Goal: Task Accomplishment & Management: Manage account settings

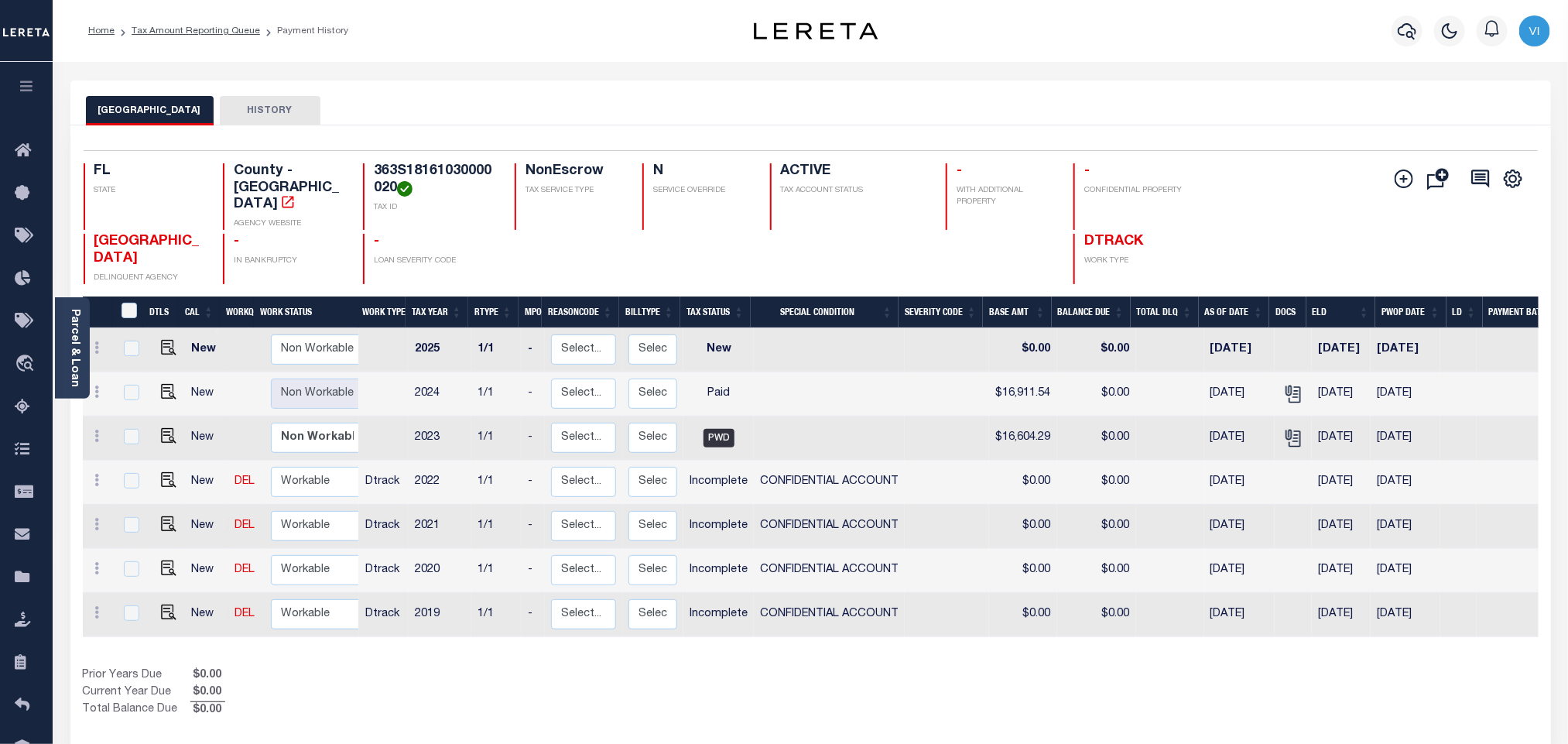
click at [678, 103] on div "WALTON COUNTY HISTORY" at bounding box center [811, 110] width 1450 height 29
click at [1419, 35] on button "button" at bounding box center [1407, 31] width 31 height 31
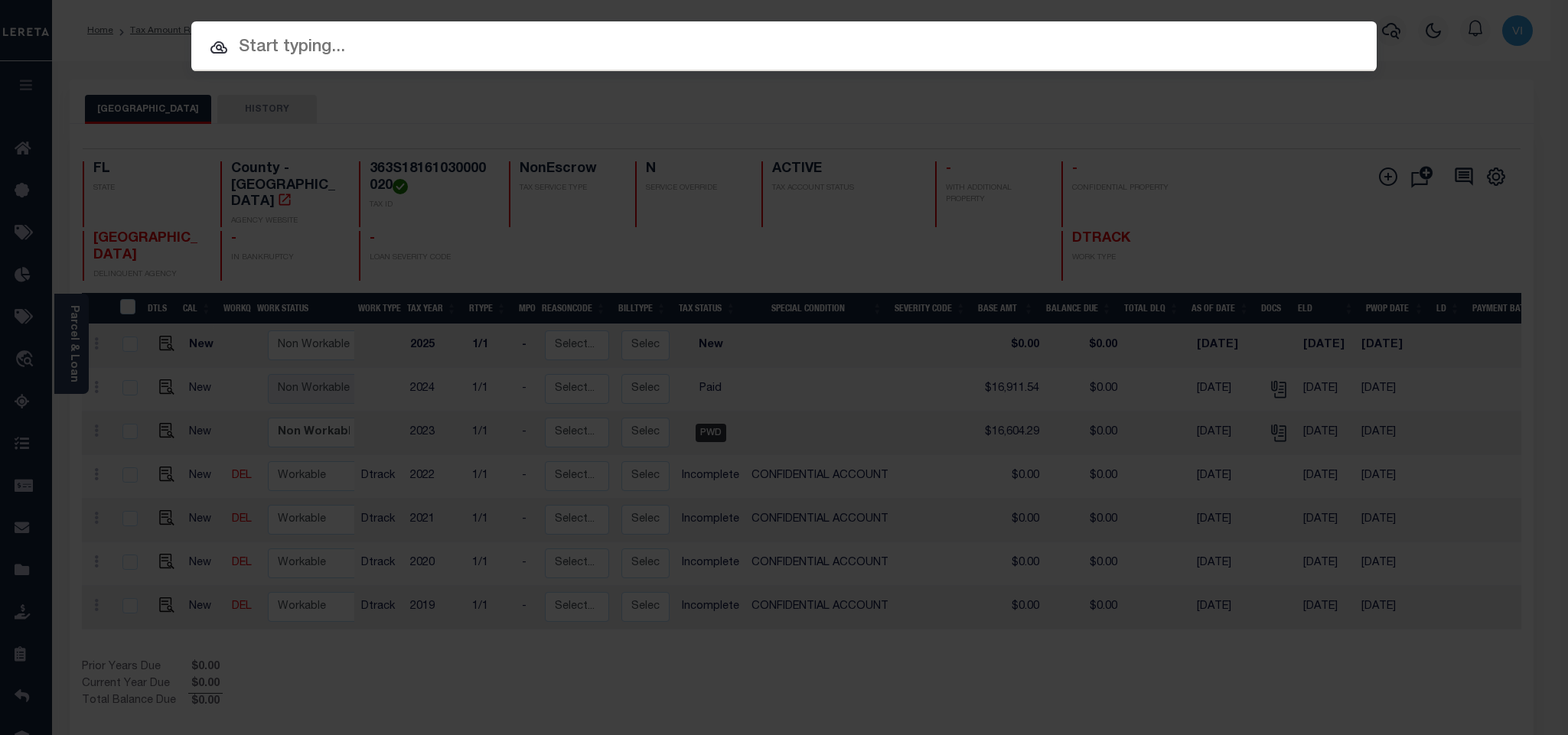
click at [742, 51] on input "text" at bounding box center [784, 48] width 1185 height 27
paste input "303160931"
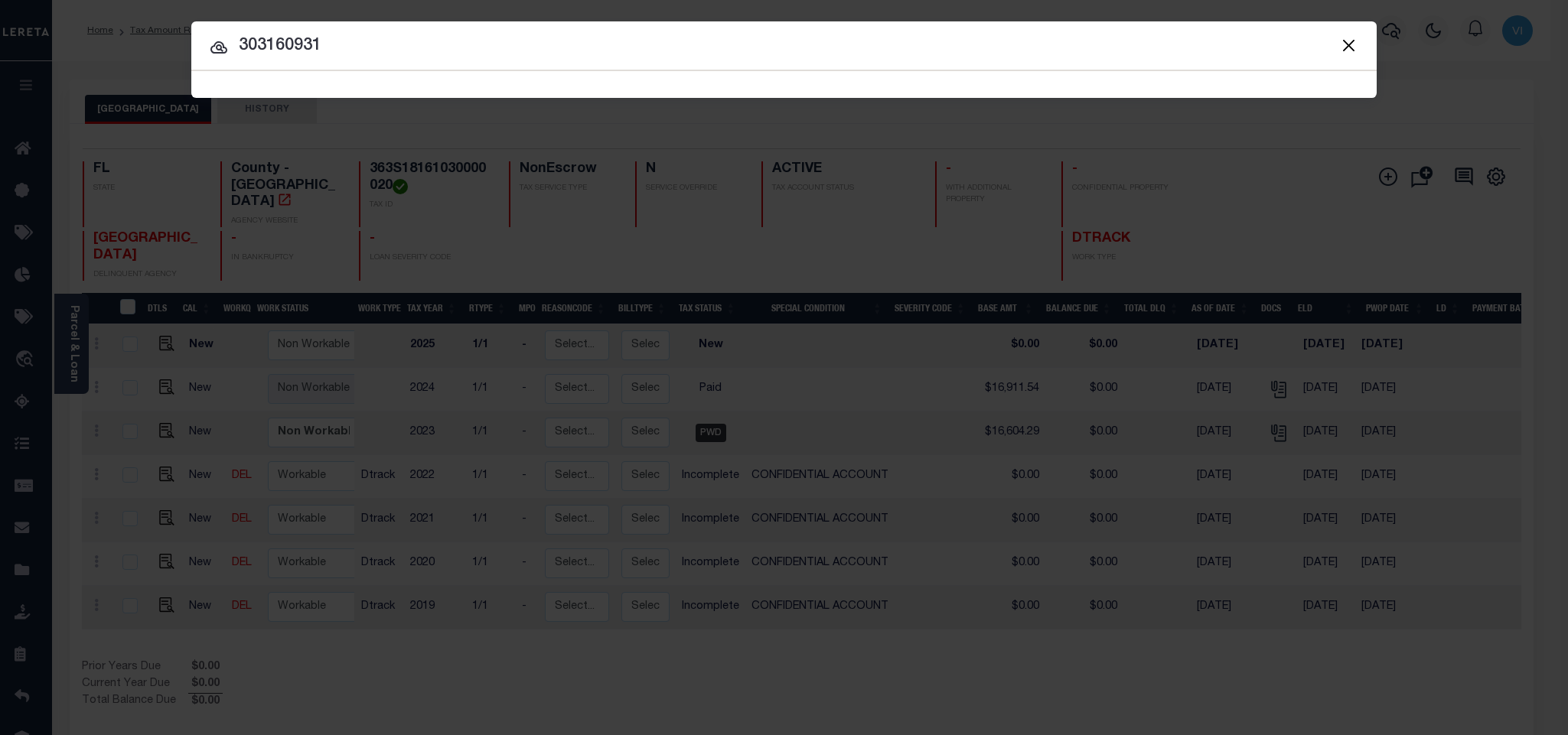
type input "303160931"
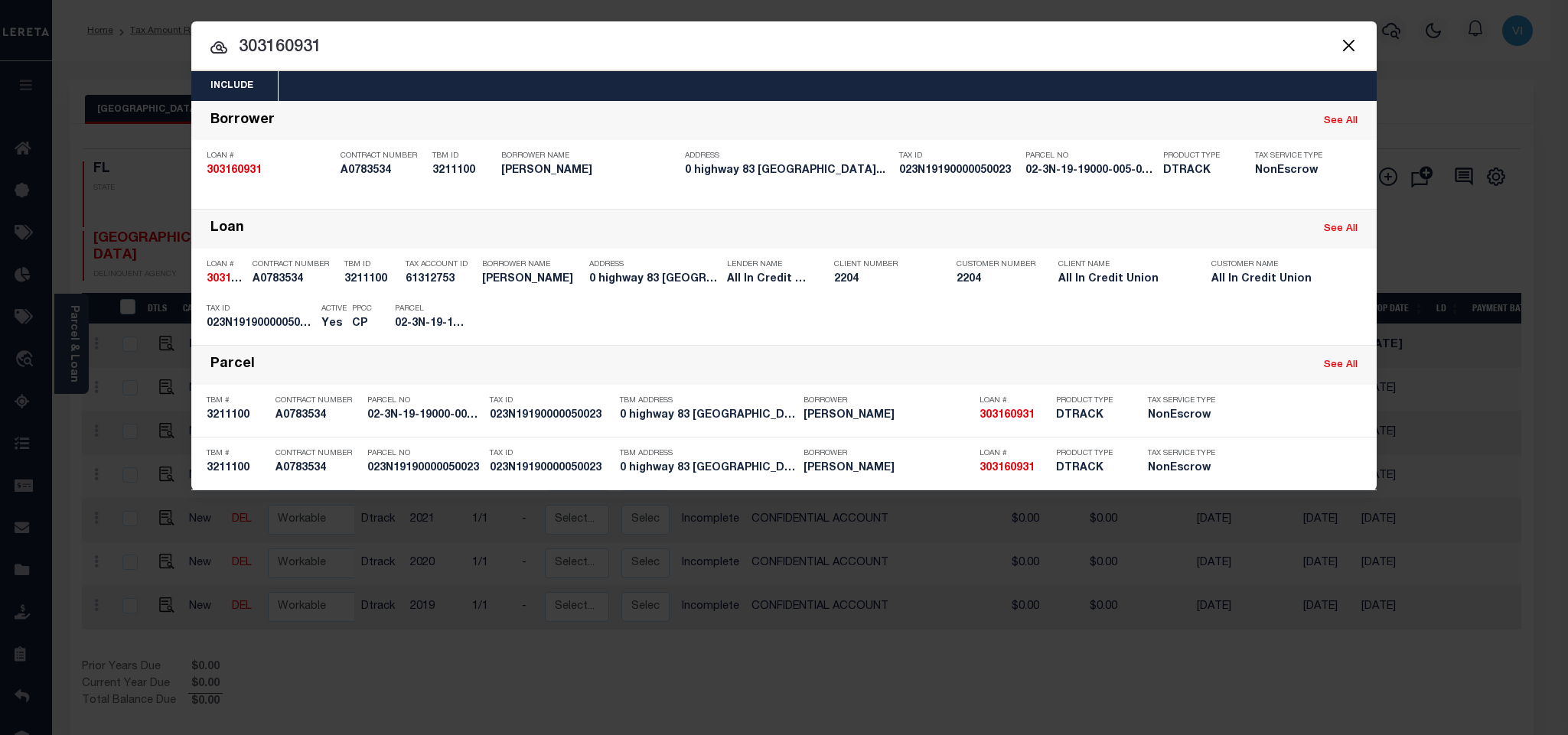
click at [572, 81] on div "Include Loans TBM Customers Borrowers Payments (Lender Non-Disb) Payments (Lend…" at bounding box center [784, 86] width 1185 height 30
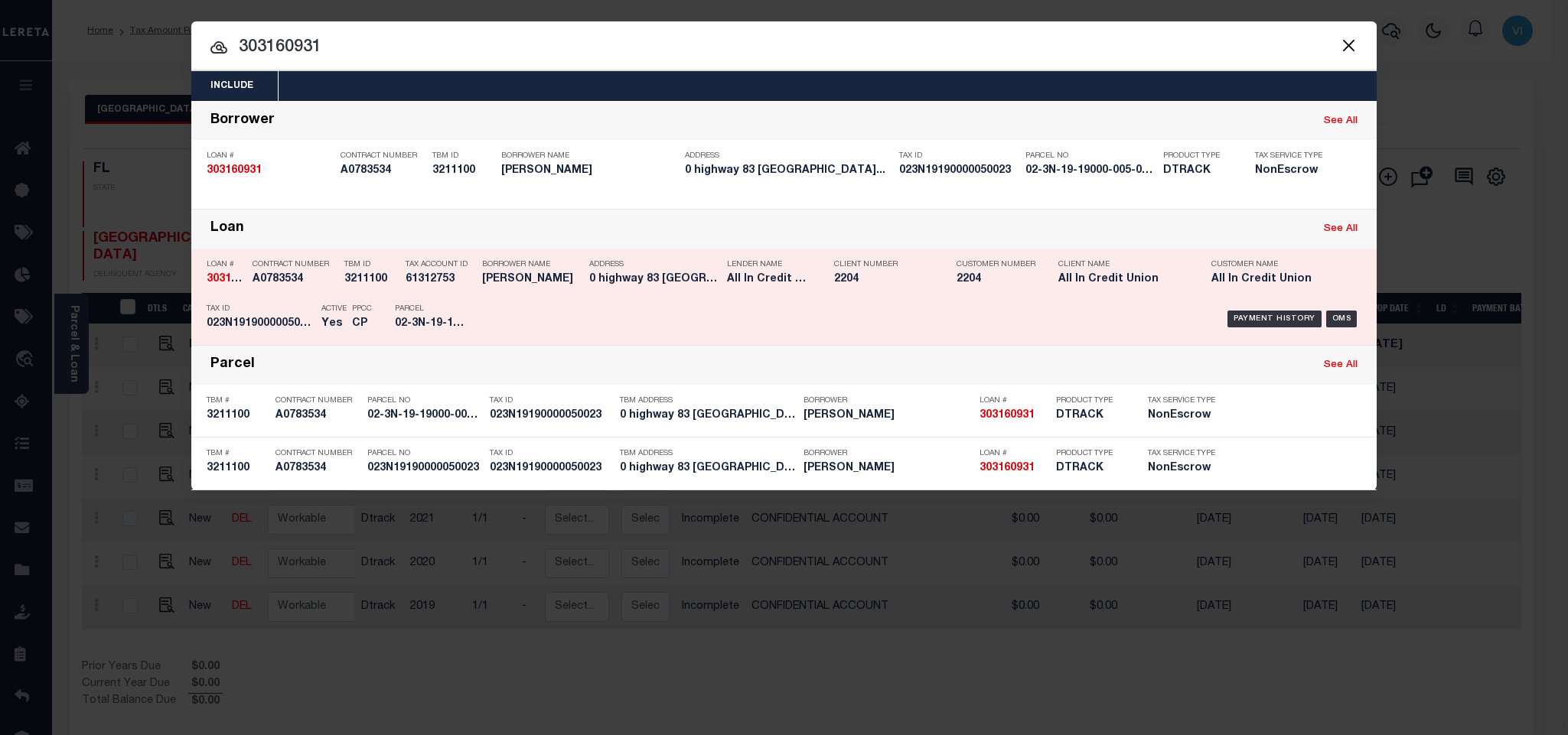
click at [493, 317] on div "Payment History OMS" at bounding box center [924, 319] width 874 height 44
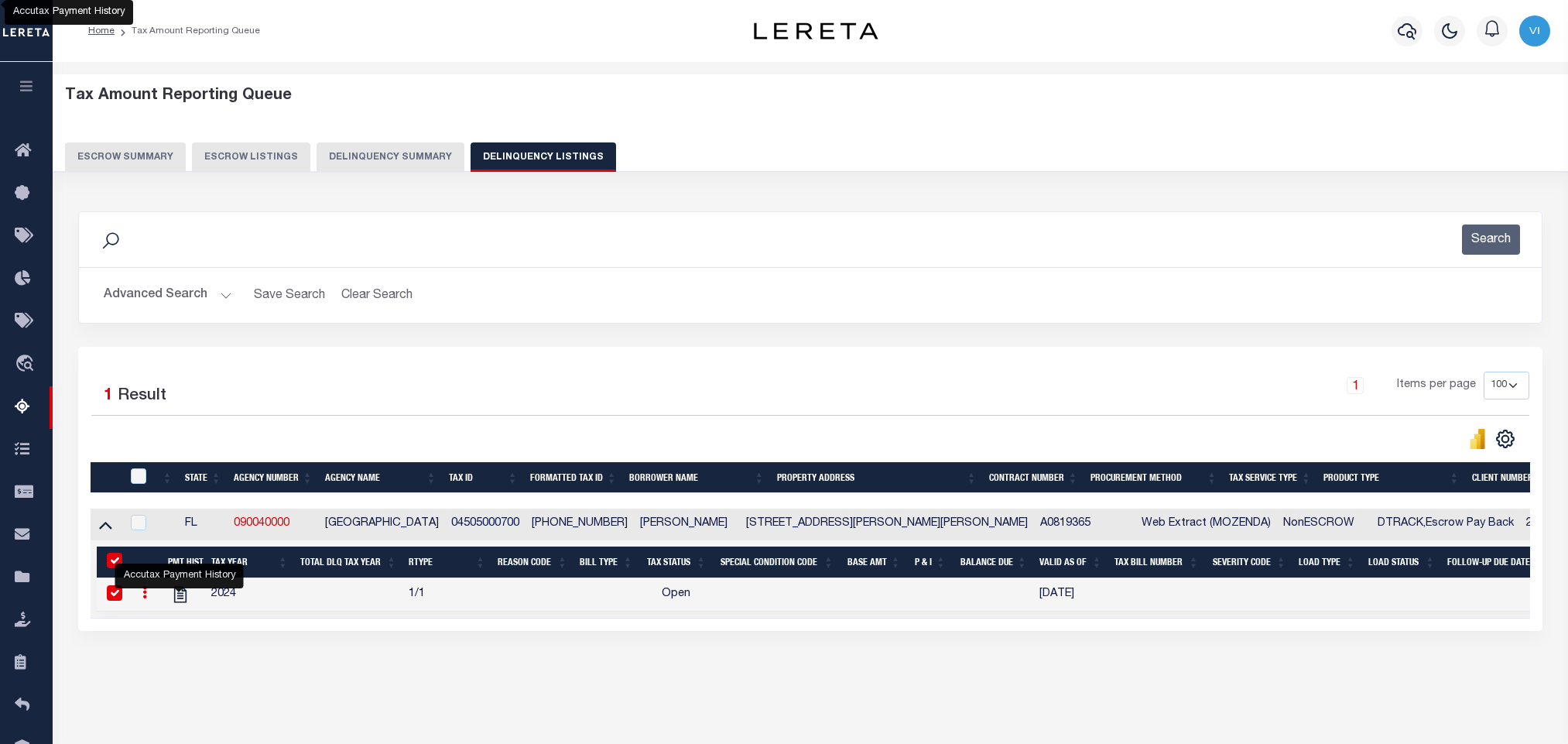
select select "100"
click at [1396, 35] on button "button" at bounding box center [1407, 31] width 31 height 31
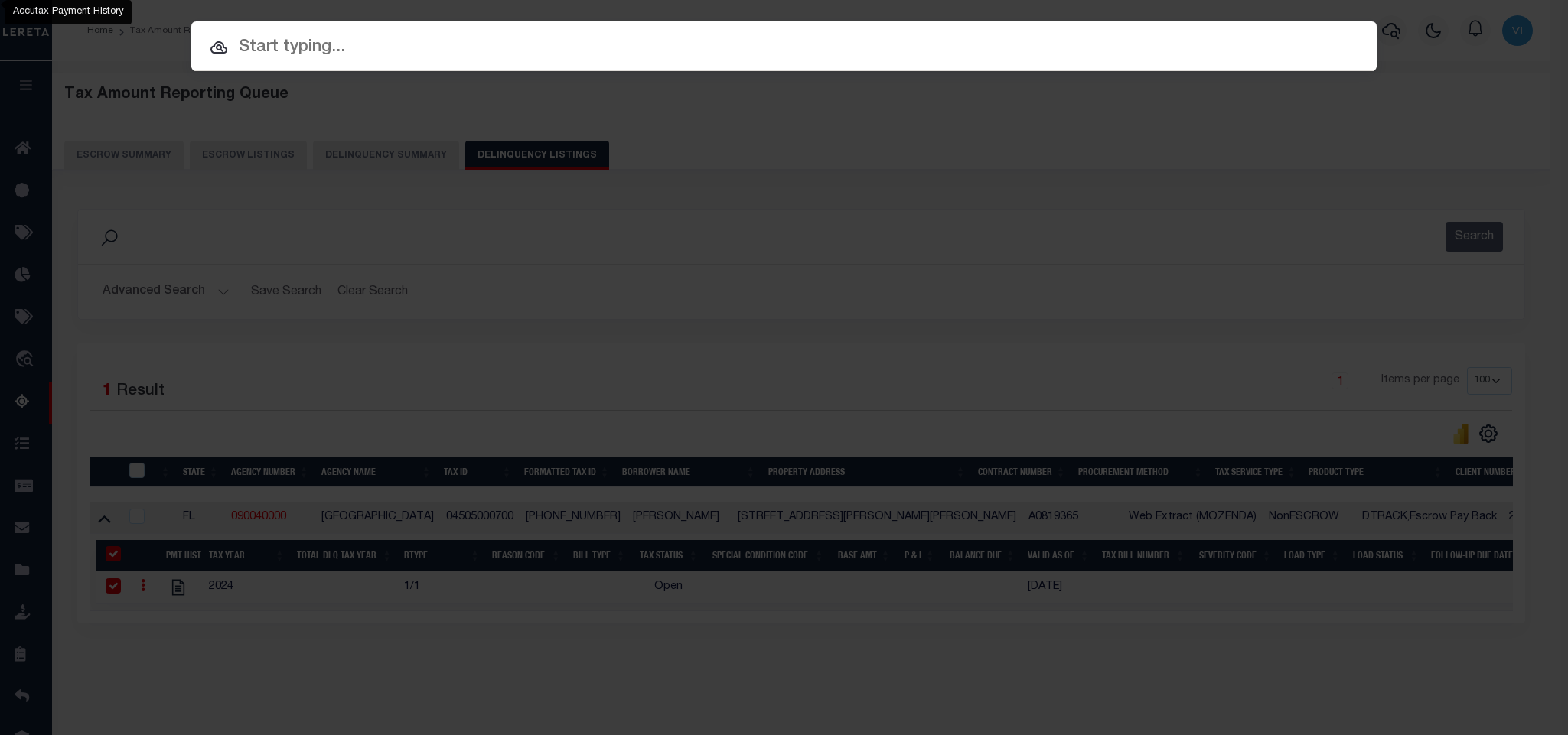
click at [1174, 62] on div at bounding box center [784, 45] width 1185 height 49
click at [1066, 53] on input "text" at bounding box center [784, 48] width 1185 height 27
paste input "303045729"
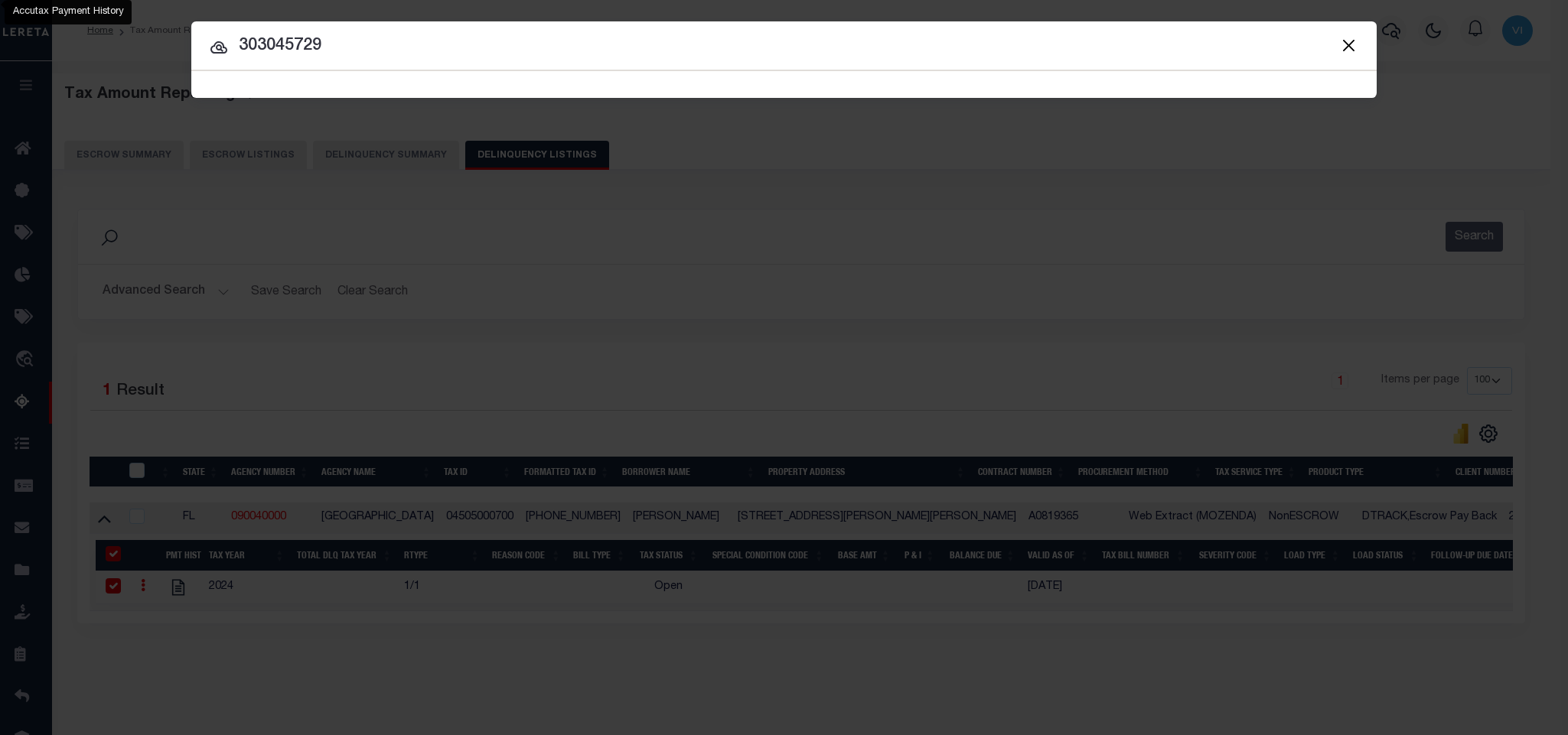
type input "303045729"
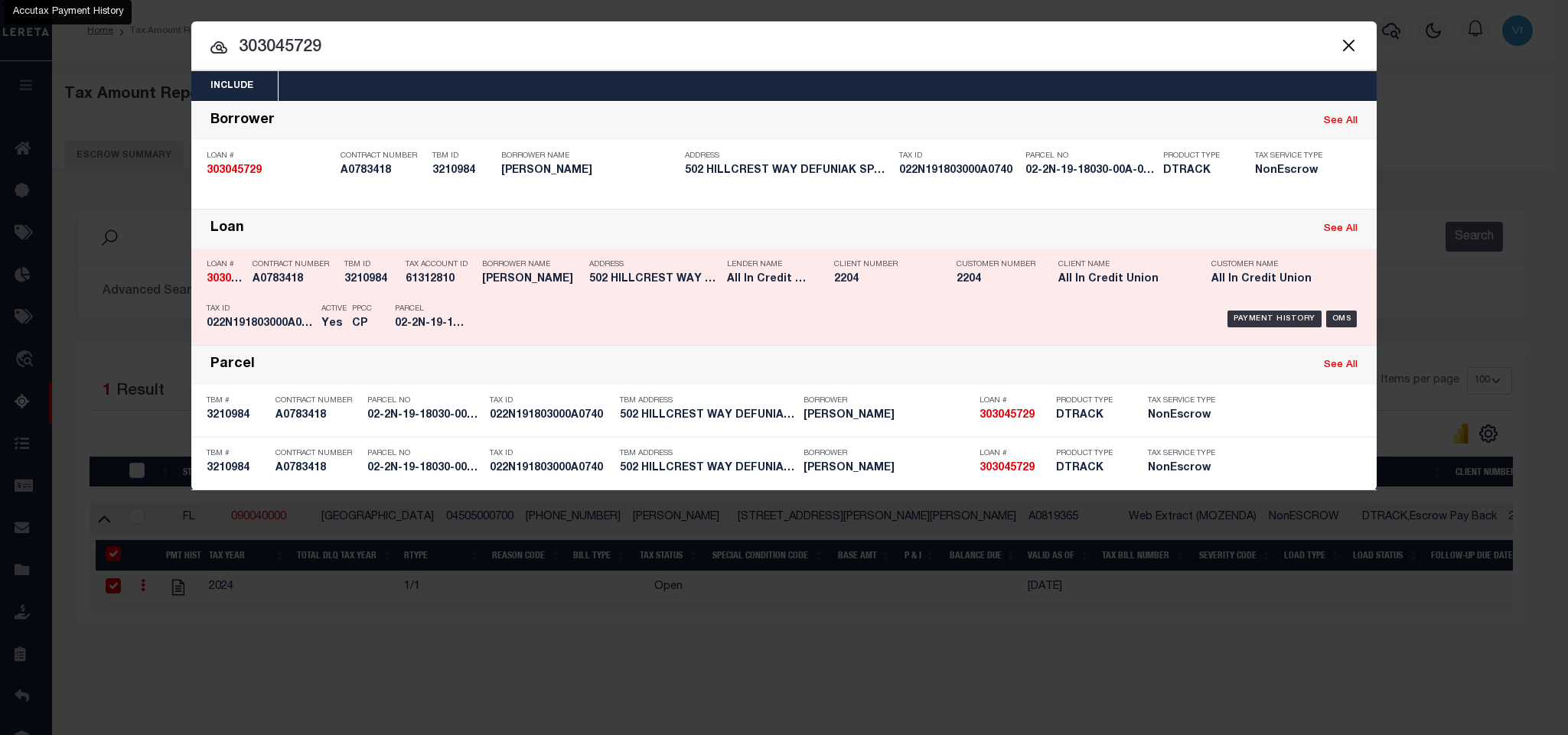
click at [511, 333] on div "Payment History OMS" at bounding box center [924, 319] width 874 height 44
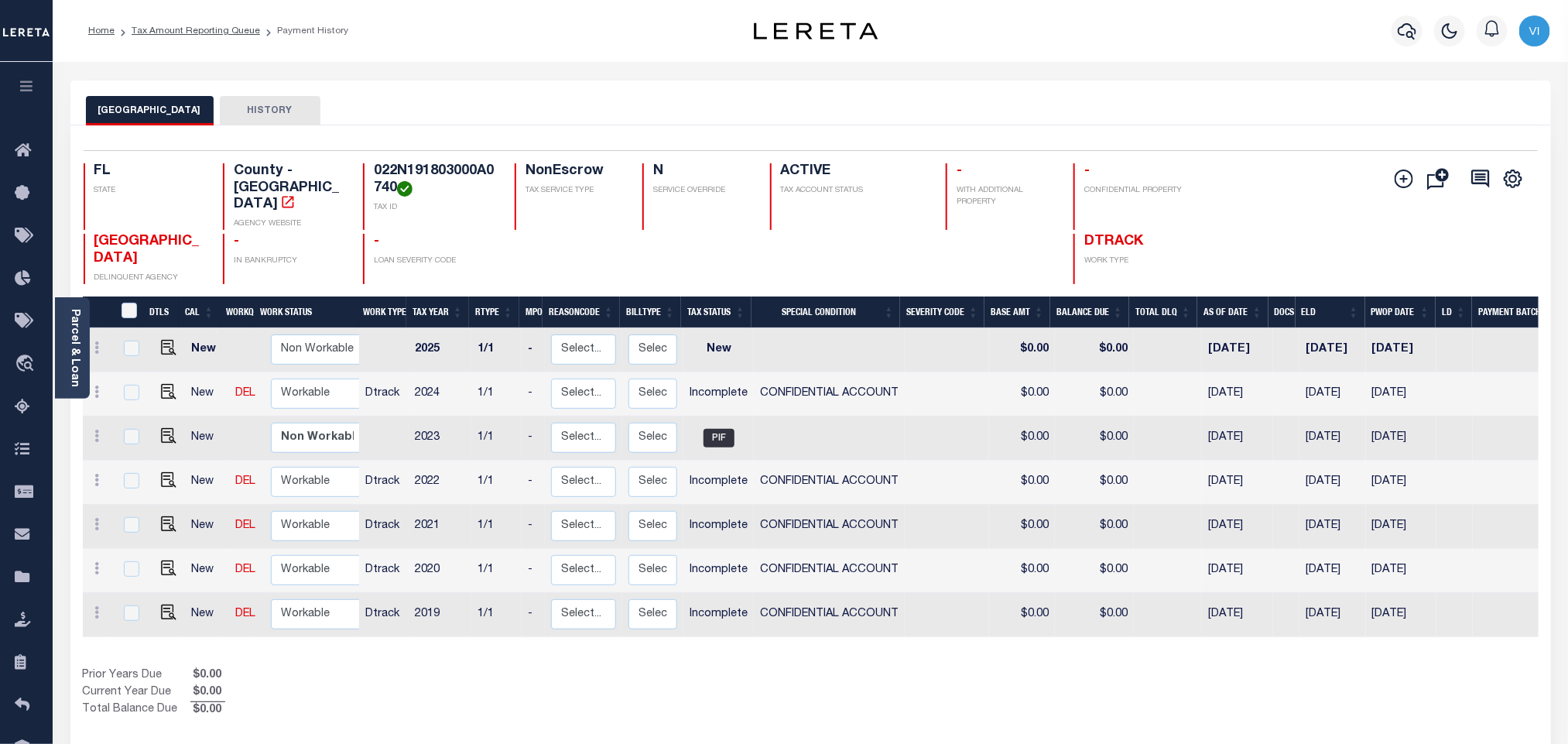
click at [1396, 45] on div at bounding box center [1408, 31] width 43 height 54
click at [1400, 40] on icon "button" at bounding box center [1408, 31] width 19 height 19
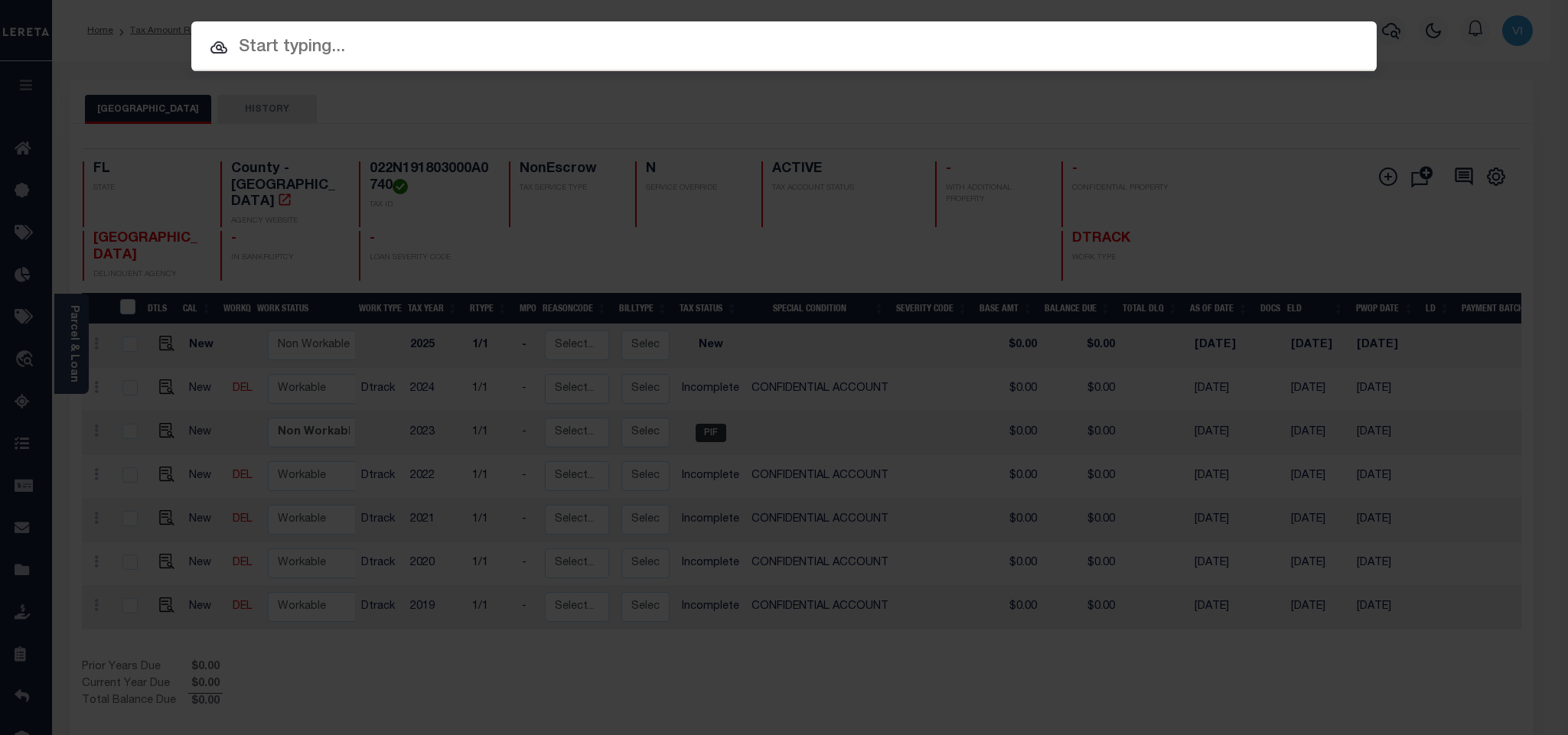
click at [1226, 51] on input "text" at bounding box center [784, 48] width 1185 height 27
paste input "303416863"
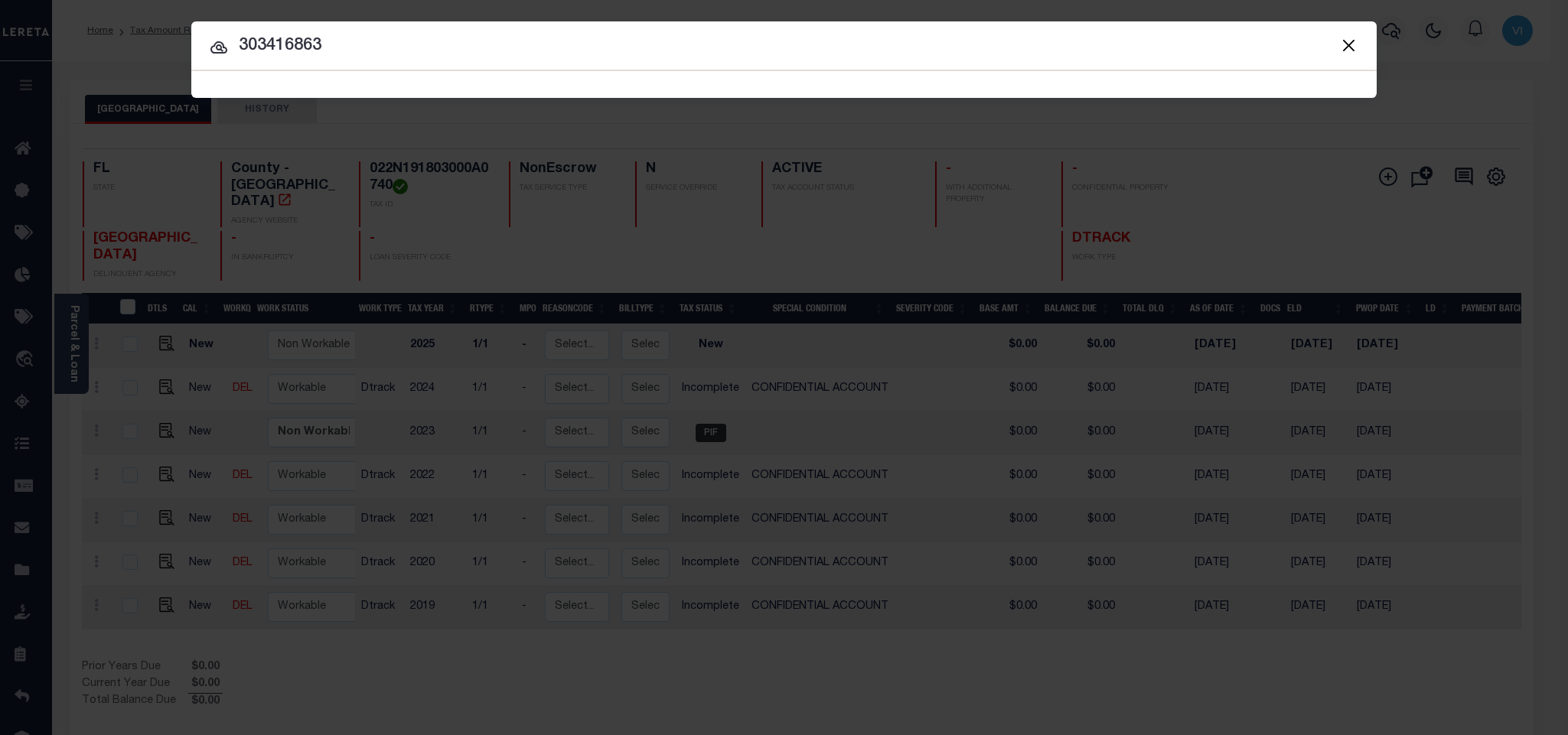
type input "303416863"
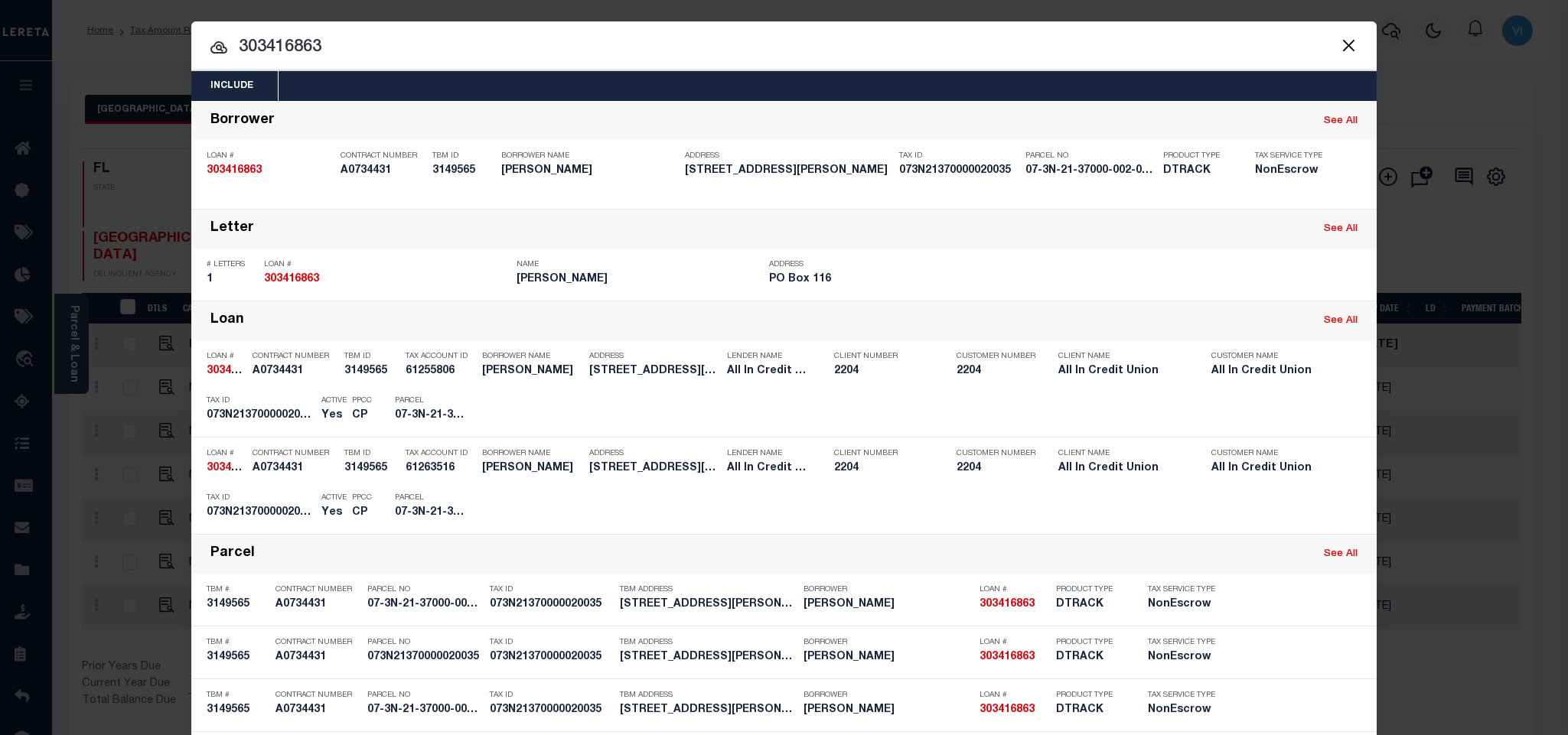
click at [702, 91] on div "Include Loans TBM Customers Borrowers Payments (Lender Non-Disb) Payments (Lend…" at bounding box center [784, 86] width 1185 height 30
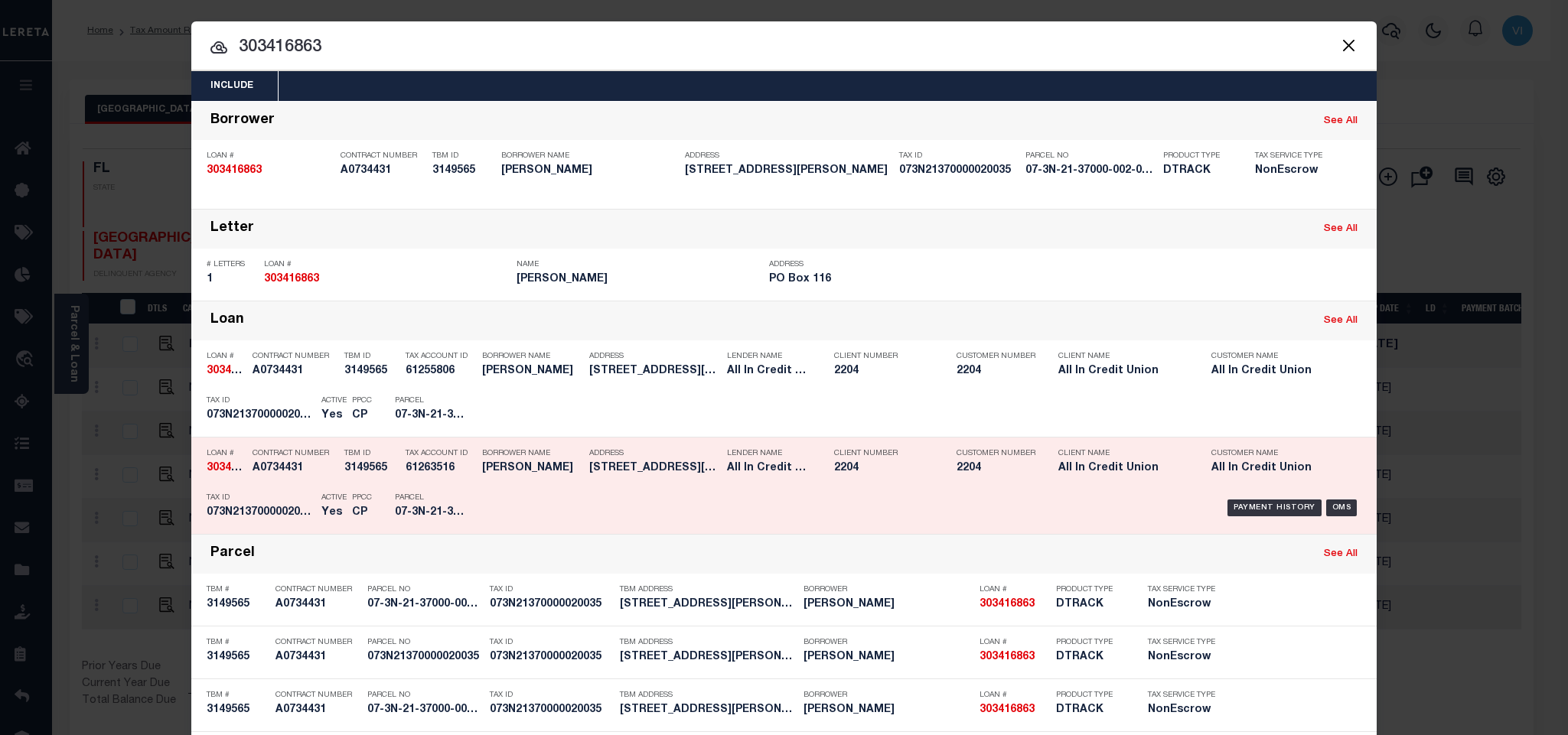
click at [510, 486] on div "Borrower Name NATHAN DIXON" at bounding box center [532, 464] width 100 height 44
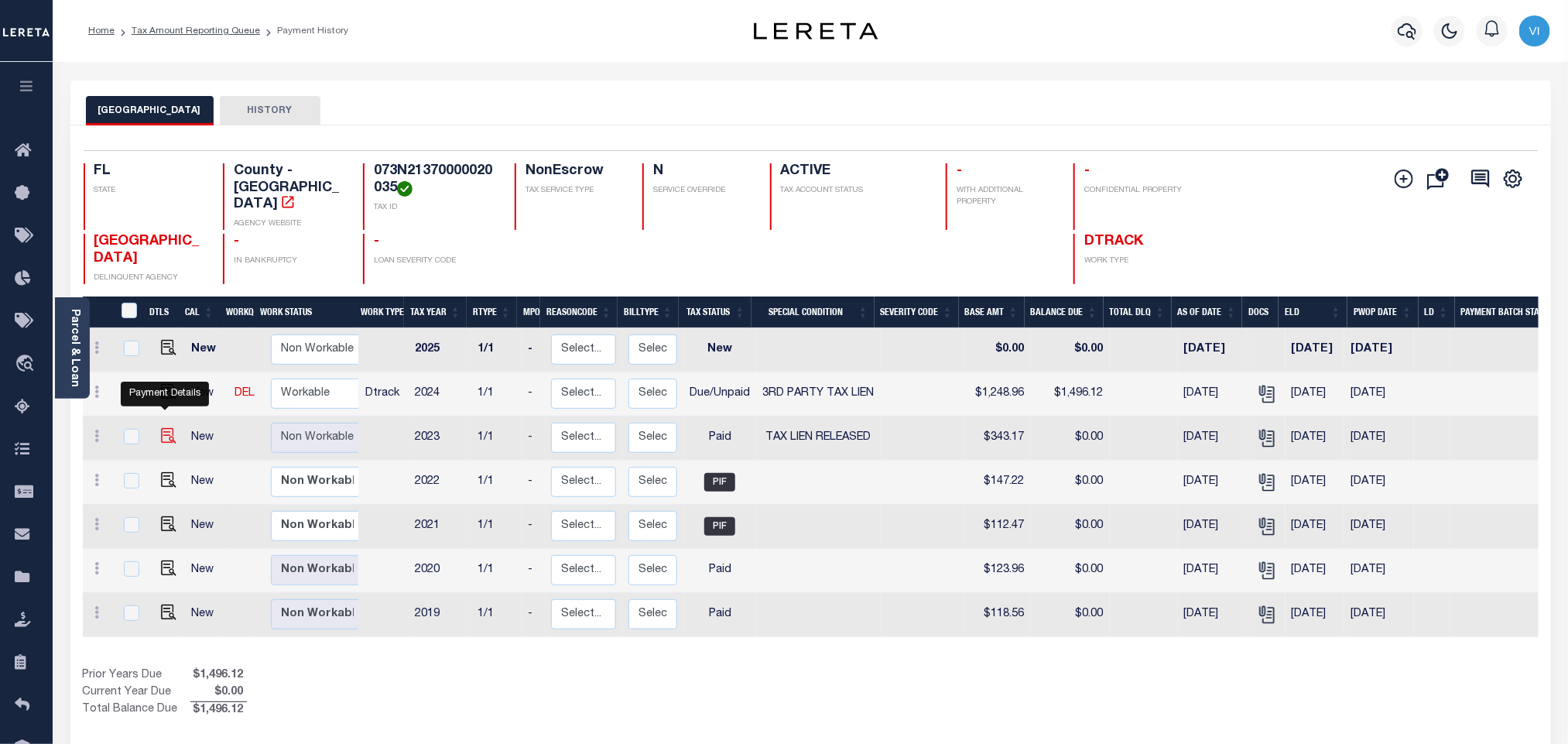
click at [166, 429] on img "" at bounding box center [169, 436] width 16 height 16
checkbox input "true"
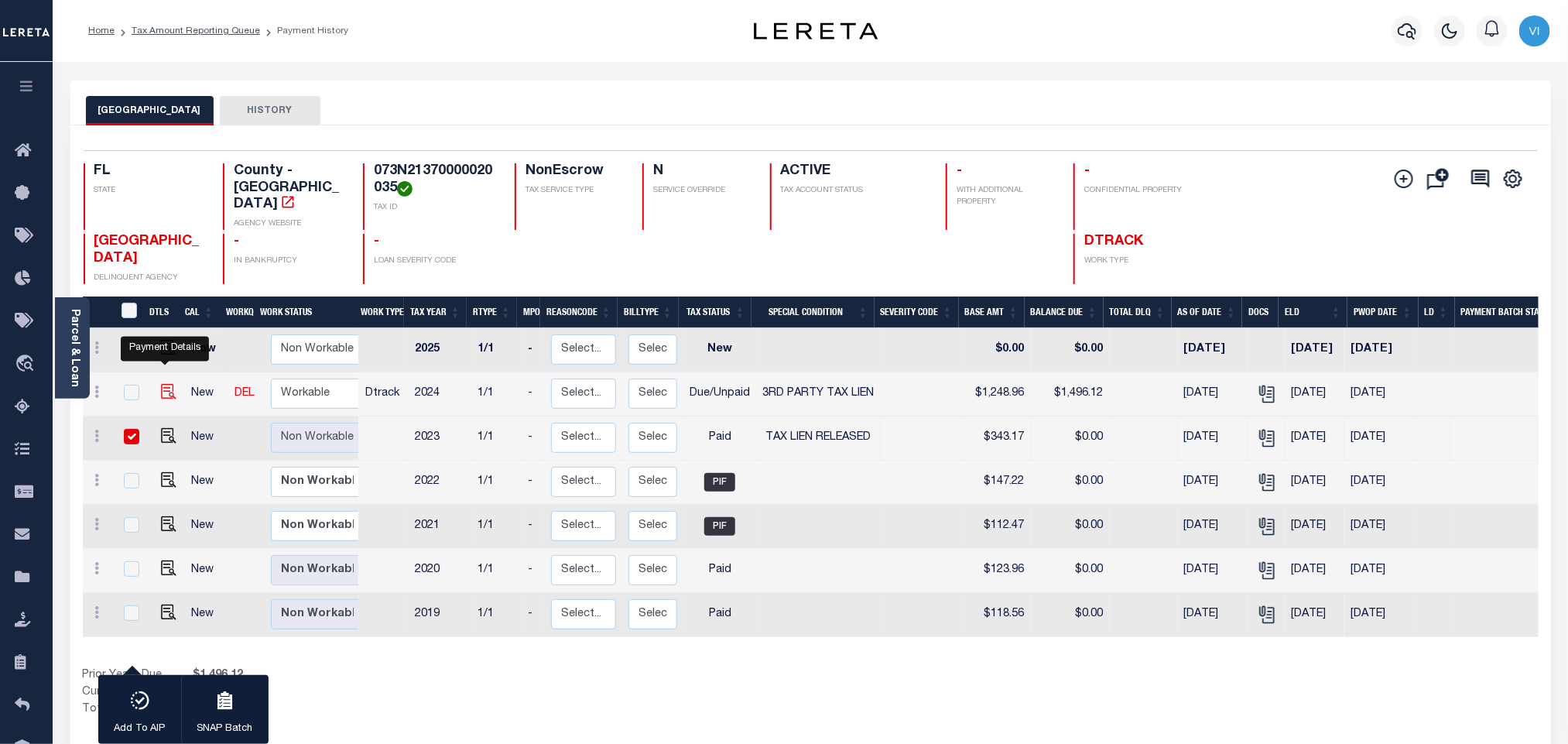
click at [163, 384] on img "" at bounding box center [169, 391] width 16 height 16
checkbox input "true"
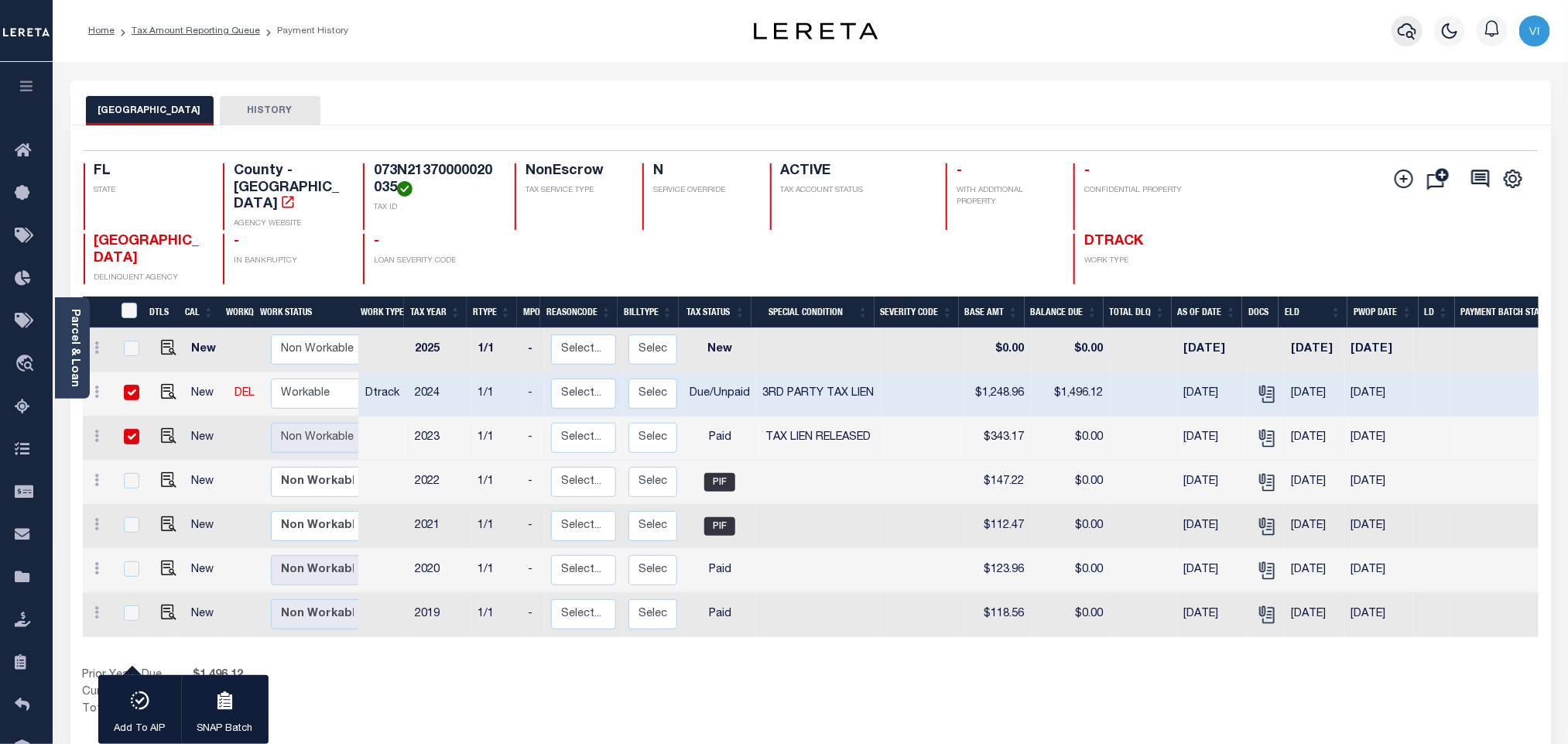
click at [1396, 35] on button "button" at bounding box center [1407, 31] width 31 height 31
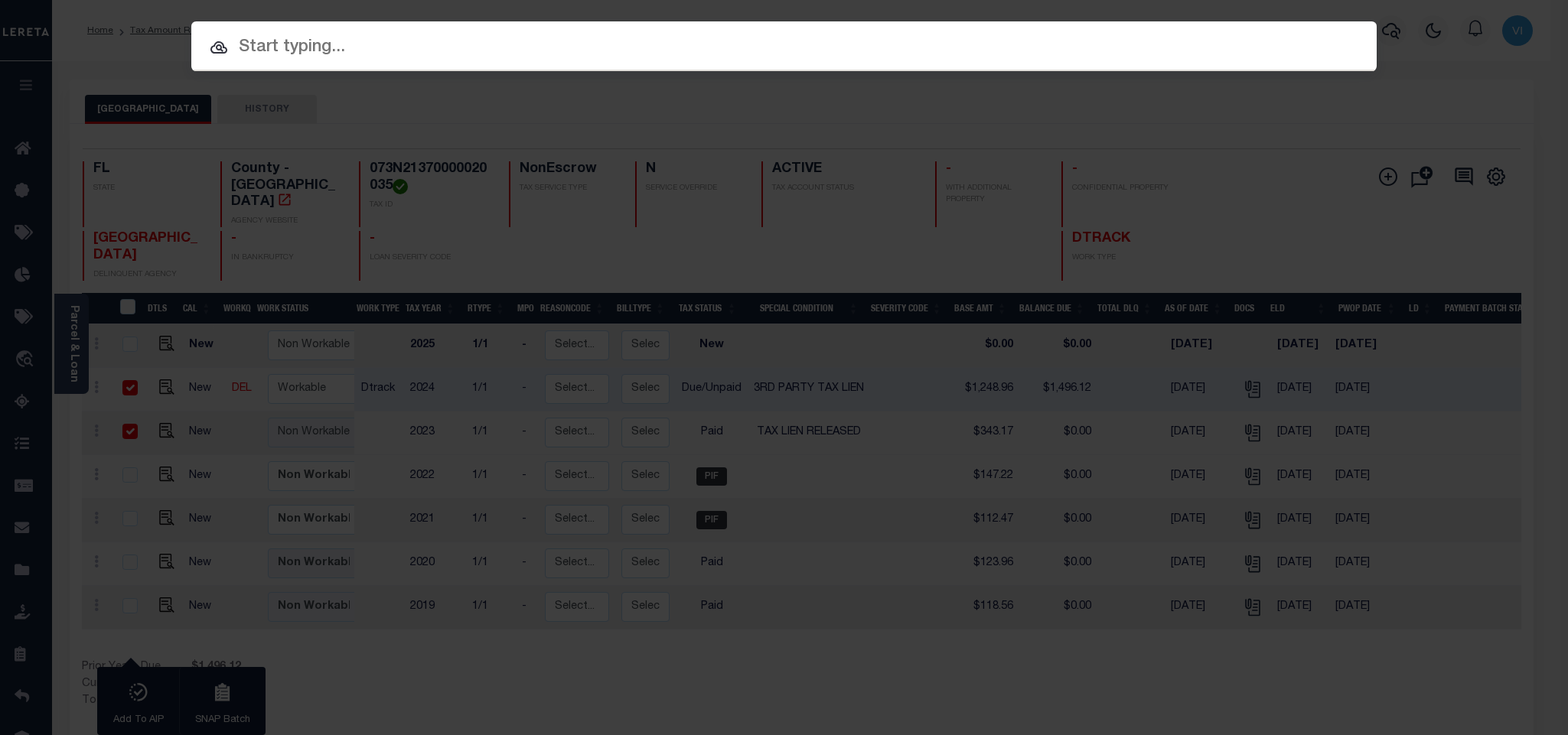
click at [1368, 35] on div "Include Loans TBM Customers Borrowers Payments (Lender Non-Disb) Payments (Lend…" at bounding box center [784, 46] width 1185 height 49
paste input "303156659"
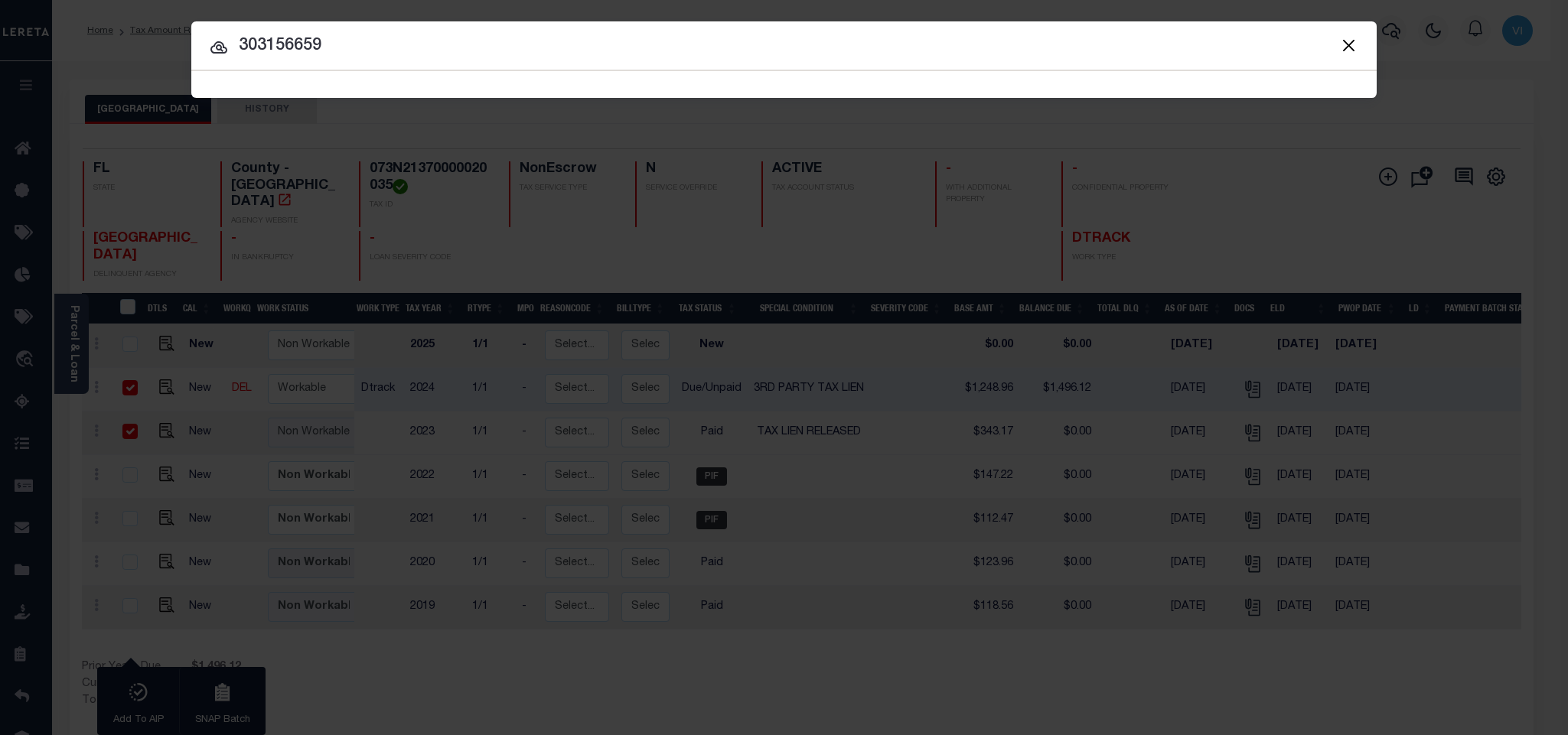
type input "303156659"
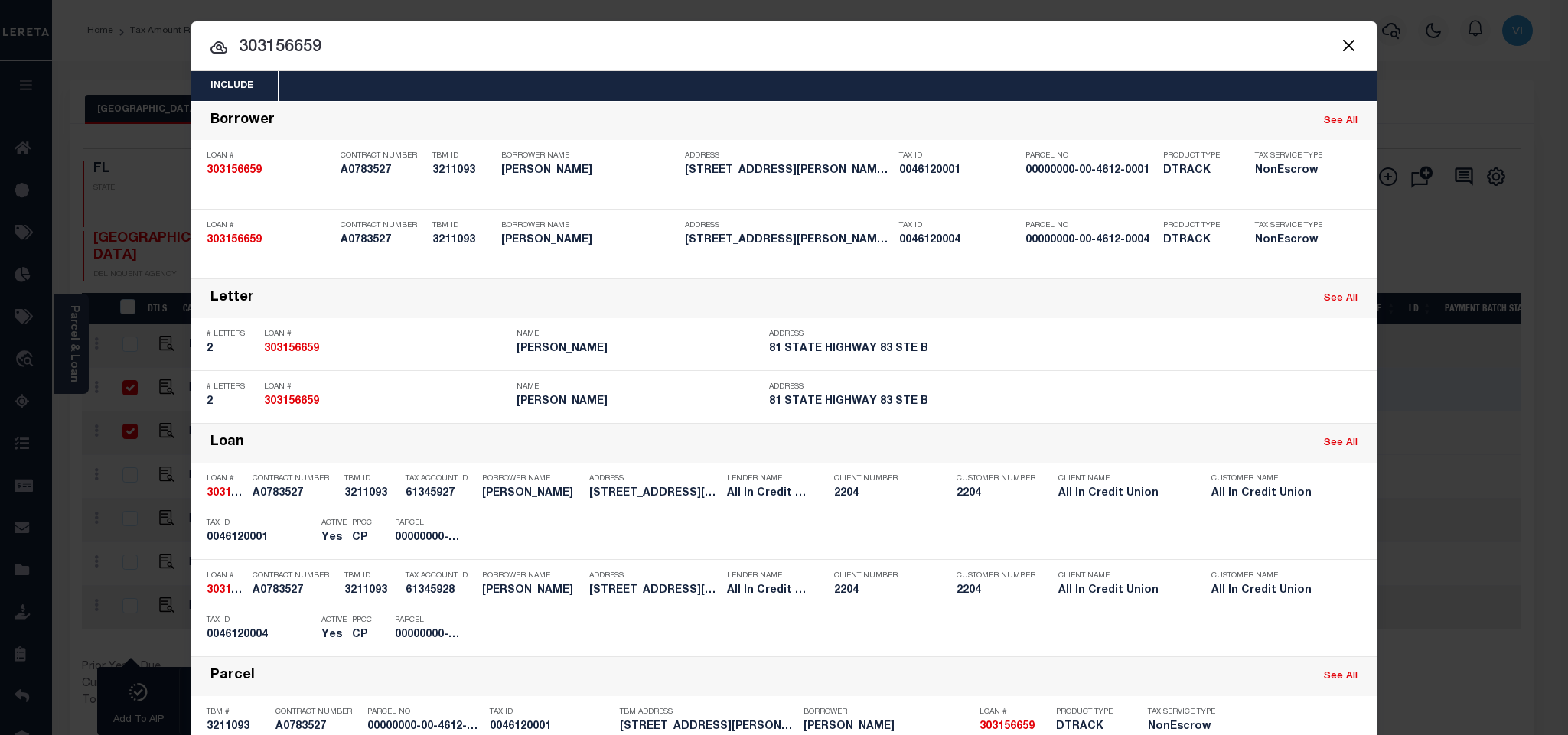
click at [709, 97] on div "Include Loans TBM Customers Borrowers Payments (Lender Non-Disb) Payments (Lend…" at bounding box center [784, 86] width 1185 height 30
click at [703, 90] on div "Include Loans TBM Customers Borrowers Payments (Lender Non-Disb) Payments (Lend…" at bounding box center [784, 86] width 1185 height 30
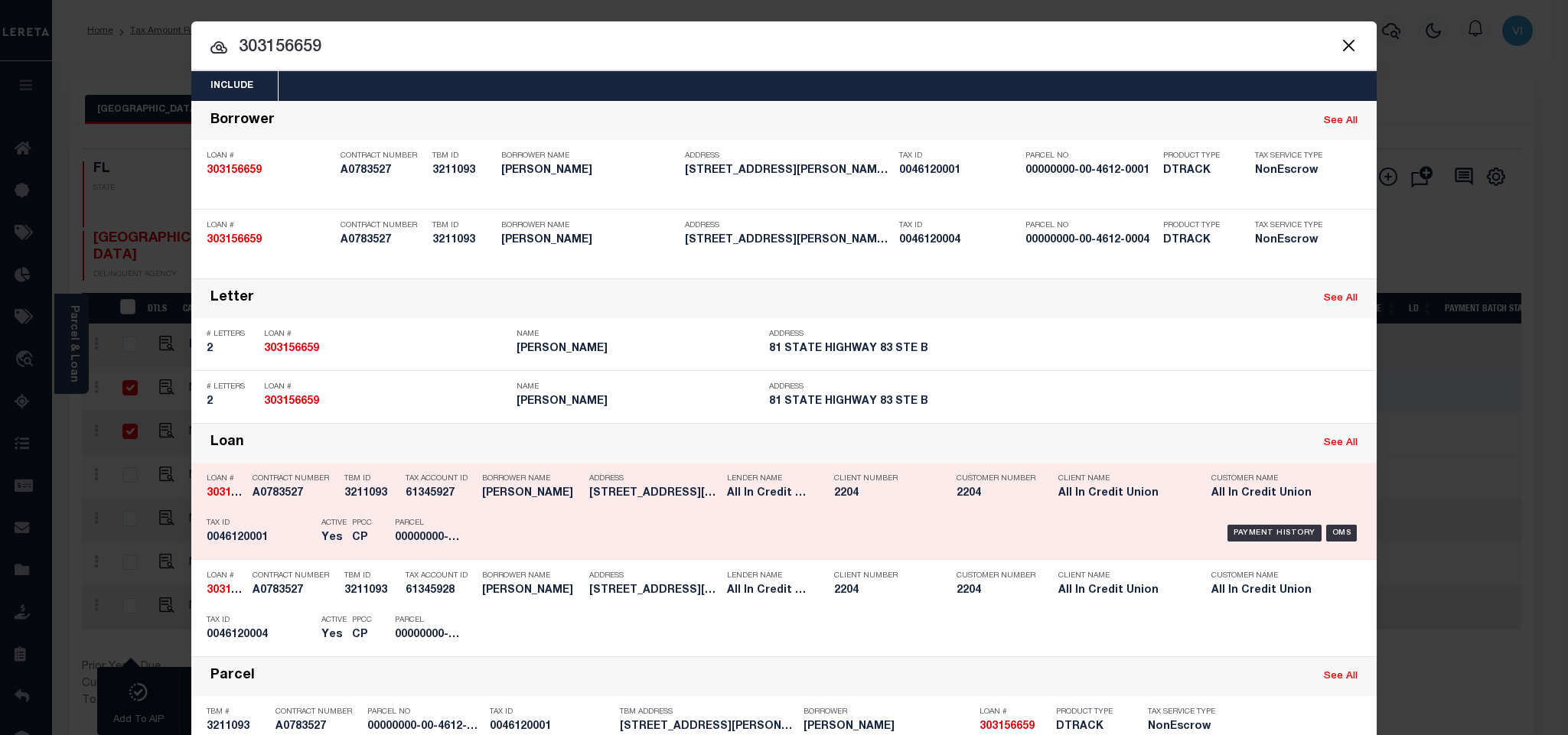
click at [489, 523] on div "Payment History OMS" at bounding box center [924, 533] width 874 height 44
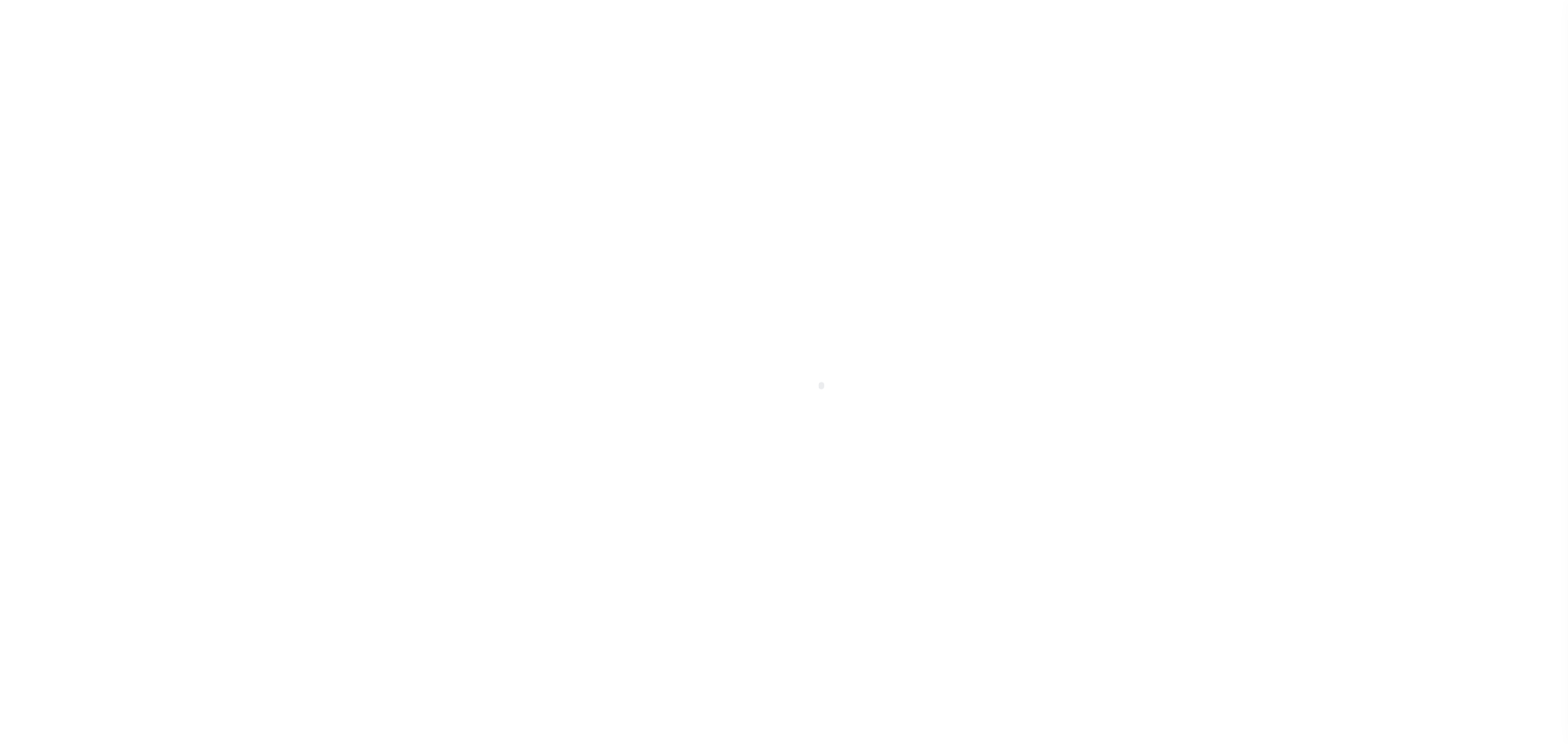
select select "PYD"
select select "28"
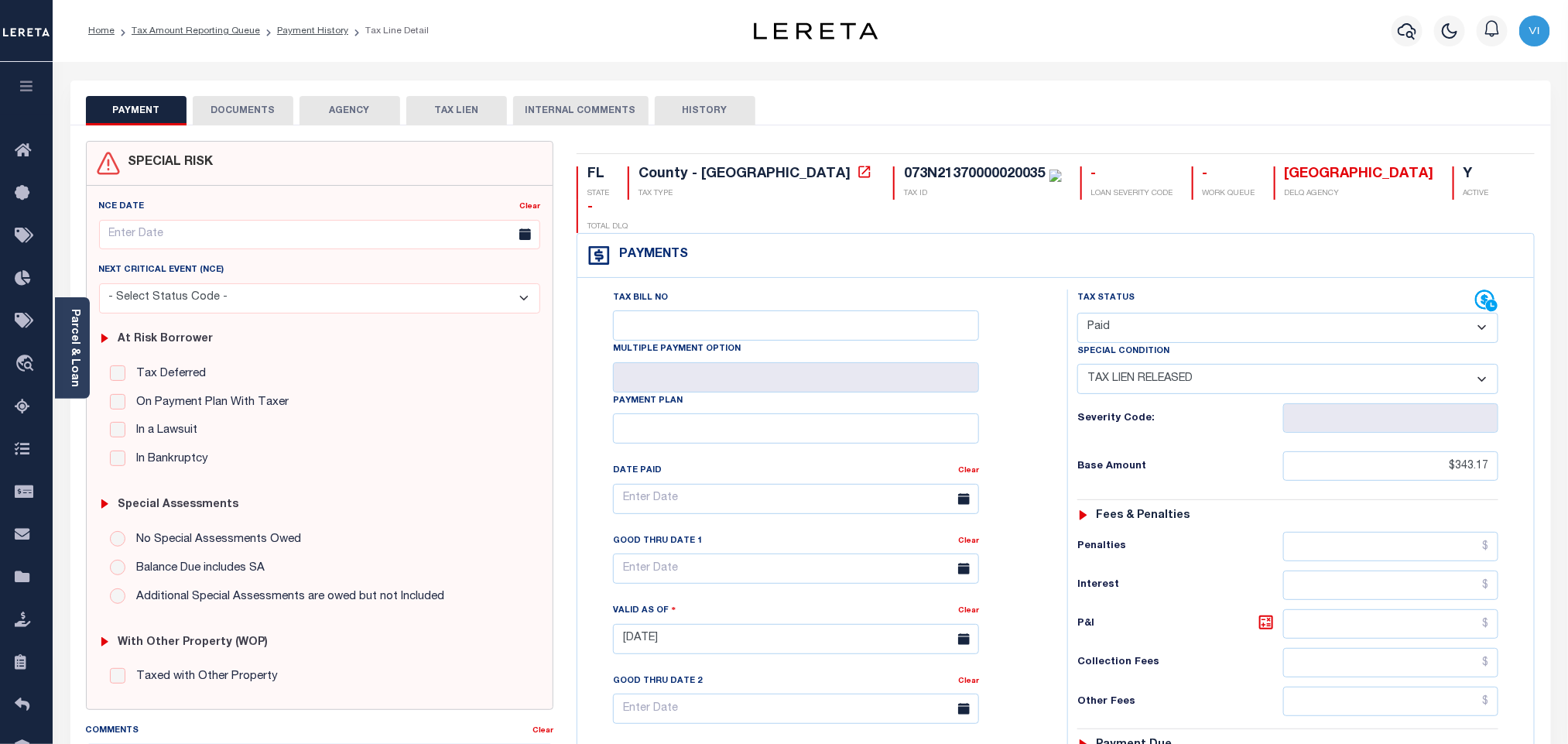
click at [1480, 289] on icon at bounding box center [1486, 301] width 23 height 23
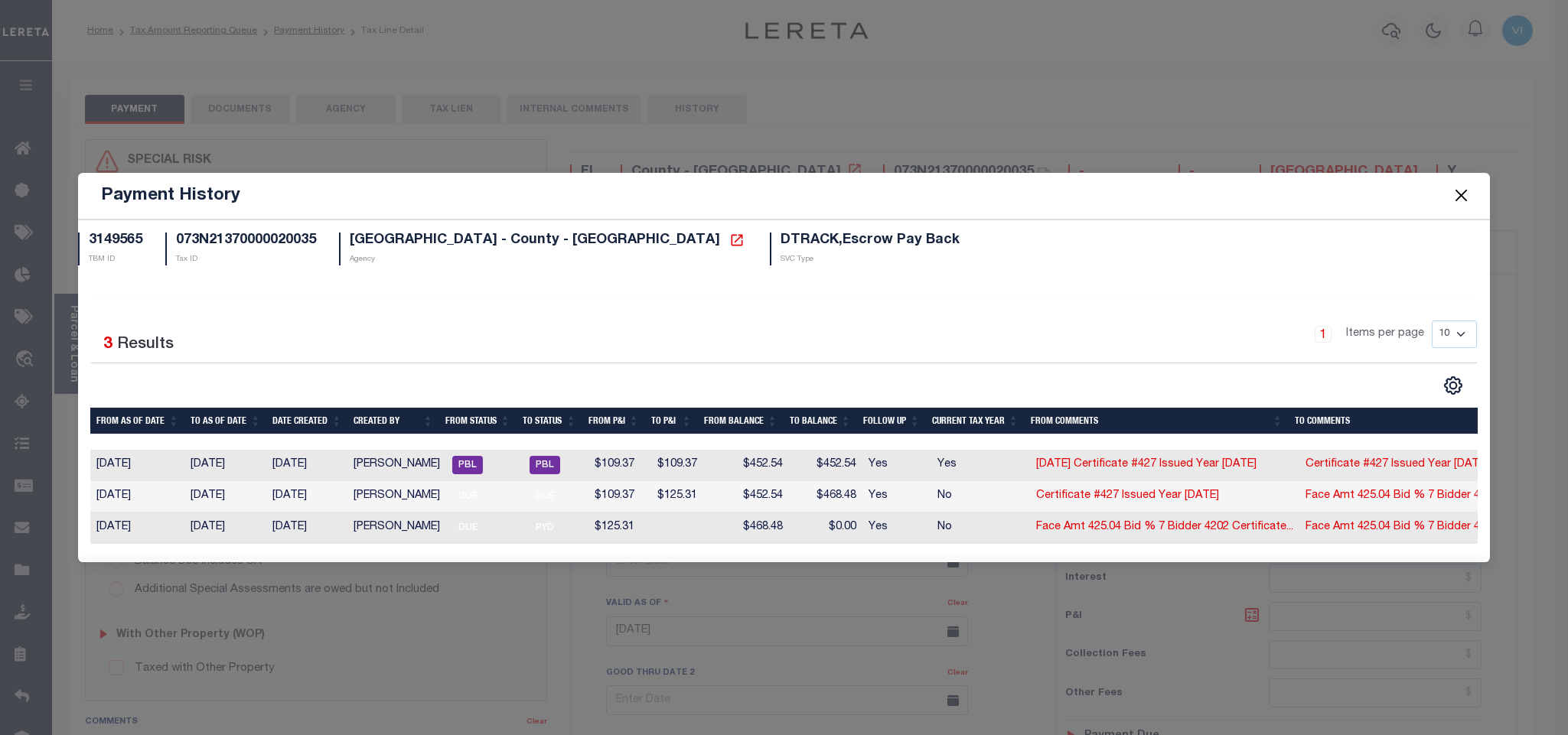
click at [1466, 195] on button "Close" at bounding box center [1461, 196] width 20 height 20
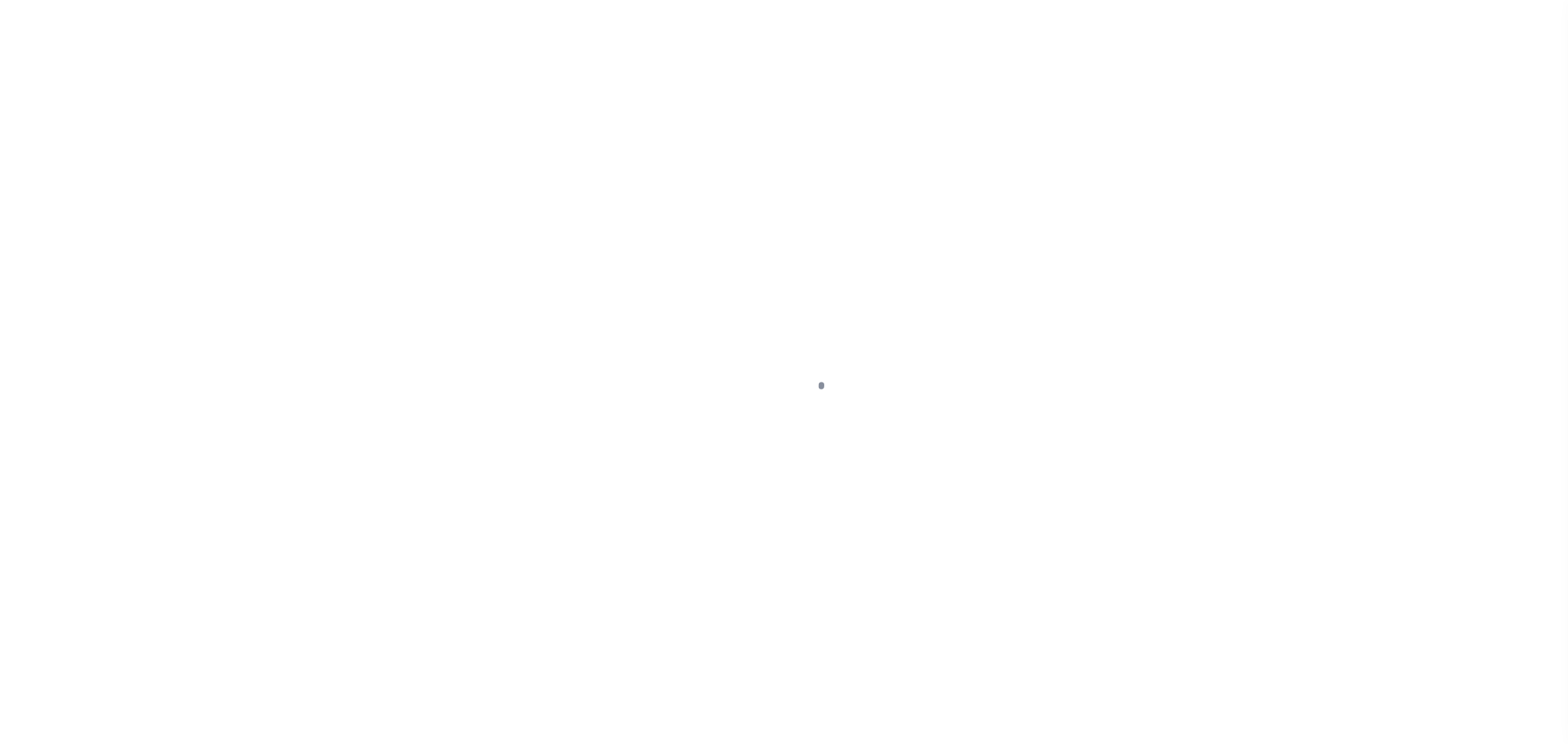
checkbox input "false"
type textarea "Face Amt 1,418.92 Bid % 6 Bidder 93783 Certificate #445 Issued Year 2025"
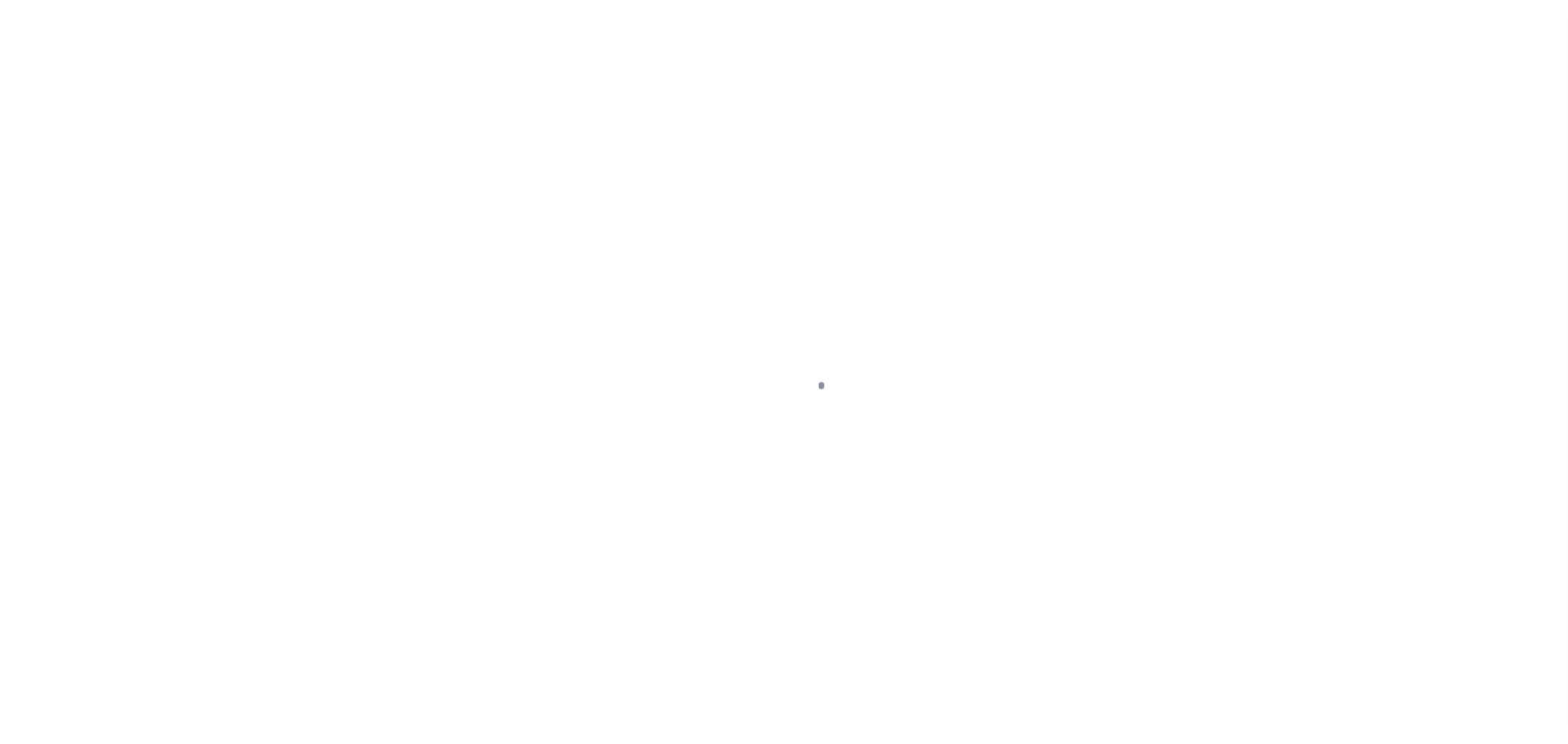
type input "10/31/2025"
type input "10/02/2025"
select select "DUE"
select select "20"
type input "$1,248.96"
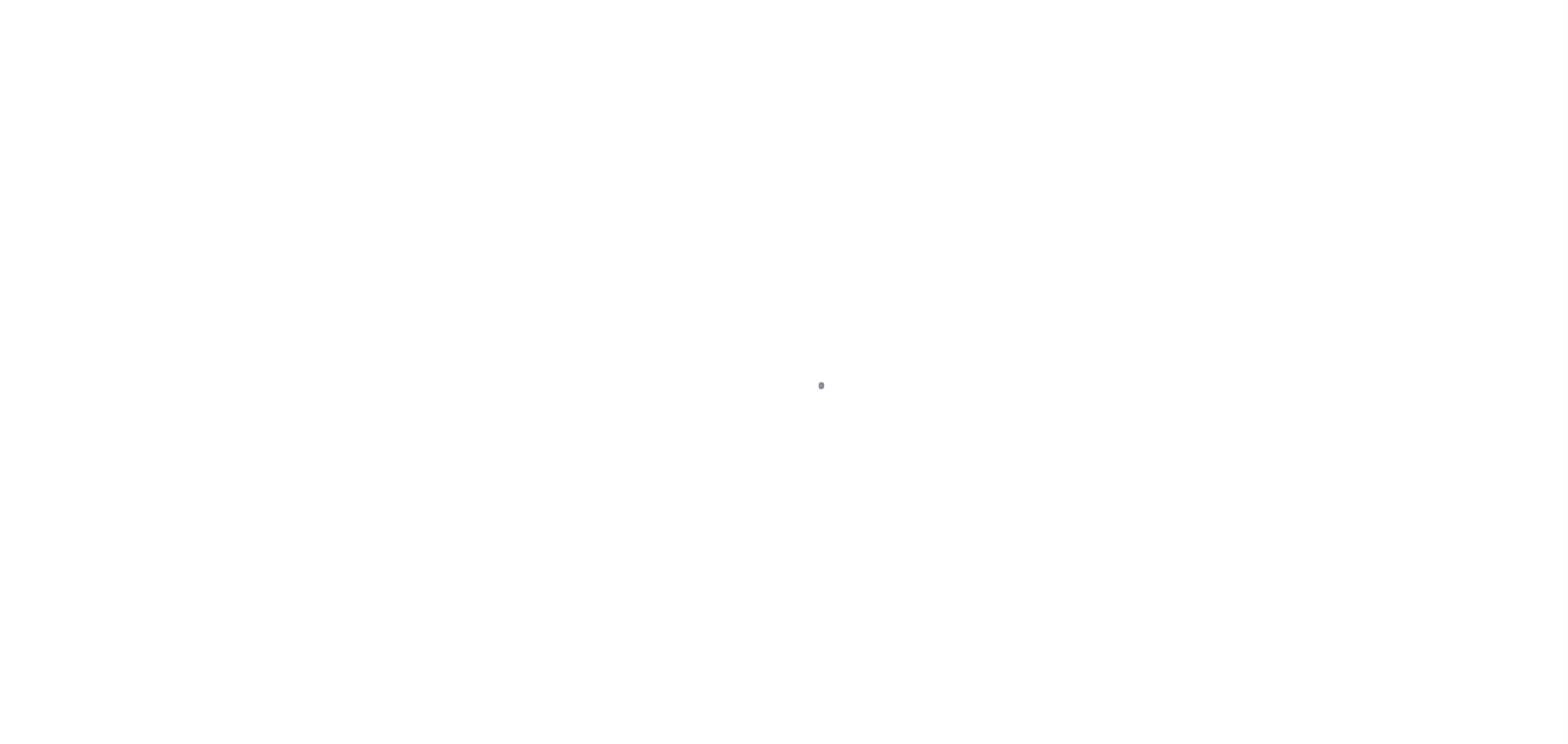
type input "$247.16"
type input "$1,496.12"
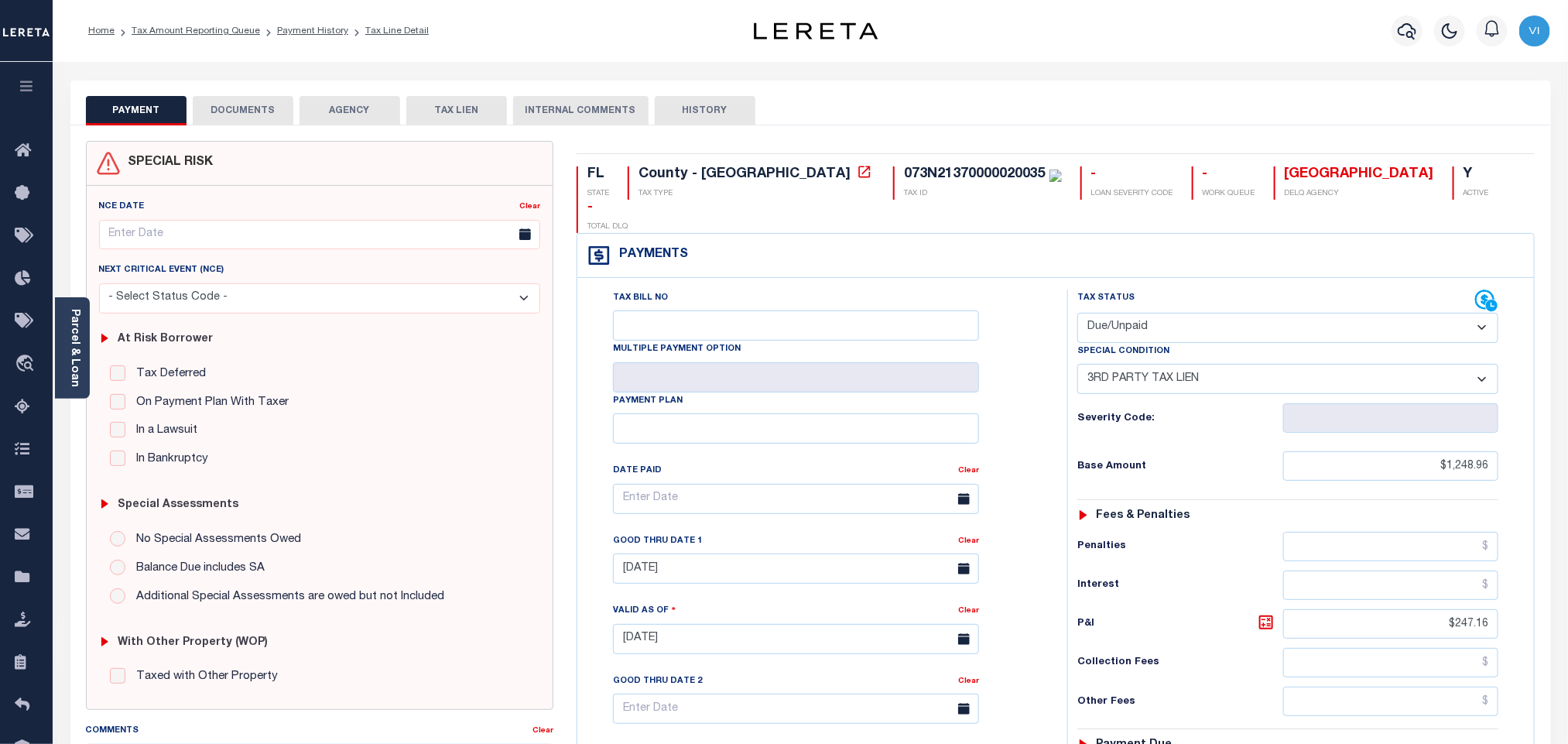
click at [1475, 289] on div "Tax Status Status" at bounding box center [1288, 301] width 421 height 23
click at [1484, 290] on icon at bounding box center [1485, 300] width 19 height 19
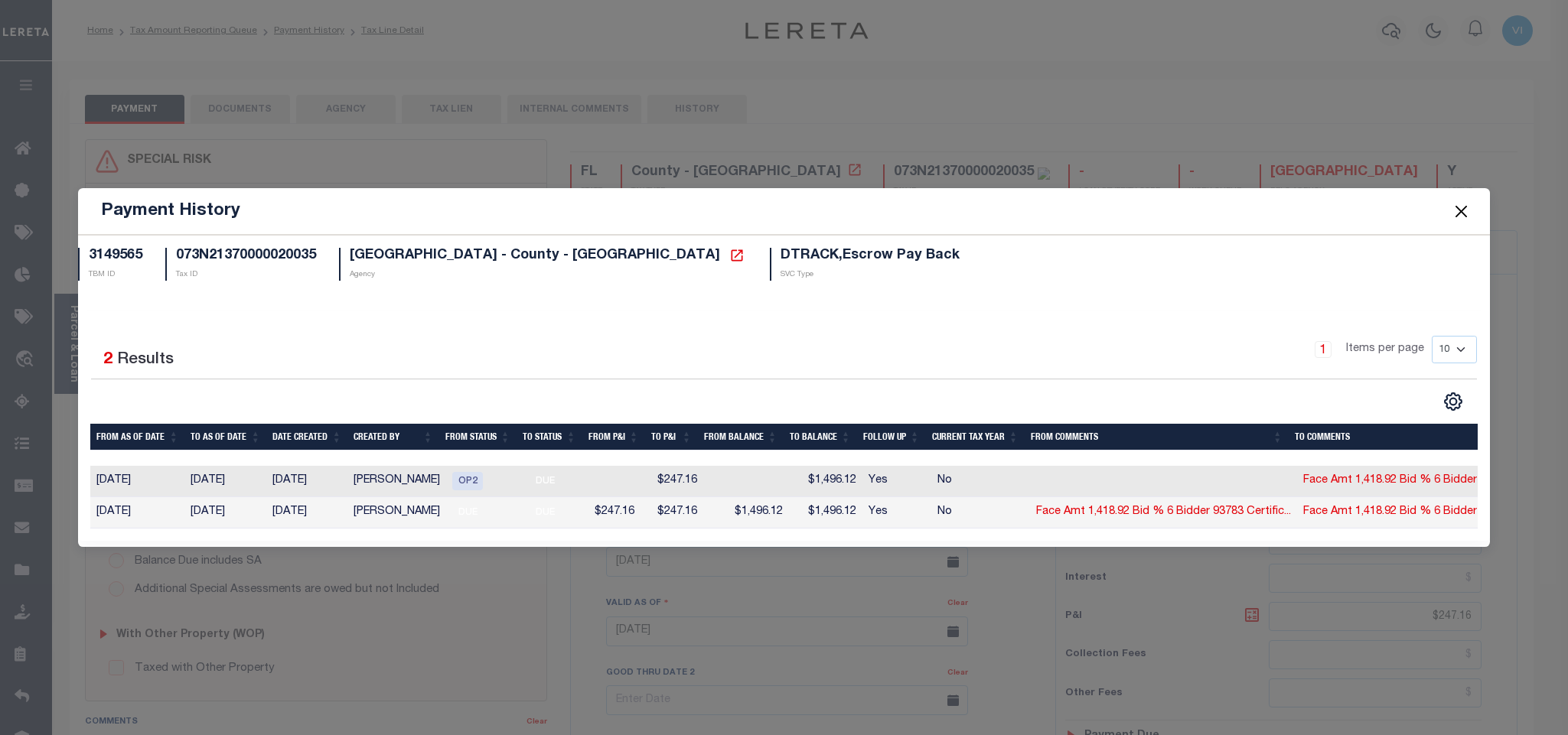
drag, startPoint x: 1469, startPoint y: 204, endPoint x: 1462, endPoint y: 210, distance: 9.2
click at [1464, 207] on button "Close" at bounding box center [1461, 212] width 20 height 20
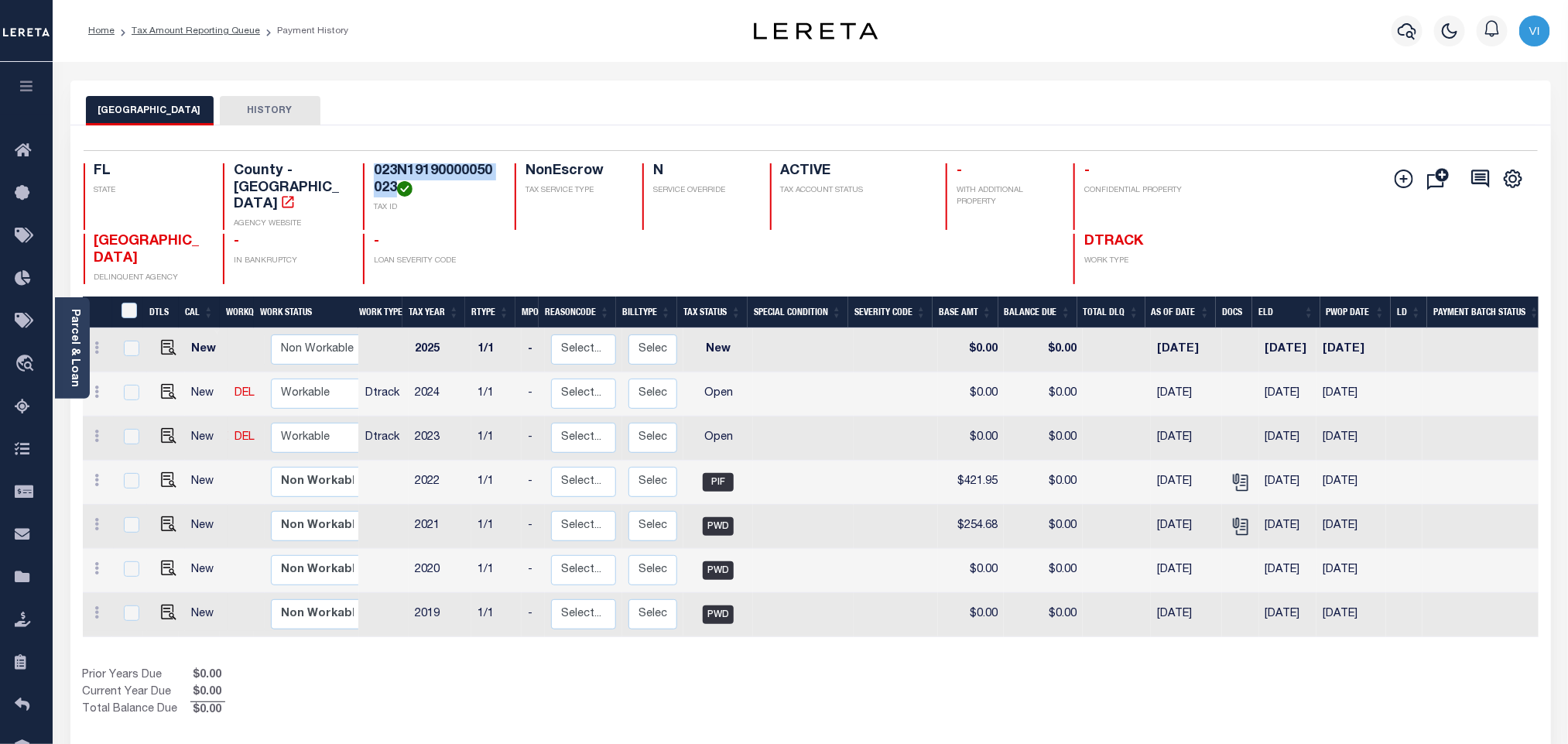
drag, startPoint x: 393, startPoint y: 189, endPoint x: 368, endPoint y: 177, distance: 27.7
click at [368, 177] on div "023N19190000050023 TAX ID" at bounding box center [430, 197] width 134 height 67
copy h4 "023N19190000050023"
click at [1233, 472] on icon "" at bounding box center [1241, 482] width 20 height 20
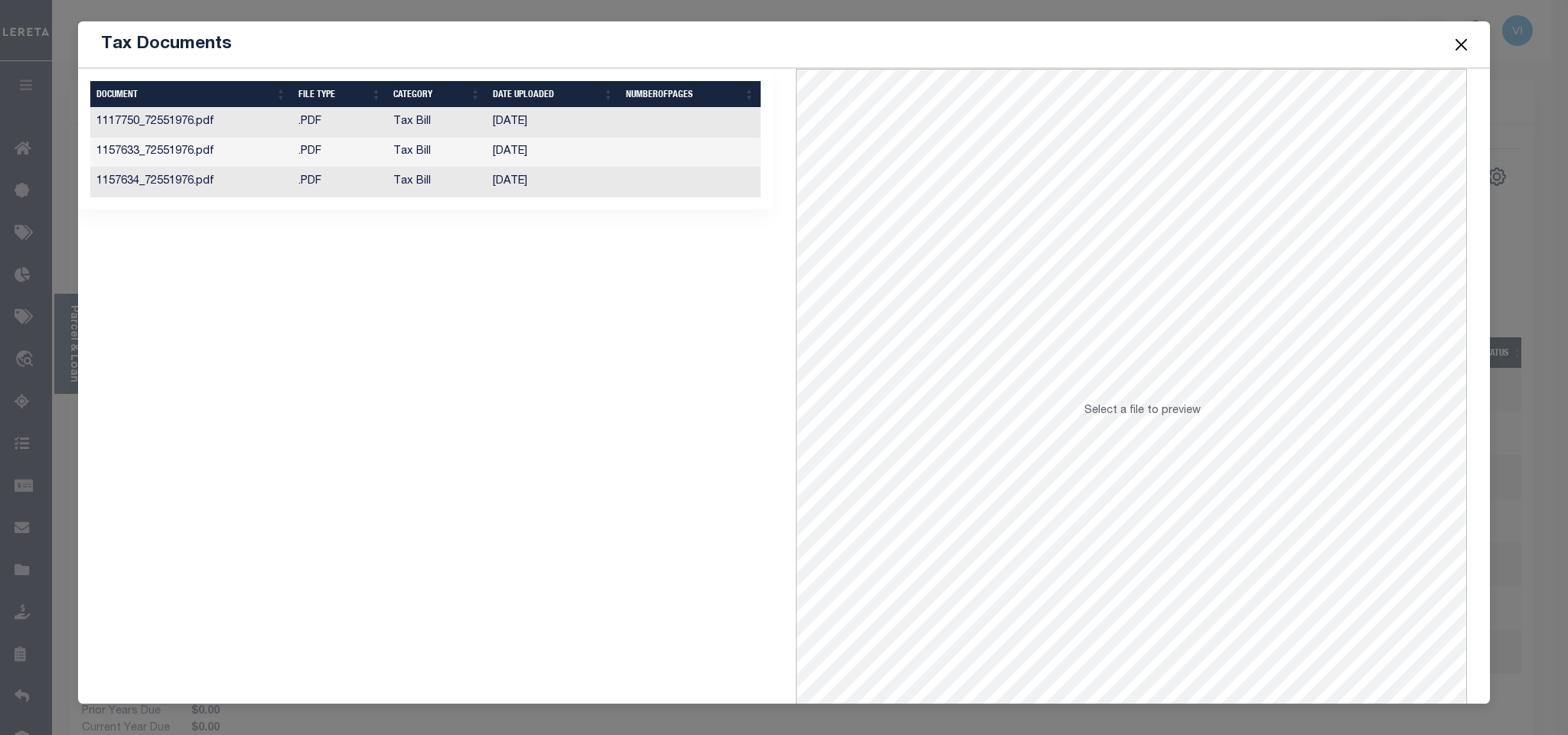
click at [609, 165] on td "[DATE]" at bounding box center [553, 152] width 133 height 30
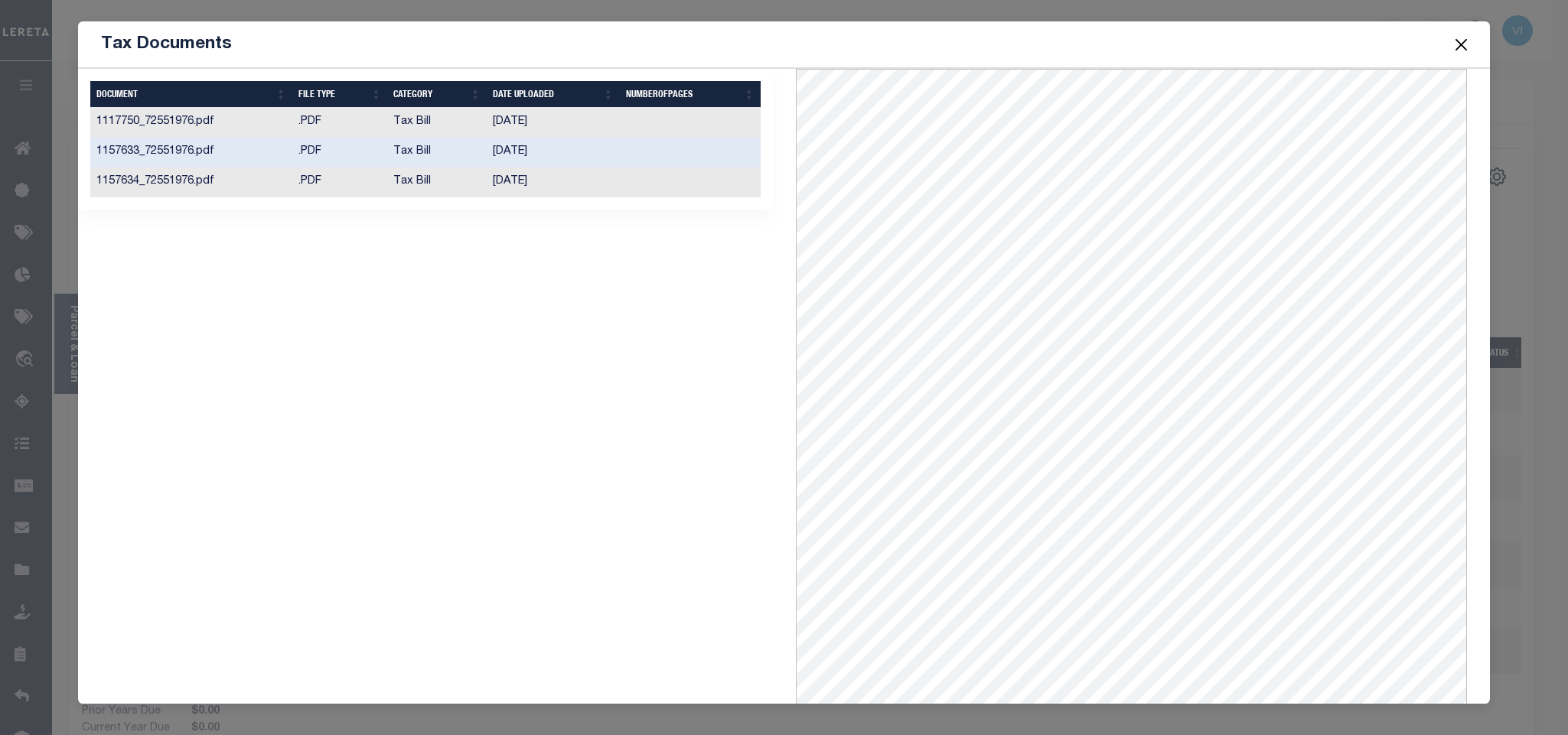
click at [1463, 39] on button "Close" at bounding box center [1461, 45] width 20 height 20
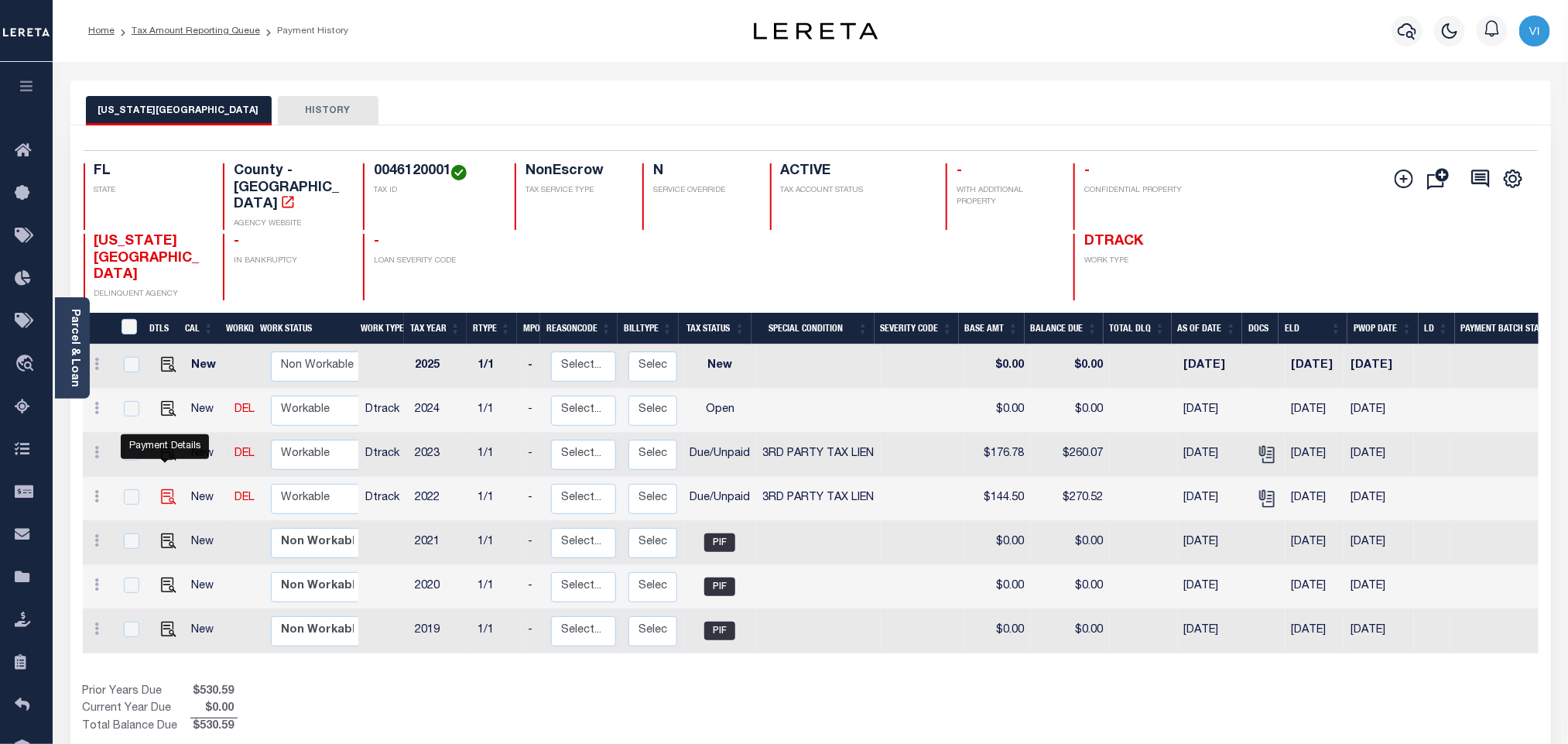
click at [167, 490] on img "" at bounding box center [169, 497] width 16 height 16
checkbox input "true"
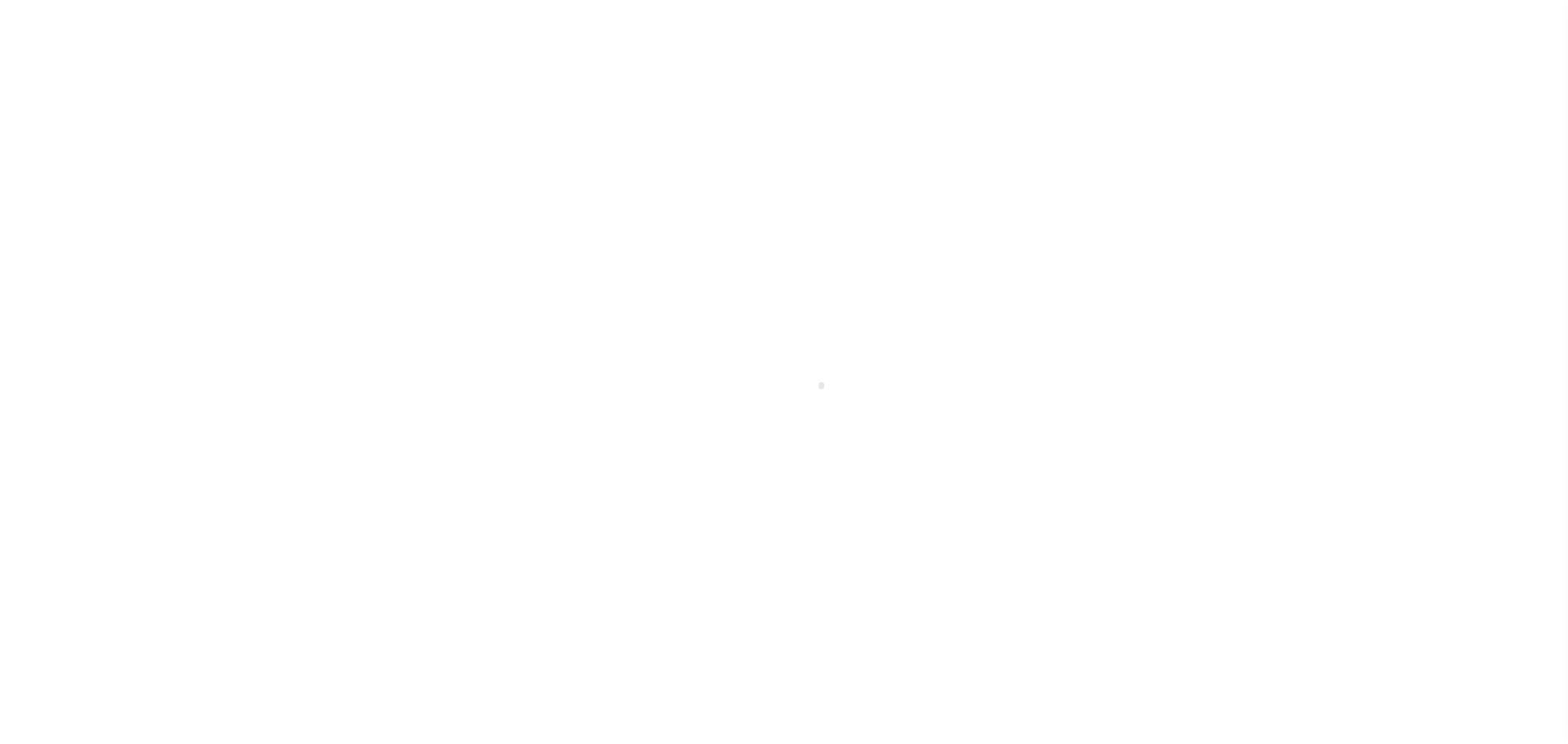
select select "DUE"
select select "20"
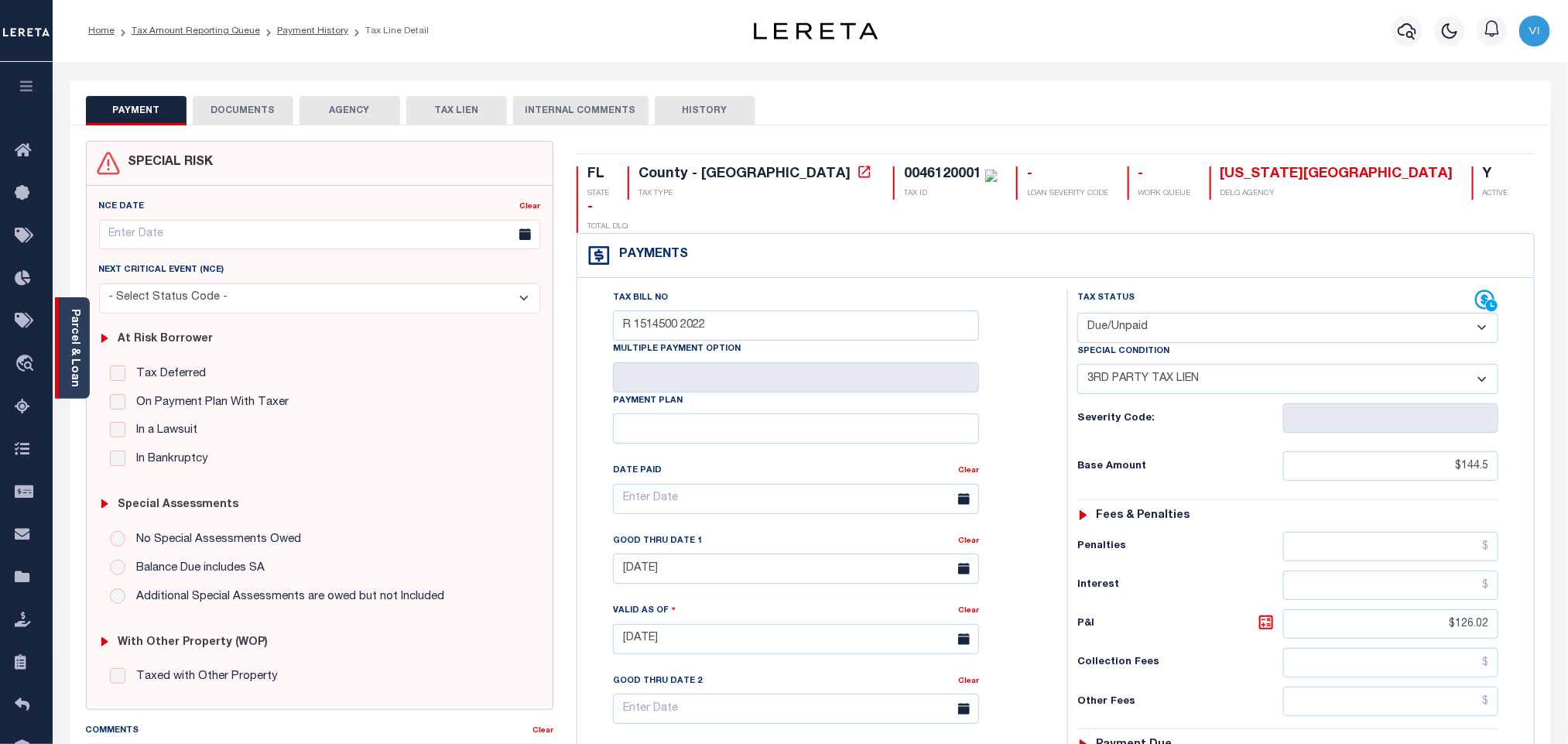
click at [75, 367] on link "Parcel & Loan" at bounding box center [74, 348] width 11 height 78
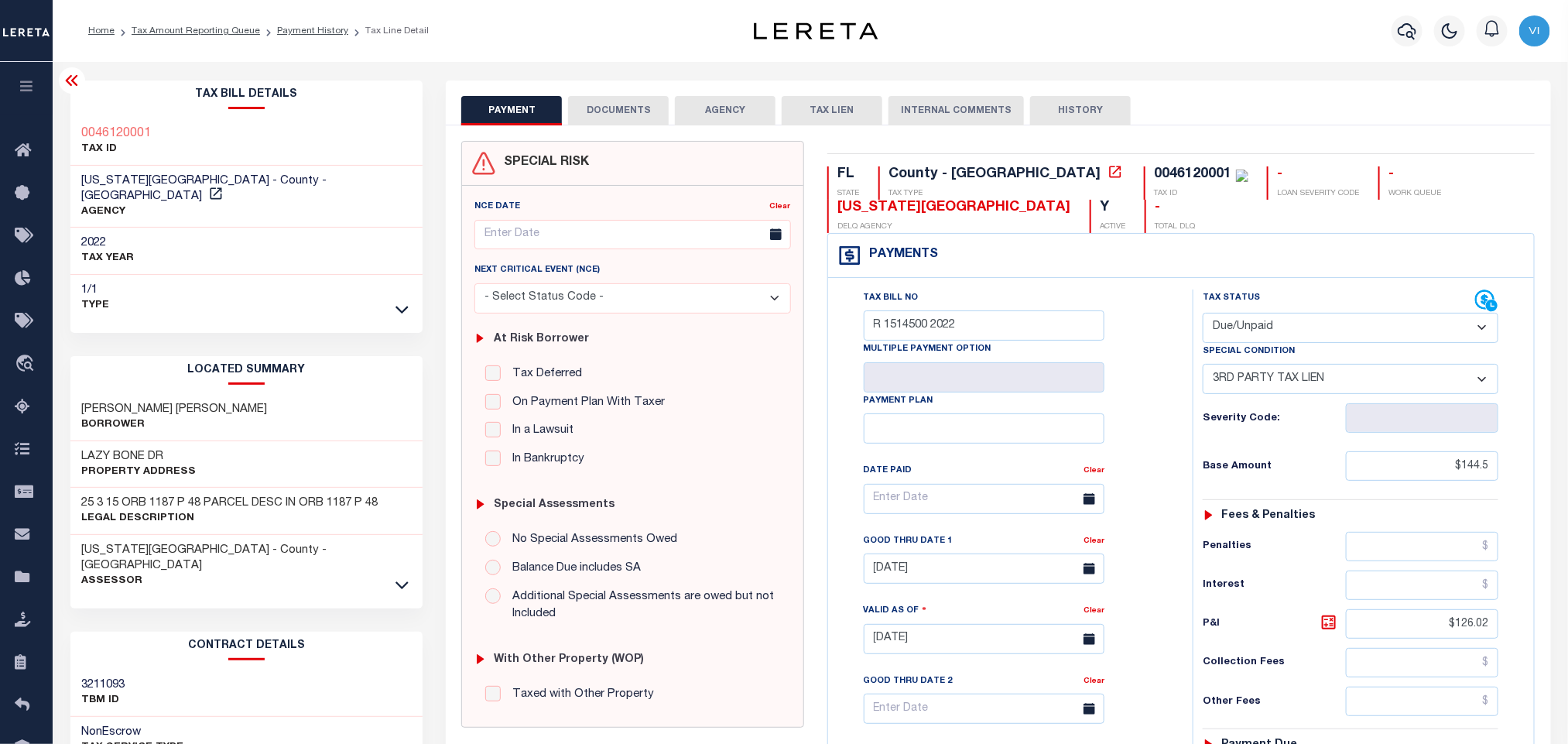
click at [415, 296] on div "1/1 Type" at bounding box center [247, 298] width 353 height 46
click at [402, 306] on icon at bounding box center [402, 310] width 13 height 7
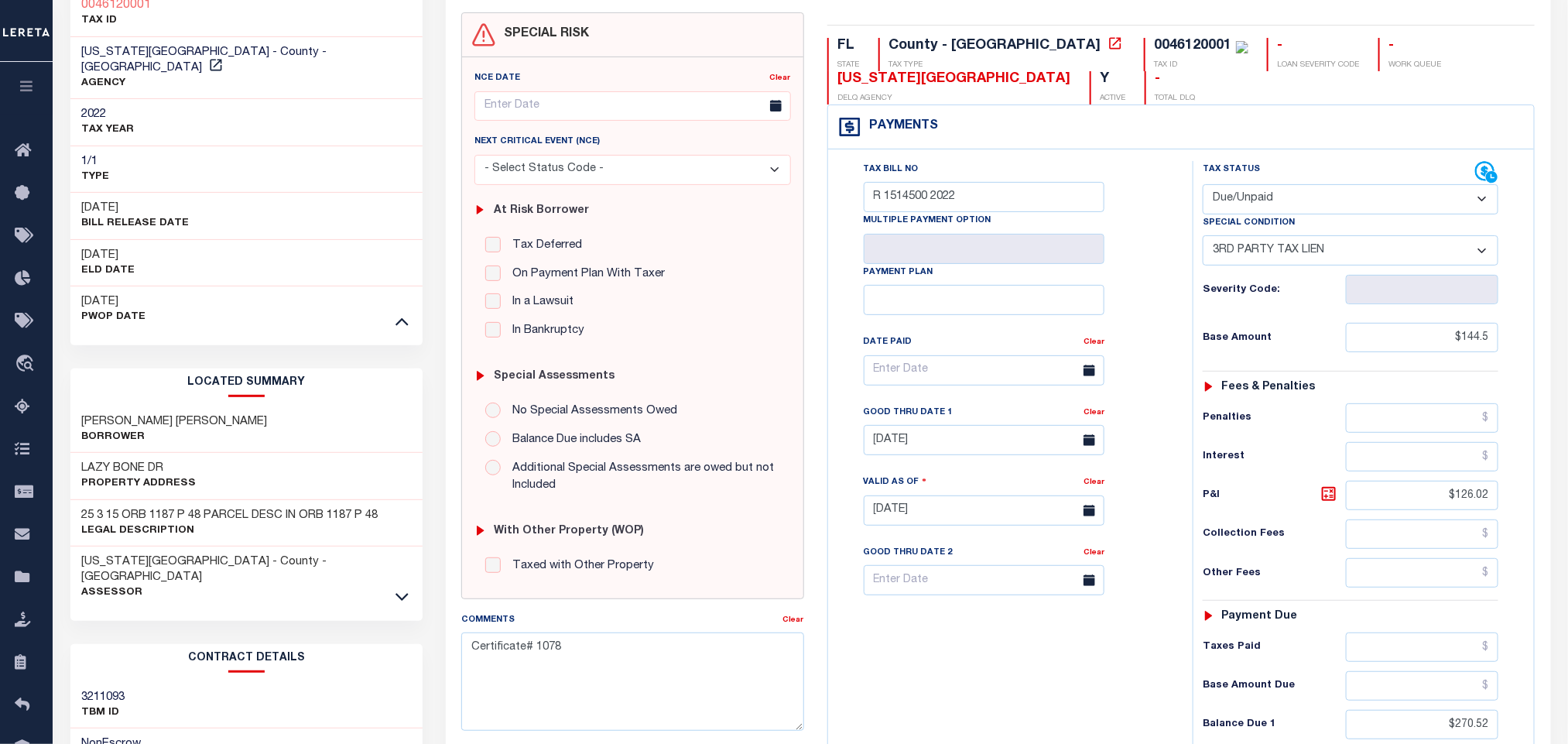
scroll to position [349, 0]
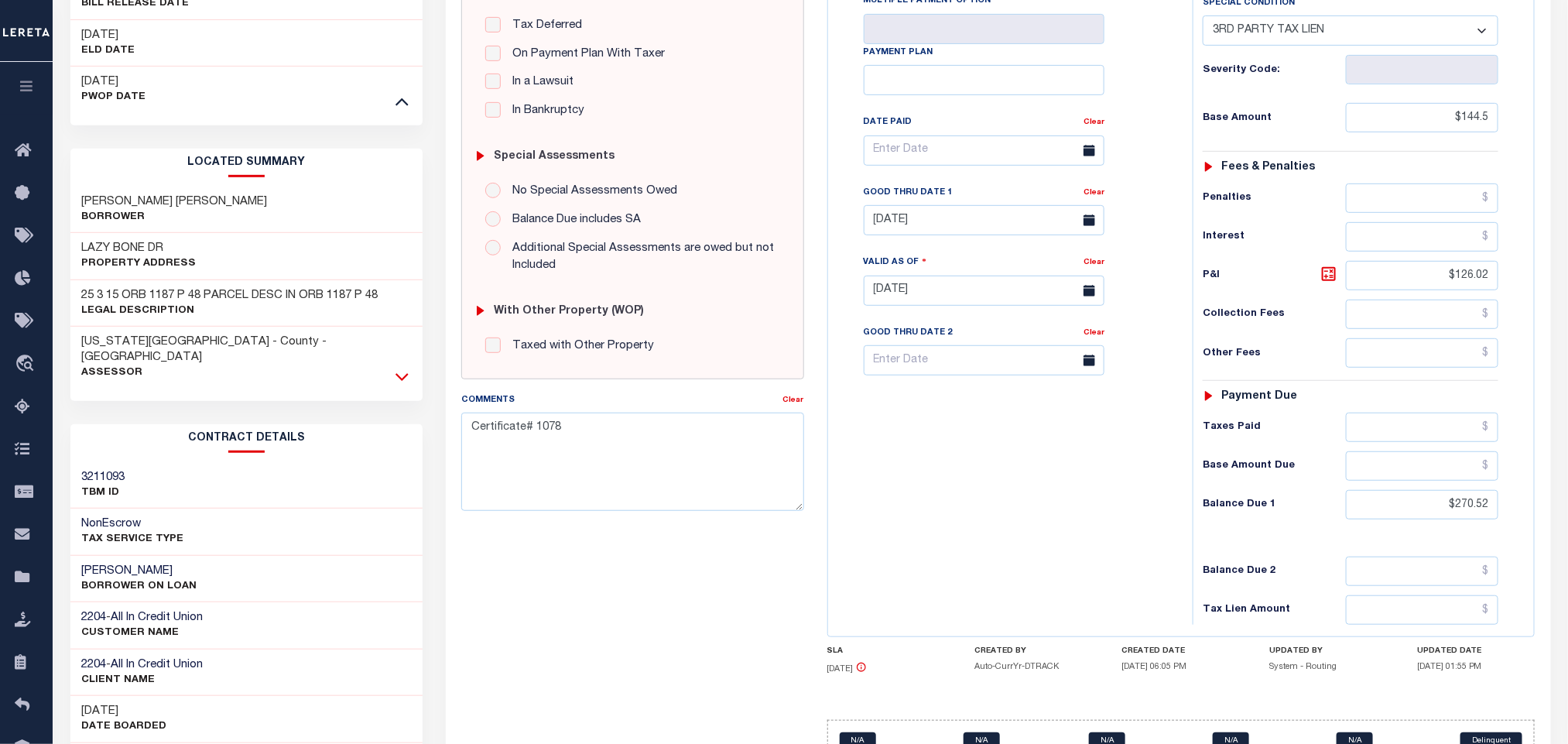
click at [405, 374] on icon at bounding box center [402, 378] width 13 height 7
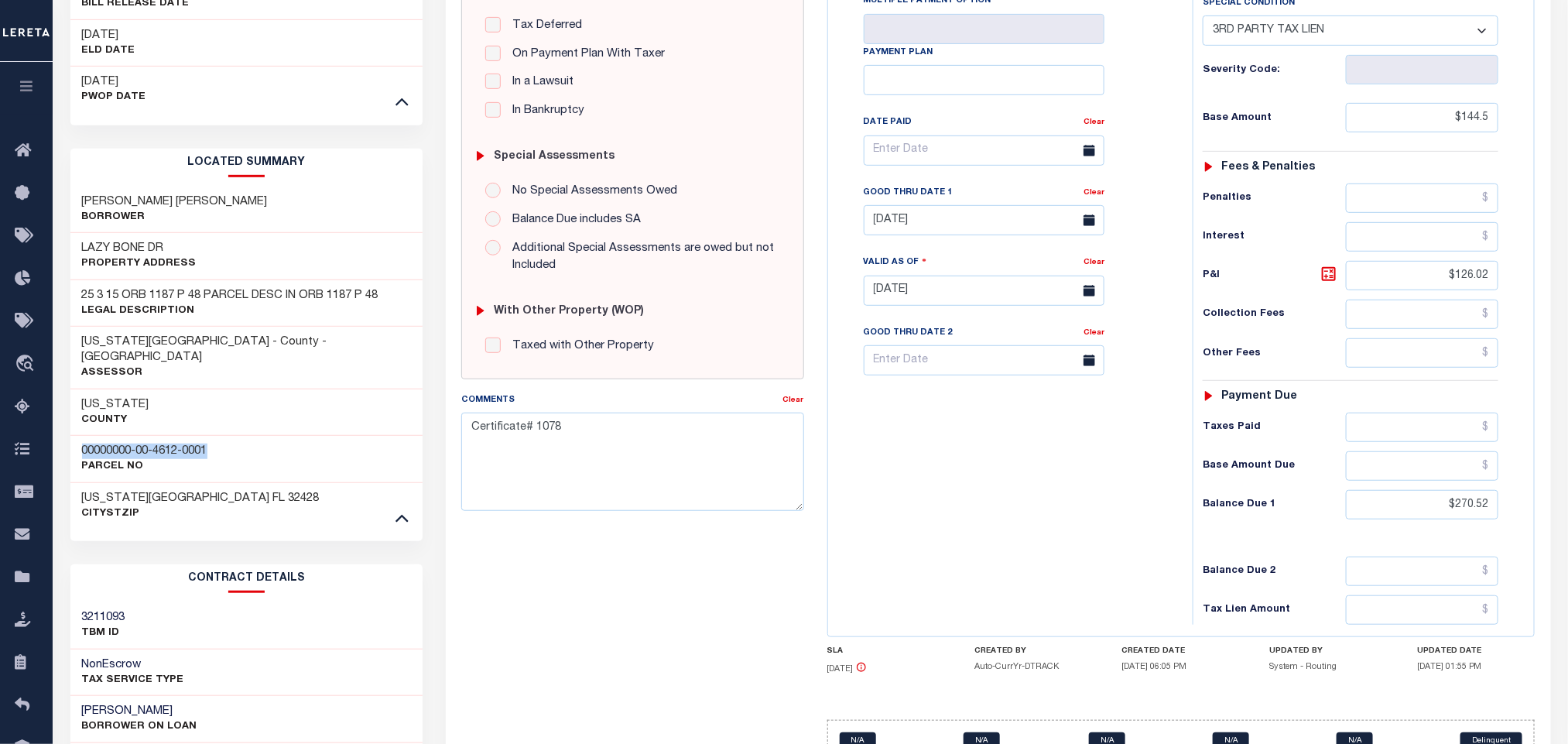
drag, startPoint x: 82, startPoint y: 412, endPoint x: 222, endPoint y: 407, distance: 140.1
click at [222, 435] on div "00000000-00-4612-0001 Parcel No" at bounding box center [247, 458] width 353 height 47
copy h3 "00000000-00-4612-0001"
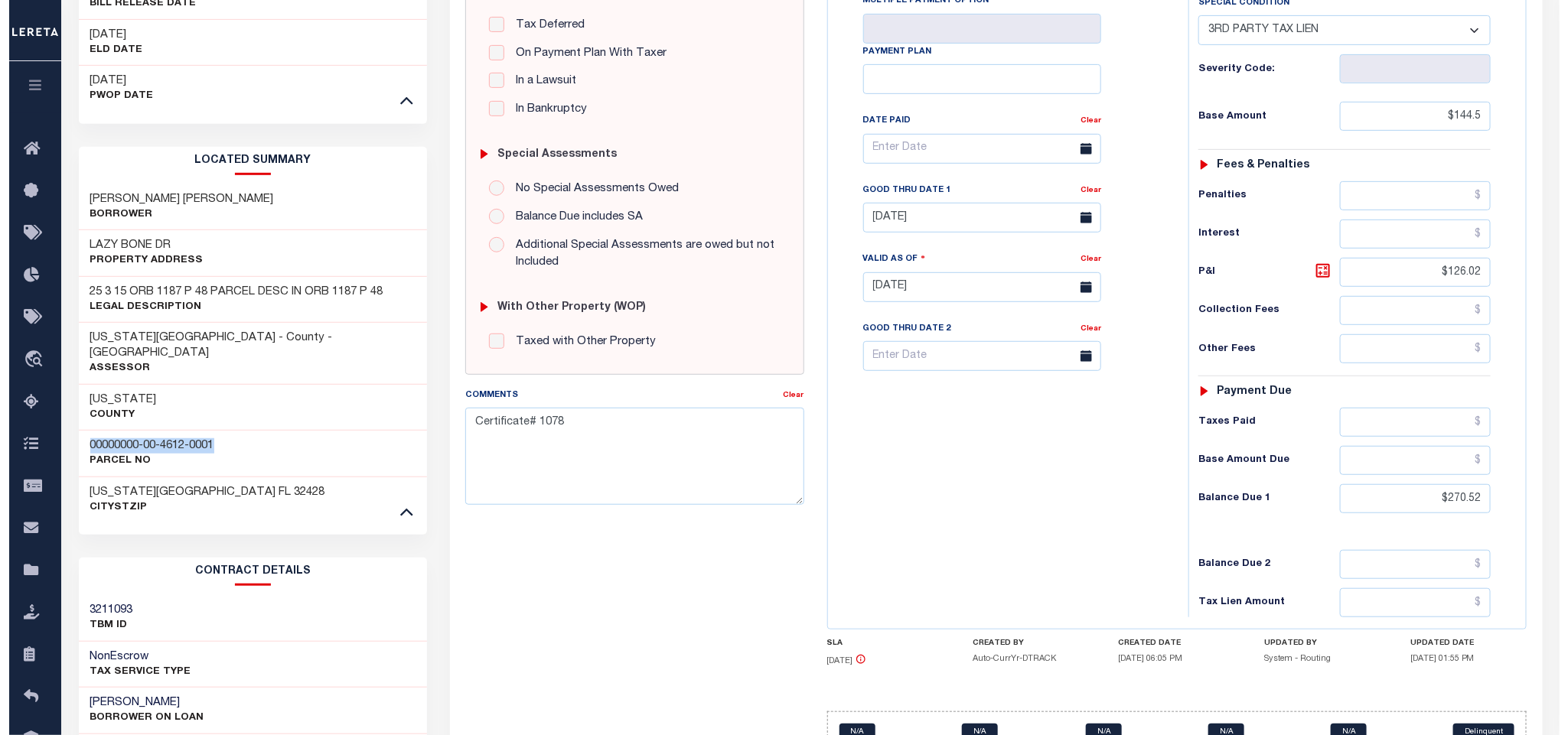
scroll to position [0, 0]
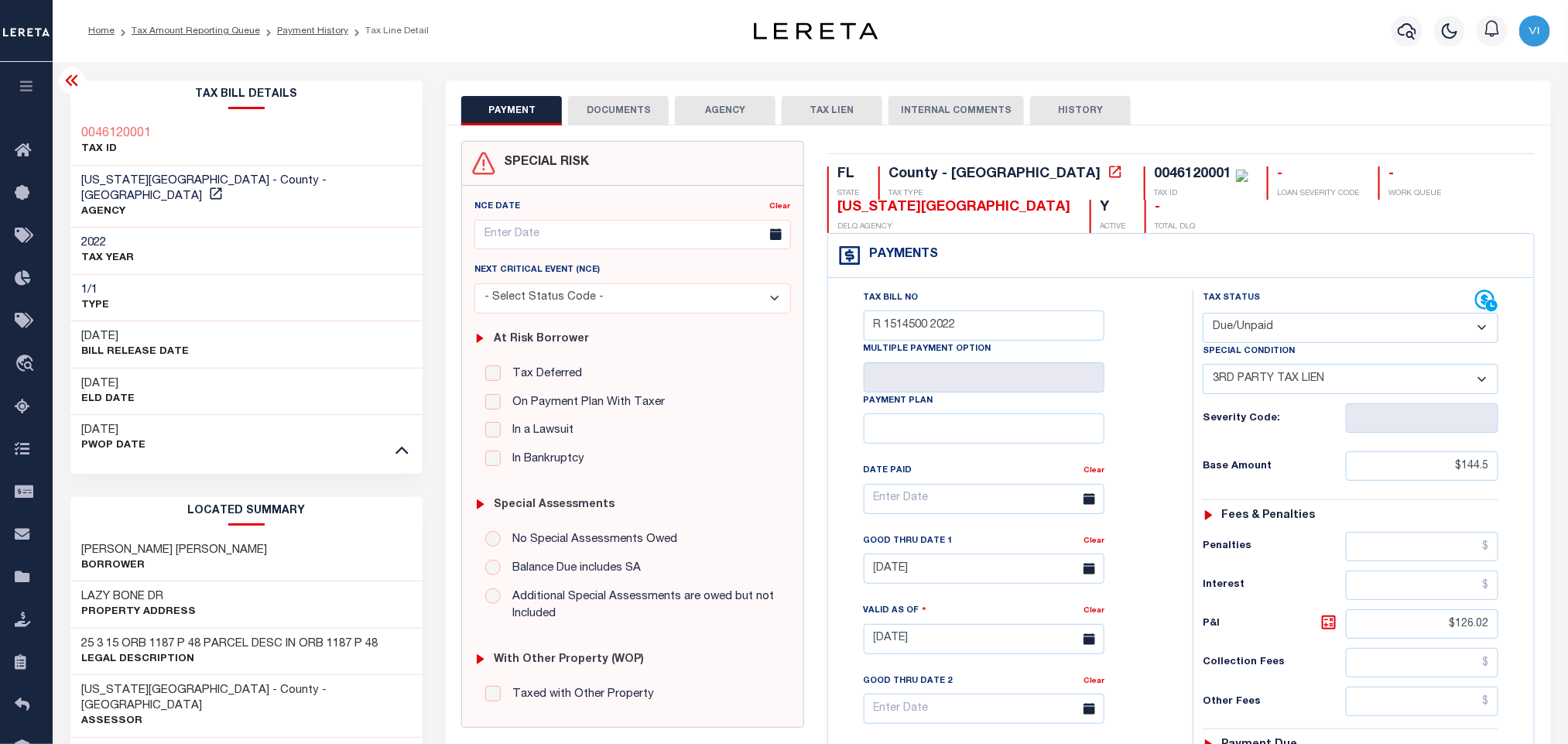
click at [1361, 29] on div "Profile Sign out" at bounding box center [1247, 31] width 617 height 54
click at [1400, 35] on button "button" at bounding box center [1407, 31] width 31 height 31
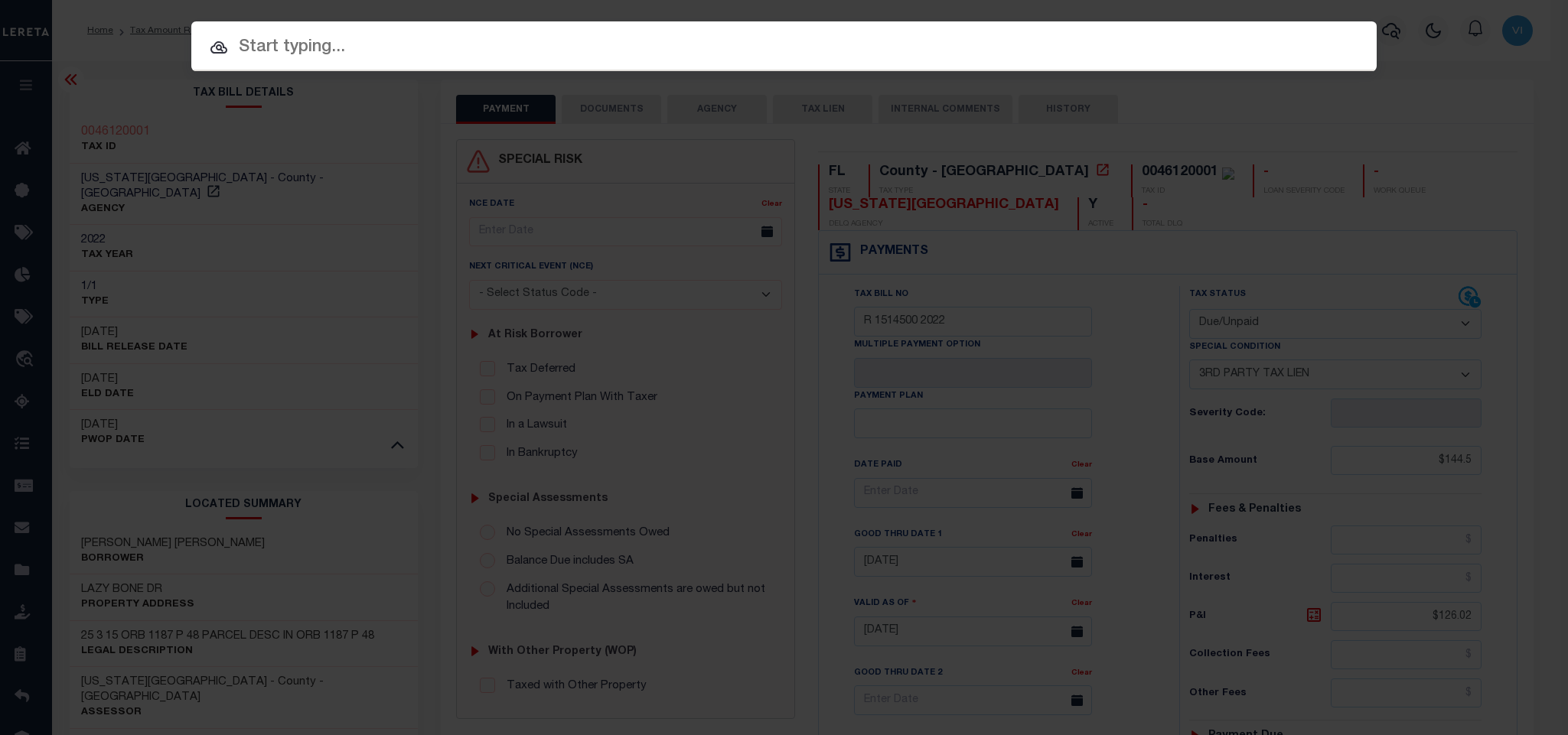
click at [1324, 44] on div "Include Loans TBM Customers Borrowers Payments (Lender Non-Disb) Payments (Lend…" at bounding box center [784, 46] width 1185 height 49
paste input "FTF_132726_55995"
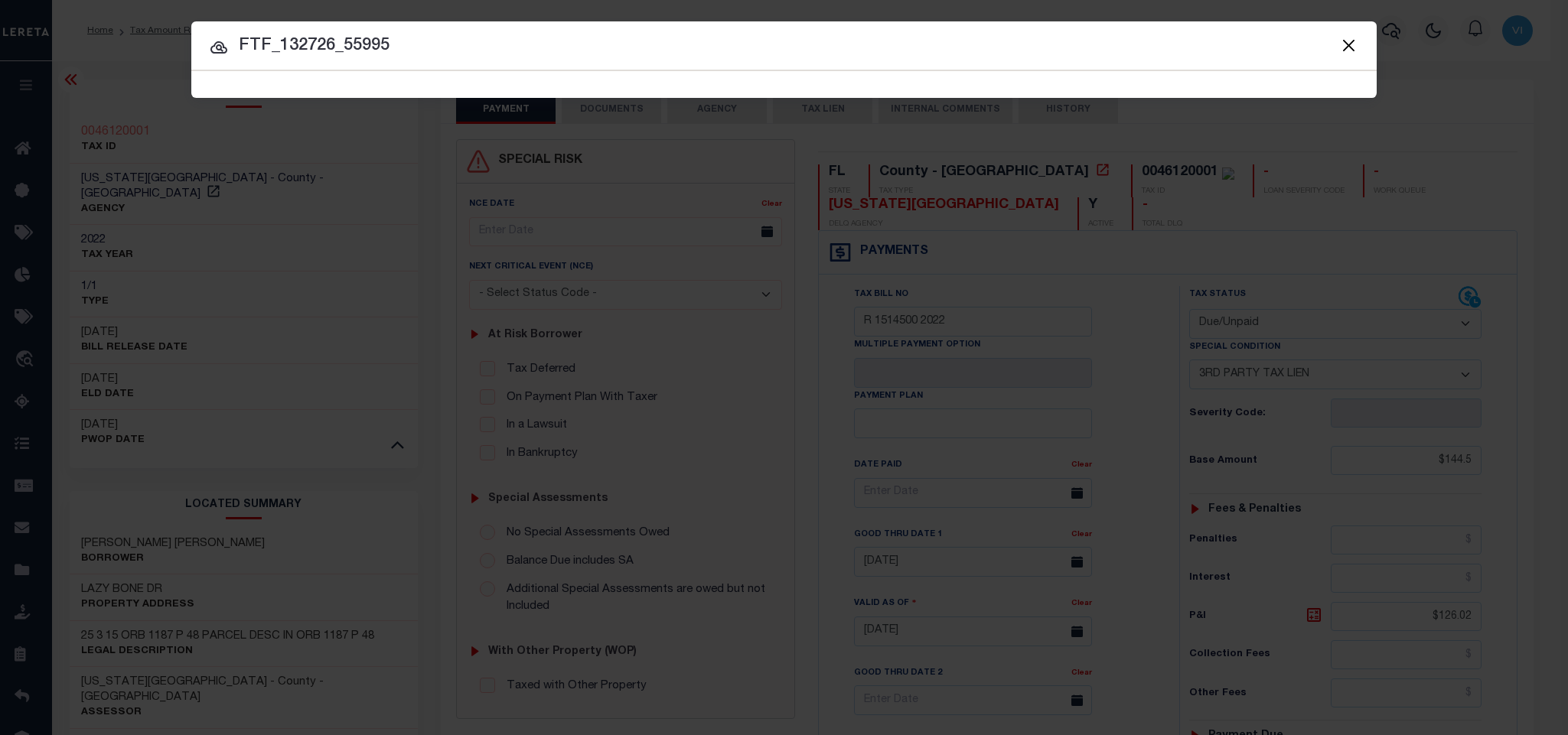
type input "FTF_132726_55995"
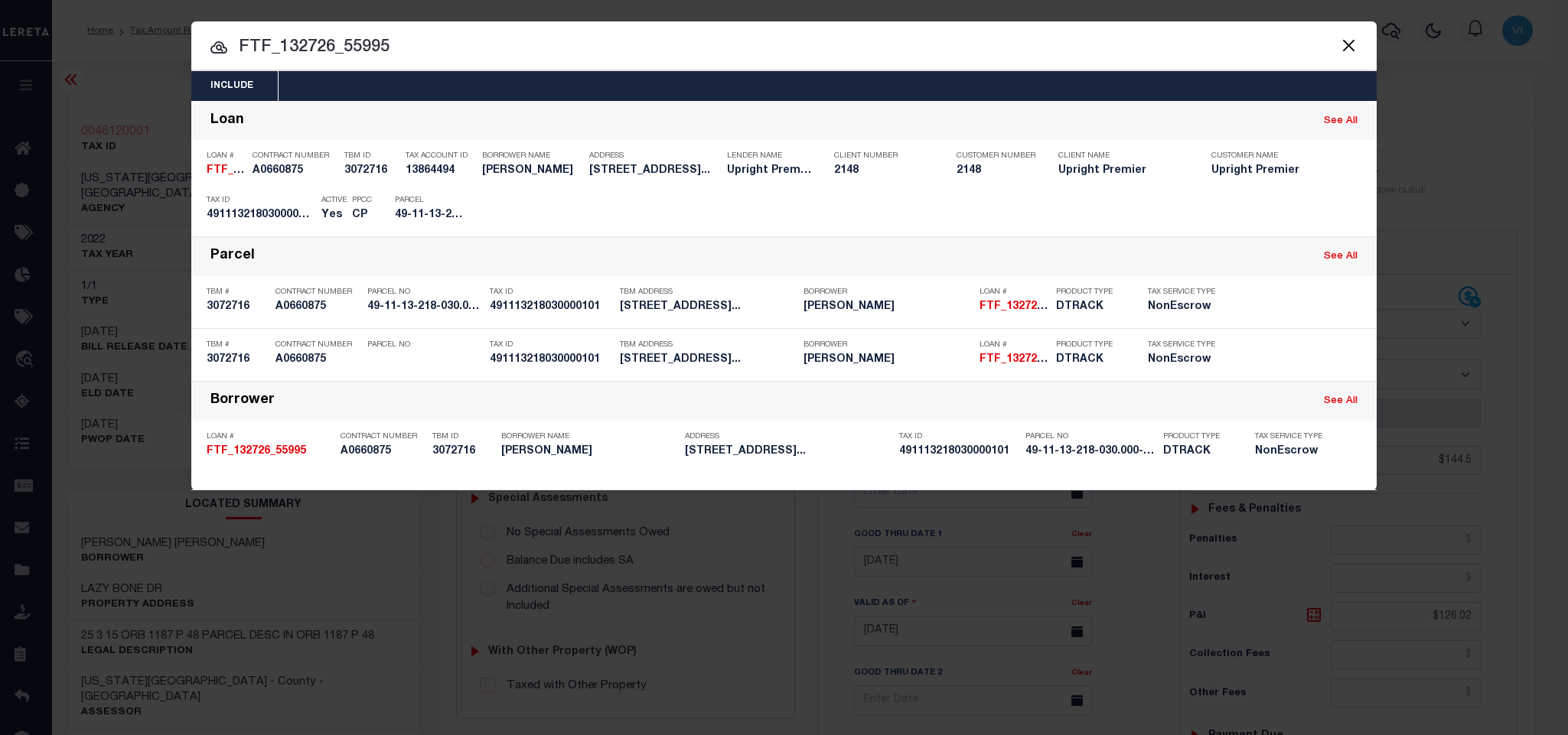
click at [397, 95] on div "Include Loans TBM Customers Borrowers Payments (Lender Non-Disb) Payments (Lend…" at bounding box center [784, 86] width 1185 height 30
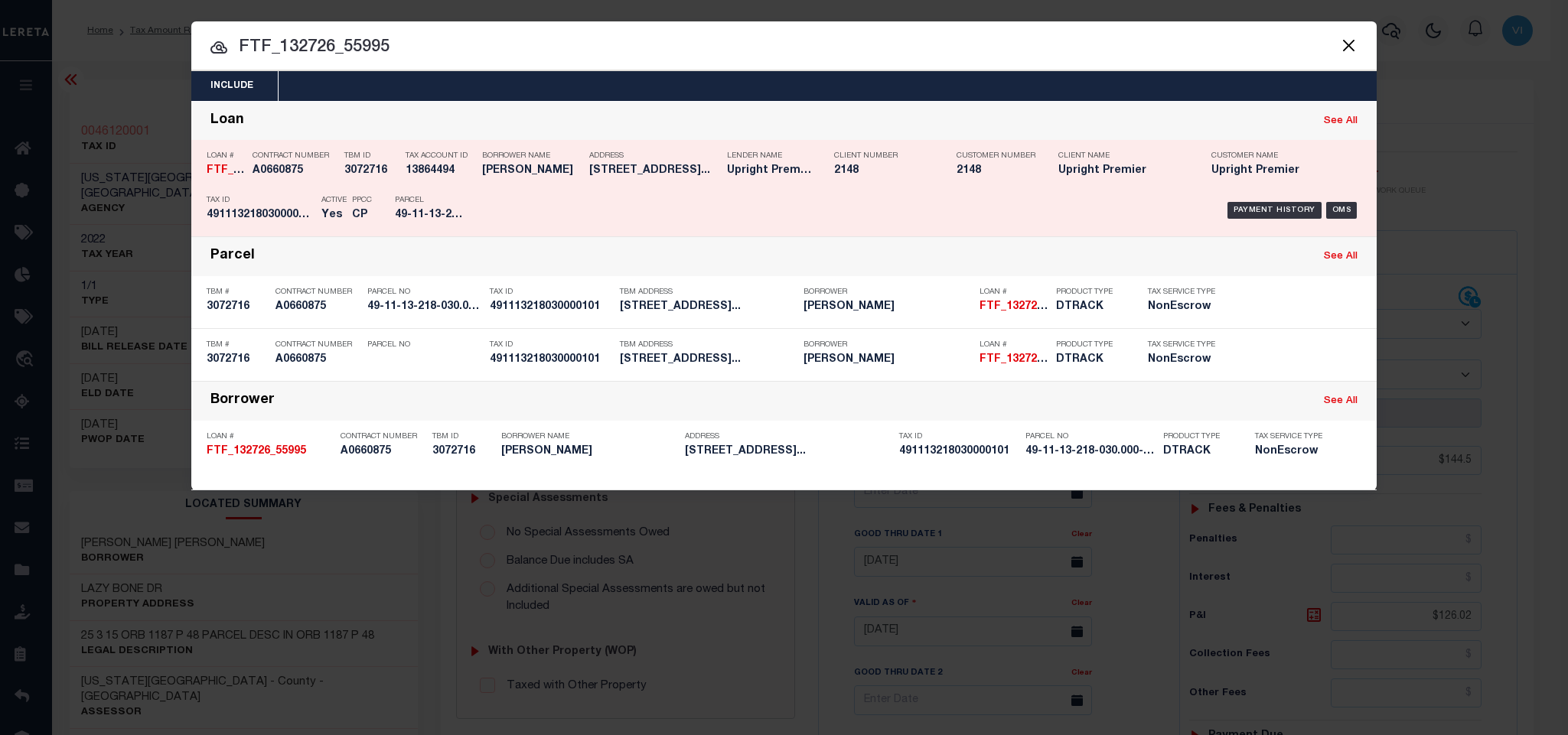
click at [311, 228] on div "Active Yes" at bounding box center [324, 210] width 30 height 44
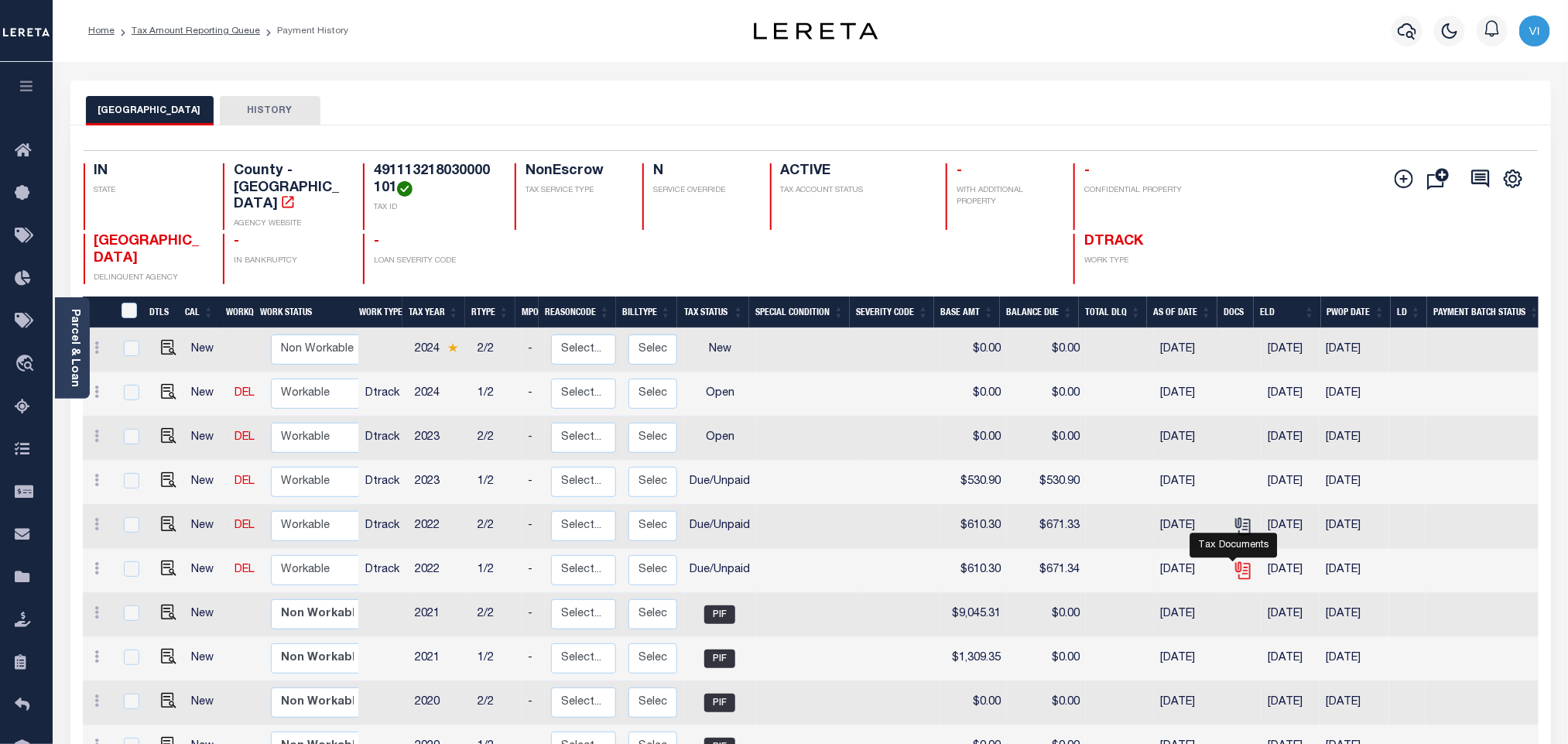
click at [1233, 560] on icon "" at bounding box center [1243, 571] width 20 height 20
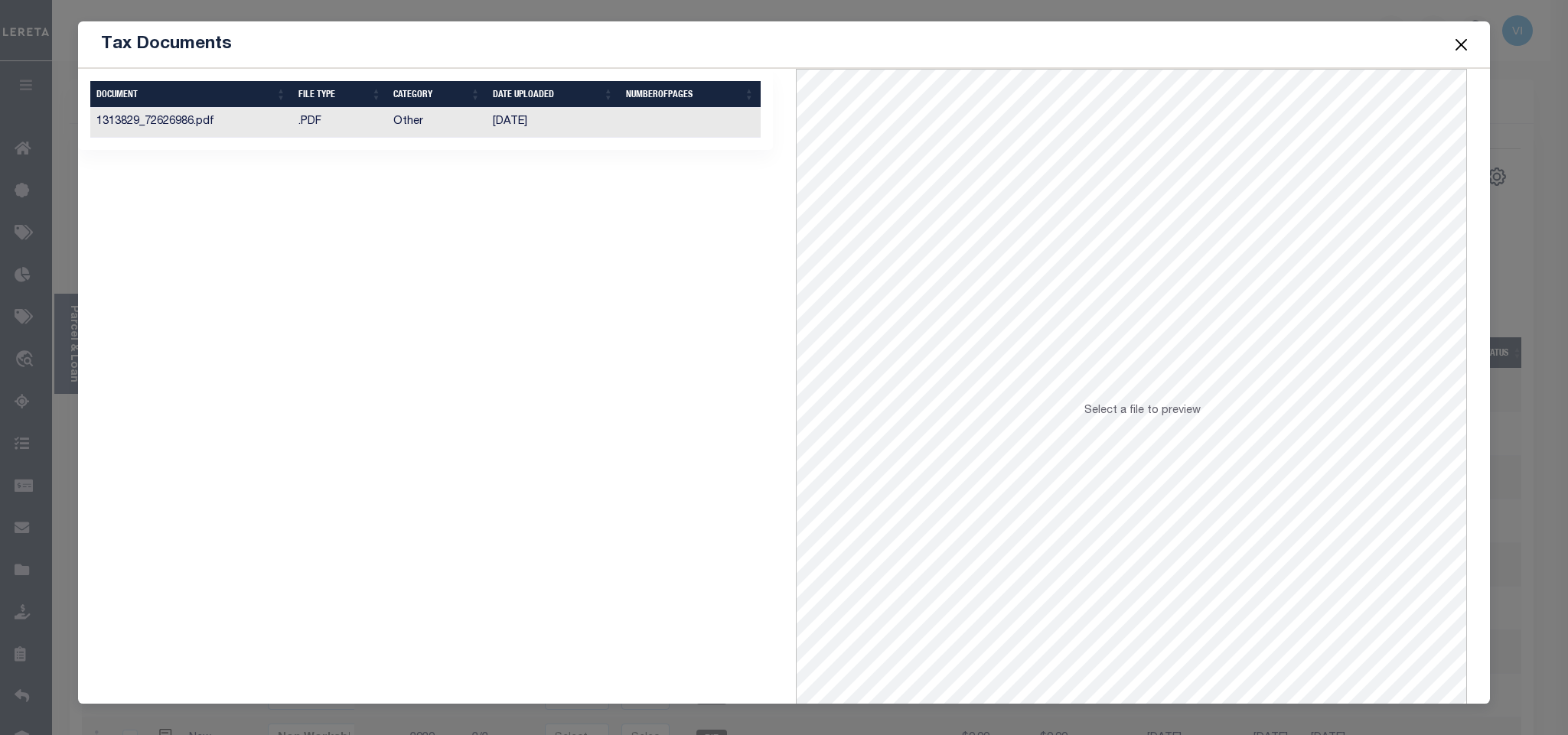
click at [613, 131] on td "[DATE]" at bounding box center [553, 123] width 133 height 30
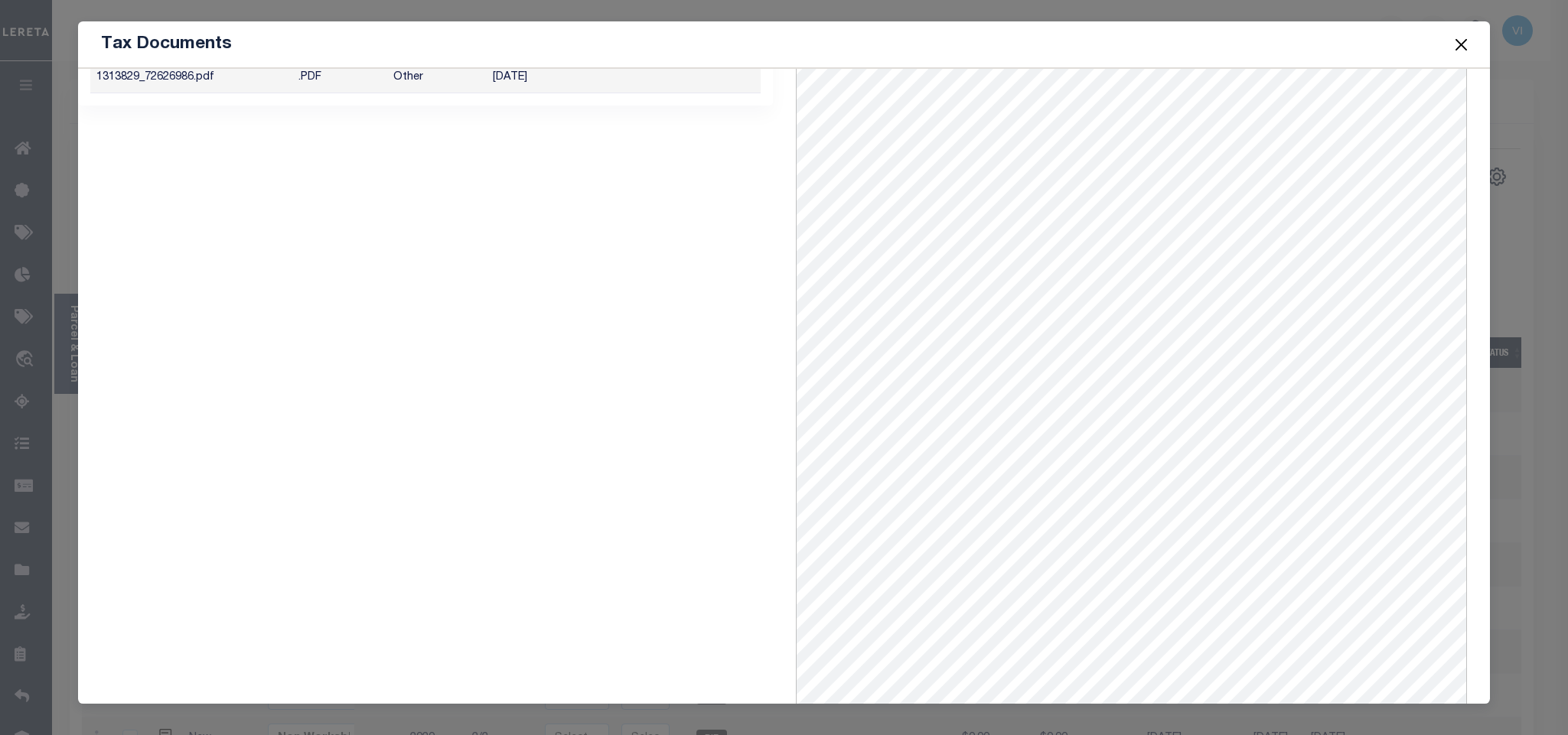
scroll to position [62, 0]
click at [1460, 42] on button "Close" at bounding box center [1461, 45] width 20 height 20
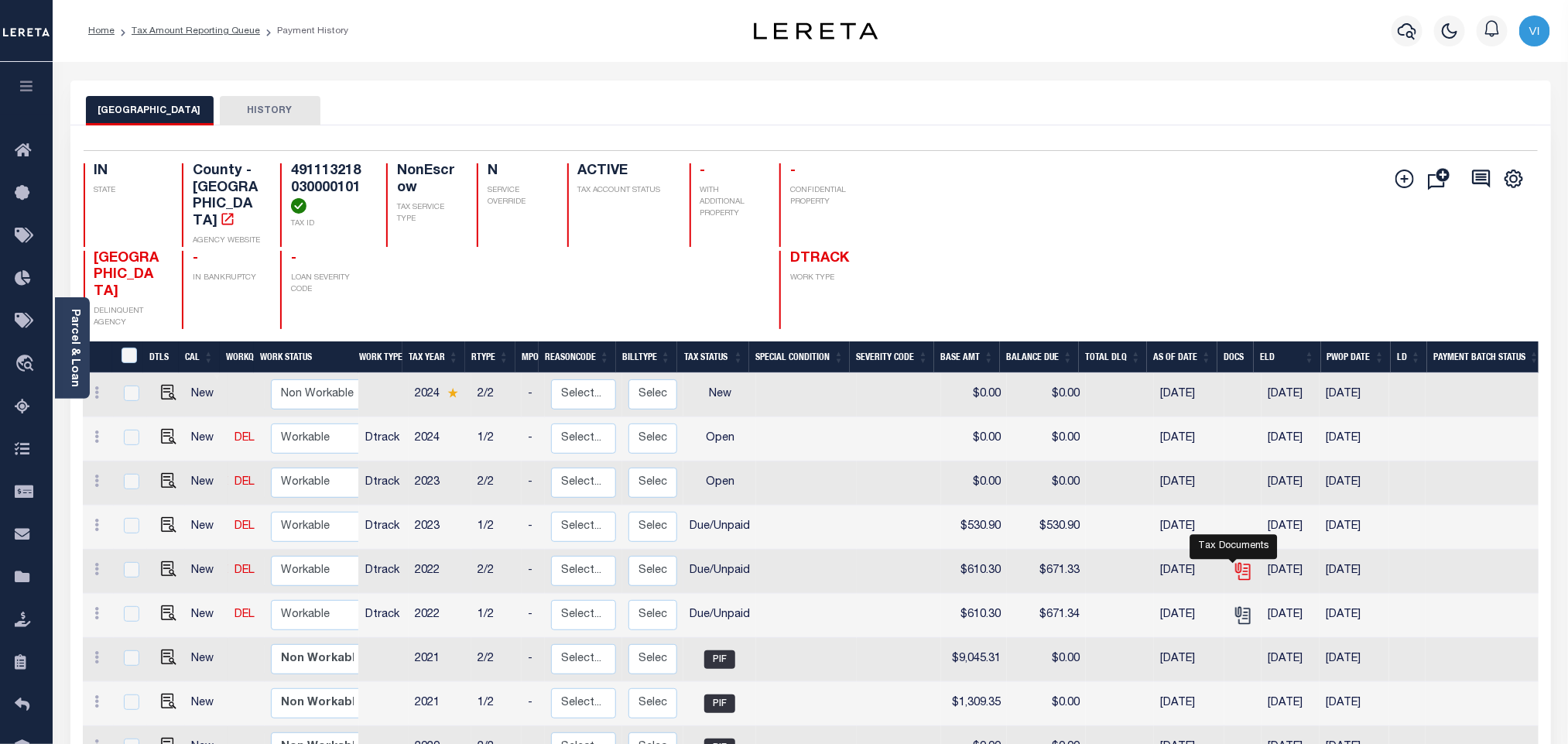
click at [1240, 564] on icon "" at bounding box center [1245, 572] width 12 height 17
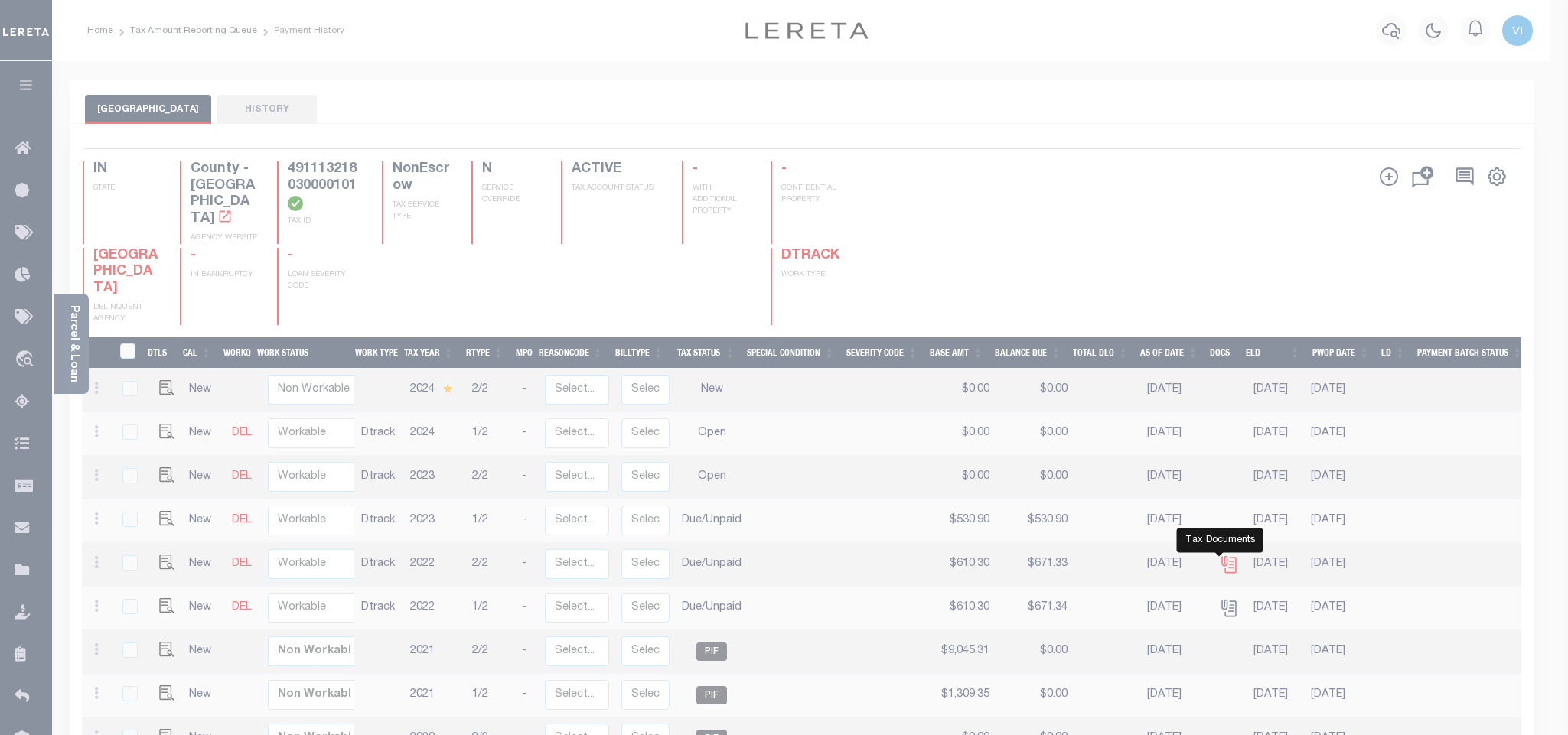
scroll to position [0, 0]
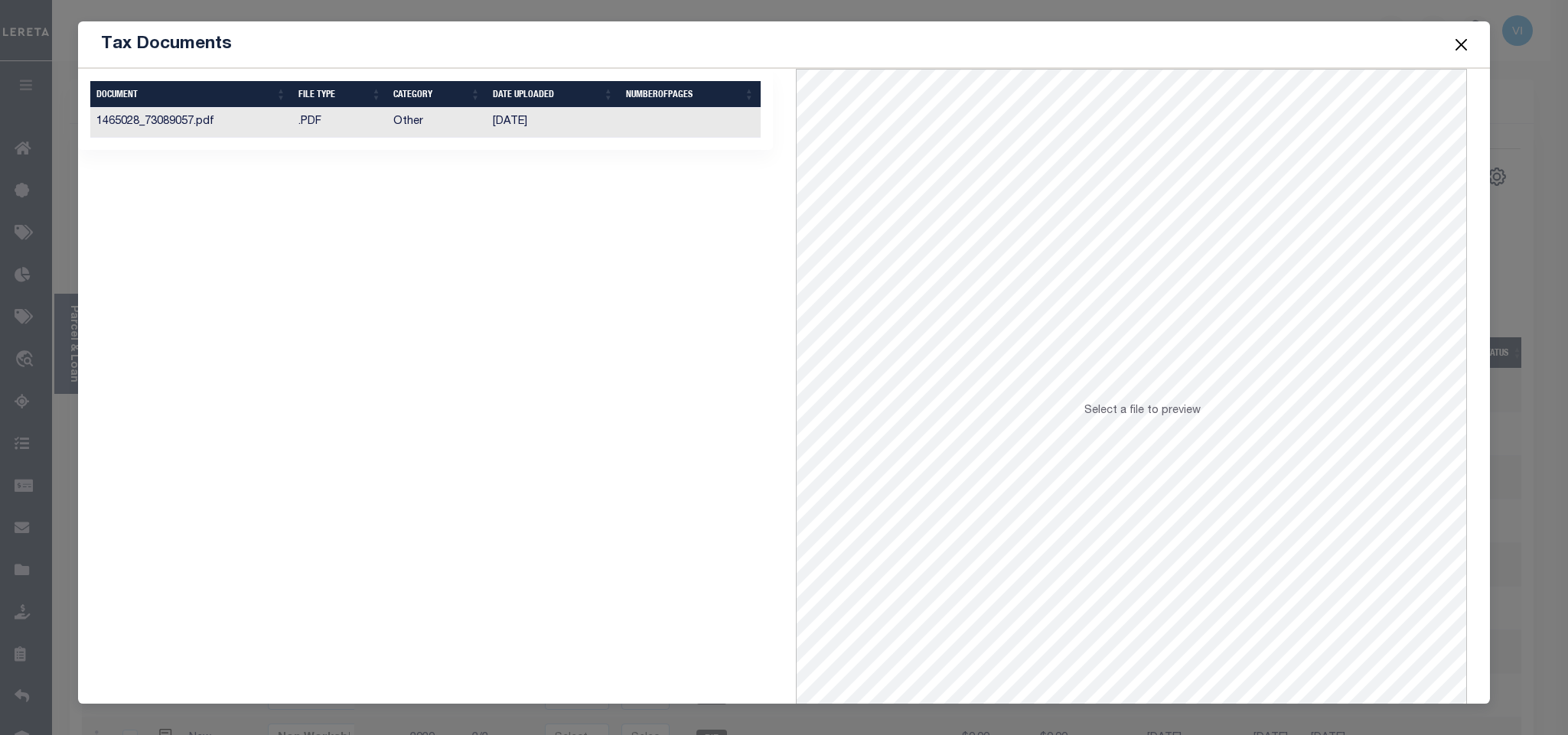
click at [520, 132] on td "02/19/2024" at bounding box center [553, 123] width 133 height 30
click at [1457, 49] on button "Close" at bounding box center [1461, 45] width 20 height 20
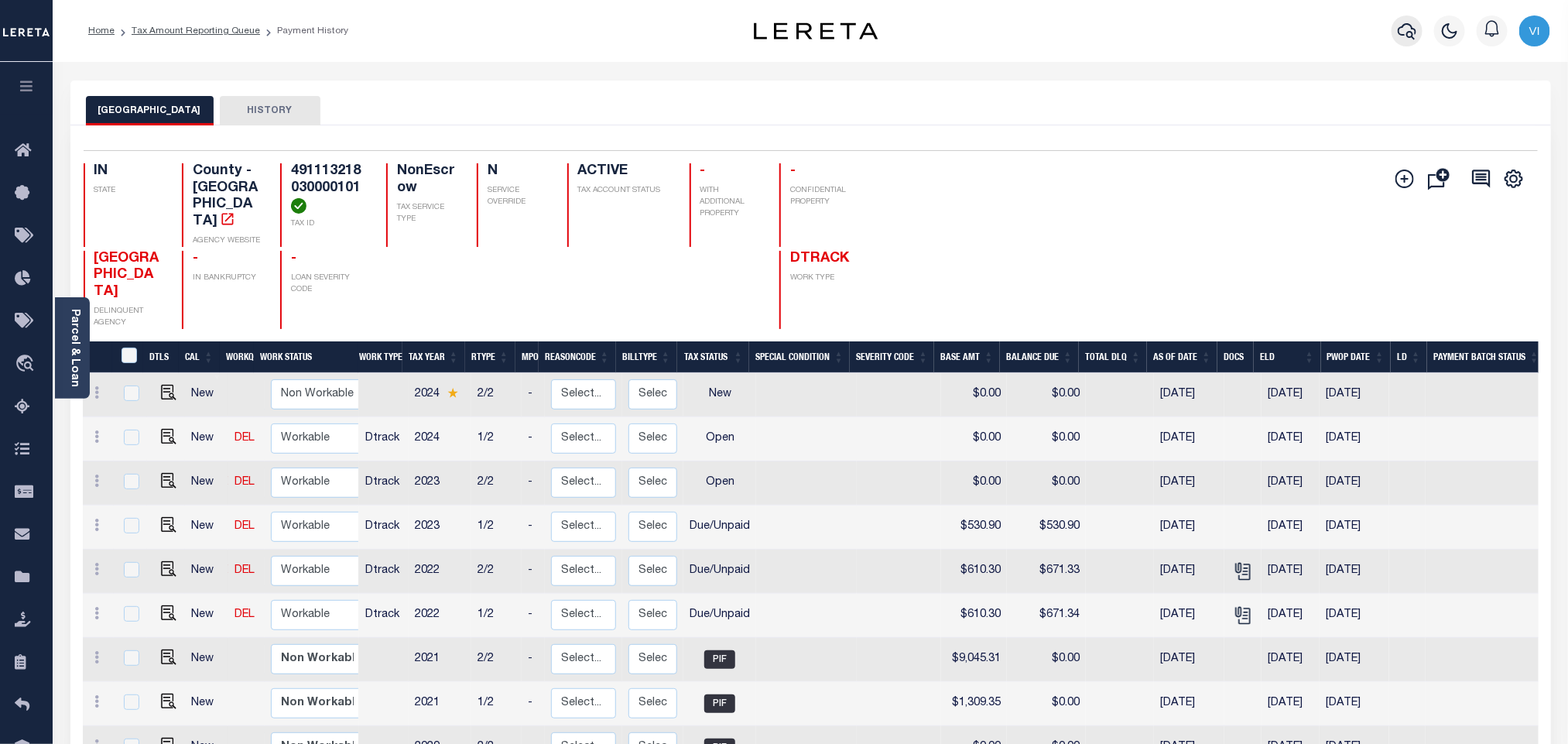
click at [1406, 26] on icon "button" at bounding box center [1408, 32] width 19 height 17
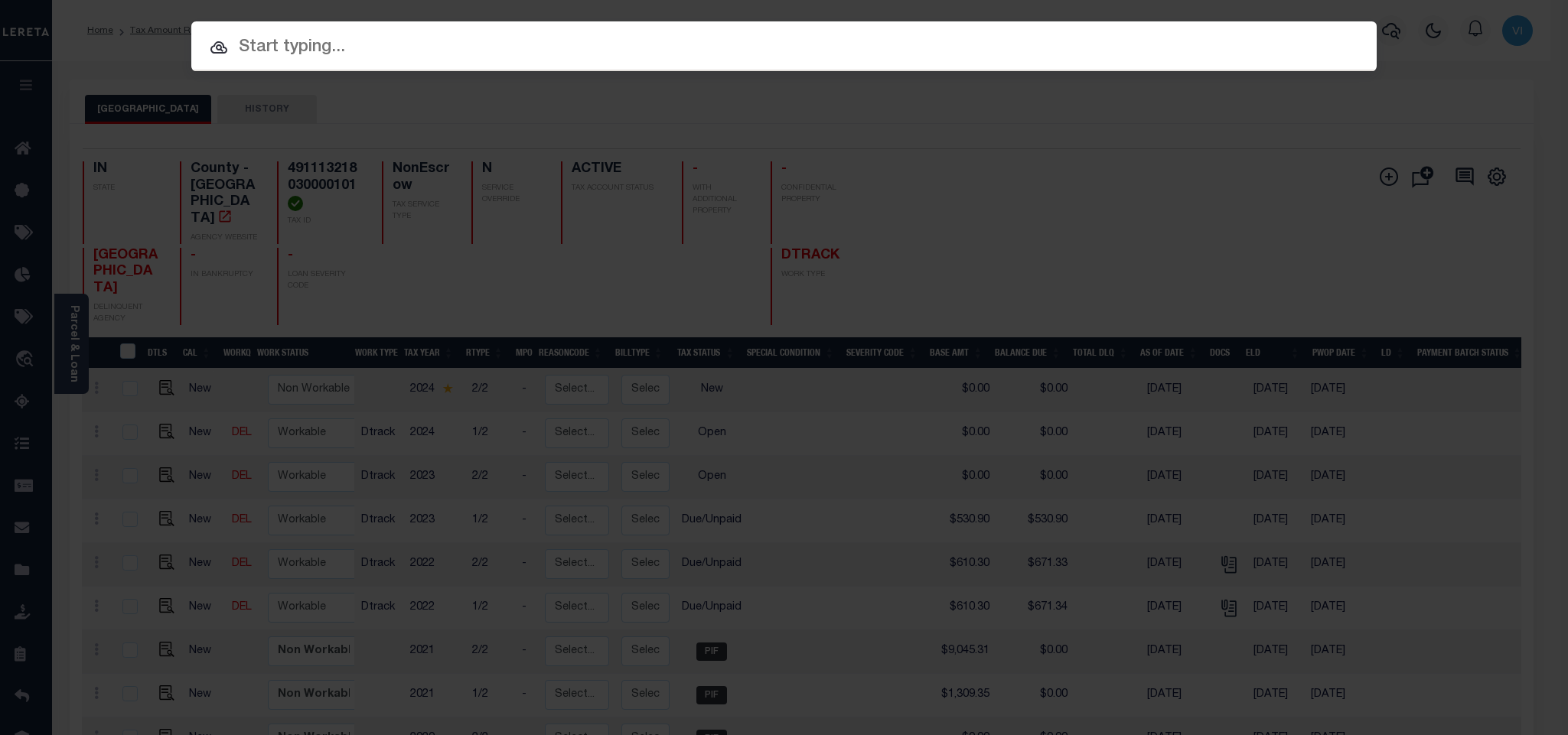
click at [1124, 46] on input "text" at bounding box center [784, 48] width 1185 height 27
paste input "FTF_66835_45173"
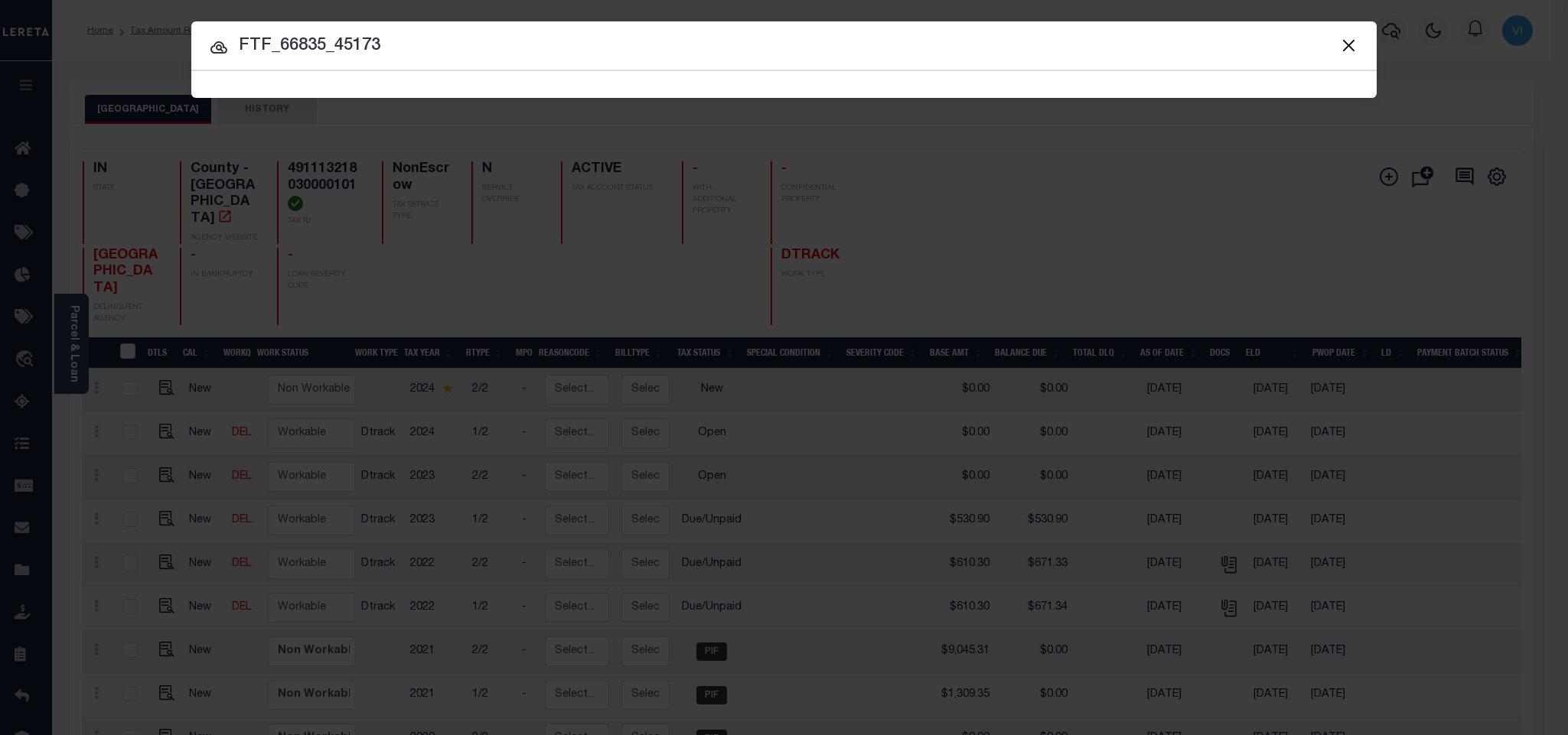
type input "FTF_66835_45173"
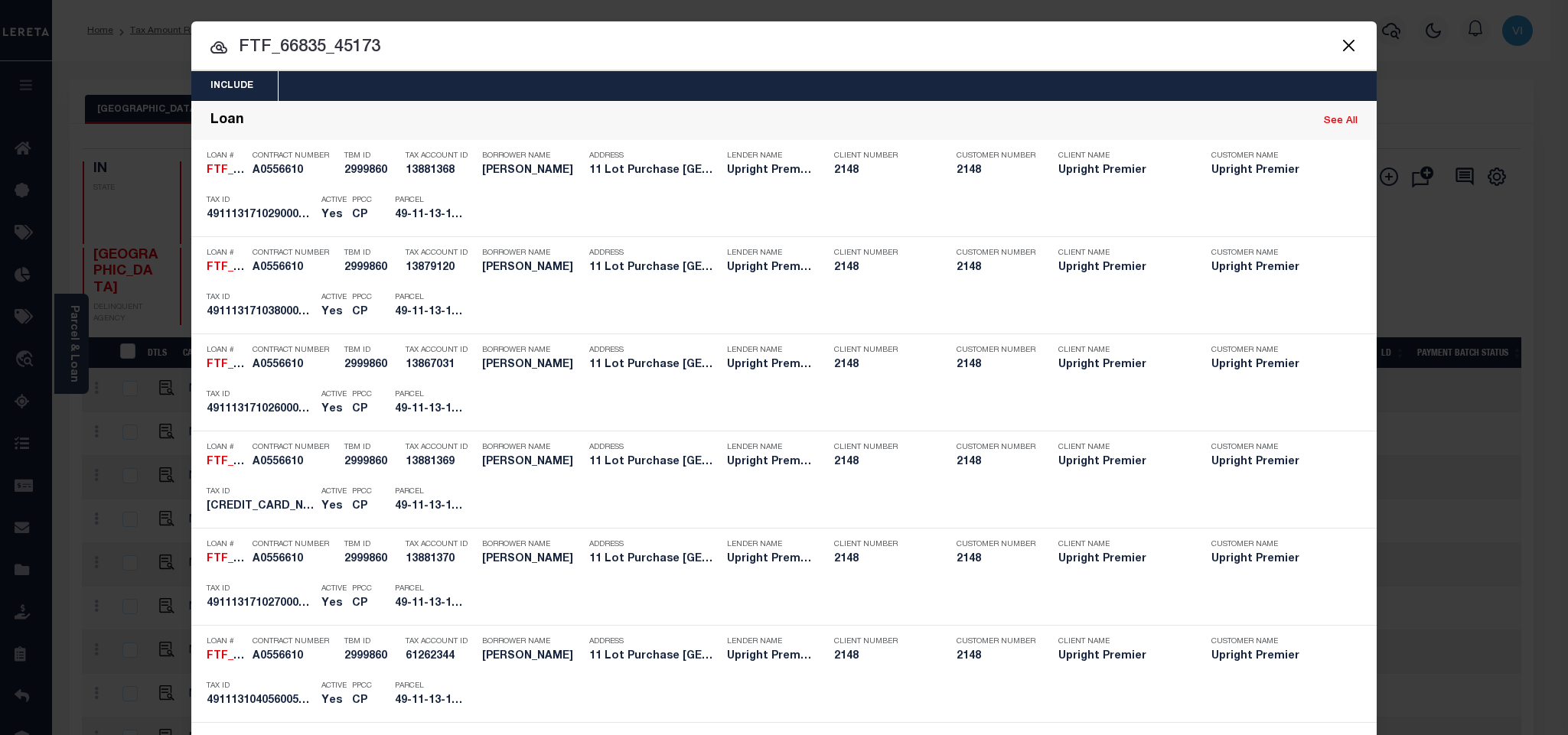
click at [540, 91] on div "Include Loans TBM Customers Borrowers Payments (Lender Non-Disb) Payments (Lend…" at bounding box center [784, 86] width 1185 height 30
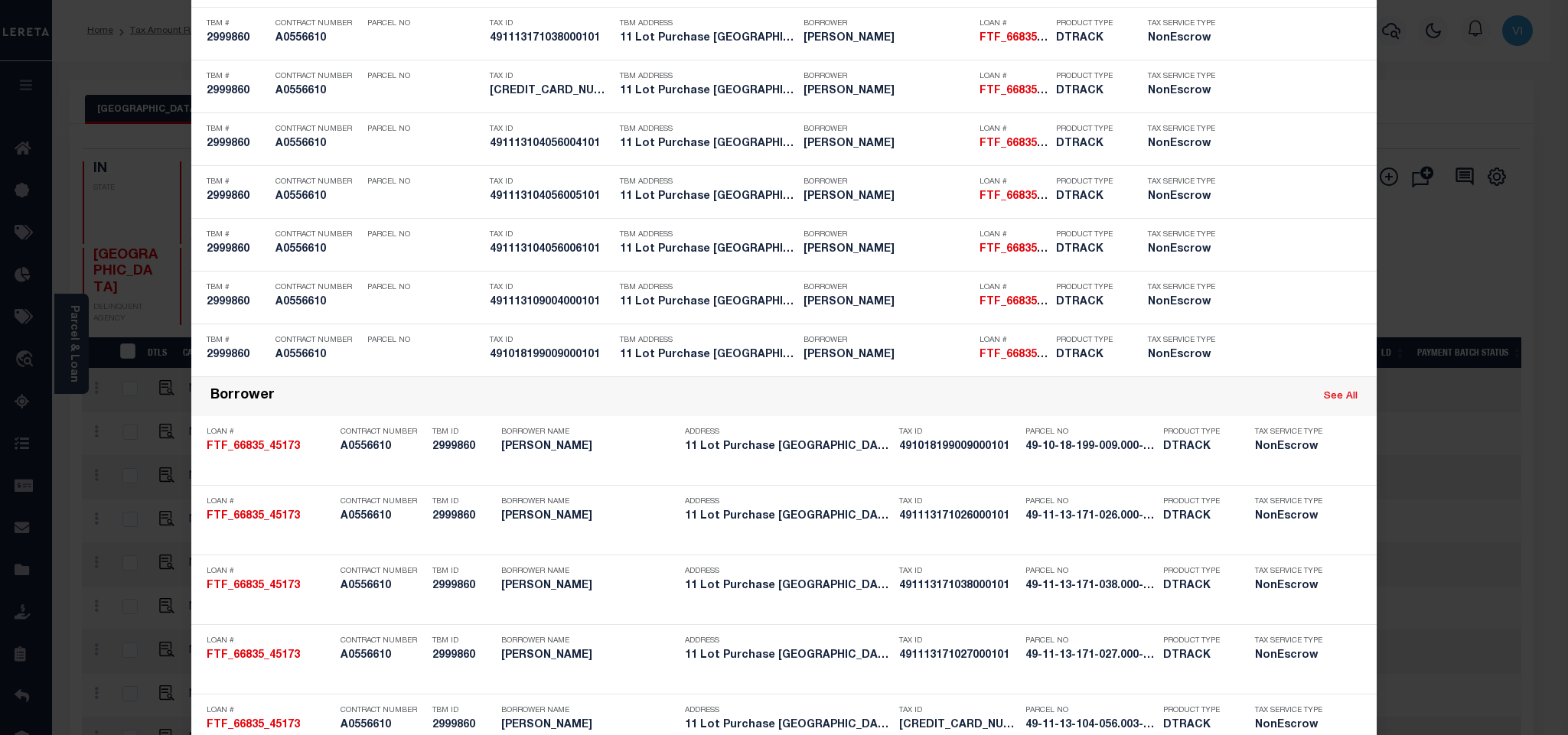
scroll to position [726, 0]
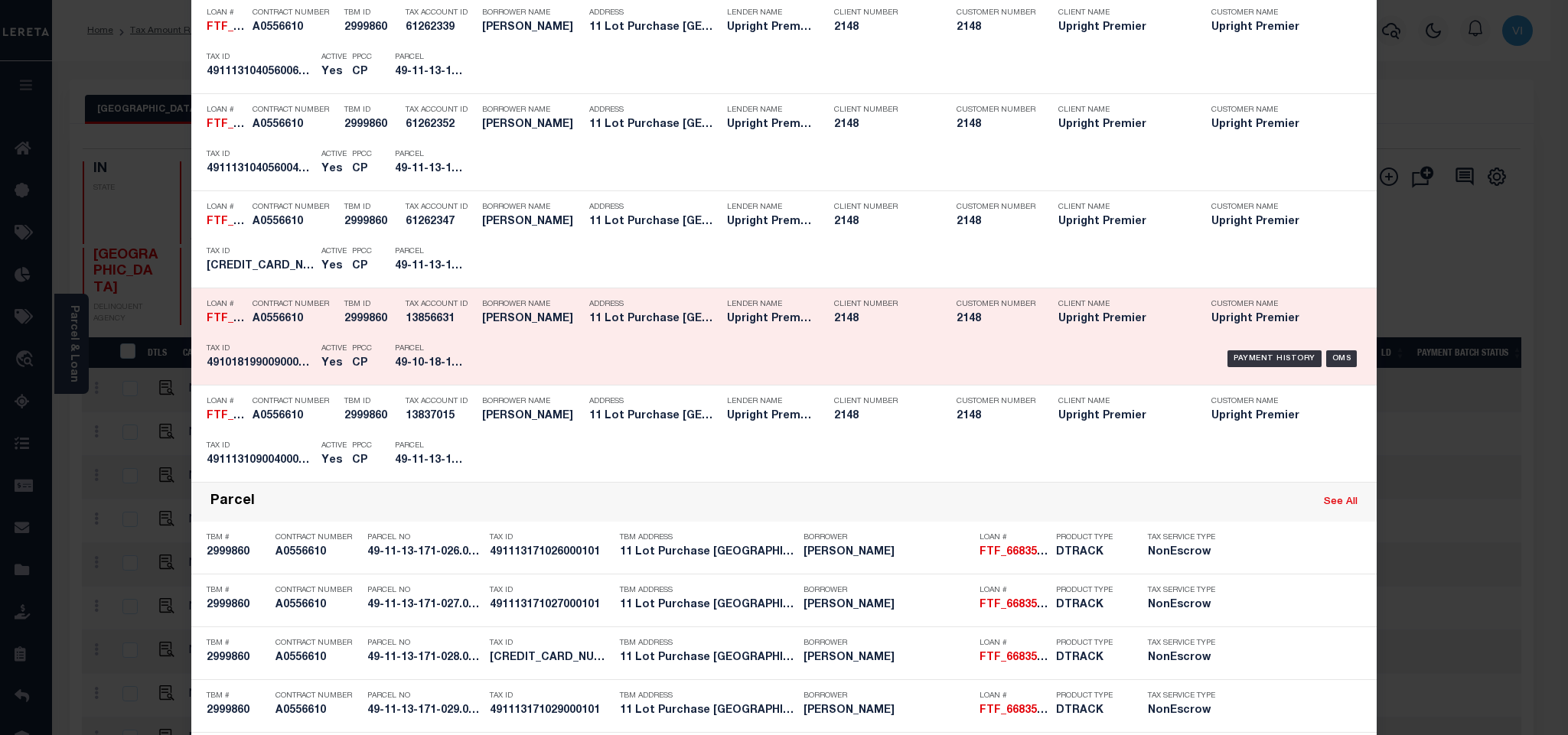
click at [345, 309] on p "TBM ID" at bounding box center [371, 304] width 53 height 9
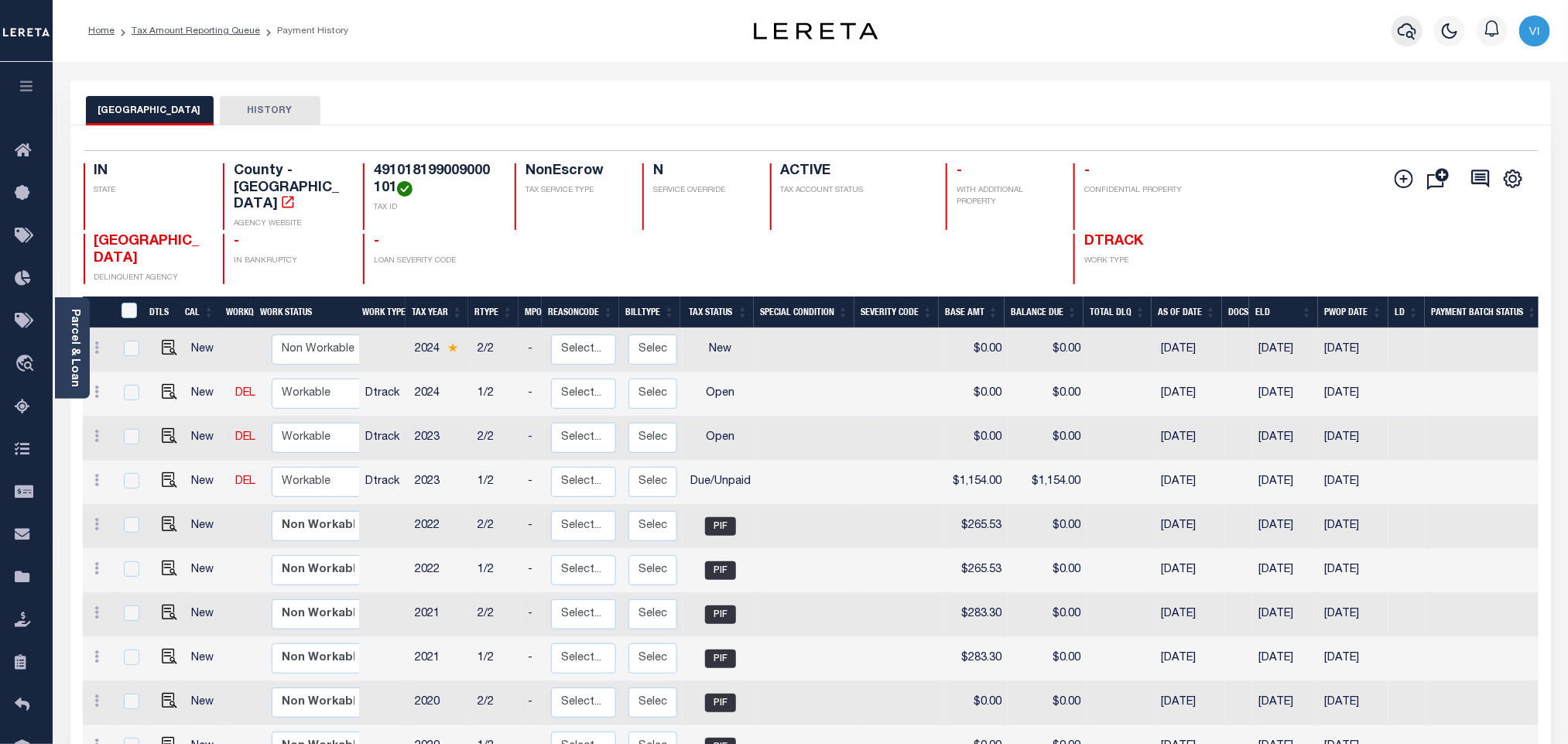
click at [1408, 32] on button "button" at bounding box center [1407, 31] width 31 height 31
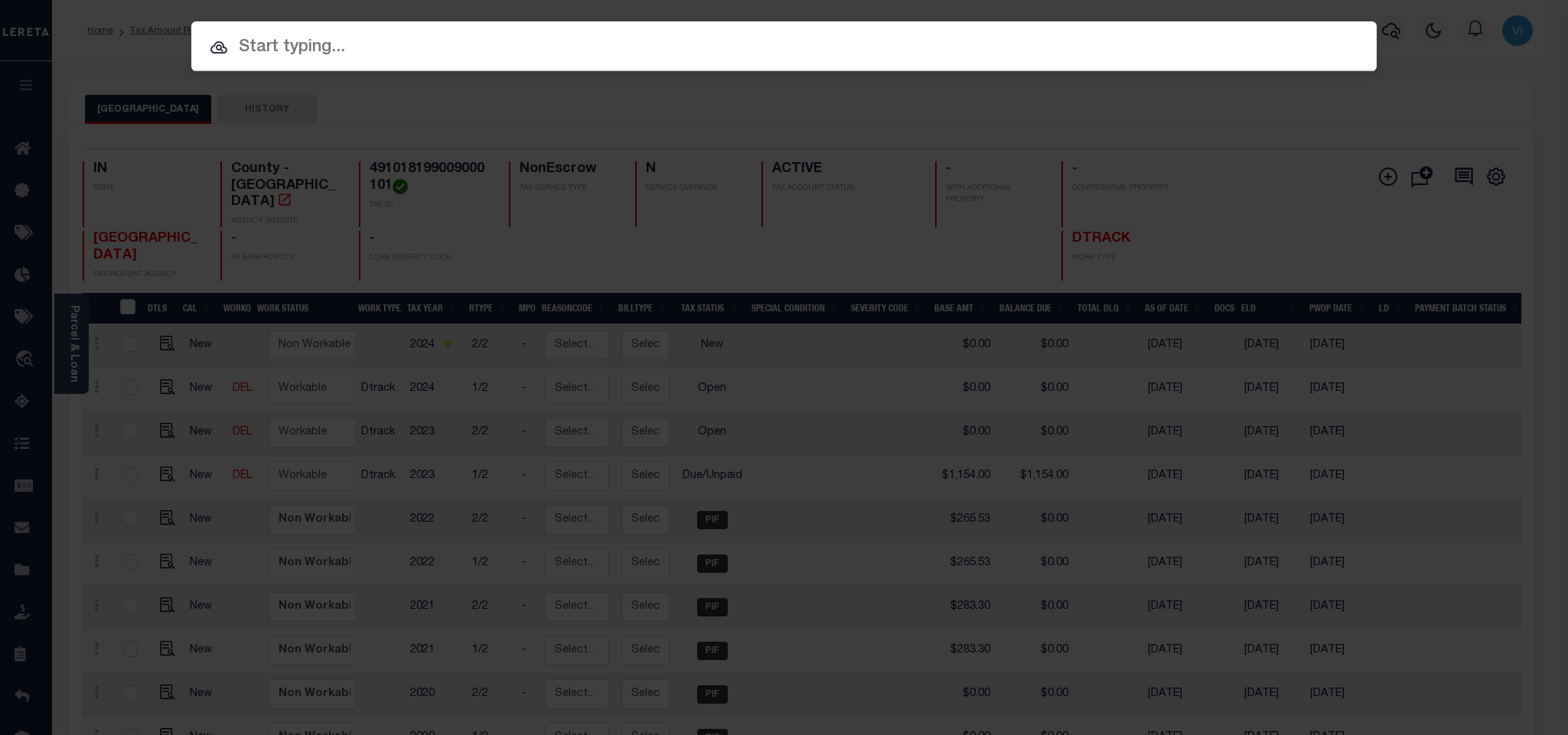
click at [1304, 58] on input "text" at bounding box center [784, 48] width 1185 height 27
paste input "FTF_132726_55995"
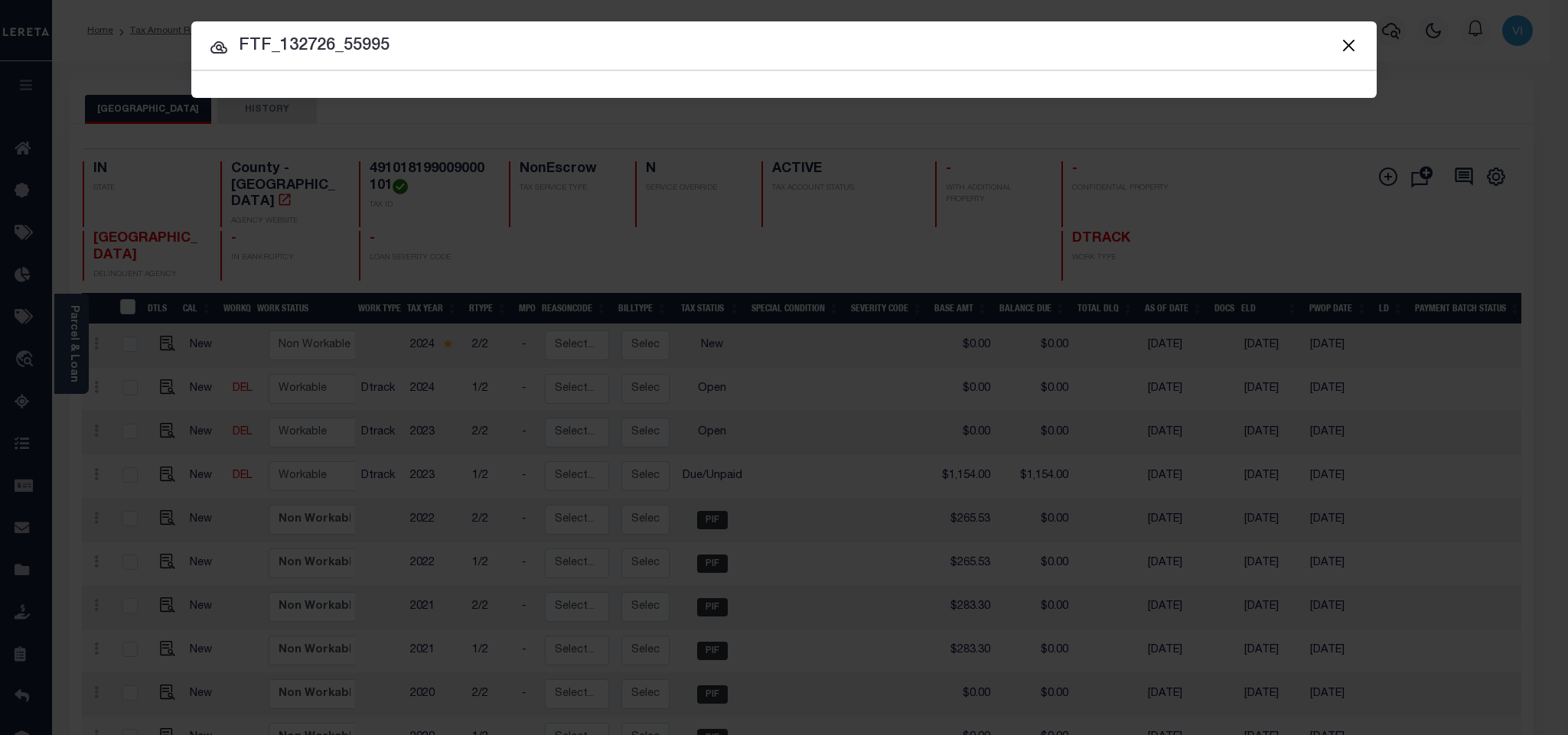
type input "FTF_132726_55995"
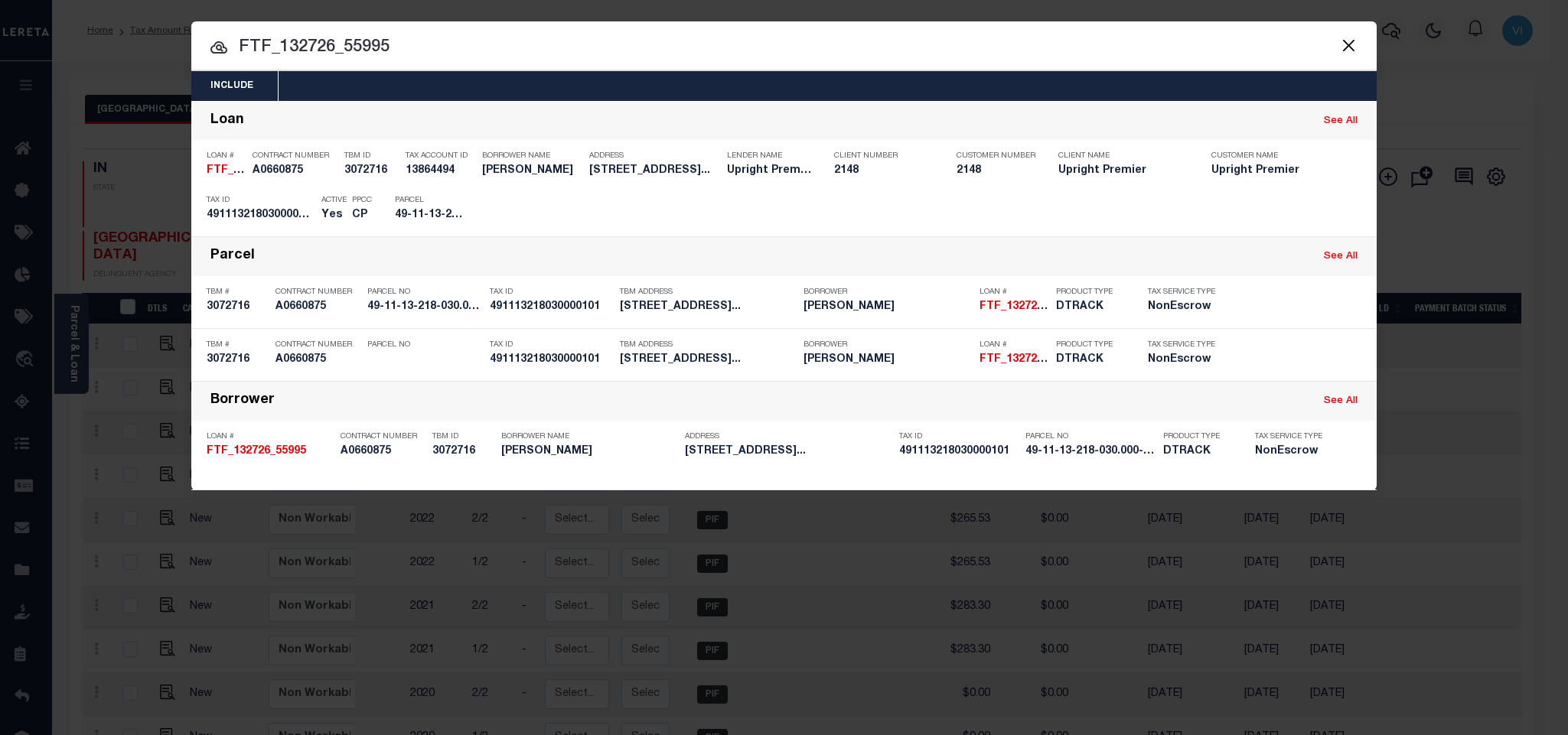
click at [1020, 78] on div "Include Loans TBM Customers Borrowers Payments (Lender Non-Disb) Payments (Lend…" at bounding box center [784, 86] width 1185 height 30
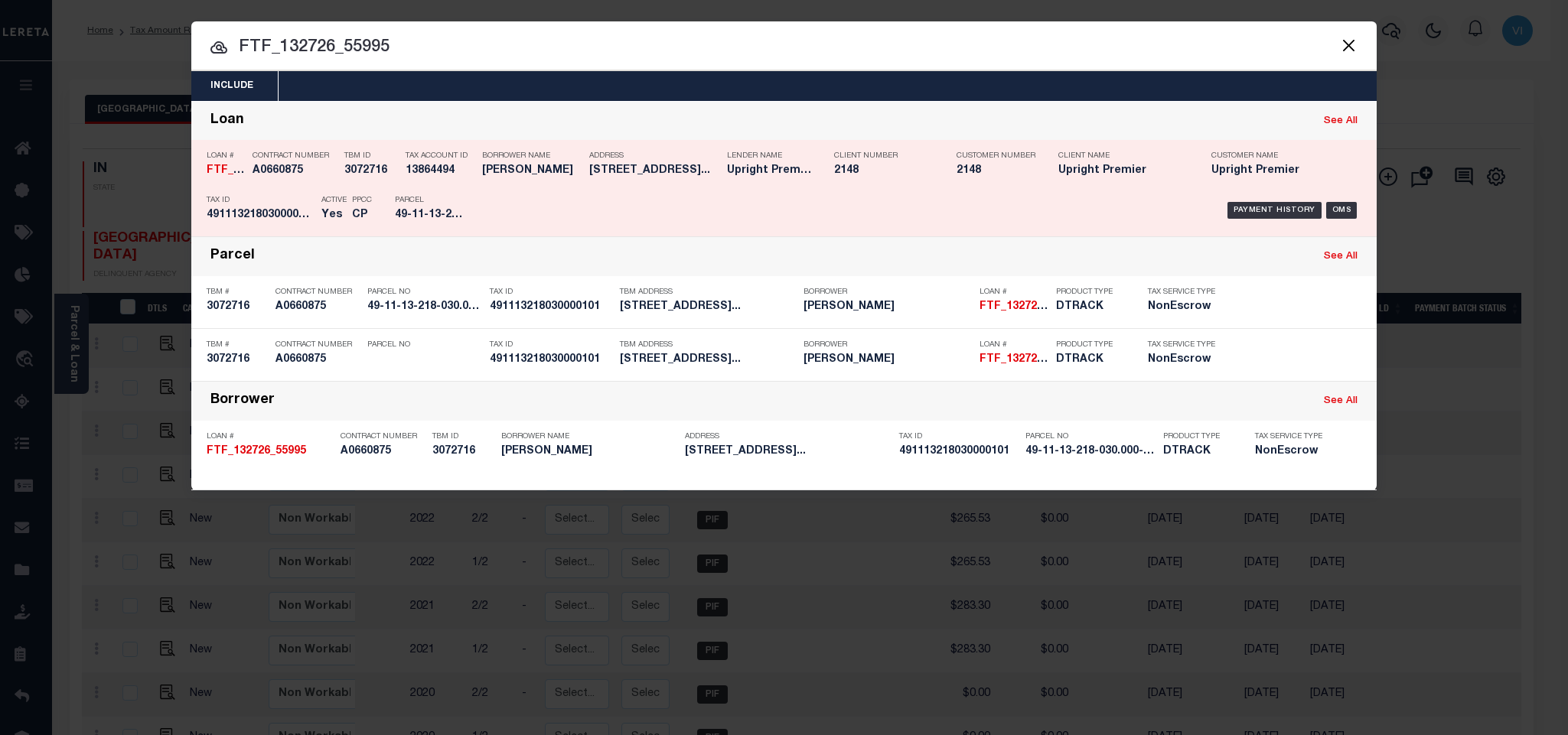
click at [813, 198] on div "Payment History OMS" at bounding box center [924, 210] width 874 height 44
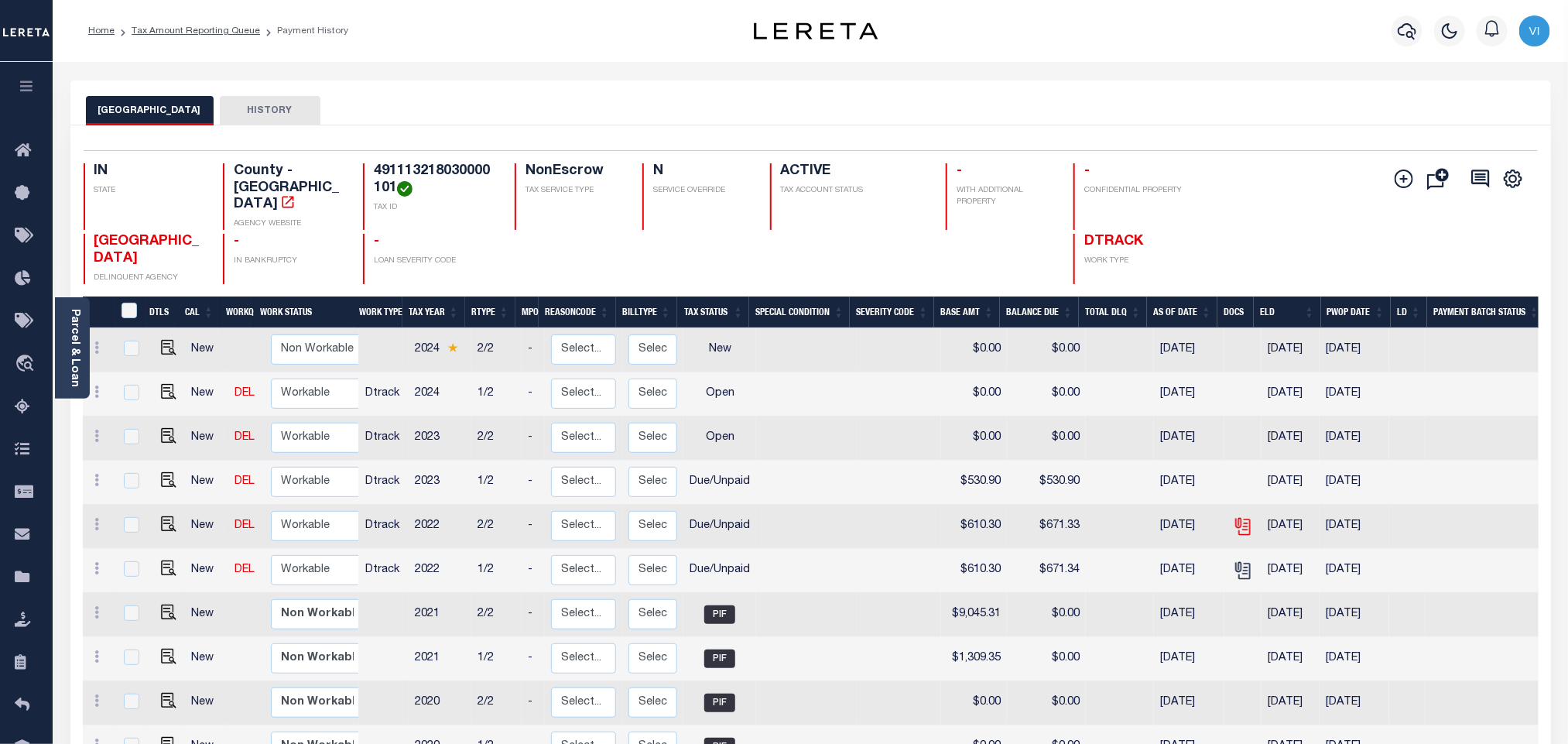
click at [1241, 517] on icon "" at bounding box center [1243, 527] width 20 height 20
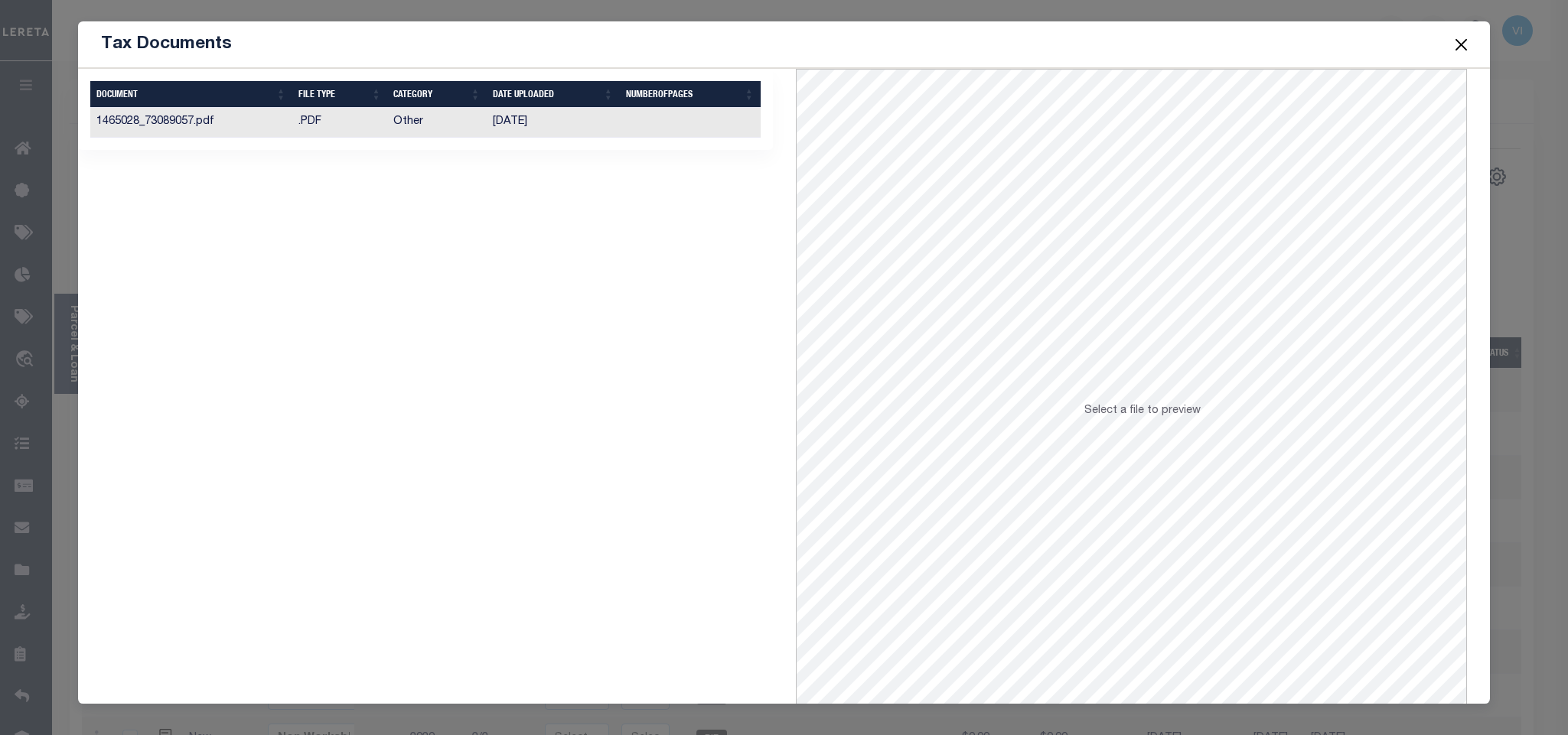
click at [637, 134] on td at bounding box center [690, 123] width 141 height 30
click at [1451, 39] on div "Tax Documents" at bounding box center [783, 44] width 1410 height 47
click at [1461, 49] on button "Close" at bounding box center [1461, 45] width 20 height 20
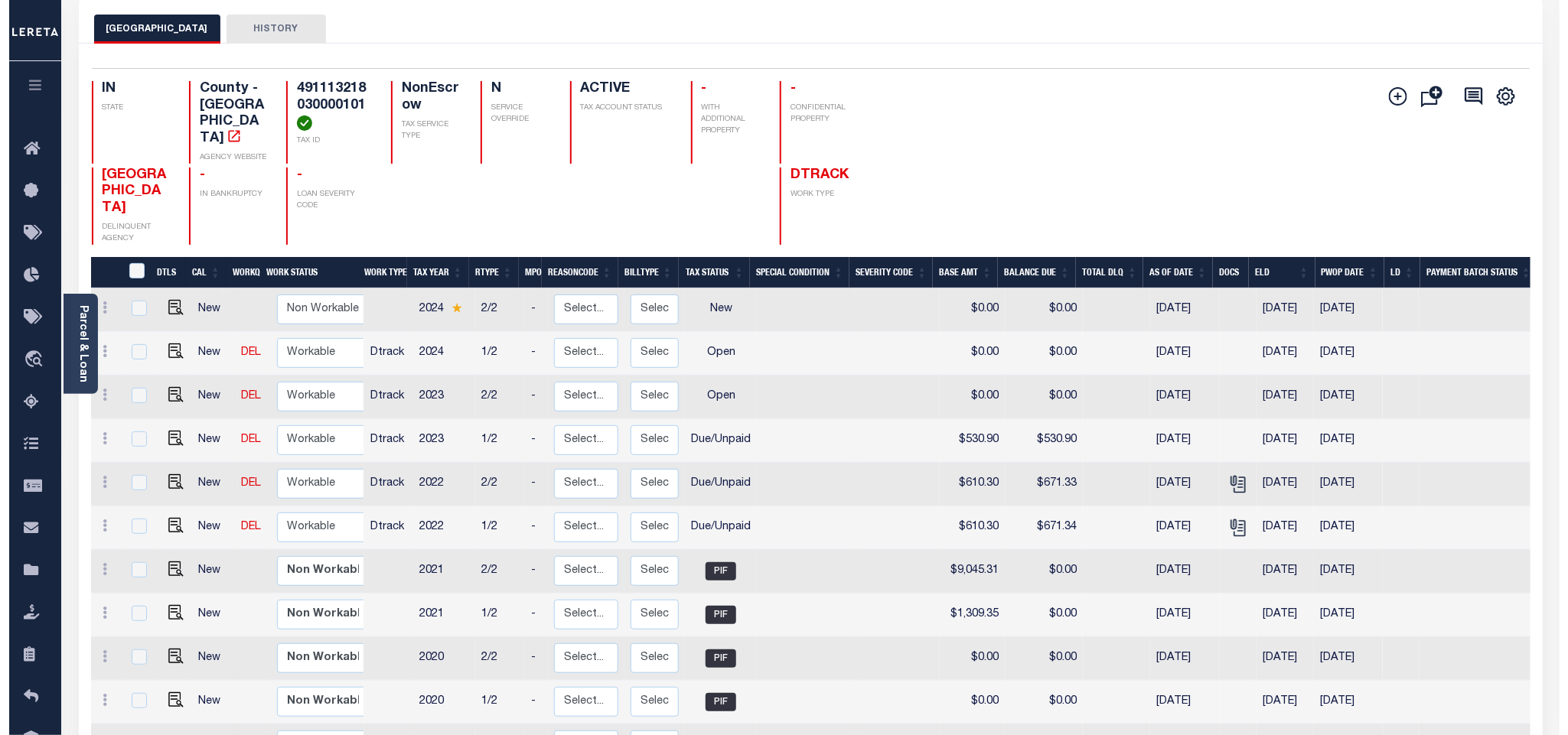
scroll to position [115, 0]
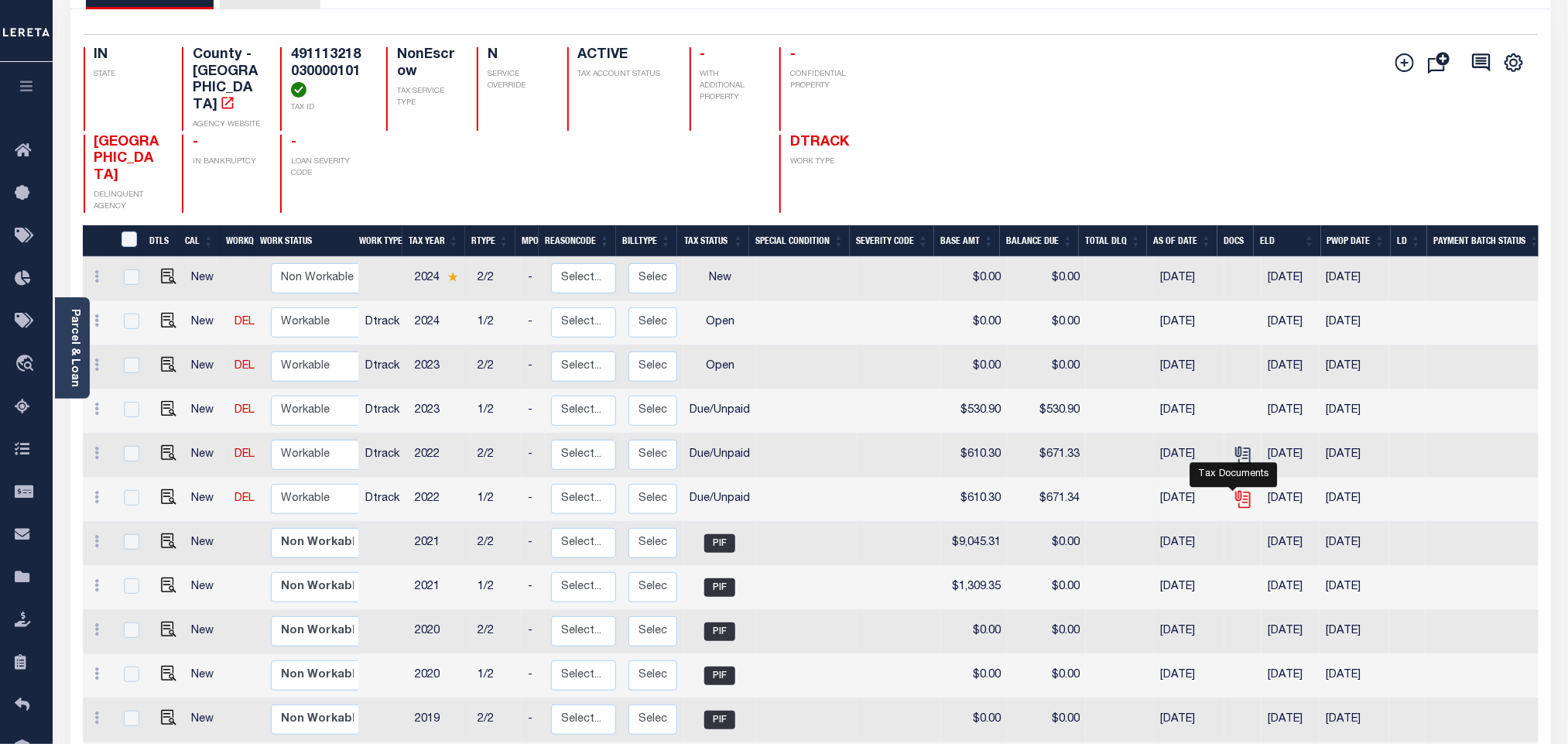
click at [1235, 490] on icon "" at bounding box center [1243, 500] width 20 height 20
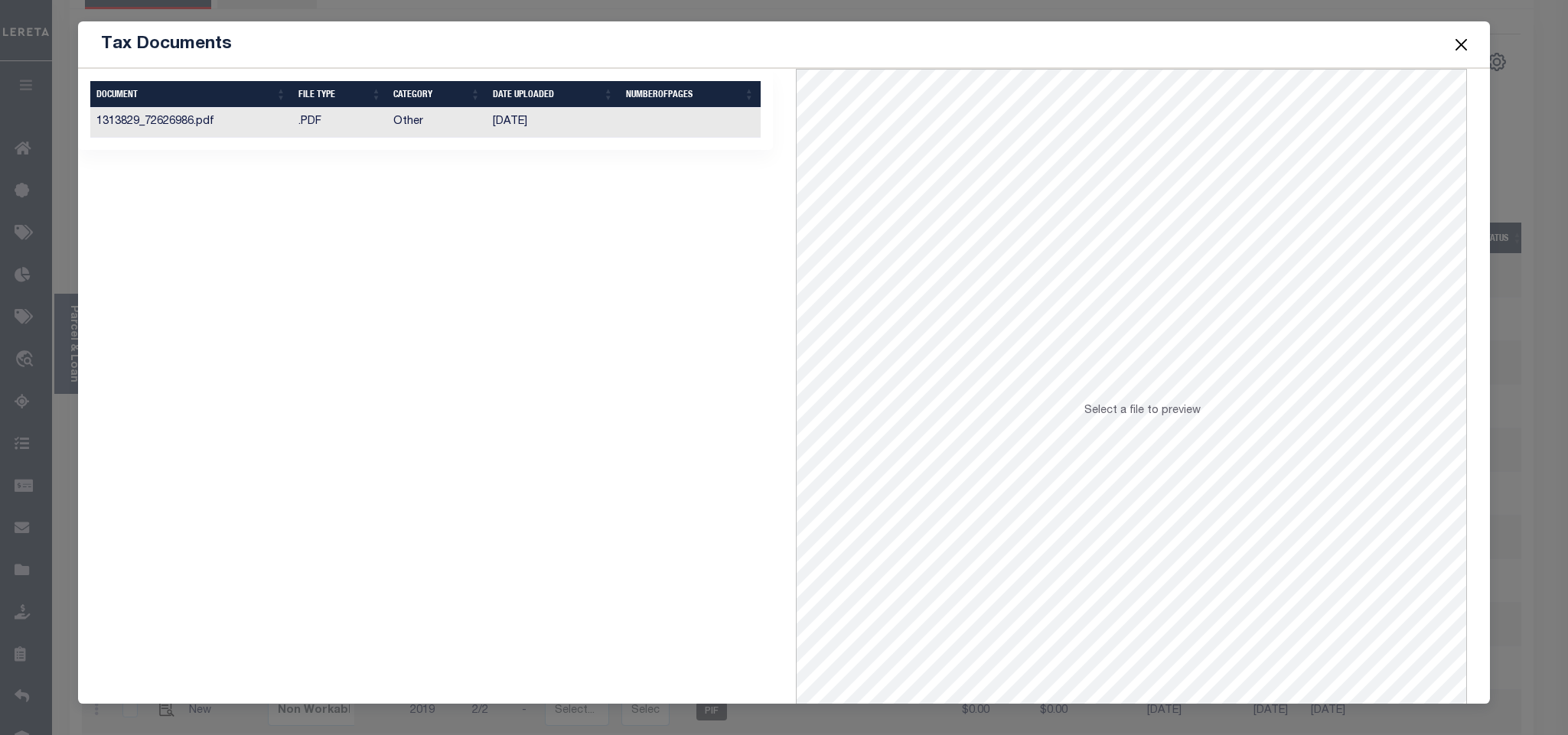
click at [680, 132] on td at bounding box center [690, 123] width 141 height 30
click at [1460, 53] on button "Close" at bounding box center [1461, 45] width 20 height 20
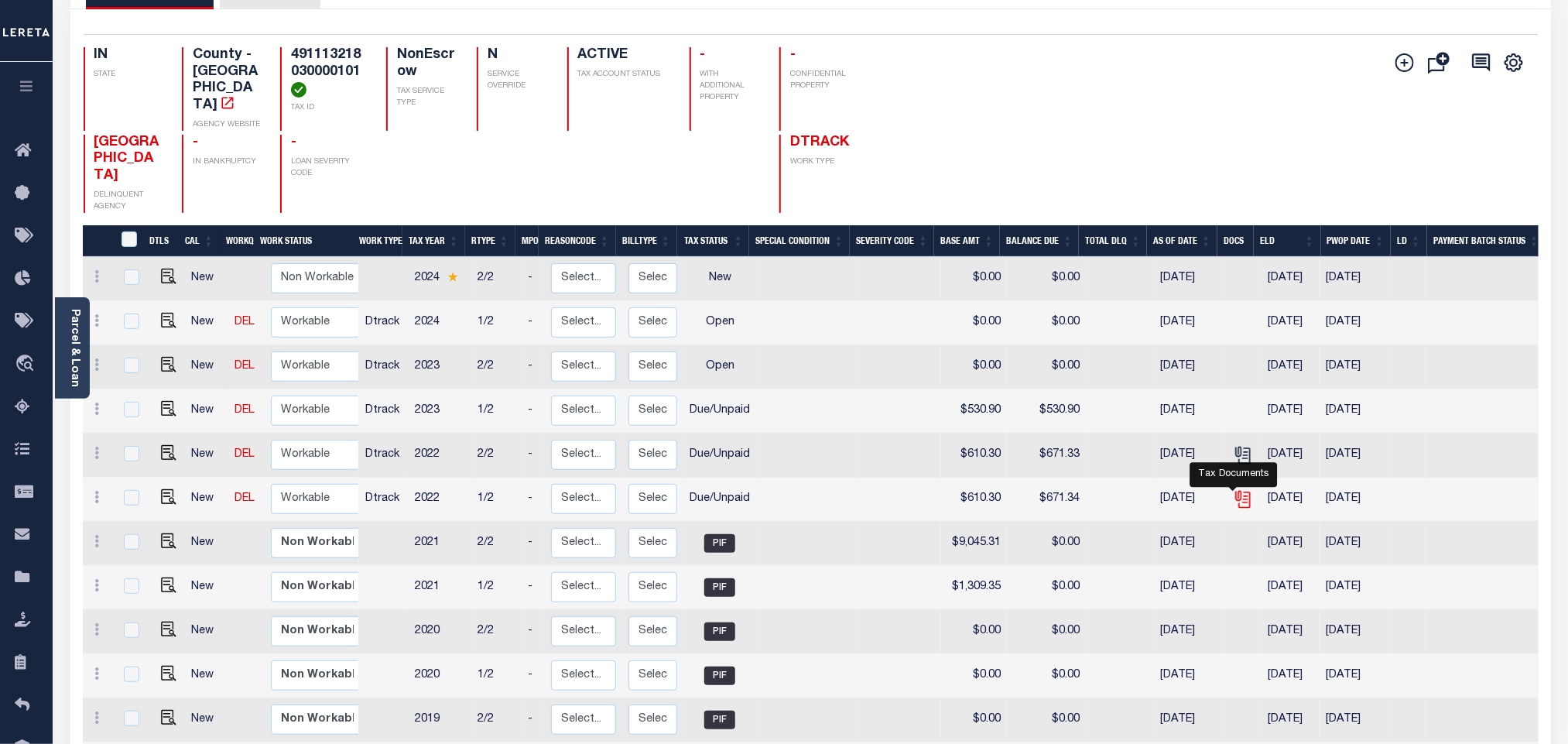
click at [1233, 490] on icon "" at bounding box center [1243, 500] width 20 height 20
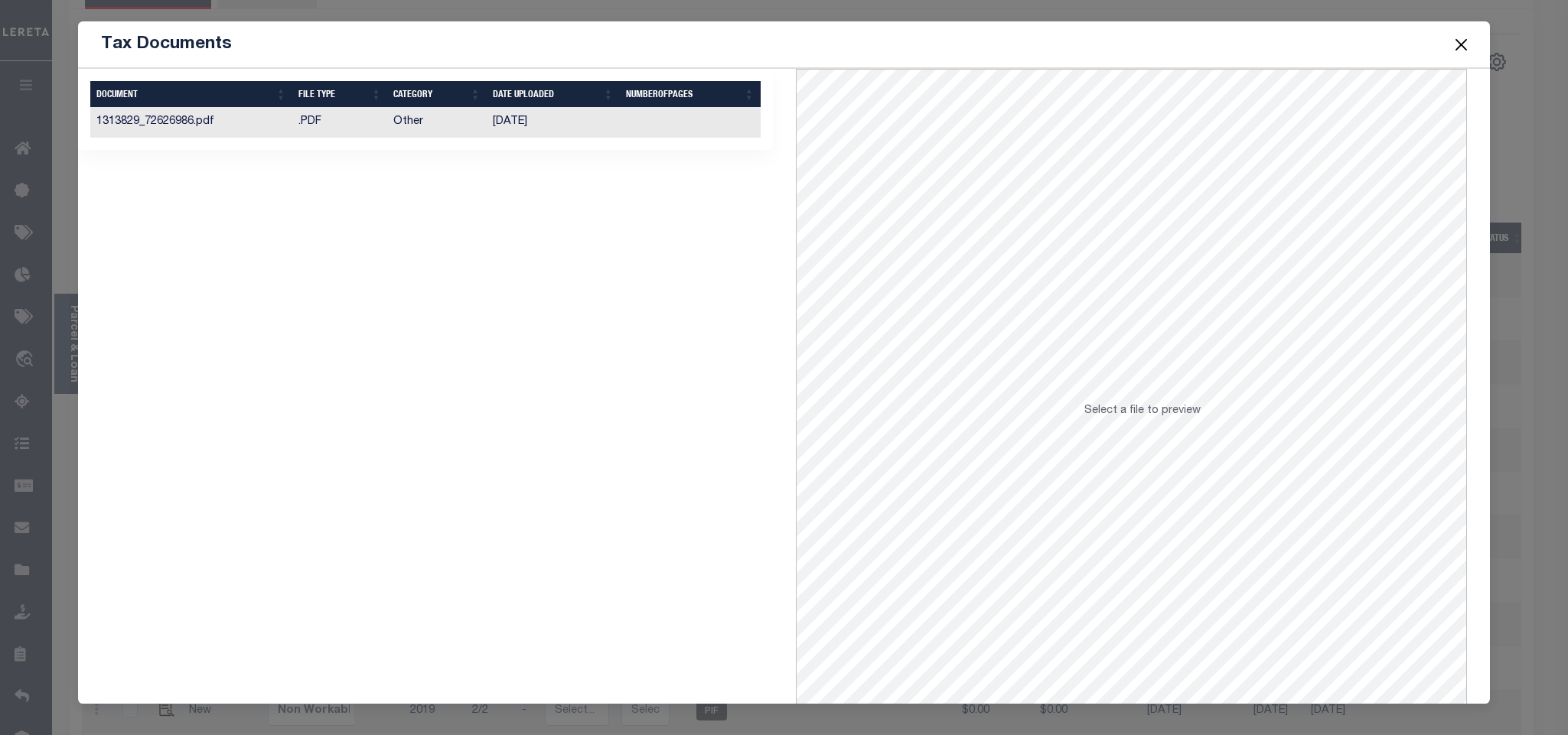
click at [498, 127] on td "09/20/2023" at bounding box center [553, 123] width 133 height 30
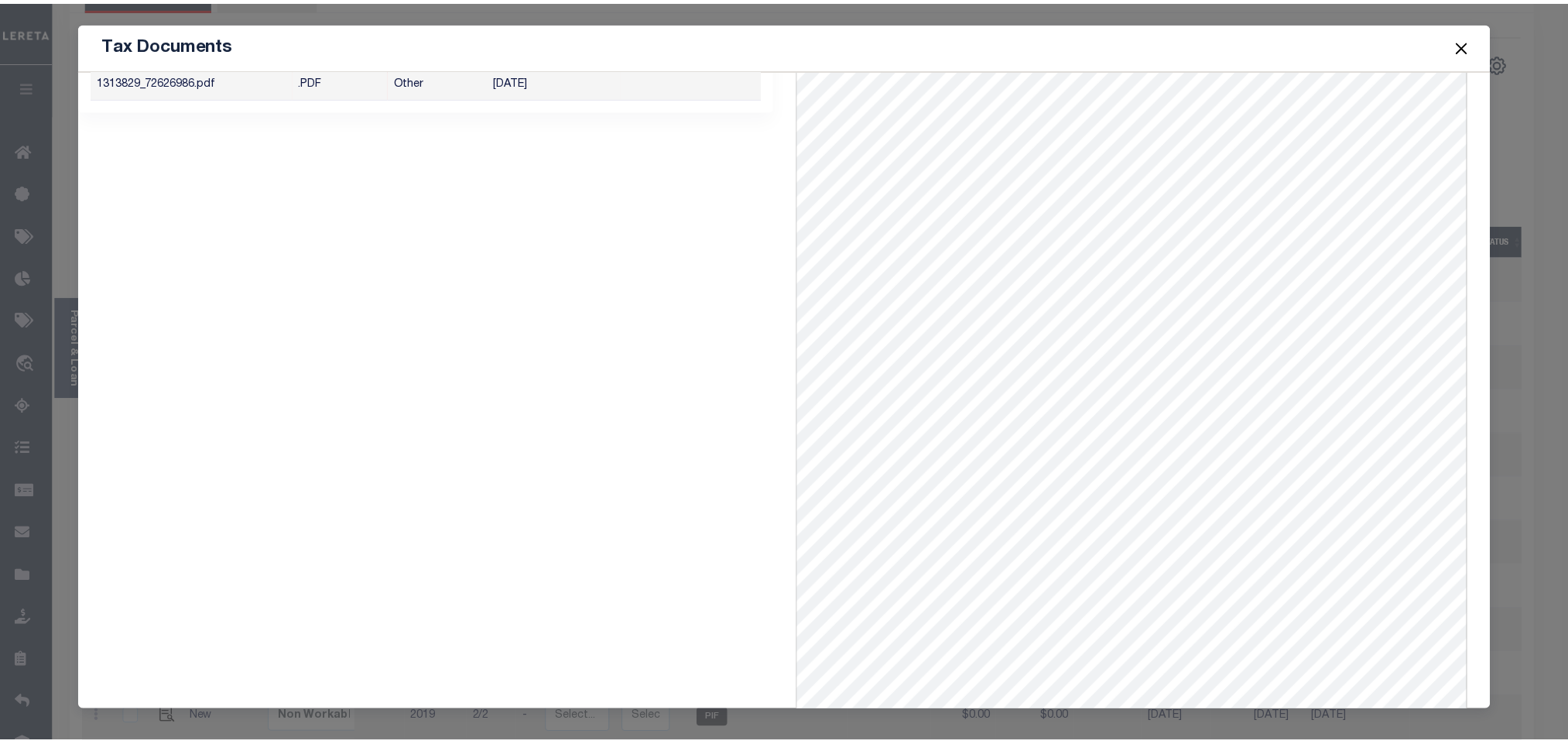
scroll to position [63, 0]
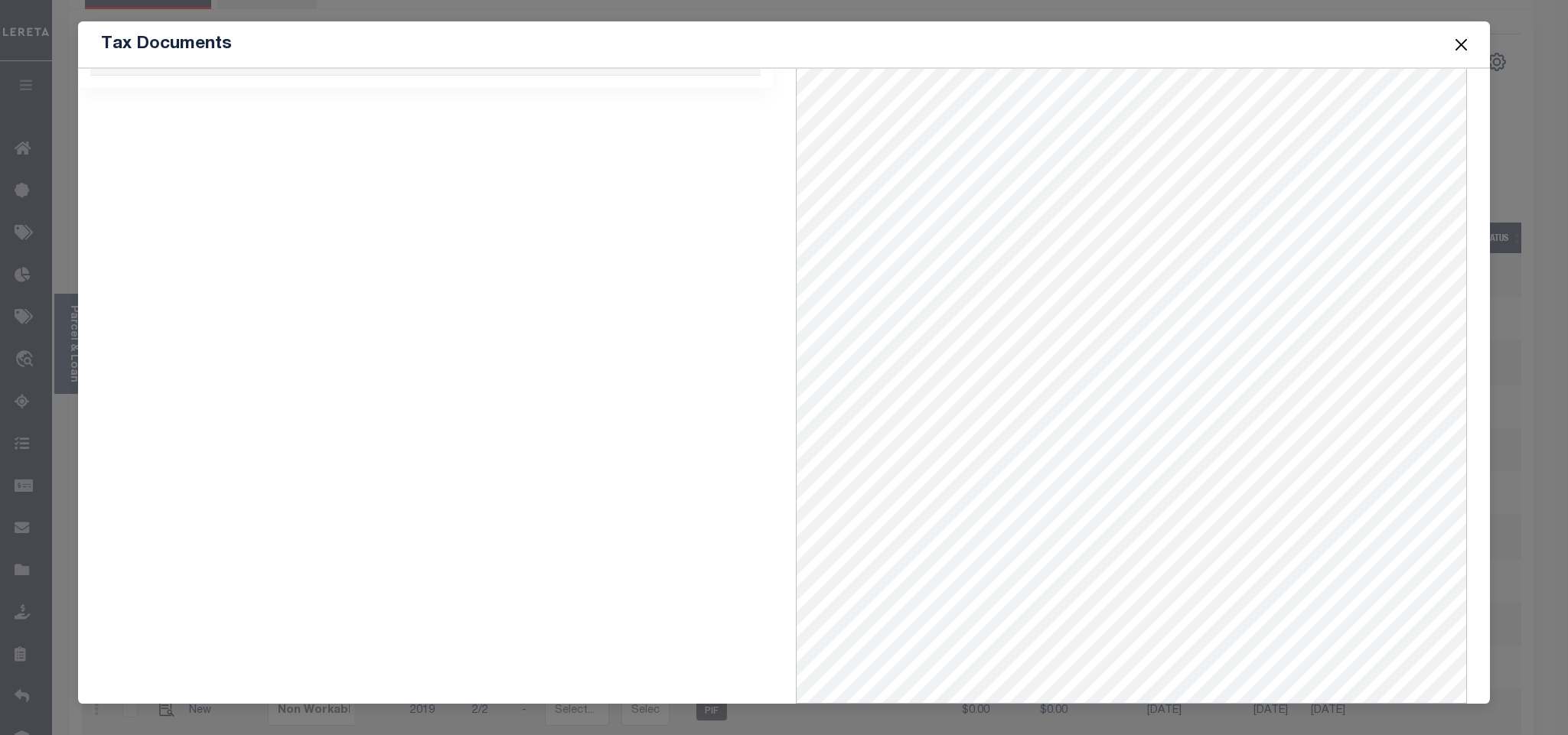
click at [1451, 41] on button "Close" at bounding box center [1461, 45] width 20 height 20
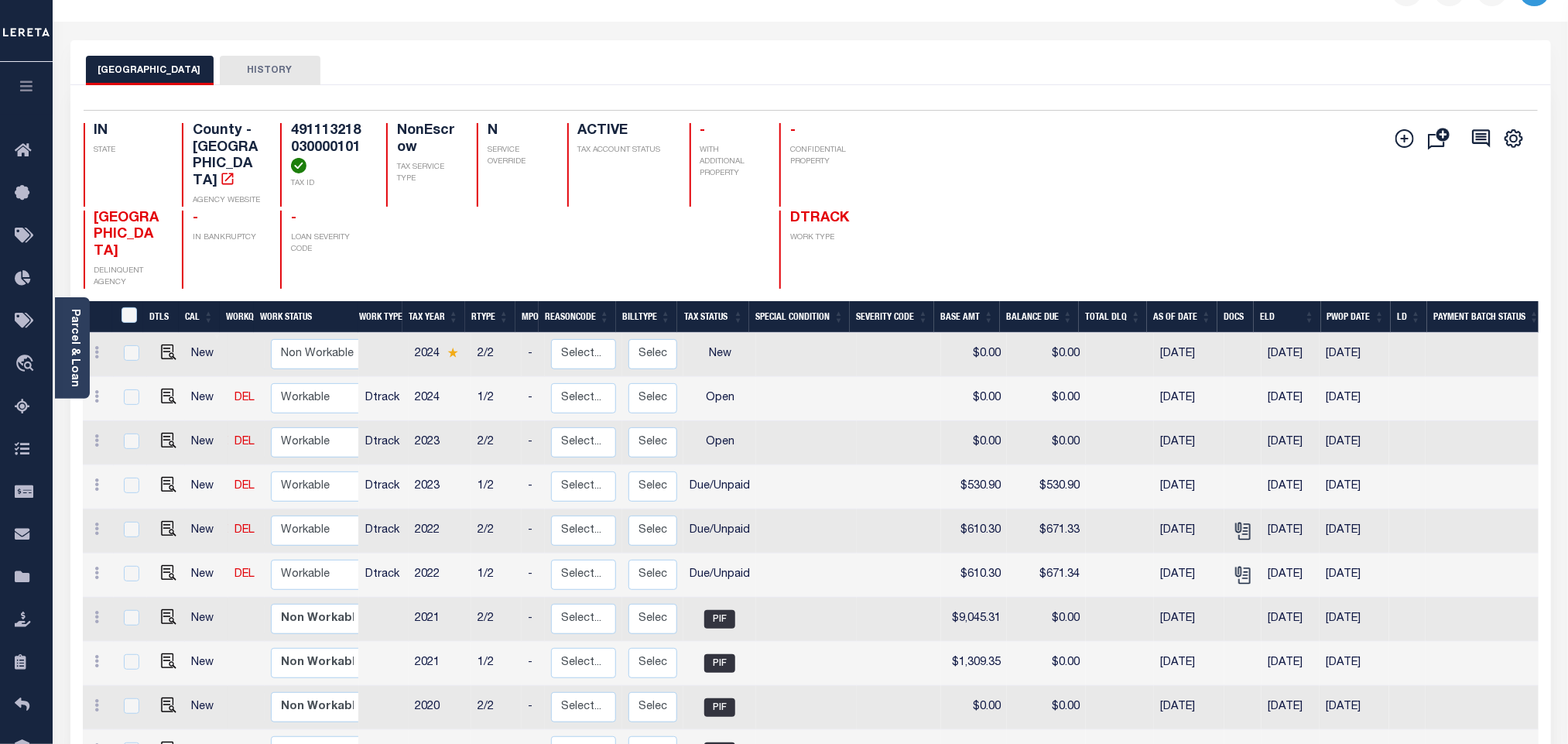
scroll to position [0, 0]
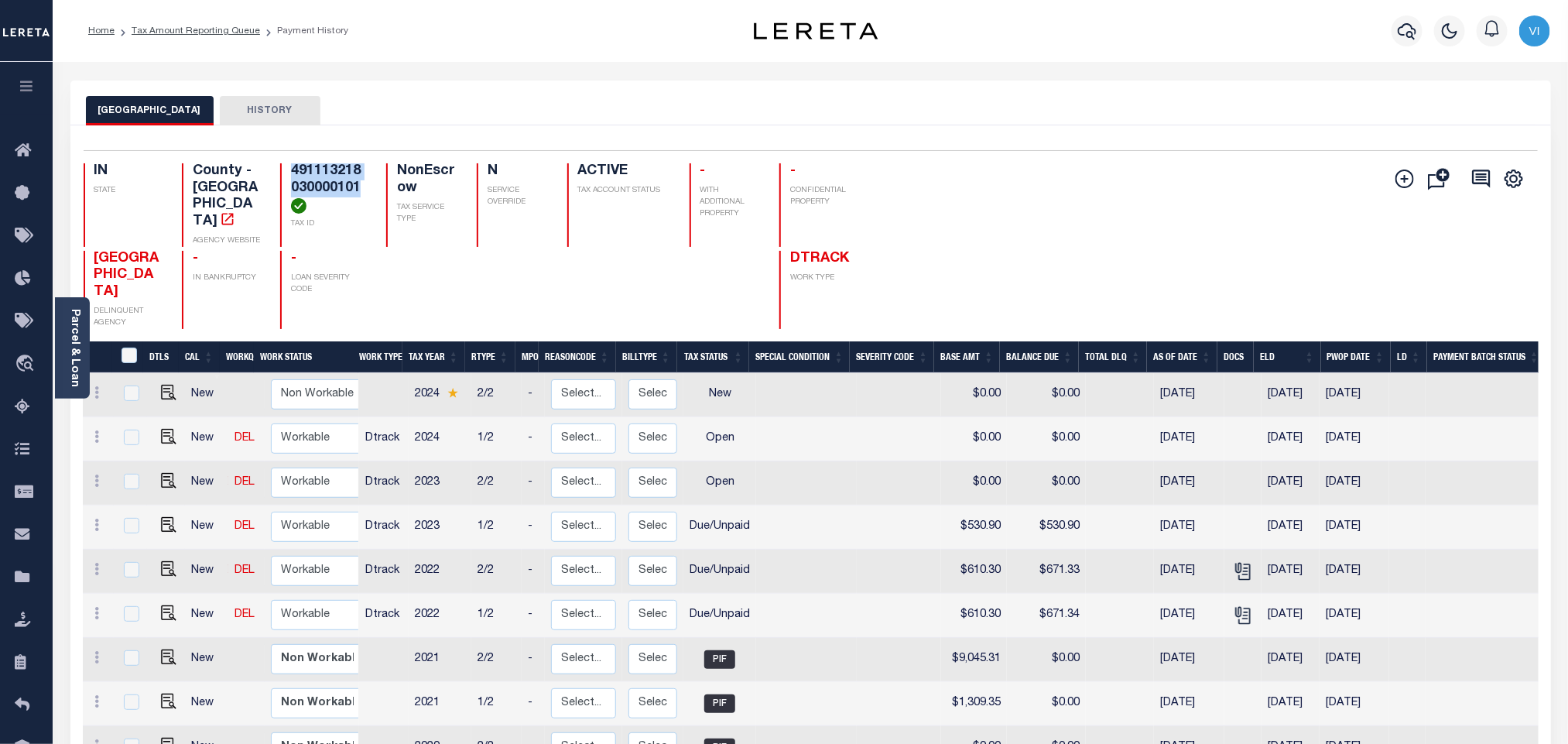
drag, startPoint x: 290, startPoint y: 203, endPoint x: 267, endPoint y: 179, distance: 33.2
click at [280, 179] on div "491113218030000101 TAX ID" at bounding box center [324, 205] width 87 height 83
copy h4 "491113218030000101"
click at [167, 429] on img "" at bounding box center [169, 436] width 16 height 16
checkbox input "true"
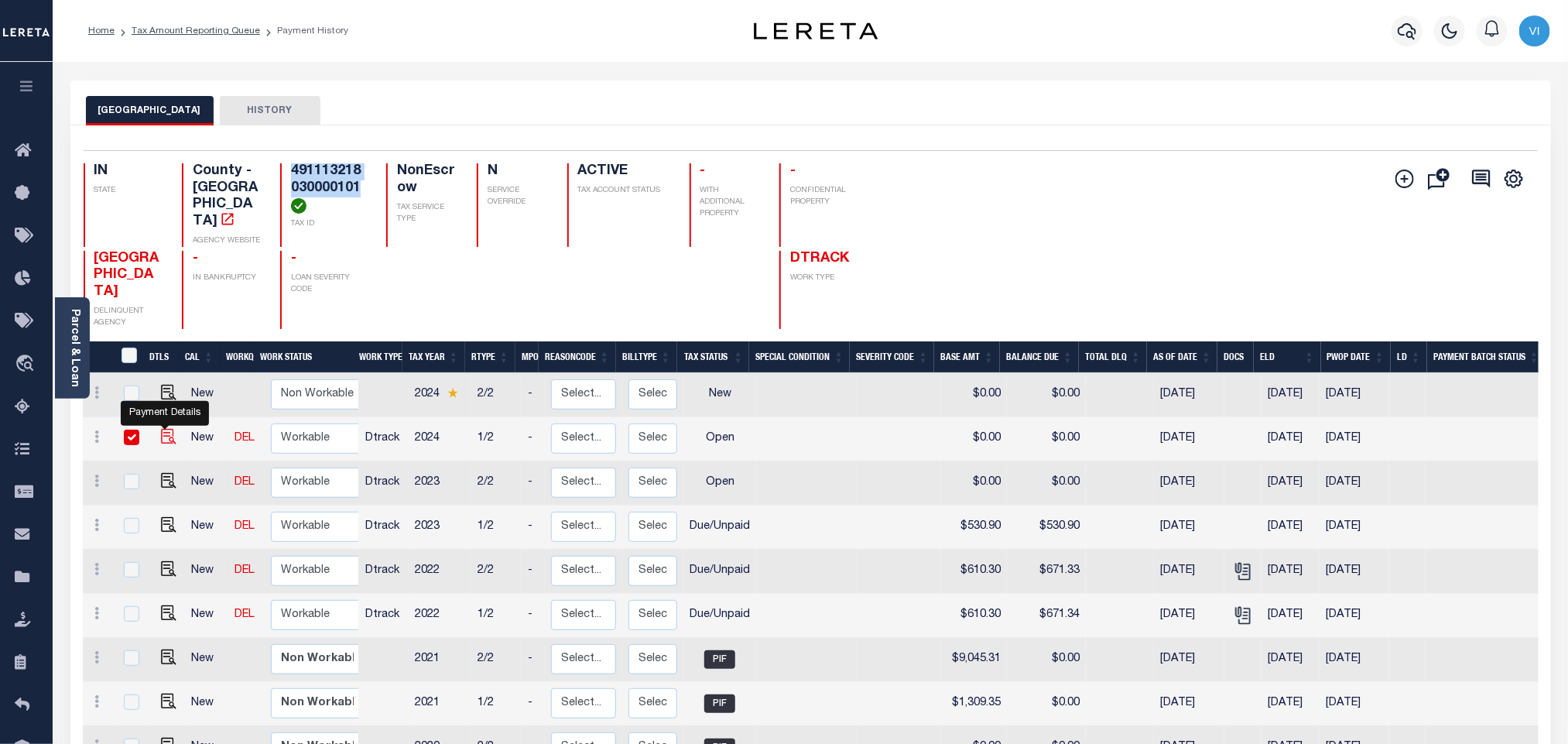
checkbox input "true"
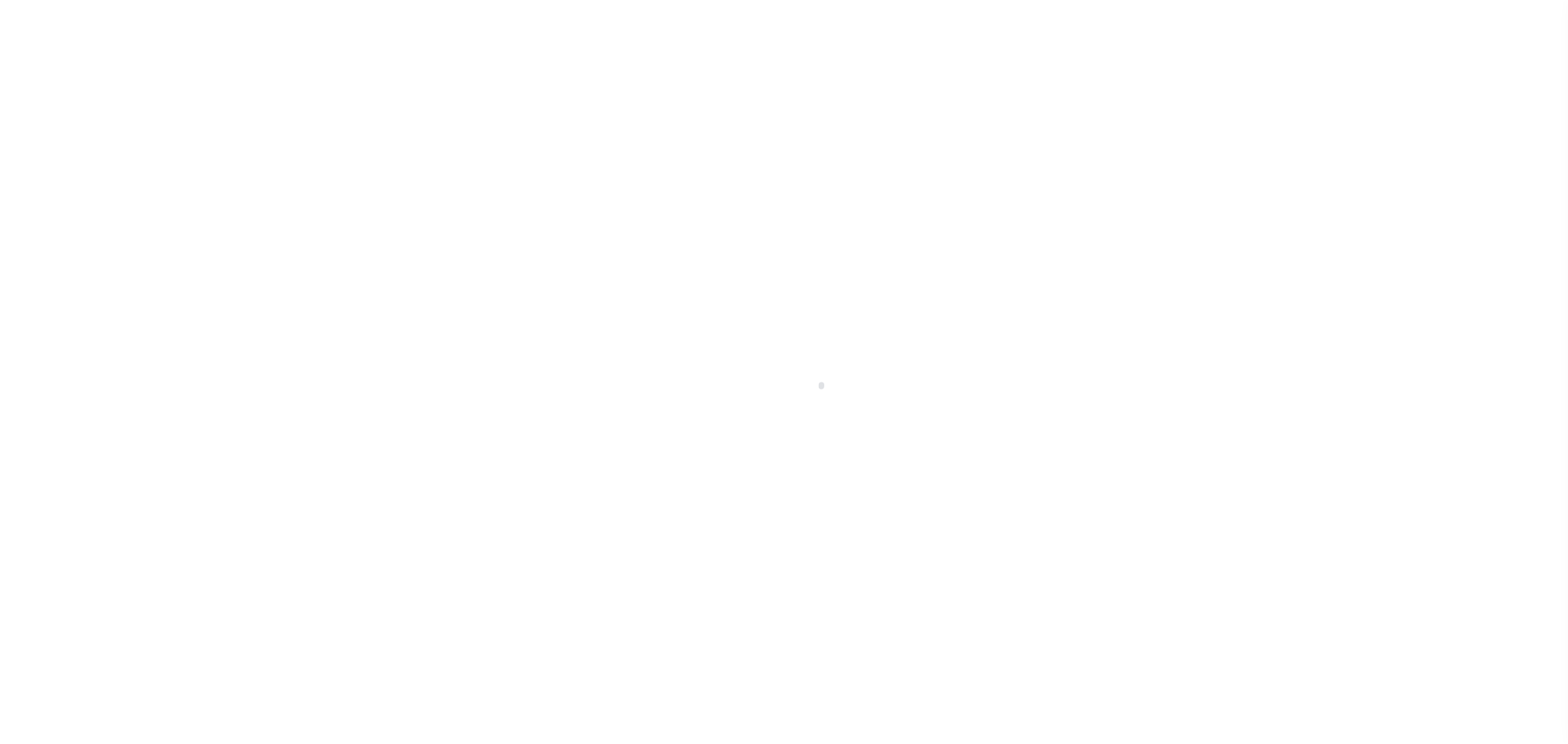
select select "OP2"
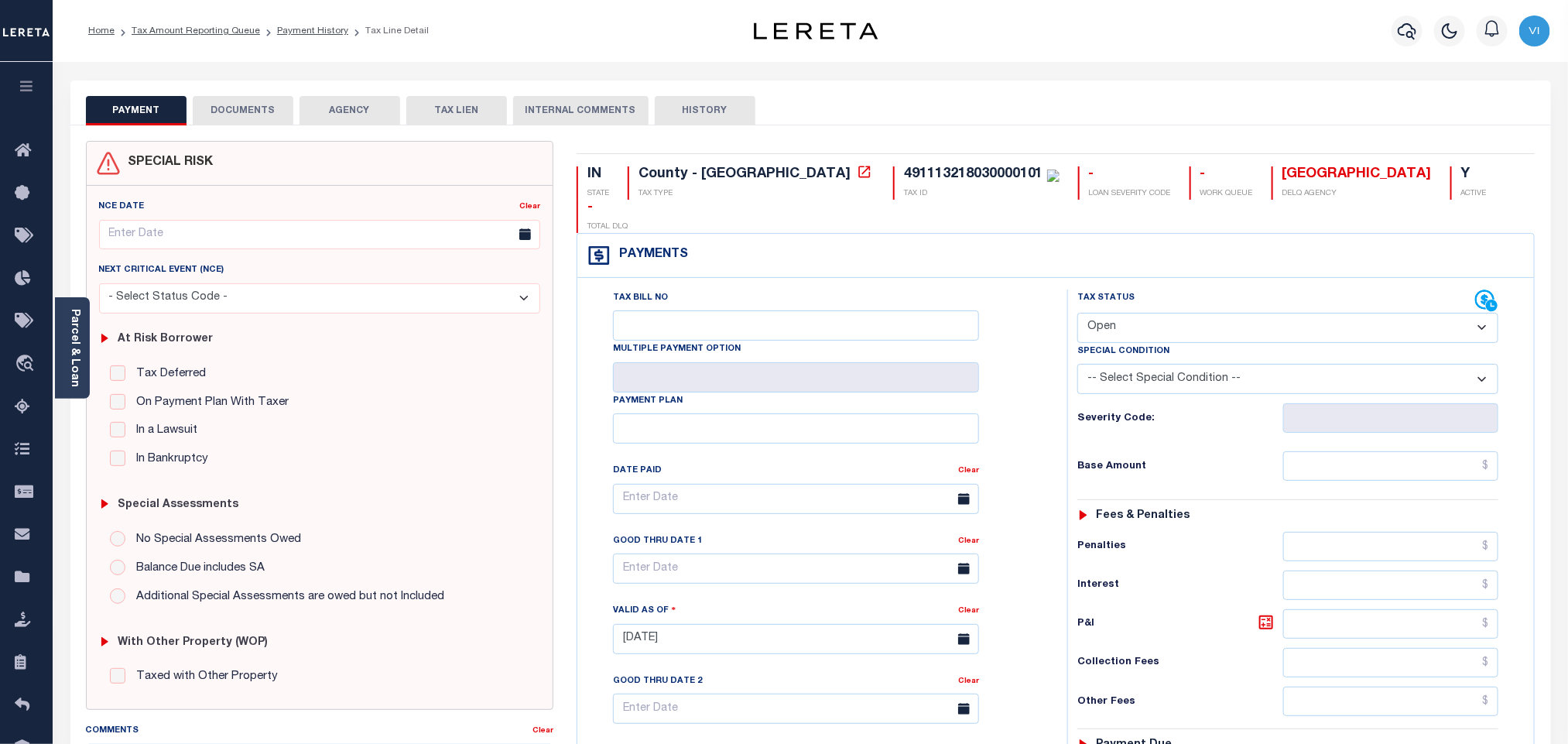
click at [89, 344] on div "Parcel & Loan" at bounding box center [72, 348] width 35 height 101
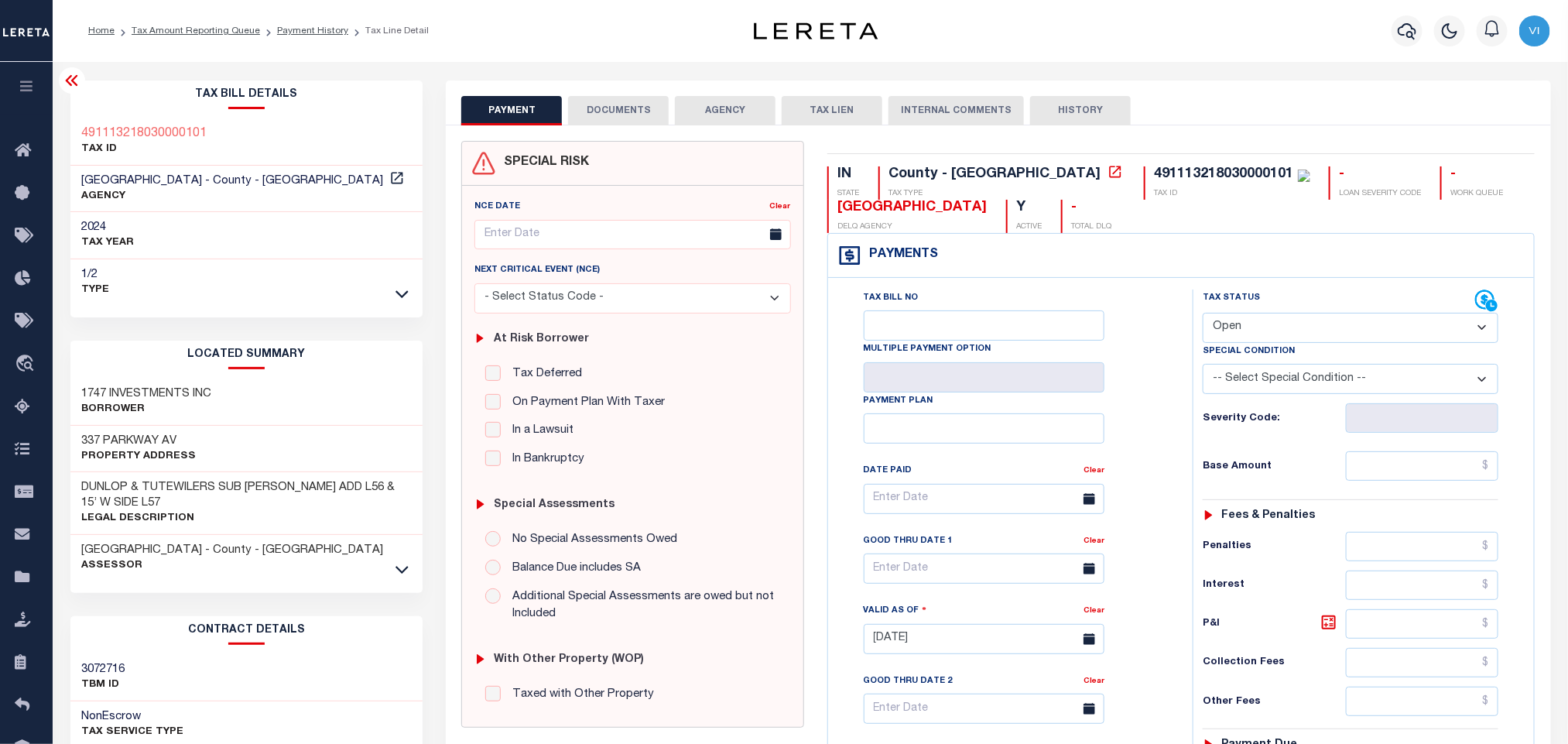
click at [80, 434] on div "337 PARKWAY AV Property Address" at bounding box center [247, 449] width 353 height 47
copy h3 "337"
click at [281, 425] on div "1747 INVESTMENTS INC Borrower" at bounding box center [247, 402] width 353 height 47
click at [112, 440] on h3 "337 PARKWAY AV" at bounding box center [139, 441] width 115 height 16
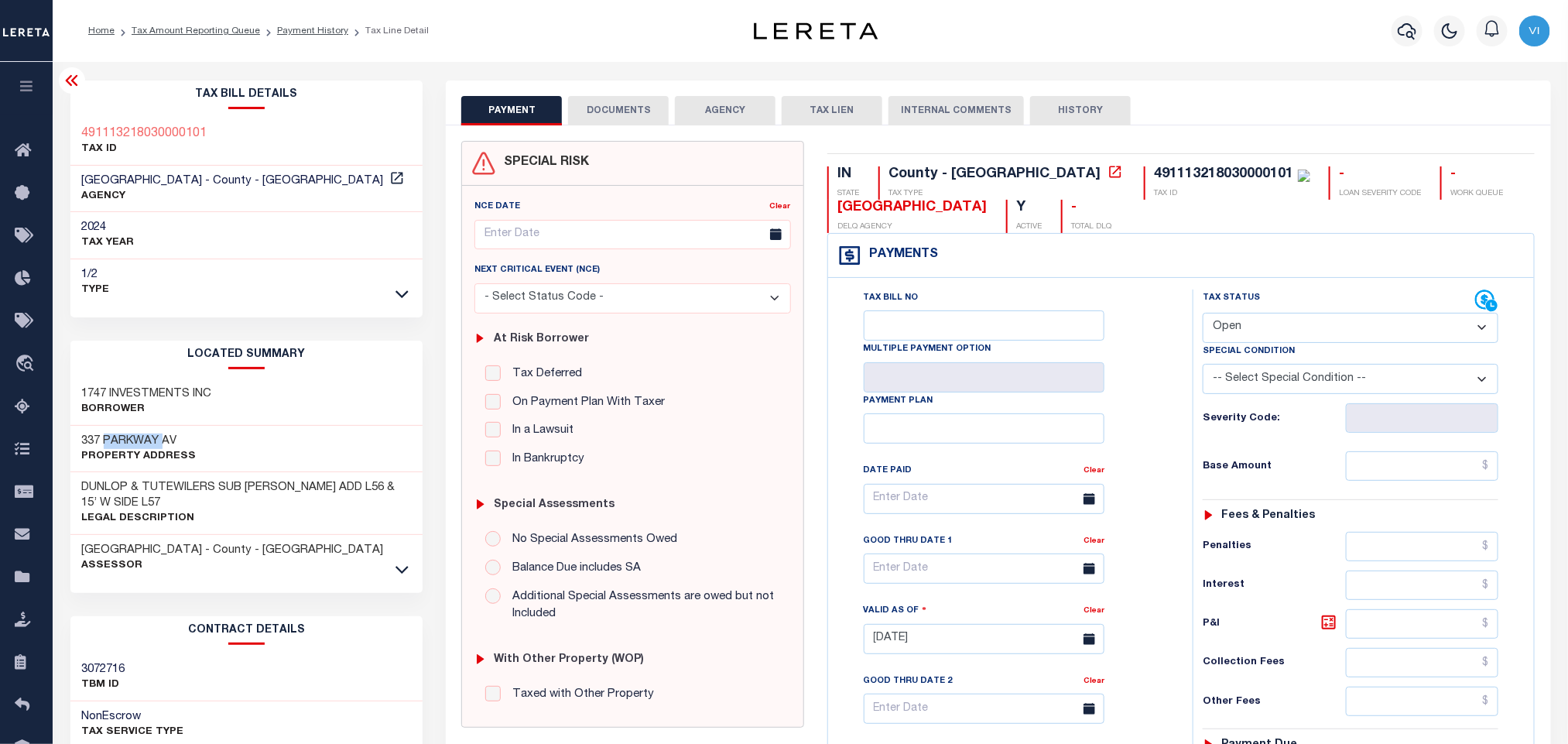
click at [112, 440] on h3 "337 PARKWAY AV" at bounding box center [139, 441] width 115 height 16
copy h3 "PARKWAY"
drag, startPoint x: 221, startPoint y: 391, endPoint x: 58, endPoint y: 391, distance: 163.0
click at [58, 391] on div "Tax Bill Details 491113218030000101 TAX ID AGENCY 2024 TAX YEAR 2025 1/2 Type" at bounding box center [247, 625] width 376 height 1090
copy h3 "1747 INVESTMENTS INC"
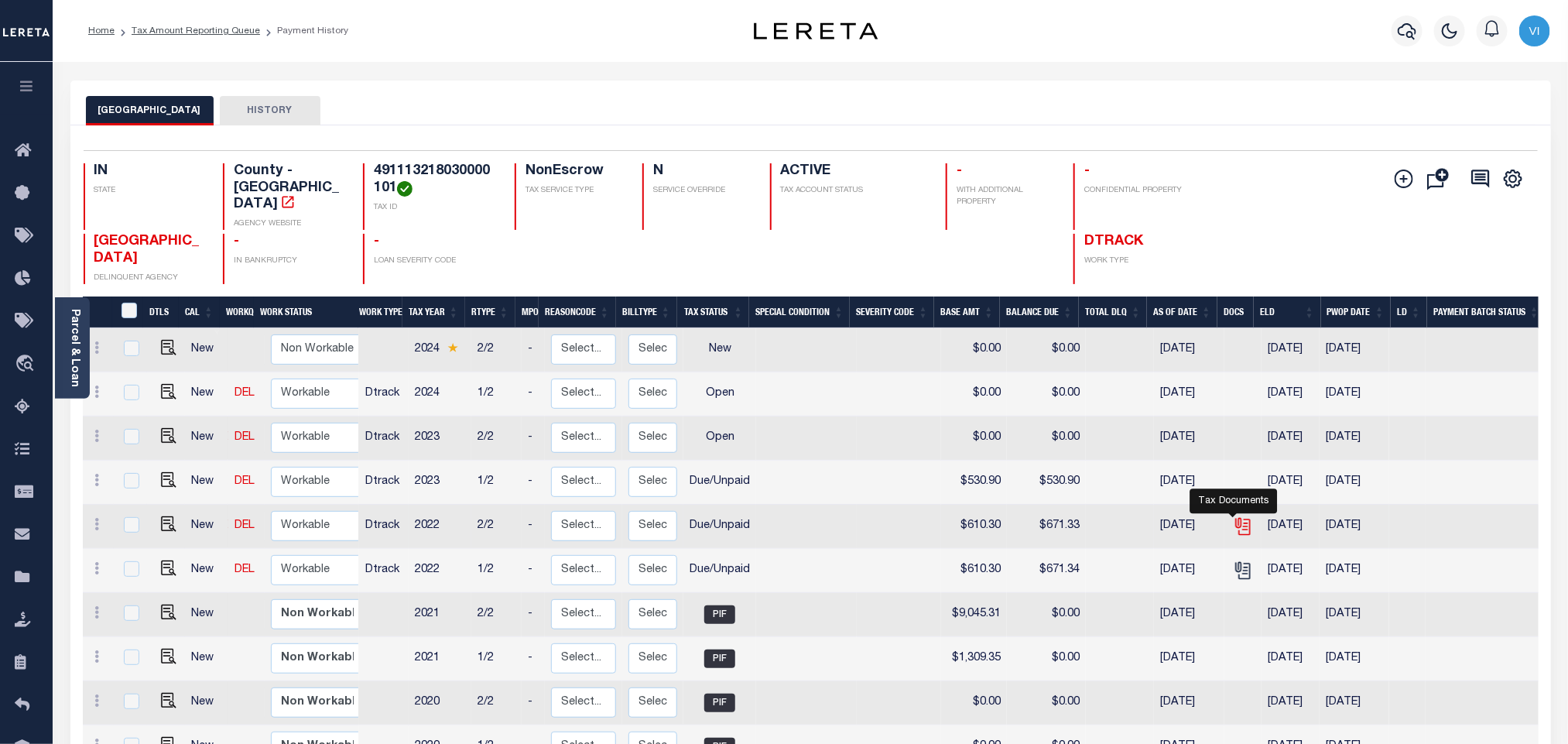
click at [1235, 523] on icon "" at bounding box center [1243, 527] width 20 height 20
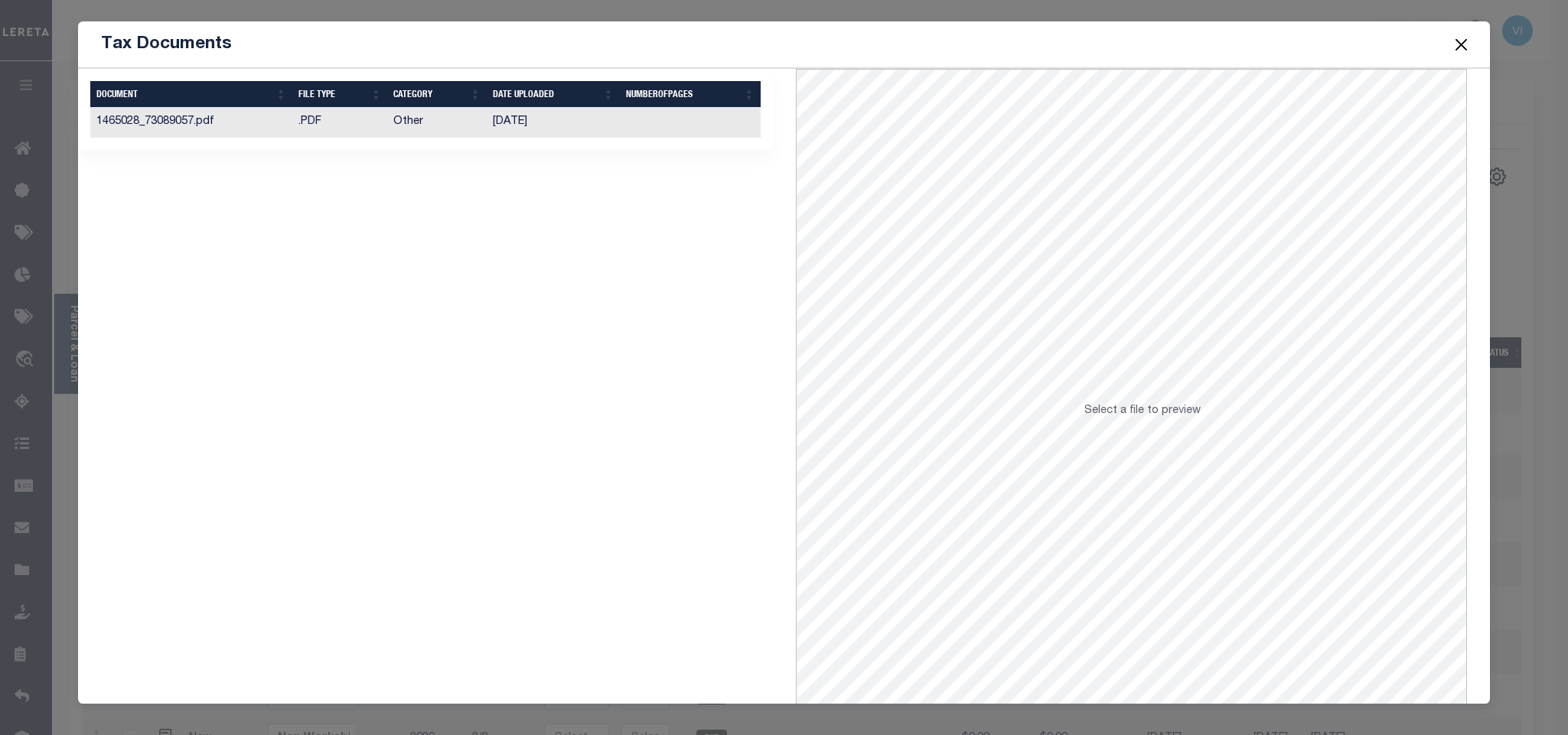
click at [547, 131] on td "[DATE]" at bounding box center [553, 123] width 133 height 30
click at [1460, 49] on button "Close" at bounding box center [1461, 45] width 20 height 20
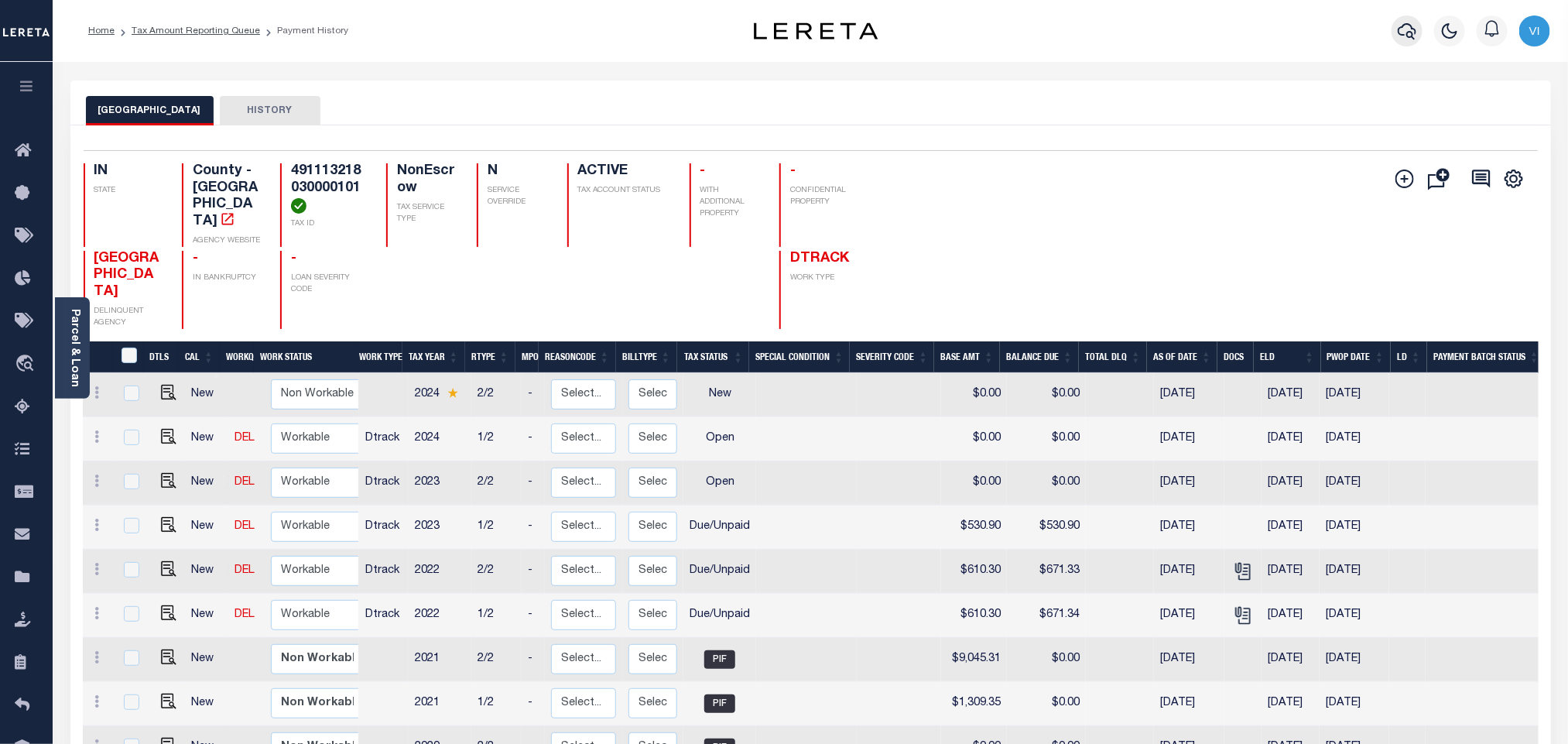
click at [1403, 31] on icon "button" at bounding box center [1408, 31] width 19 height 19
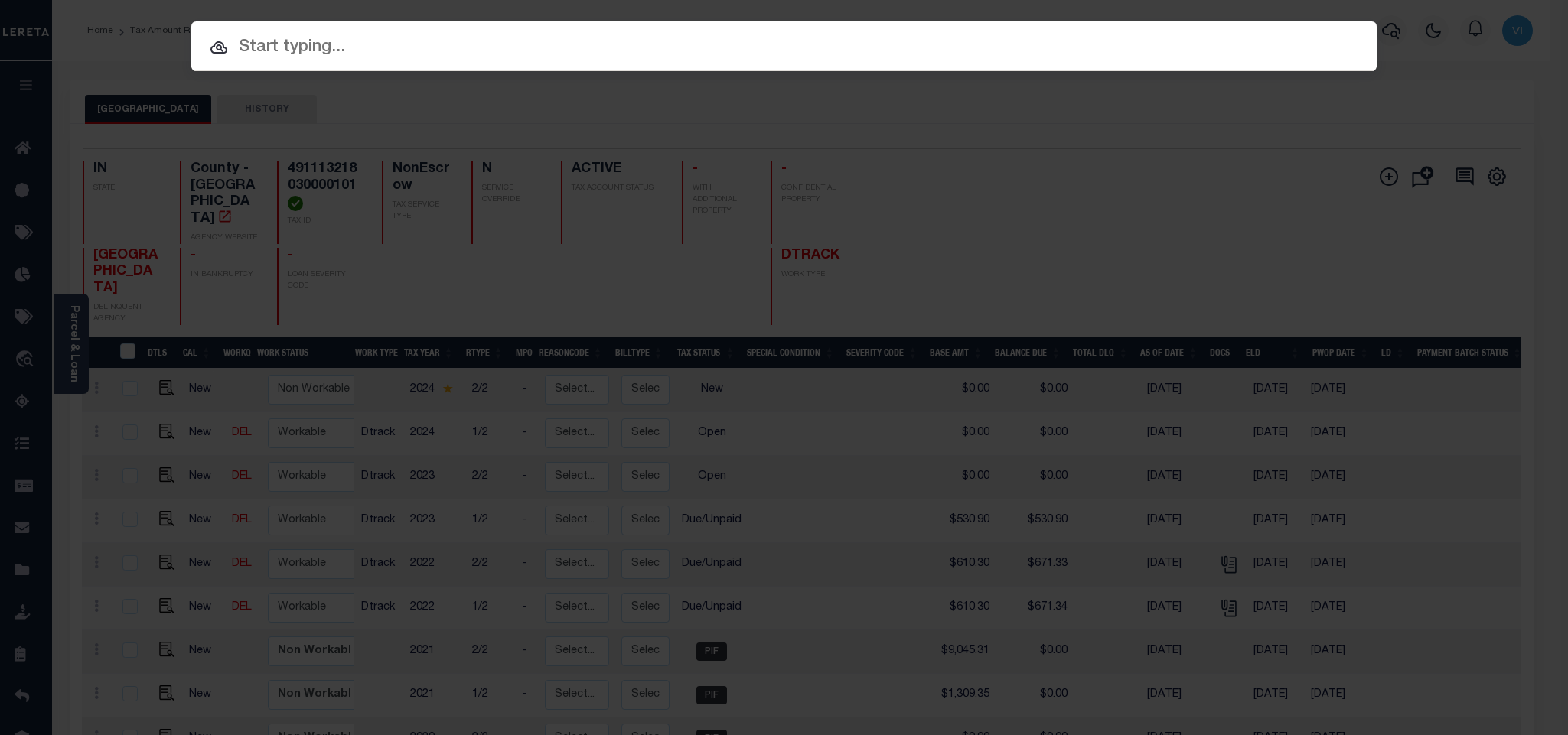
click at [1217, 53] on input "text" at bounding box center [784, 48] width 1185 height 27
paste input "800020002659"
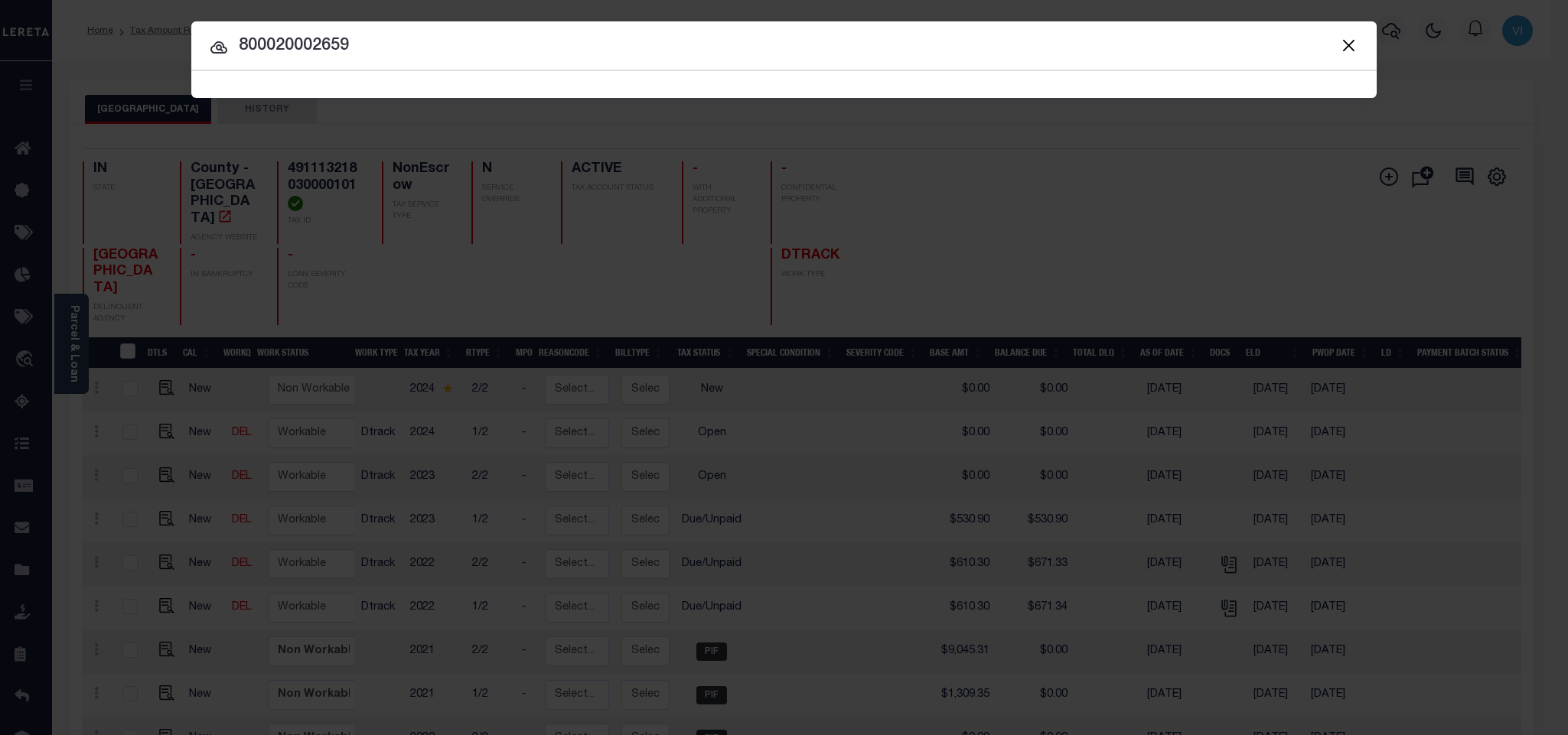
type input "800020002659"
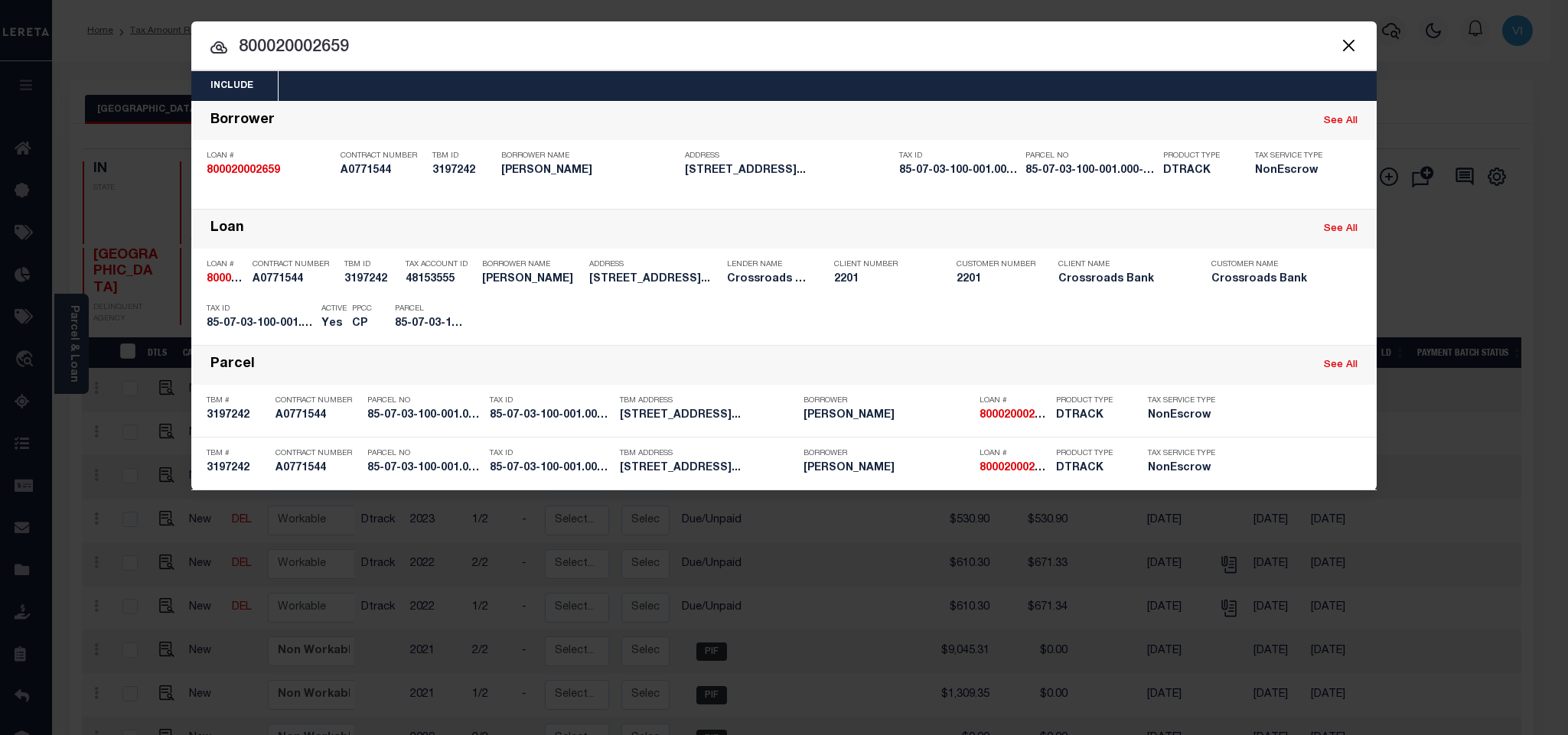
click at [438, 87] on div "Include Loans TBM Customers Borrowers Payments (Lender Non-Disb) Payments (Lend…" at bounding box center [784, 86] width 1185 height 30
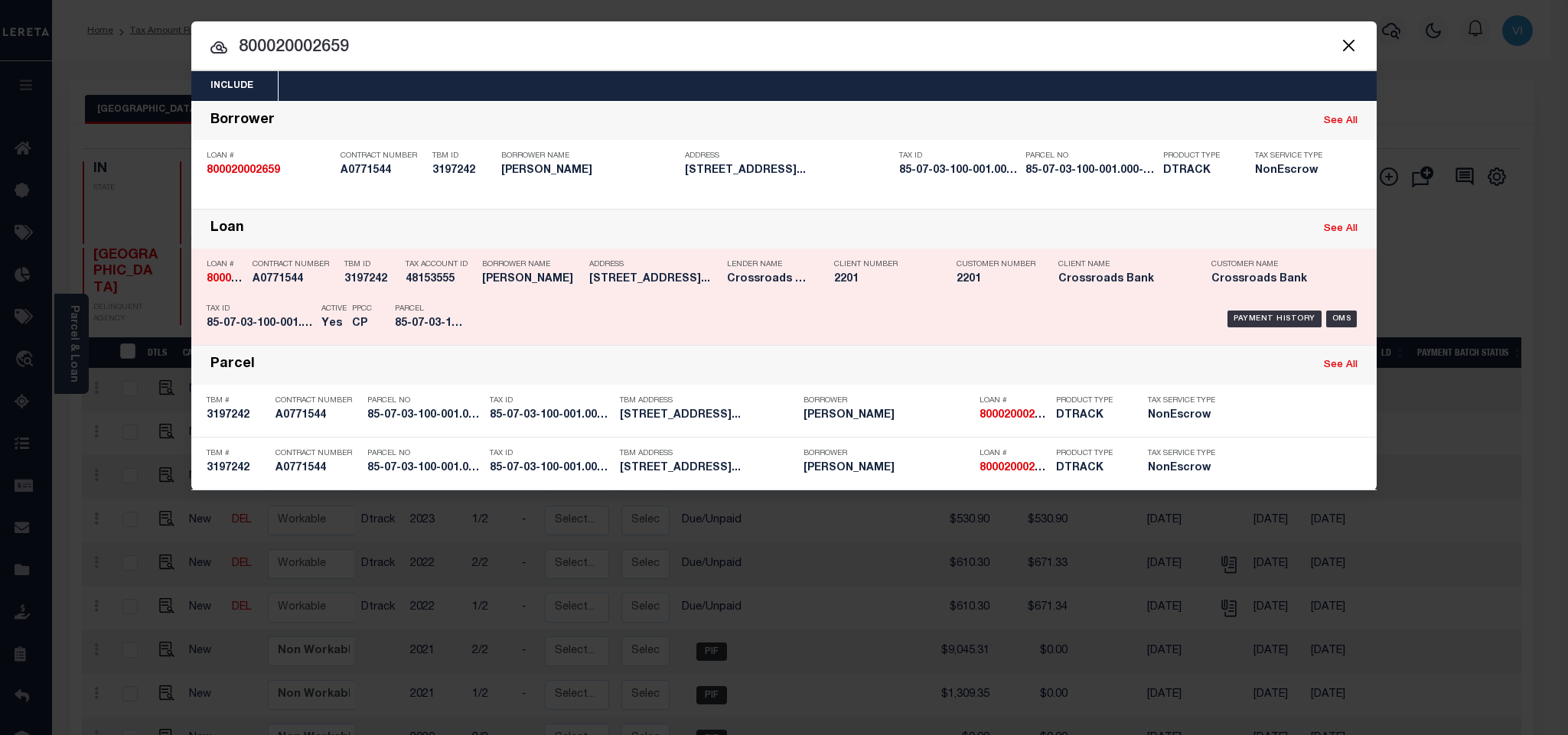
click at [388, 337] on div "Parcel 85-07-03-100-001.000-001" at bounding box center [429, 319] width 92 height 44
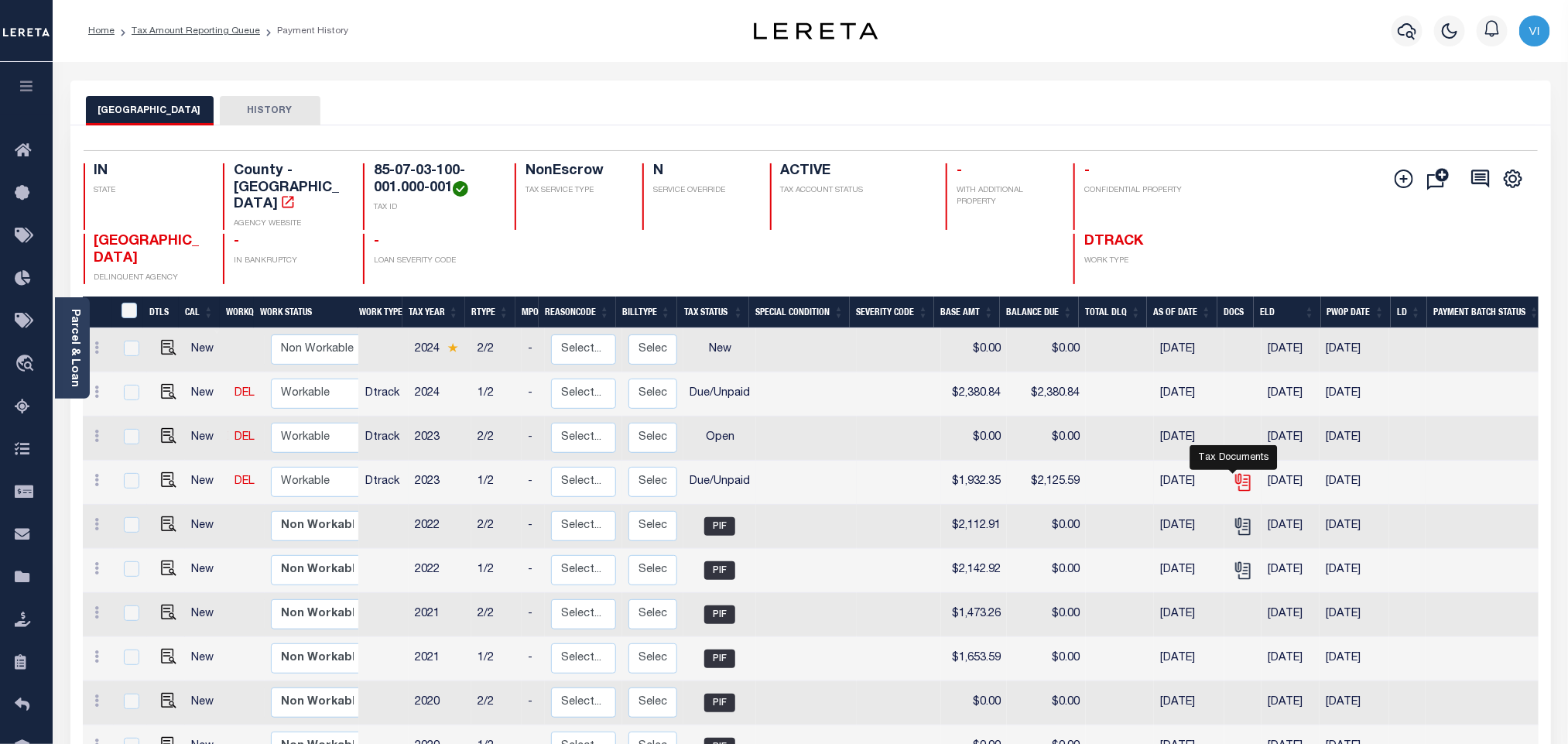
click at [1241, 474] on icon "" at bounding box center [1243, 482] width 20 height 20
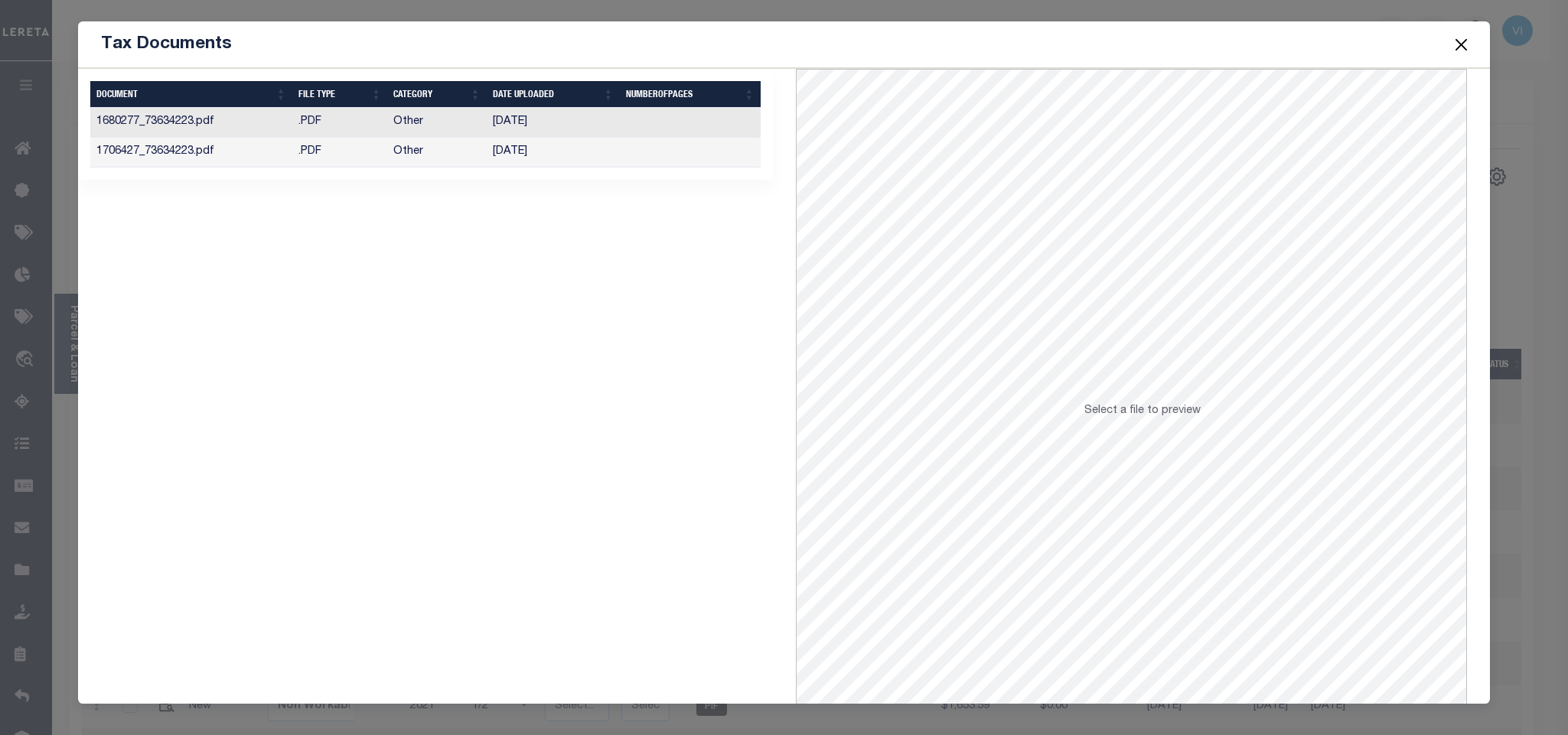
click at [474, 157] on td "Other" at bounding box center [436, 152] width 100 height 30
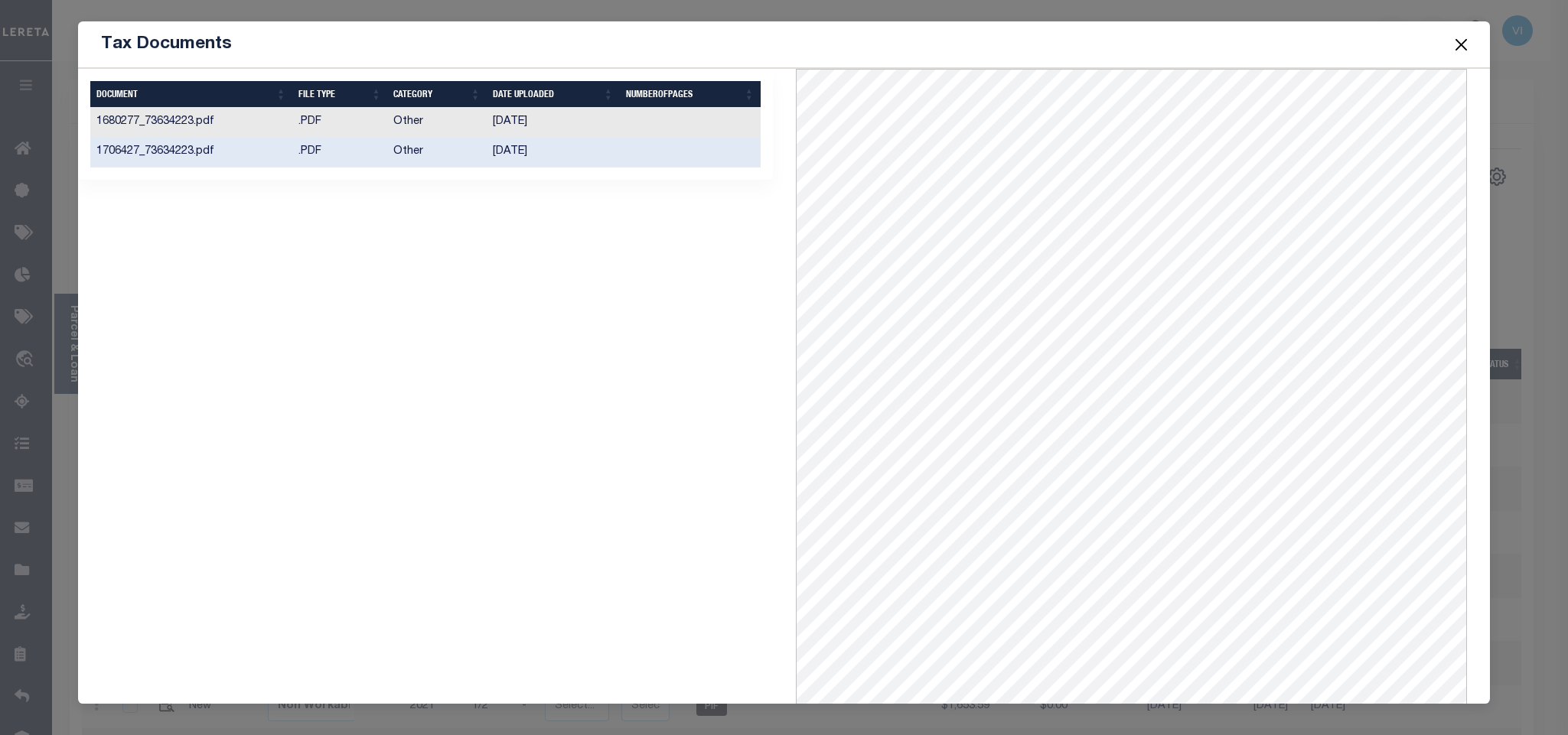
click at [1453, 49] on button "Close" at bounding box center [1461, 45] width 20 height 20
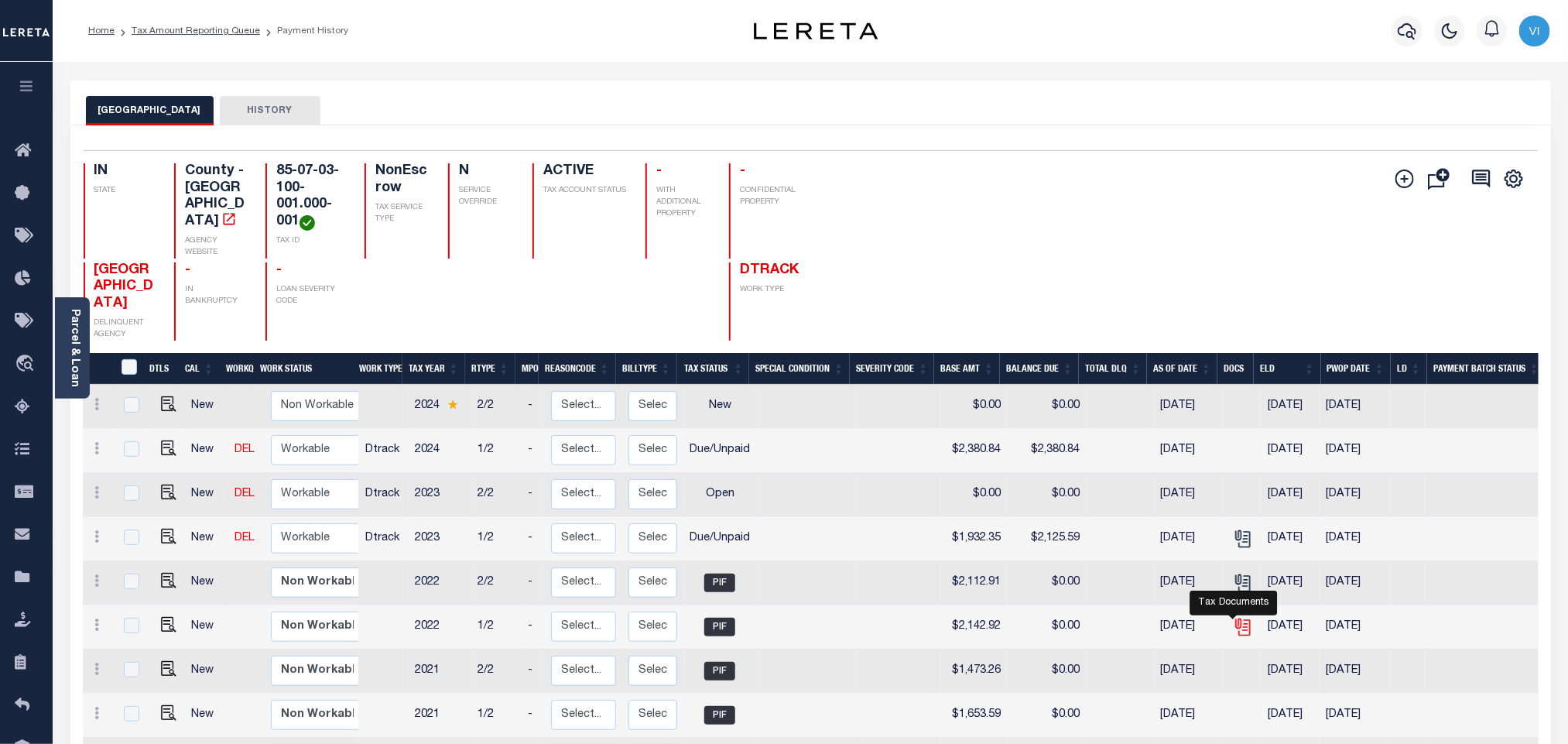
click at [1234, 617] on icon "" at bounding box center [1243, 627] width 20 height 20
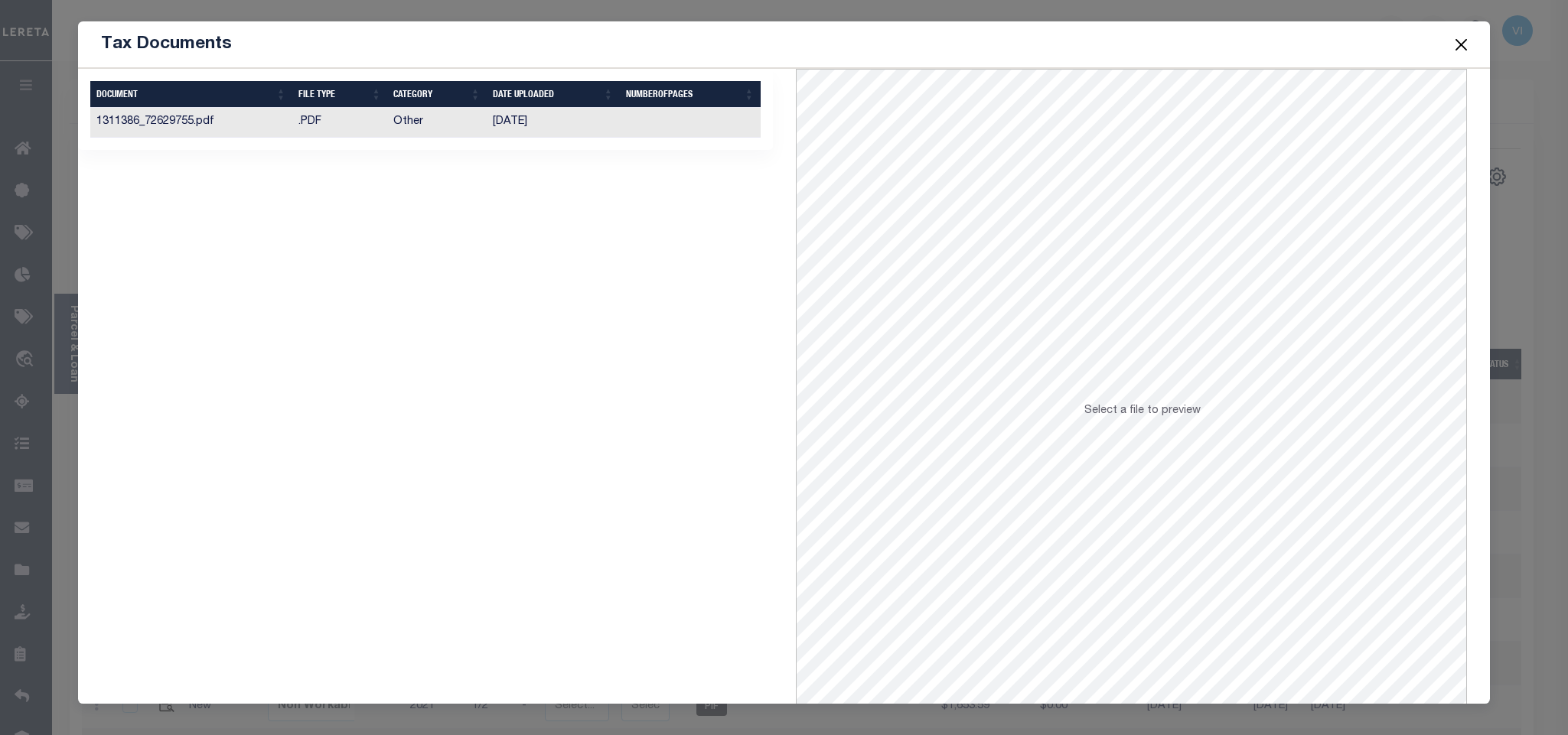
click at [508, 132] on td "09/16/2023" at bounding box center [553, 123] width 133 height 30
click at [1456, 41] on button "Close" at bounding box center [1461, 45] width 20 height 20
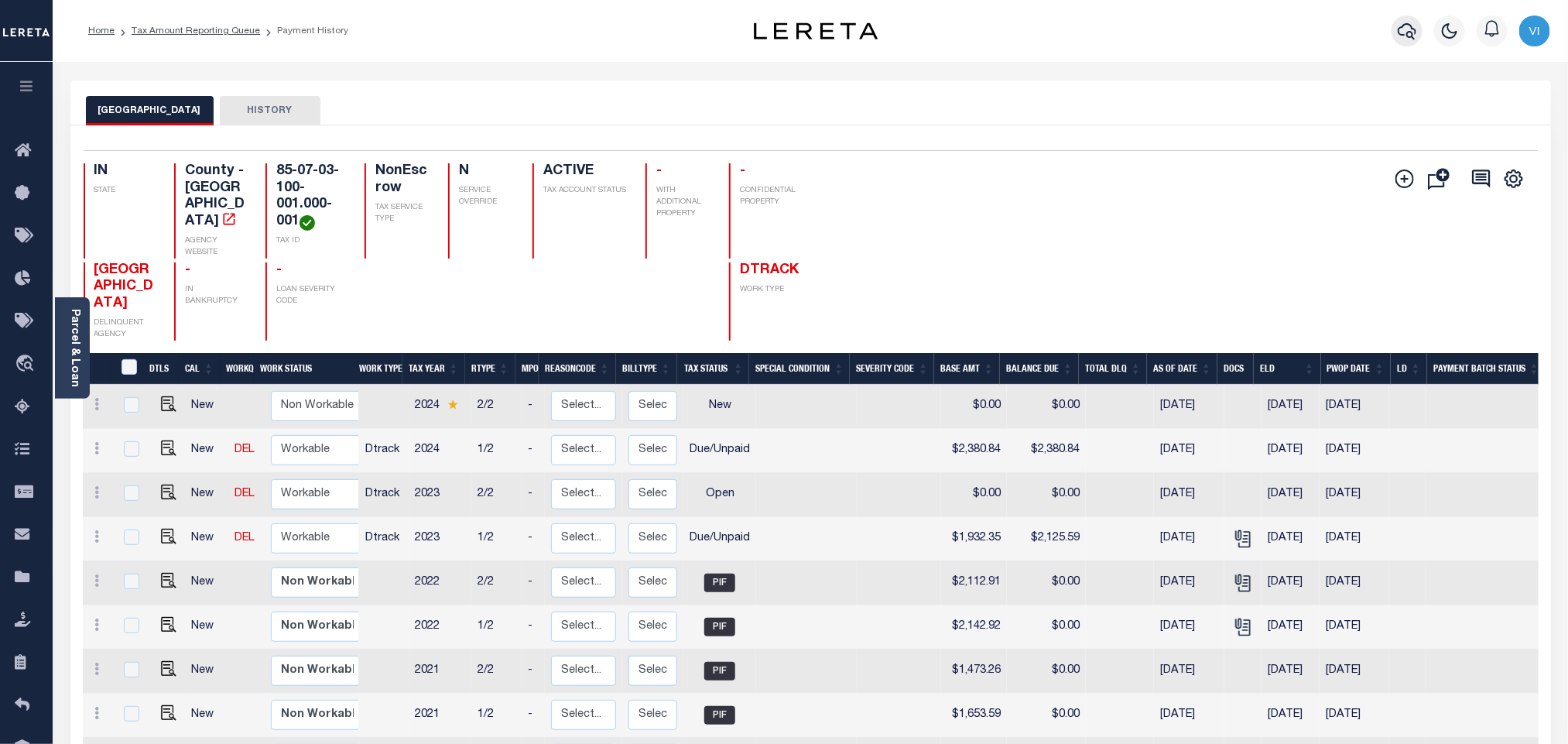
click at [1408, 35] on icon "button" at bounding box center [1408, 32] width 19 height 17
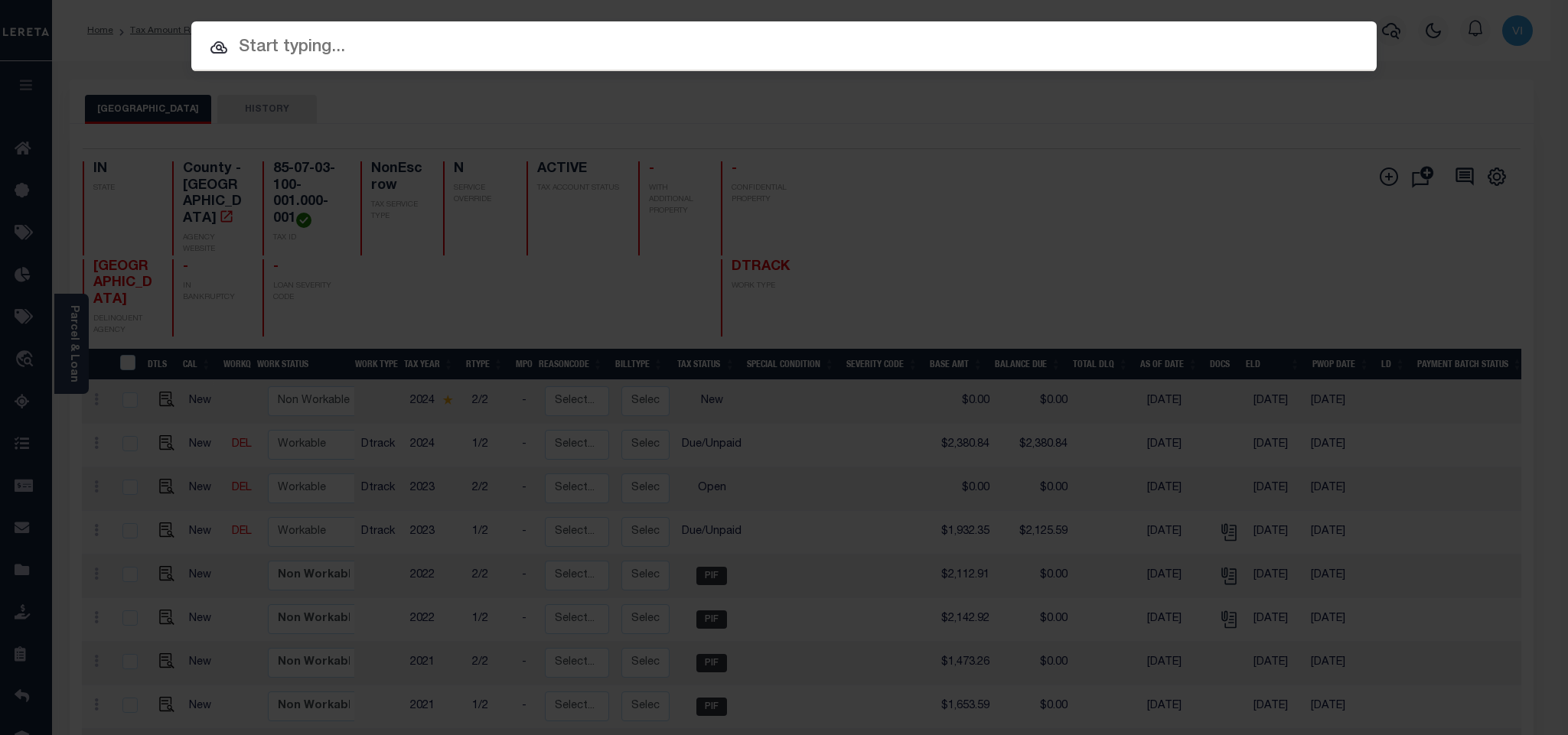
click at [1147, 47] on input "text" at bounding box center [784, 48] width 1185 height 27
paste input "993240621"
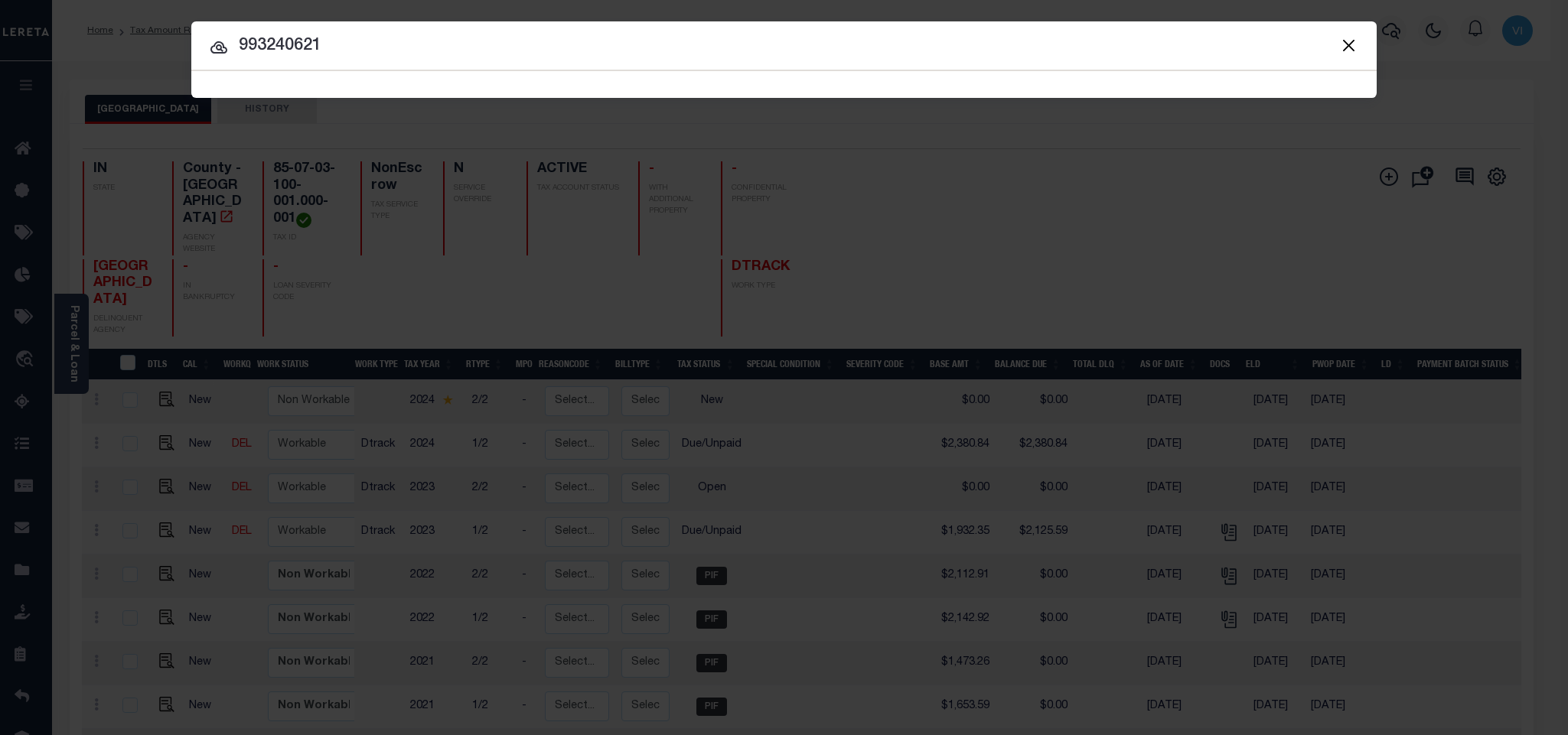
type input "993240621"
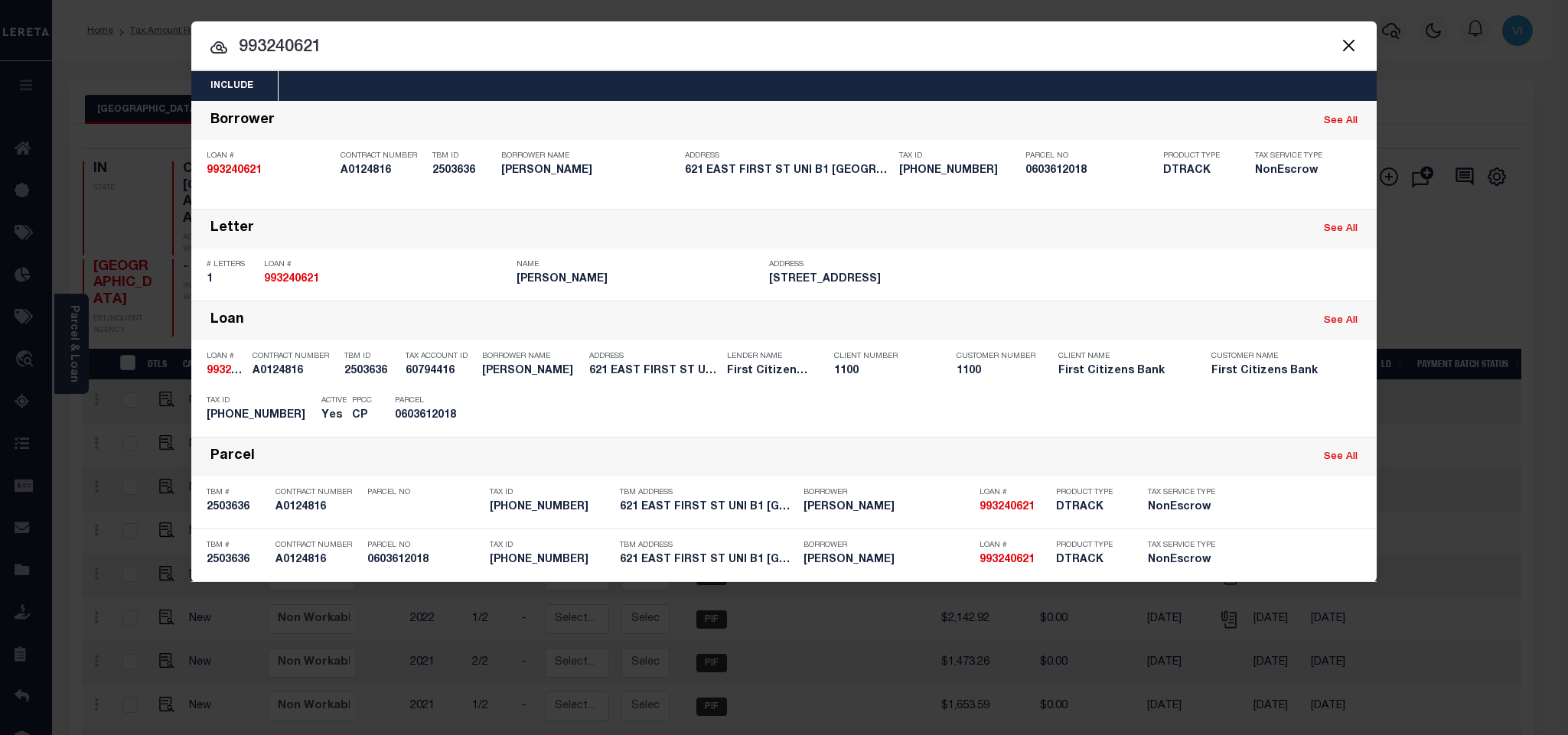
click at [542, 91] on div "Include Loans TBM Customers Borrowers Payments (Lender Non-Disb) Payments (Lend…" at bounding box center [784, 86] width 1185 height 30
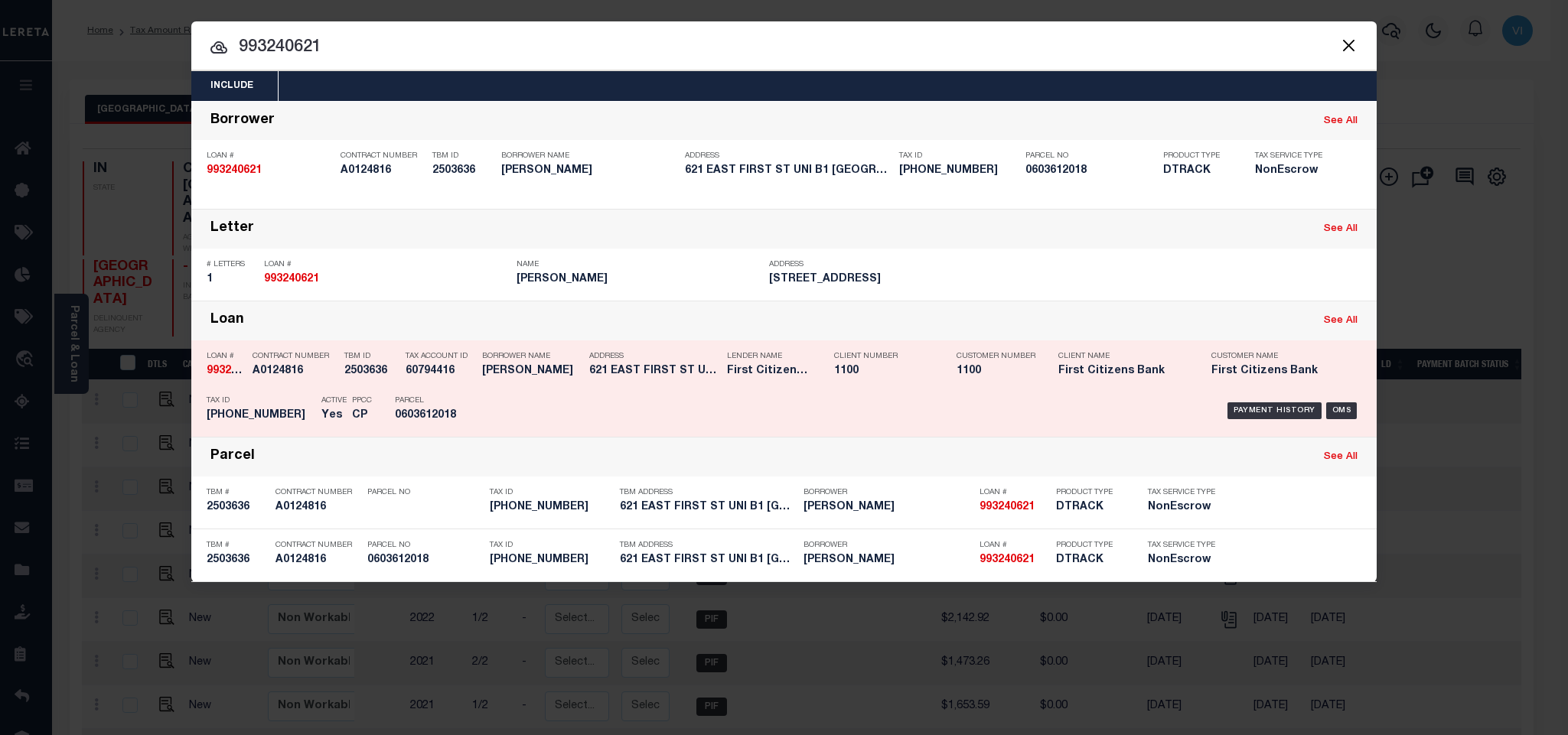
click at [413, 419] on h5 "0603612018" at bounding box center [429, 416] width 69 height 13
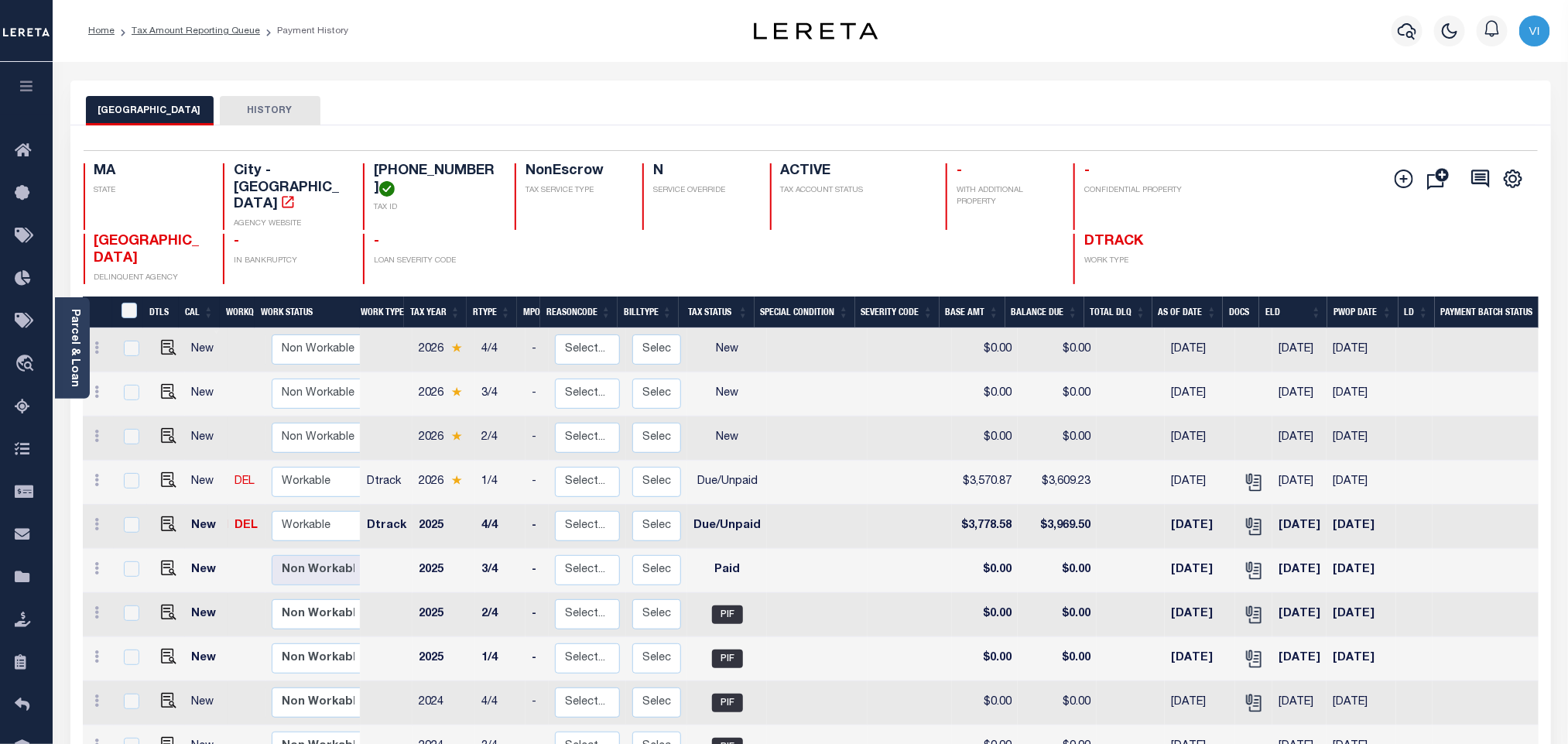
click at [980, 98] on div "BOSTON CITY HISTORY" at bounding box center [811, 110] width 1450 height 29
click at [1244, 472] on icon "" at bounding box center [1255, 482] width 20 height 20
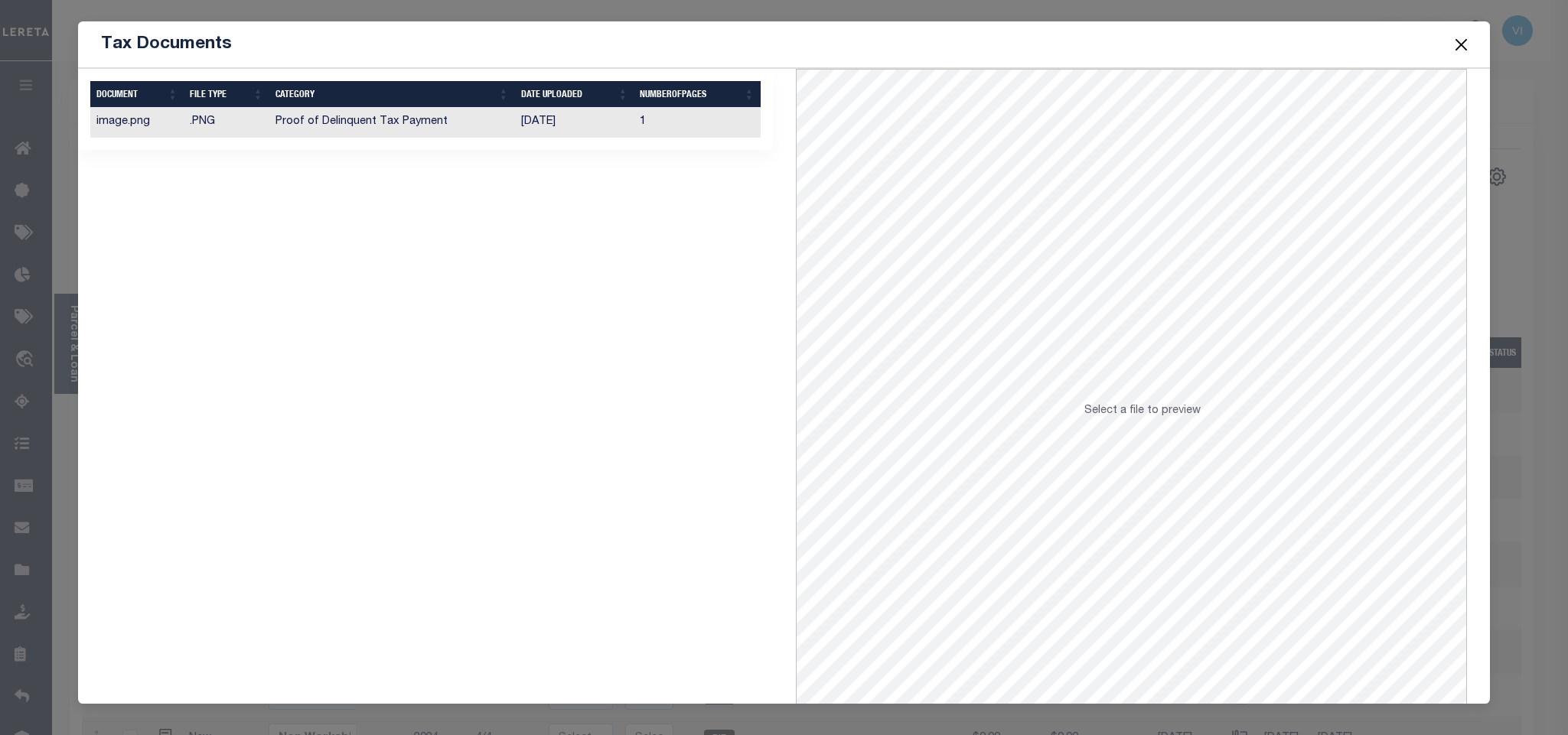
click at [389, 136] on td "Proof of Delinquent Tax Payment" at bounding box center [392, 123] width 246 height 30
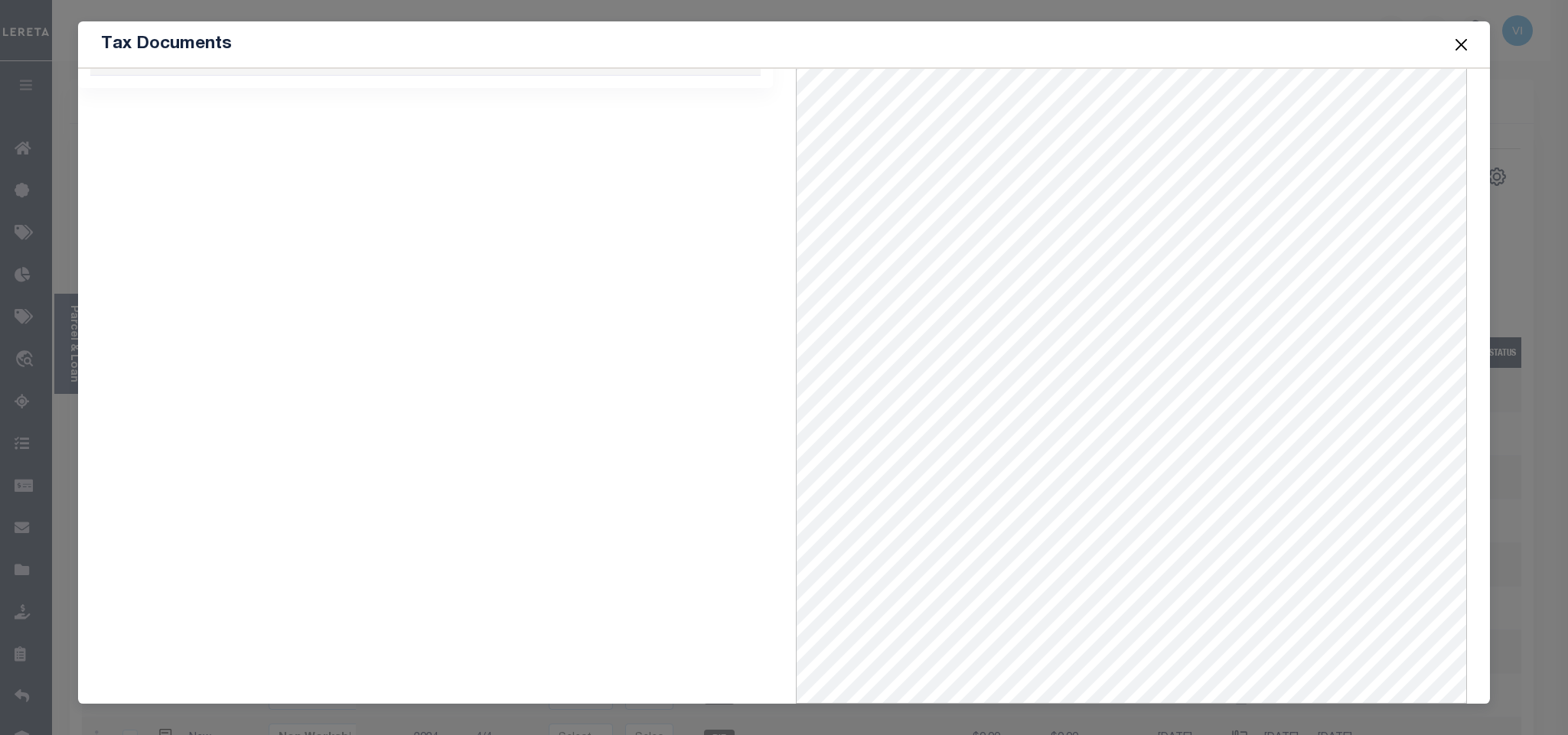
click at [1458, 49] on button "Close" at bounding box center [1461, 45] width 20 height 20
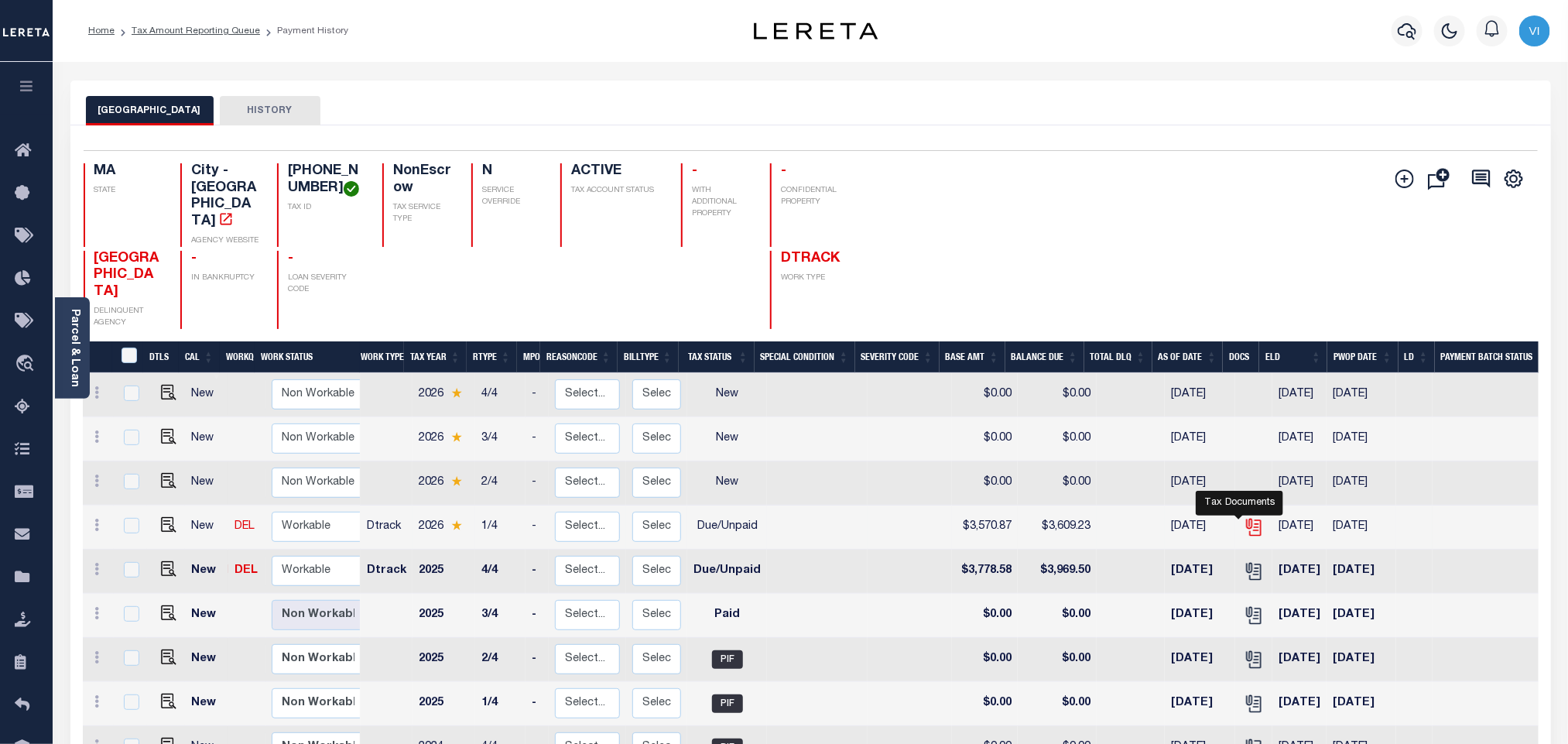
click at [1244, 518] on icon "" at bounding box center [1255, 528] width 20 height 20
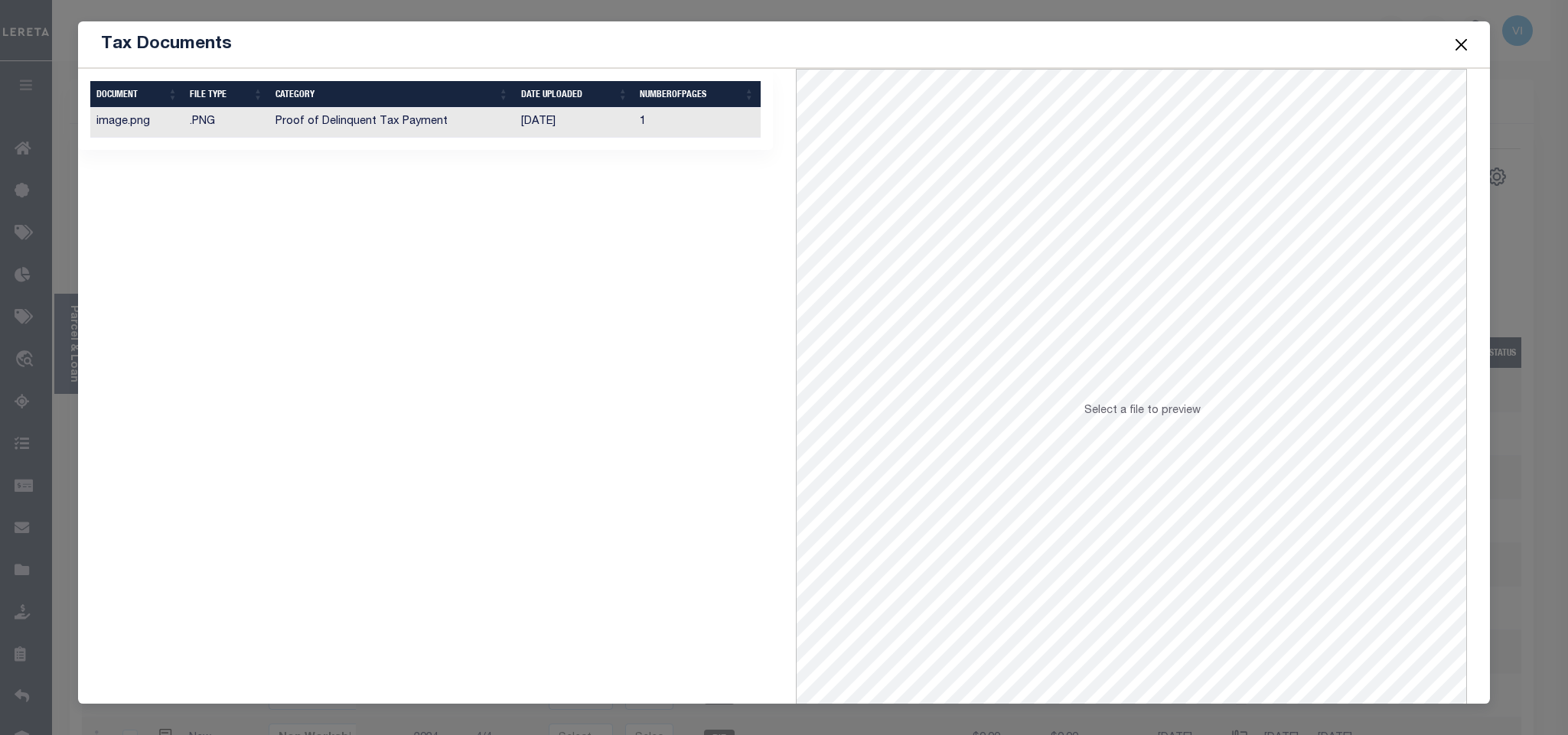
click at [696, 131] on td "1" at bounding box center [696, 123] width 126 height 30
click at [1452, 44] on button "Close" at bounding box center [1461, 45] width 20 height 20
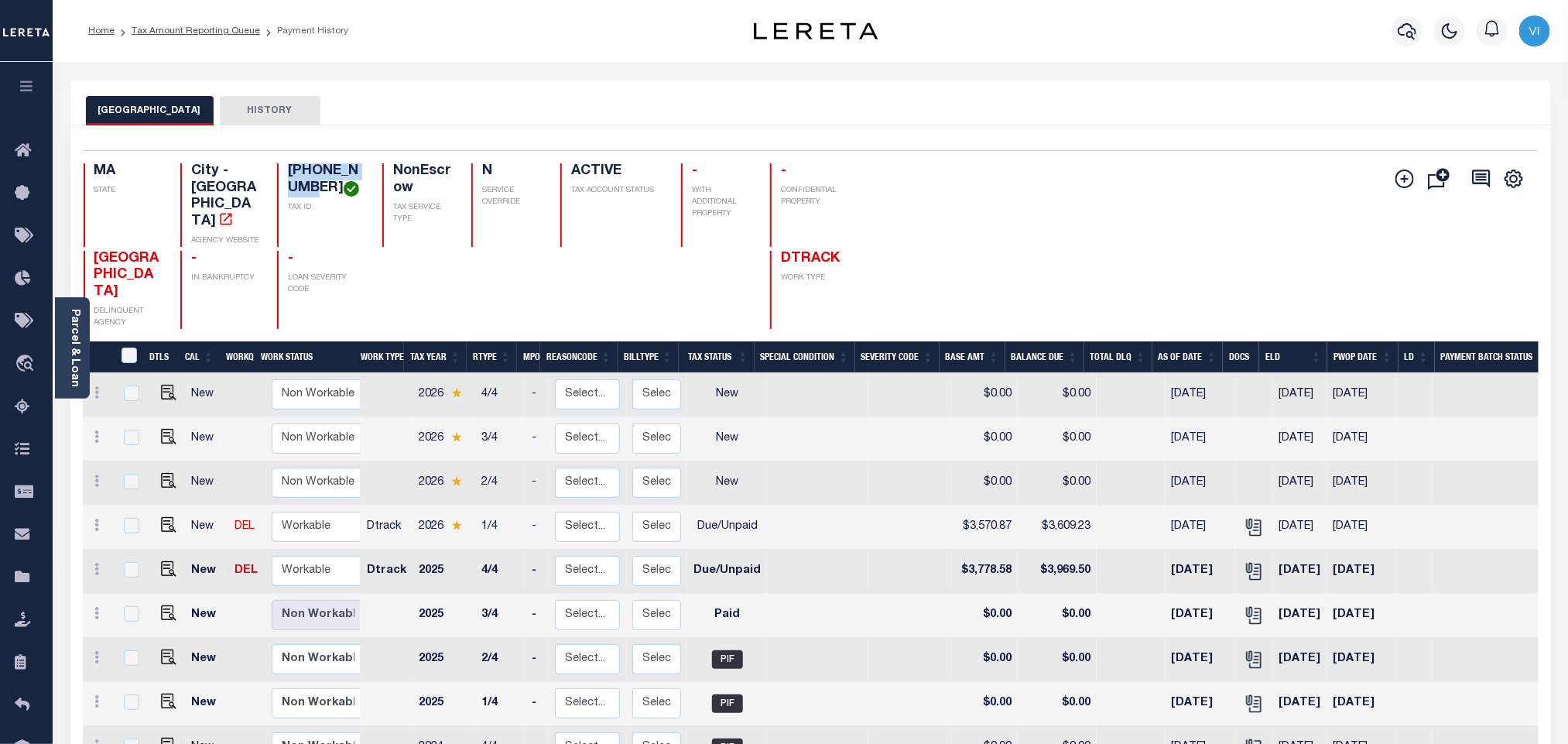
drag, startPoint x: 295, startPoint y: 190, endPoint x: 274, endPoint y: 170, distance: 29.0
click at [288, 170] on h4 "[PHONE_NUMBER]" at bounding box center [326, 180] width 76 height 33
copy h4 "06-03612-01"
click at [1244, 561] on icon "" at bounding box center [1255, 571] width 20 height 20
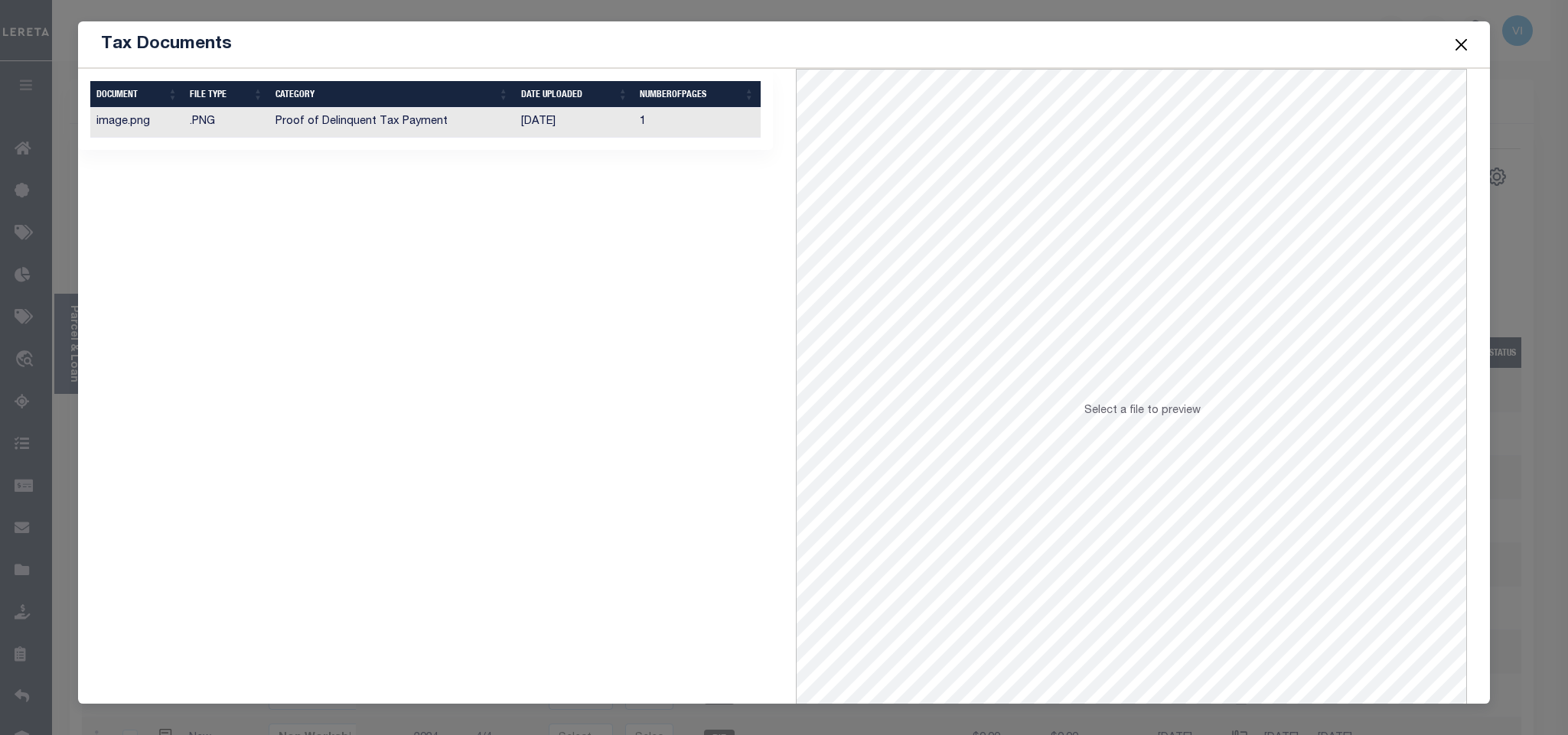
click at [540, 137] on td "[DATE]" at bounding box center [575, 123] width 119 height 30
click at [1465, 53] on button "Close" at bounding box center [1461, 45] width 20 height 20
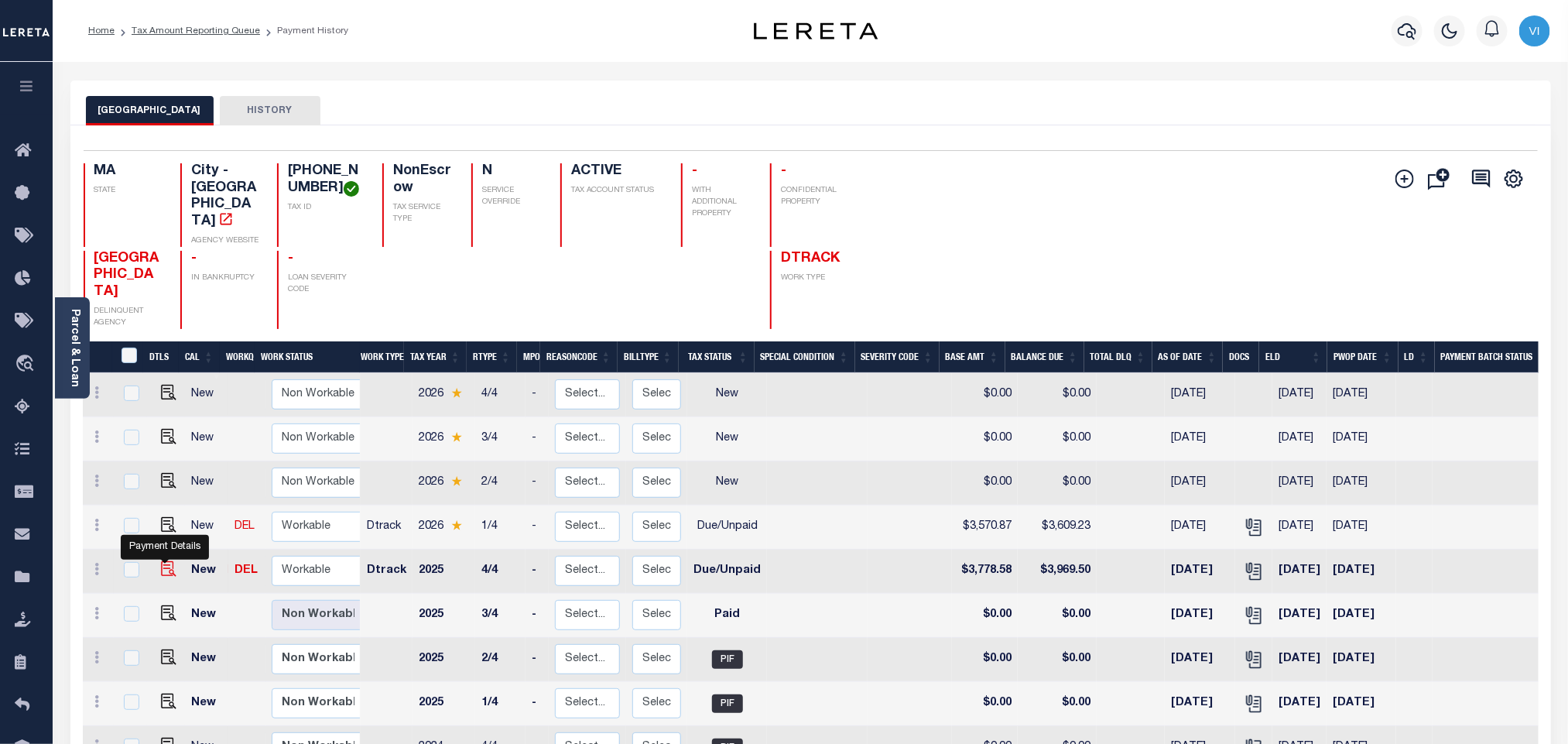
click at [171, 561] on img "" at bounding box center [169, 569] width 16 height 16
checkbox input "true"
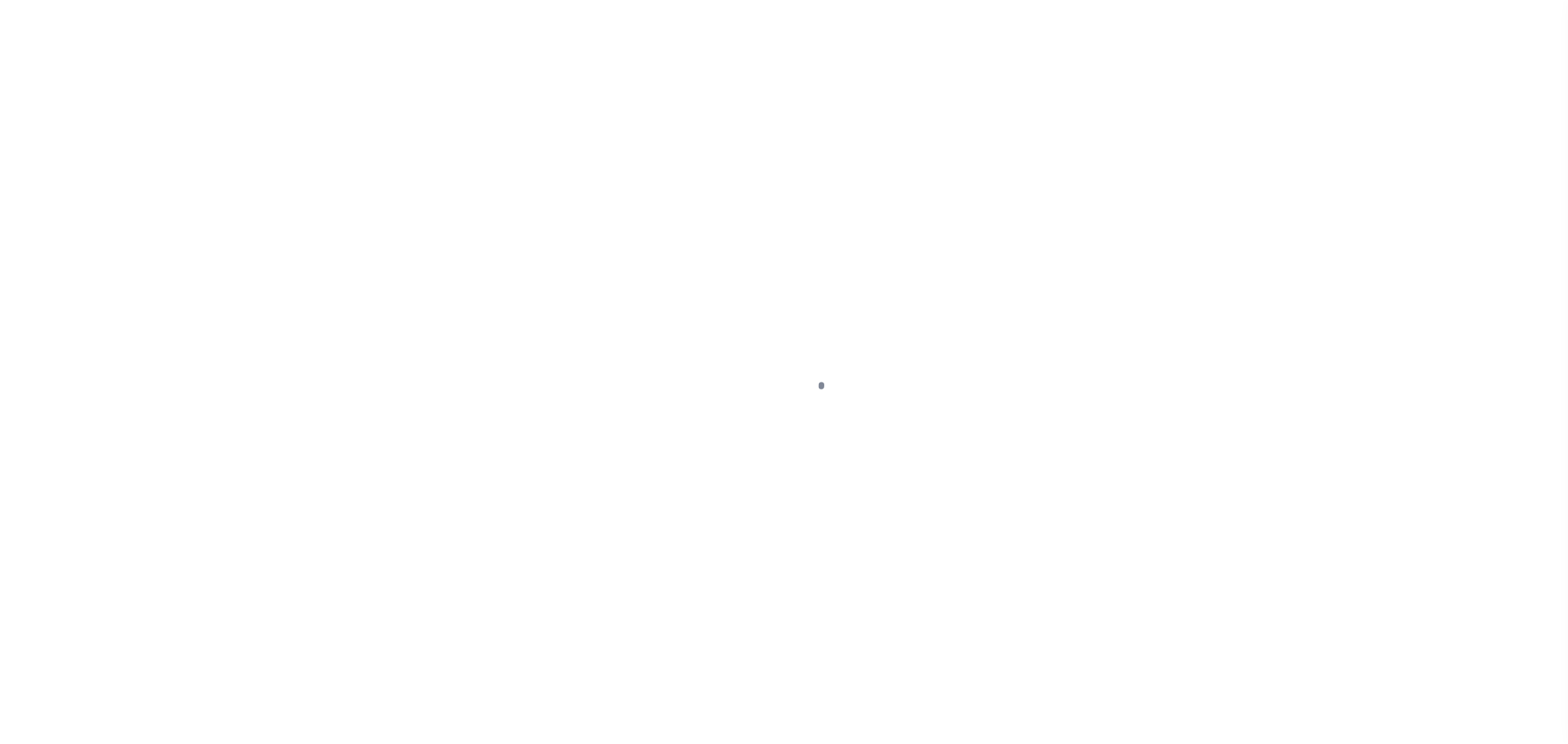
checkbox input "false"
type input "[DATE]"
select select "DUE"
type input "$3,778.58"
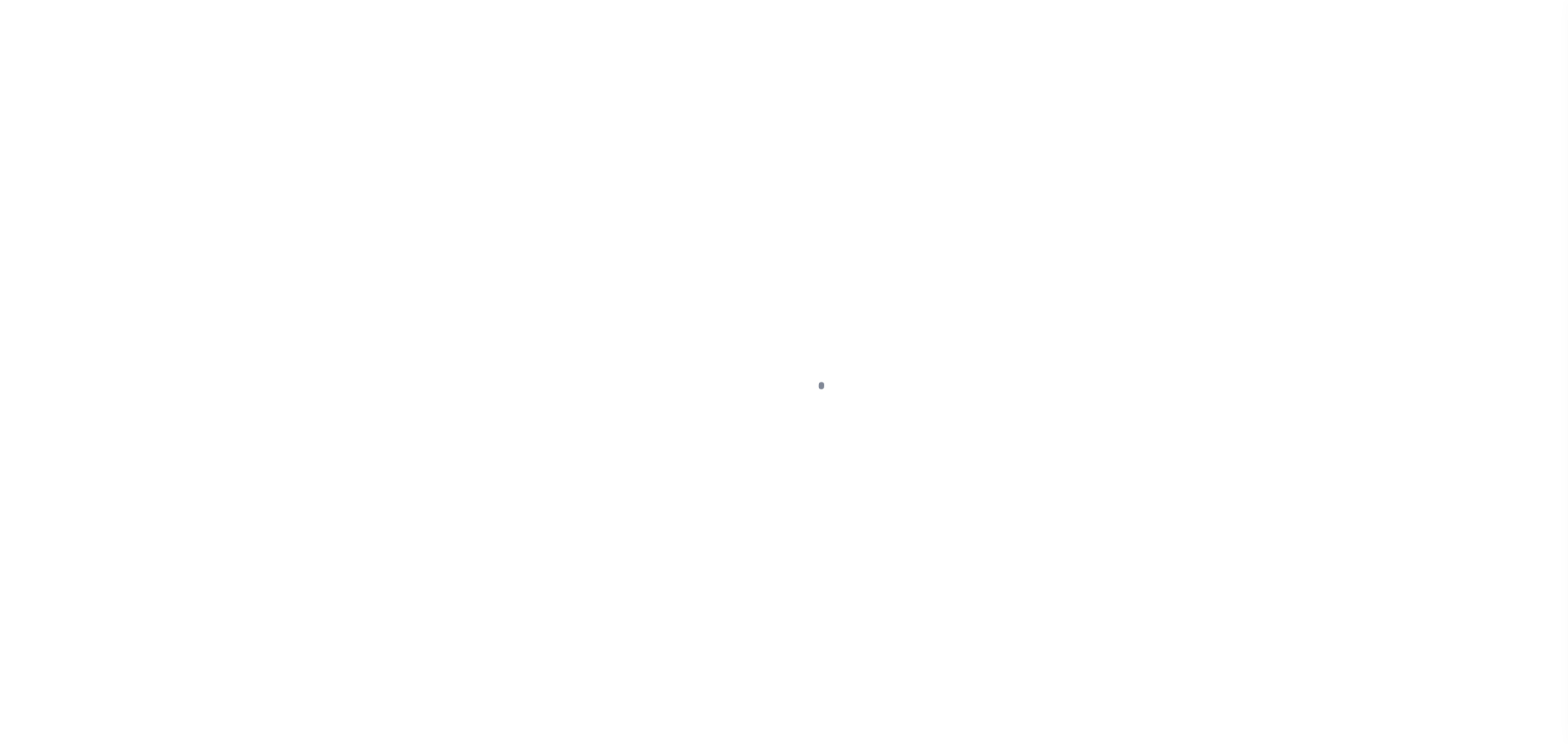
type input "$190.92"
type input "$3,969.5"
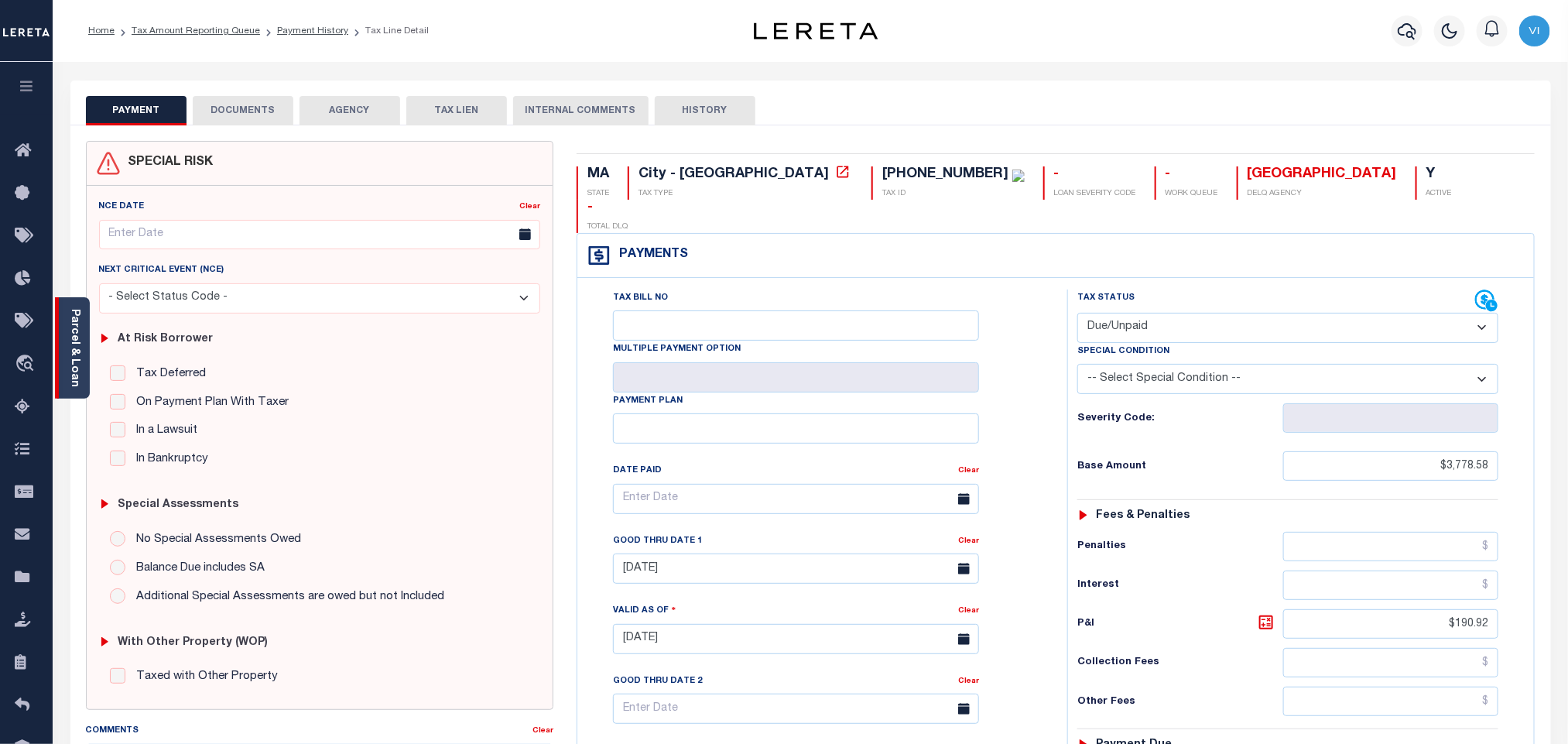
click at [84, 355] on div "Parcel & Loan" at bounding box center [72, 348] width 35 height 101
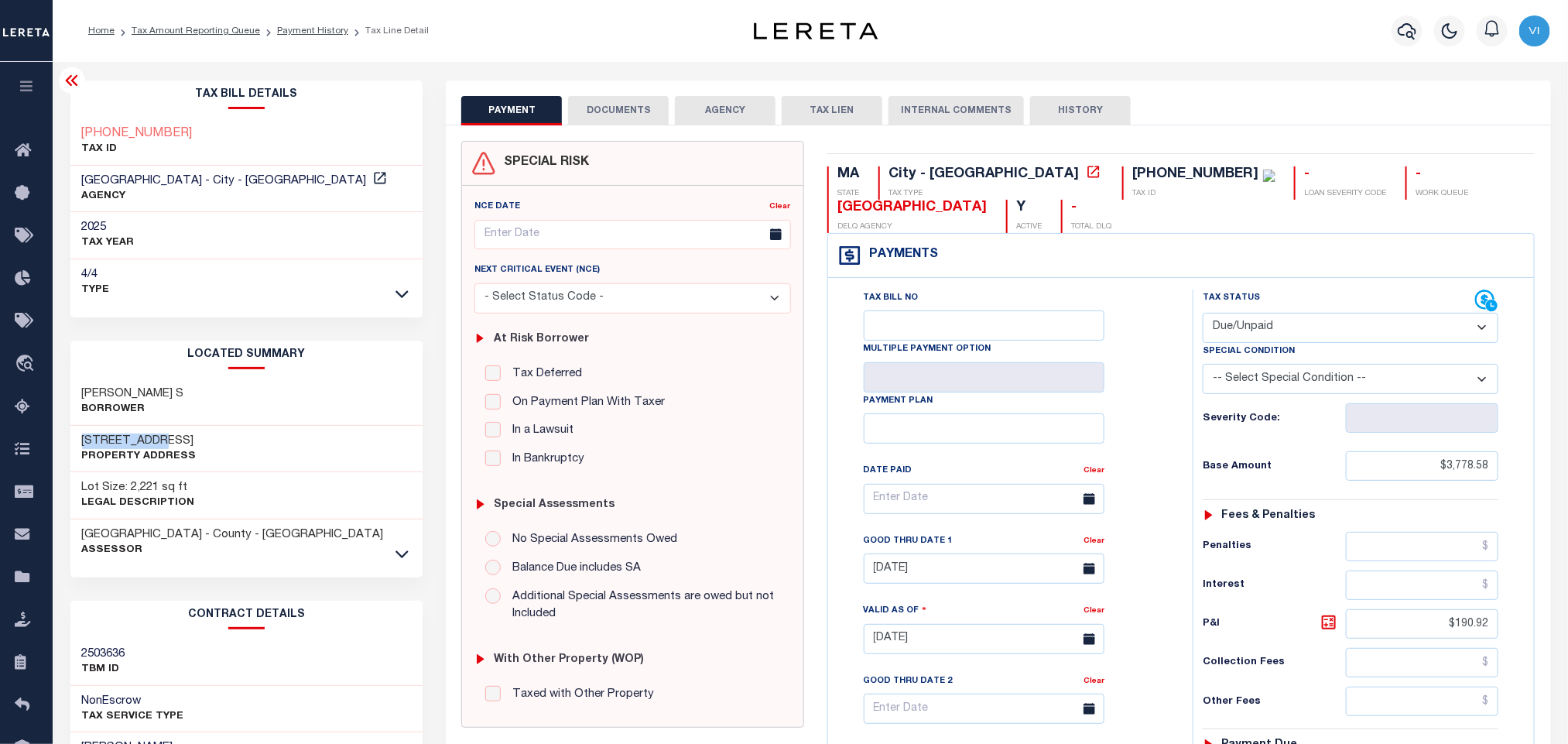
drag, startPoint x: 74, startPoint y: 443, endPoint x: 149, endPoint y: 438, distance: 75.2
click at [149, 438] on div "[STREET_ADDRESS] Property Address" at bounding box center [247, 449] width 353 height 47
copy h3 "621 E FIRST"
click at [406, 298] on icon at bounding box center [402, 294] width 13 height 17
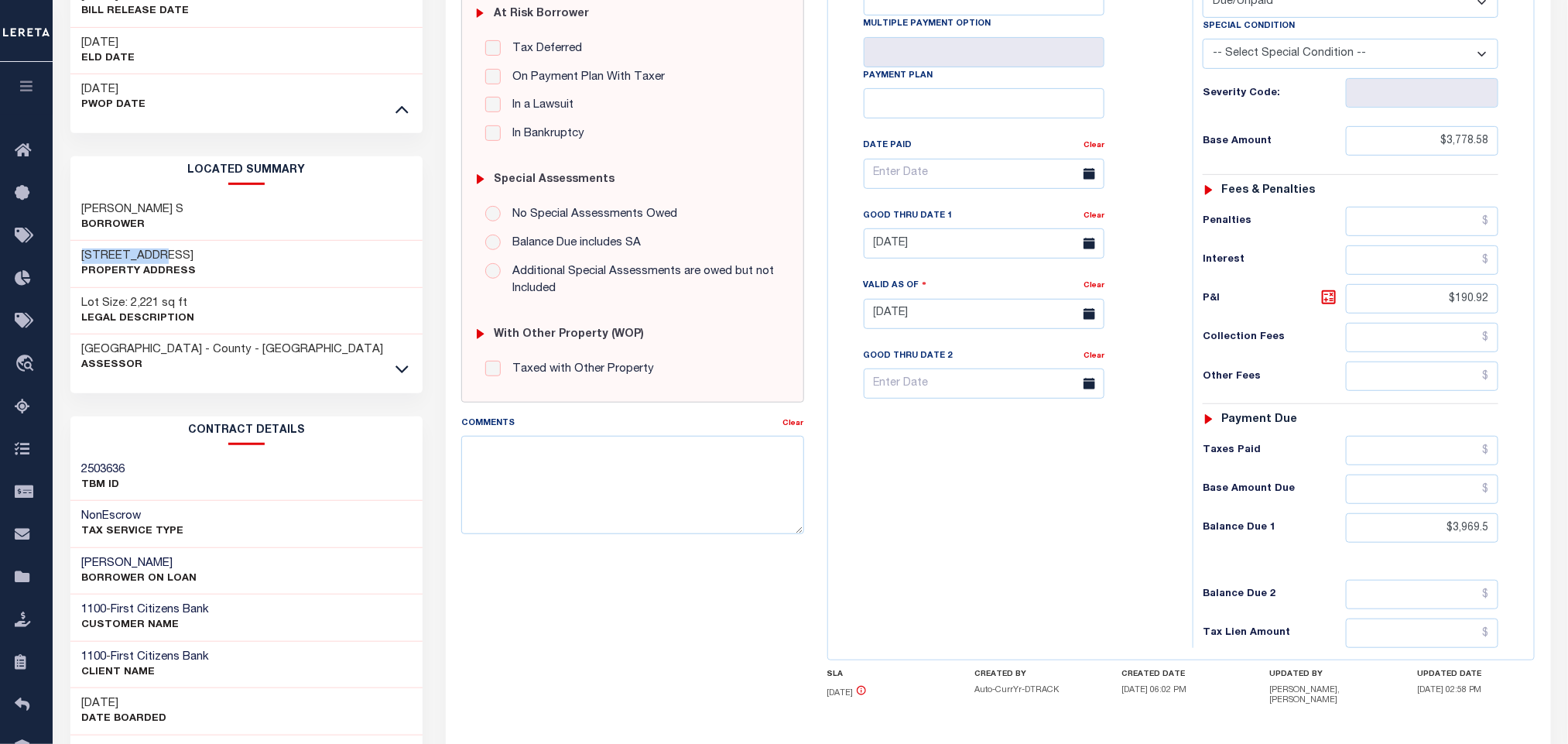
scroll to position [349, 0]
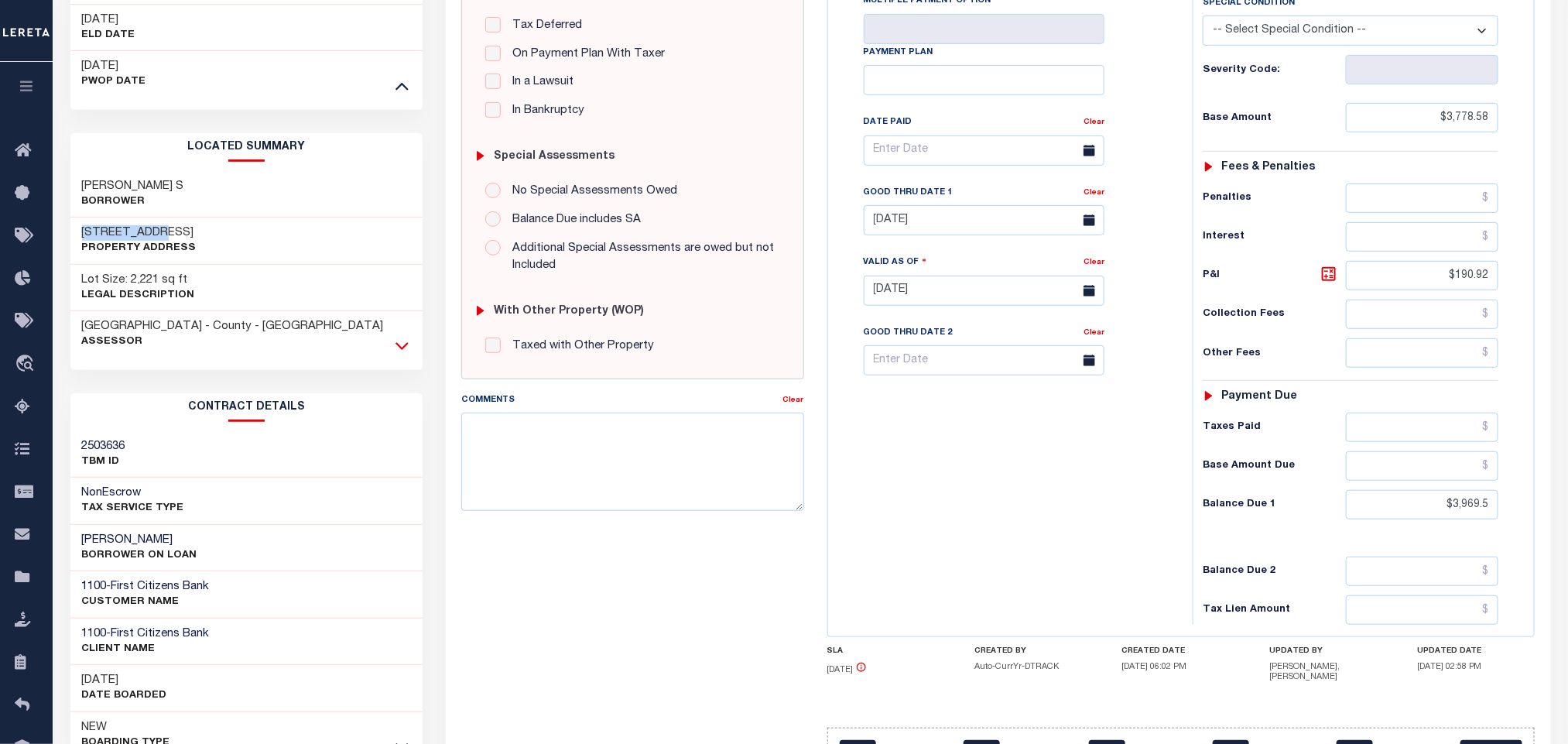
click at [398, 344] on icon at bounding box center [402, 346] width 13 height 17
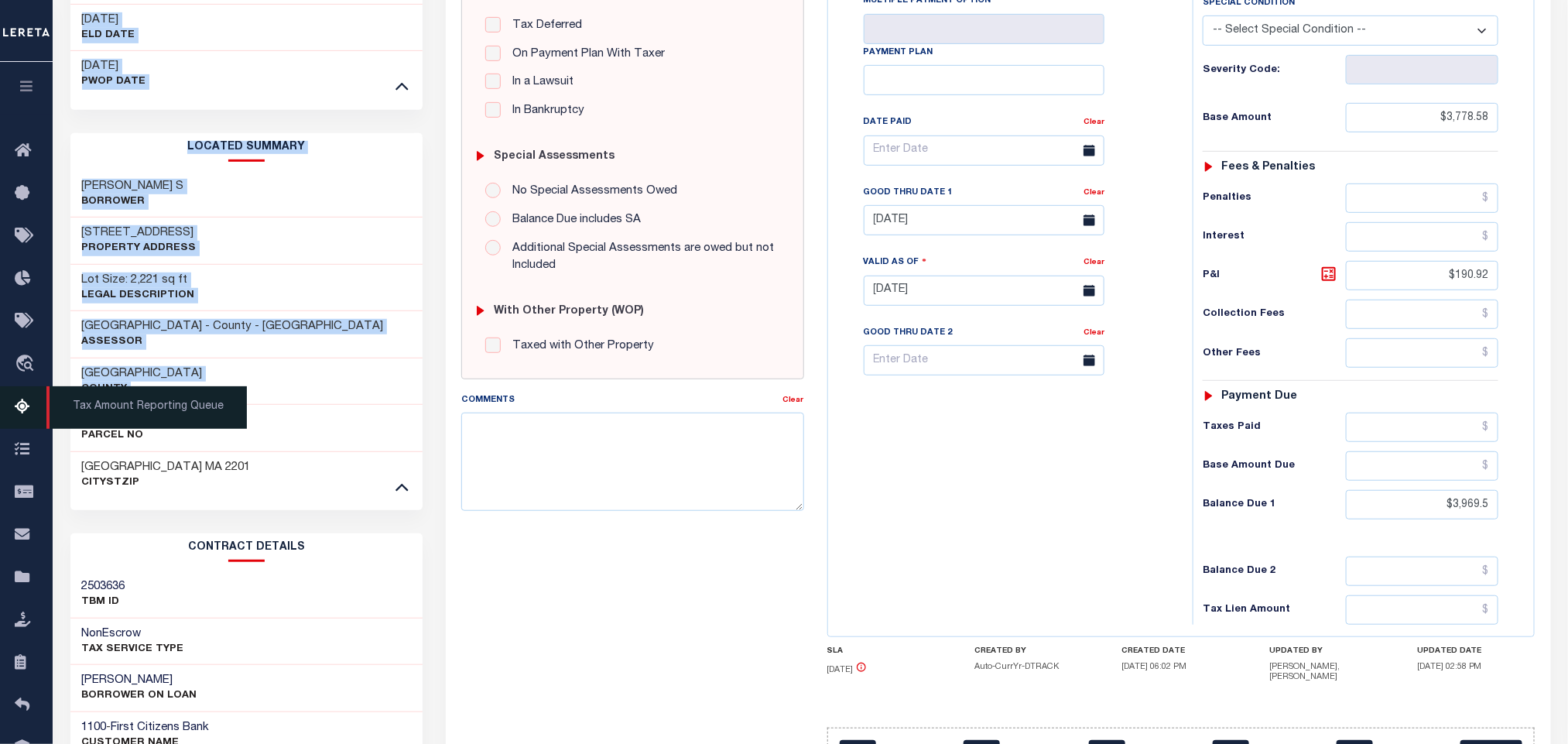
drag, startPoint x: 51, startPoint y: 419, endPoint x: 17, endPoint y: 417, distance: 34.1
click at [17, 417] on div "Home Tax Amount Reporting Queue Payment History Tax Line Detail Profile Sign out" at bounding box center [784, 315] width 1568 height 1329
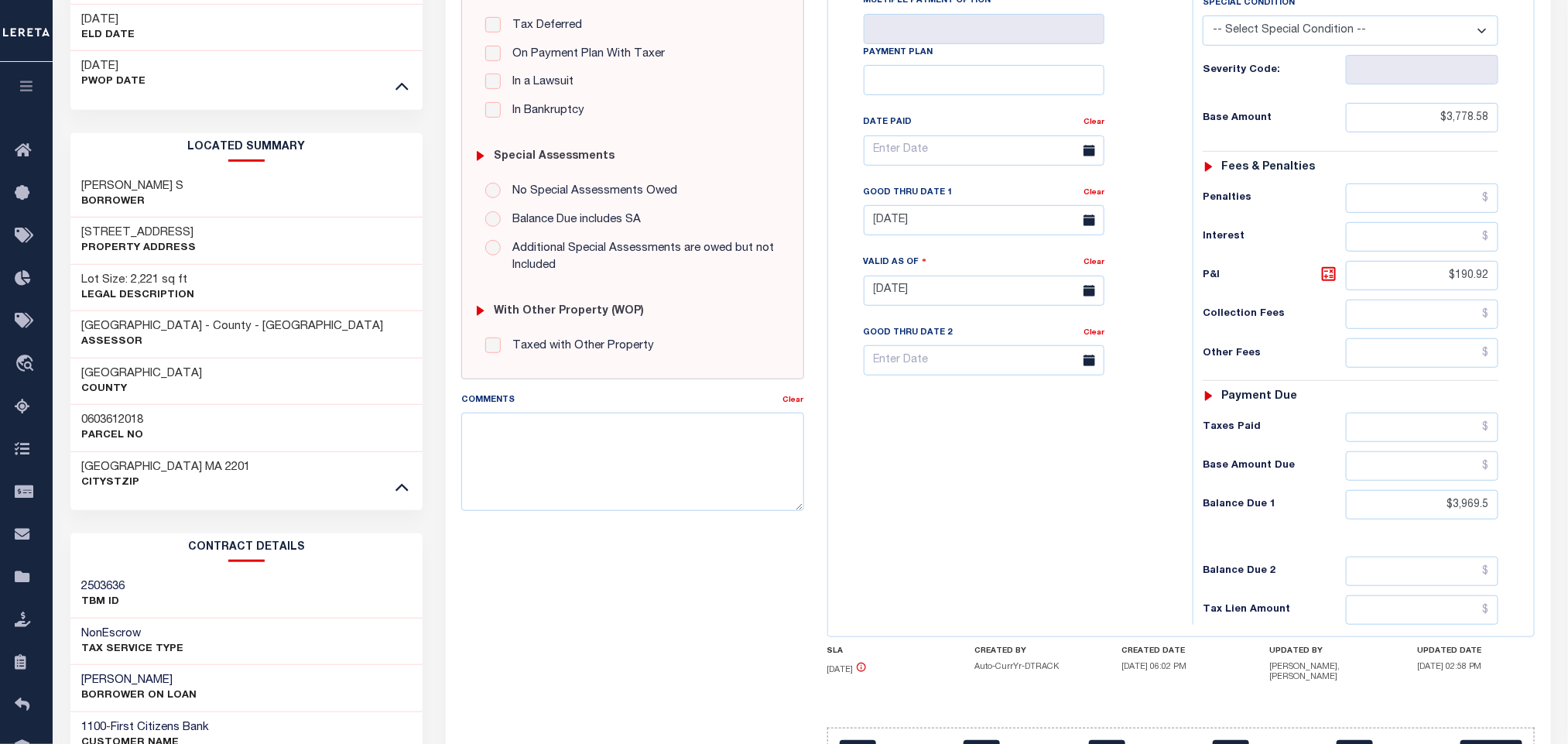
click at [273, 508] on div "LOCATED SUMMARY [PERSON_NAME] S Borrower [STREET_ADDRESS] Property Address Lot …" at bounding box center [247, 322] width 353 height 378
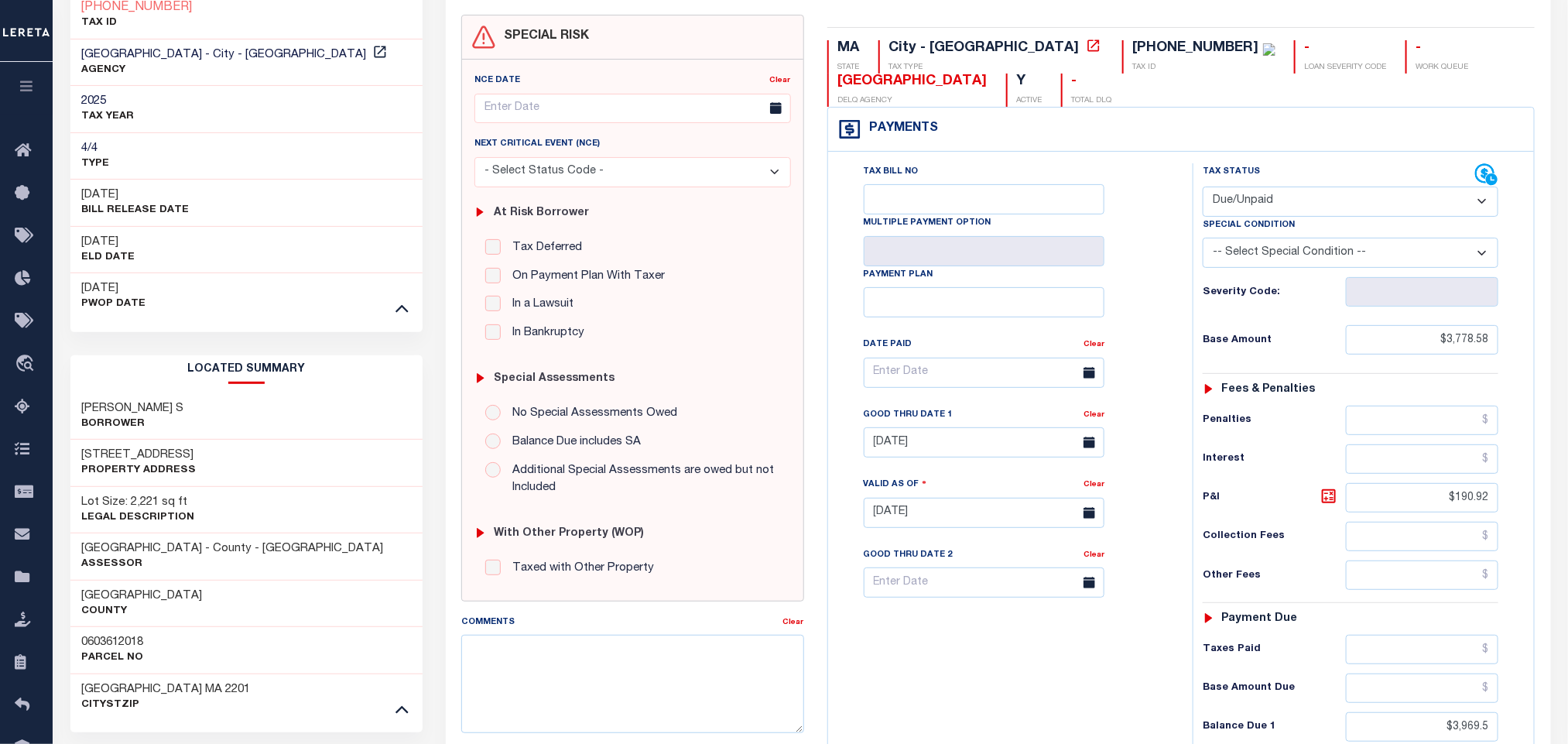
scroll to position [0, 0]
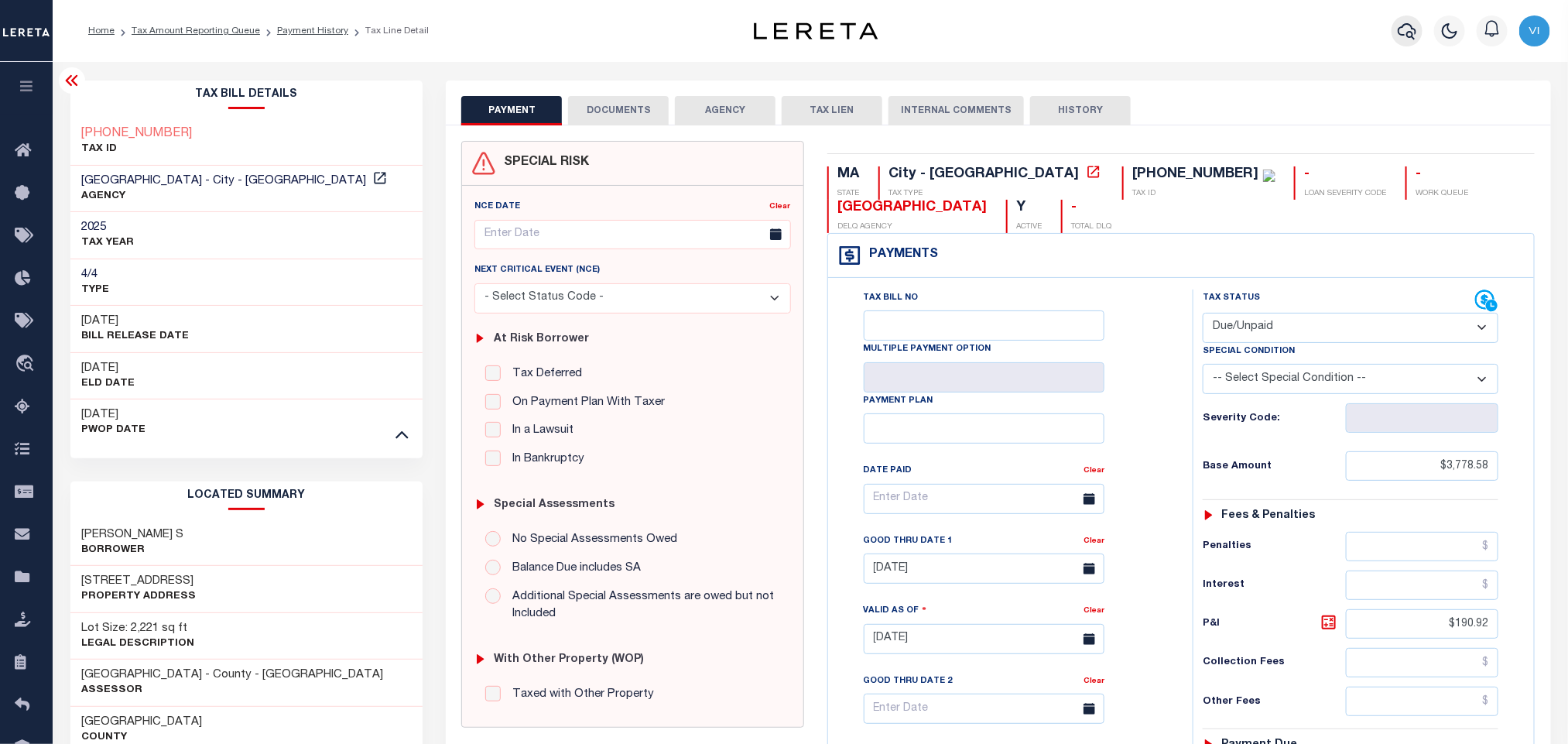
click at [1405, 40] on icon "button" at bounding box center [1408, 31] width 19 height 19
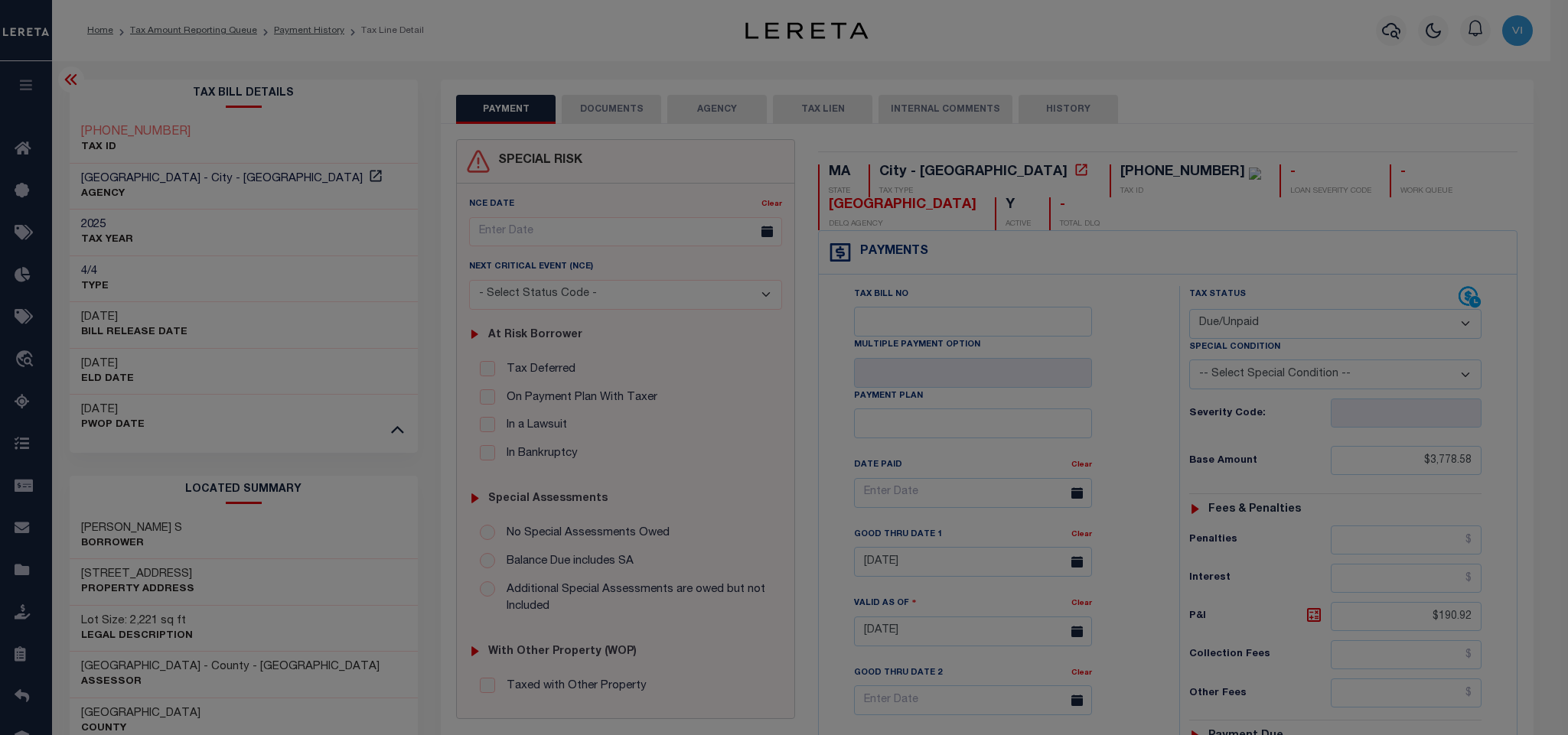
click at [0, 0] on div "Include Loans TBM Customers Borrowers Payments (Lender Non-Disb) Payments (Lend…" at bounding box center [0, 0] width 0 height 0
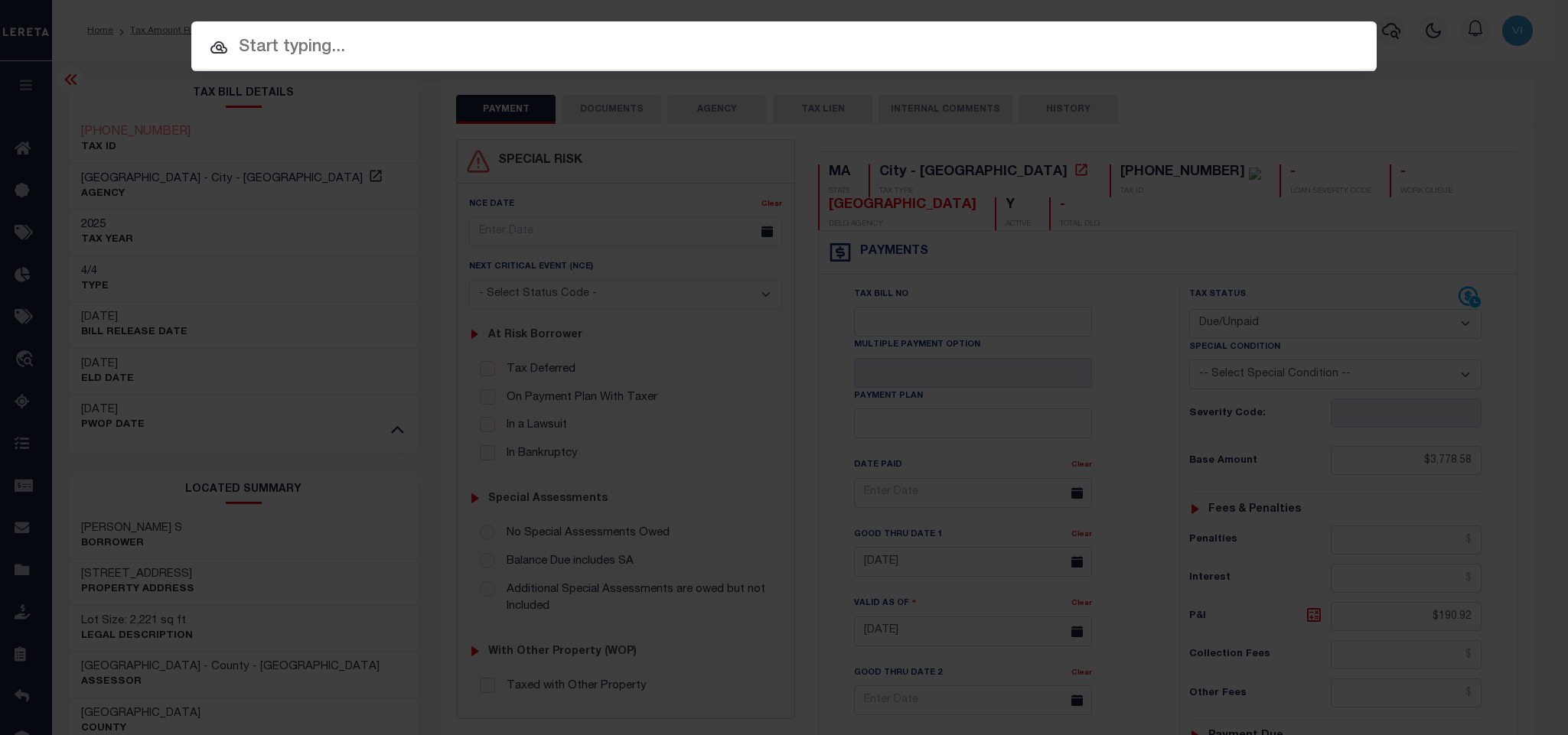
paste input "993237519"
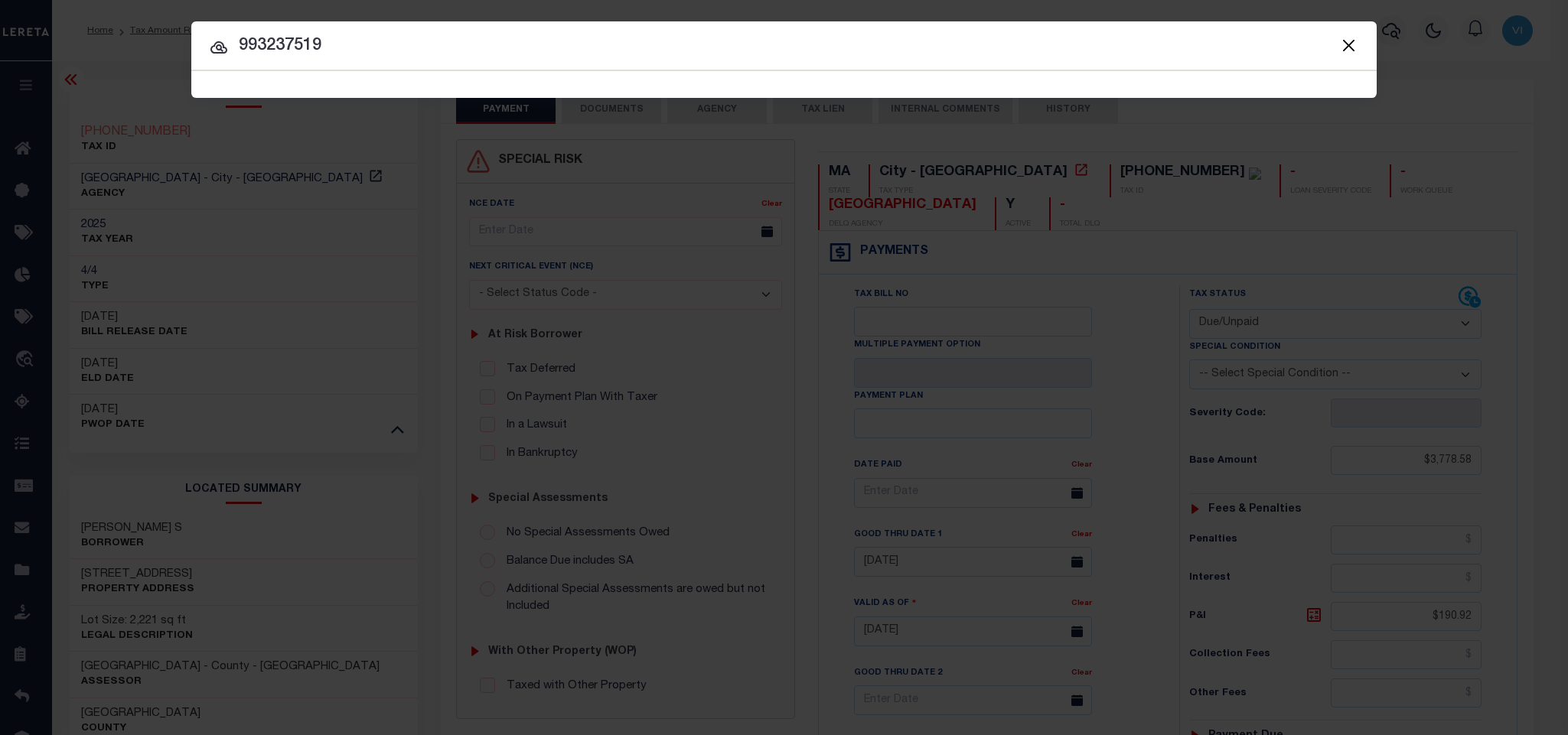
type input "993237519"
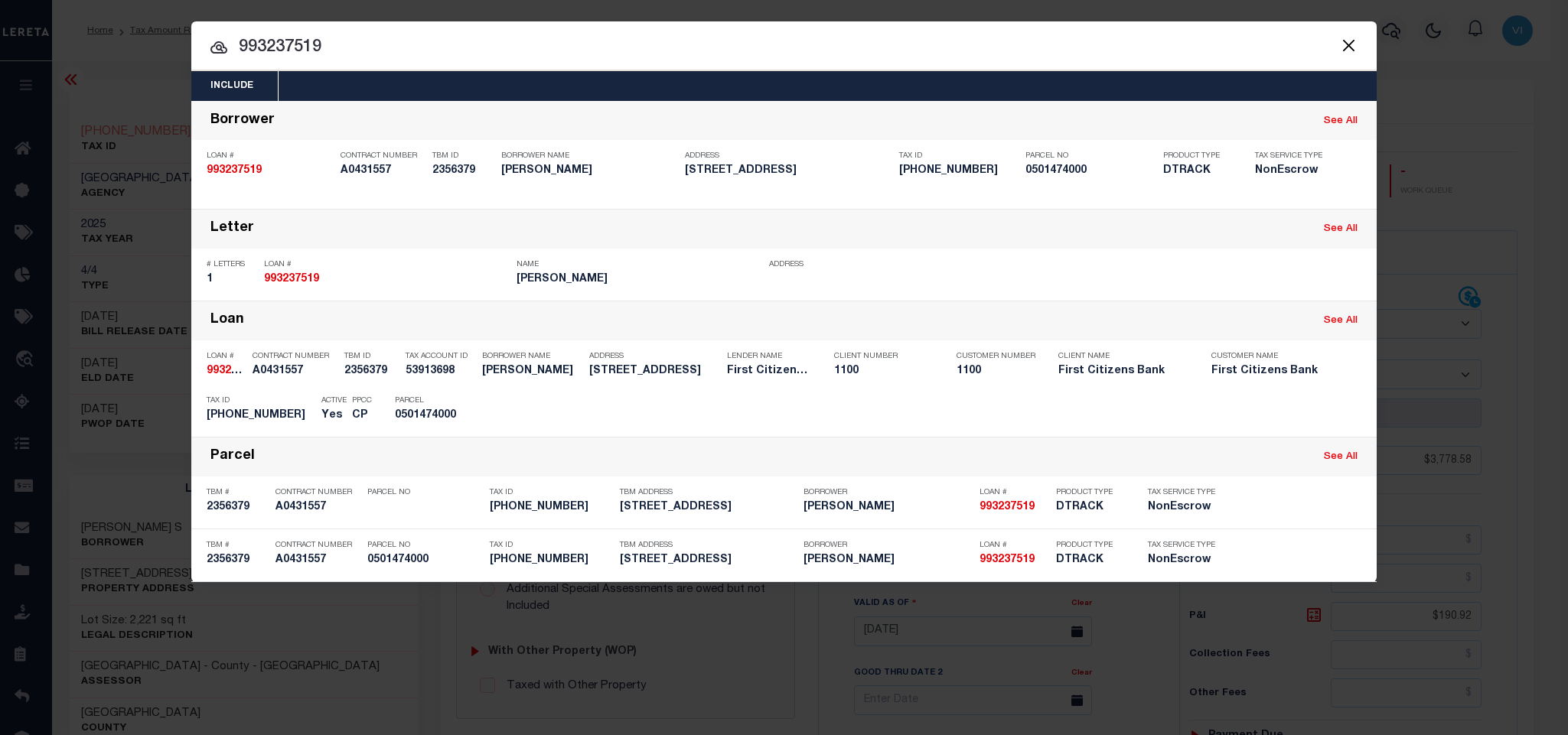
click at [402, 82] on div "Include Loans TBM Customers Borrowers Payments (Lender Non-Disb) Payments (Lend…" at bounding box center [784, 86] width 1185 height 30
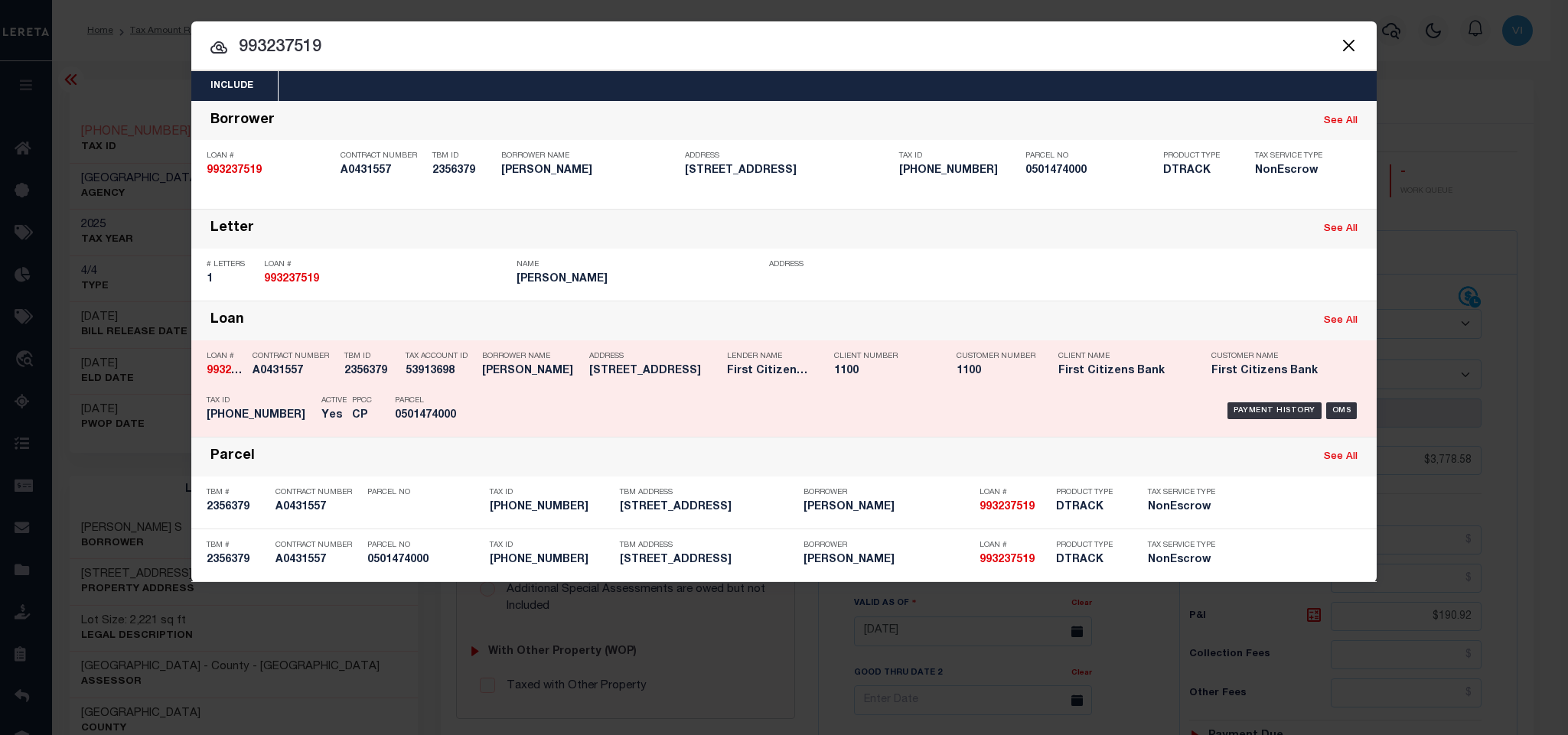
click at [392, 387] on div "TBM ID 2356379" at bounding box center [371, 367] width 53 height 44
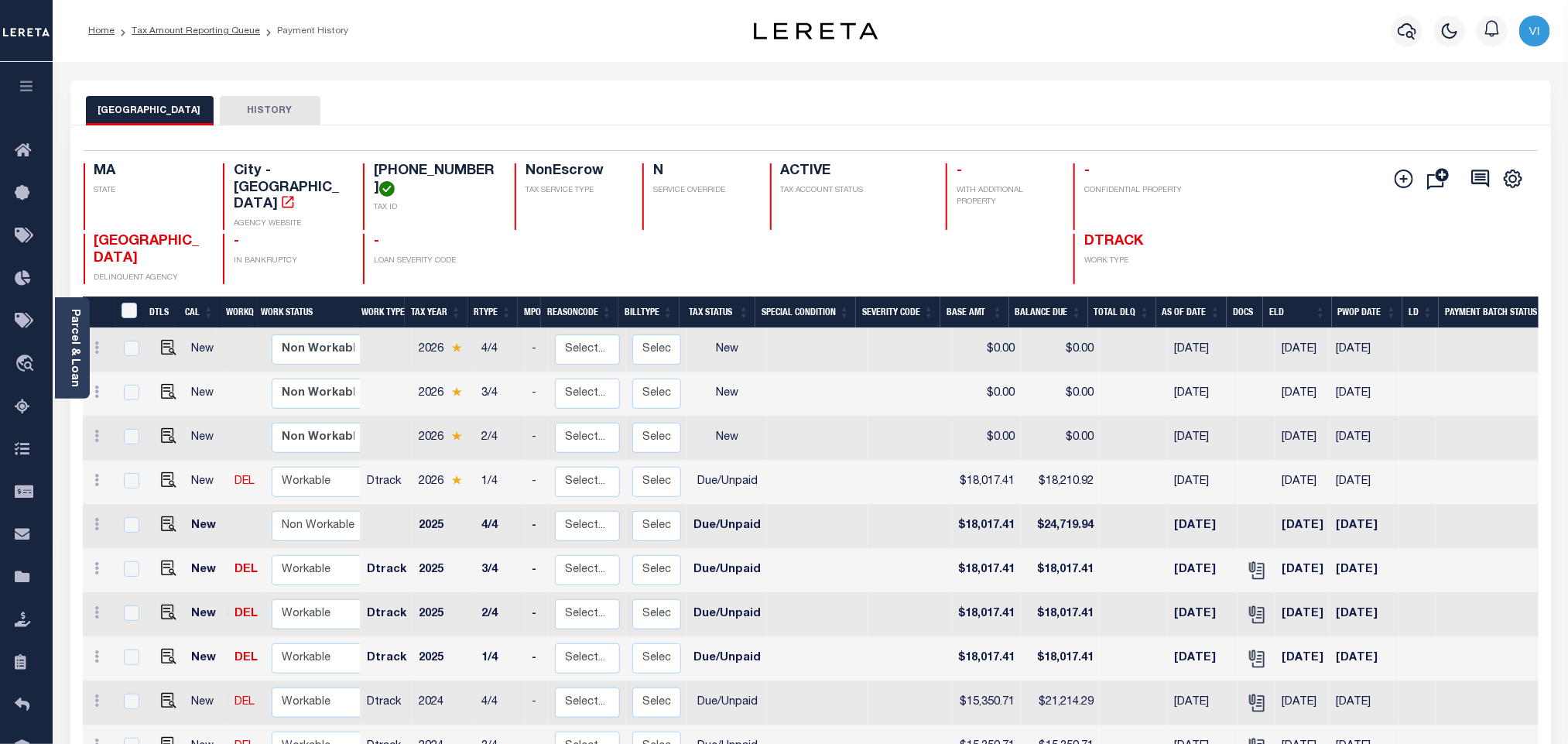
scroll to position [116, 0]
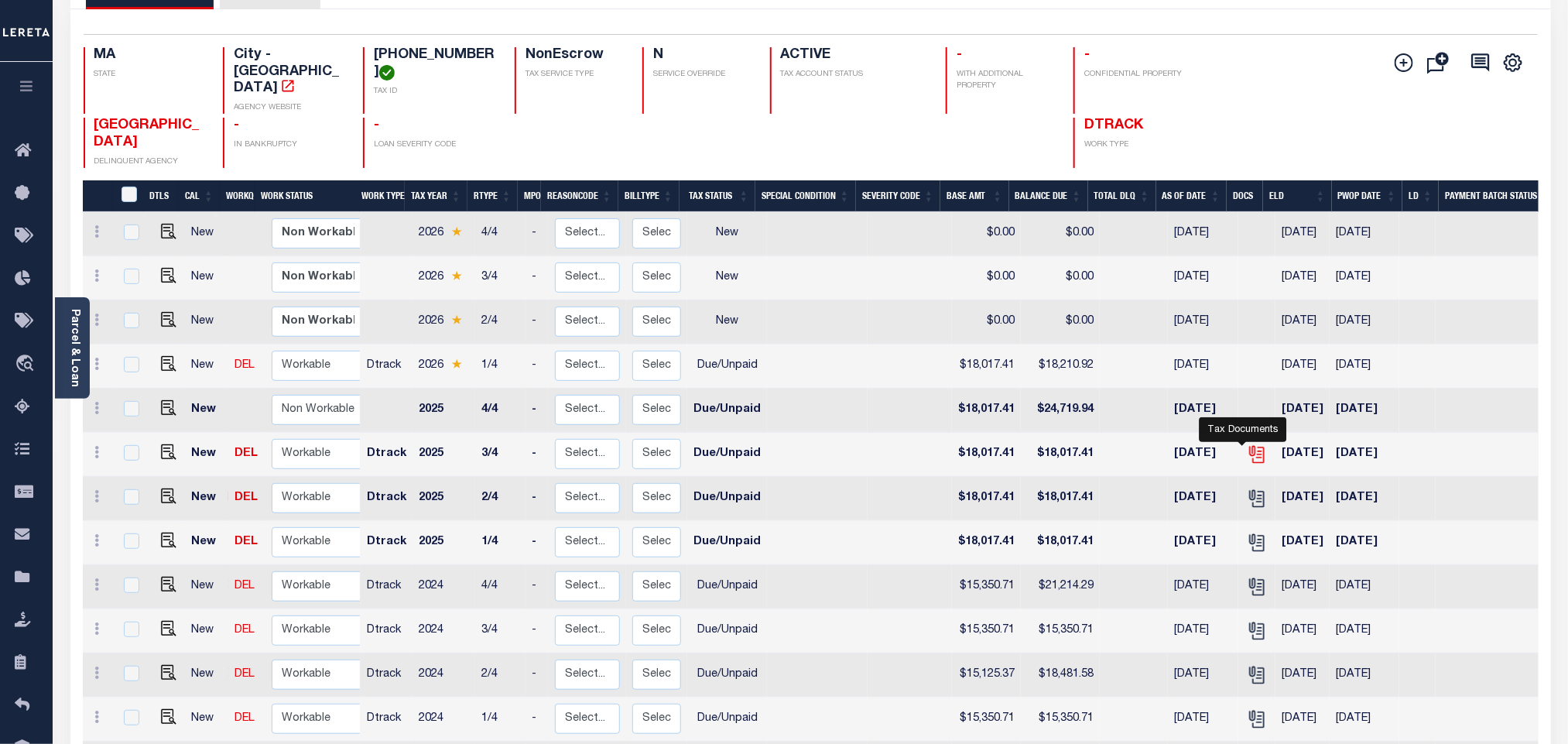
click at [1250, 445] on icon "" at bounding box center [1256, 451] width 12 height 12
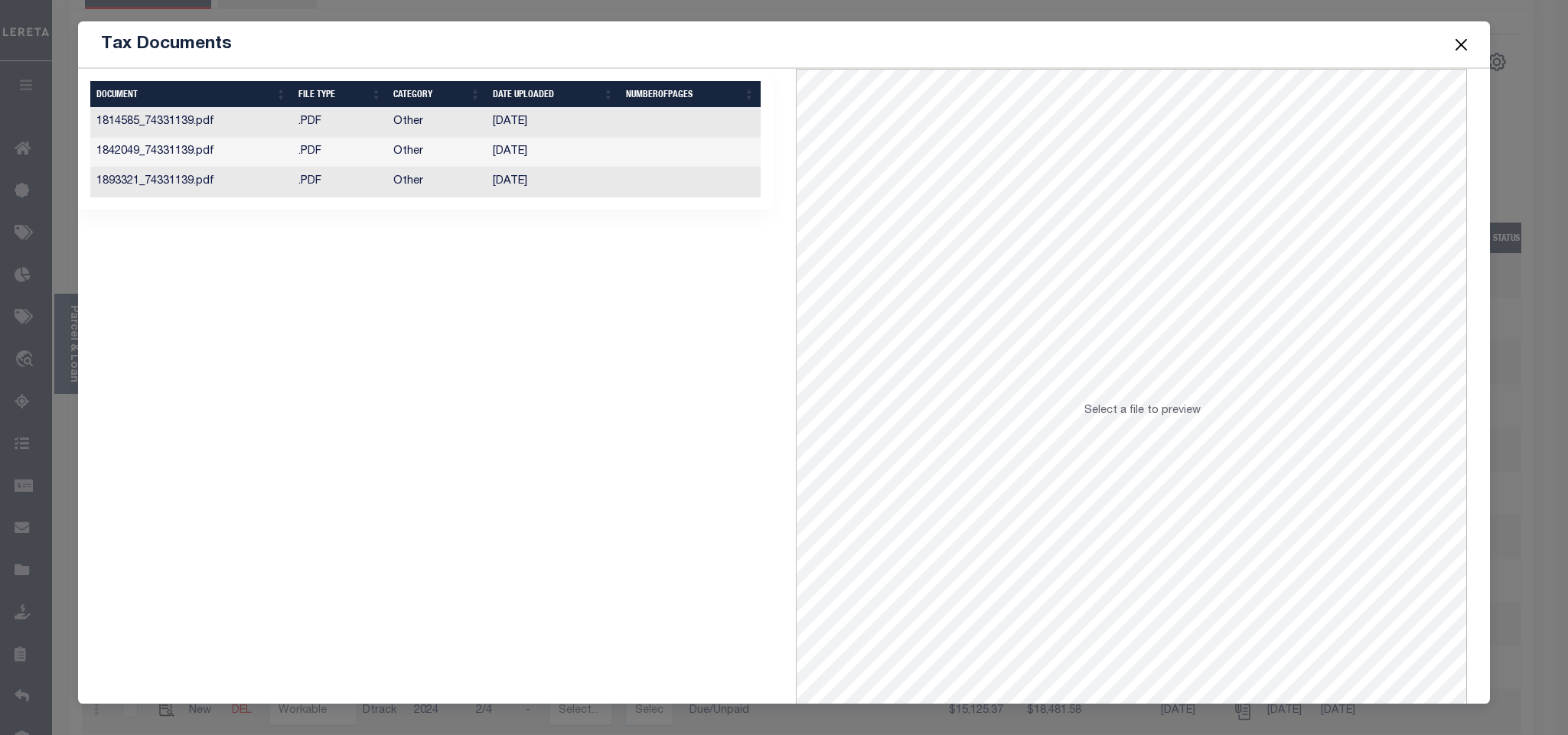
click at [487, 128] on td "[DATE]" at bounding box center [553, 123] width 133 height 30
click at [1446, 39] on span at bounding box center [1460, 44] width 58 height 43
click at [1461, 46] on button "Close" at bounding box center [1461, 45] width 20 height 20
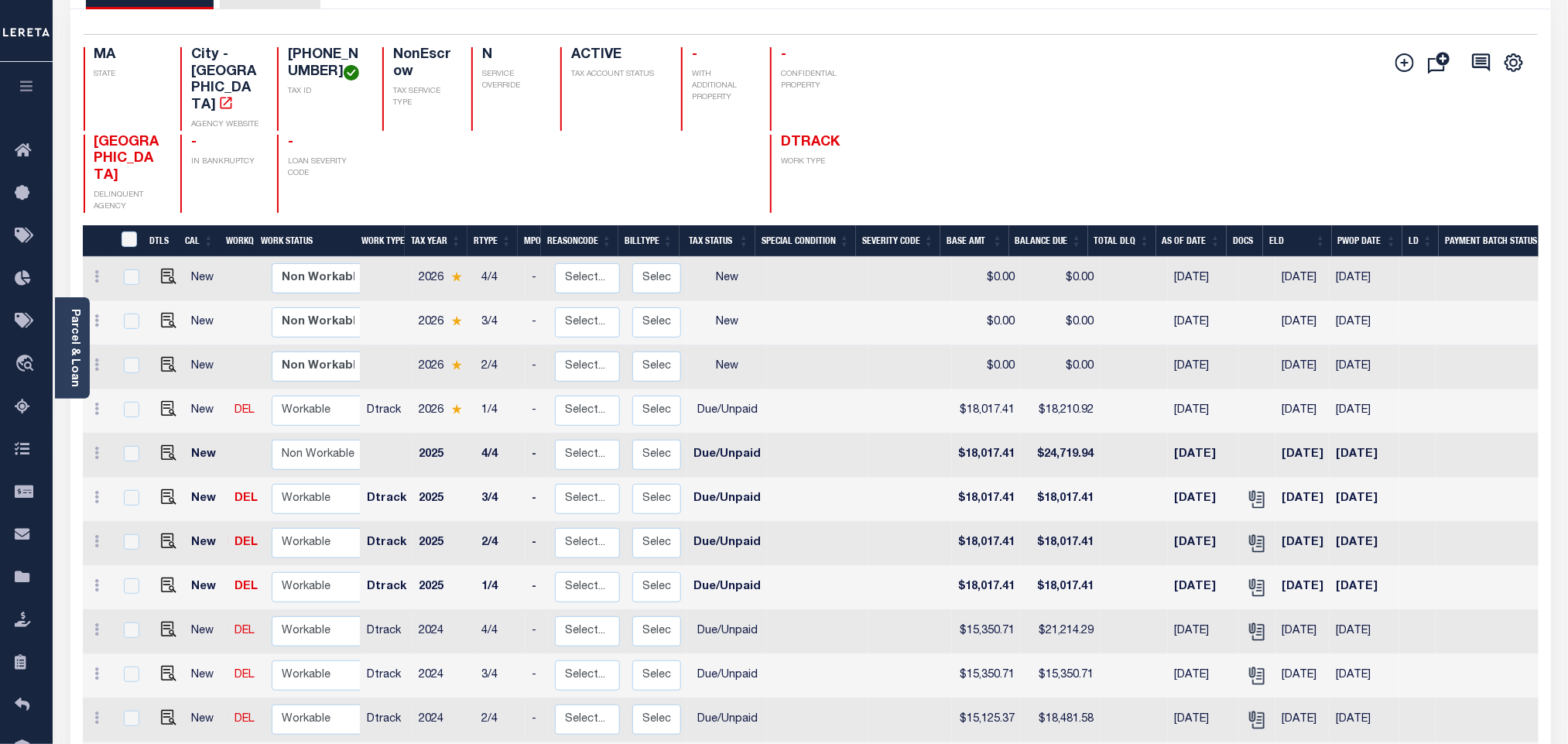
scroll to position [0, 0]
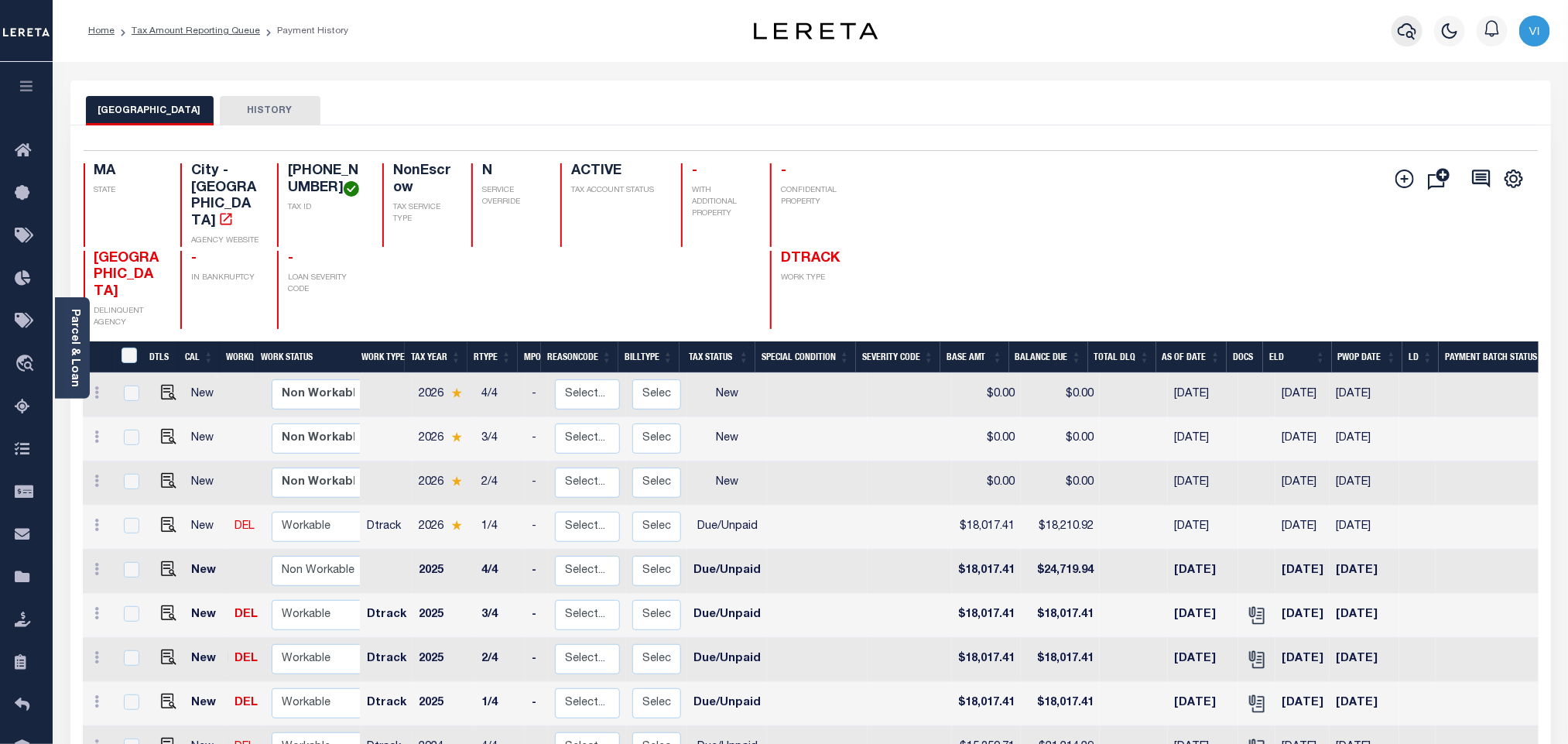
click at [1420, 29] on button "button" at bounding box center [1407, 31] width 31 height 31
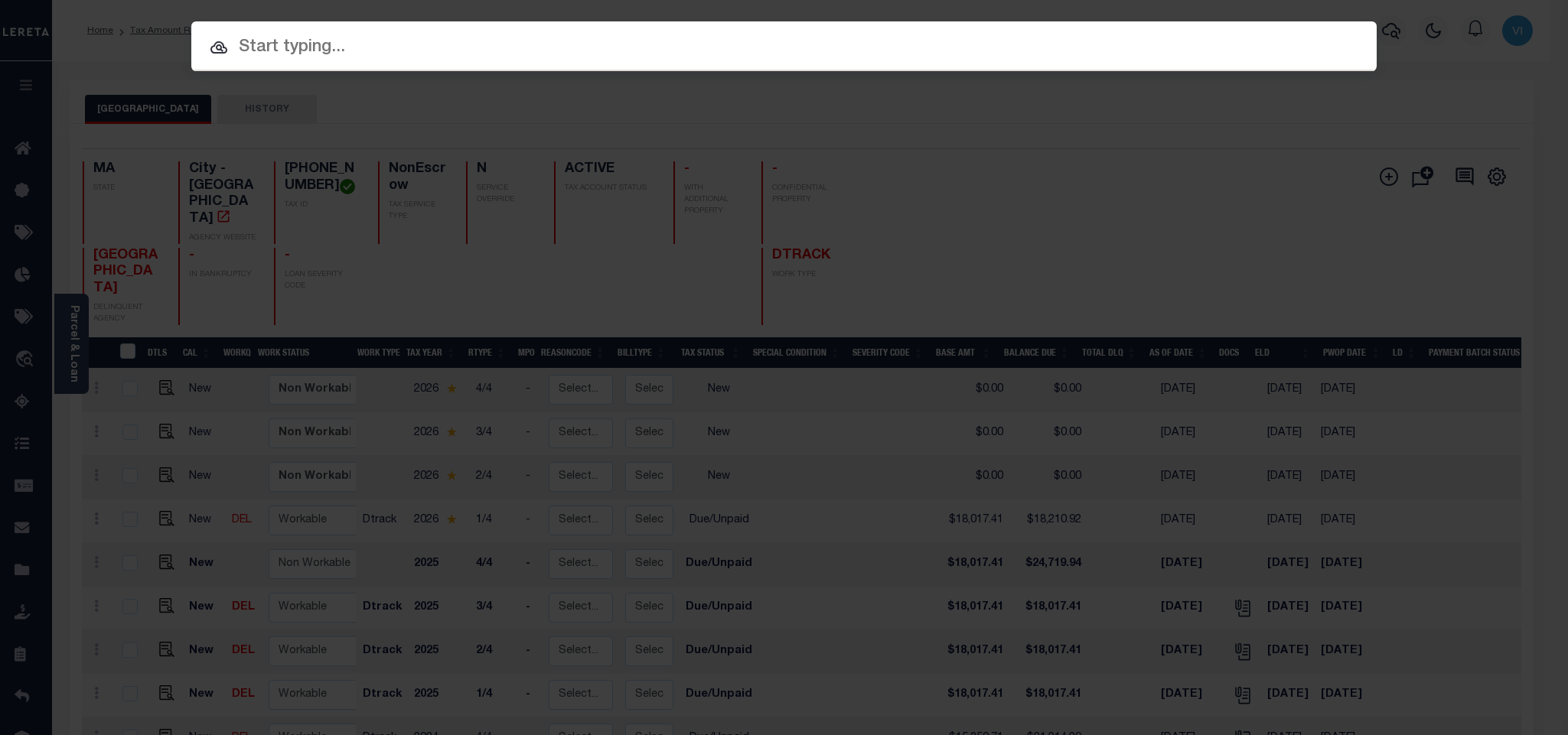
click at [1318, 39] on input "text" at bounding box center [784, 48] width 1185 height 27
paste input "444010697"
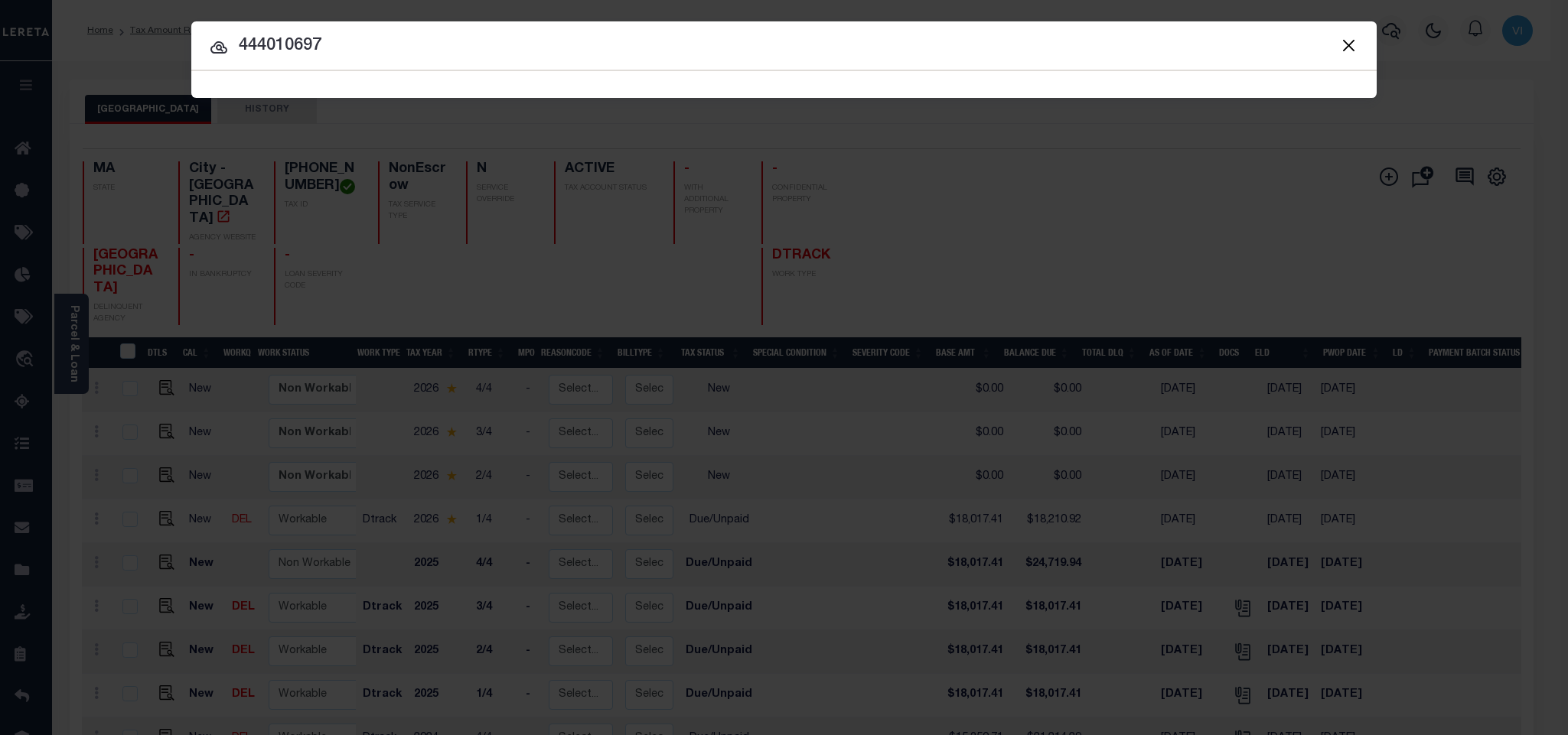
type input "444010697"
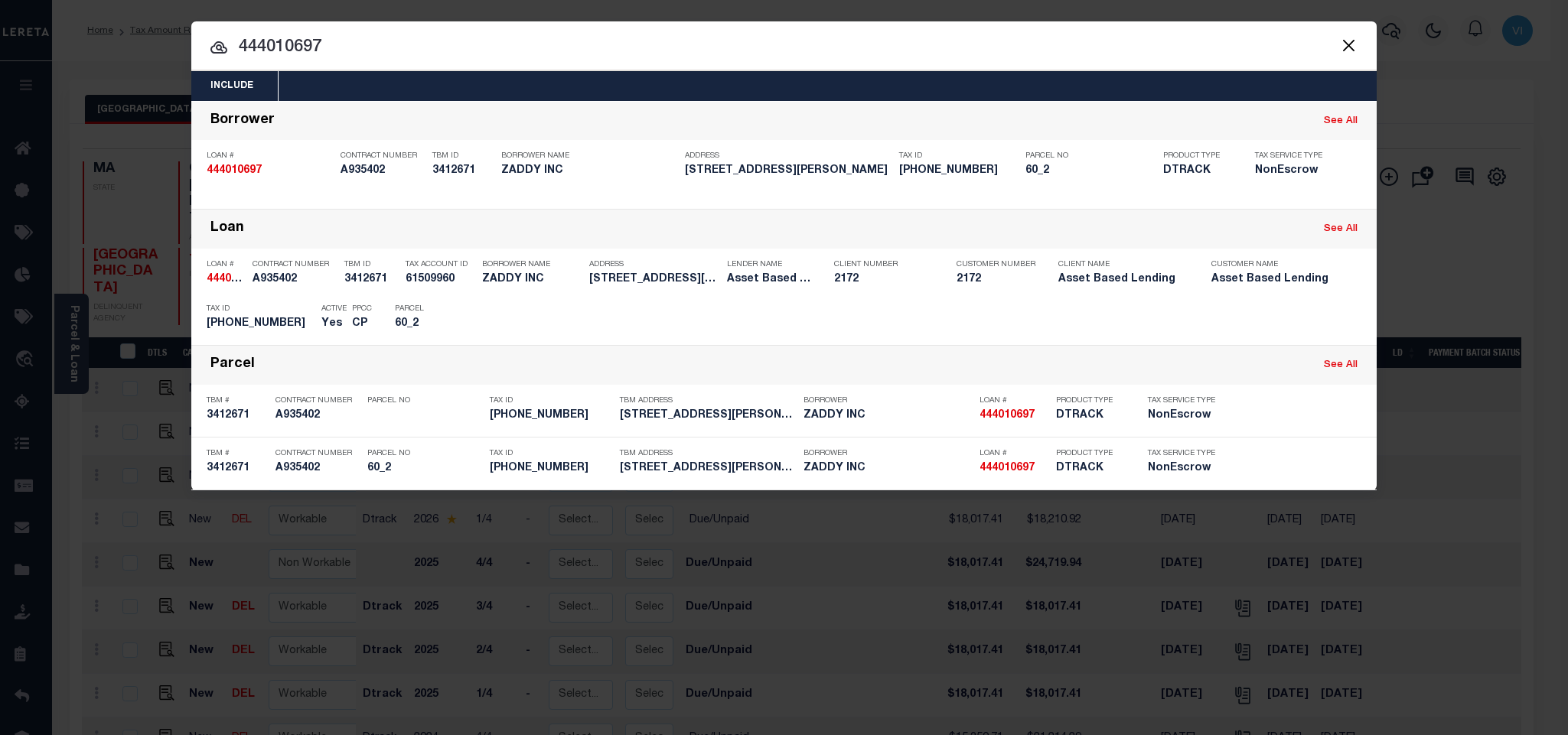
click at [827, 88] on div "Include Loans TBM Customers Borrowers Payments (Lender Non-Disb) Payments (Lend…" at bounding box center [784, 86] width 1185 height 30
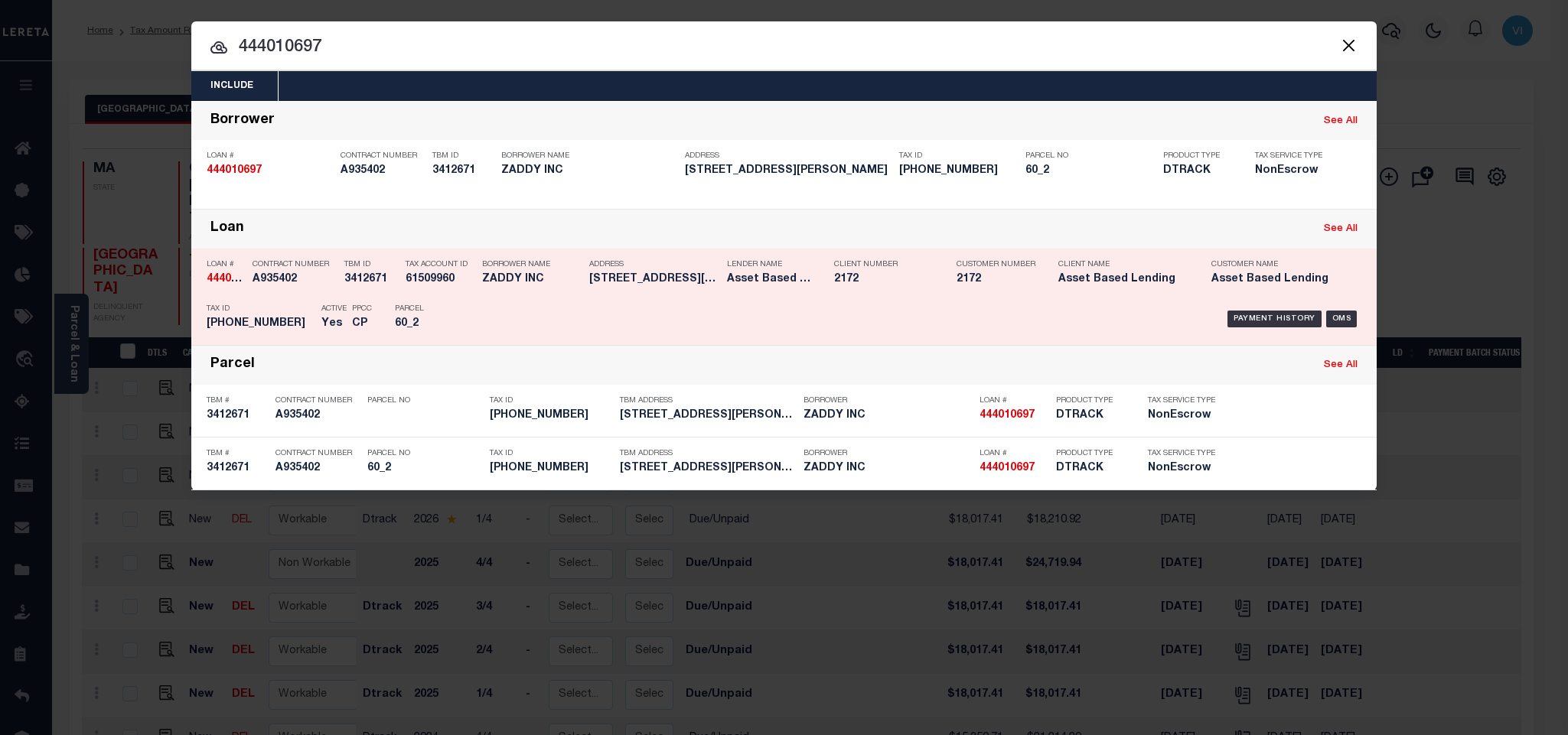
click at [611, 310] on div "Payment History OMS" at bounding box center [924, 319] width 874 height 44
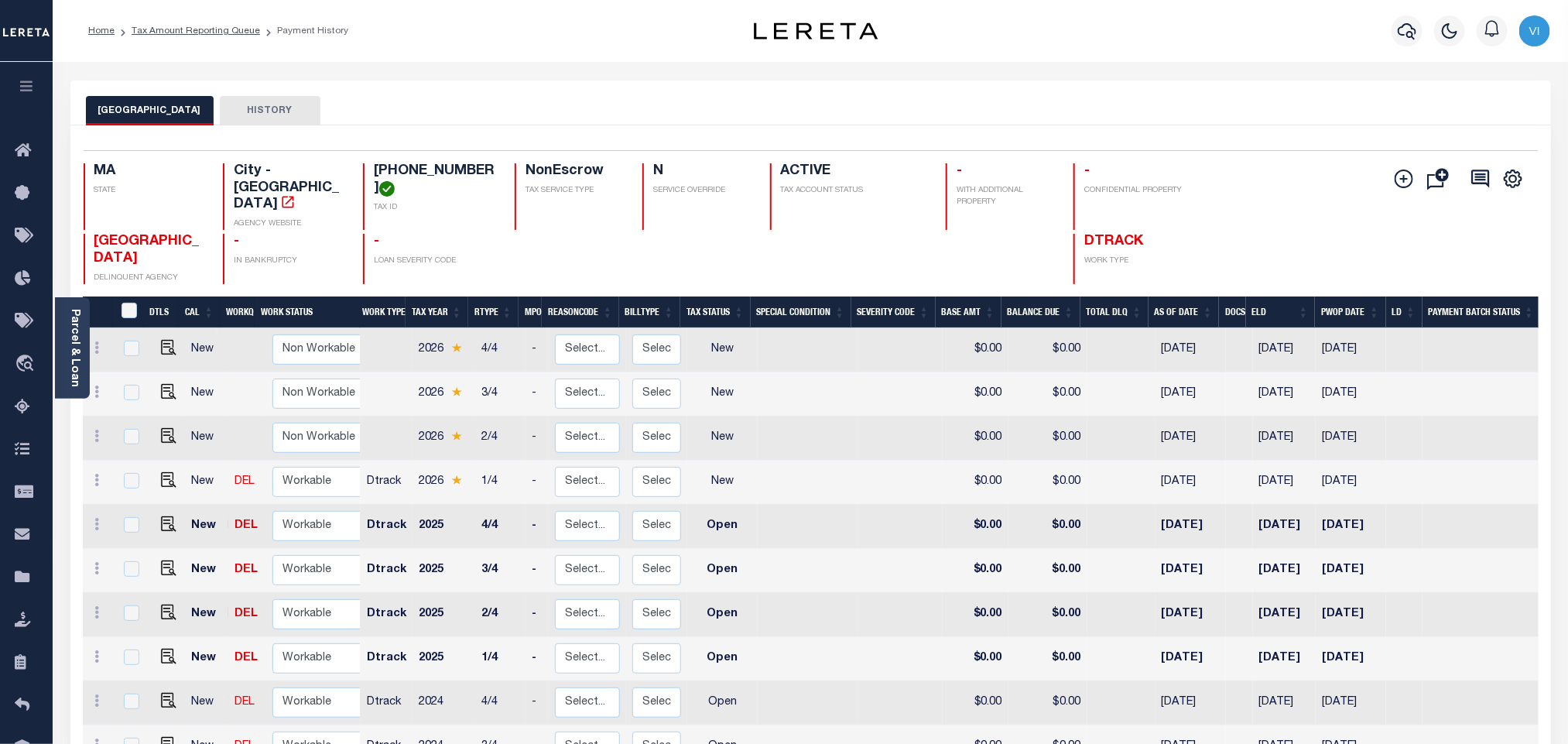
drag, startPoint x: 499, startPoint y: 167, endPoint x: 375, endPoint y: 165, distance: 124.0
click at [375, 165] on div "MA STATE City - MA AGENCY WEBSITE [PHONE_NUMBER] TAX ID NonEscrow TAX SERVICE T…" at bounding box center [689, 197] width 1212 height 67
copy h4 "[PHONE_NUMBER]"
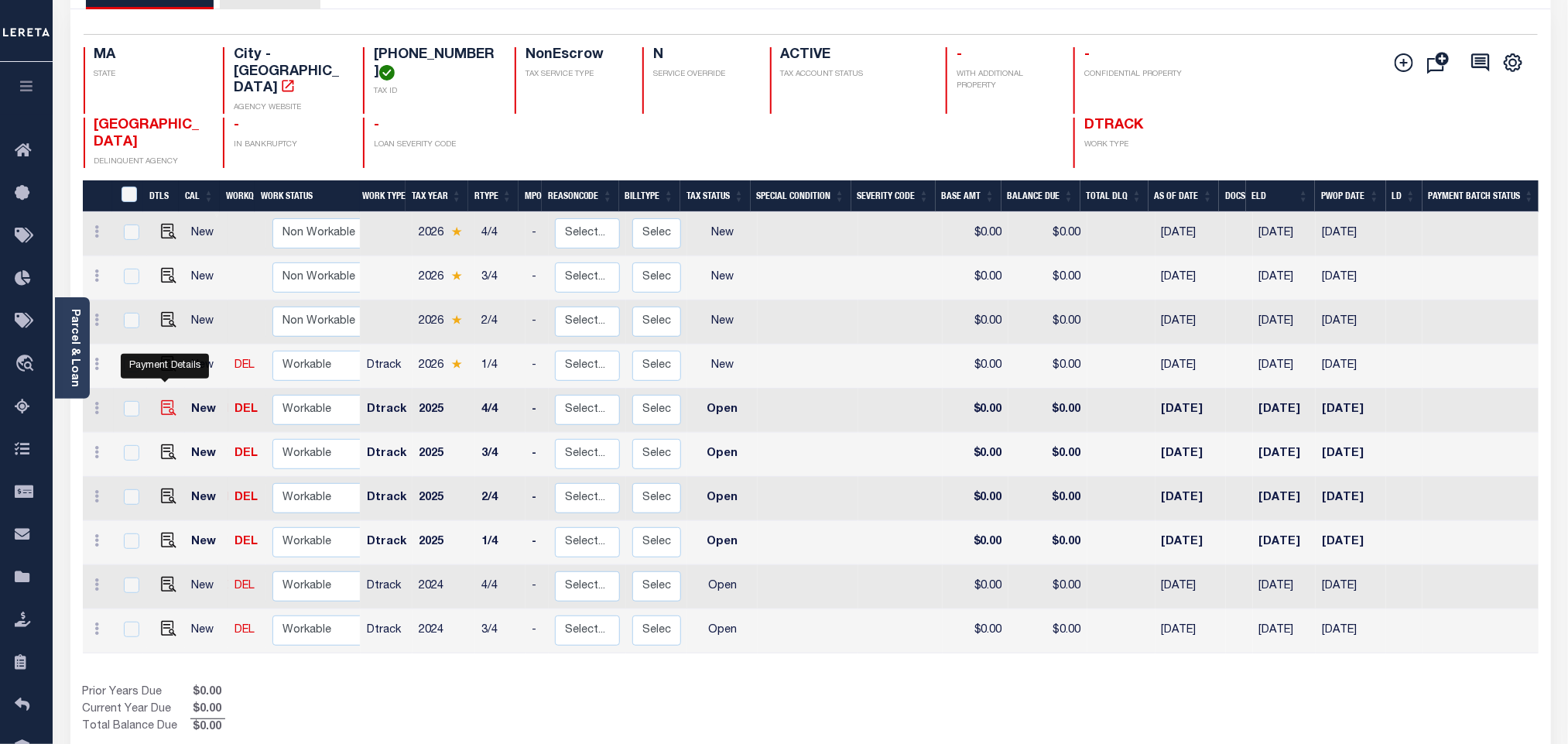
click at [161, 403] on img "" at bounding box center [169, 408] width 16 height 16
checkbox input "true"
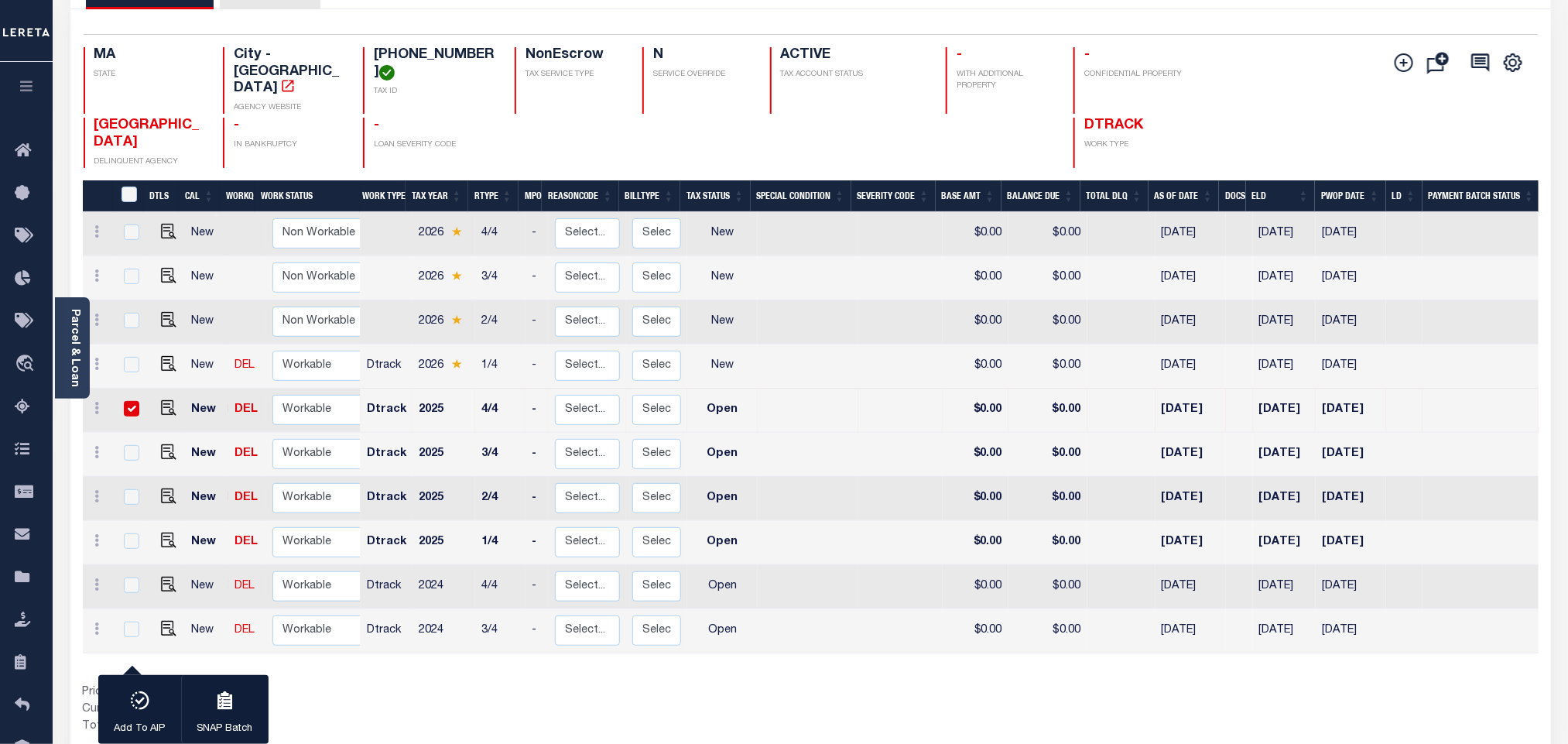
click at [480, 89] on p "TAX ID" at bounding box center [435, 92] width 122 height 12
drag, startPoint x: 370, startPoint y: 54, endPoint x: 493, endPoint y: 56, distance: 123.0
click at [493, 56] on div "0060-00002-00000 TAX ID" at bounding box center [430, 81] width 134 height 67
copy h4 "[PHONE_NUMBER]"
click at [163, 356] on img "" at bounding box center [169, 364] width 16 height 16
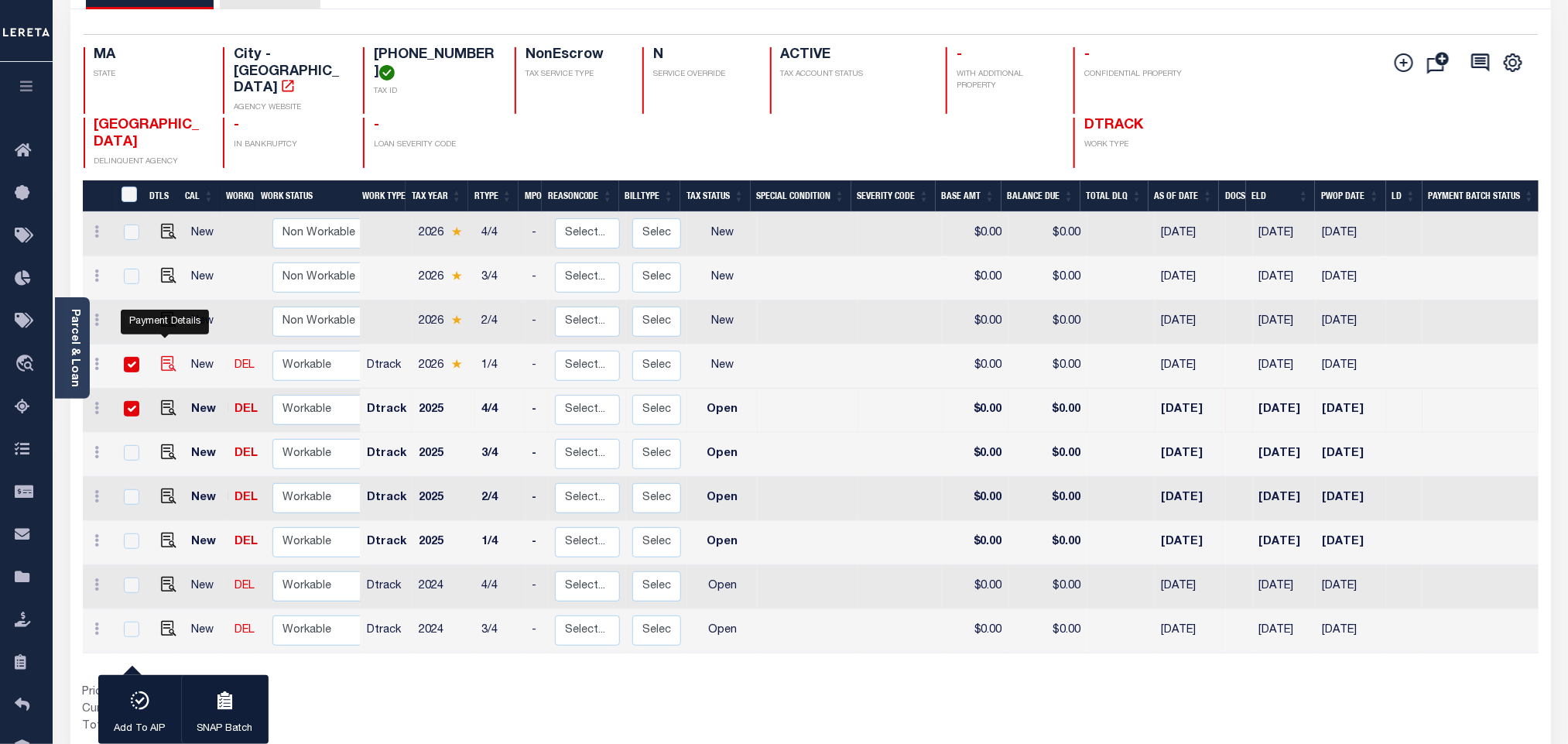
checkbox input "true"
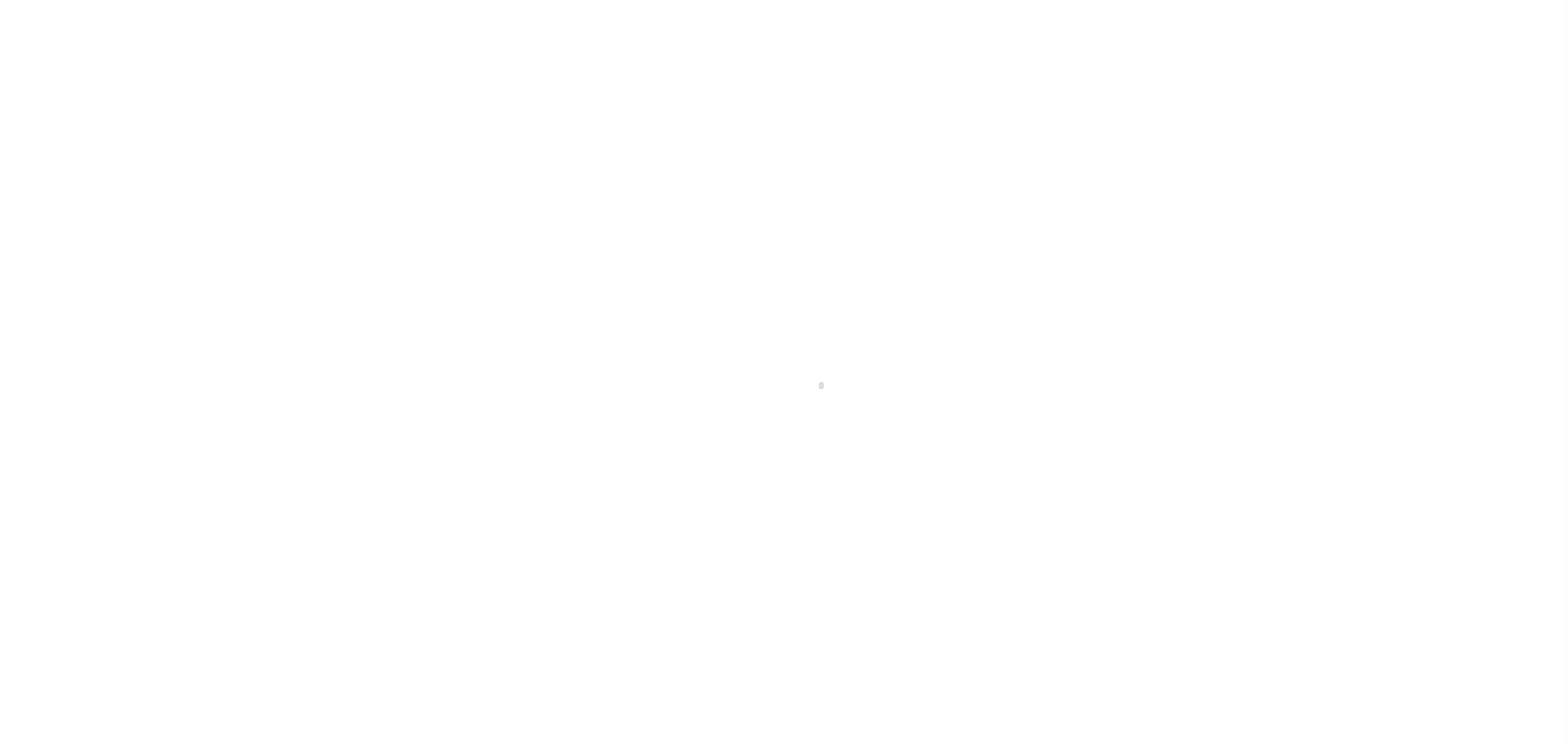
select select "OP2"
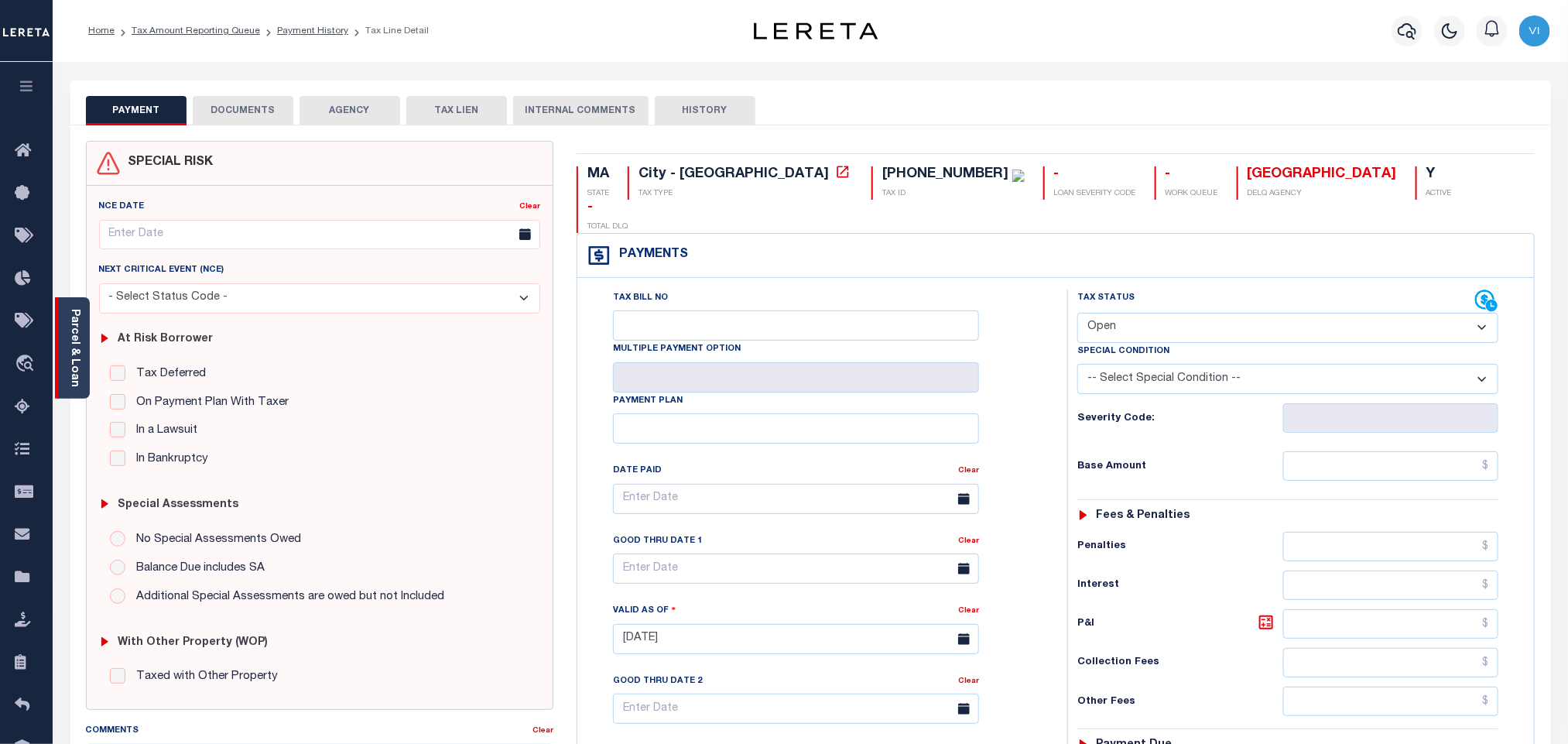
click at [70, 358] on link "Parcel & Loan" at bounding box center [74, 348] width 11 height 78
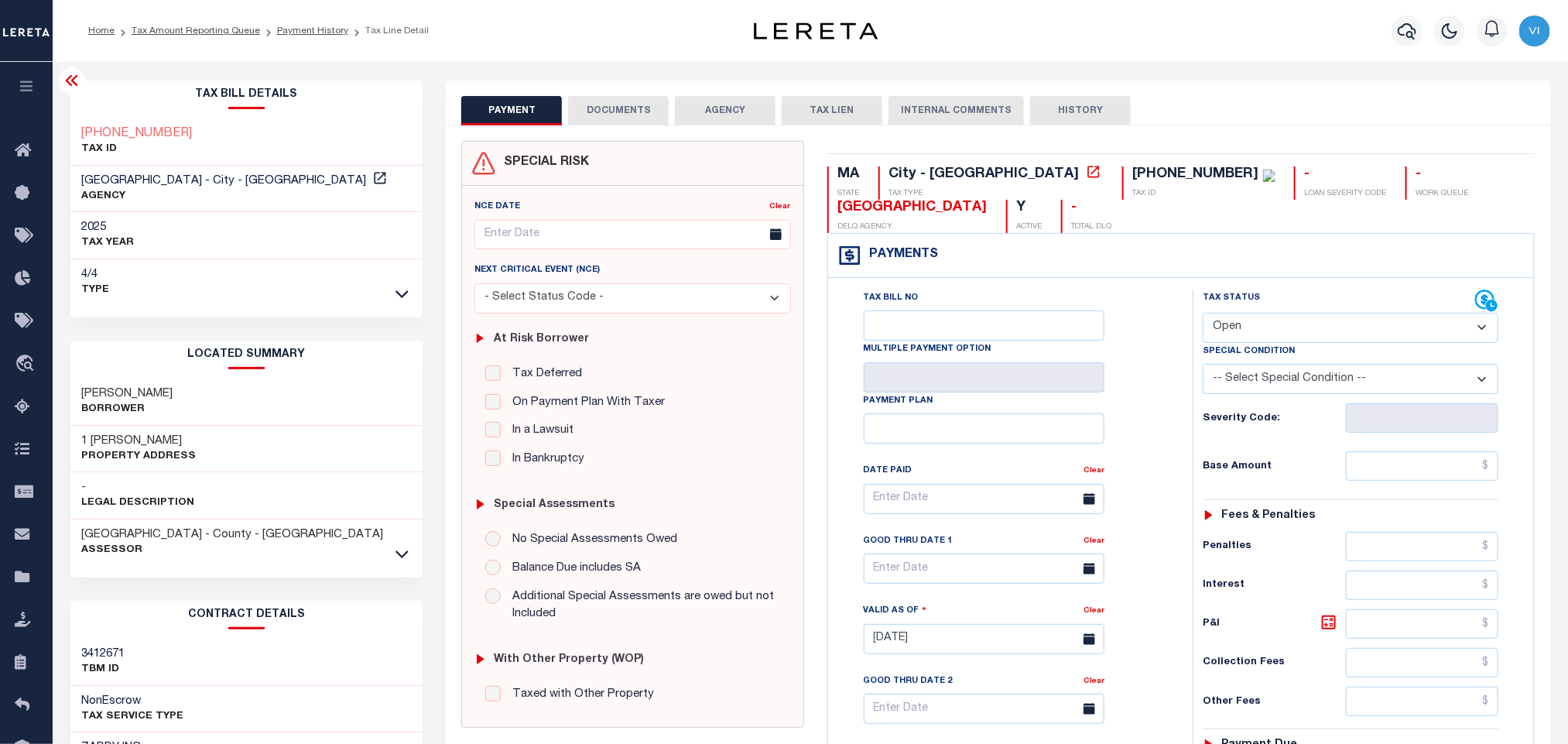
click at [96, 447] on h3 "1 [PERSON_NAME]" at bounding box center [139, 441] width 115 height 16
copy h3 "[PERSON_NAME]"
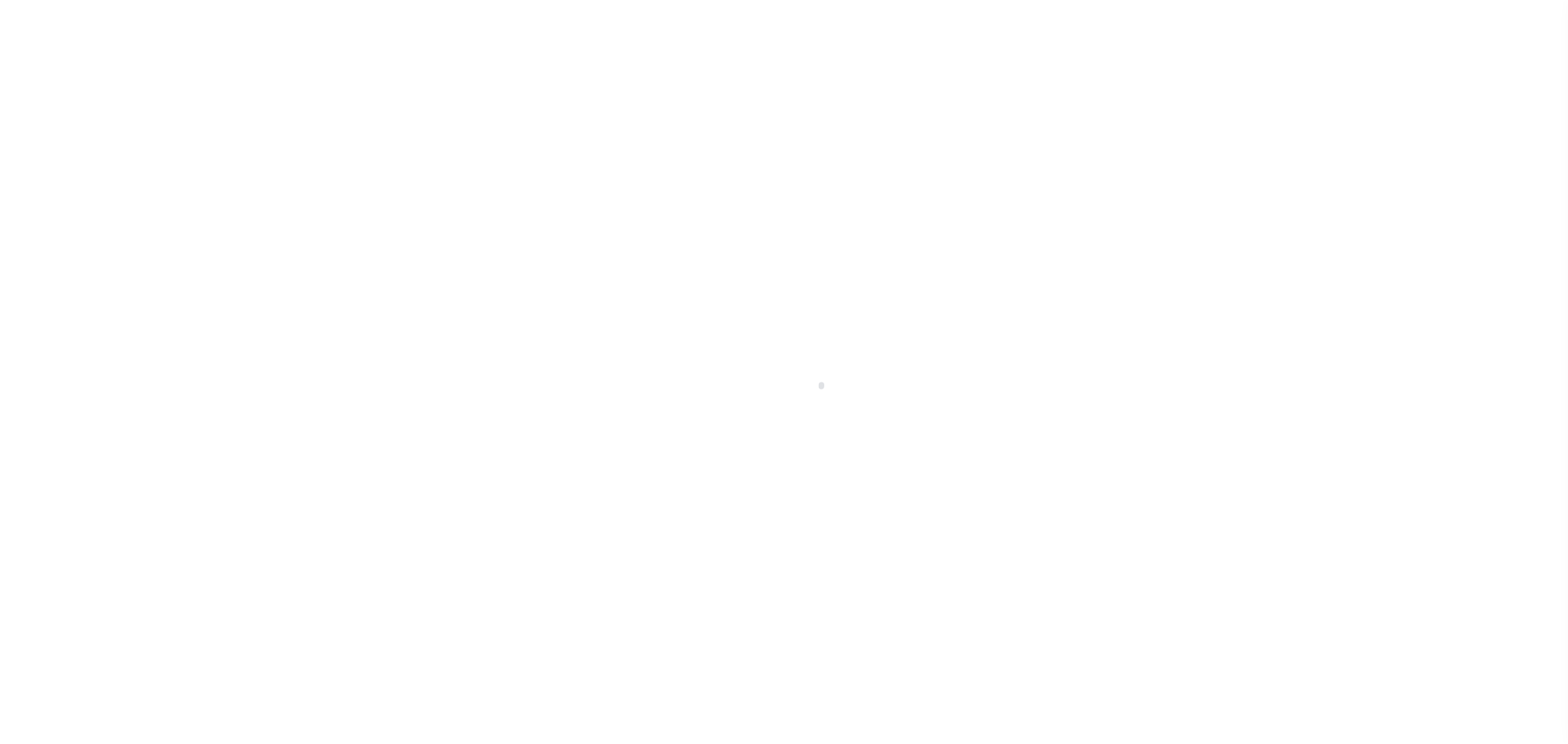
select select "NW2"
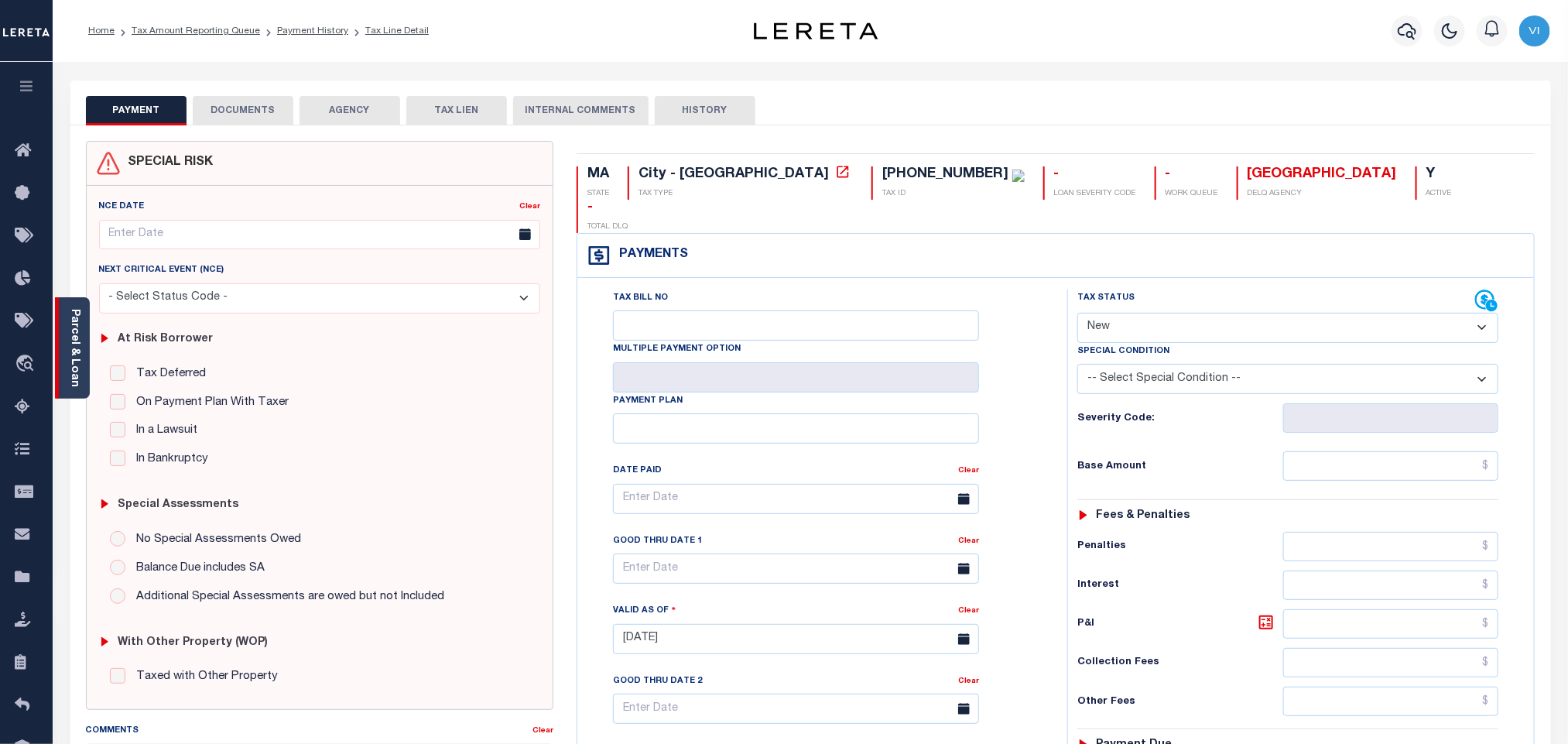
click at [72, 347] on link "Parcel & Loan" at bounding box center [74, 348] width 11 height 78
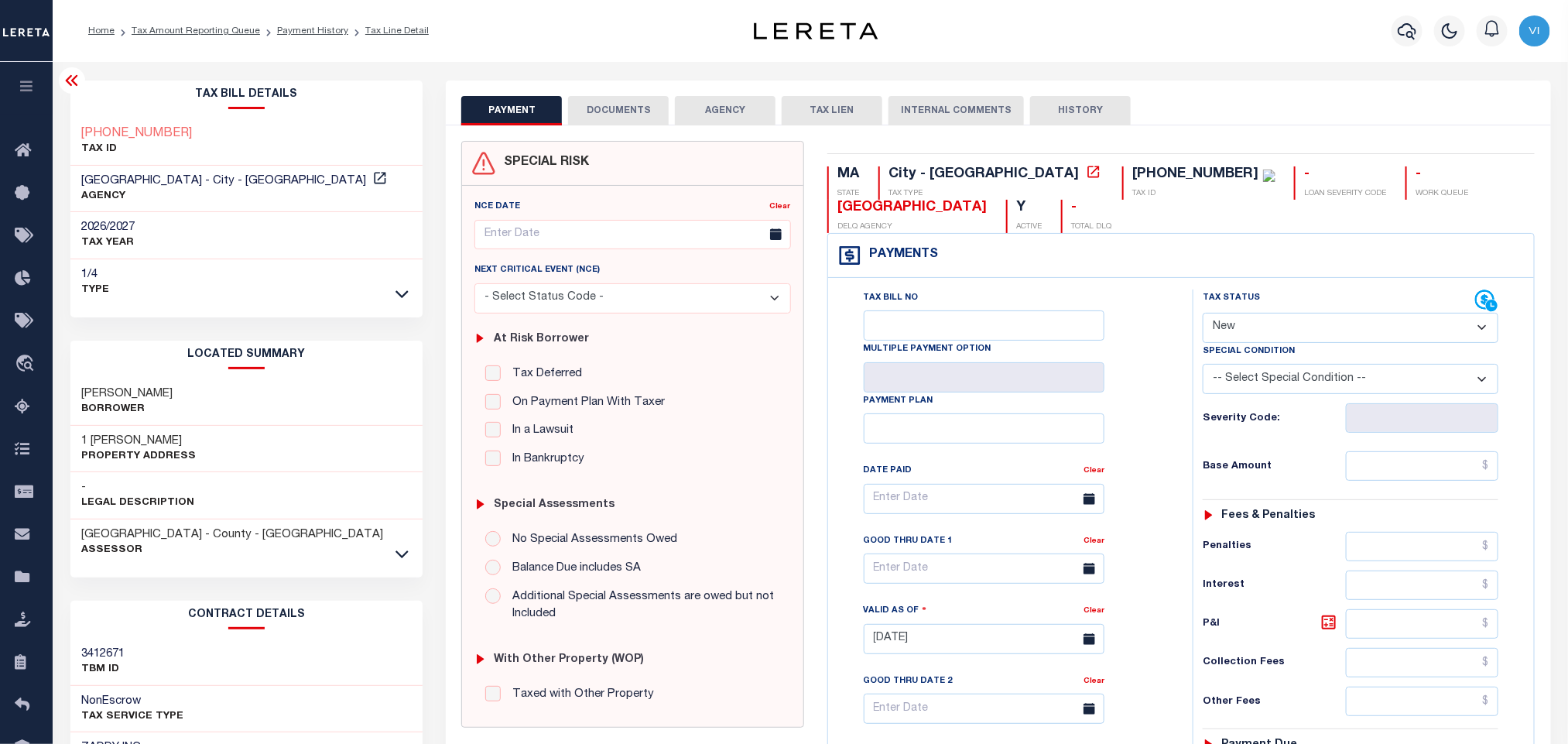
drag, startPoint x: 125, startPoint y: 391, endPoint x: 200, endPoint y: 391, distance: 75.0
click at [200, 391] on div "LEDUC ROBERT K Borrower" at bounding box center [247, 402] width 353 height 47
copy h3 "LEDUC ROBERT K"
drag, startPoint x: 72, startPoint y: 438, endPoint x: 196, endPoint y: 437, distance: 124.0
click at [196, 437] on div "1 REGAN PL Property Address" at bounding box center [247, 449] width 353 height 47
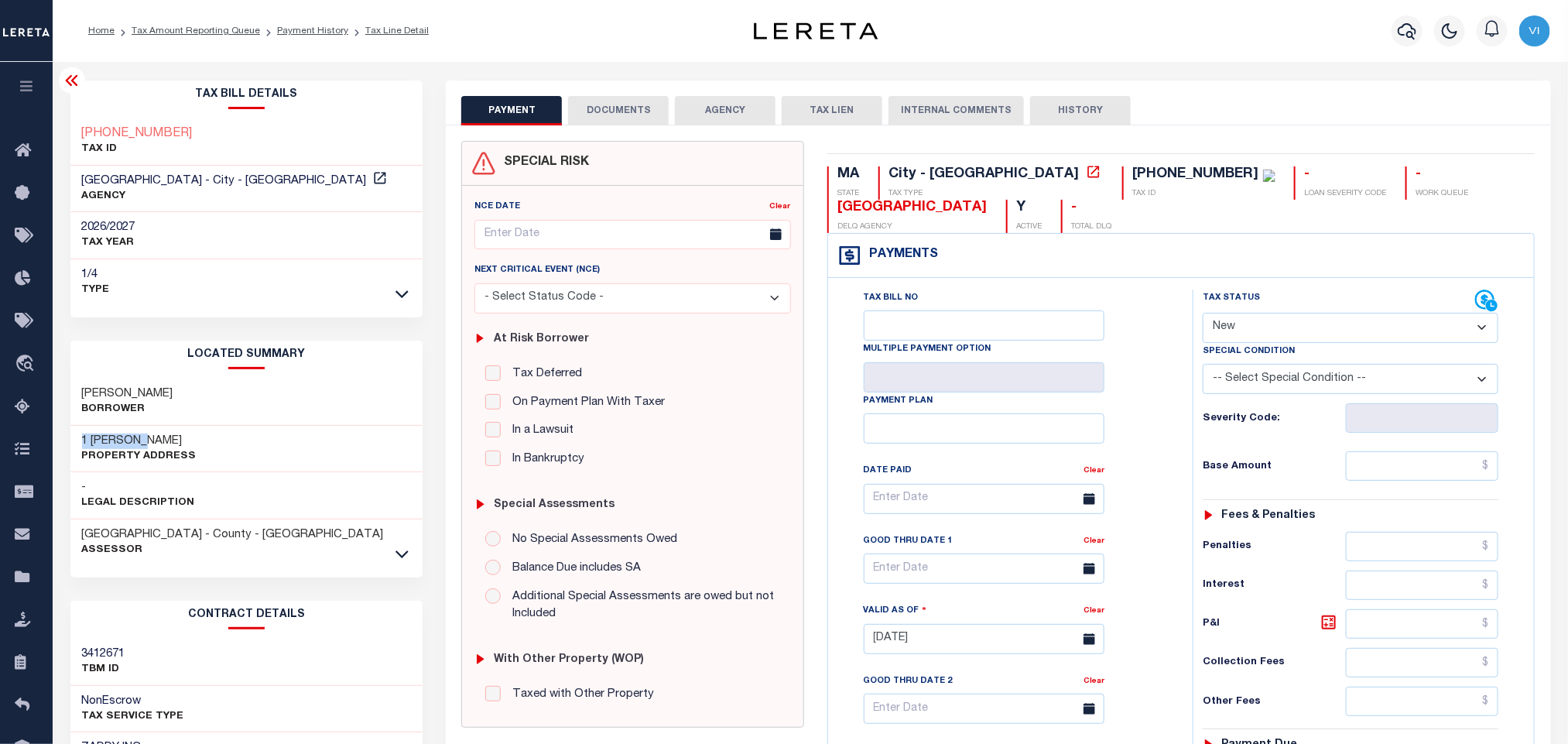
copy h3 "1 REGAN PL"
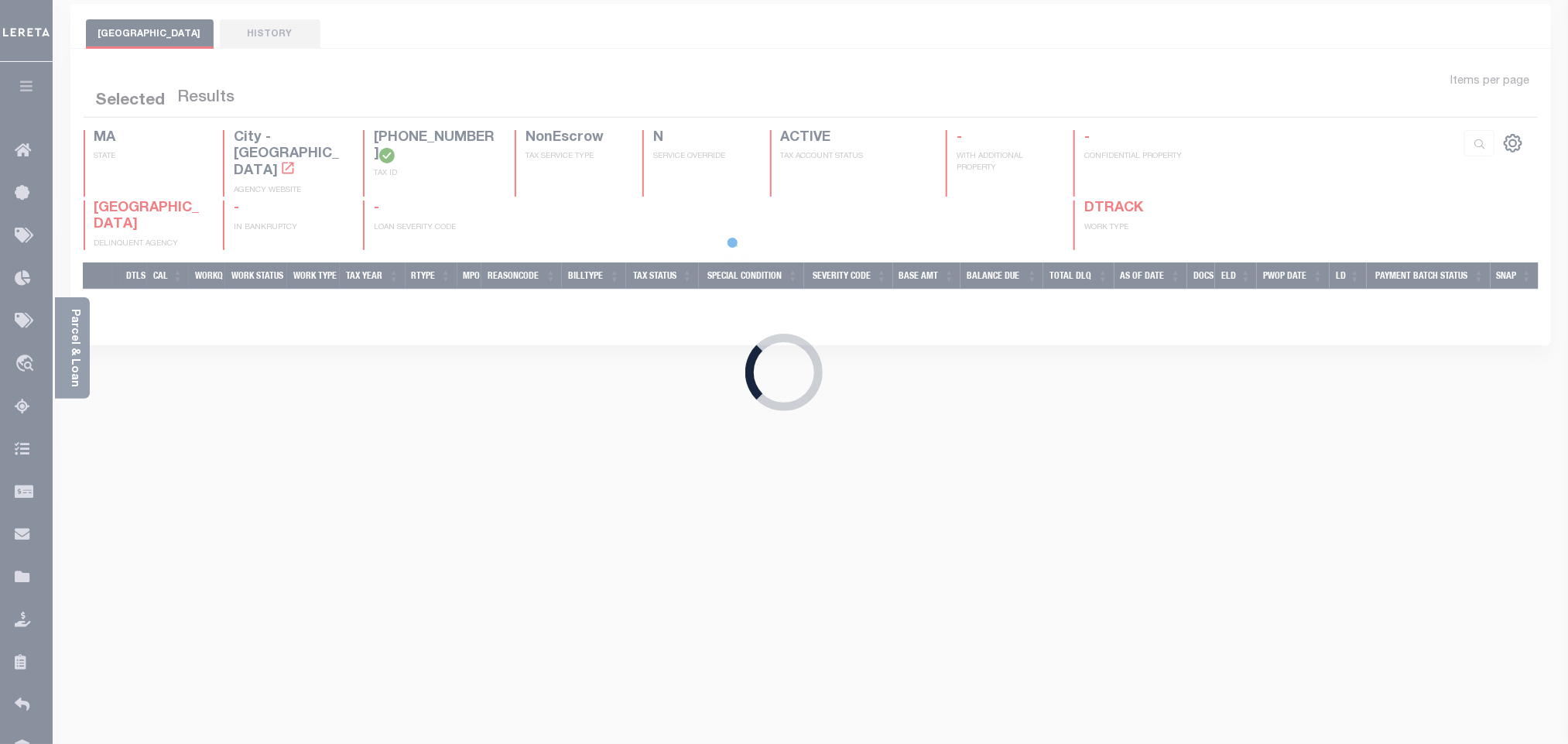
scroll to position [124, 0]
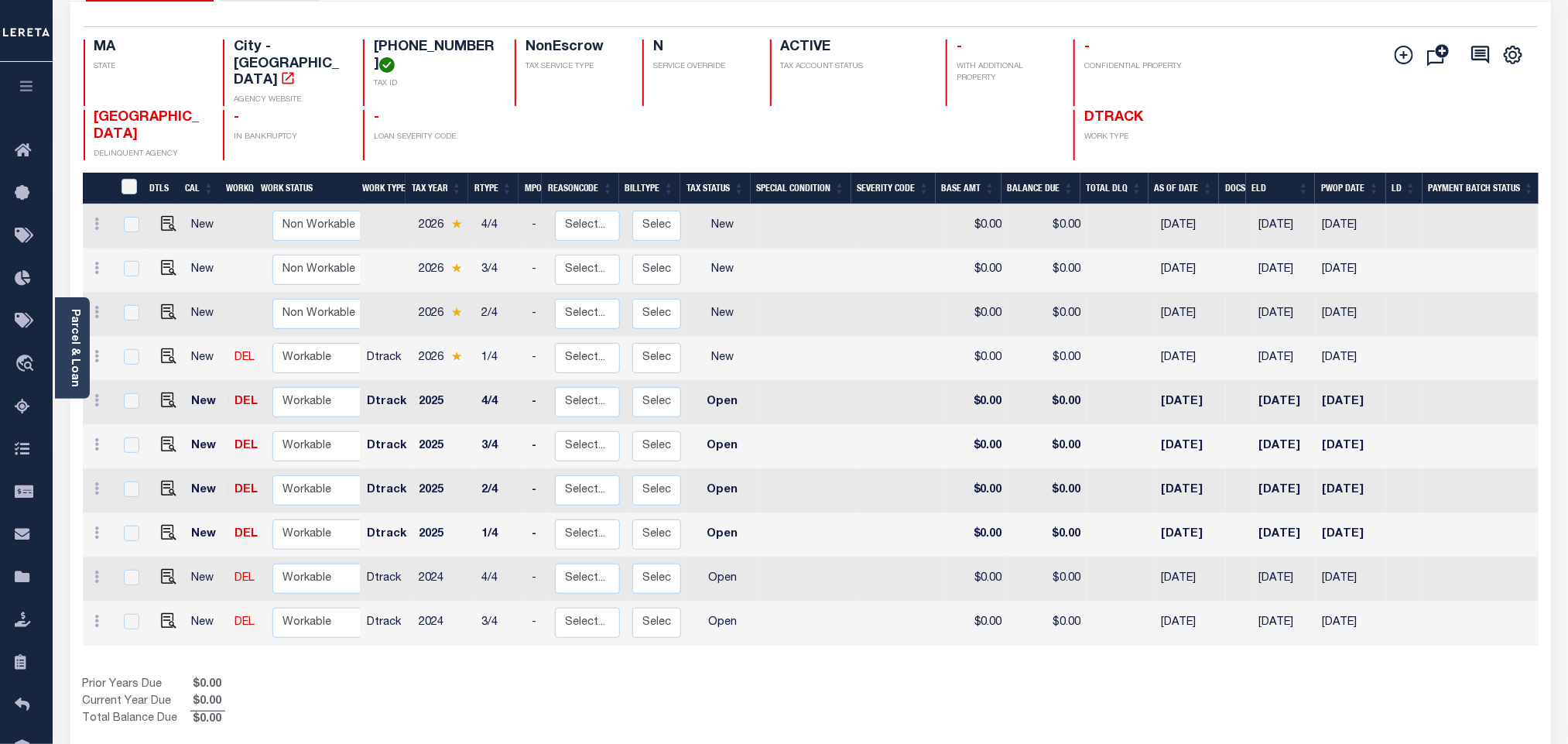
click at [535, 129] on div at bounding box center [569, 135] width 109 height 50
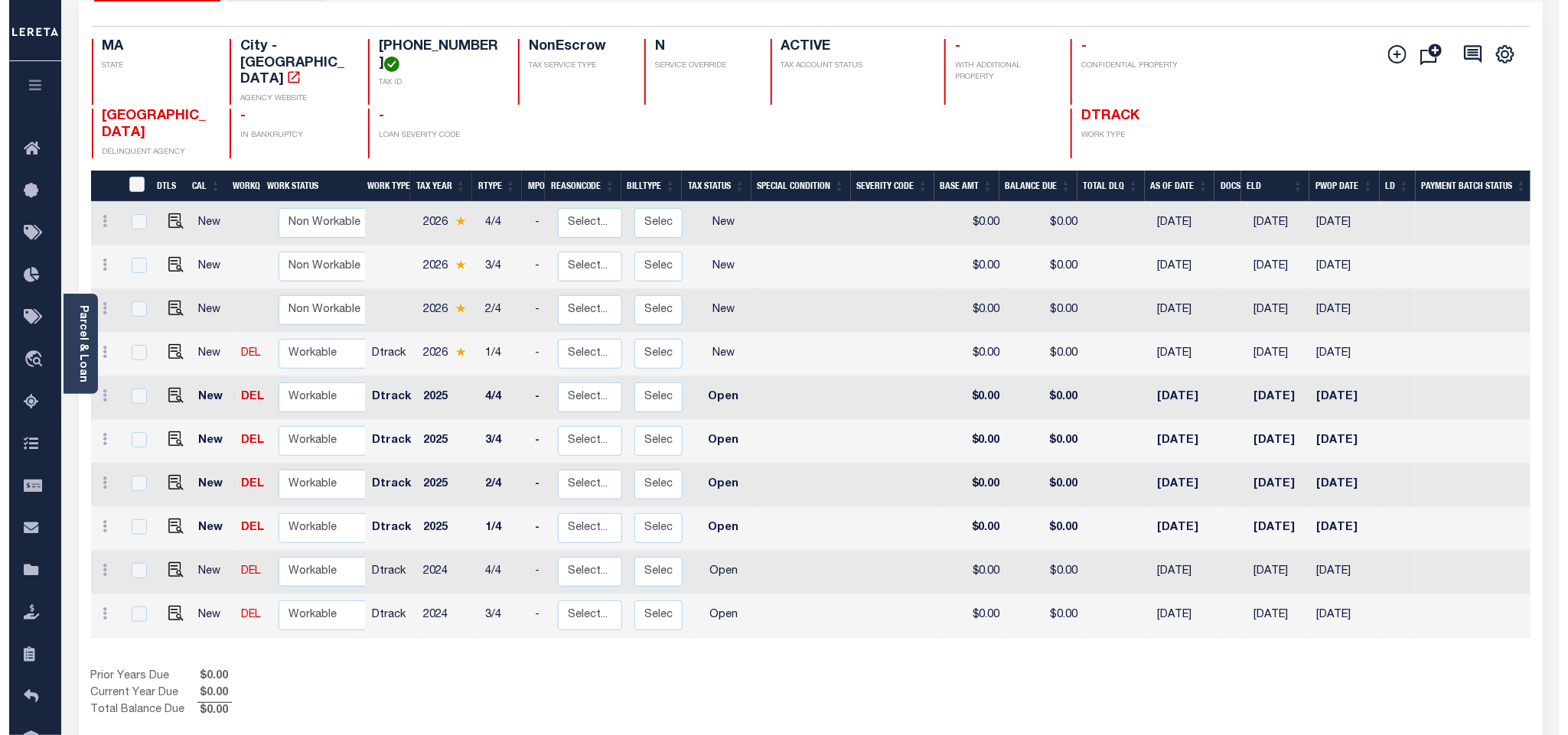
scroll to position [0, 0]
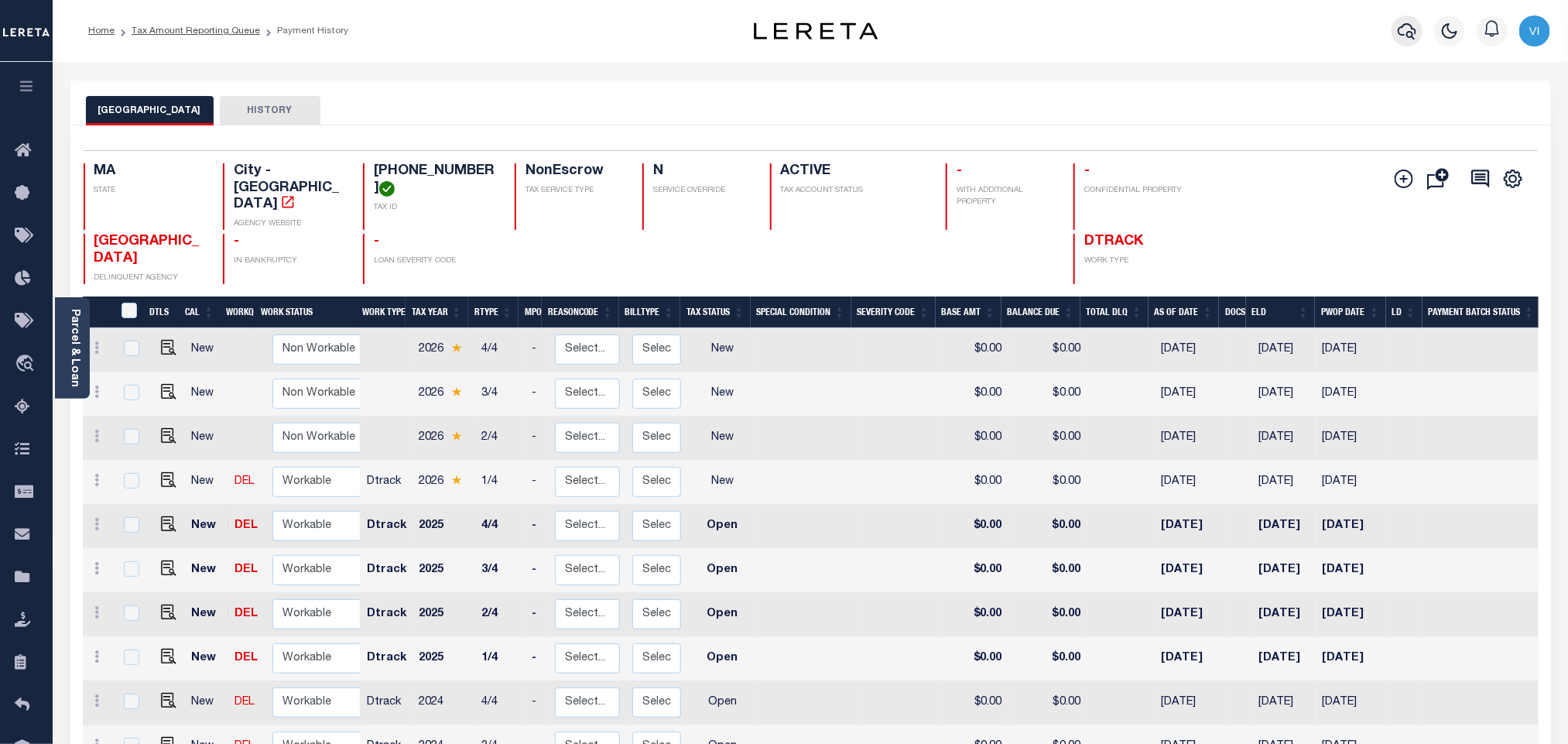
click at [1417, 33] on icon "button" at bounding box center [1408, 32] width 19 height 17
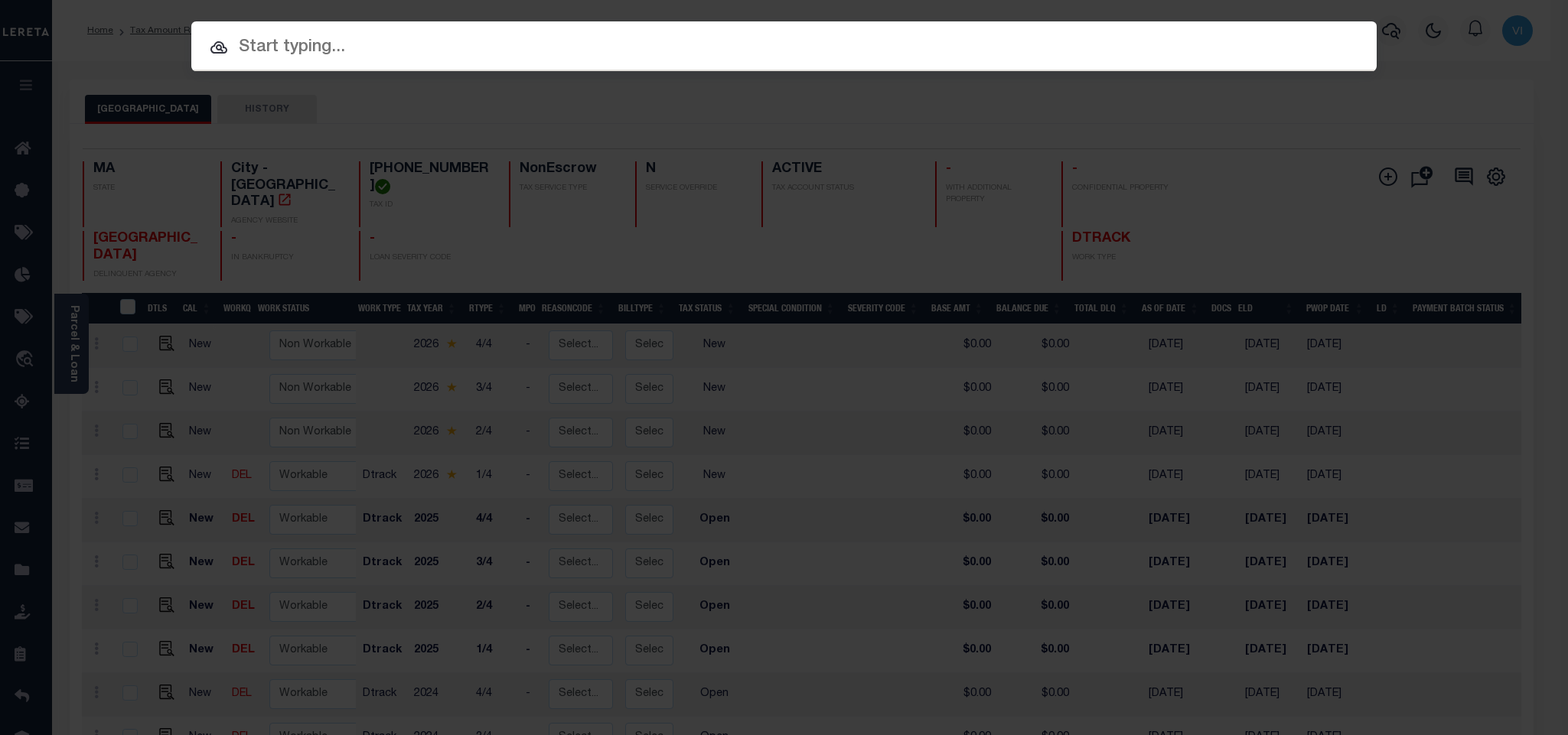
click at [1203, 41] on input "text" at bounding box center [784, 48] width 1185 height 27
paste input "993247786"
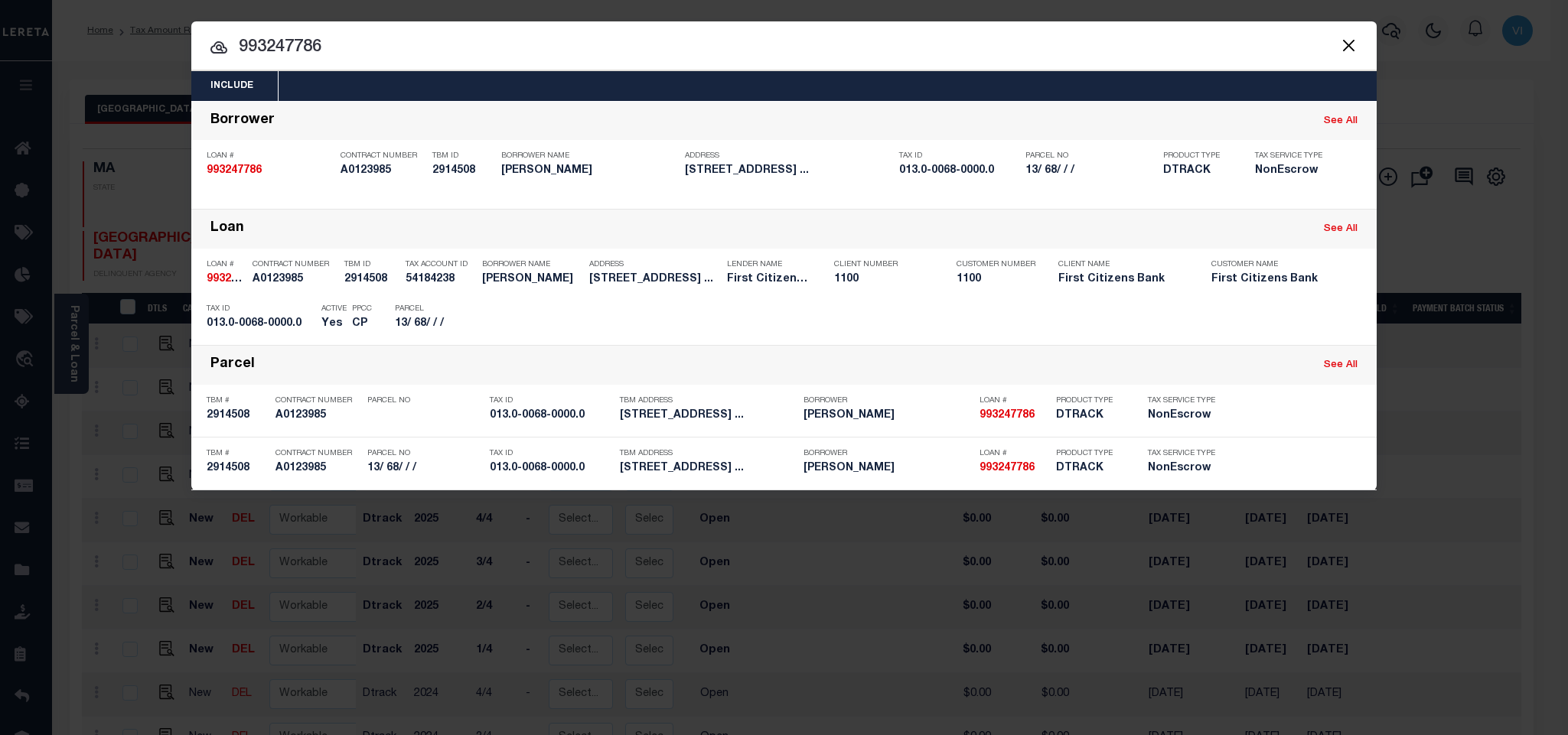
click at [1352, 44] on button "Close" at bounding box center [1348, 45] width 20 height 20
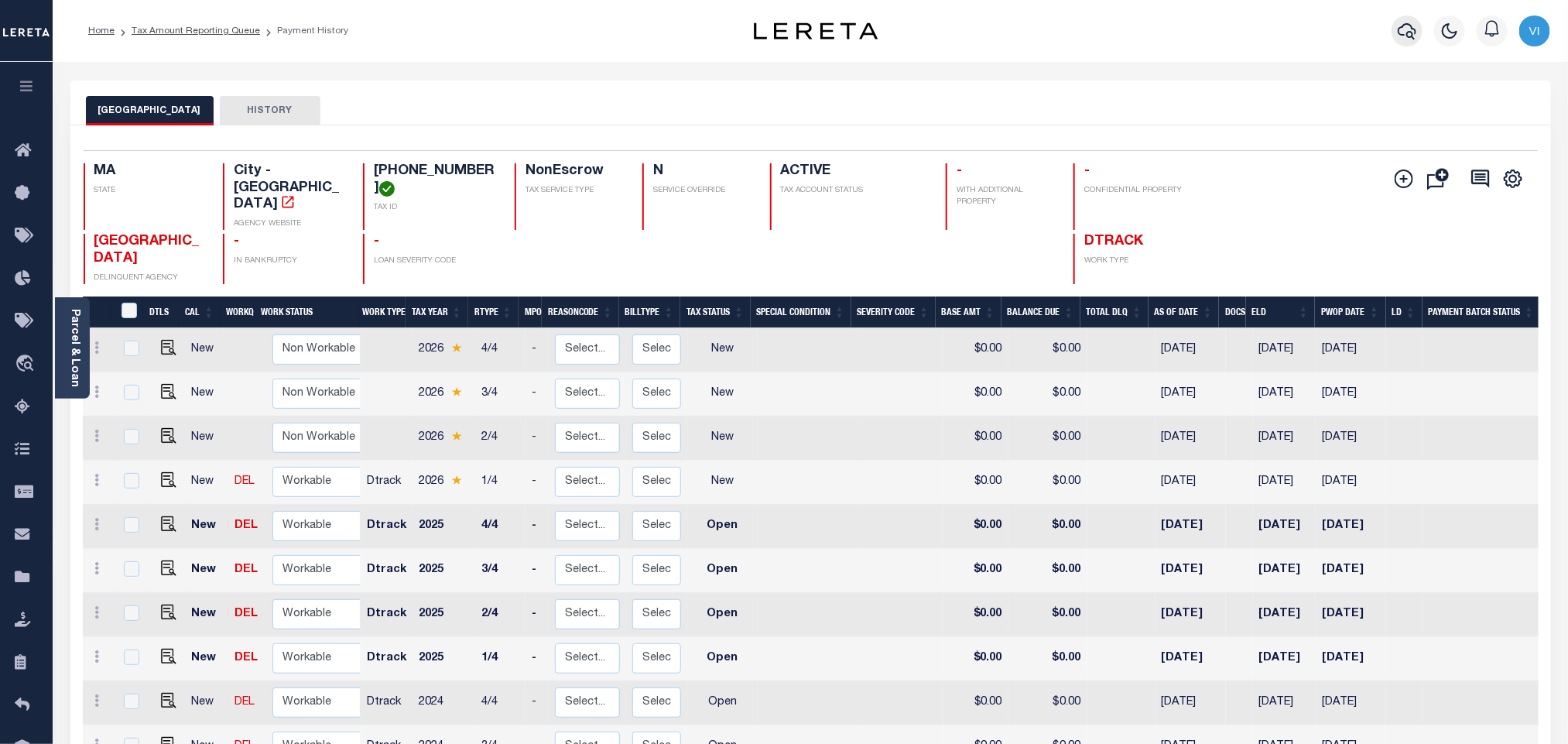
click at [1403, 35] on icon "button" at bounding box center [1408, 32] width 19 height 17
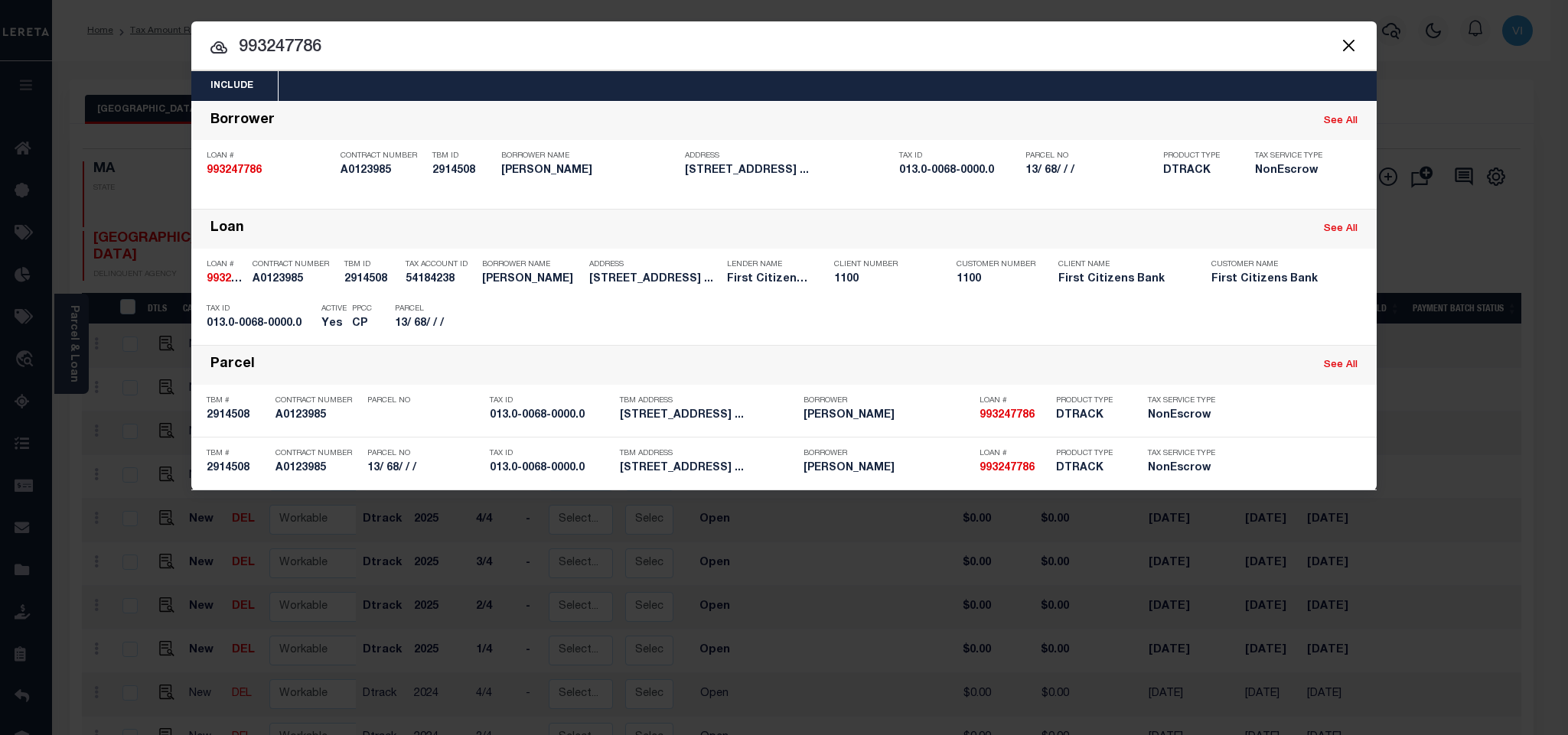
click at [1254, 39] on input "993247786" at bounding box center [784, 48] width 1185 height 27
paste input "7383"
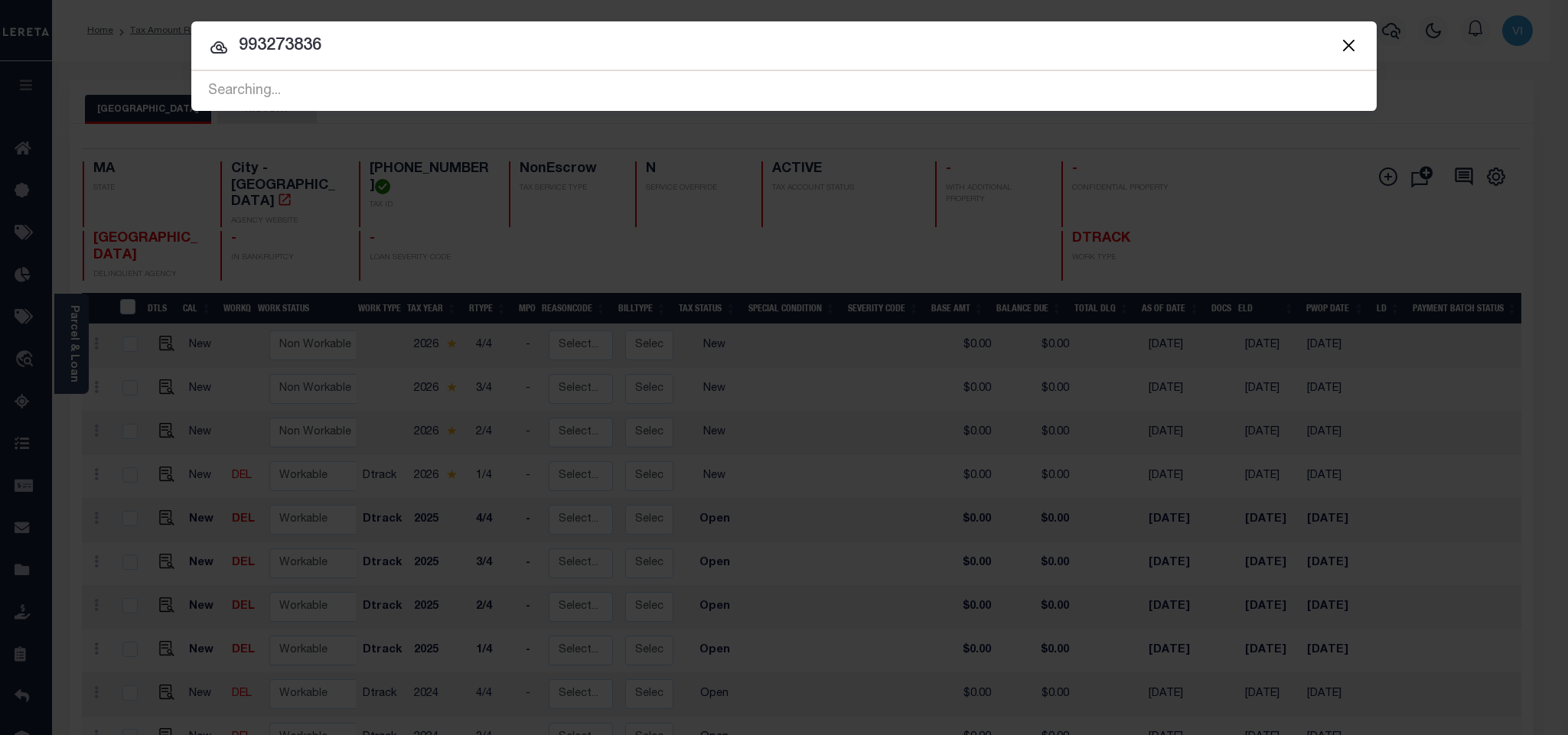
type input "993273836"
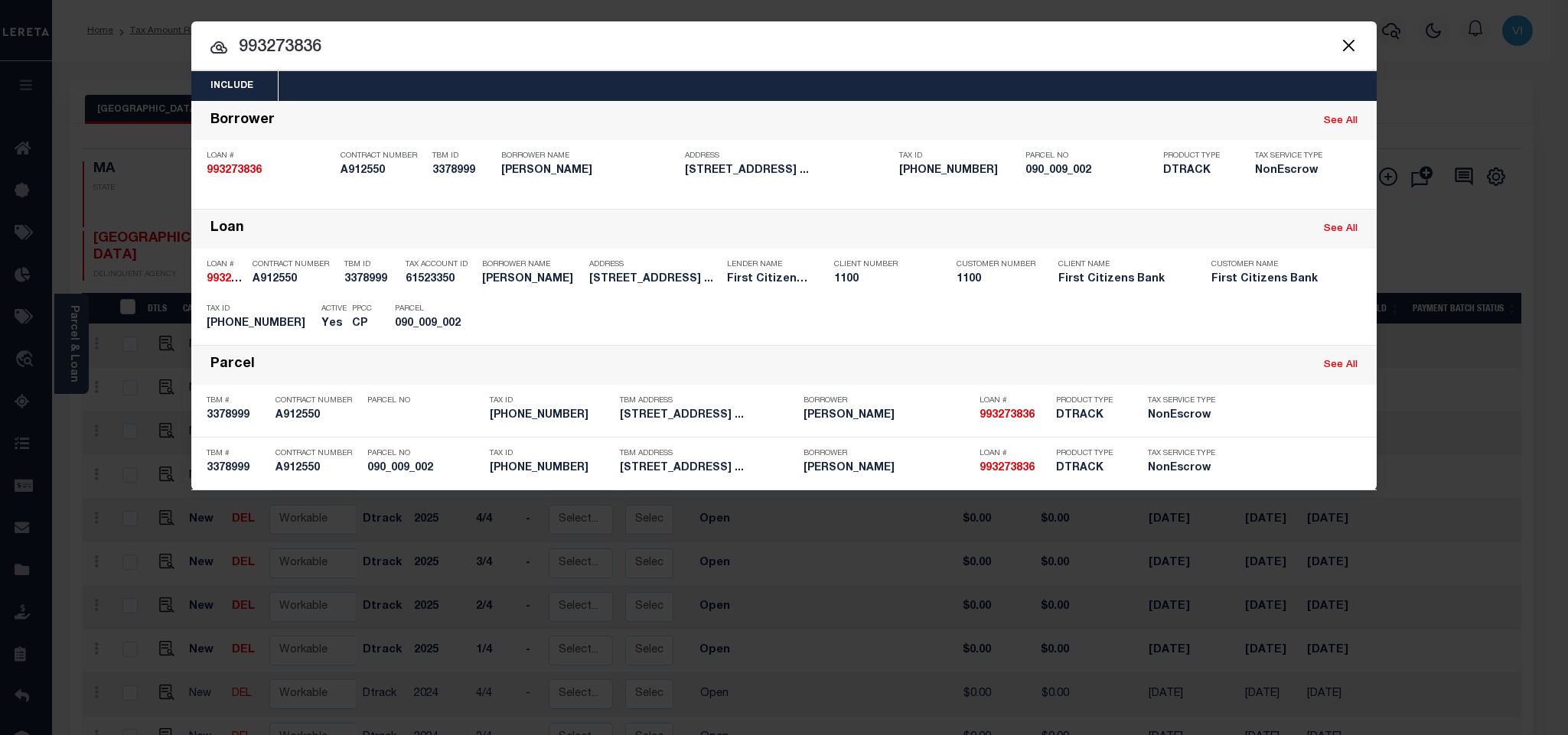
click at [933, 79] on div "Include Loans TBM Customers Borrowers Payments (Lender Non-Disb) Payments (Lend…" at bounding box center [784, 86] width 1185 height 30
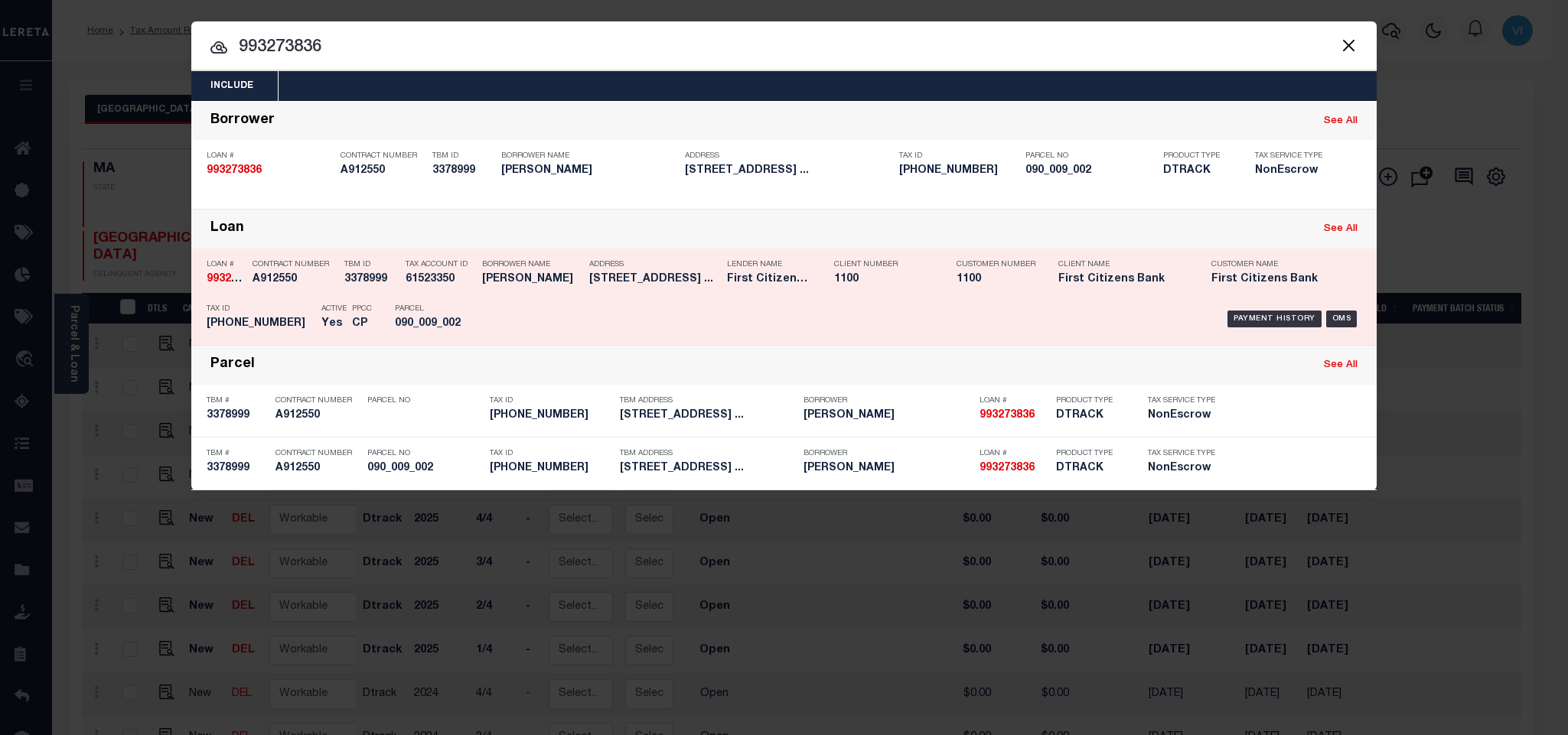
click at [850, 297] on div "Client Number 1100" at bounding box center [883, 274] width 100 height 44
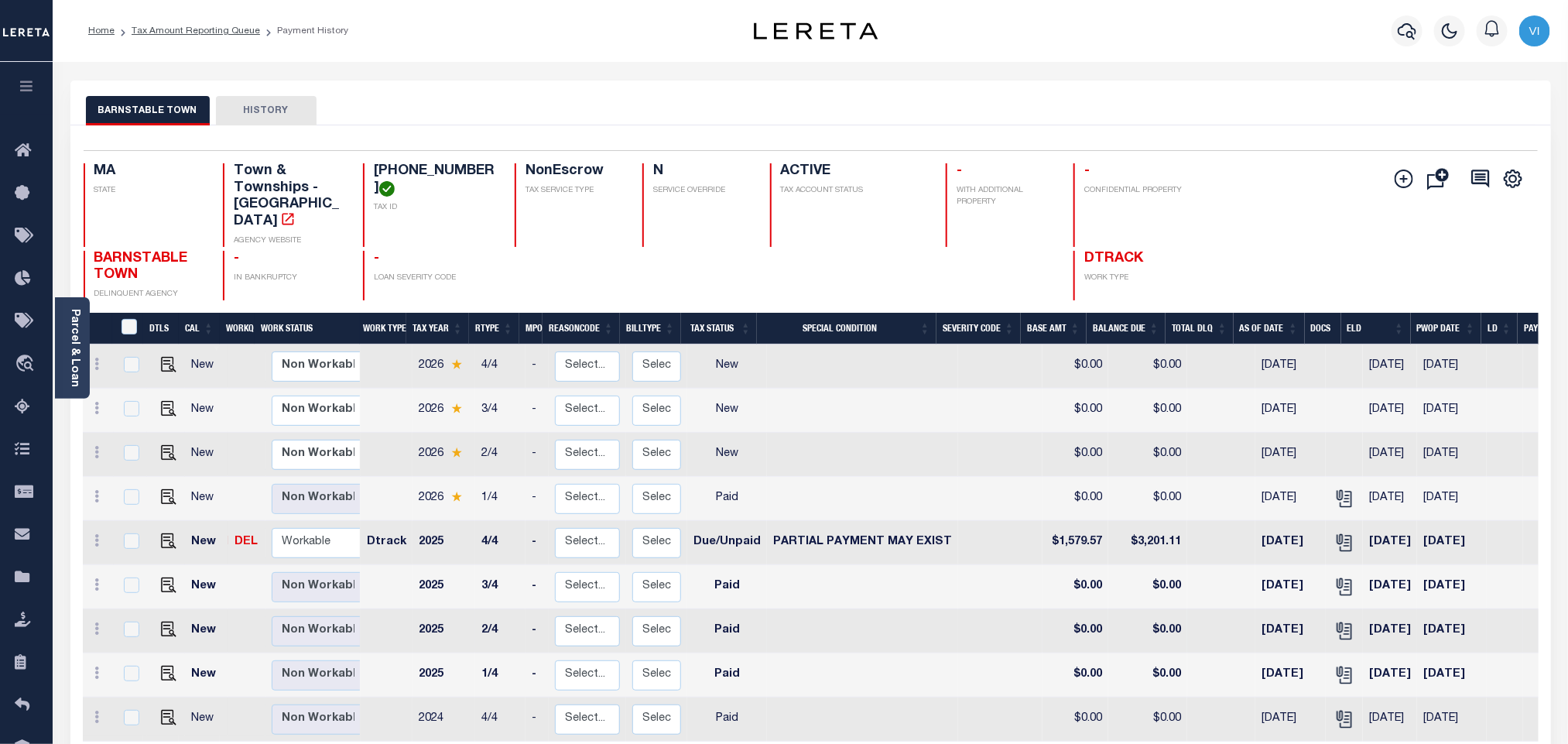
scroll to position [116, 0]
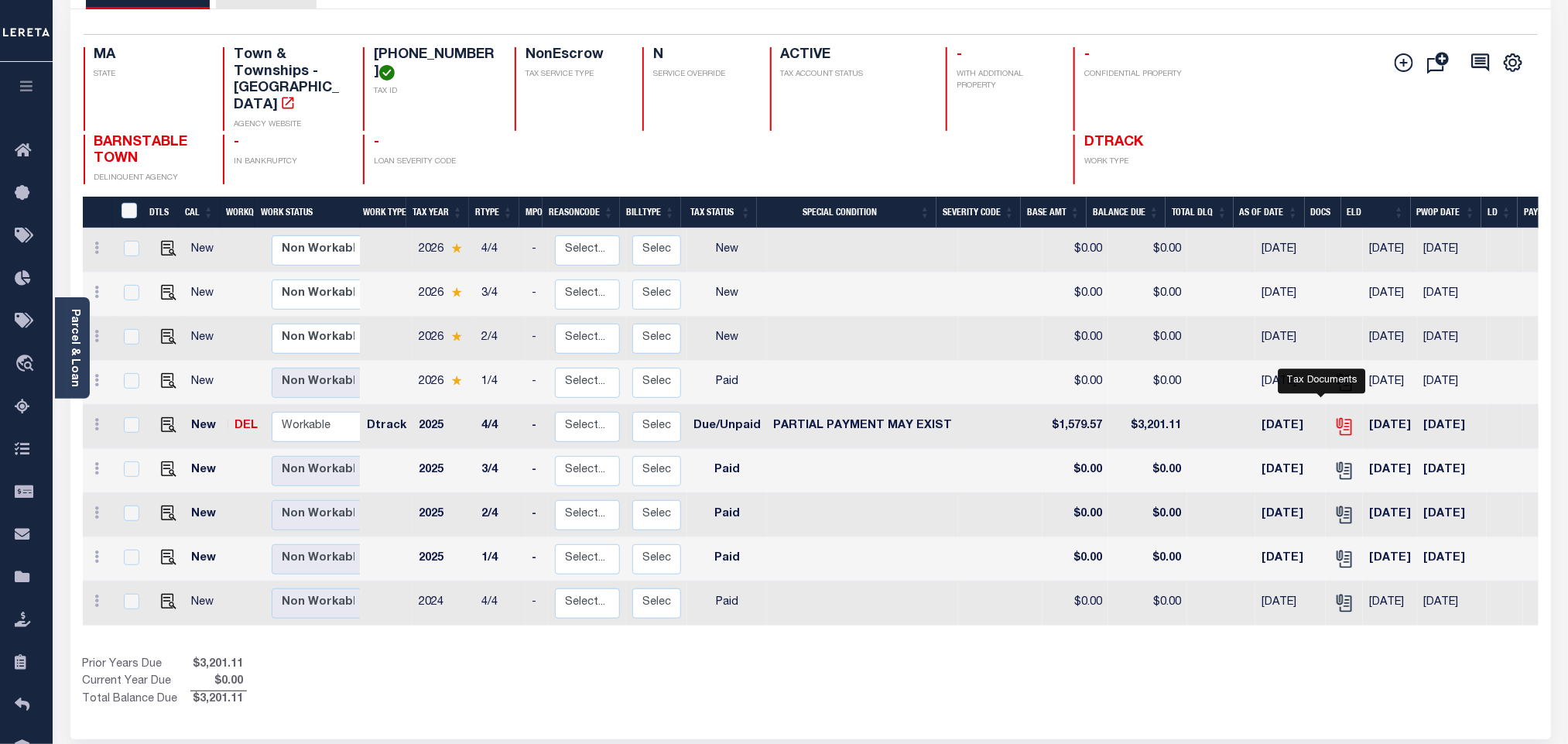
click at [1341, 420] on icon "" at bounding box center [1346, 428] width 12 height 17
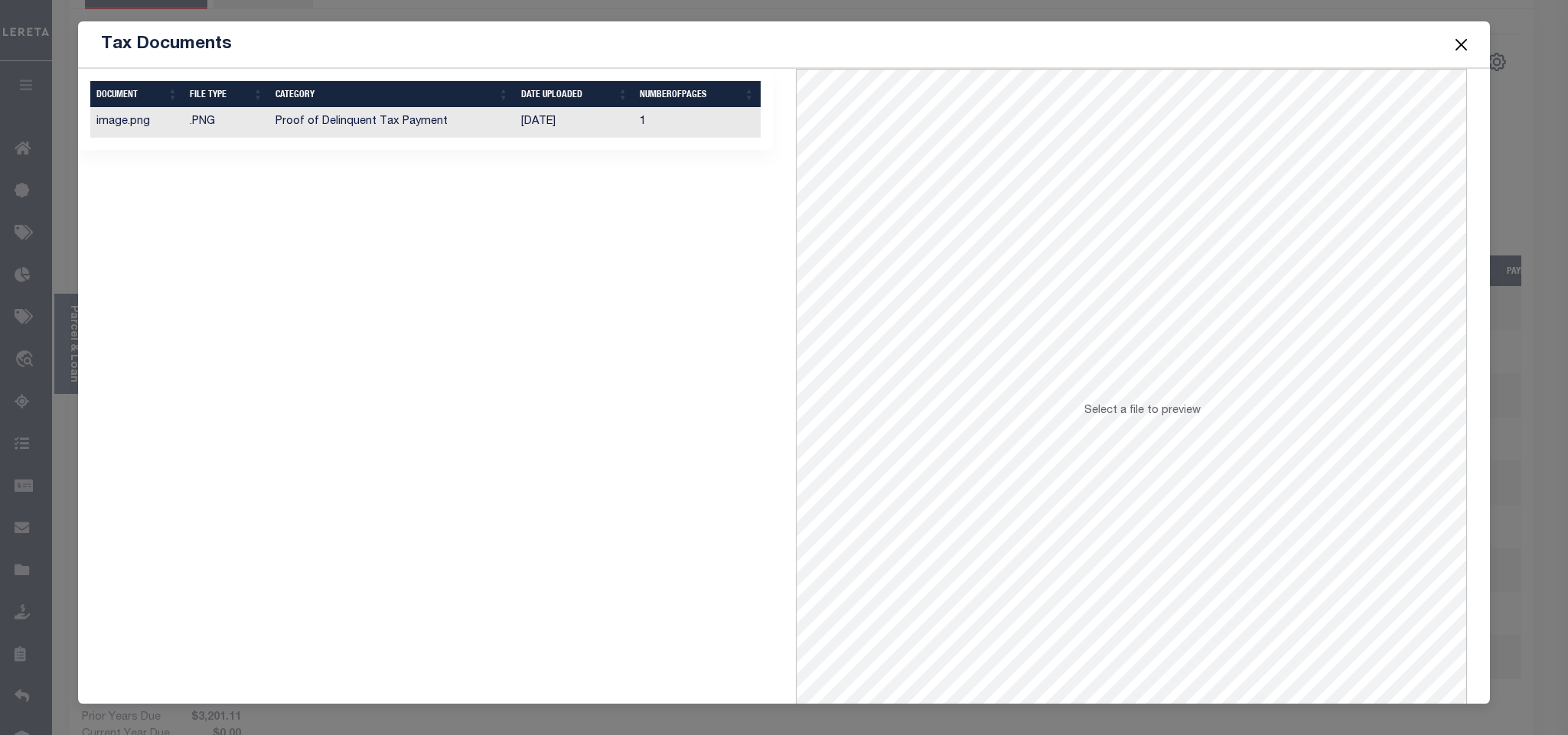
click at [604, 123] on td "[DATE]" at bounding box center [575, 123] width 119 height 30
click at [1462, 49] on button "Close" at bounding box center [1461, 45] width 20 height 20
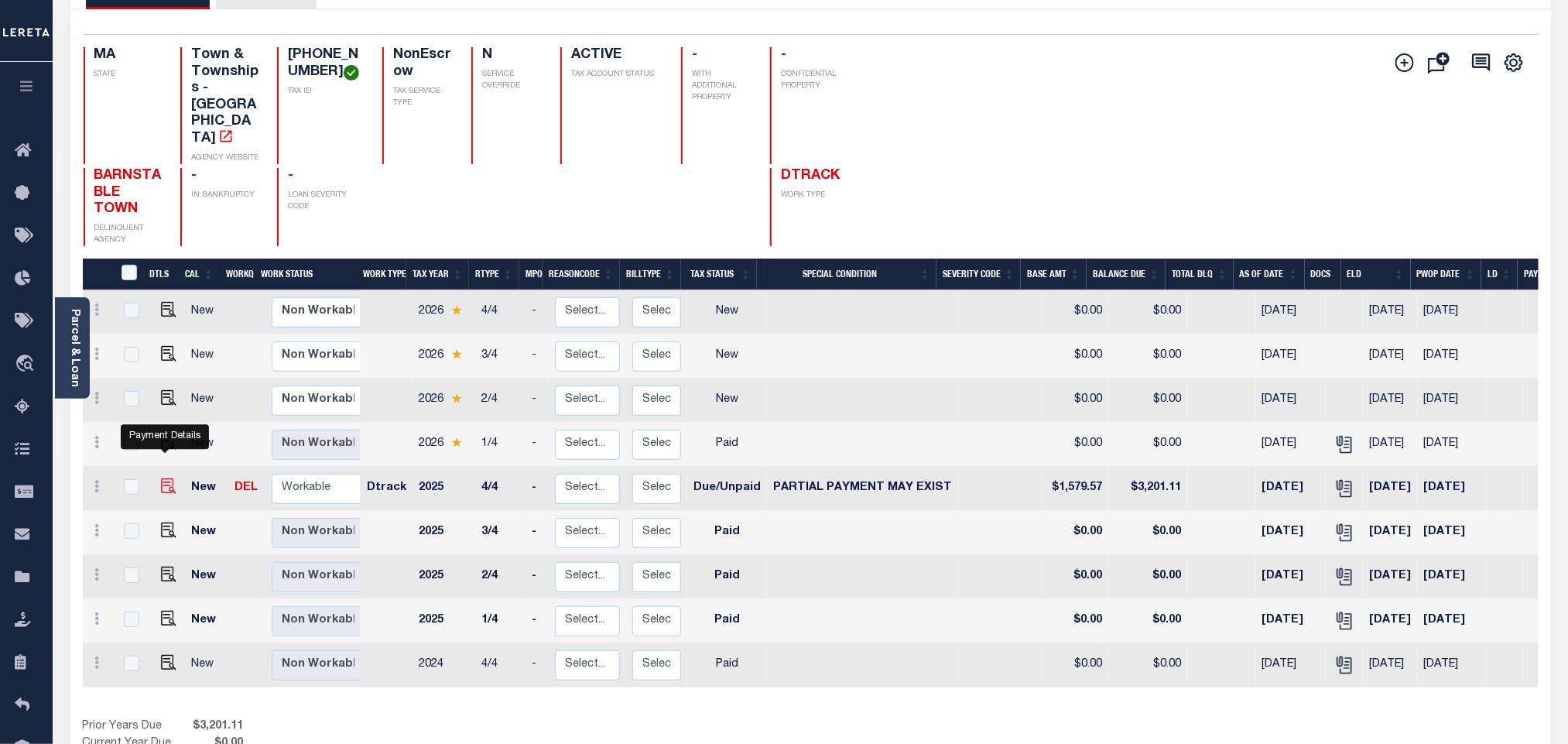
click at [162, 479] on img "" at bounding box center [169, 486] width 16 height 16
checkbox input "true"
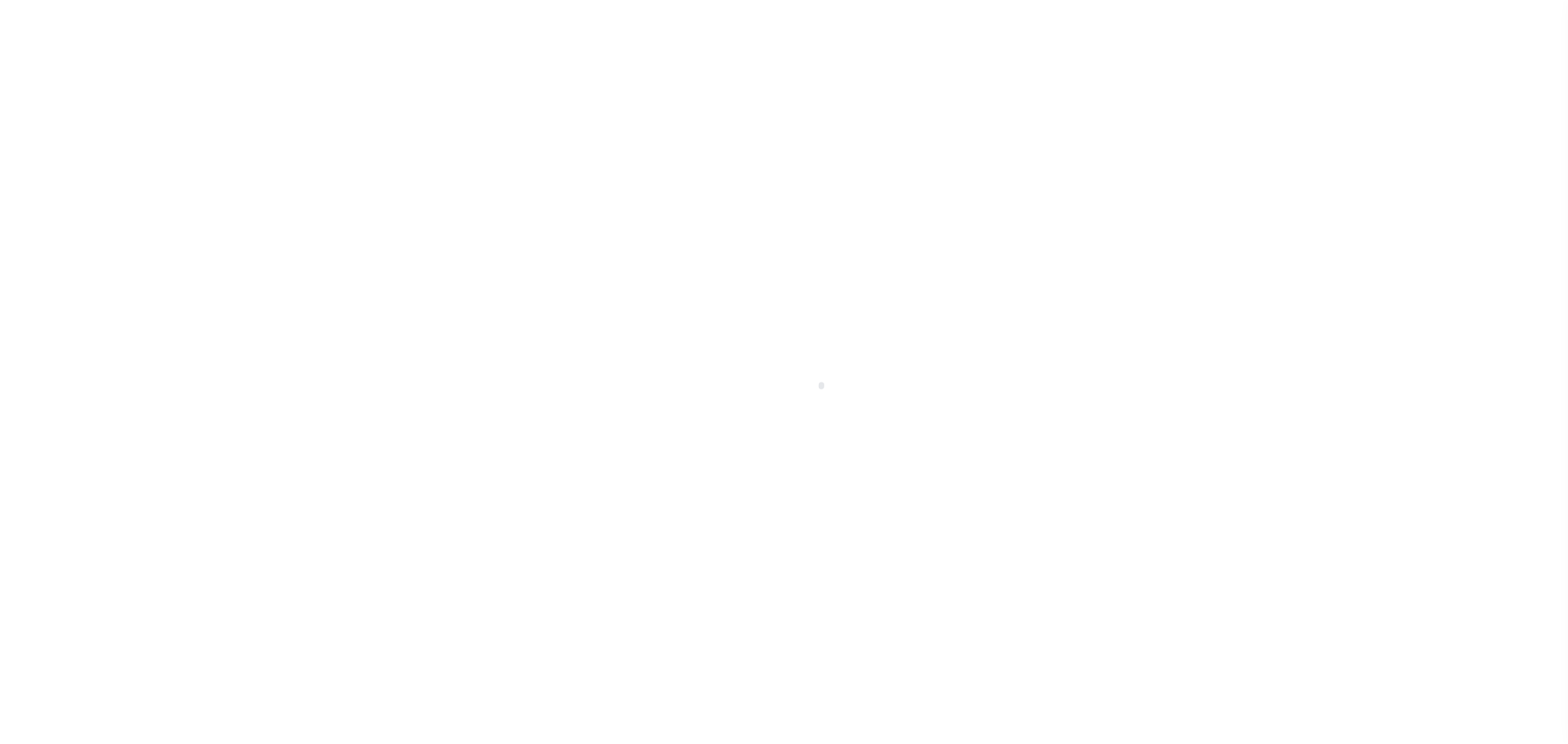
select select "DUE"
select select "15"
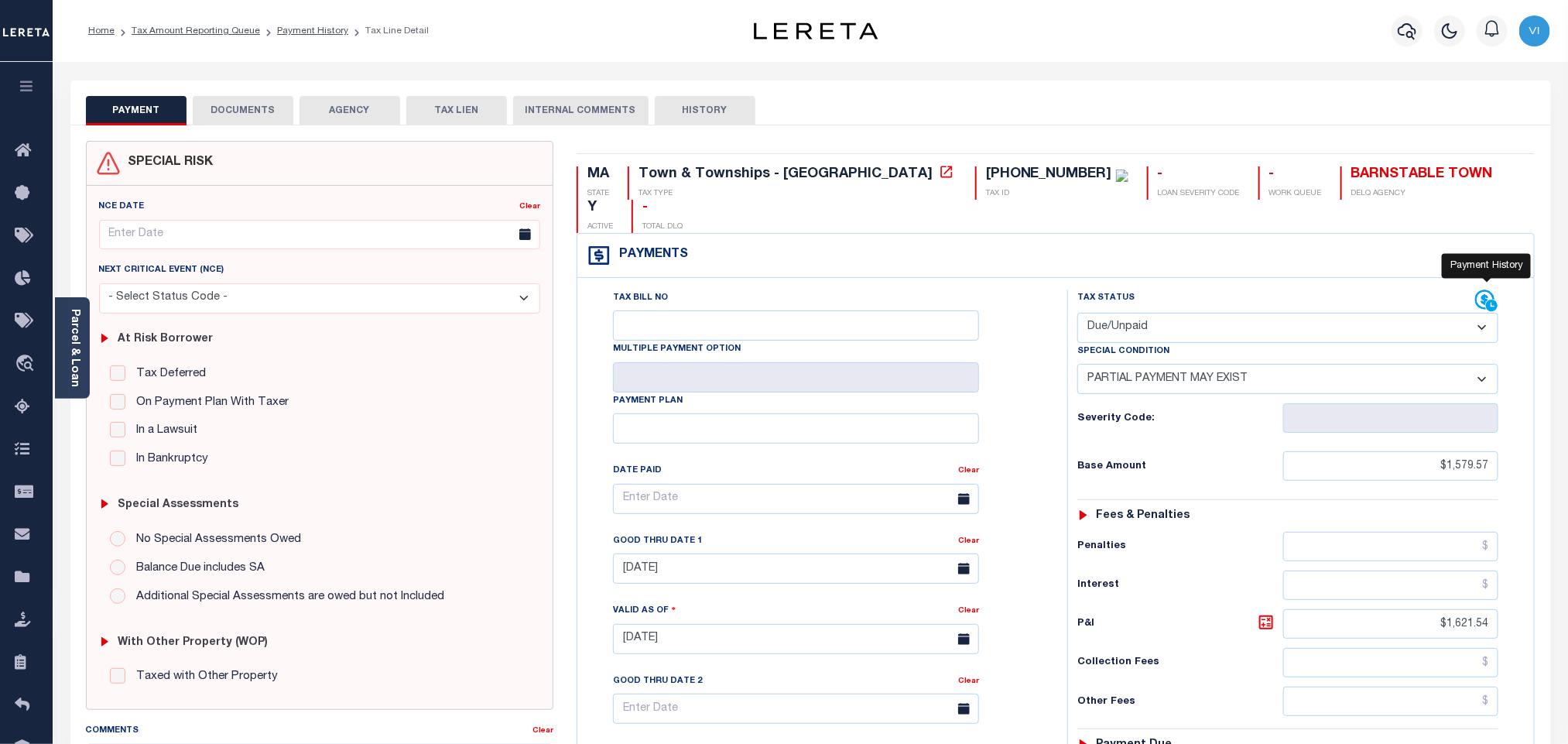
click at [1483, 290] on icon at bounding box center [1485, 300] width 19 height 19
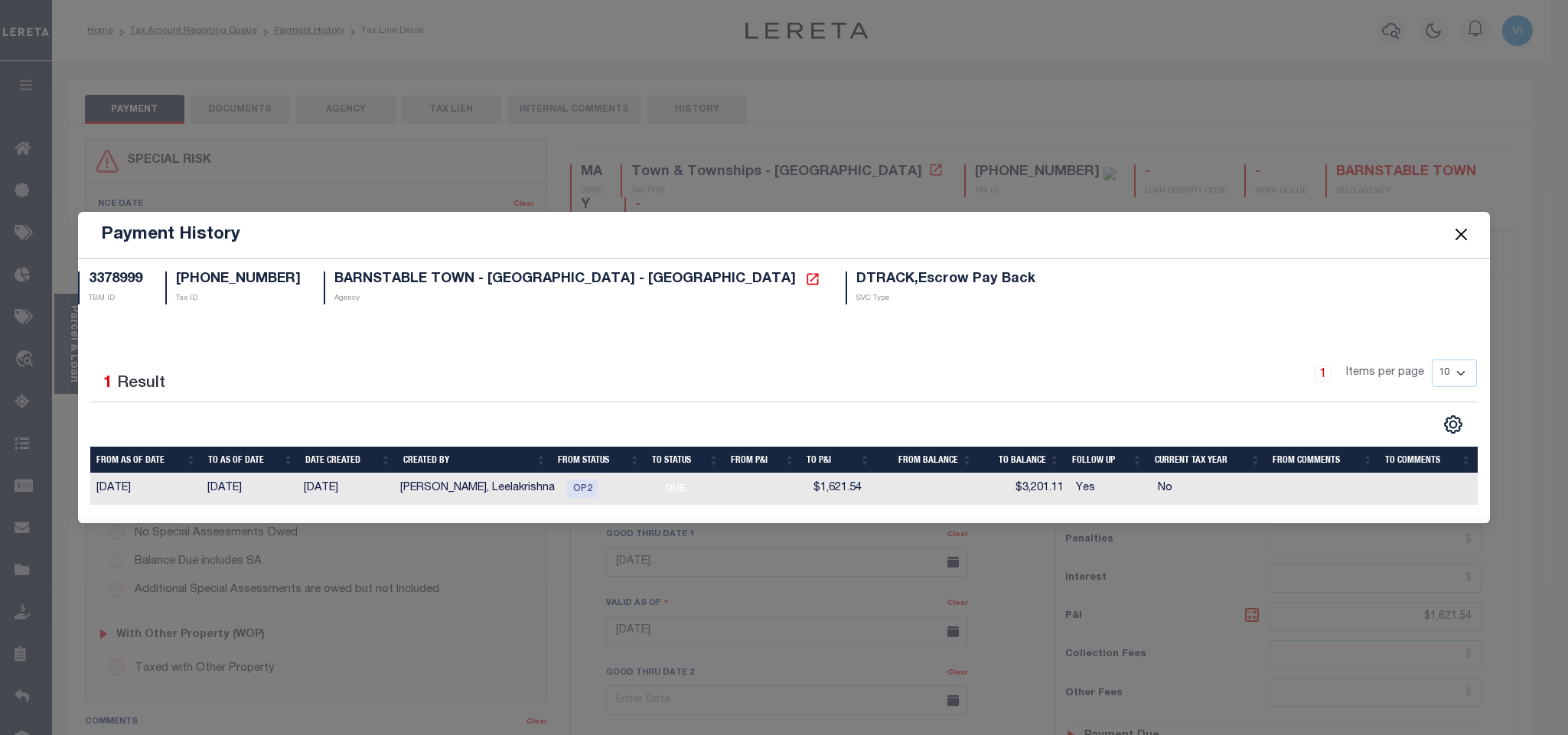
click at [514, 493] on td "[PERSON_NAME], Leelakrishna" at bounding box center [477, 489] width 167 height 31
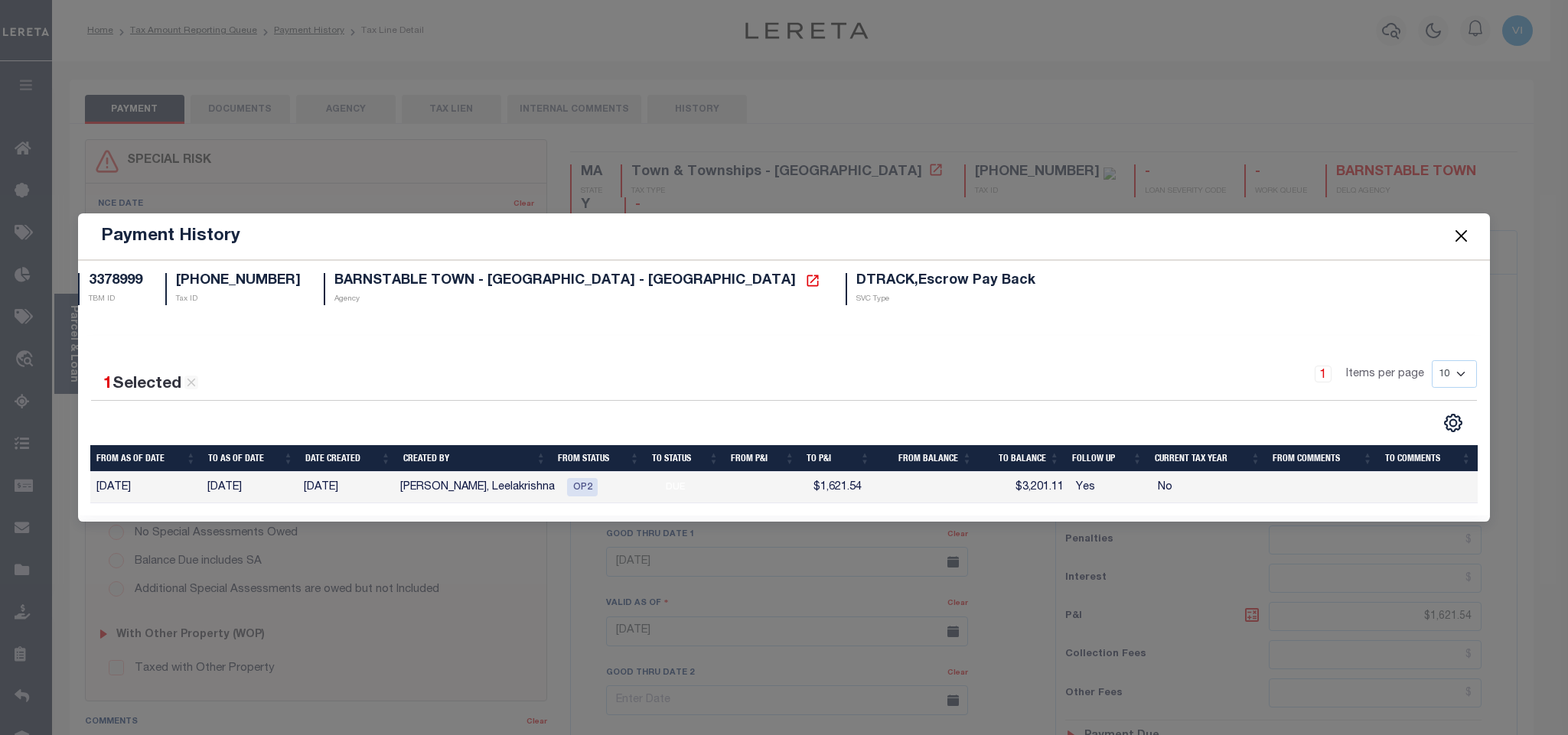
click at [1453, 234] on button "Close" at bounding box center [1461, 236] width 20 height 20
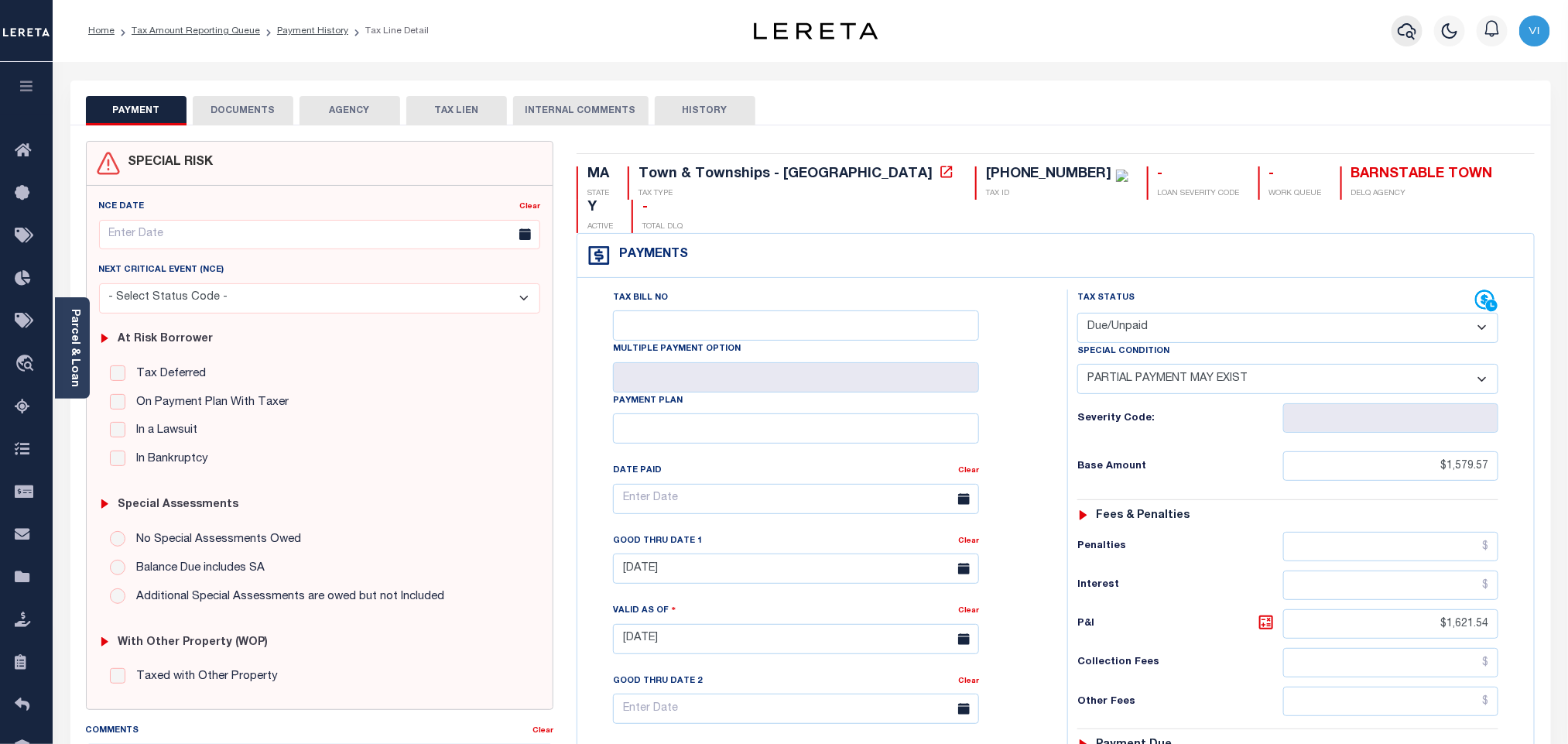
click at [1398, 31] on icon "button" at bounding box center [1408, 32] width 19 height 17
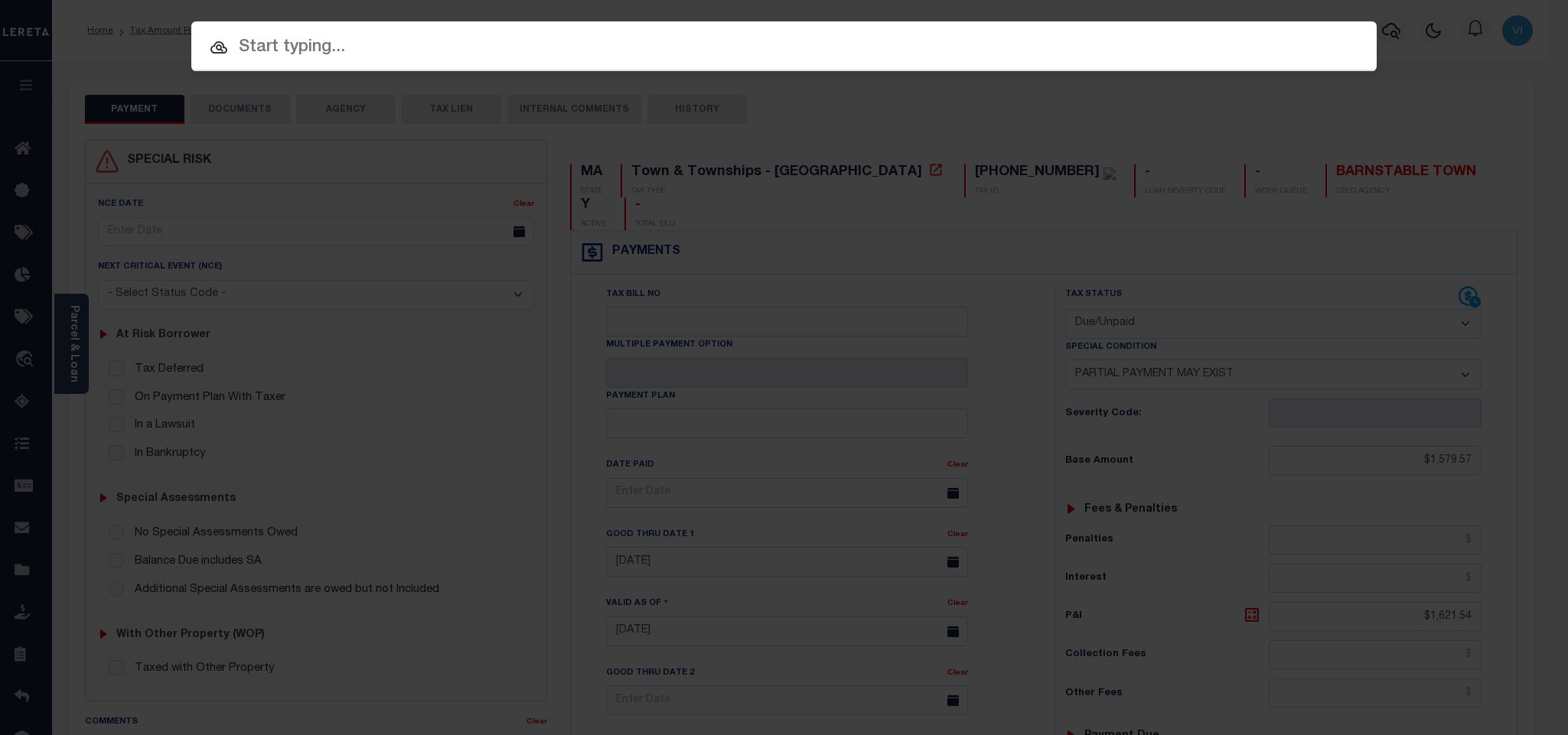
click at [1309, 58] on input "text" at bounding box center [784, 48] width 1185 height 27
paste input "399410046"
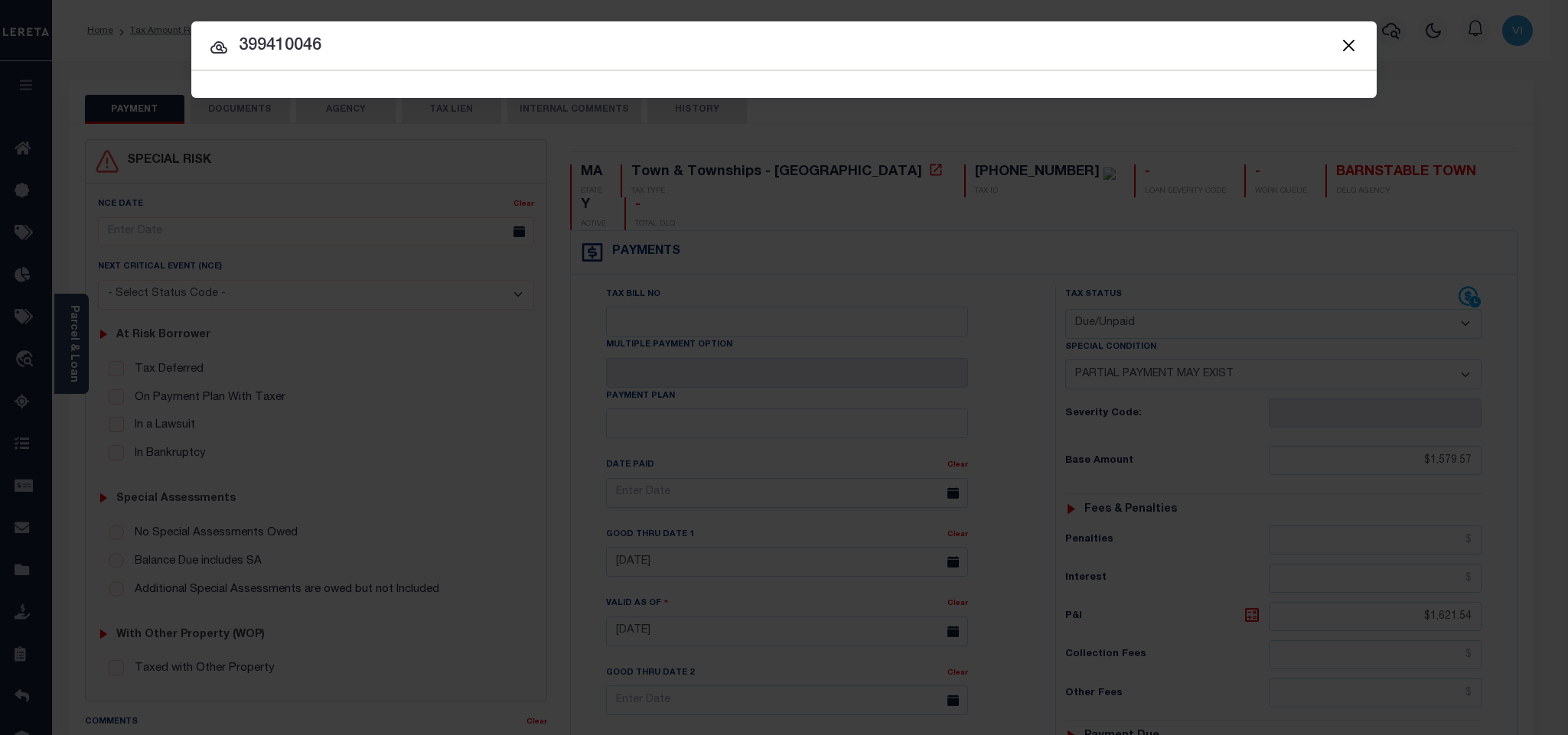
type input "399410046"
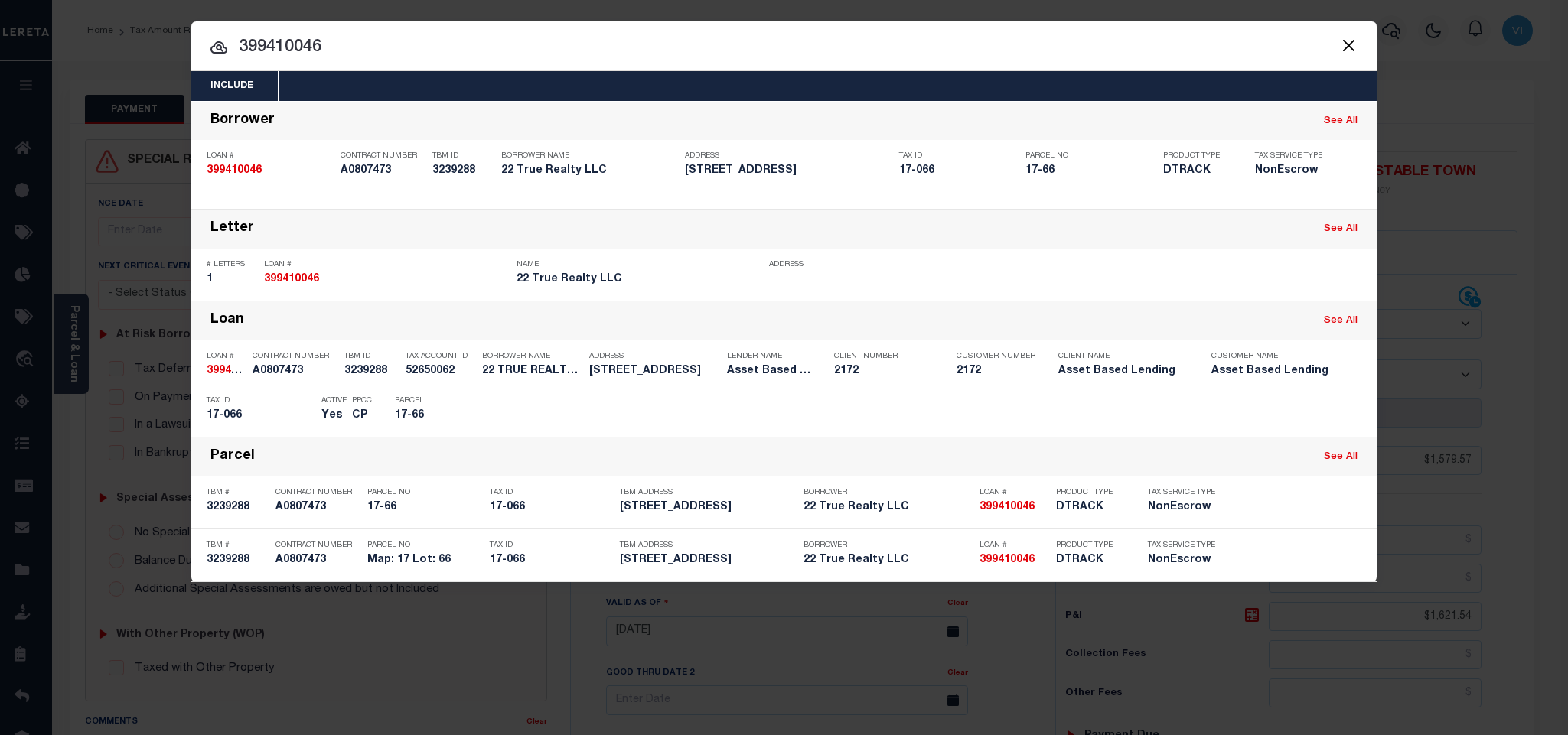
click at [462, 81] on div "Include Loans TBM Customers Borrowers Payments (Lender Non-Disb) Payments (Lend…" at bounding box center [784, 86] width 1185 height 30
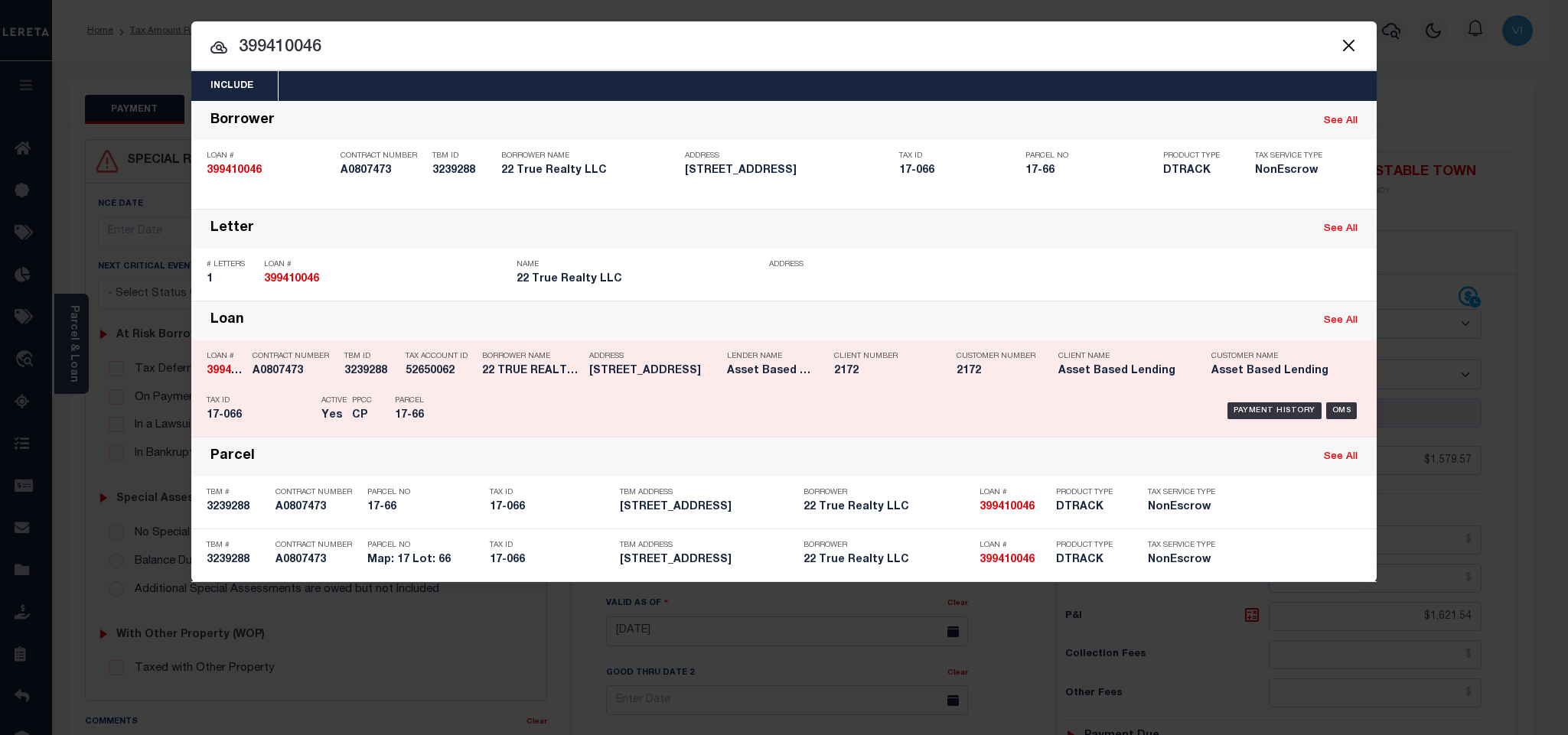
click at [271, 405] on p "Tax ID" at bounding box center [259, 400] width 107 height 9
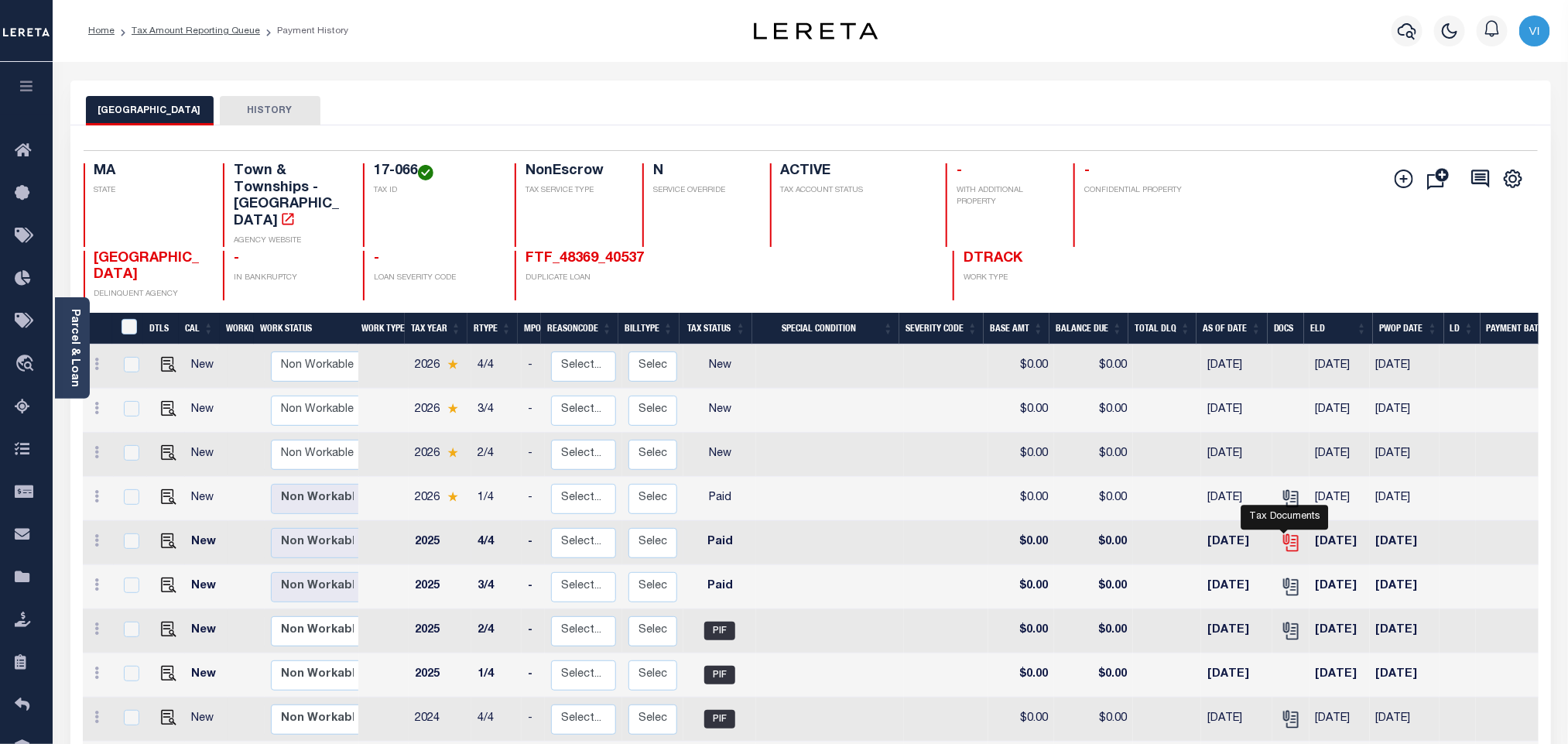
click at [1283, 534] on icon "" at bounding box center [1289, 540] width 12 height 12
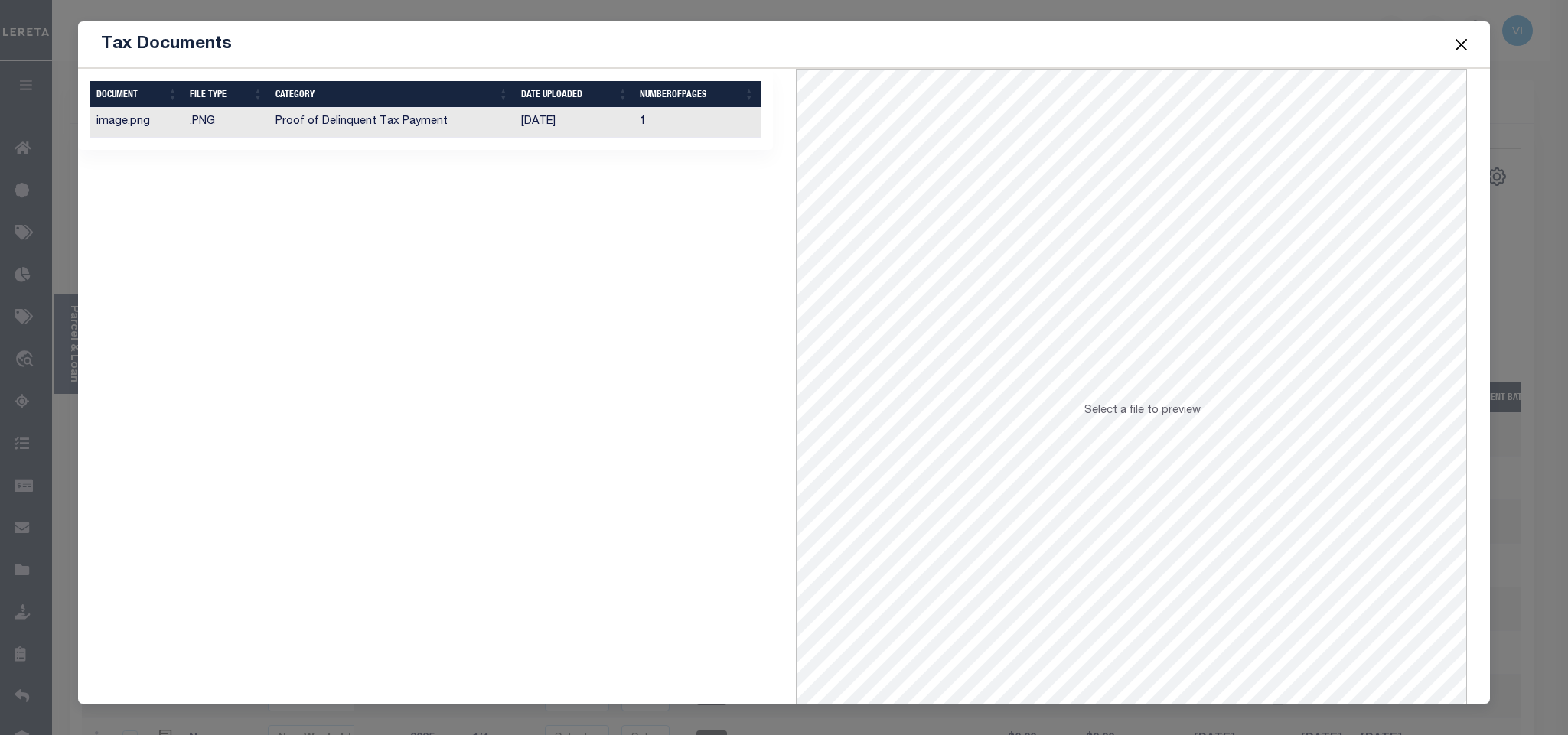
click at [455, 133] on td "Proof of Delinquent Tax Payment" at bounding box center [392, 123] width 246 height 30
click at [1460, 49] on button "Close" at bounding box center [1461, 45] width 20 height 20
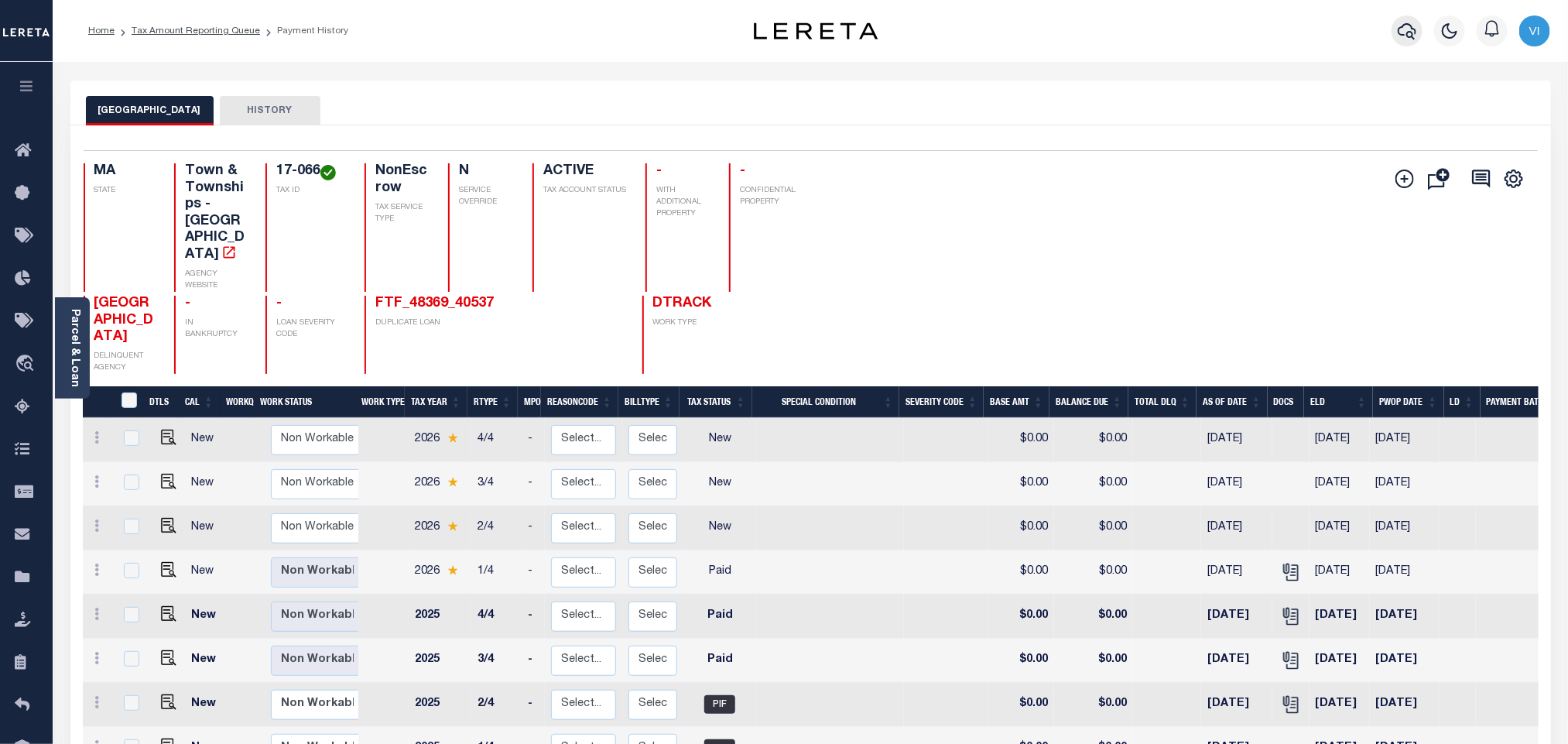
click at [1420, 33] on button "button" at bounding box center [1407, 31] width 31 height 31
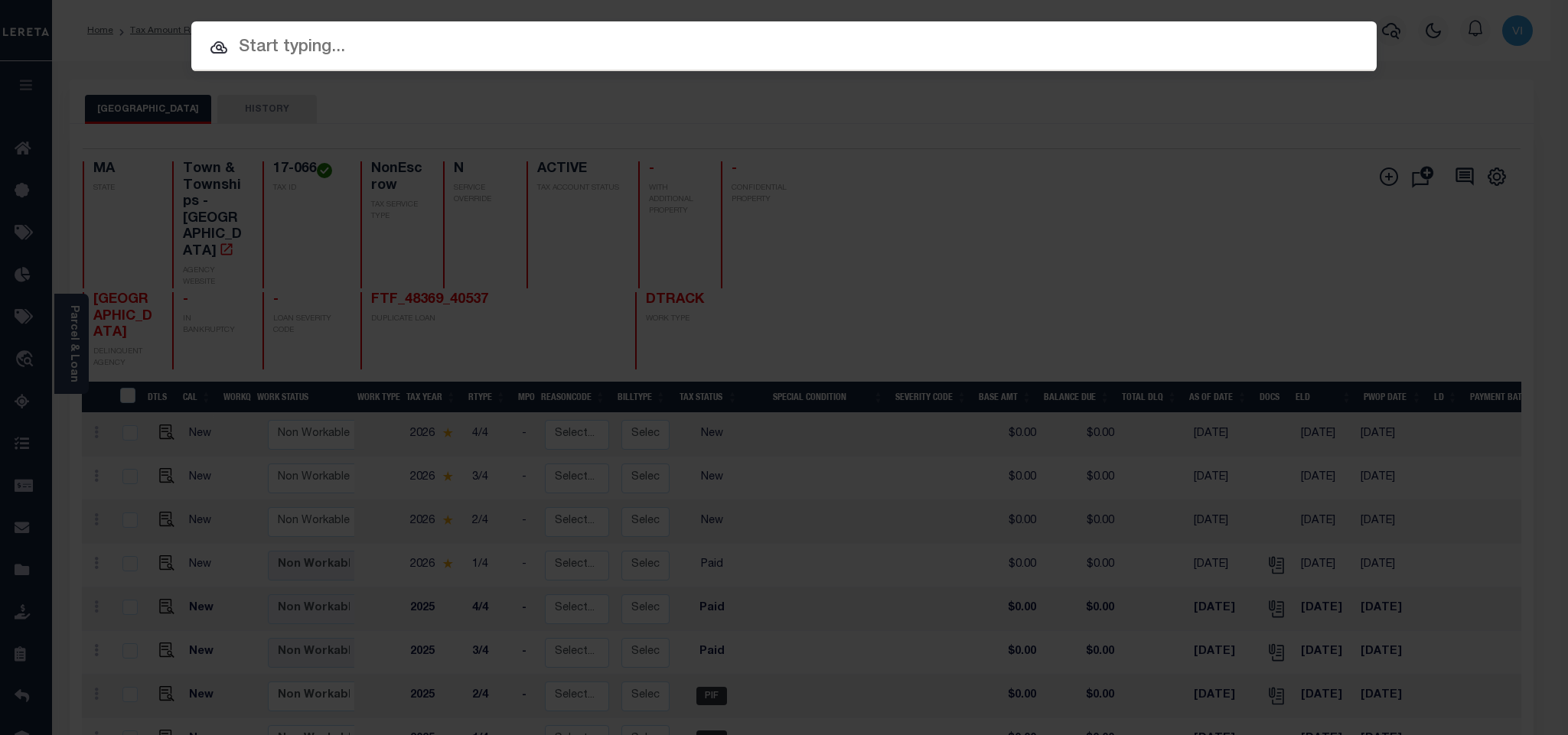
click at [1176, 39] on input "text" at bounding box center [784, 48] width 1185 height 27
paste input "444007853"
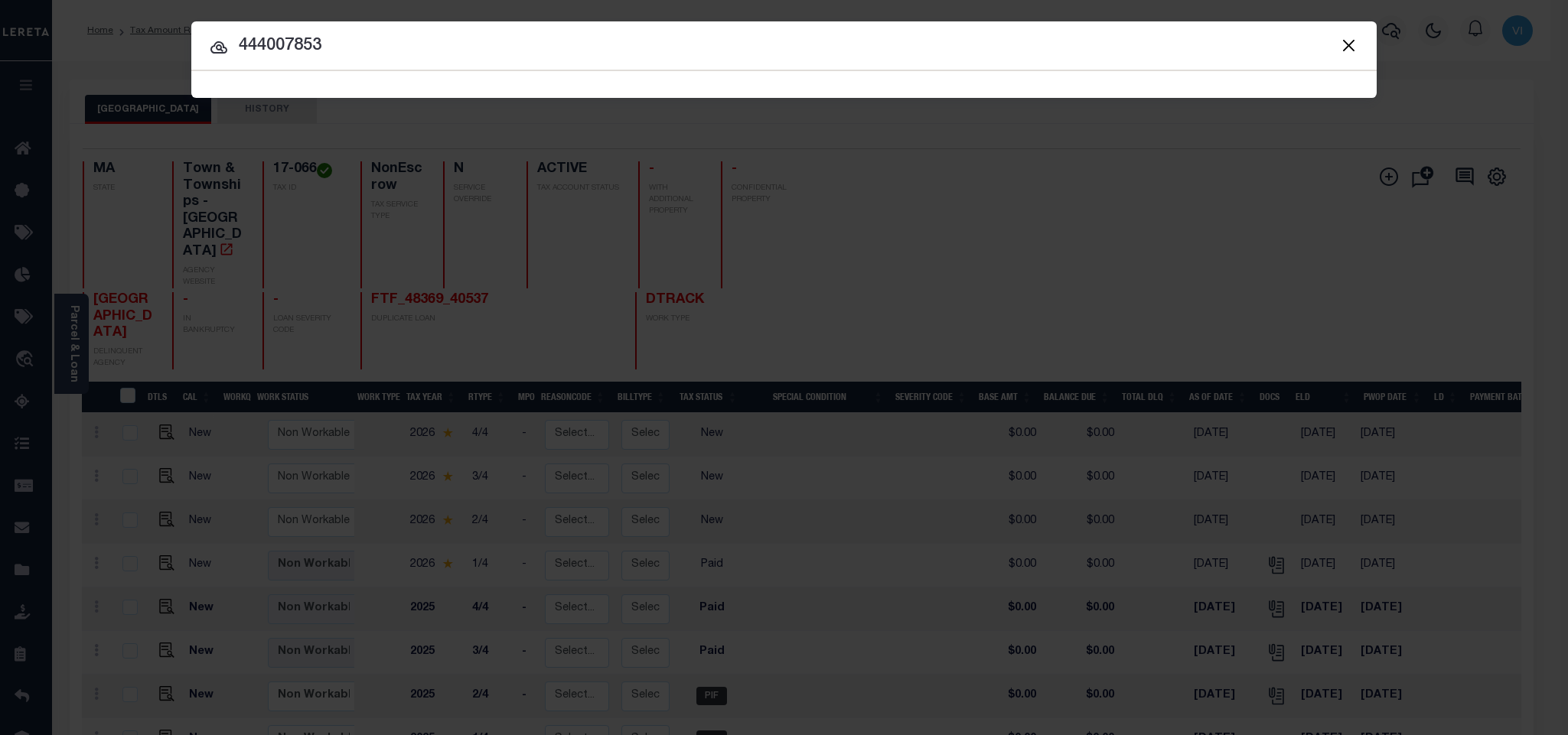
type input "444007853"
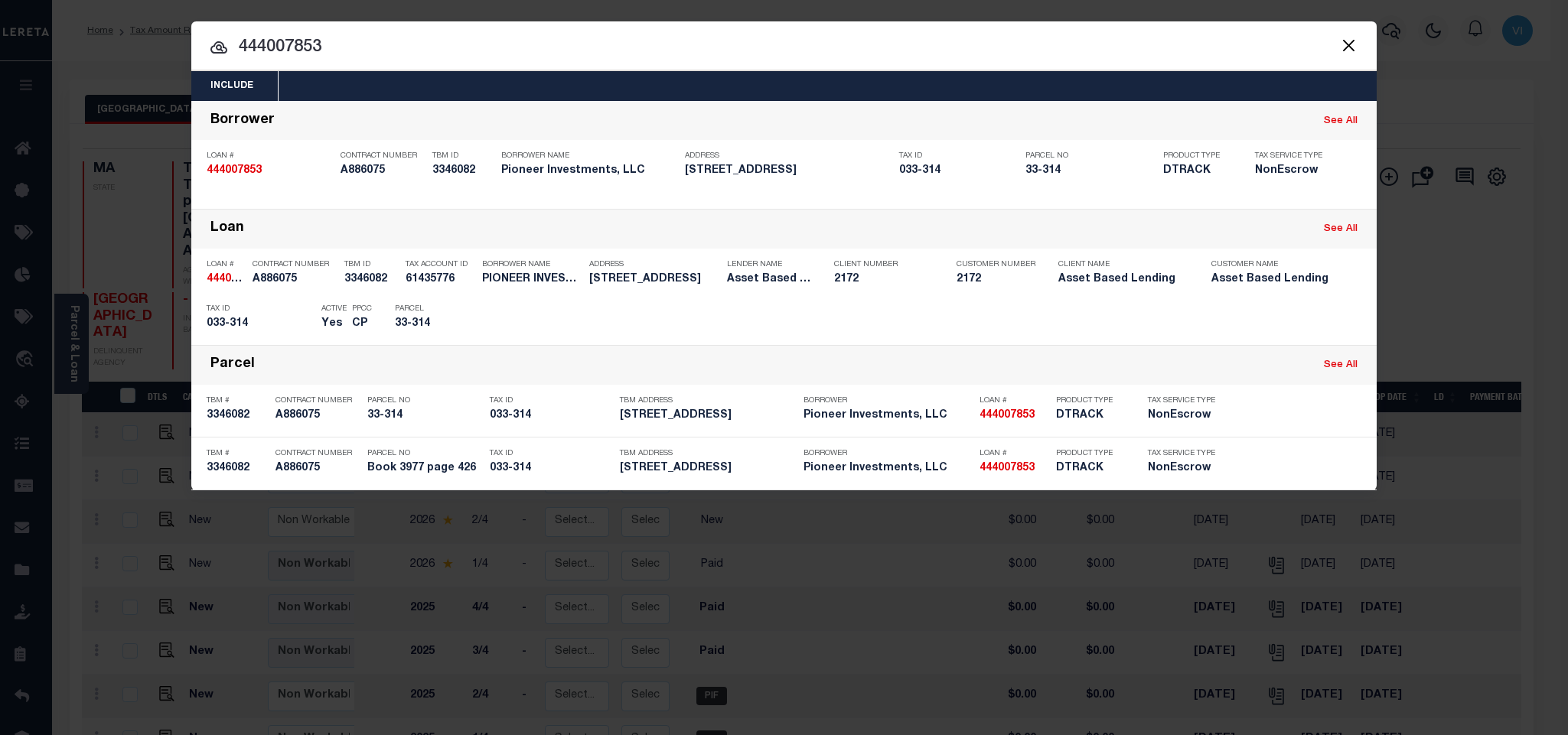
click at [738, 83] on div "Include Loans TBM Customers Borrowers Payments (Lender Non-Disb) Payments (Lend…" at bounding box center [784, 86] width 1185 height 30
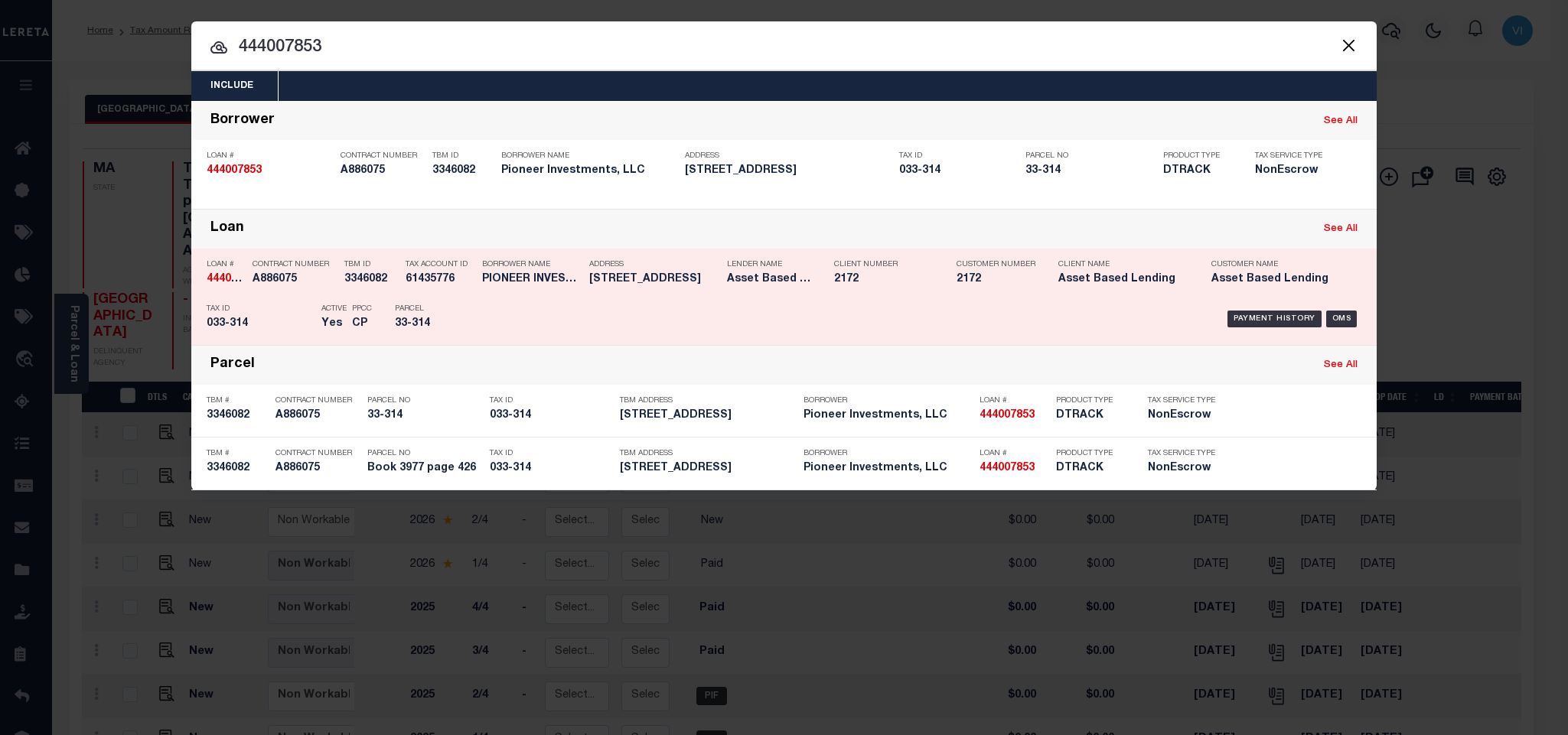
click at [593, 324] on div "Payment History OMS" at bounding box center [924, 319] width 874 height 44
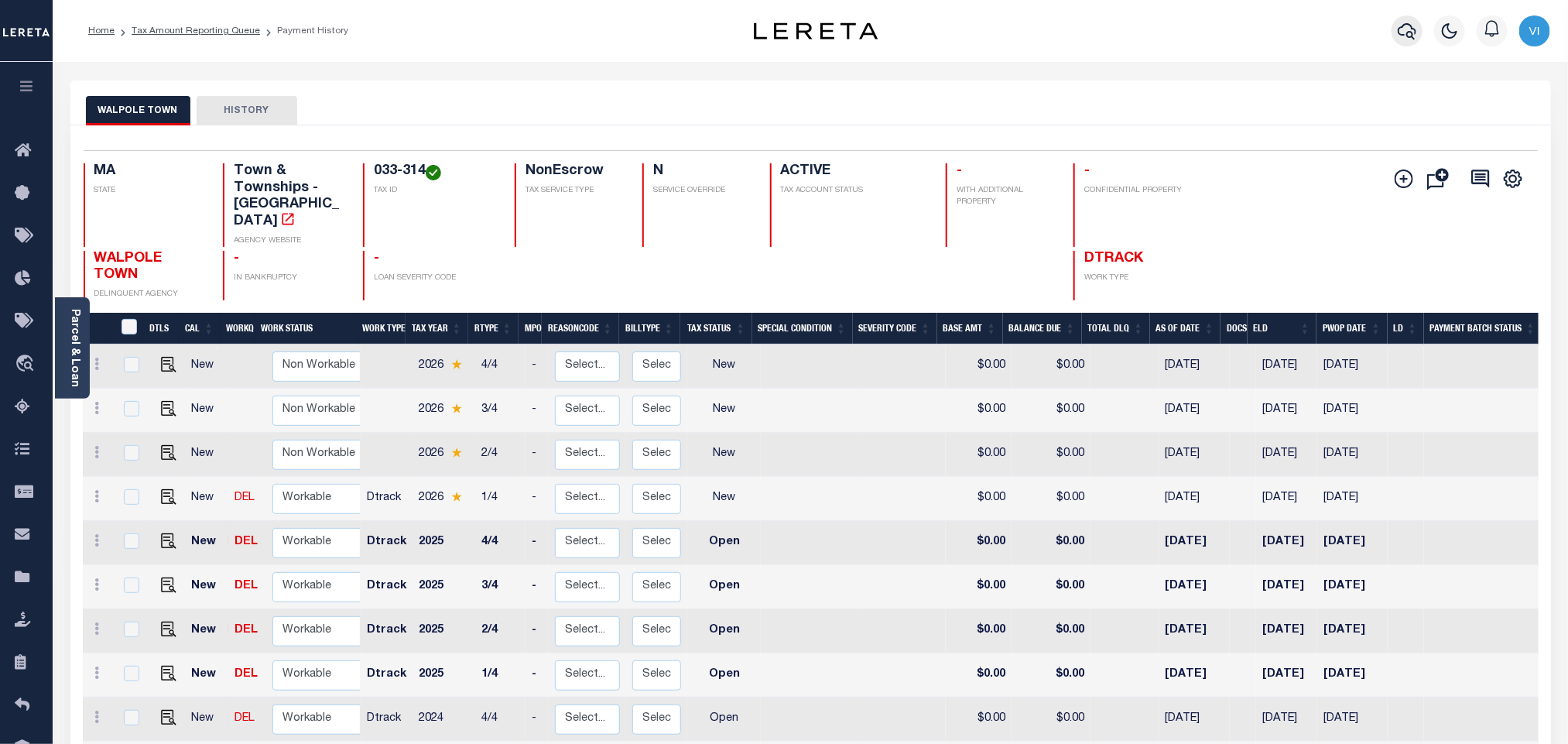
click at [1408, 33] on icon "button" at bounding box center [1408, 32] width 19 height 17
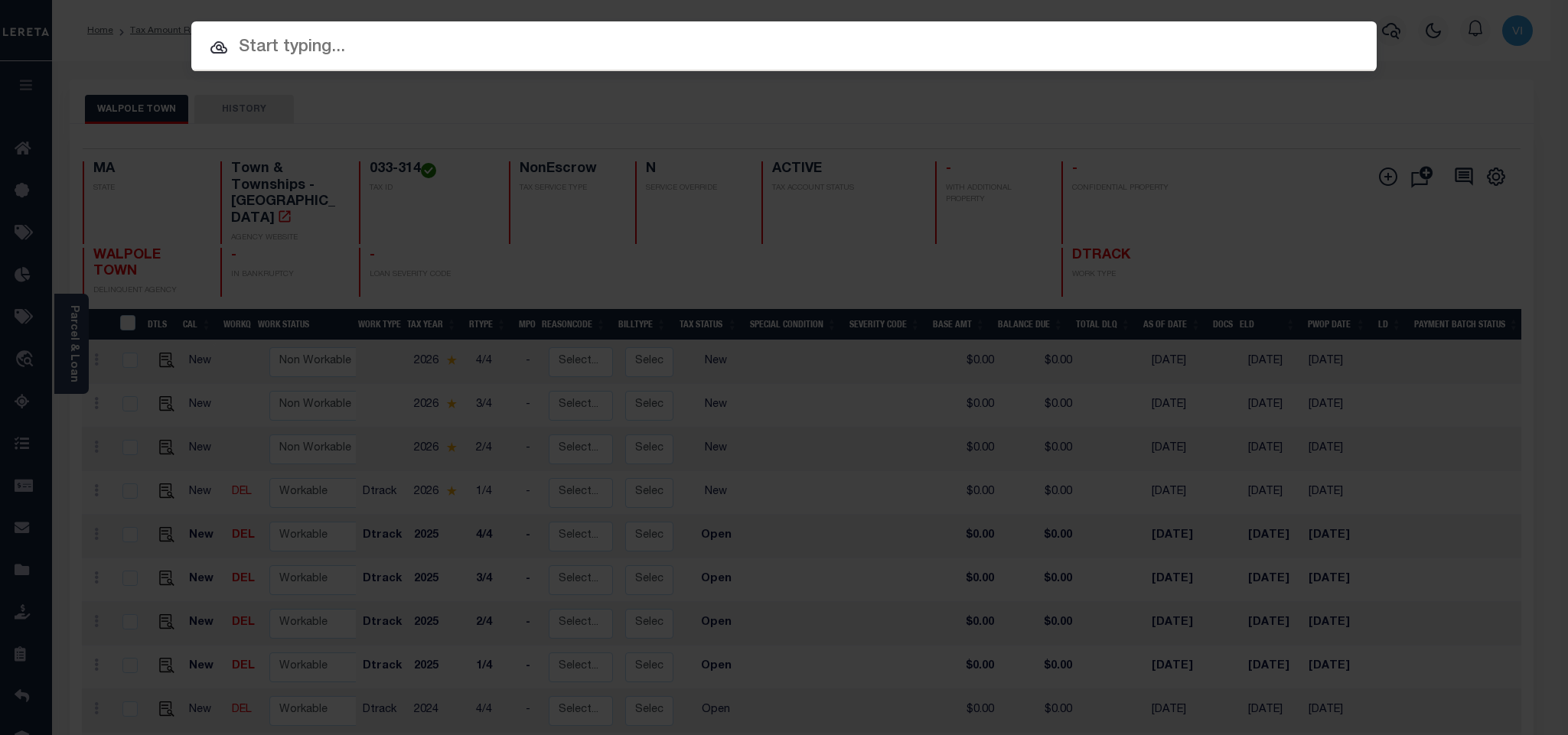
click at [1257, 44] on input "text" at bounding box center [784, 48] width 1185 height 27
paste input "[PHONE_NUMBER]"
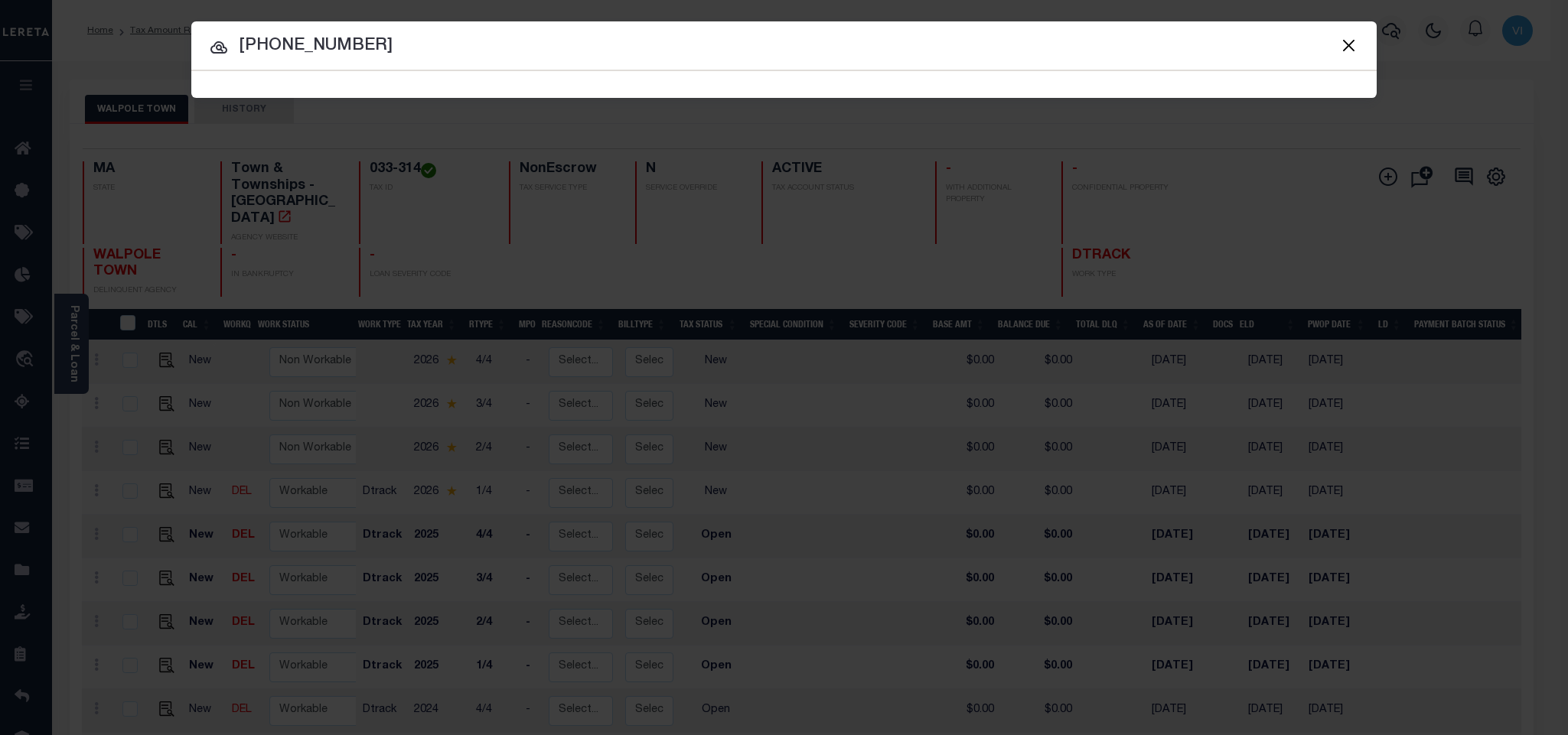
type input "[PHONE_NUMBER]"
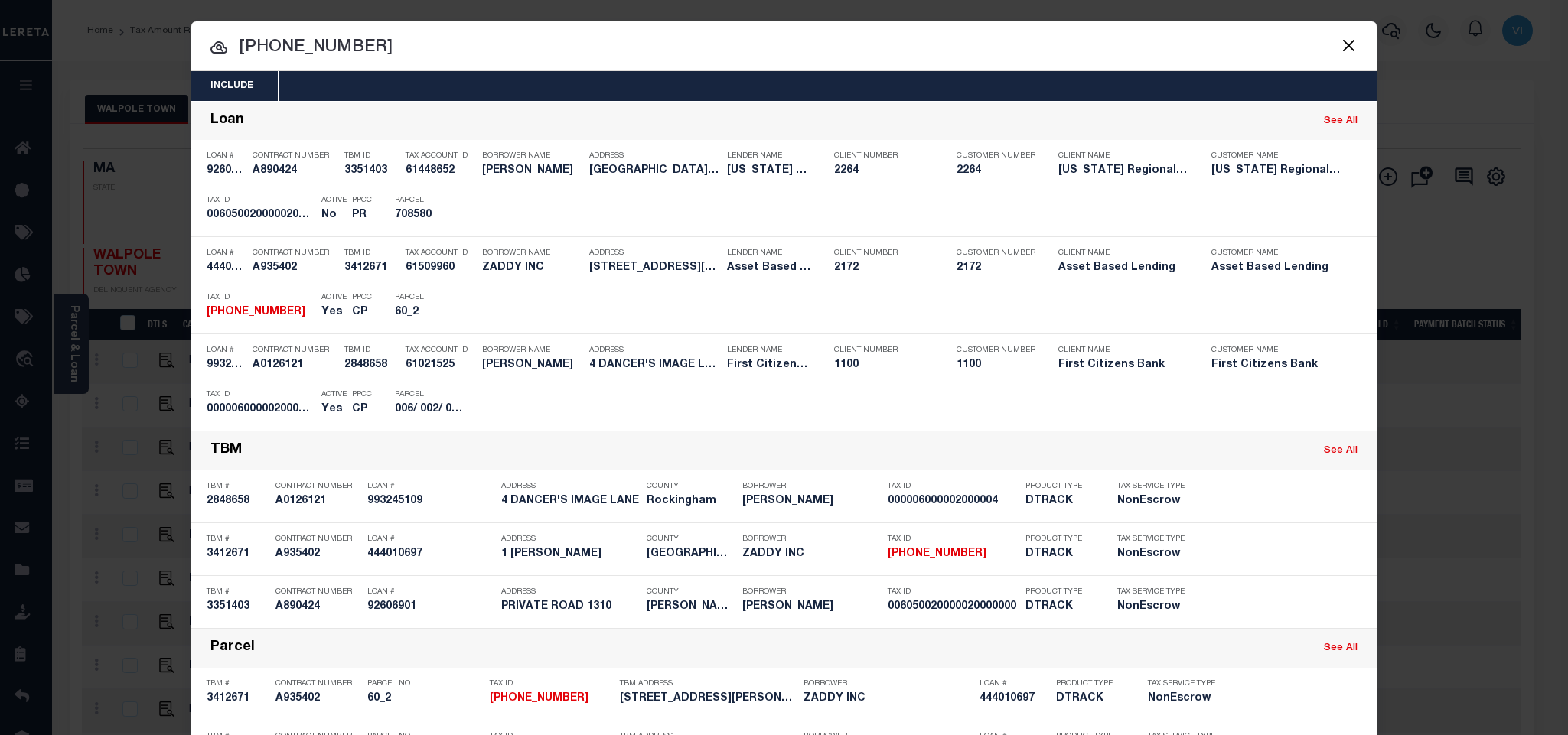
click at [630, 76] on div "Include Loans TBM Customers Borrowers Payments (Lender Non-Disb) Payments (Lend…" at bounding box center [784, 86] width 1185 height 30
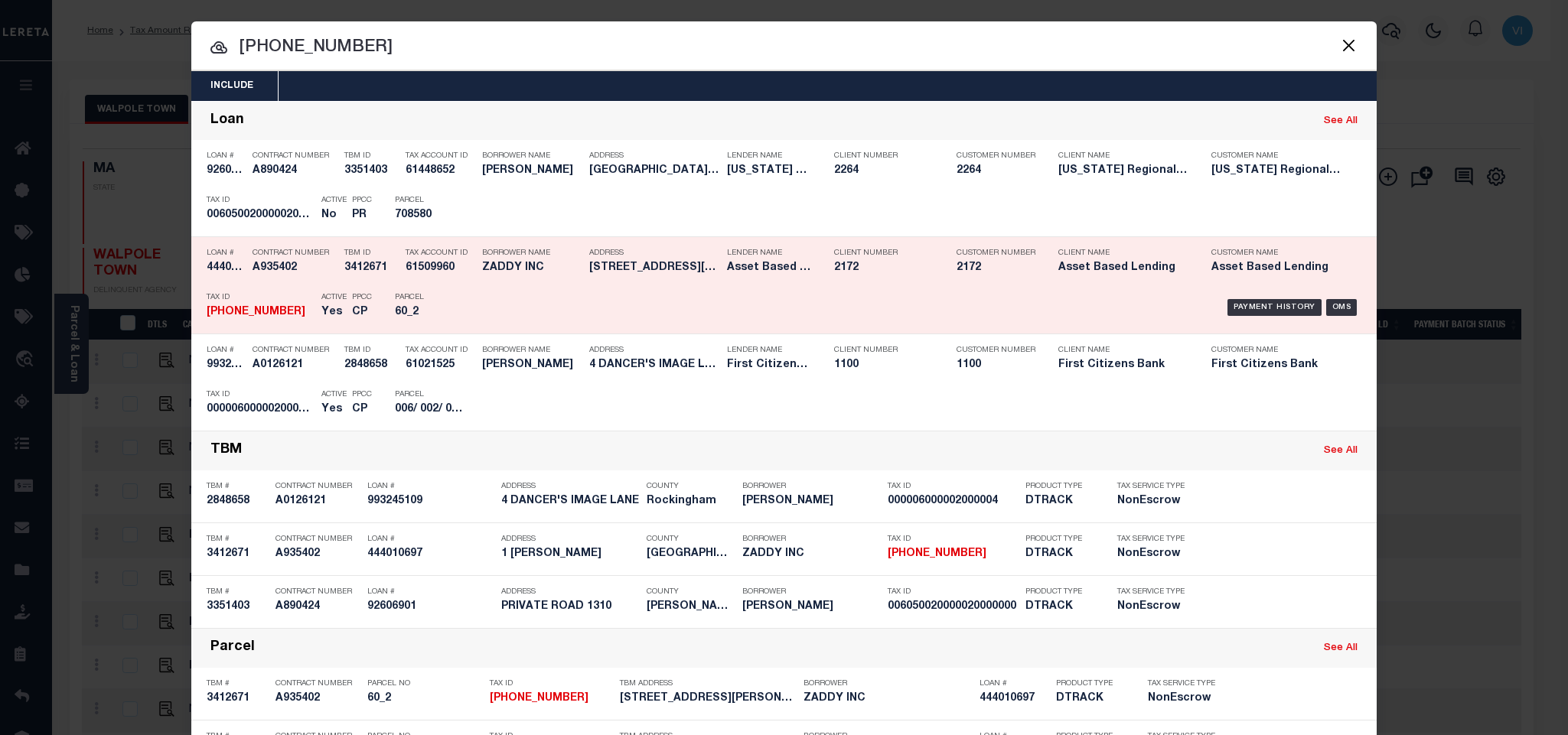
click at [511, 292] on div "Payment History OMS" at bounding box center [924, 307] width 874 height 44
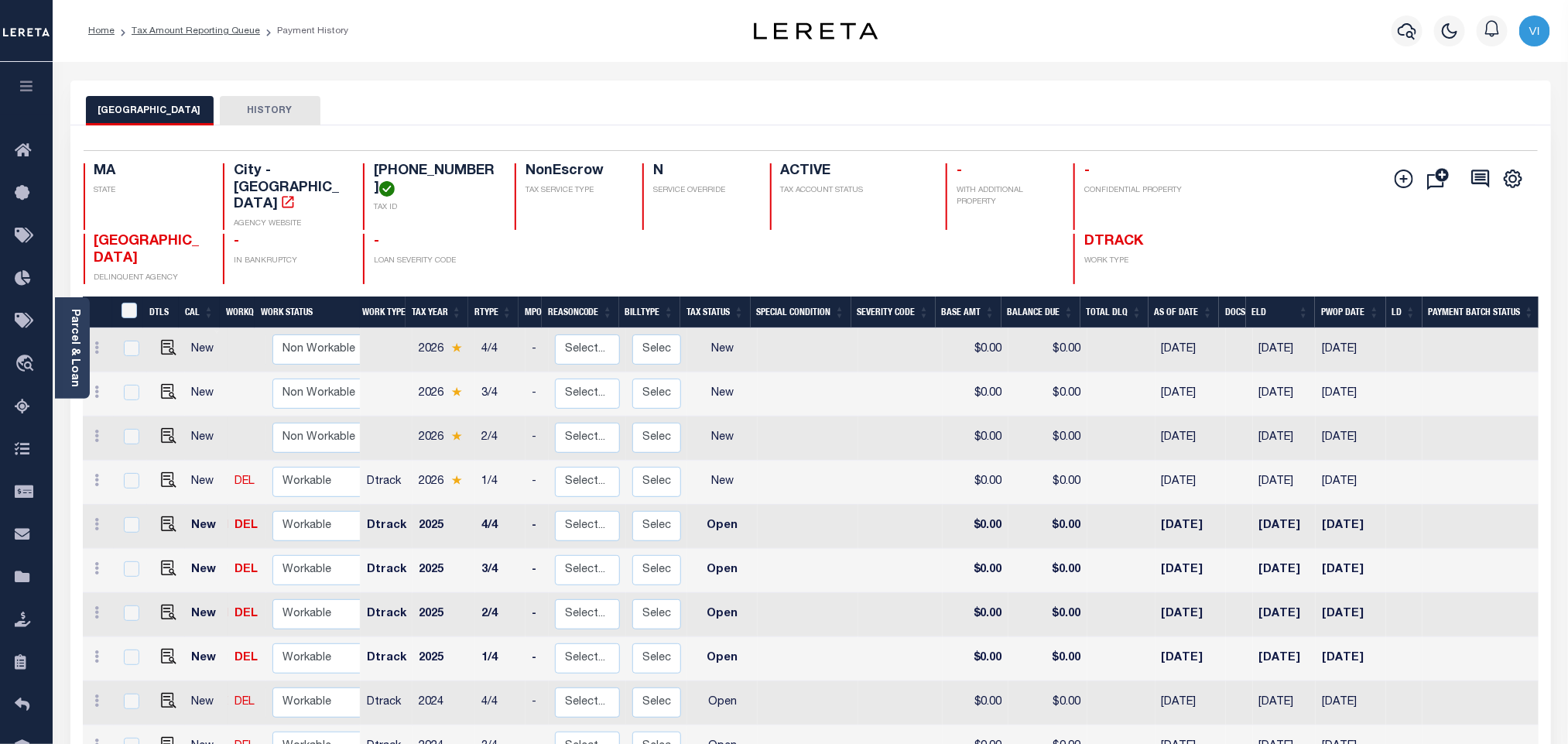
drag, startPoint x: 373, startPoint y: 167, endPoint x: 492, endPoint y: 165, distance: 119.0
click at [492, 165] on h4 "[PHONE_NUMBER]" at bounding box center [435, 180] width 122 height 33
copy h4 "[PHONE_NUMBER]"
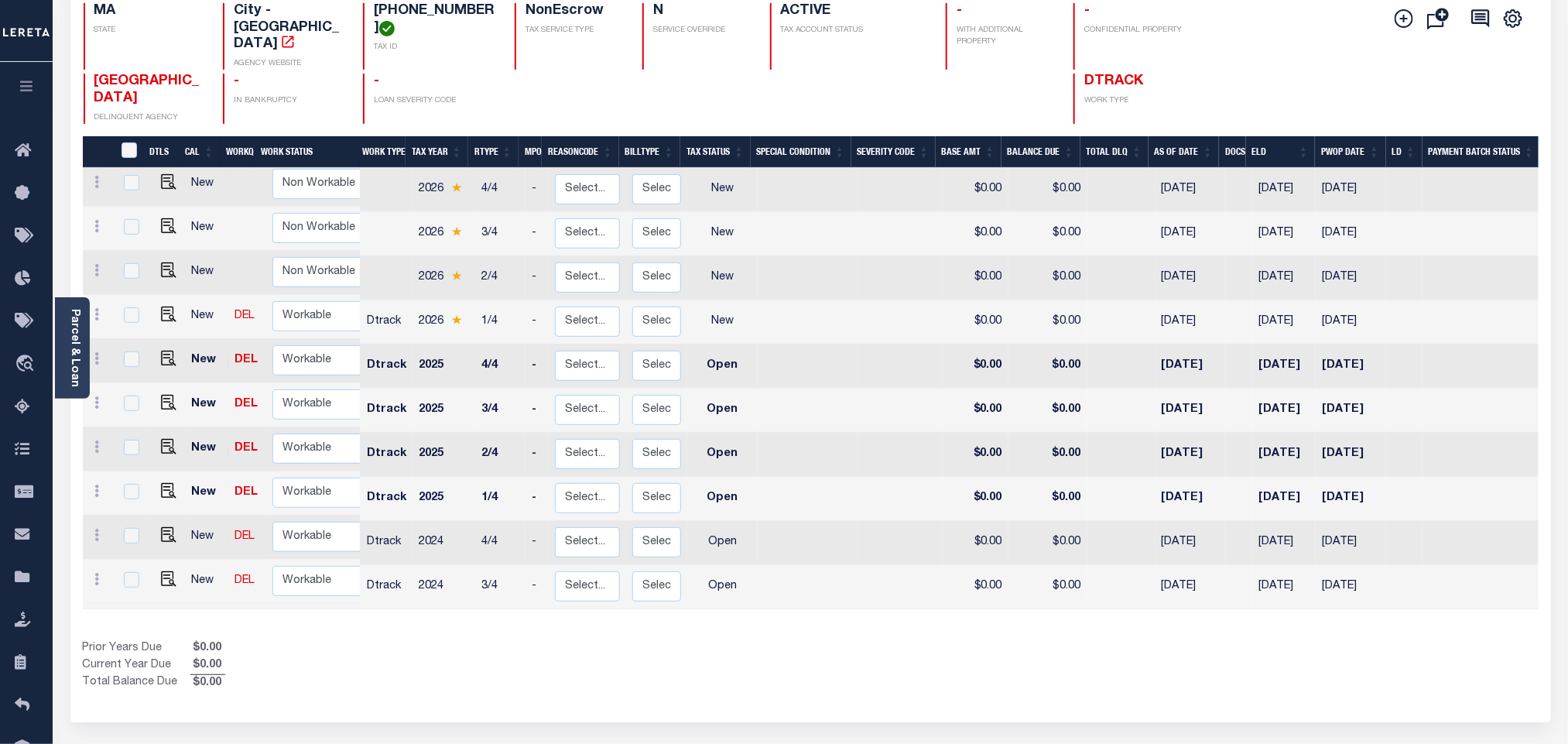
scroll to position [216, 0]
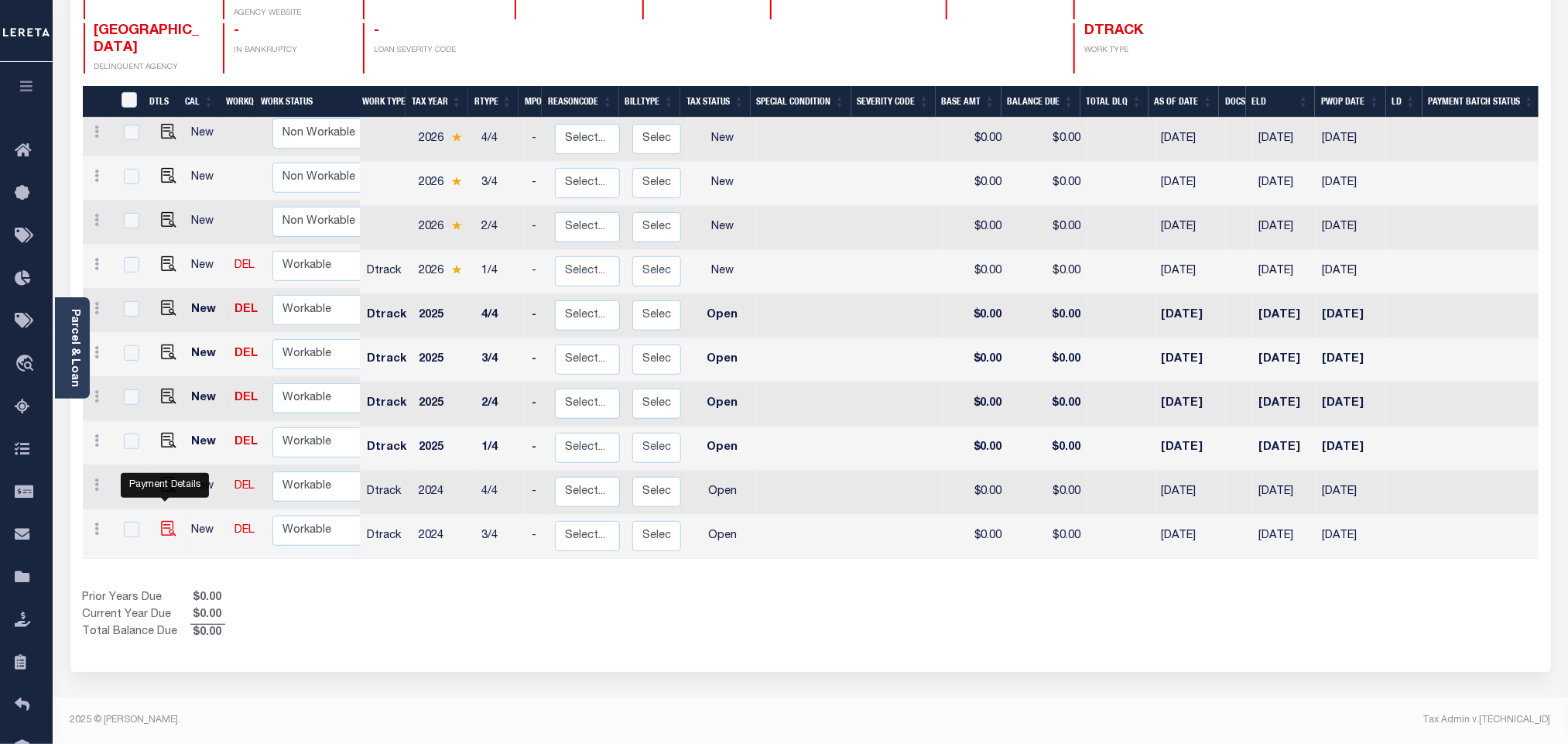
click at [162, 521] on img "" at bounding box center [169, 529] width 16 height 16
checkbox input "true"
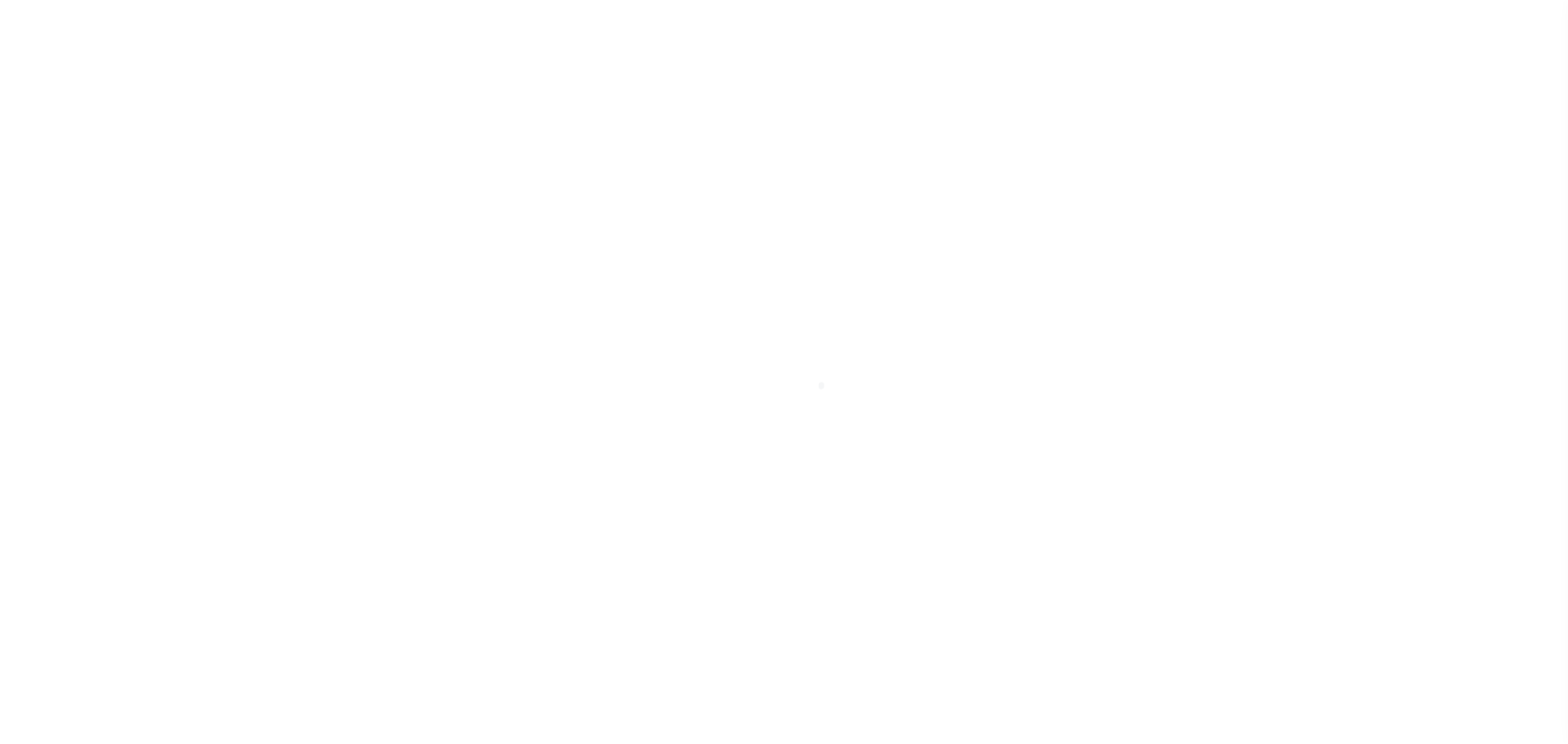
select select "OP2"
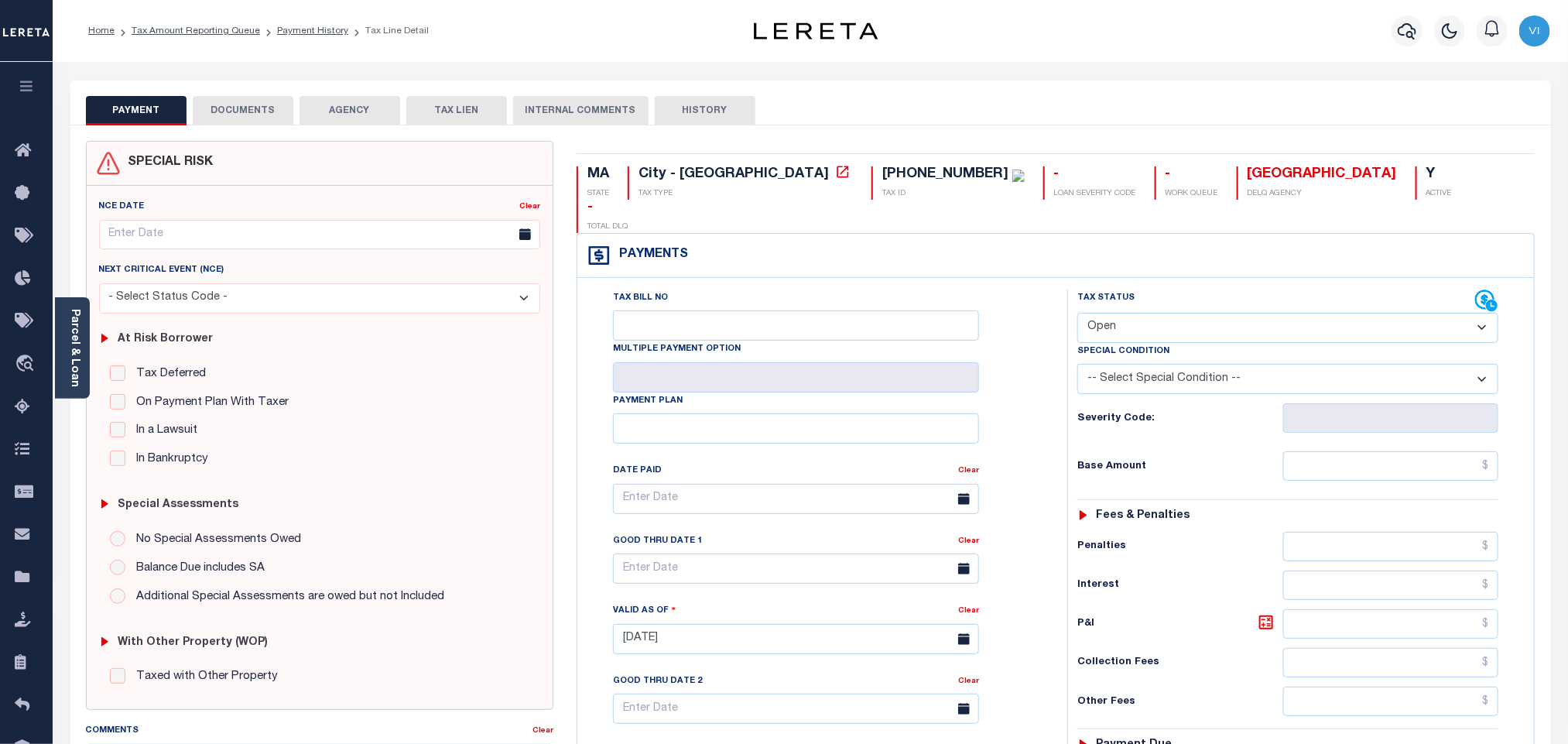
click at [260, 122] on button "DOCUMENTS" at bounding box center [243, 111] width 101 height 30
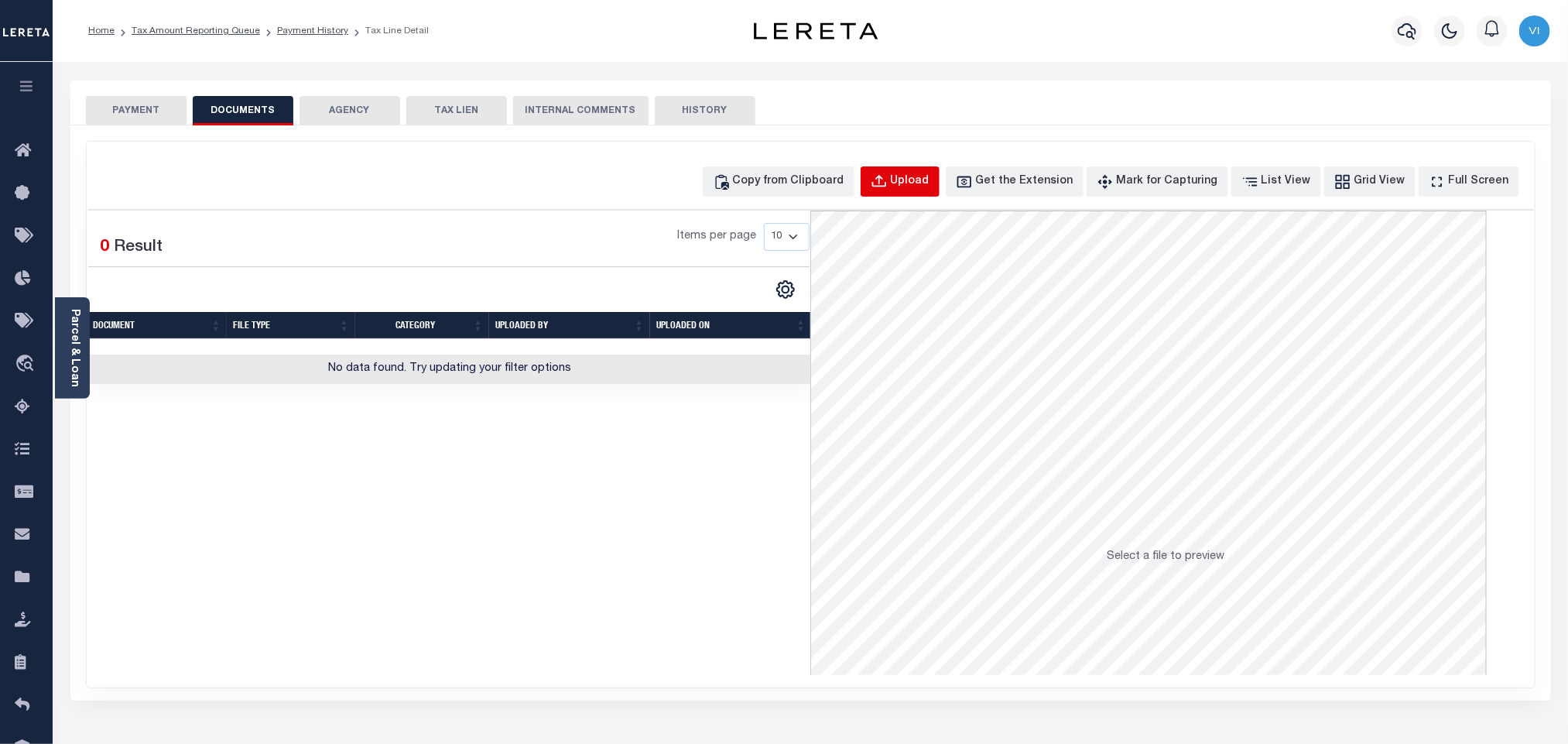
click at [939, 196] on button "Upload" at bounding box center [899, 181] width 79 height 31
select select "POP"
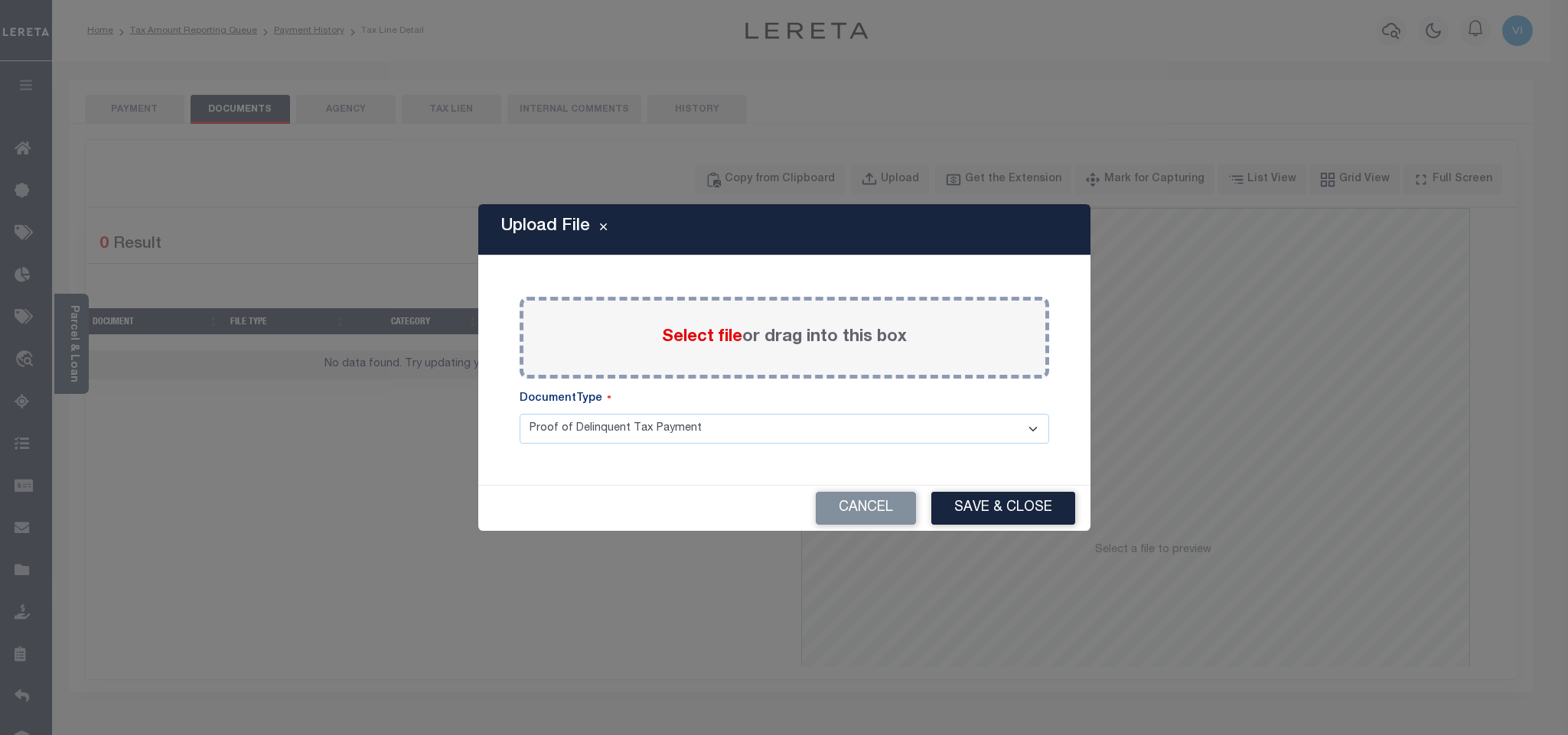
click at [706, 342] on span "Select file" at bounding box center [702, 337] width 81 height 16
click at [0, 0] on input "Select file or drag into this box" at bounding box center [0, 0] width 0 height 0
click at [570, 444] on select "Proof of Delinquent Tax Payment" at bounding box center [784, 429] width 530 height 30
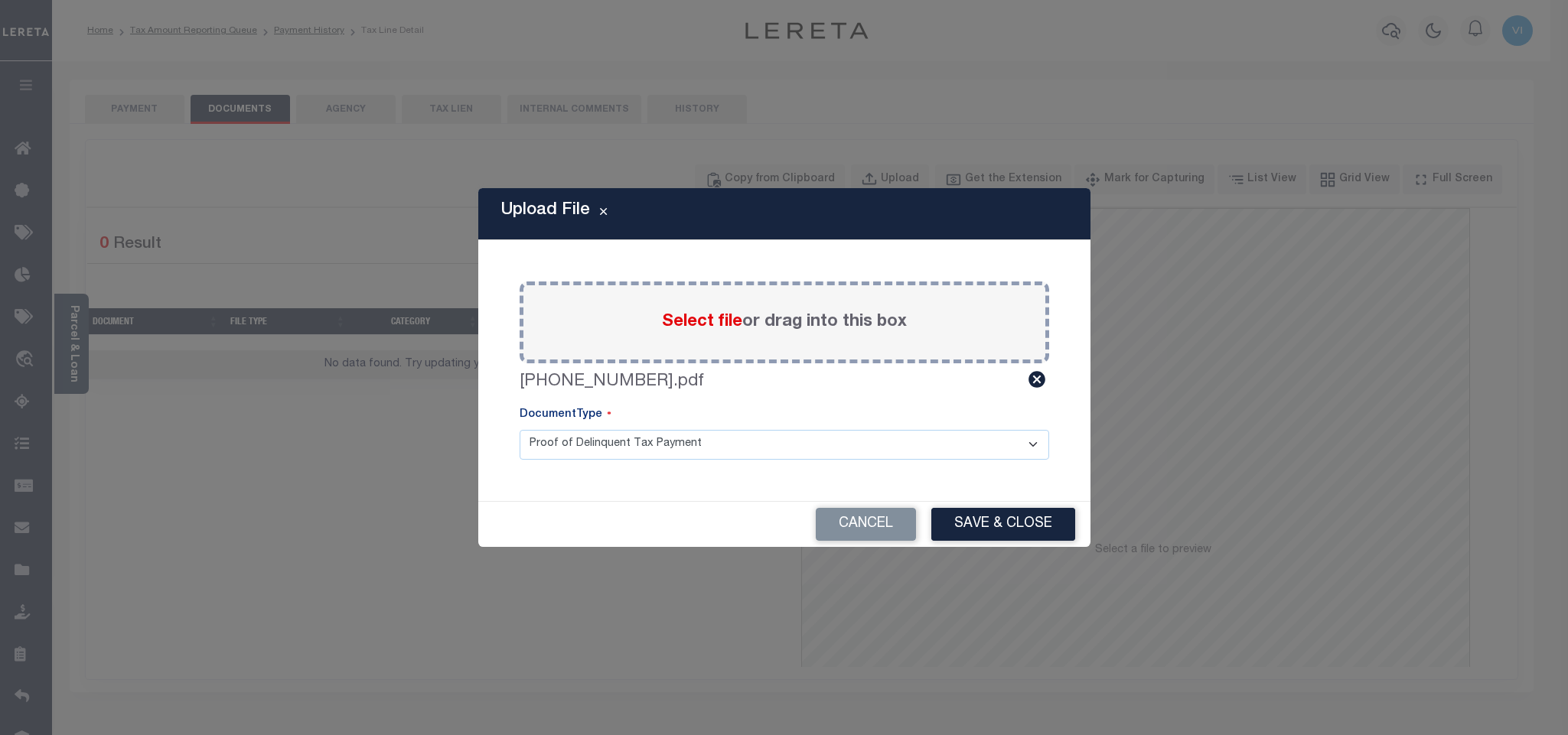
click at [520, 430] on select "Proof of Delinquent Tax Payment" at bounding box center [784, 444] width 530 height 30
click at [970, 529] on button "Save & Close" at bounding box center [1003, 524] width 144 height 33
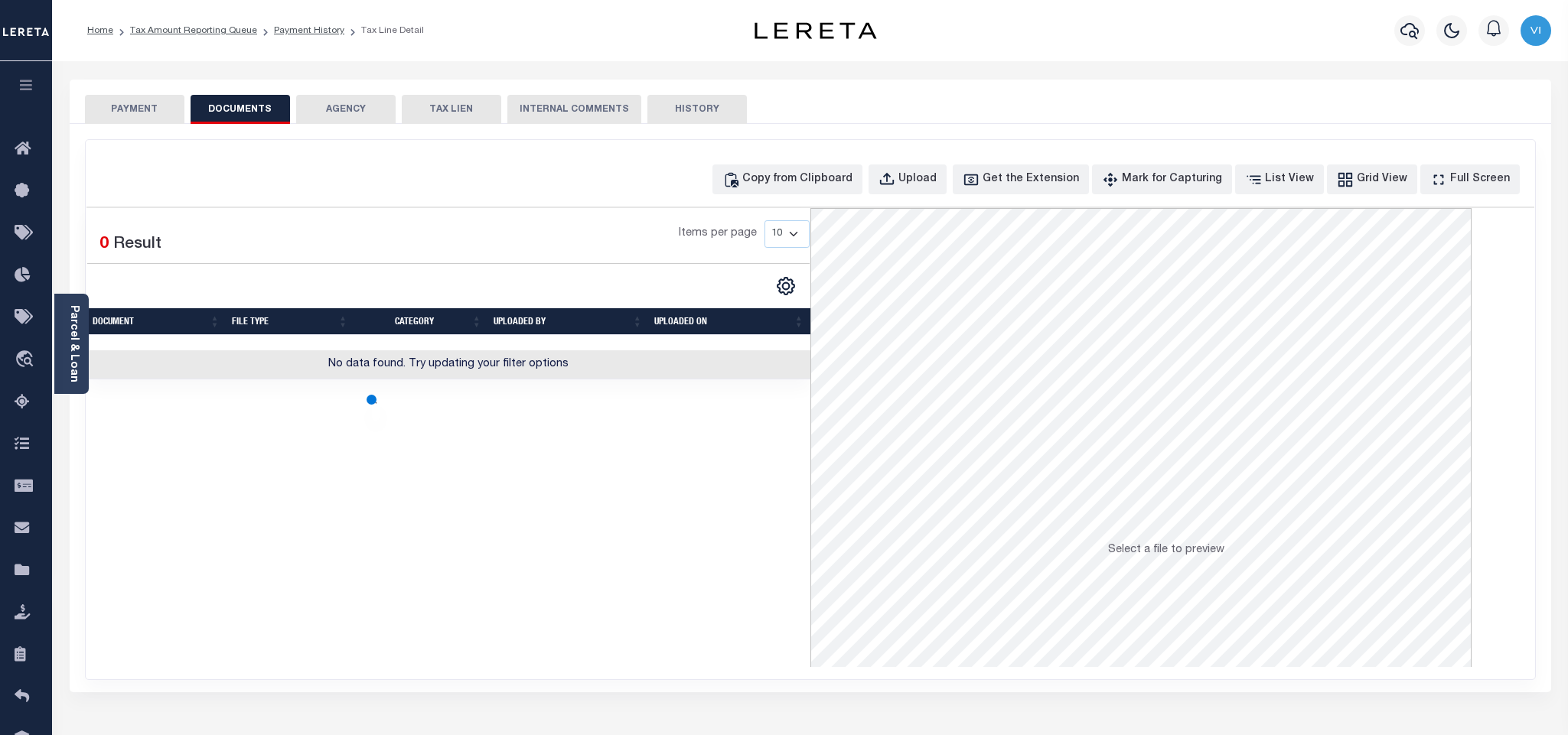
click at [137, 117] on button "PAYMENT" at bounding box center [135, 110] width 100 height 29
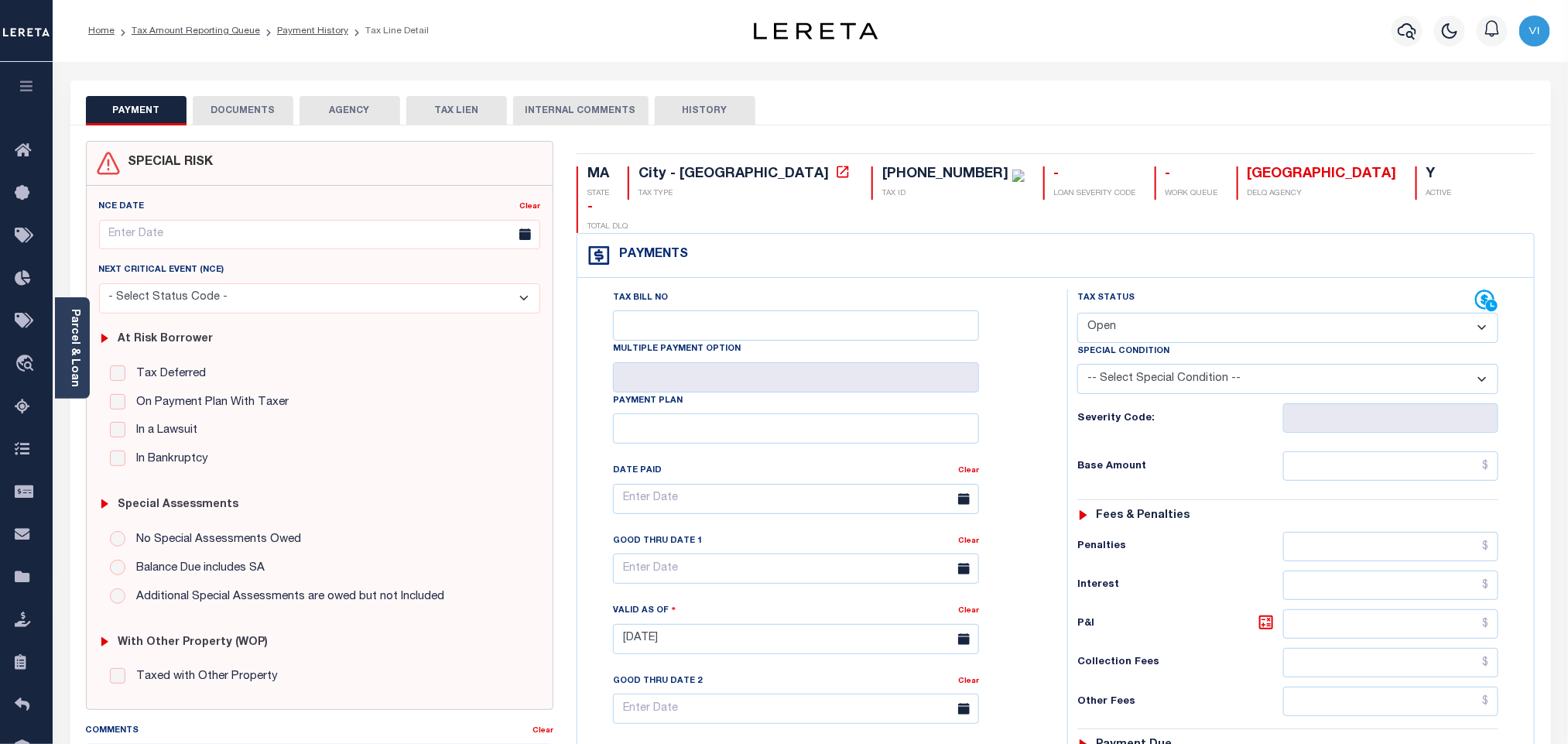
click at [1134, 313] on select "- Select Status Code - Open Due/Unpaid Paid Incomplete No Tax Due Internal Refu…" at bounding box center [1288, 327] width 421 height 31
select select "PYD"
click at [1077, 313] on select "- Select Status Code - Open Due/Unpaid Paid Incomplete No Tax Due Internal Refu…" at bounding box center [1288, 327] width 421 height 31
type input "[DATE]"
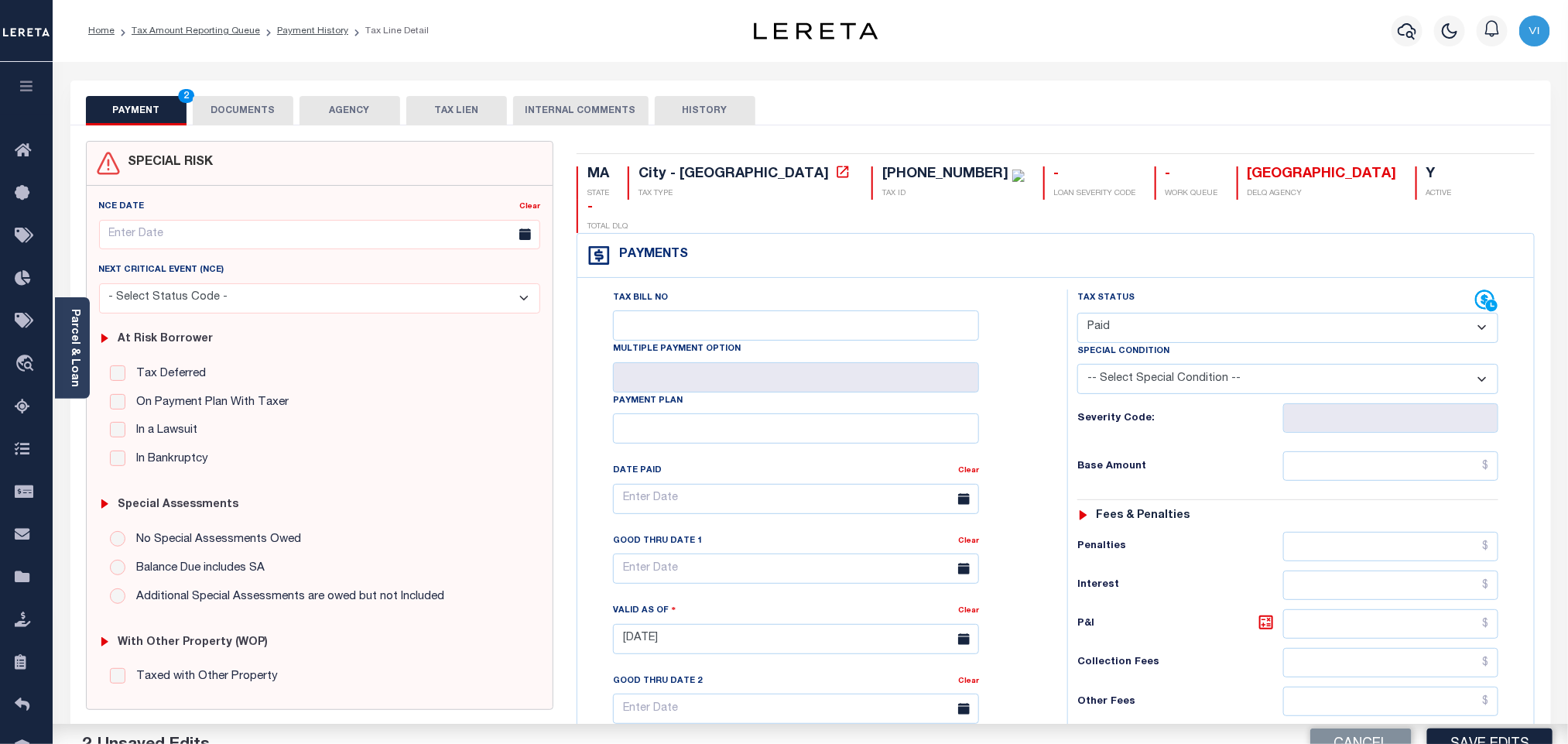
scroll to position [403, 0]
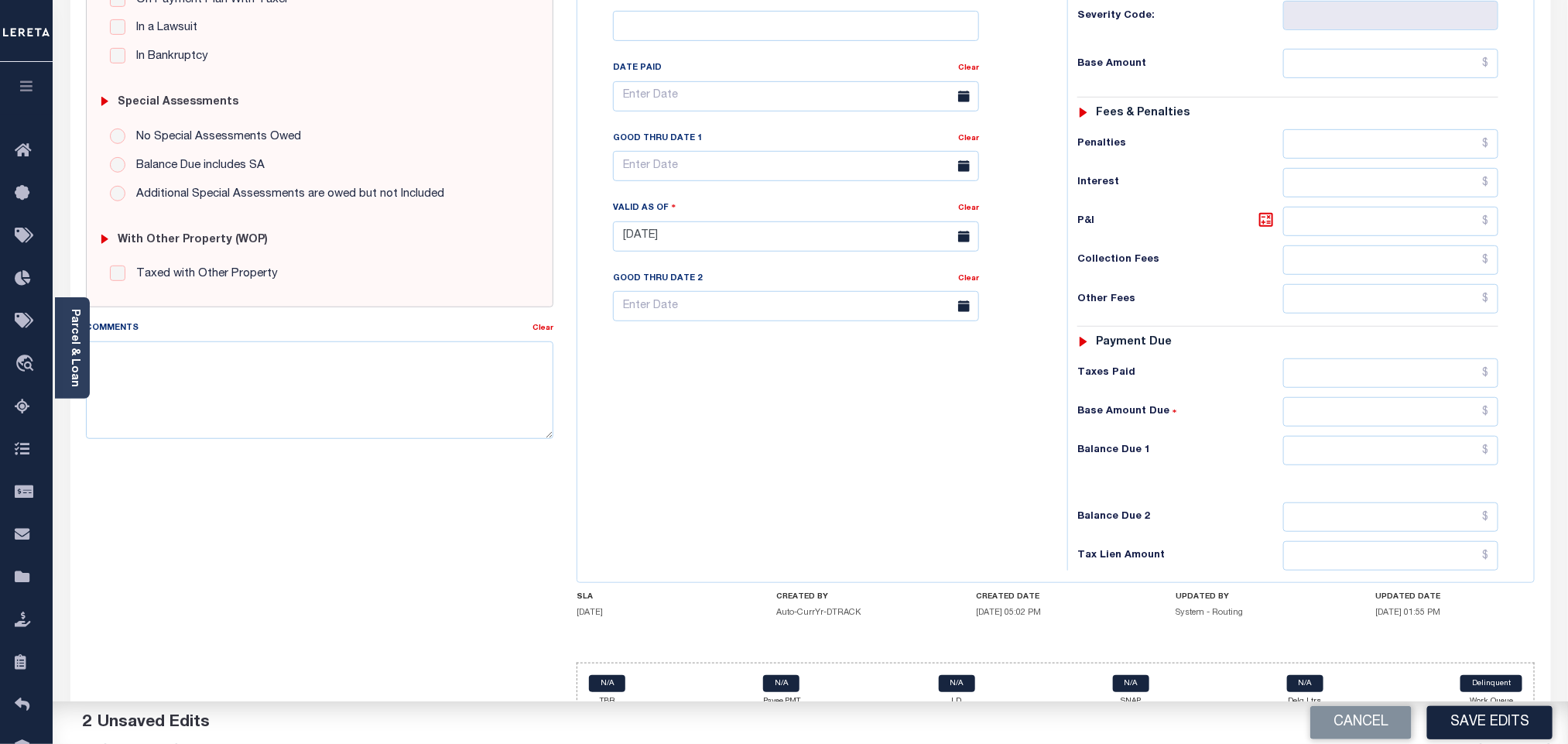
click at [1309, 444] on div "Tax Status Status - Select Status Code -" at bounding box center [1293, 228] width 452 height 684
click at [1309, 442] on input "text" at bounding box center [1391, 451] width 216 height 30
type input "$0.00"
click at [1230, 511] on h6 "Balance Due 2" at bounding box center [1180, 517] width 206 height 12
click at [1472, 735] on button "Save Edits" at bounding box center [1489, 723] width 125 height 33
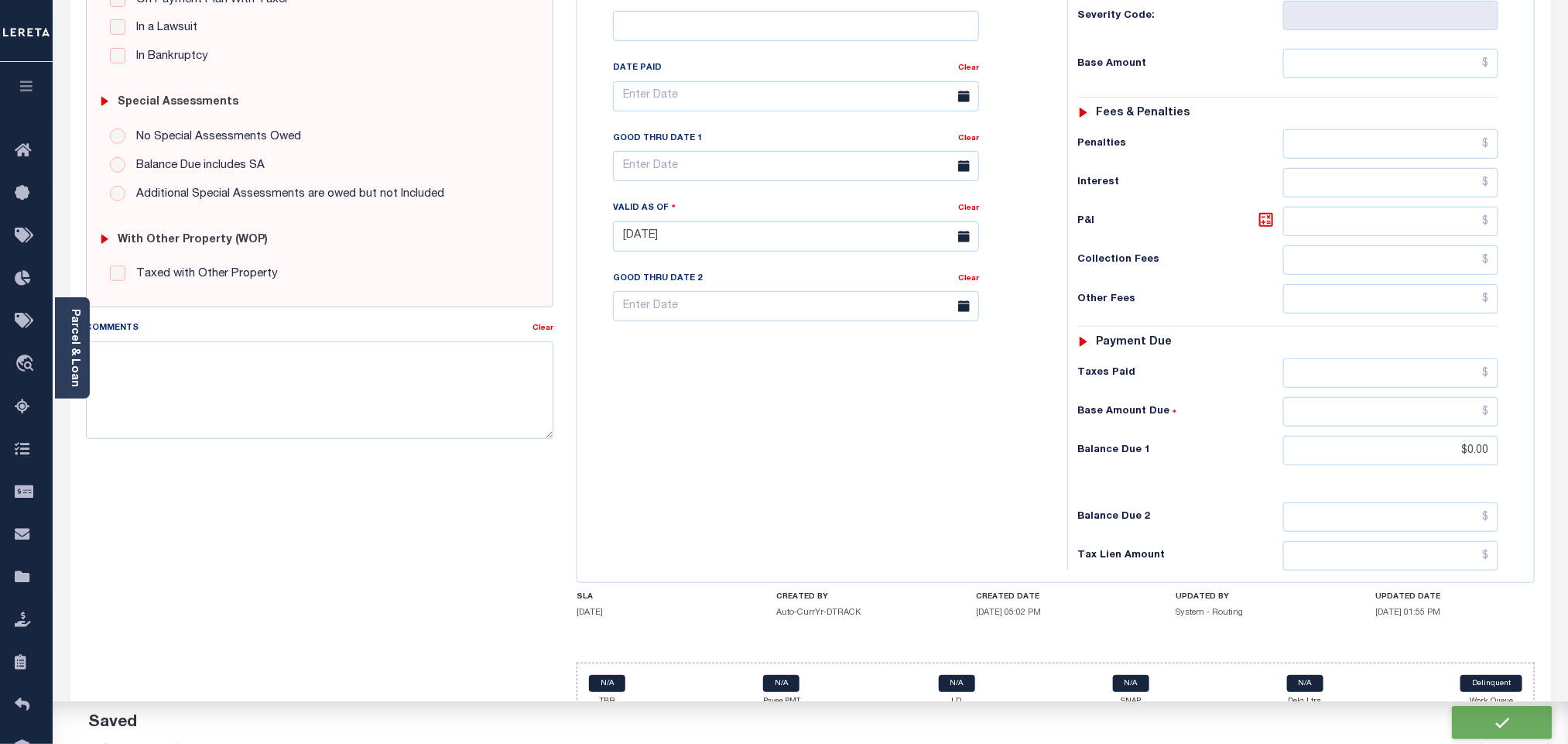
checkbox input "false"
type input "$0"
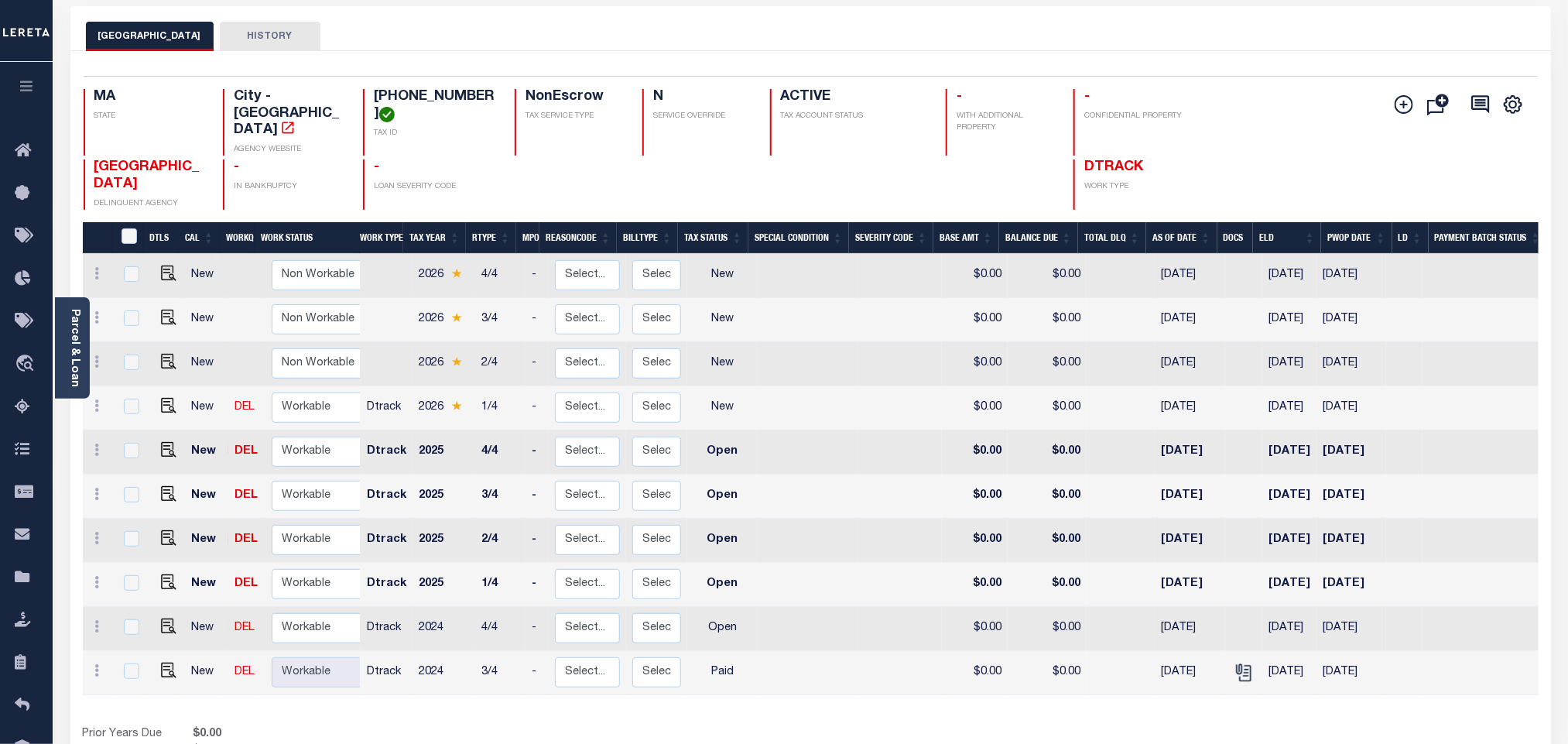
scroll to position [216, 0]
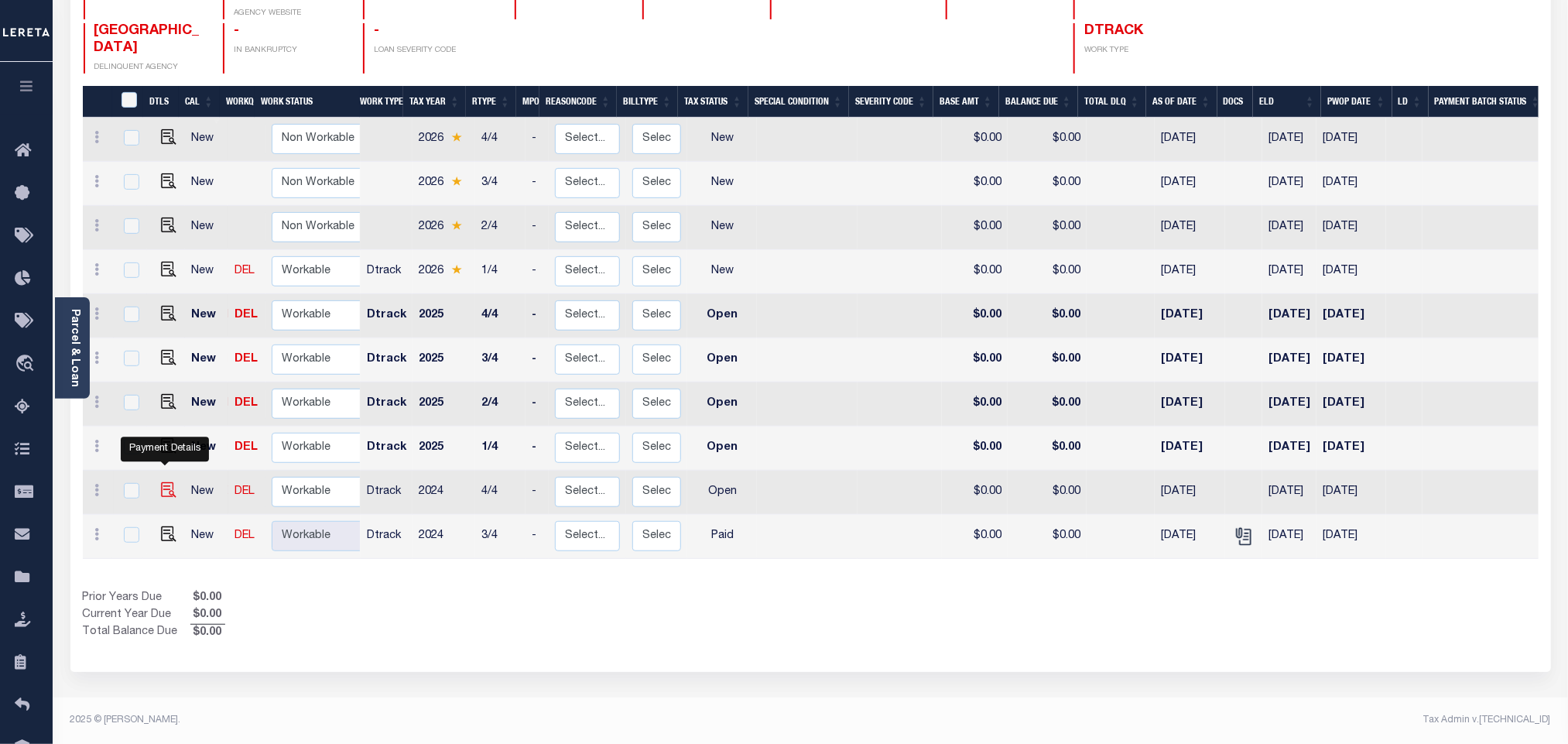
click at [167, 482] on img "" at bounding box center [169, 490] width 16 height 16
checkbox input "true"
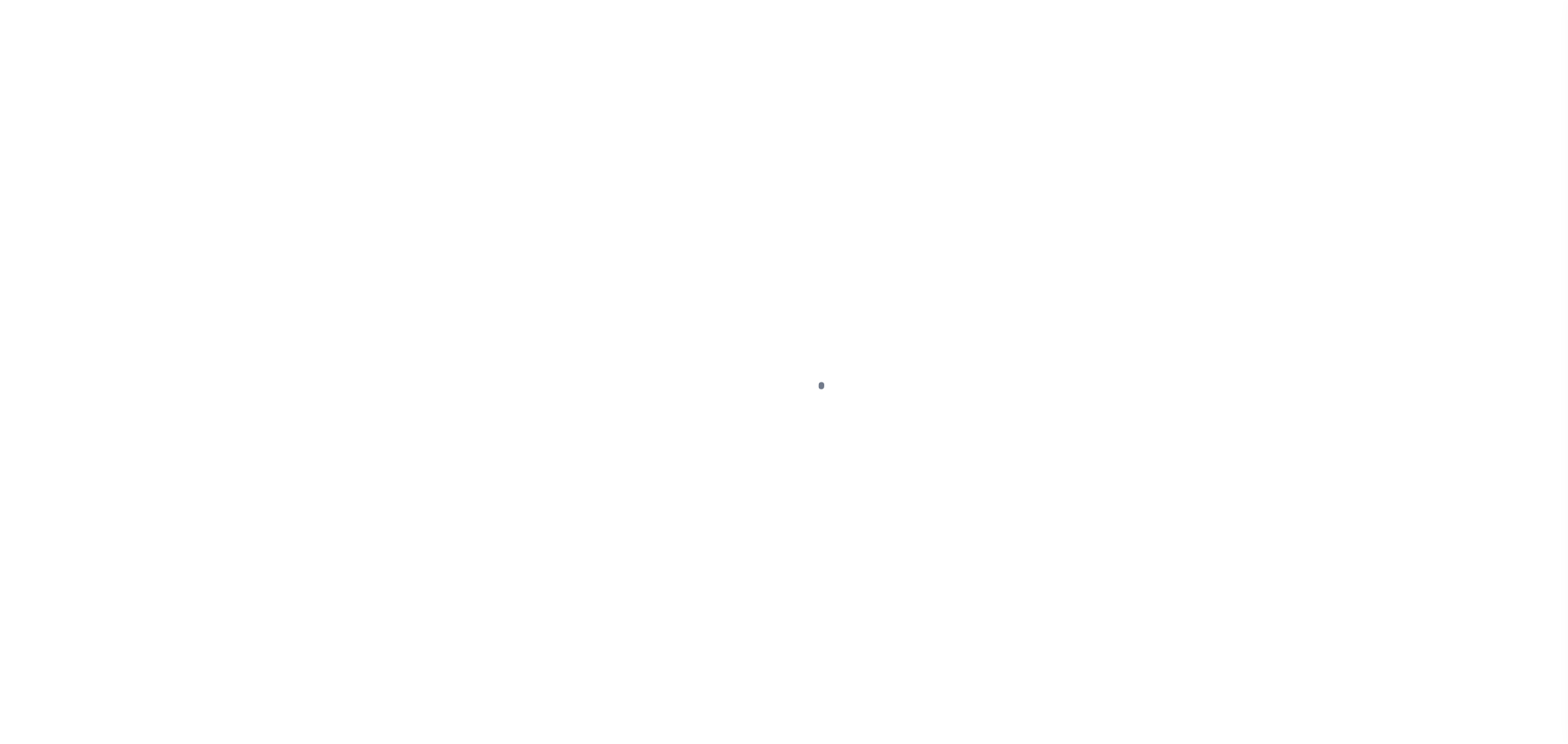
checkbox input "false"
type input "[DATE]"
select select "OP2"
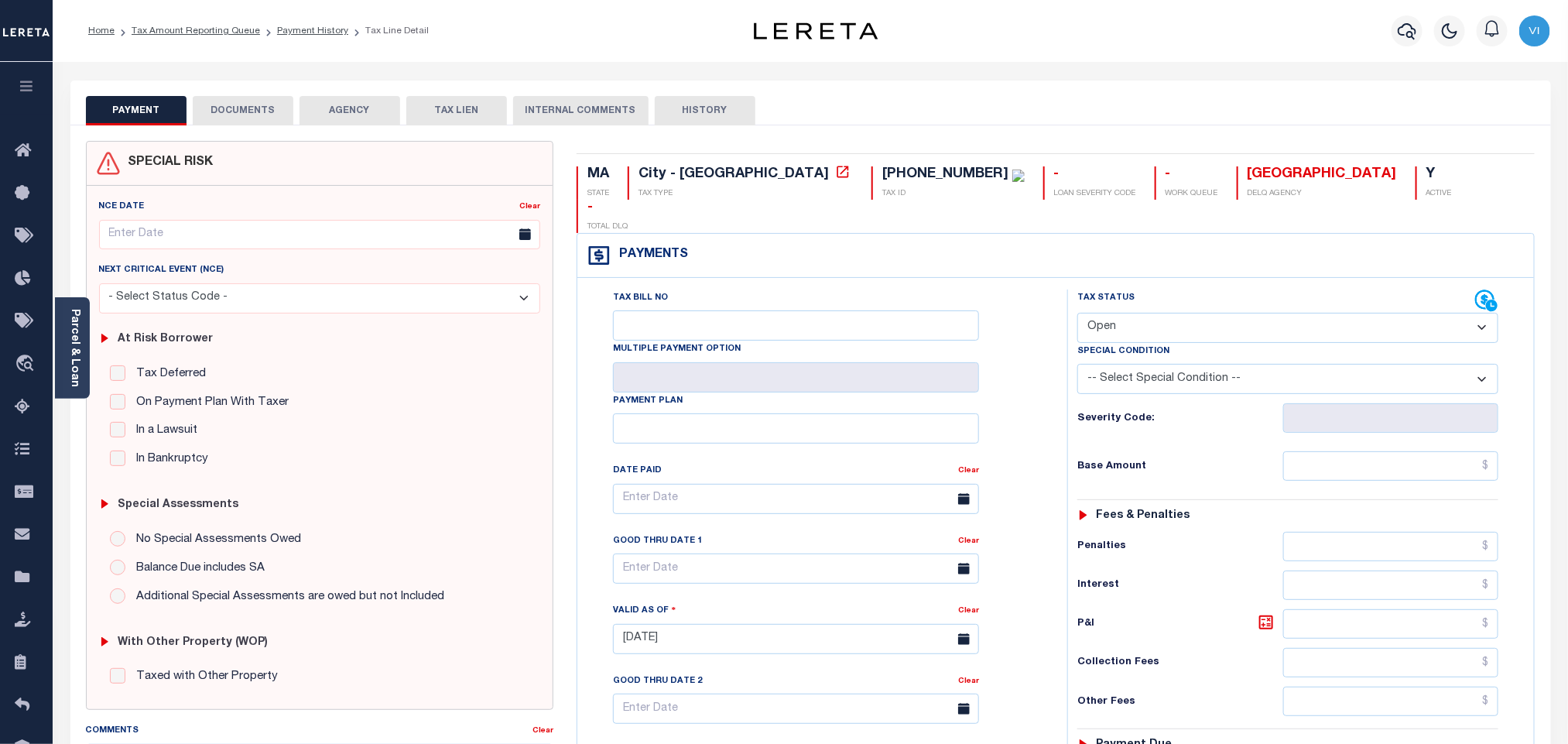
click at [249, 102] on button "DOCUMENTS" at bounding box center [243, 111] width 101 height 30
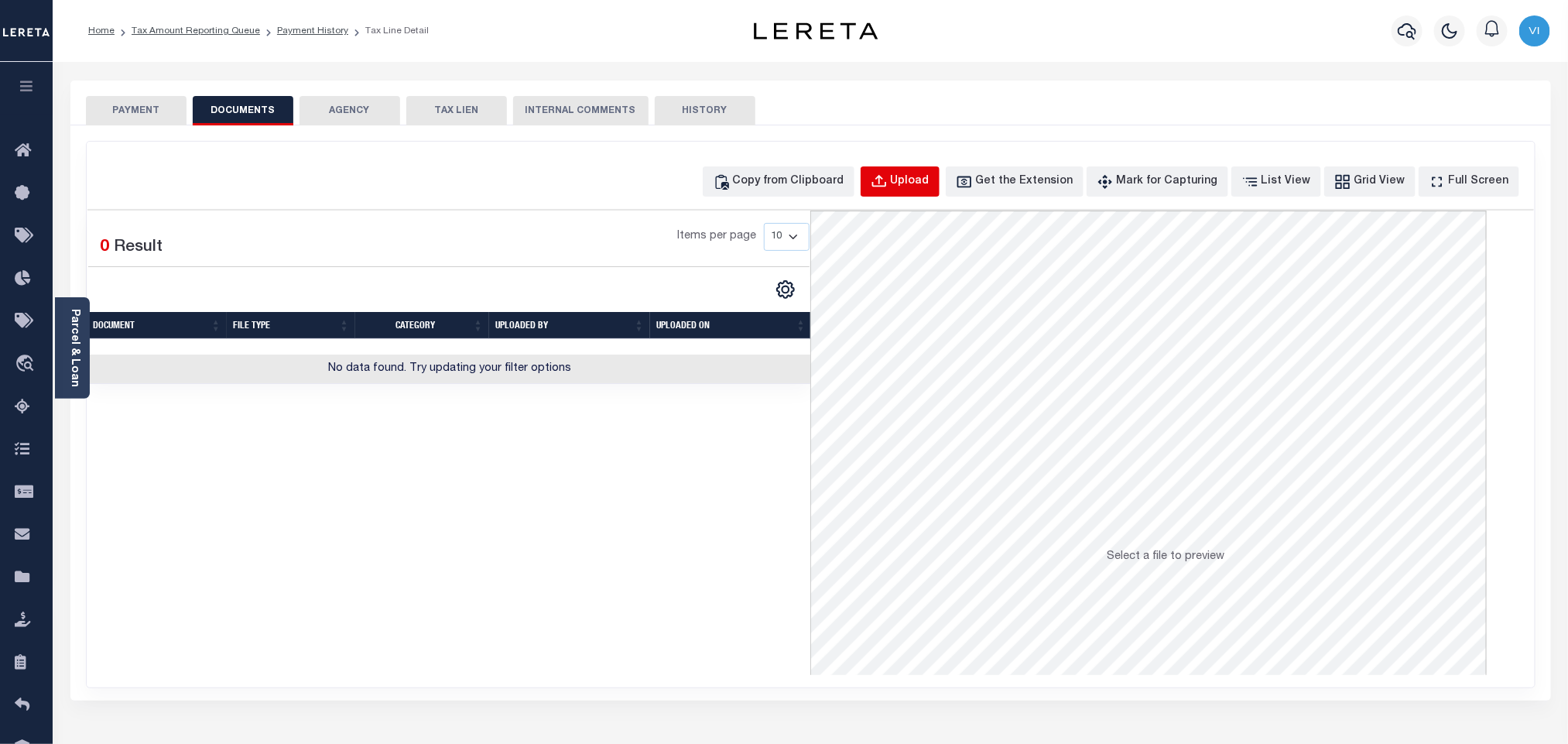
click at [939, 172] on button "Upload" at bounding box center [899, 181] width 79 height 31
select select "POP"
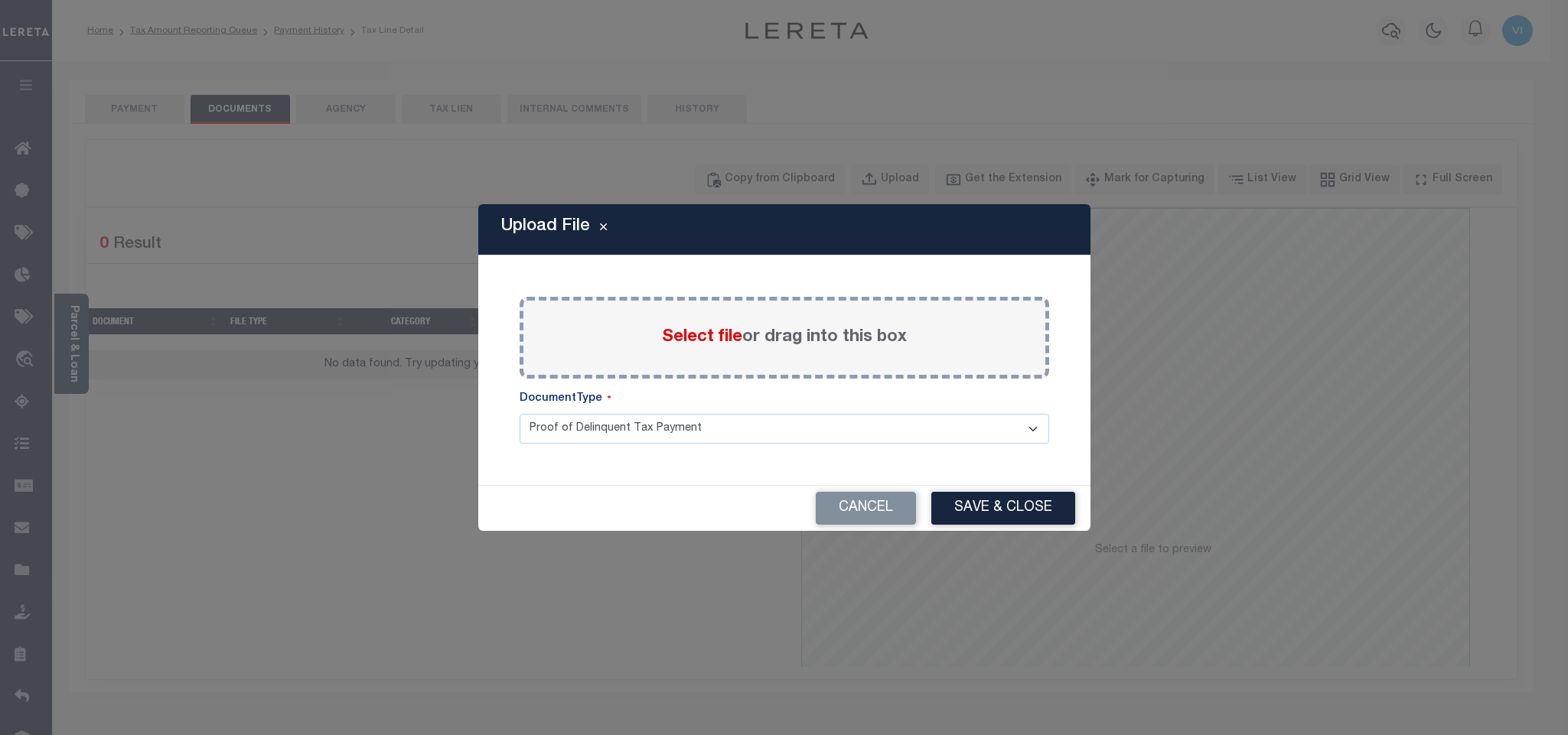
click at [659, 350] on div "Select file or drag into this box" at bounding box center [784, 337] width 530 height 82
click at [670, 345] on span "Select file" at bounding box center [702, 337] width 81 height 16
click at [0, 0] on input "Select file or drag into this box" at bounding box center [0, 0] width 0 height 0
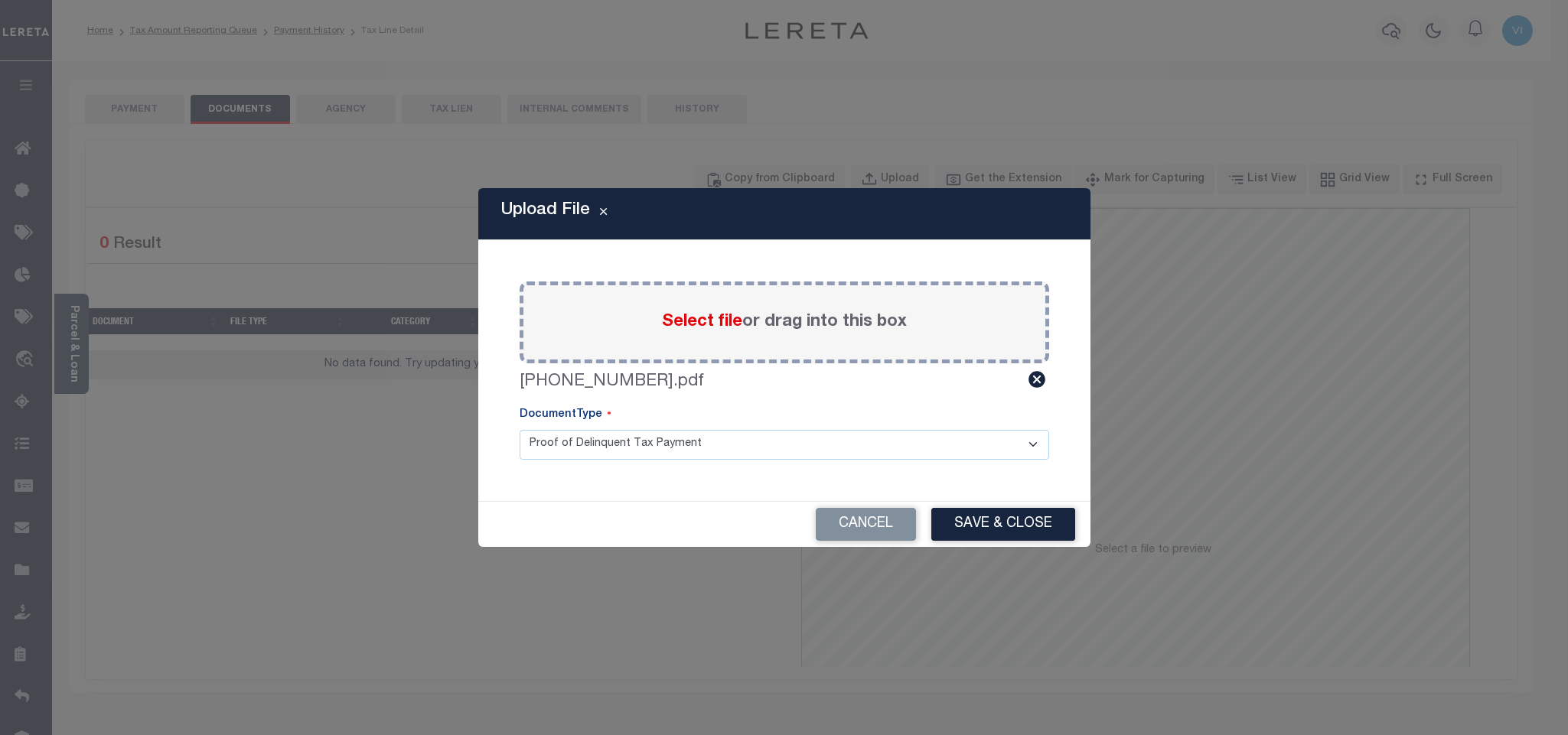
click at [575, 455] on select "Proof of Delinquent Tax Payment" at bounding box center [784, 444] width 530 height 30
click at [520, 430] on select "Proof of Delinquent Tax Payment" at bounding box center [784, 444] width 530 height 30
click at [1034, 526] on button "Save & Close" at bounding box center [1003, 524] width 144 height 33
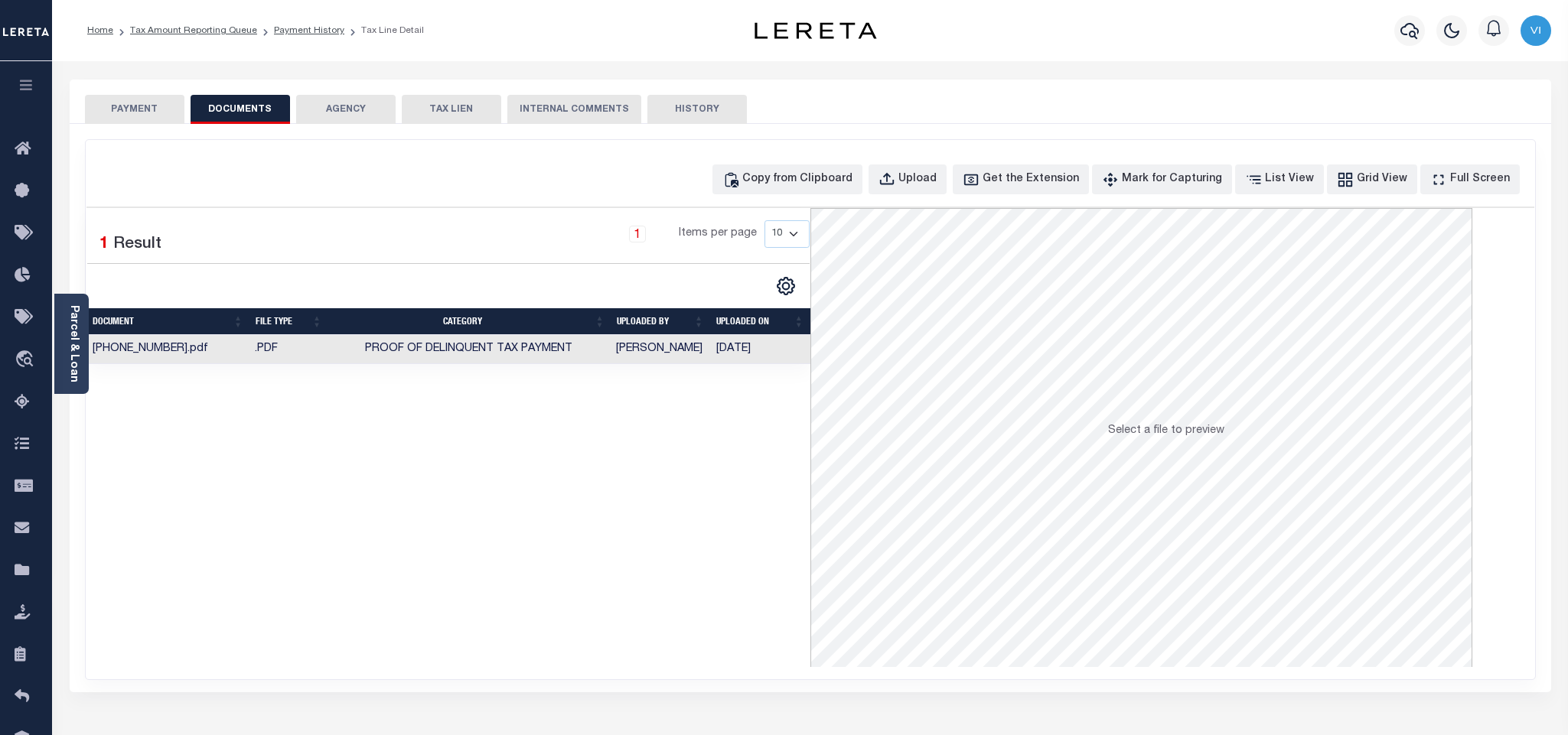
click at [177, 115] on button "PAYMENT" at bounding box center [135, 110] width 100 height 29
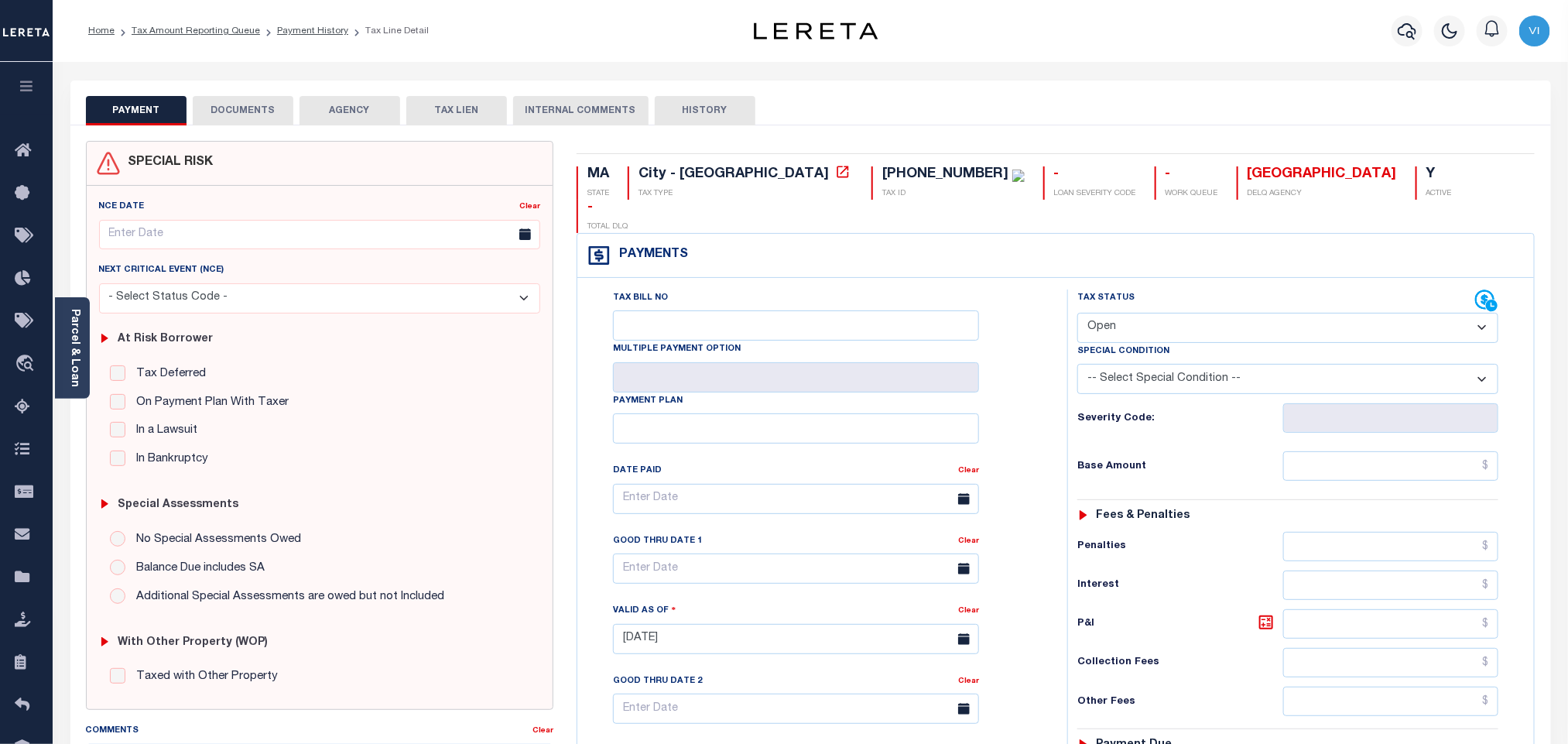
click at [1111, 313] on select "- Select Status Code - Open Due/Unpaid Paid Incomplete No Tax Due Internal Refu…" at bounding box center [1288, 327] width 421 height 31
select select "PYD"
click at [1077, 313] on select "- Select Status Code - Open Due/Unpaid Paid Incomplete No Tax Due Internal Refu…" at bounding box center [1288, 327] width 421 height 31
type input "[DATE]"
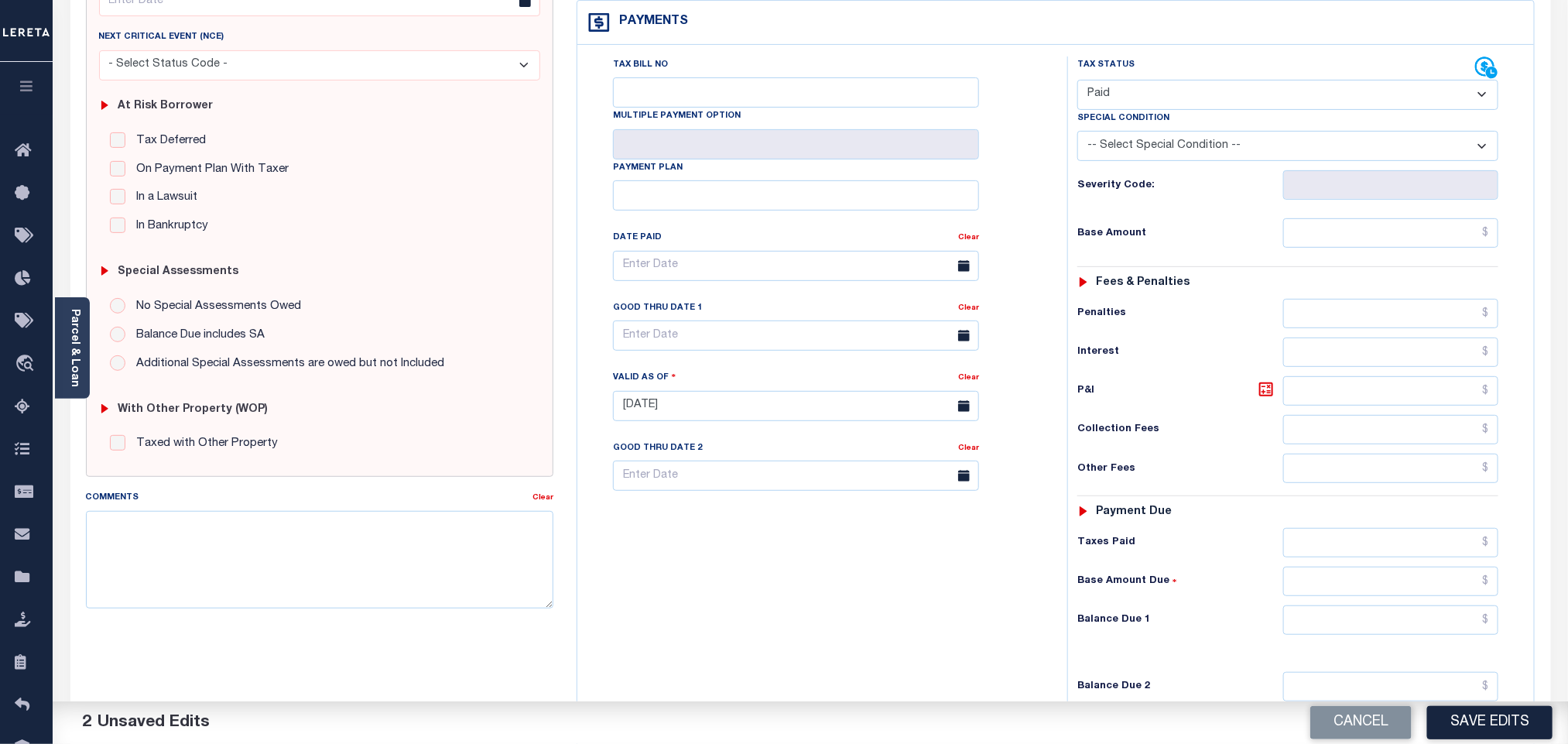
scroll to position [403, 0]
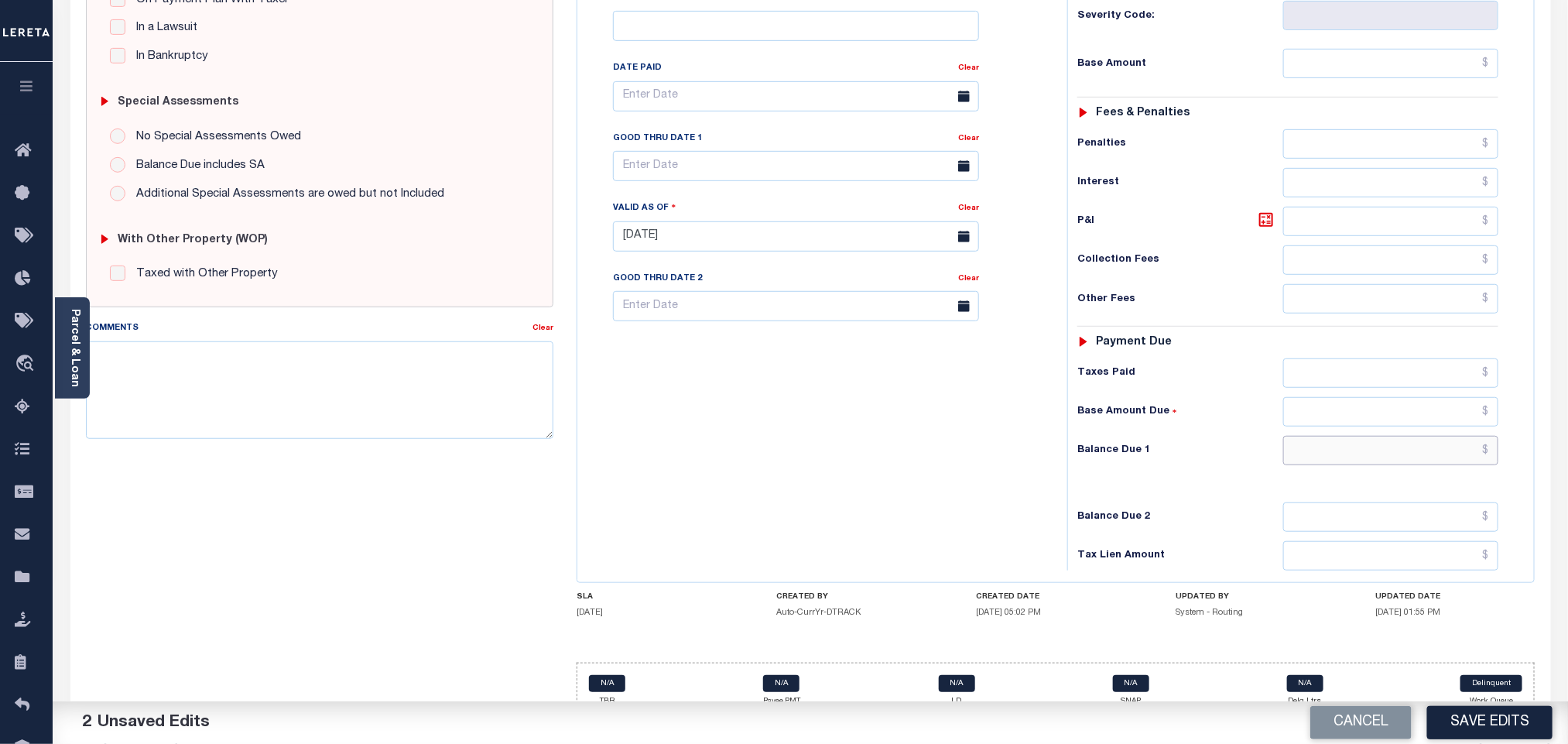
click at [1307, 436] on input "text" at bounding box center [1391, 451] width 216 height 30
type input "$0.00"
click at [1451, 725] on button "Save Edits" at bounding box center [1489, 723] width 125 height 33
checkbox input "false"
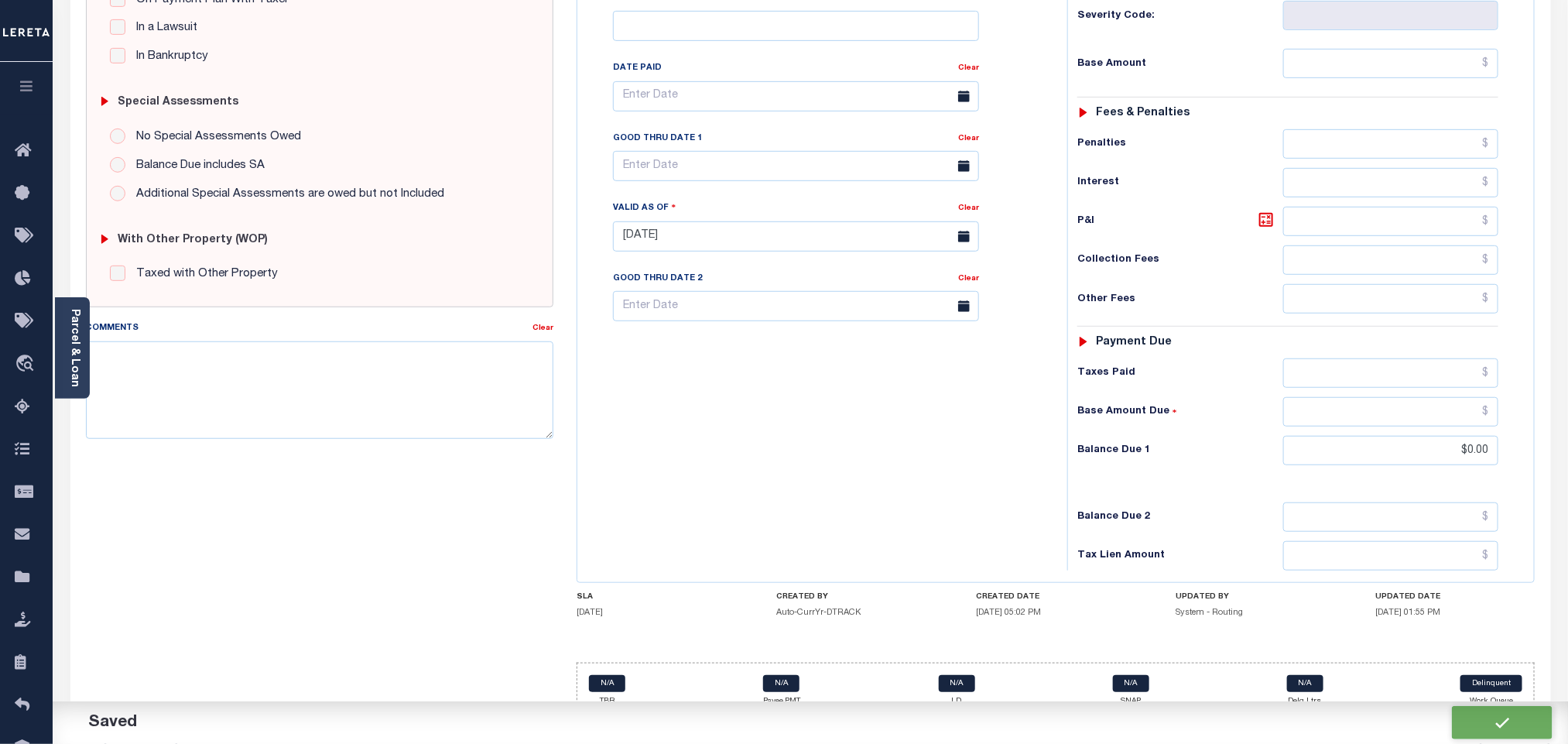
checkbox input "false"
type input "$0"
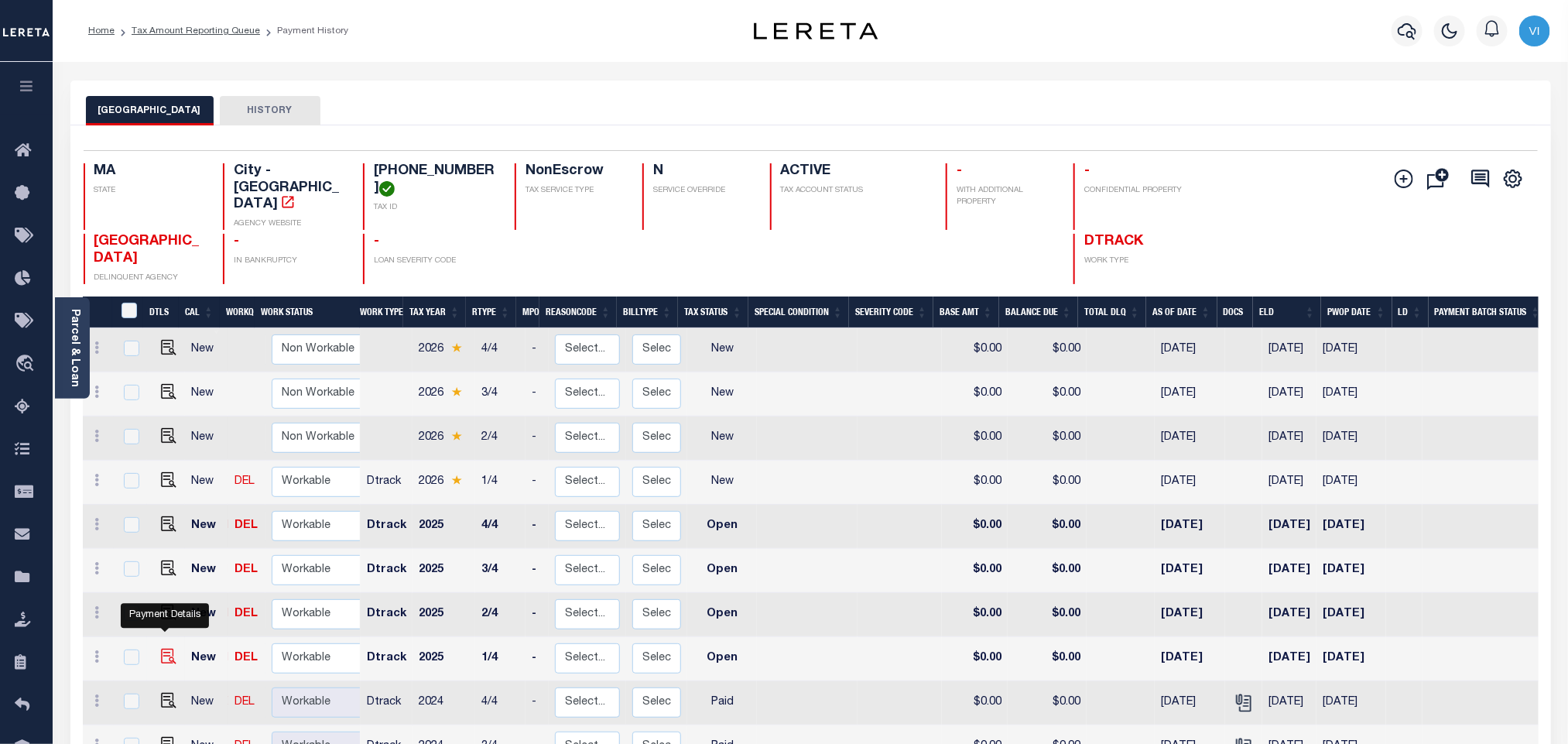
drag, startPoint x: 167, startPoint y: 649, endPoint x: 236, endPoint y: 635, distance: 70.4
click at [167, 649] on img "" at bounding box center [169, 657] width 16 height 16
checkbox input "true"
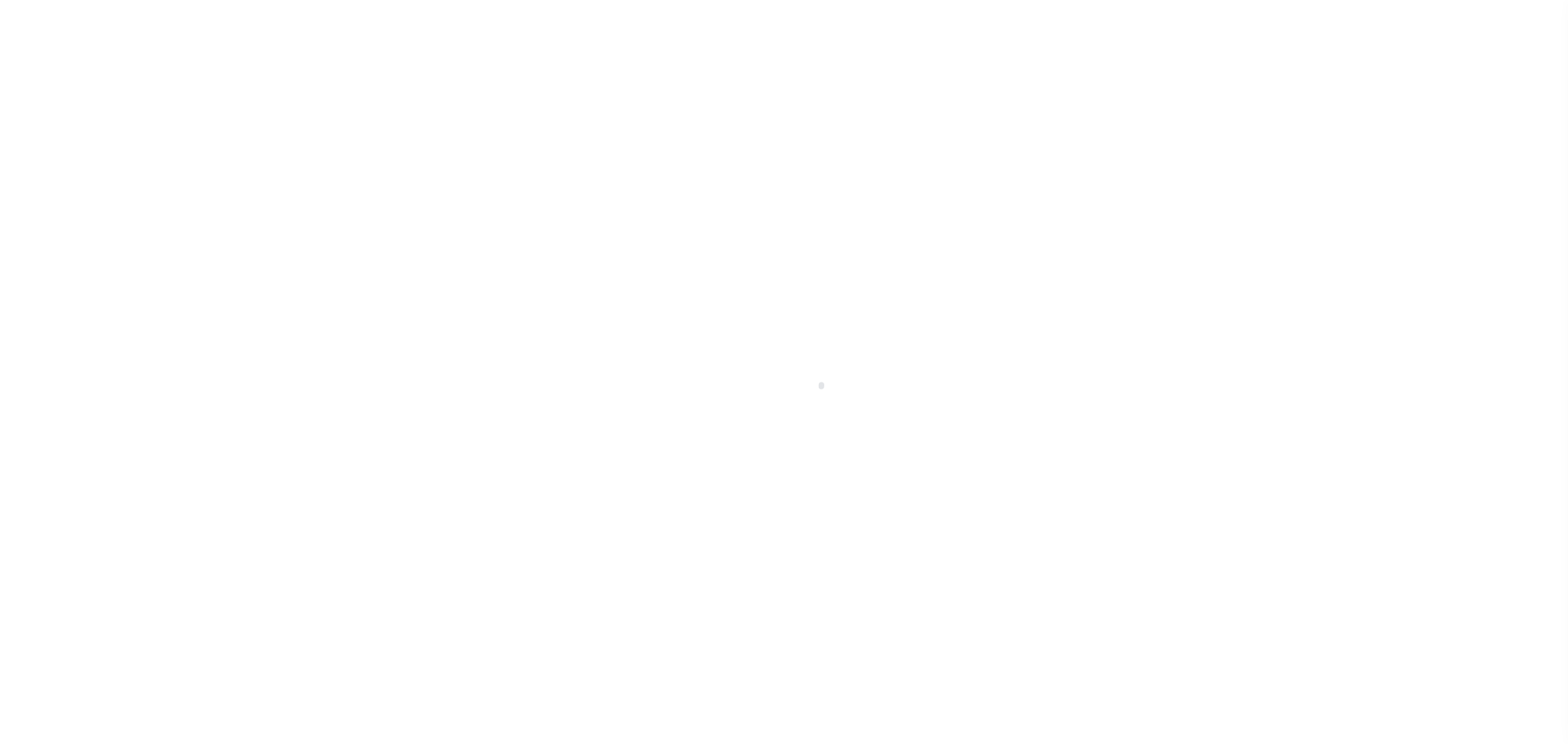
select select "OP2"
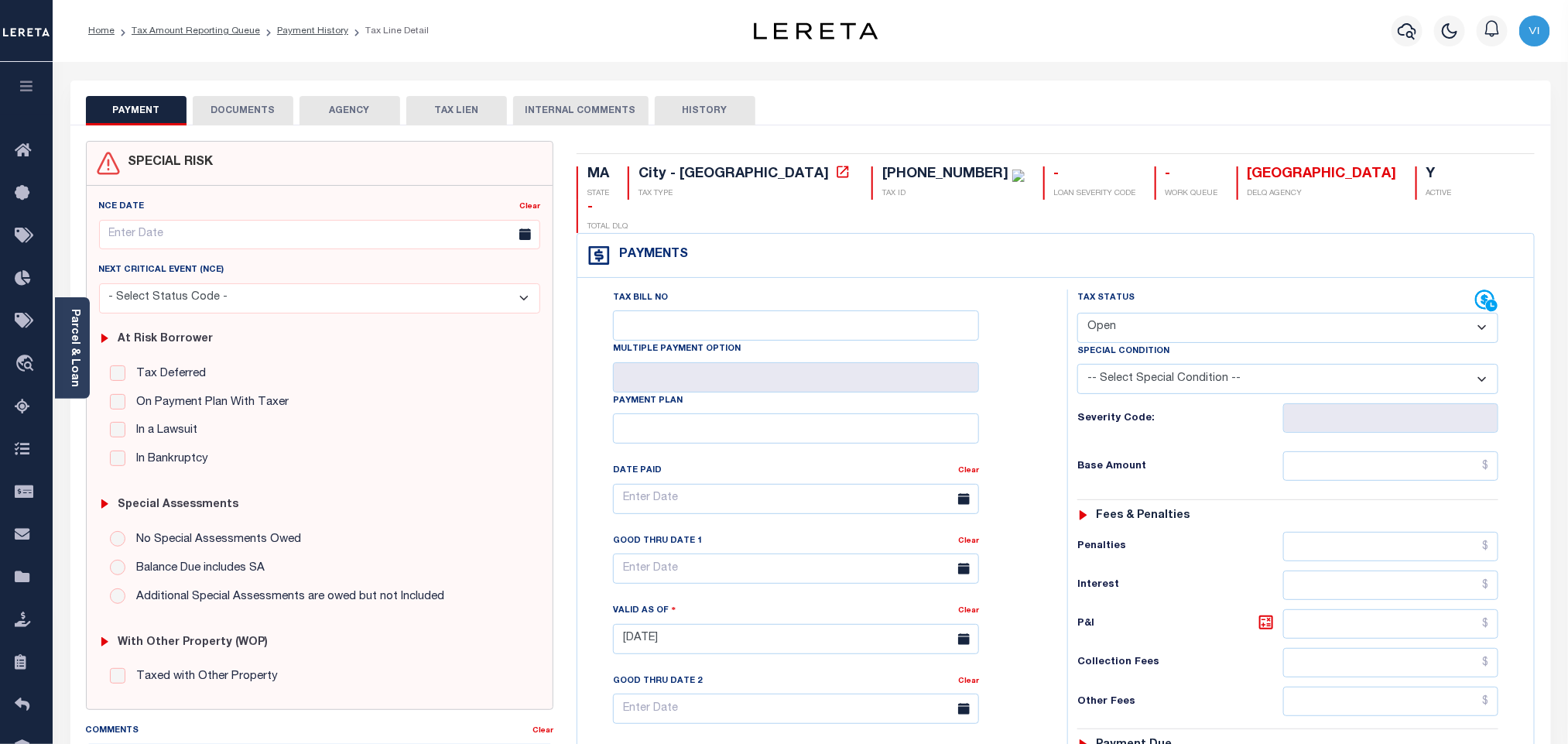
click at [250, 117] on button "DOCUMENTS" at bounding box center [243, 111] width 101 height 30
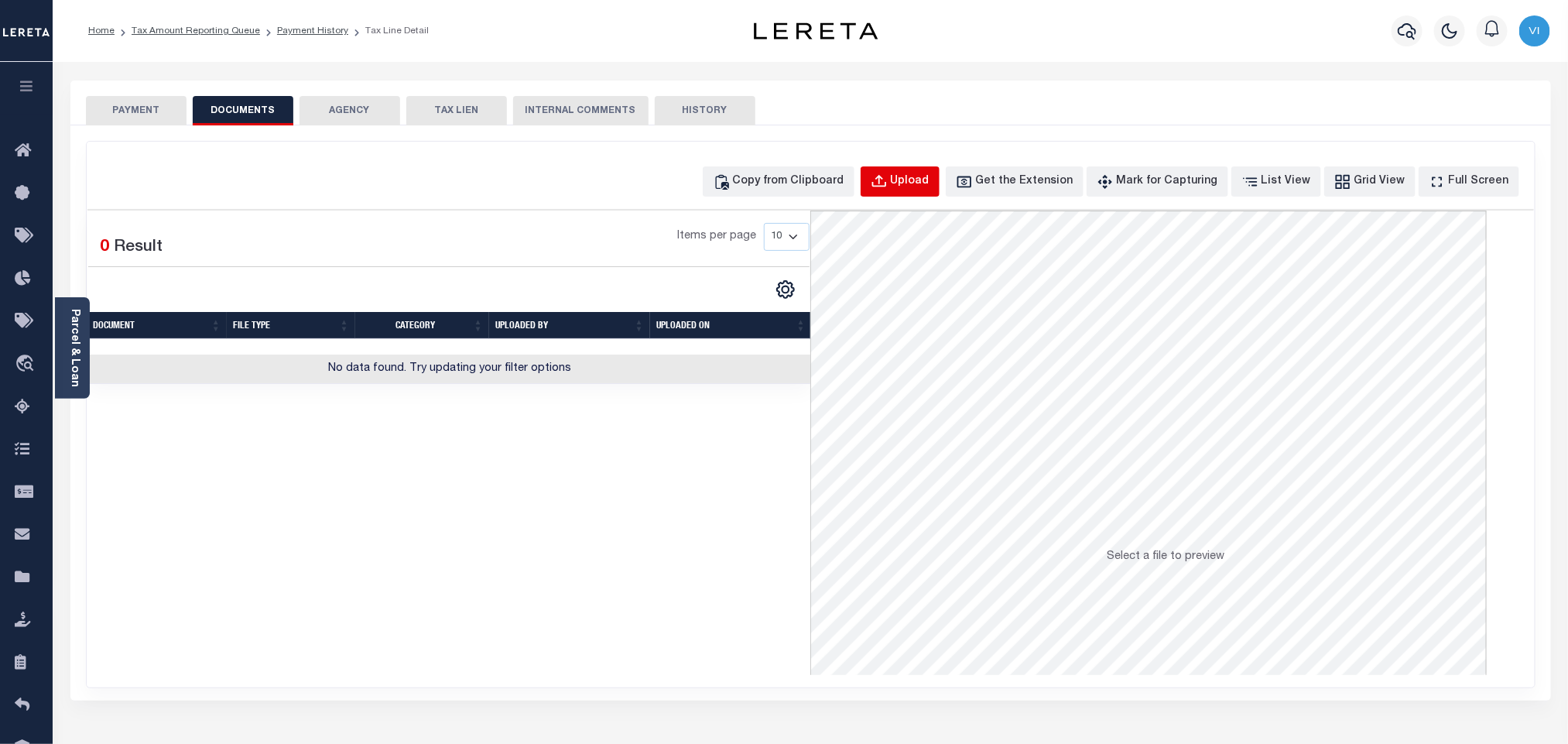
click at [936, 191] on button "Upload" at bounding box center [899, 181] width 79 height 31
select select "POP"
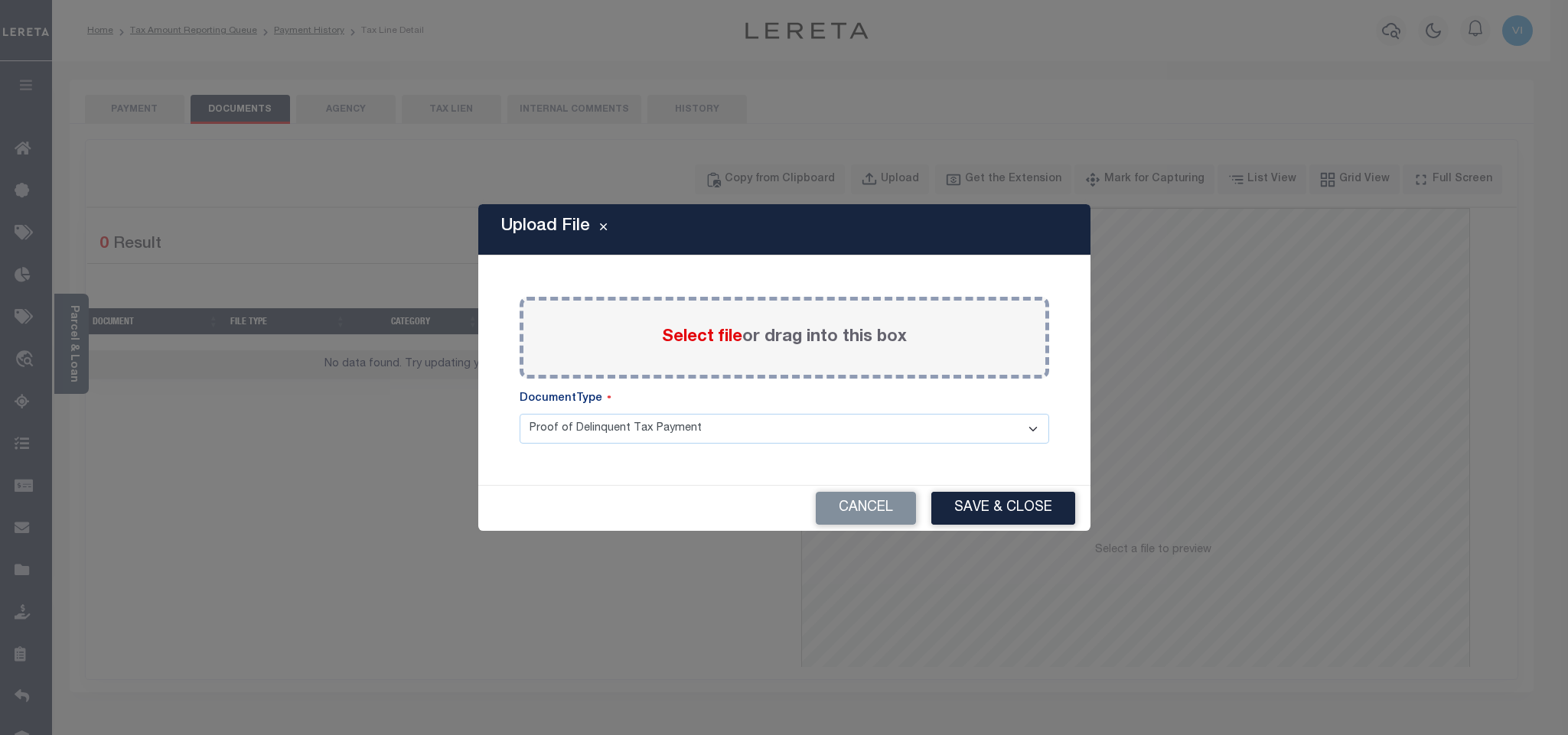
click at [725, 329] on span "Select file" at bounding box center [702, 337] width 81 height 16
click at [0, 0] on input "Select file or drag into this box" at bounding box center [0, 0] width 0 height 0
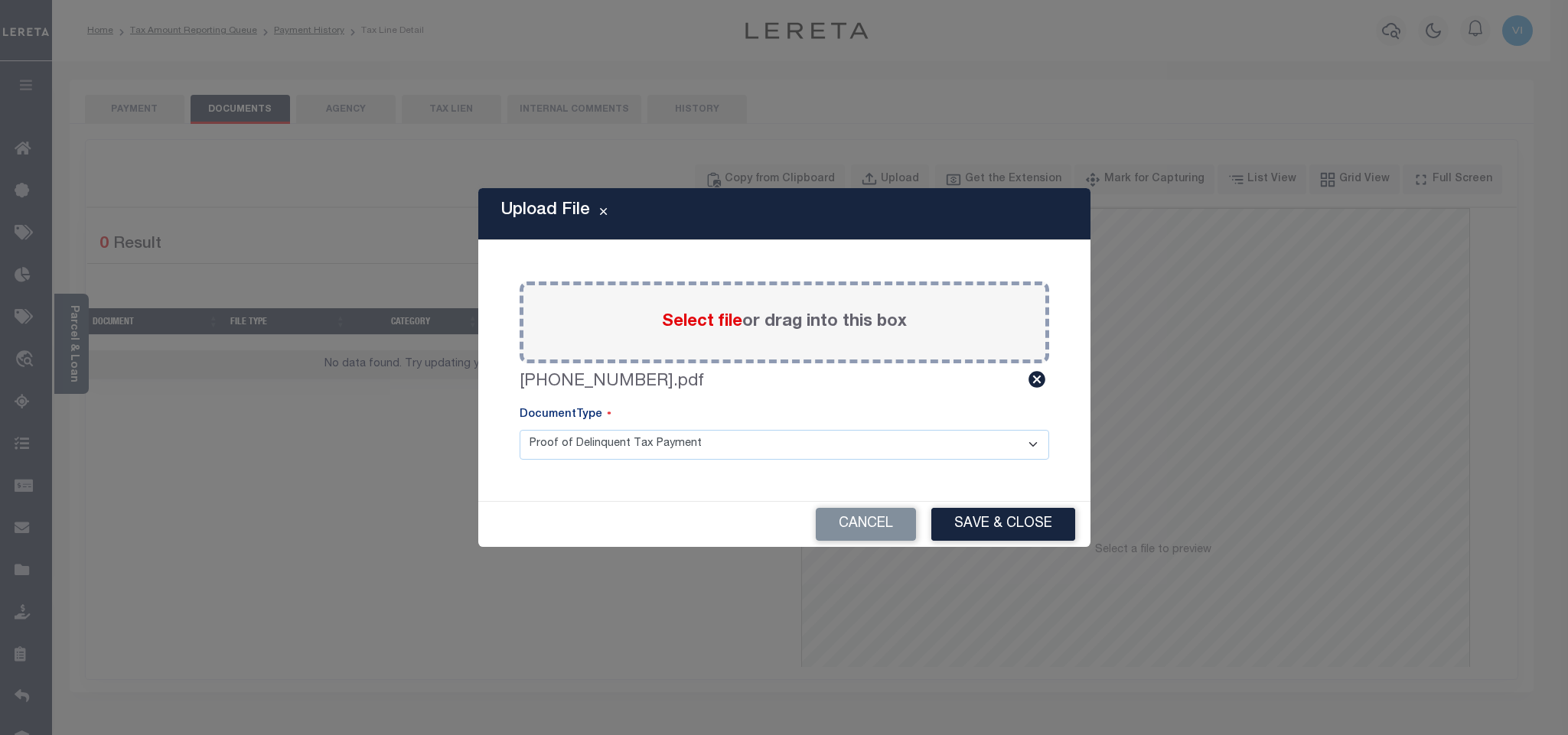
click at [560, 452] on select "Proof of Delinquent Tax Payment" at bounding box center [784, 444] width 530 height 30
click at [520, 430] on select "Proof of Delinquent Tax Payment" at bounding box center [784, 444] width 530 height 30
click at [1017, 526] on button "Save & Close" at bounding box center [1003, 524] width 144 height 33
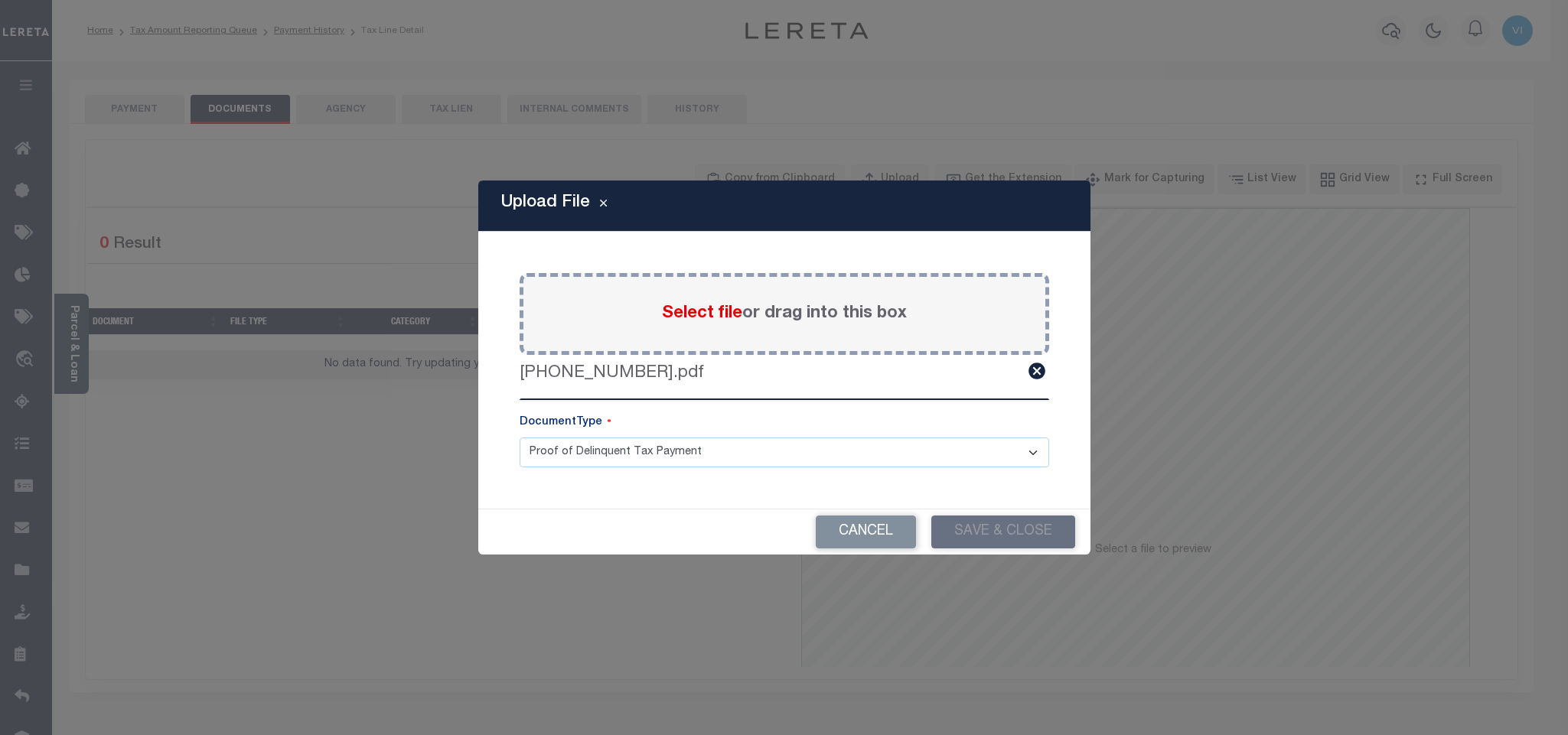
click at [137, 110] on div "Upload File Paste copied image or file into this box Select file or drag into t…" at bounding box center [784, 368] width 1568 height 735
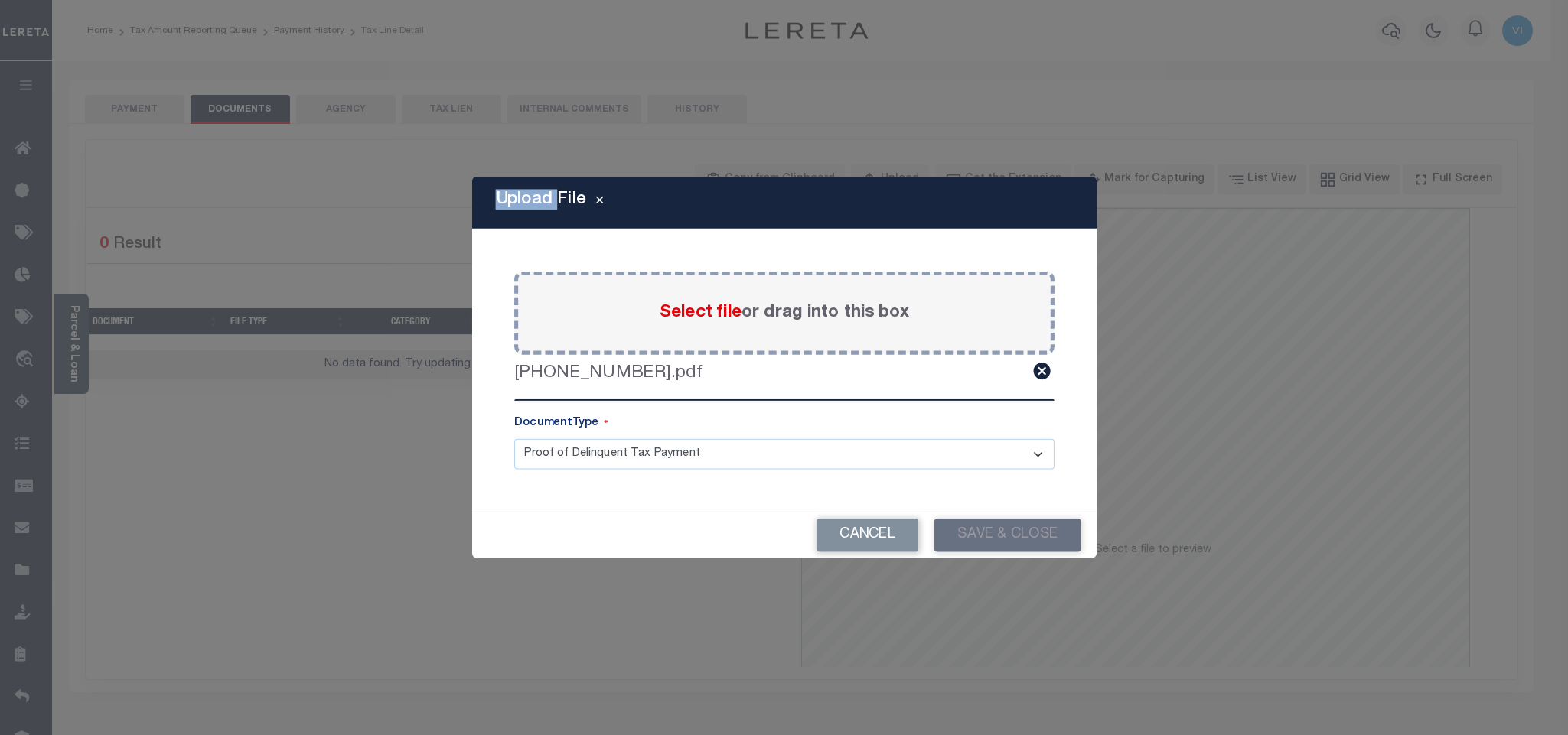
click at [137, 110] on div "Upload File Paste copied image or file into this box Select file or drag into t…" at bounding box center [784, 368] width 1568 height 735
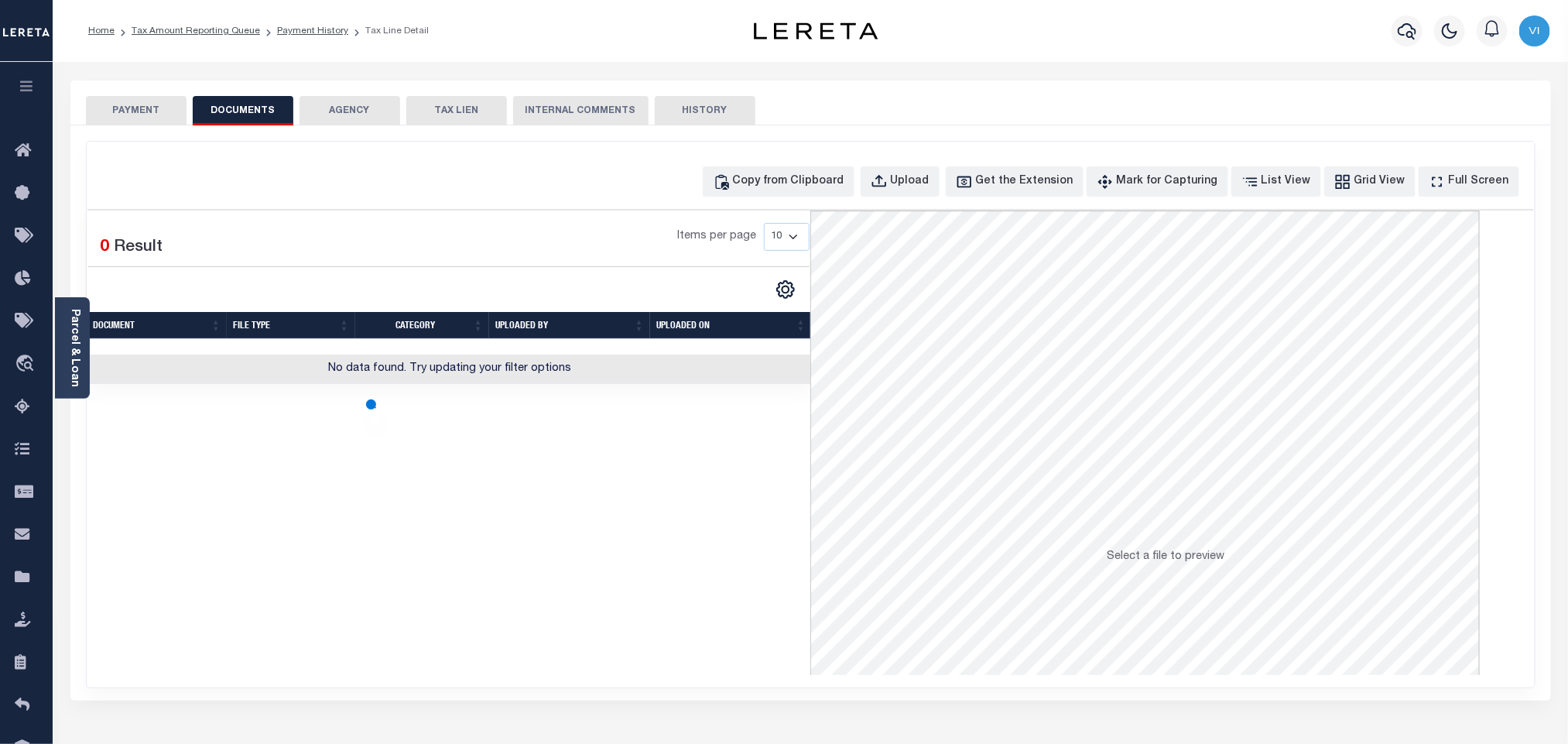
click at [139, 111] on button "PAYMENT" at bounding box center [136, 111] width 101 height 30
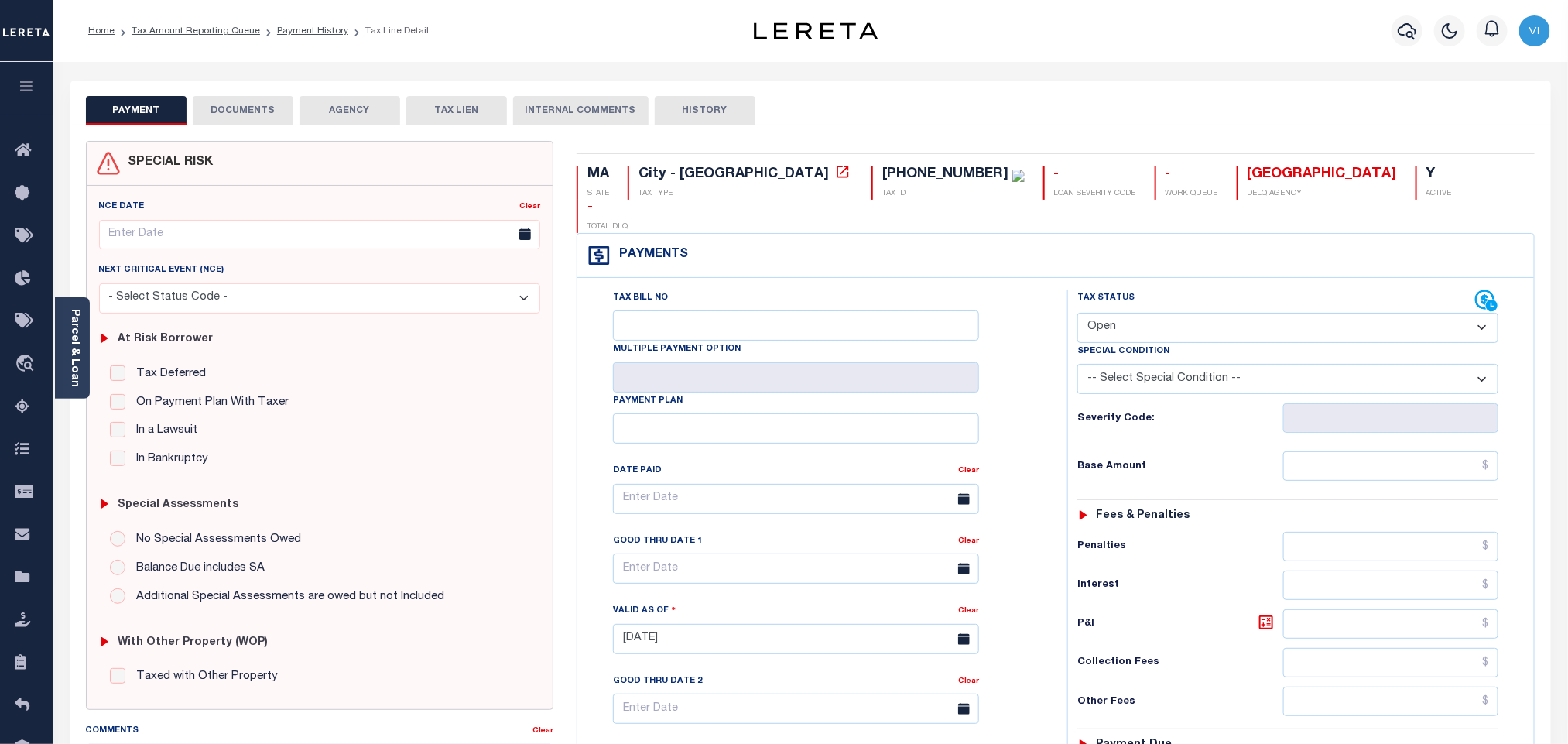
click at [1134, 313] on select "- Select Status Code - Open Due/Unpaid Paid Incomplete No Tax Due Internal Refu…" at bounding box center [1288, 327] width 421 height 31
select select "PYD"
click at [1077, 313] on select "- Select Status Code - Open Due/Unpaid Paid Incomplete No Tax Due Internal Refu…" at bounding box center [1288, 327] width 421 height 31
type input "[DATE]"
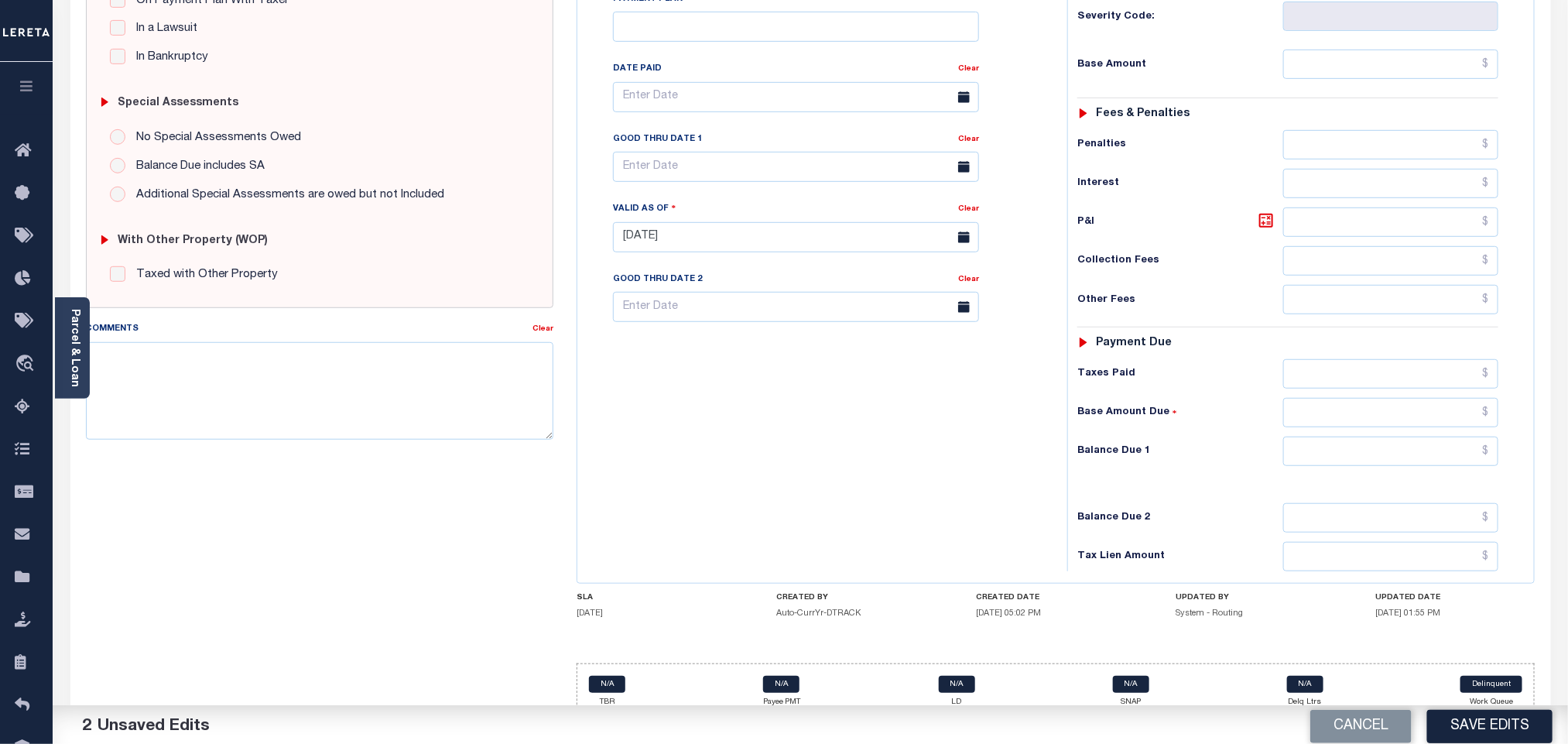
scroll to position [403, 0]
drag, startPoint x: 1403, startPoint y: 415, endPoint x: 1396, endPoint y: 433, distance: 19.3
click at [1403, 436] on input "text" at bounding box center [1391, 451] width 216 height 30
type input "$0.00"
click at [1241, 503] on div "Balance Due 2" at bounding box center [1288, 518] width 421 height 30
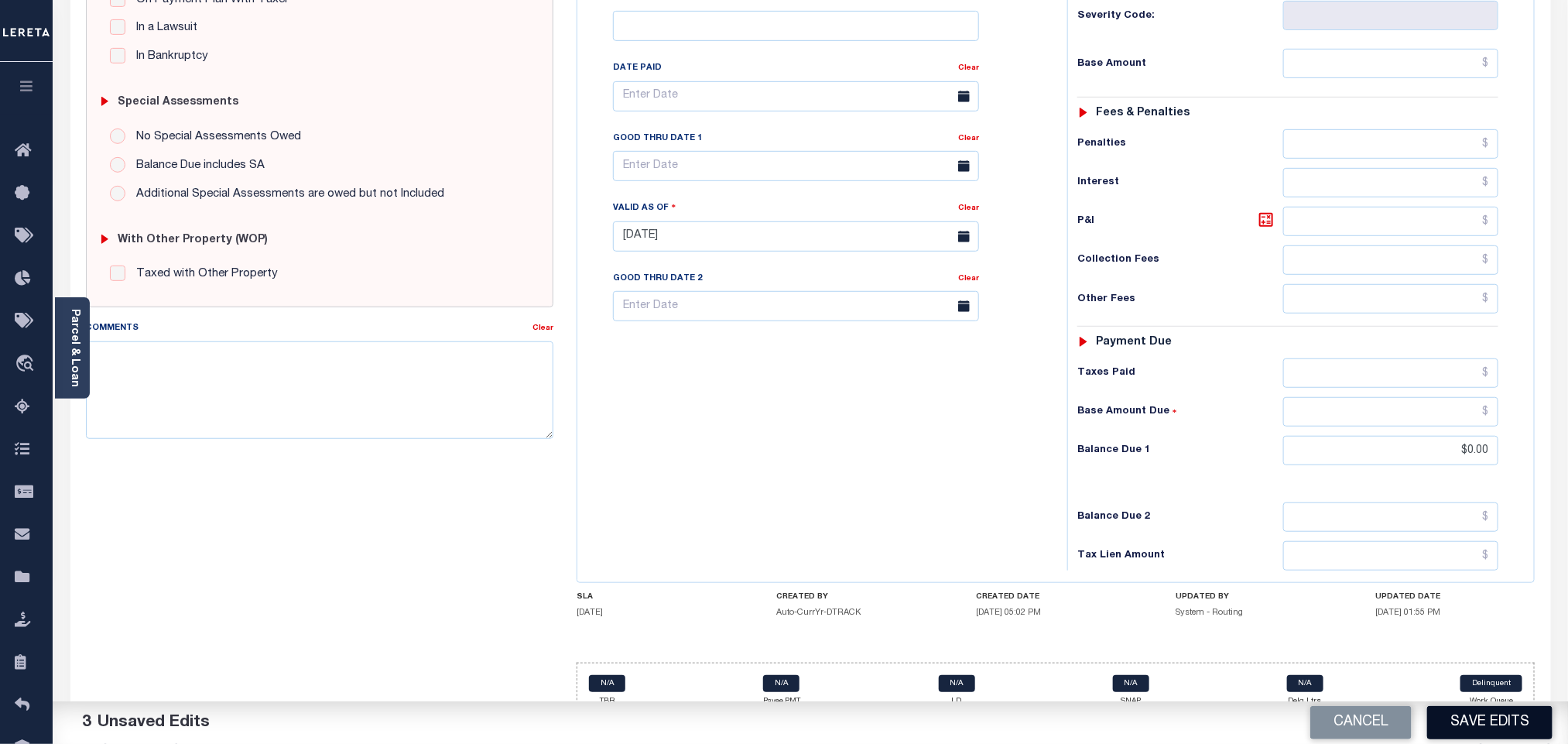
click at [1511, 714] on button "Save Edits" at bounding box center [1489, 723] width 125 height 33
checkbox input "false"
type input "$0"
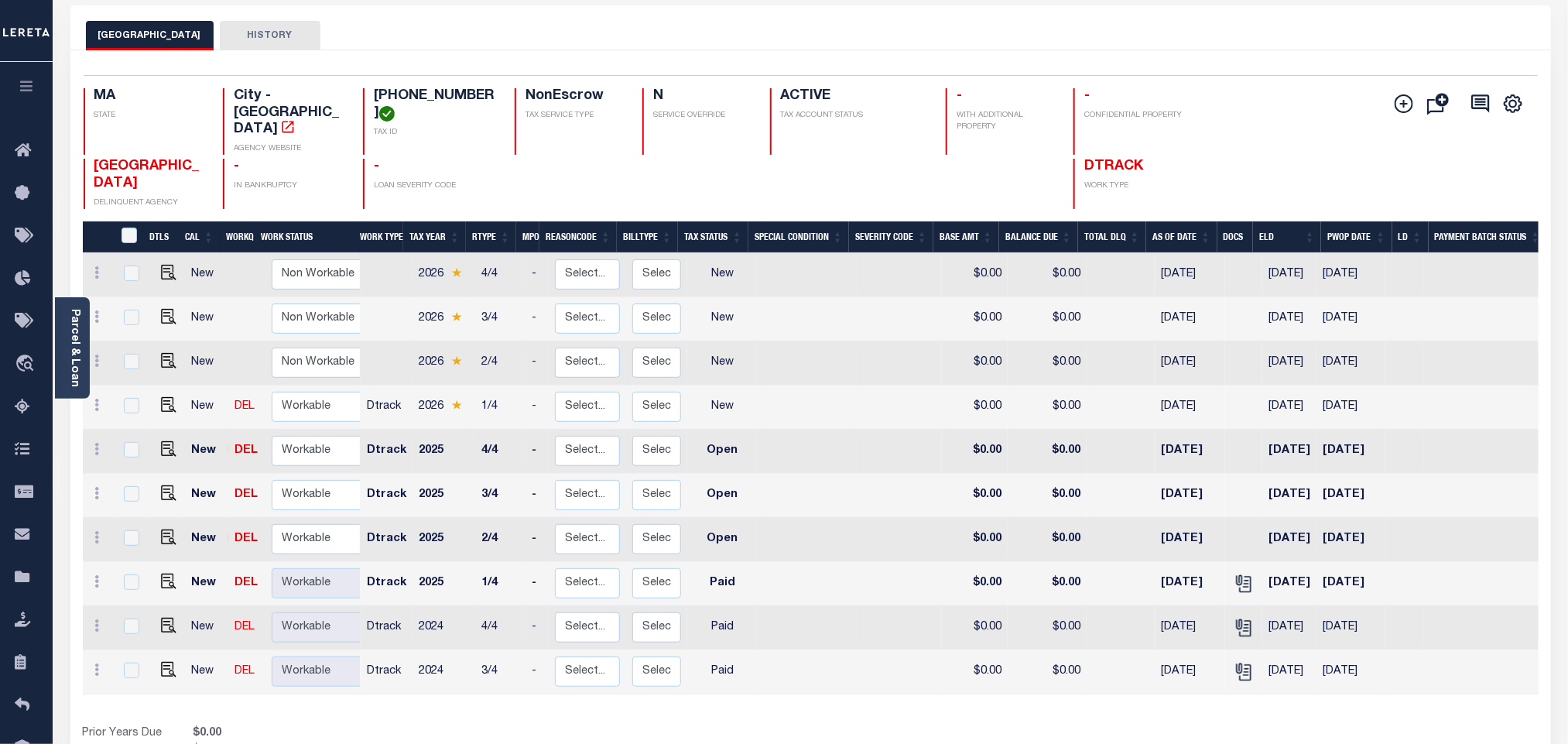
scroll to position [116, 0]
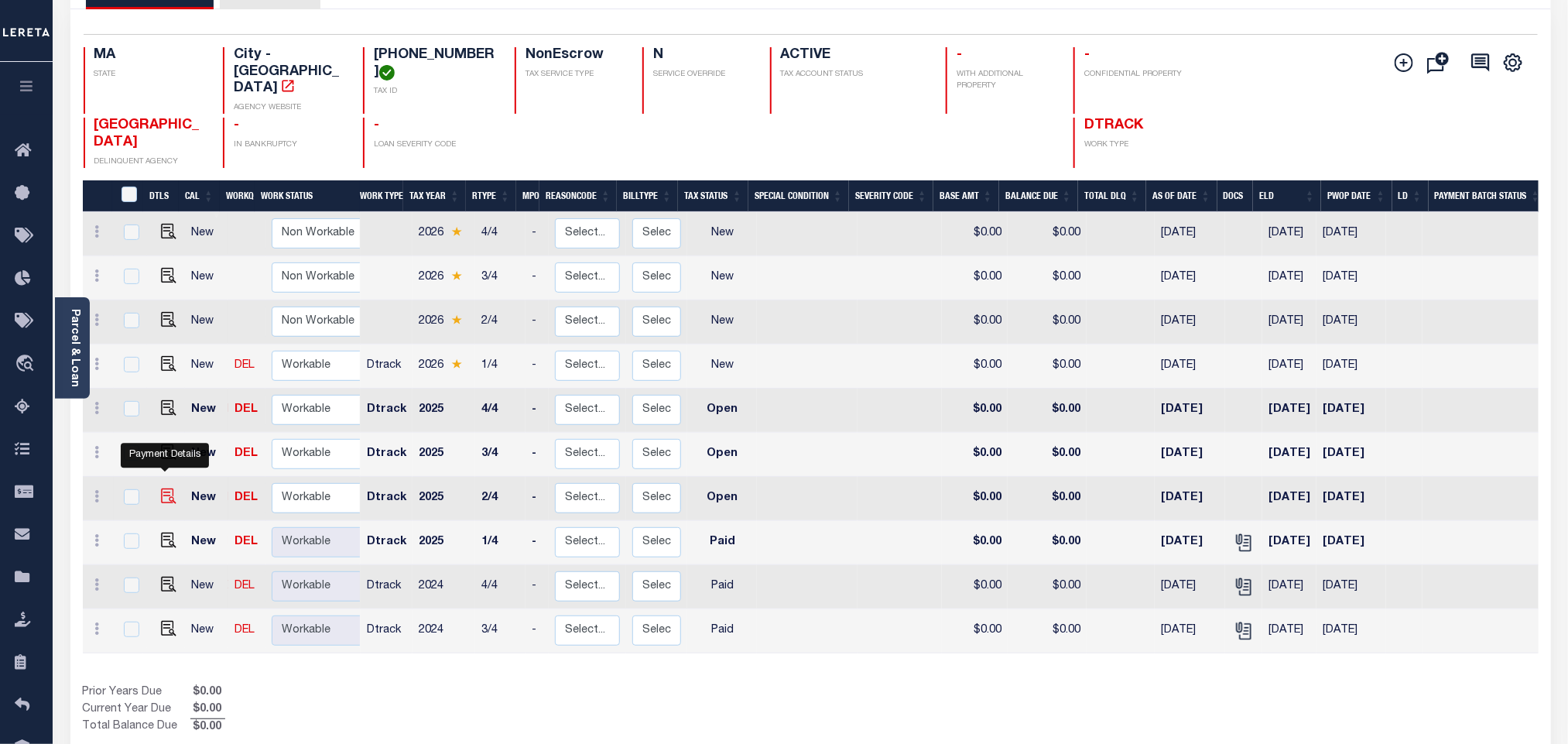
click at [161, 489] on img "" at bounding box center [169, 496] width 16 height 16
checkbox input "true"
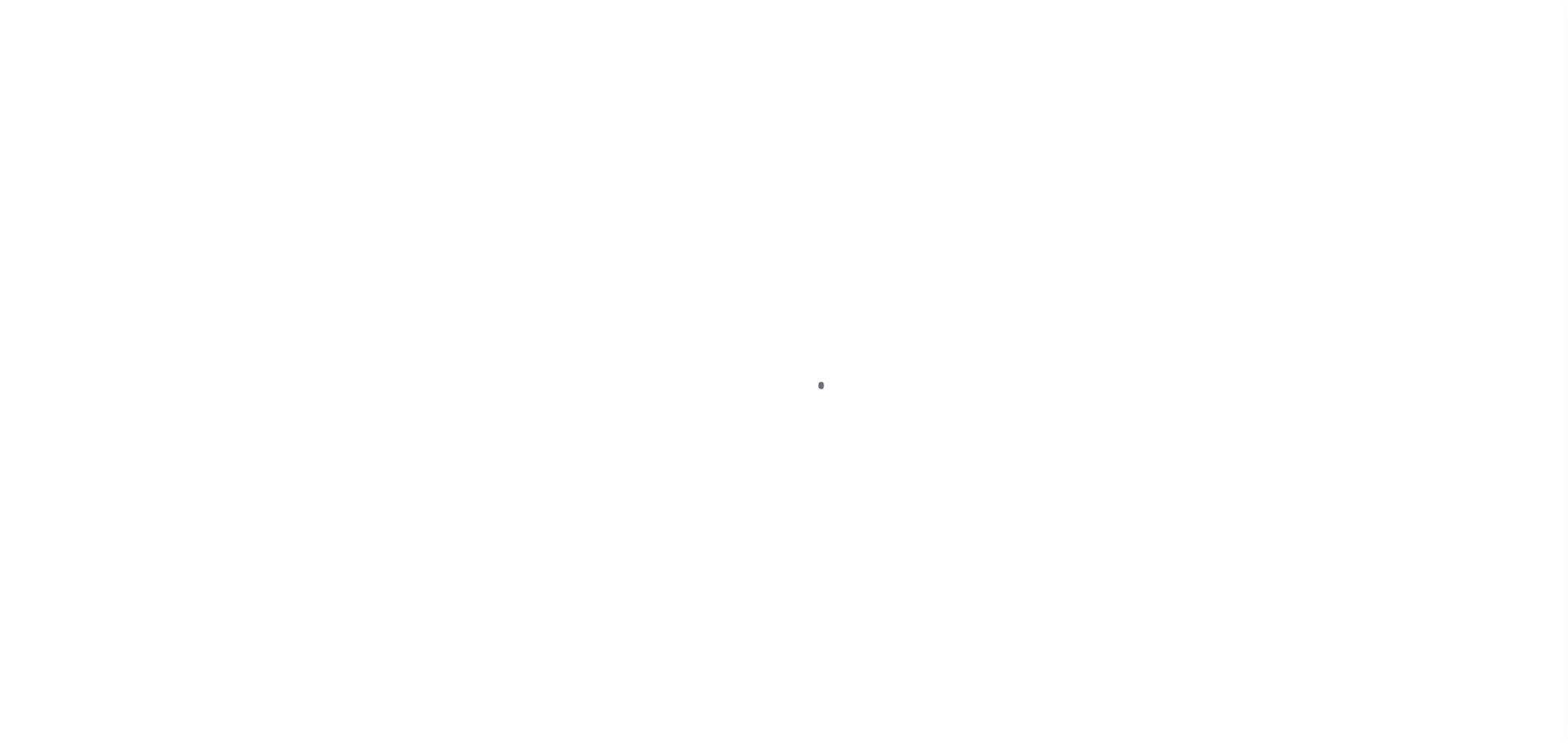
checkbox input "false"
type input "[DATE]"
select select "OP2"
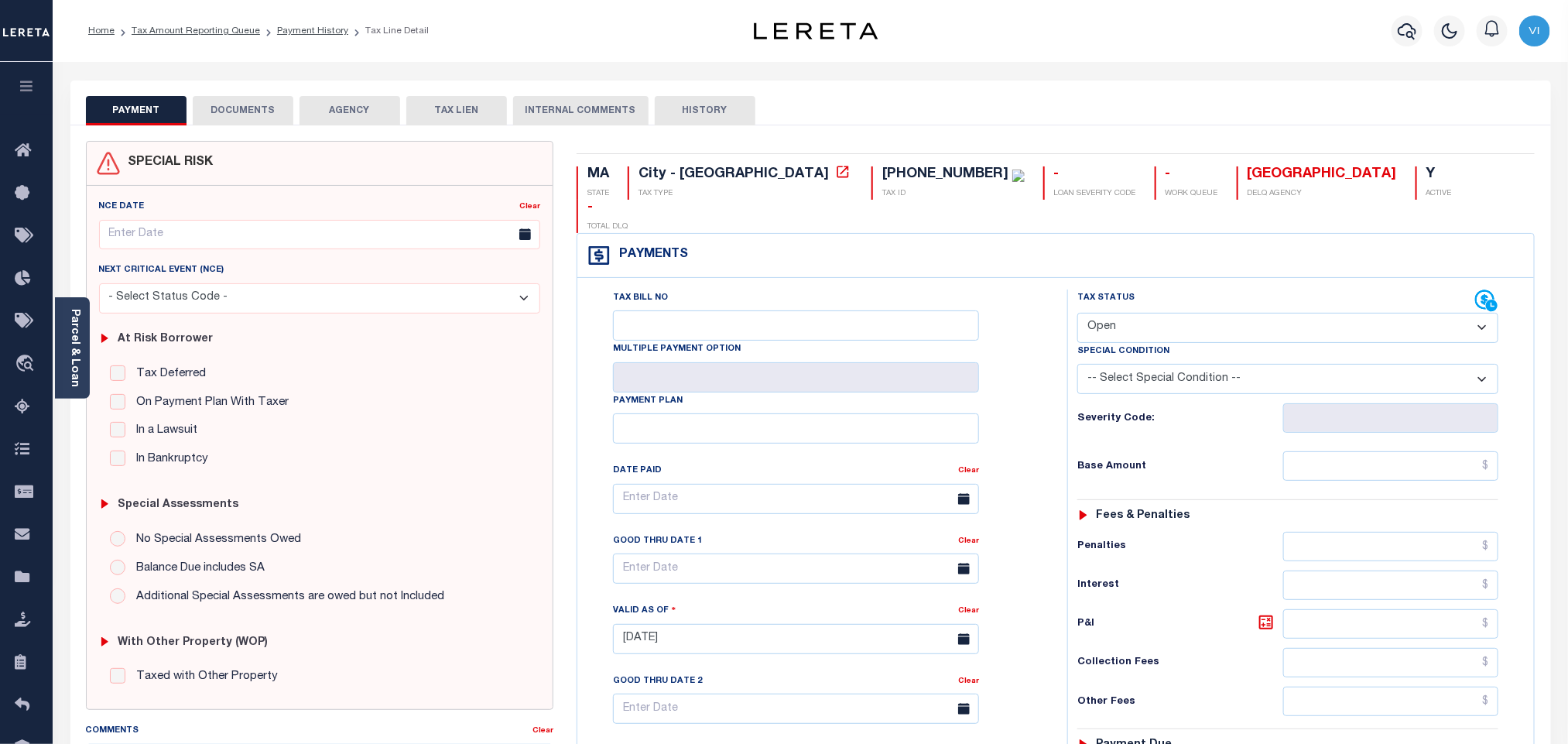
click at [249, 105] on button "DOCUMENTS" at bounding box center [243, 111] width 101 height 30
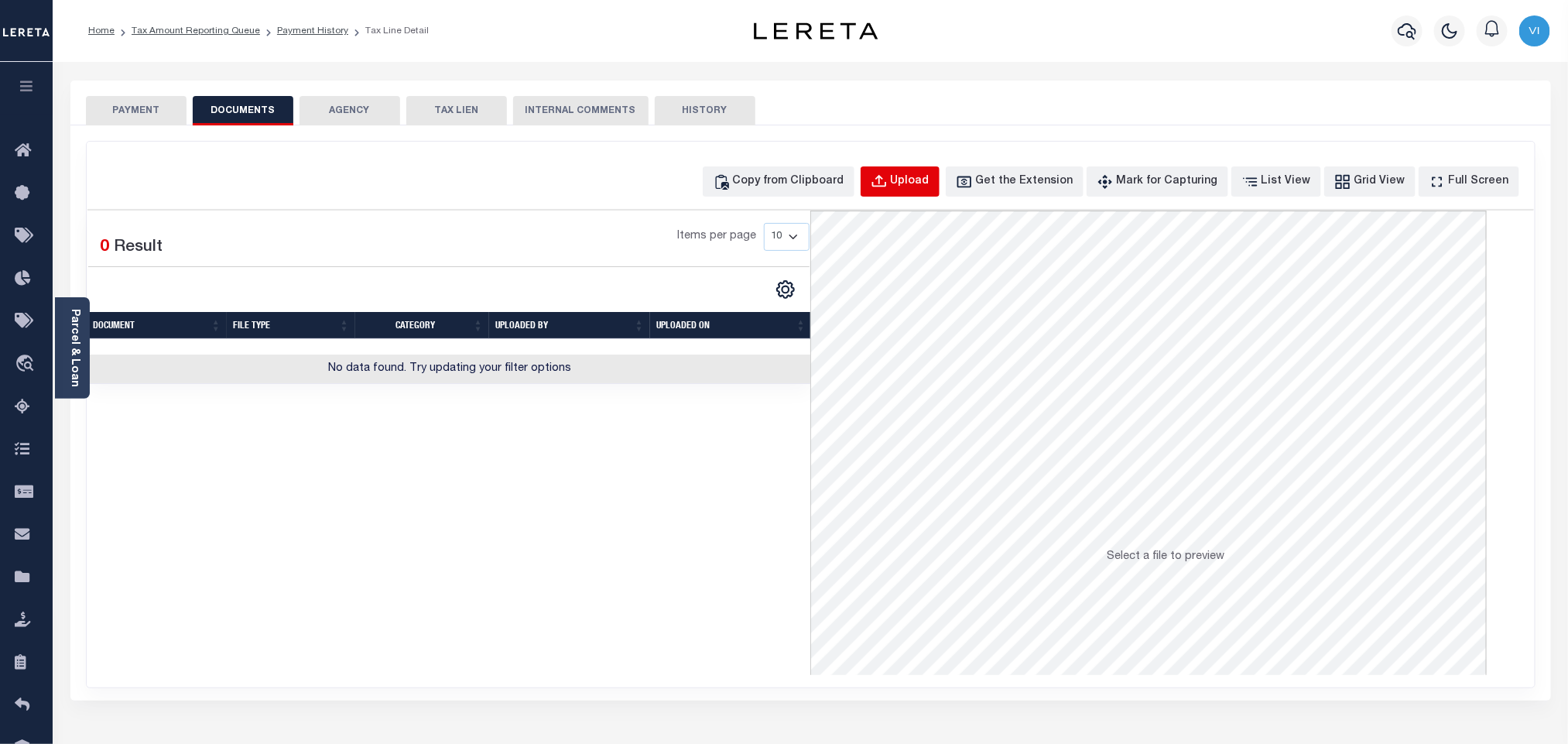
click at [889, 190] on button "Upload" at bounding box center [899, 181] width 79 height 31
select select "POP"
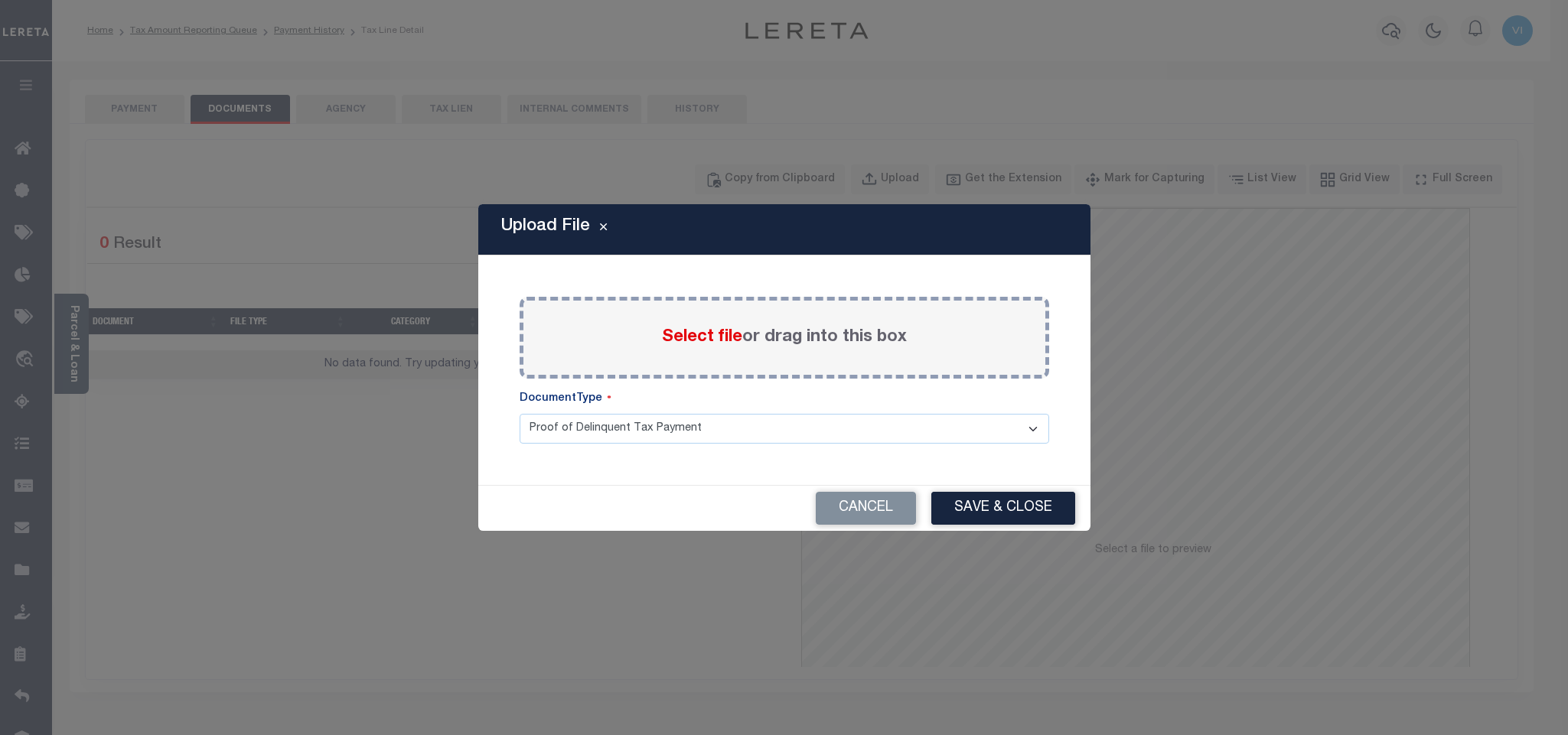
click at [742, 335] on label "Select file or drag into this box" at bounding box center [784, 338] width 245 height 26
click at [0, 0] on input "Select file or drag into this box" at bounding box center [0, 0] width 0 height 0
drag, startPoint x: 742, startPoint y: 335, endPoint x: 567, endPoint y: 452, distance: 210.5
click at [567, 444] on select "Proof of Delinquent Tax Payment" at bounding box center [784, 429] width 530 height 30
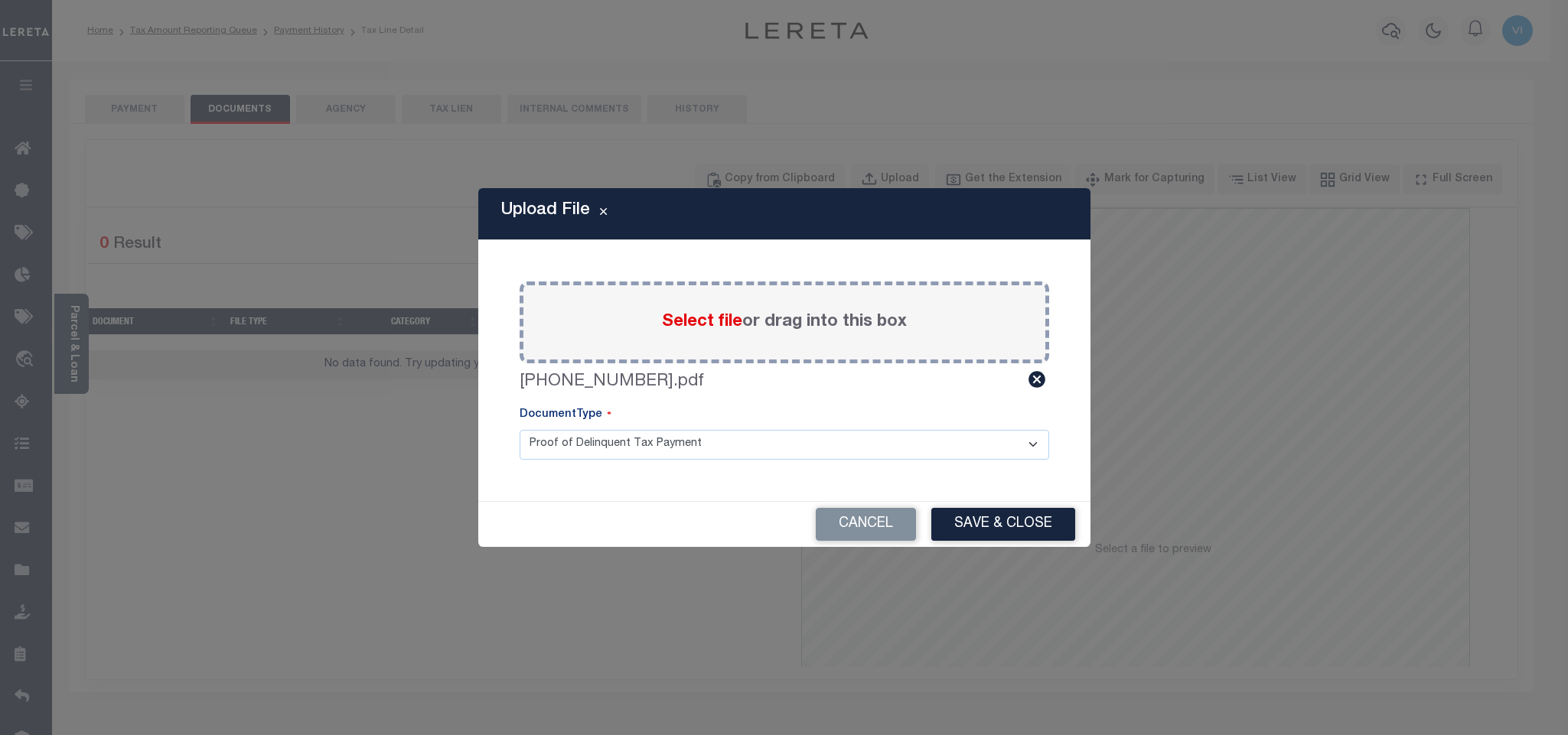
click at [520, 430] on select "Proof of Delinquent Tax Payment" at bounding box center [784, 444] width 530 height 30
drag, startPoint x: 970, startPoint y: 526, endPoint x: 1024, endPoint y: 540, distance: 55.8
click at [970, 526] on button "Save & Close" at bounding box center [1003, 524] width 144 height 33
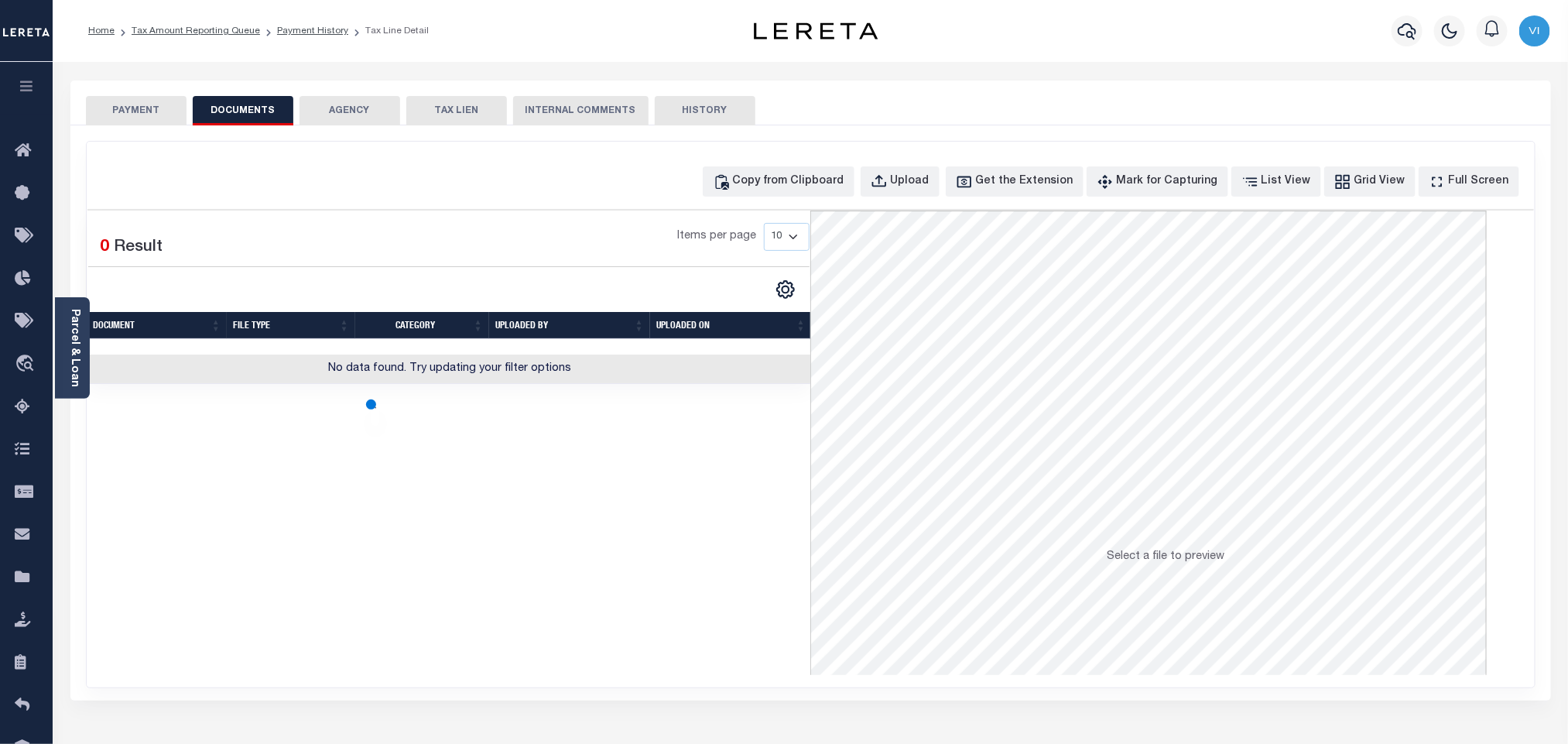
click at [162, 105] on button "PAYMENT" at bounding box center [136, 111] width 101 height 30
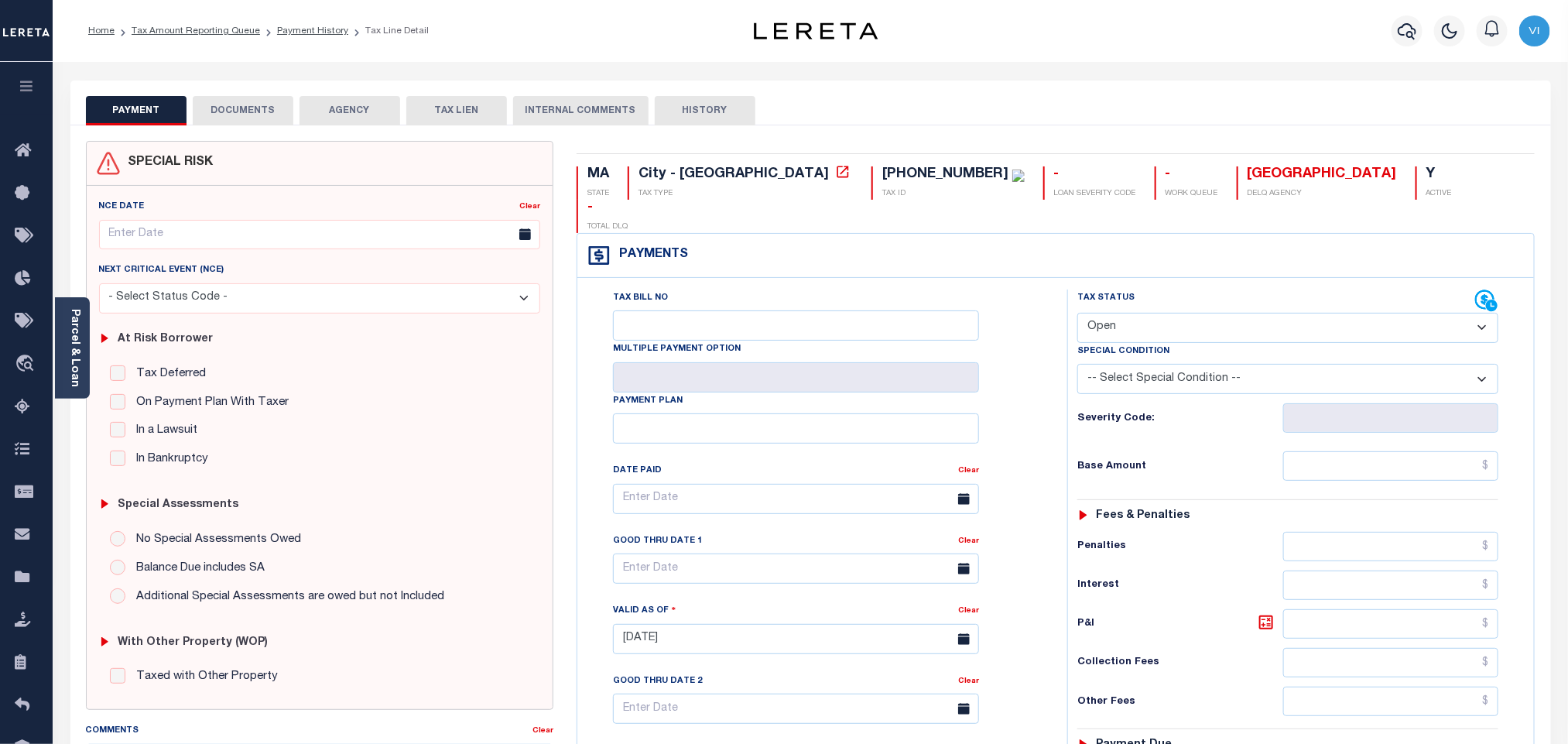
click at [1148, 313] on select "- Select Status Code - Open Due/Unpaid Paid Incomplete No Tax Due Internal Refu…" at bounding box center [1288, 327] width 421 height 31
select select "PYD"
click at [1077, 313] on select "- Select Status Code - Open Due/Unpaid Paid Incomplete No Tax Due Internal Refu…" at bounding box center [1288, 327] width 421 height 31
type input "[DATE]"
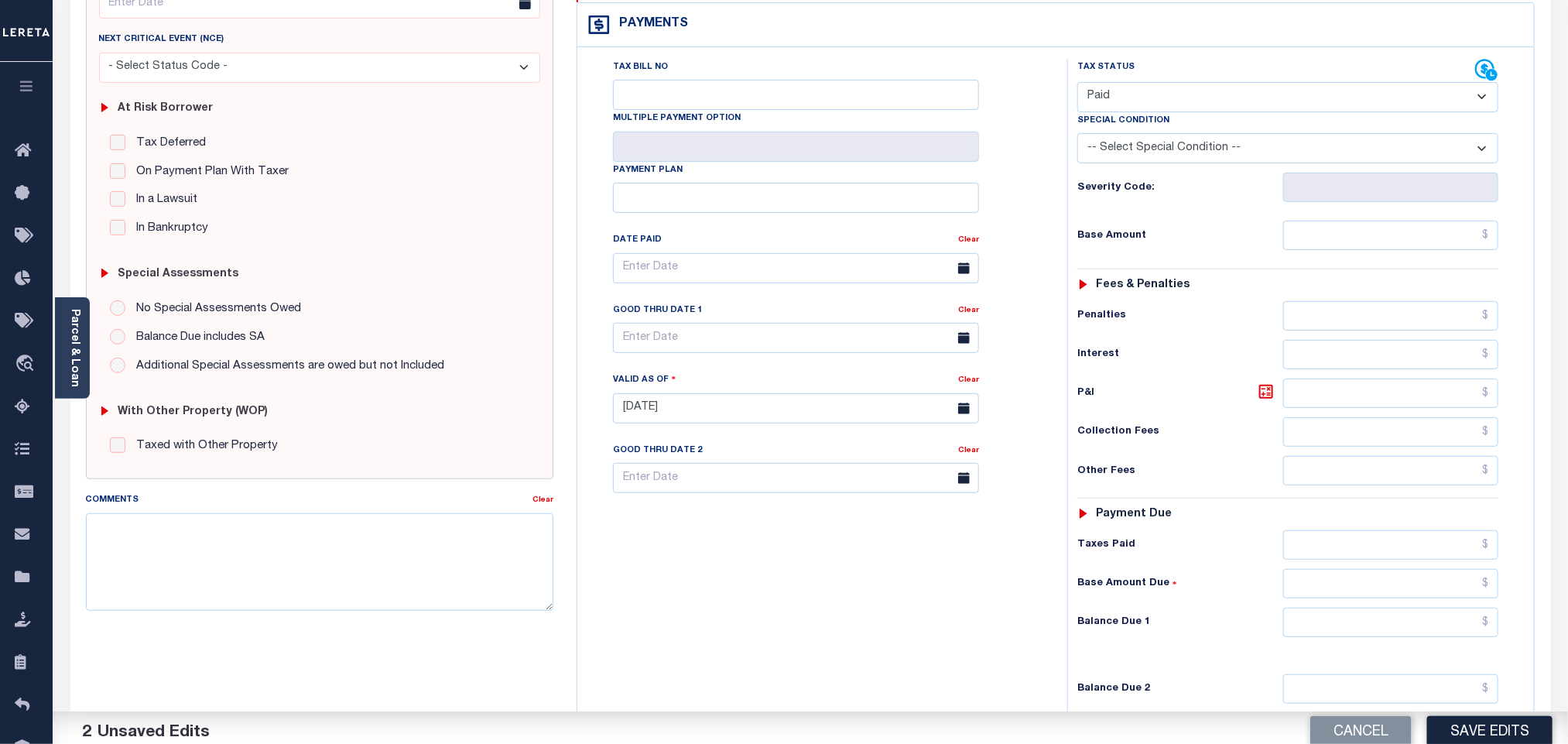
scroll to position [403, 0]
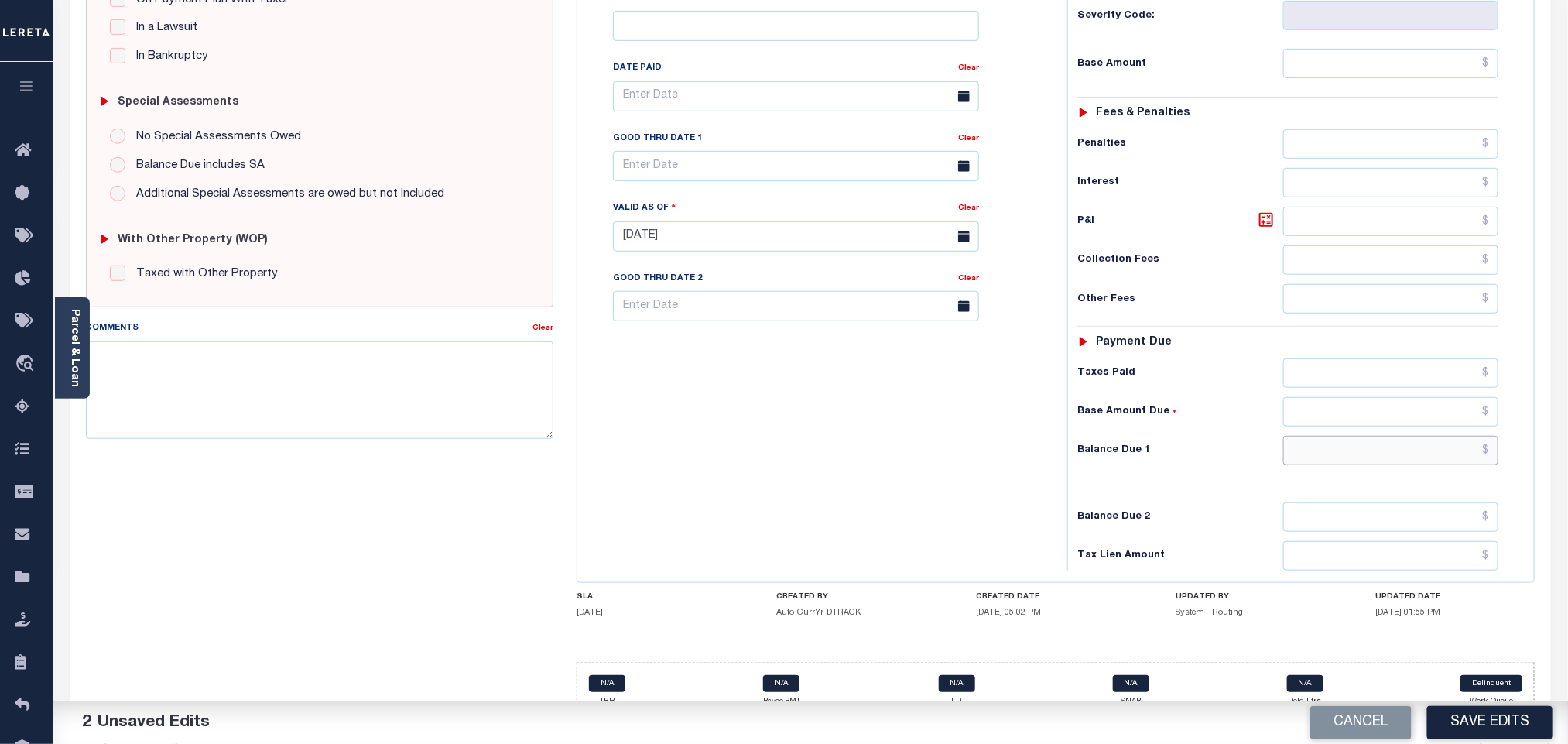
click at [1329, 438] on input "text" at bounding box center [1391, 451] width 216 height 30
type input "$0.00"
click at [1243, 511] on h6 "Balance Due 2" at bounding box center [1180, 517] width 206 height 12
click at [1465, 732] on button "Save Edits" at bounding box center [1489, 723] width 125 height 33
checkbox input "false"
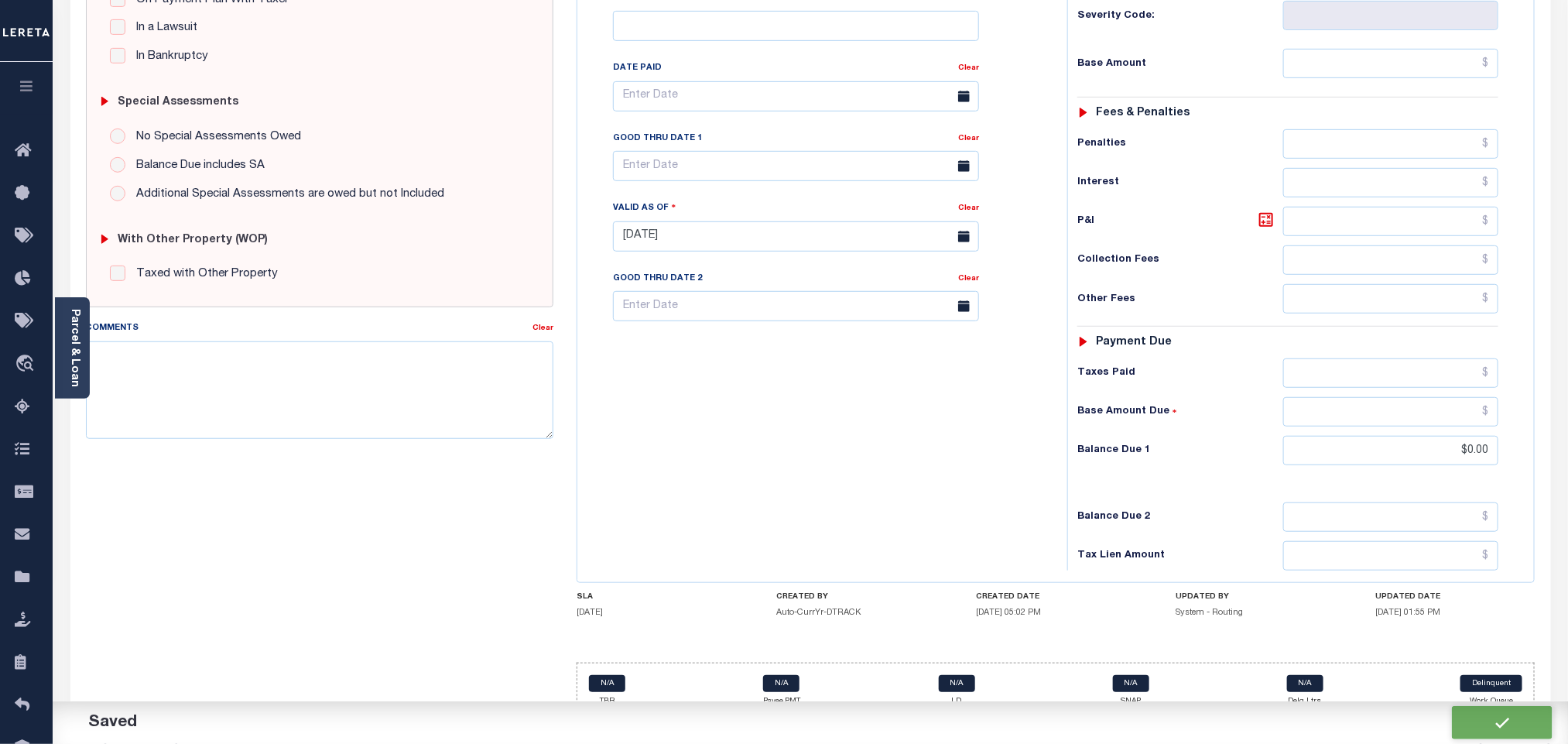
checkbox input "false"
type input "$0"
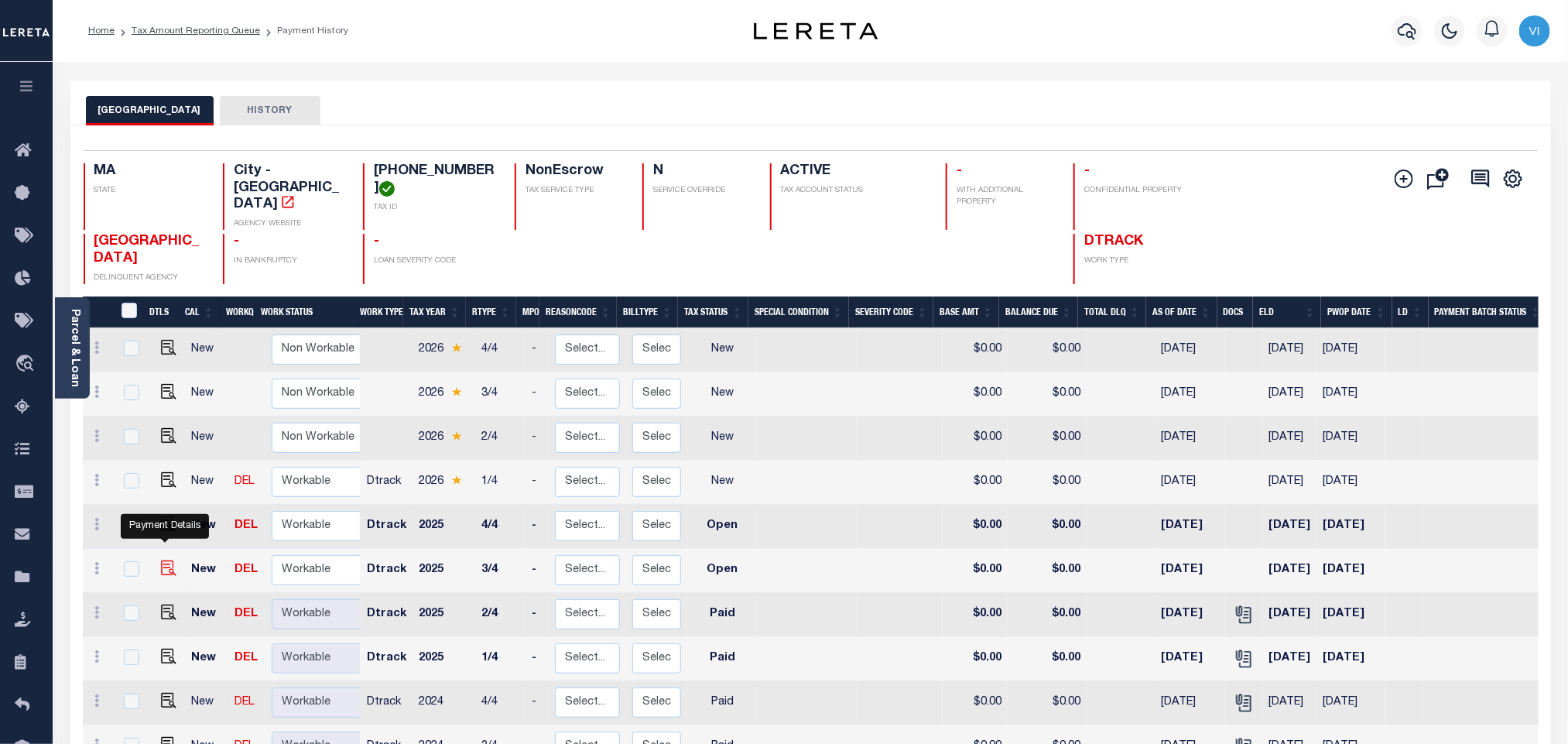
click at [166, 560] on img "" at bounding box center [169, 568] width 16 height 16
checkbox input "true"
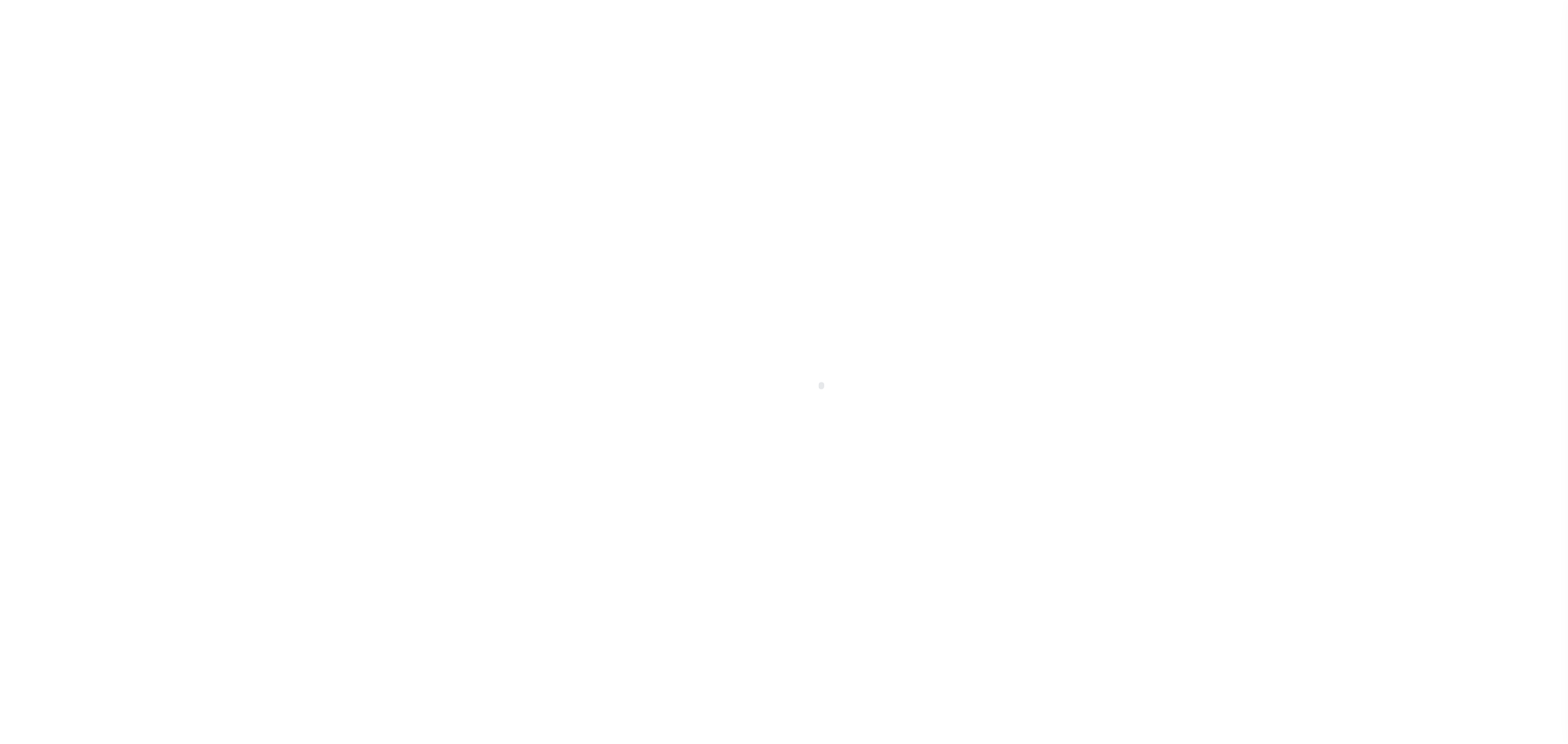
select select "OP2"
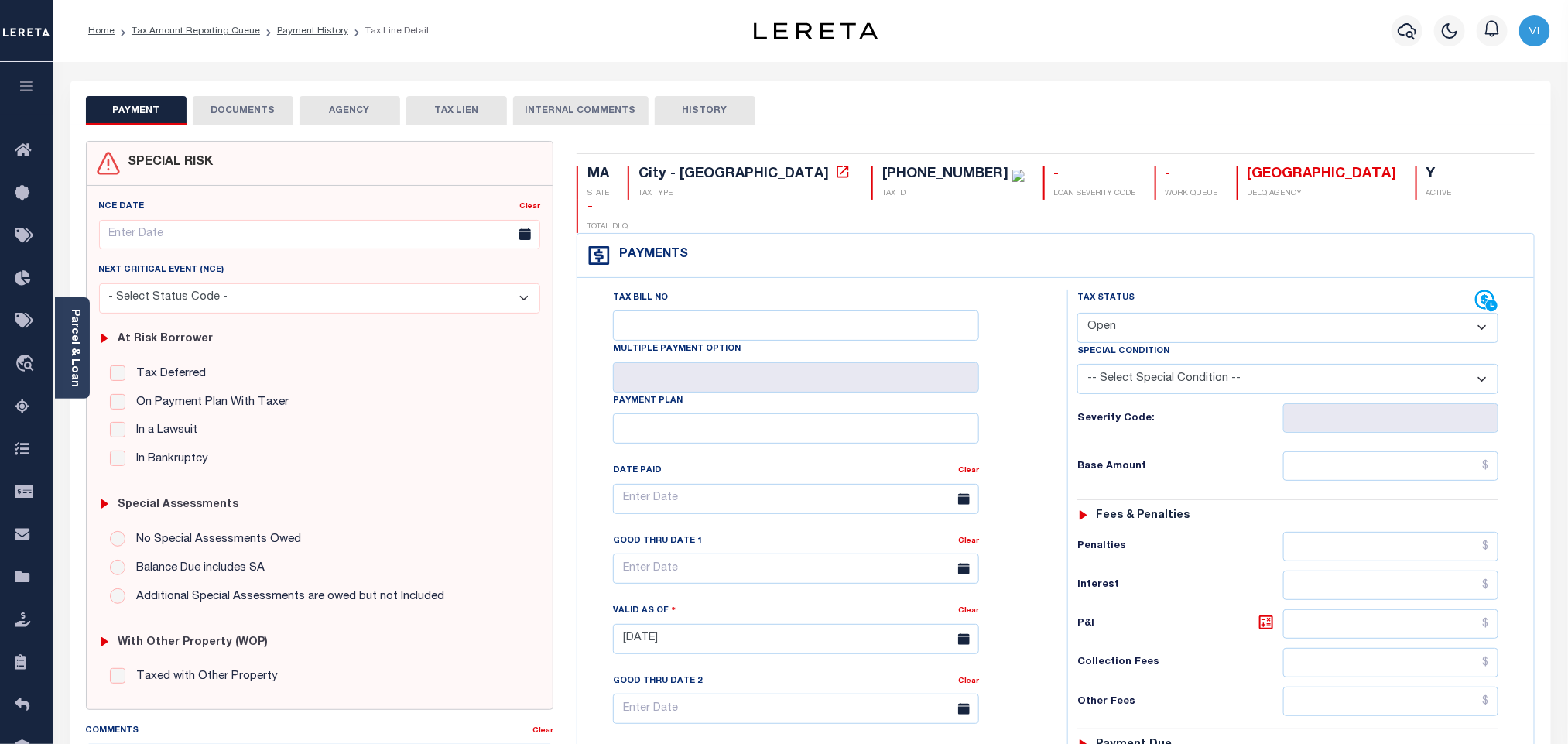
click at [239, 121] on button "DOCUMENTS" at bounding box center [243, 111] width 101 height 30
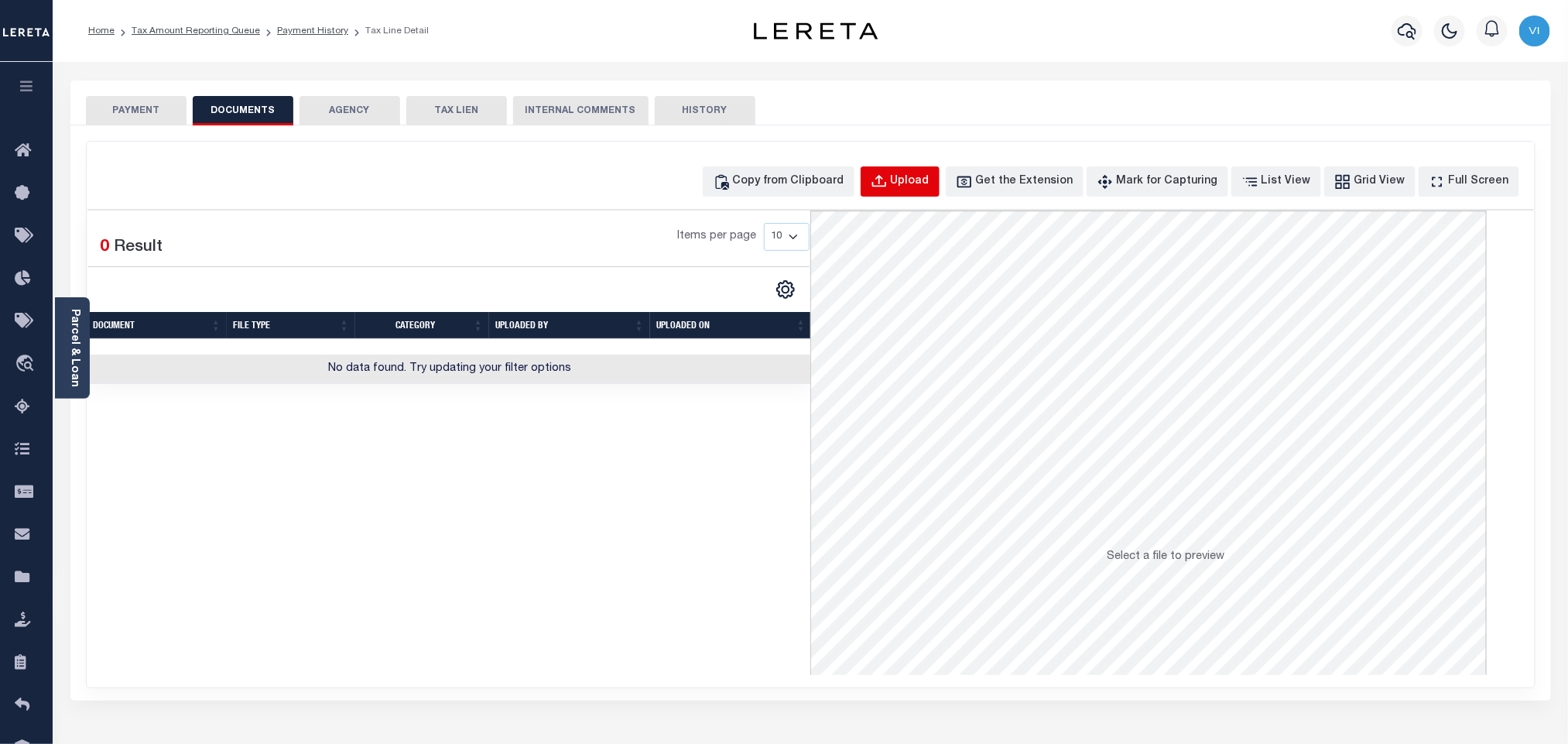
click at [930, 186] on div "Upload" at bounding box center [911, 182] width 39 height 17
select select "POP"
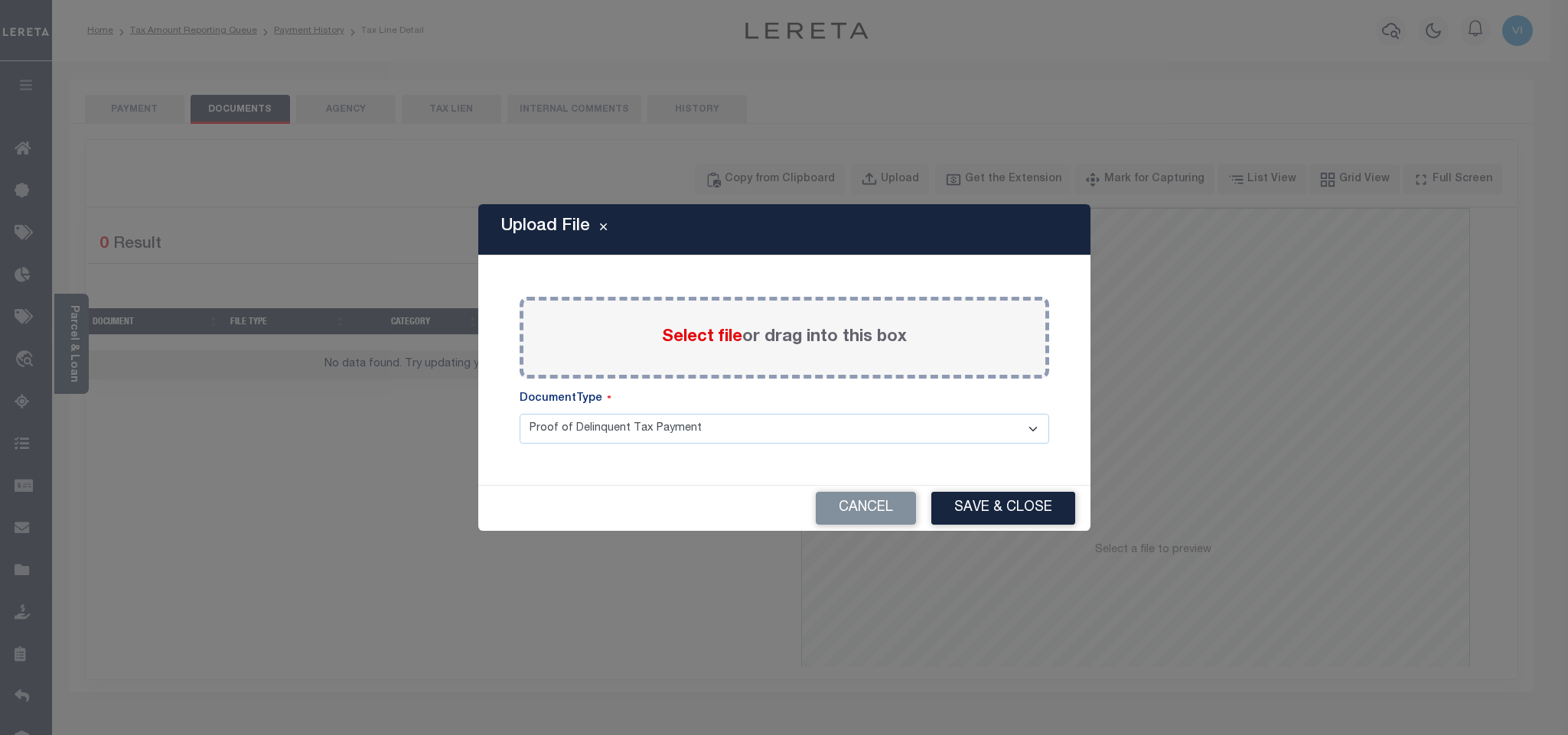
click at [697, 349] on label "Select file or drag into this box" at bounding box center [784, 338] width 245 height 26
click at [0, 0] on input "Select file or drag into this box" at bounding box center [0, 0] width 0 height 0
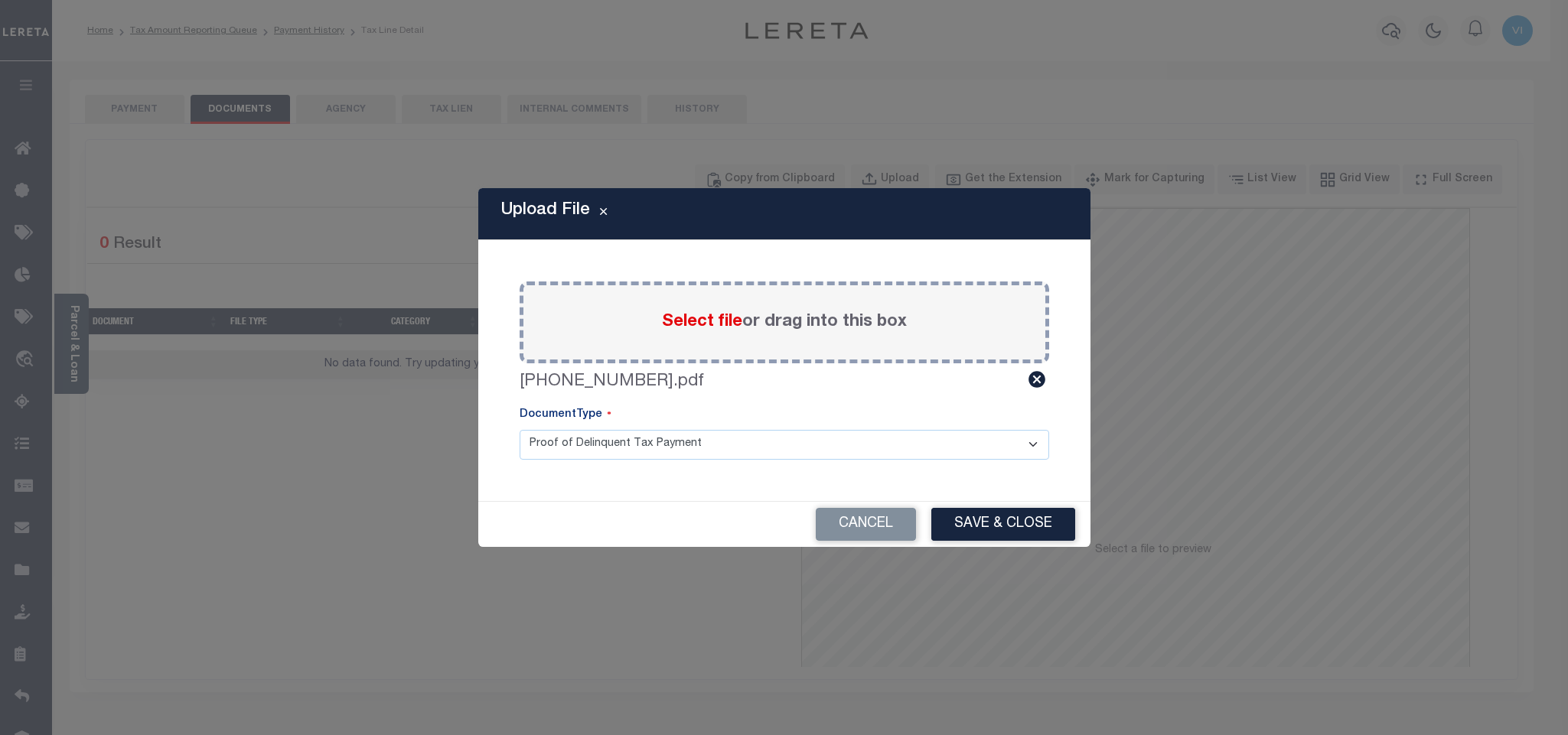
click at [544, 455] on select "Proof of Delinquent Tax Payment" at bounding box center [784, 444] width 530 height 30
click at [520, 430] on select "Proof of Delinquent Tax Payment" at bounding box center [784, 444] width 530 height 30
click at [993, 535] on button "Save & Close" at bounding box center [1003, 524] width 144 height 33
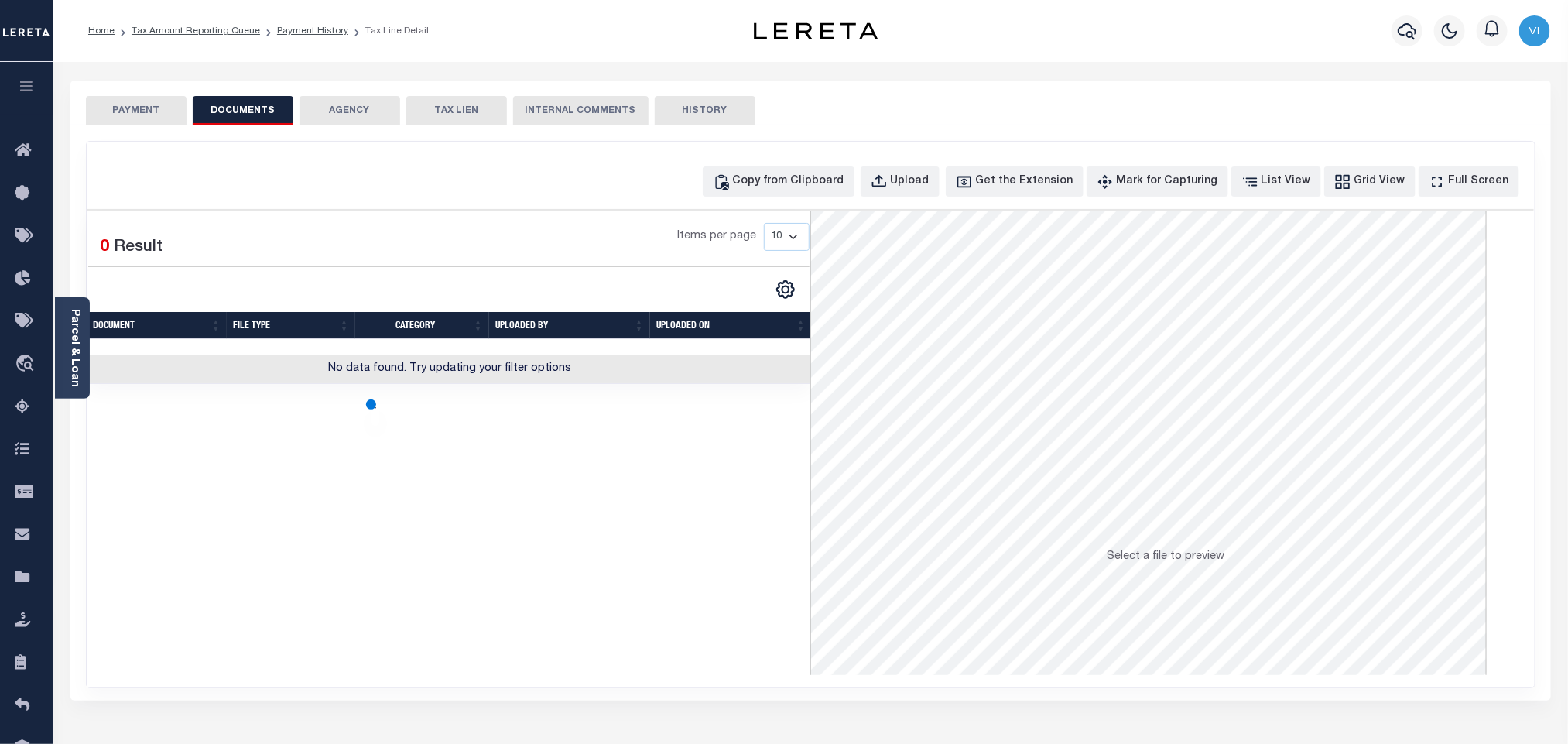
click at [108, 114] on button "PAYMENT" at bounding box center [136, 111] width 101 height 30
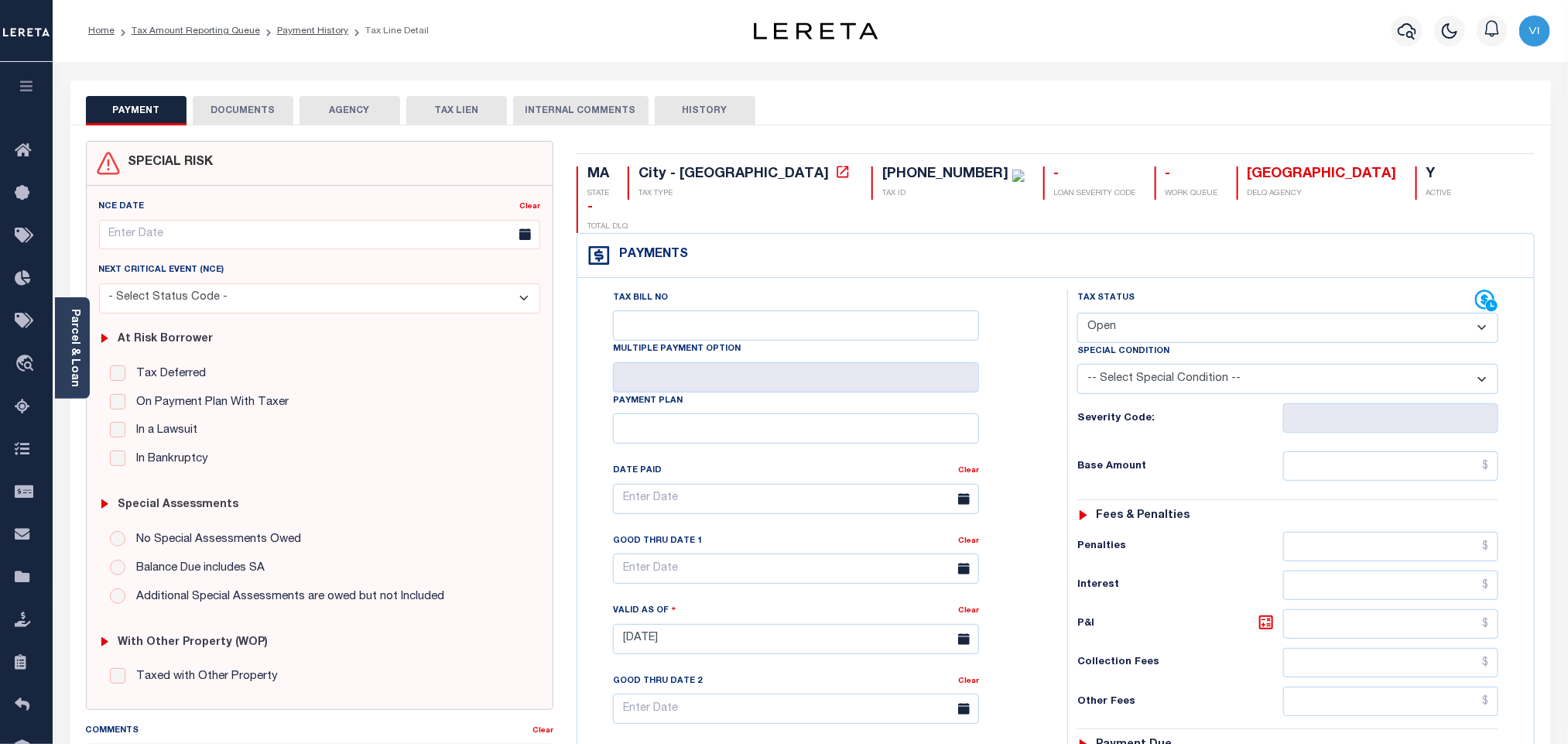
click at [1151, 313] on select "- Select Status Code - Open Due/Unpaid Paid Incomplete No Tax Due Internal Refu…" at bounding box center [1288, 327] width 421 height 31
select select "PYD"
click at [1077, 313] on select "- Select Status Code - Open Due/Unpaid Paid Incomplete No Tax Due Internal Refu…" at bounding box center [1288, 327] width 421 height 31
type input "[DATE]"
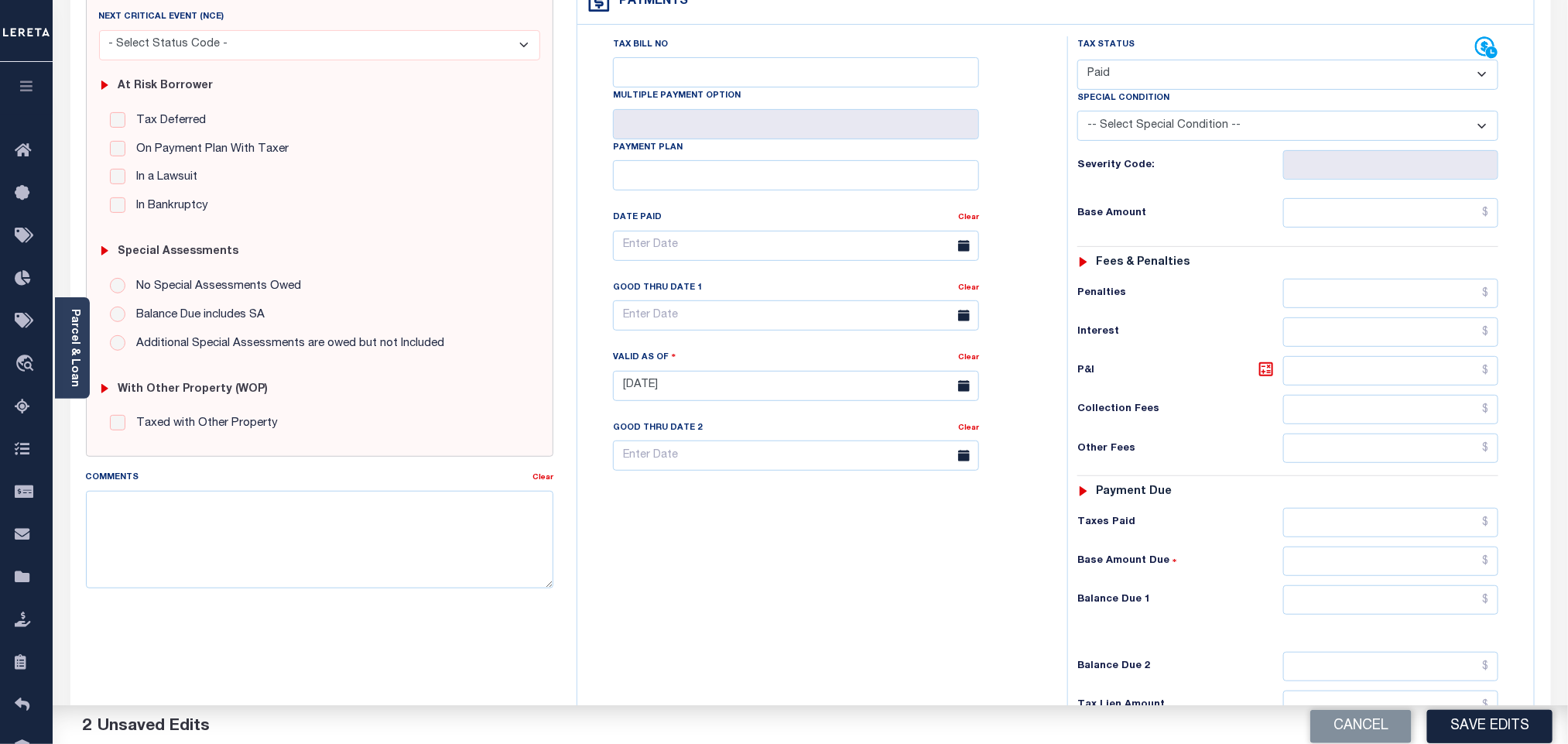
scroll to position [403, 0]
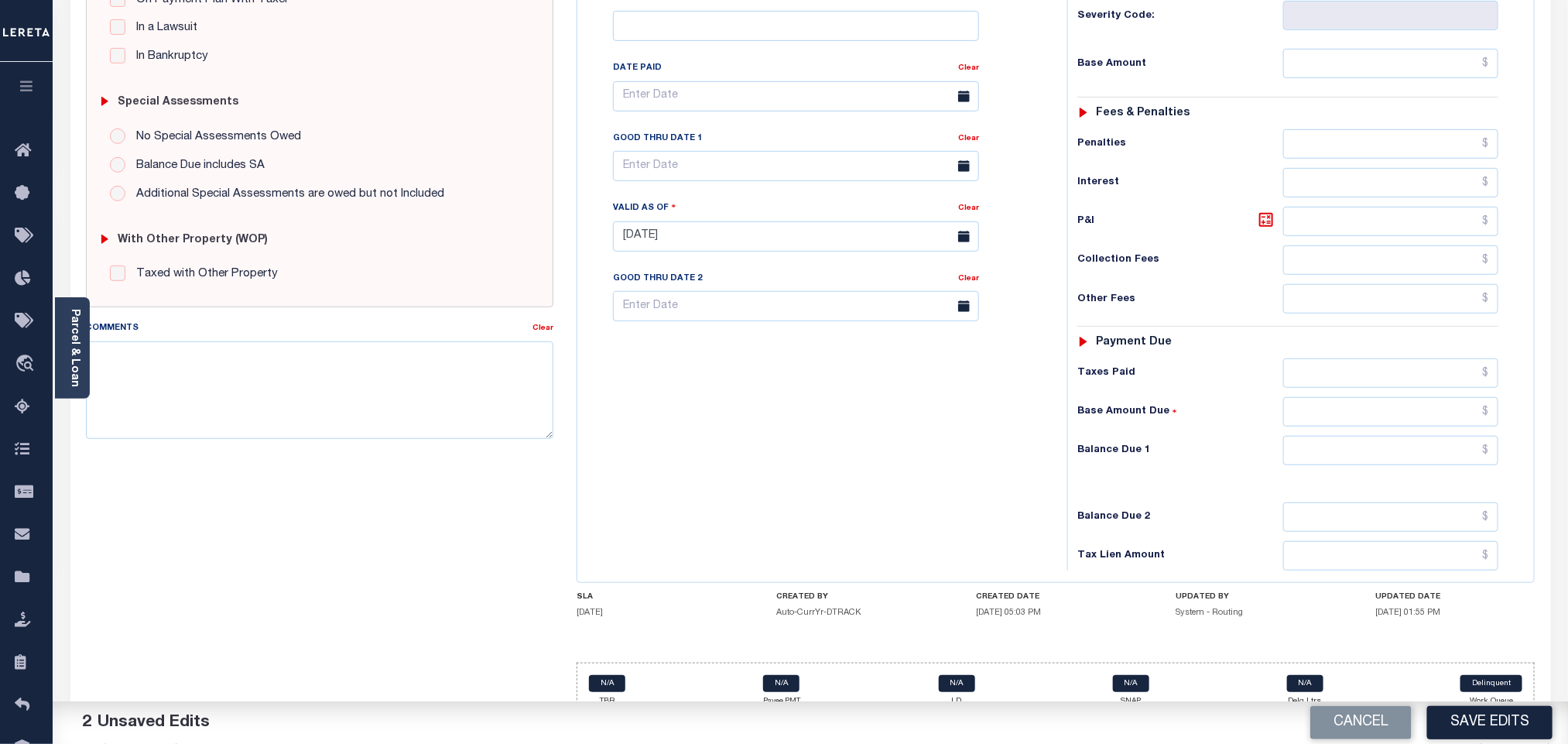
click at [1343, 447] on div "Tax Status Status - Select Status Code -" at bounding box center [1293, 228] width 452 height 684
click at [1335, 443] on input "text" at bounding box center [1391, 451] width 216 height 30
type input "$0.00"
click at [1224, 503] on div "Balance Due 2" at bounding box center [1288, 518] width 421 height 30
click at [1463, 711] on button "Save Edits" at bounding box center [1489, 723] width 125 height 33
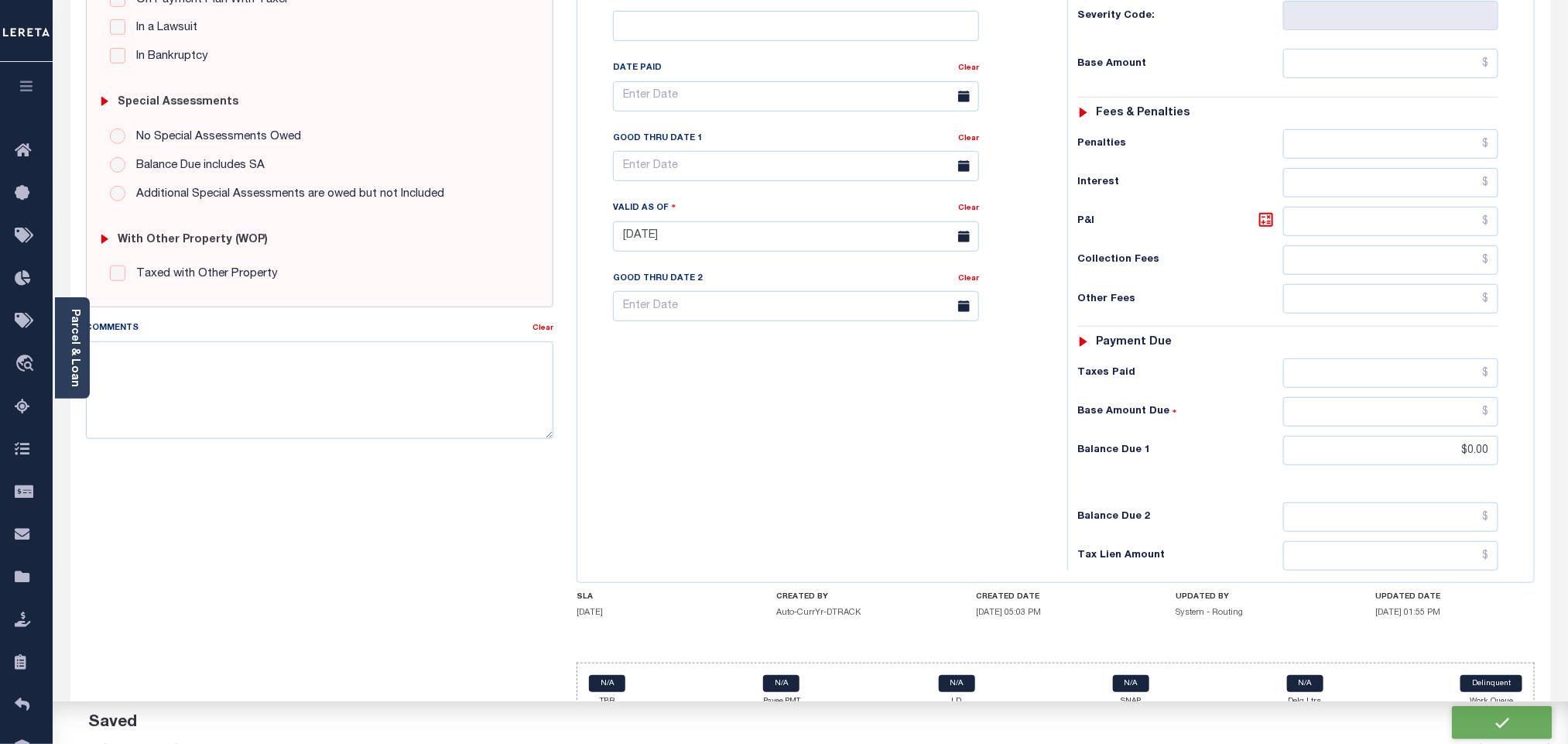
checkbox input "false"
type input "$0"
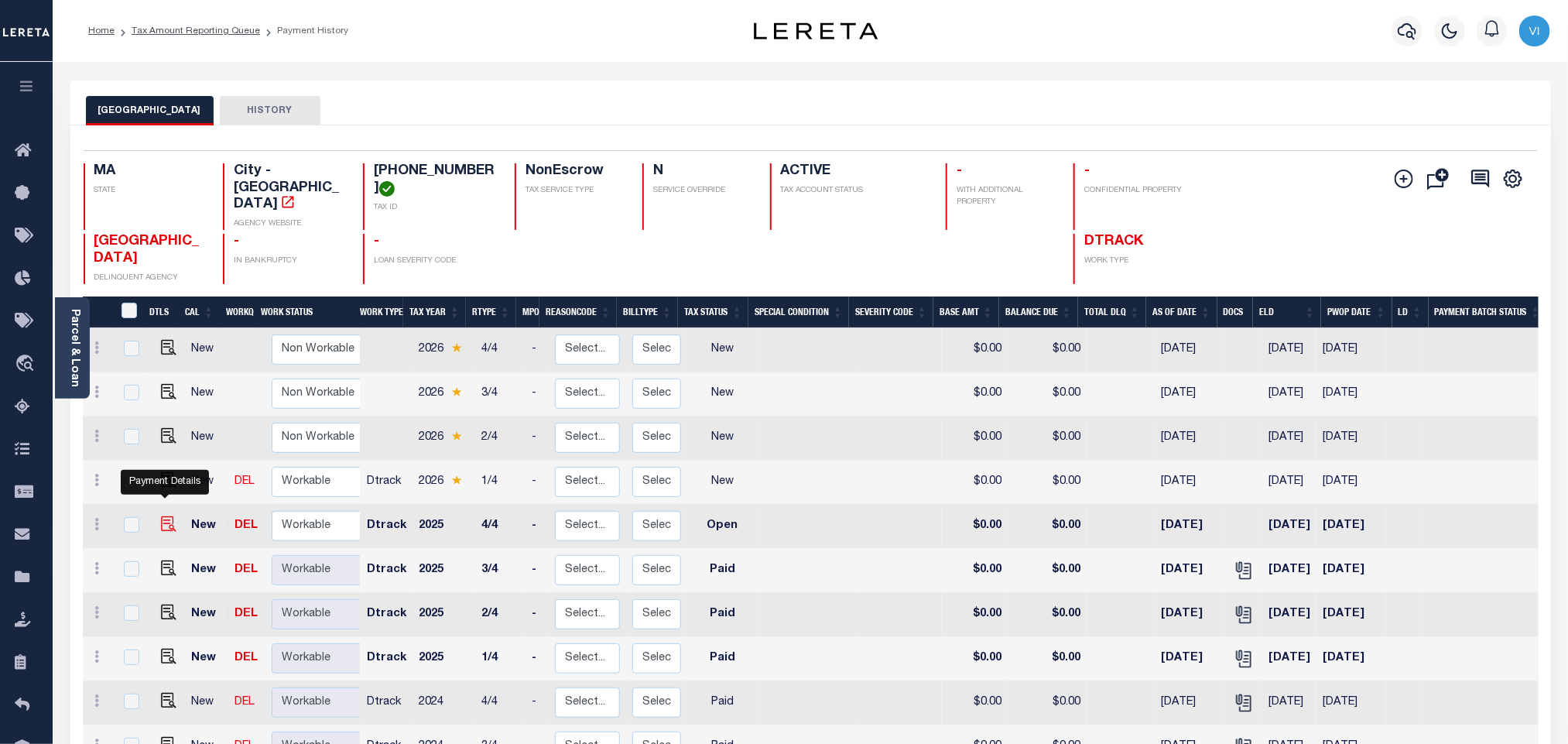
click at [162, 517] on img "" at bounding box center [169, 524] width 16 height 16
checkbox input "true"
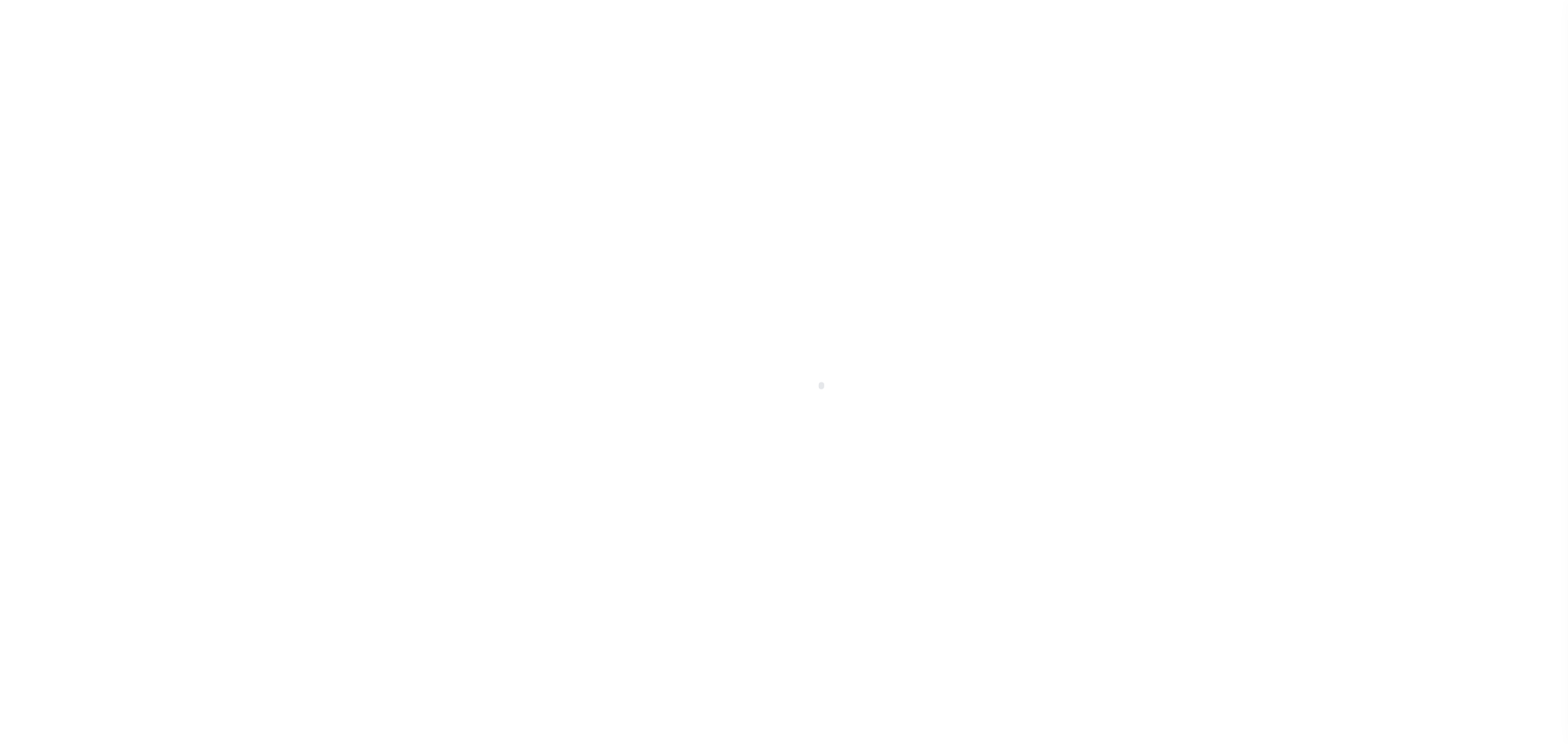
select select "OP2"
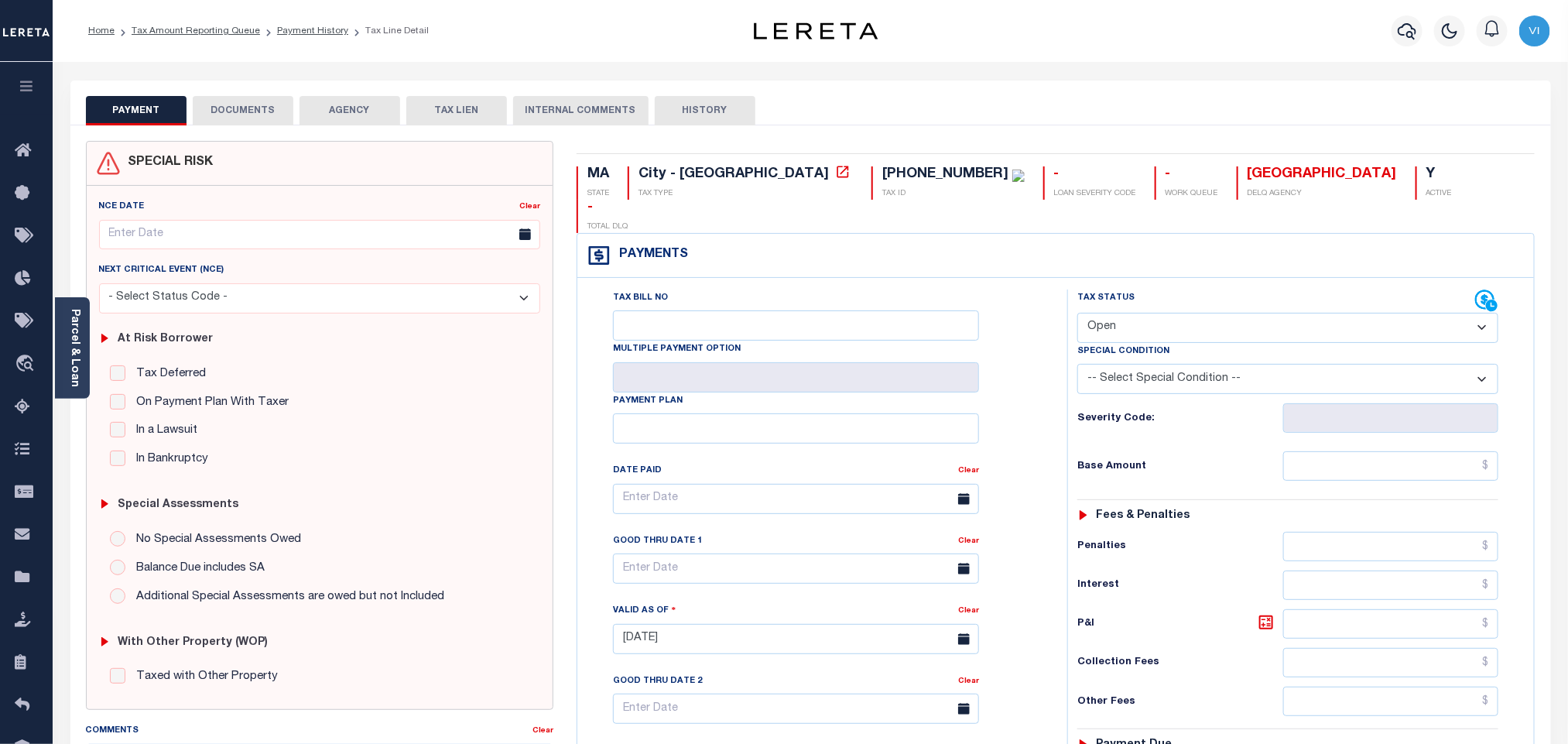
click at [237, 115] on button "DOCUMENTS" at bounding box center [243, 111] width 101 height 30
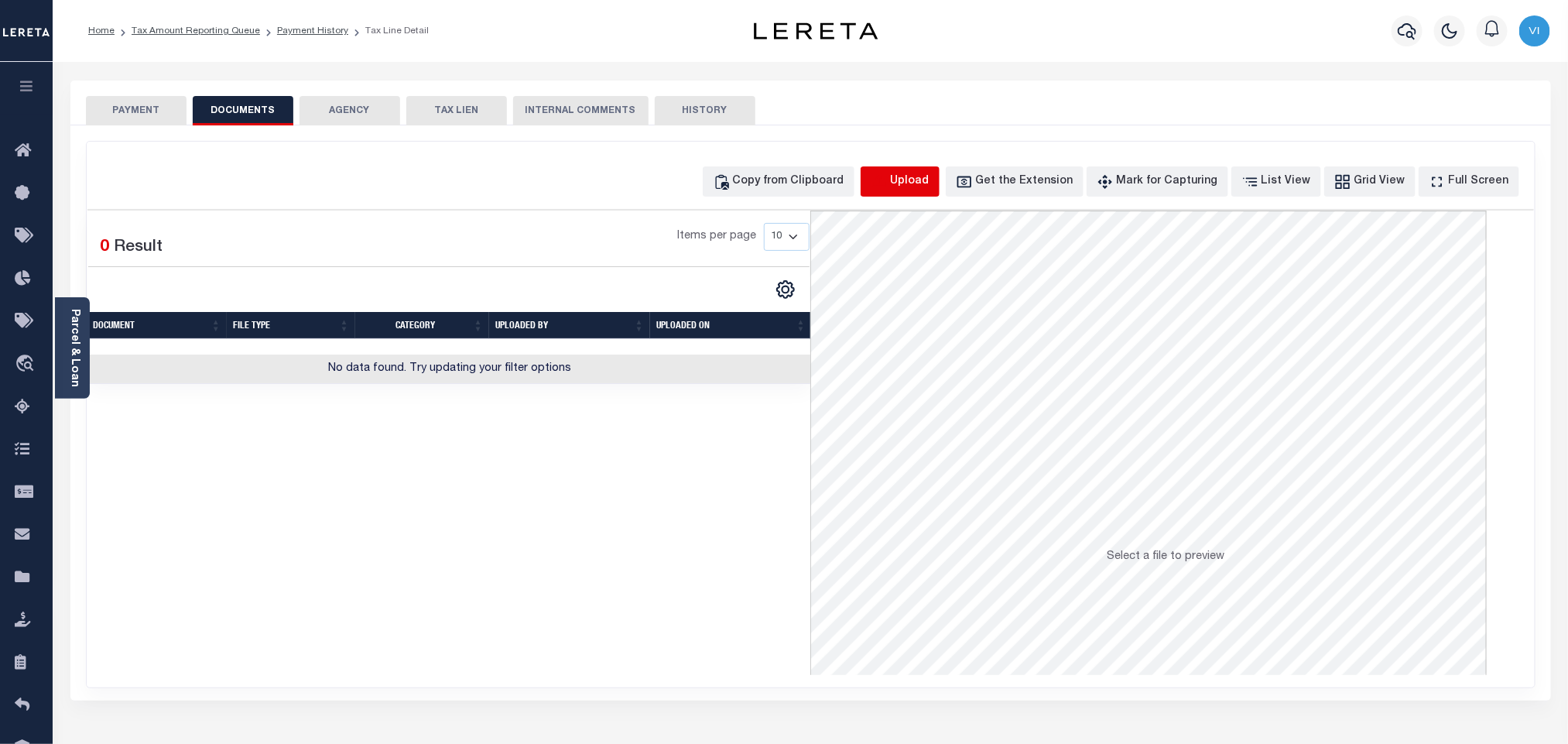
click at [888, 189] on icon "button" at bounding box center [879, 182] width 17 height 17
select select "POP"
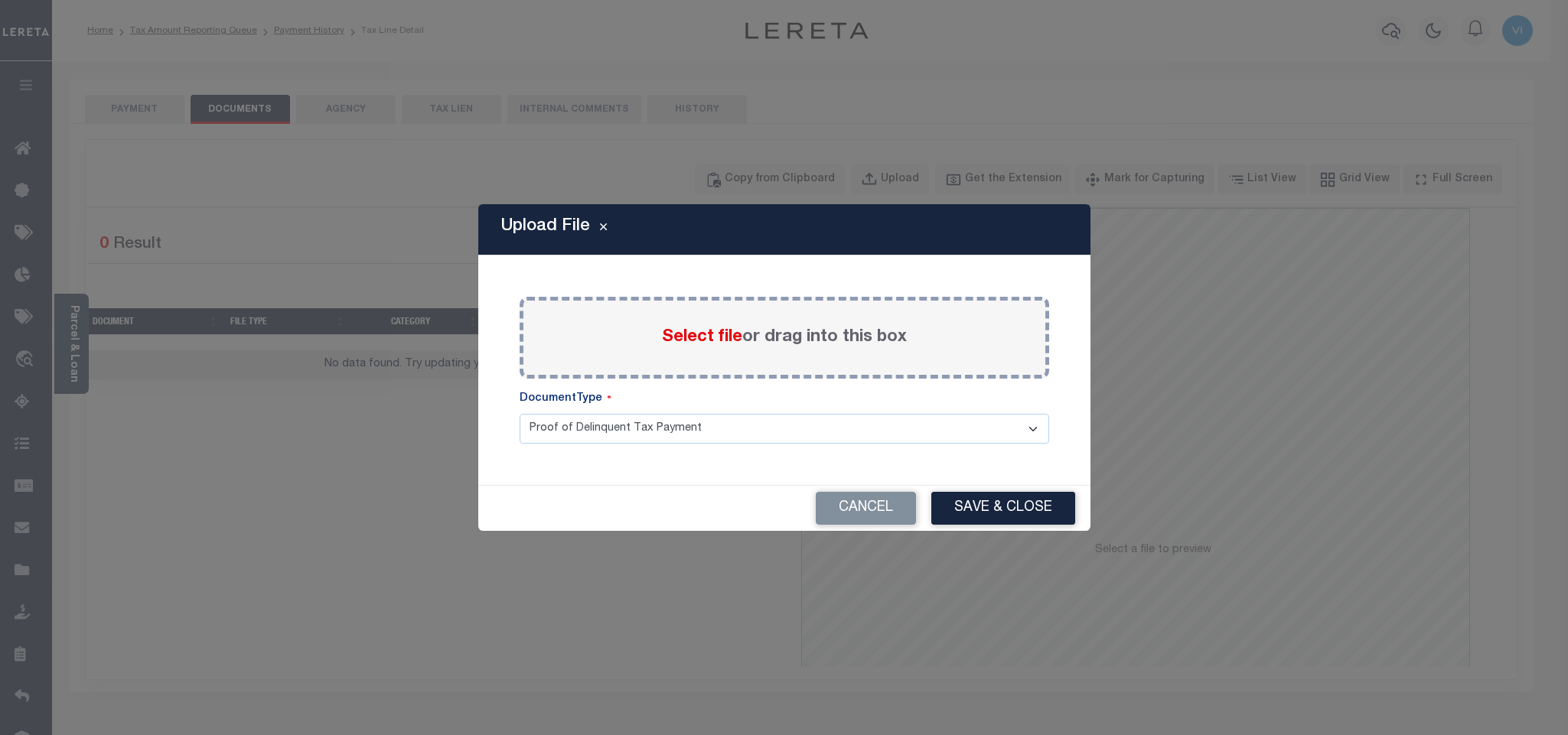
click at [697, 338] on span "Select file" at bounding box center [702, 337] width 81 height 16
click at [0, 0] on input "Select file or drag into this box" at bounding box center [0, 0] width 0 height 0
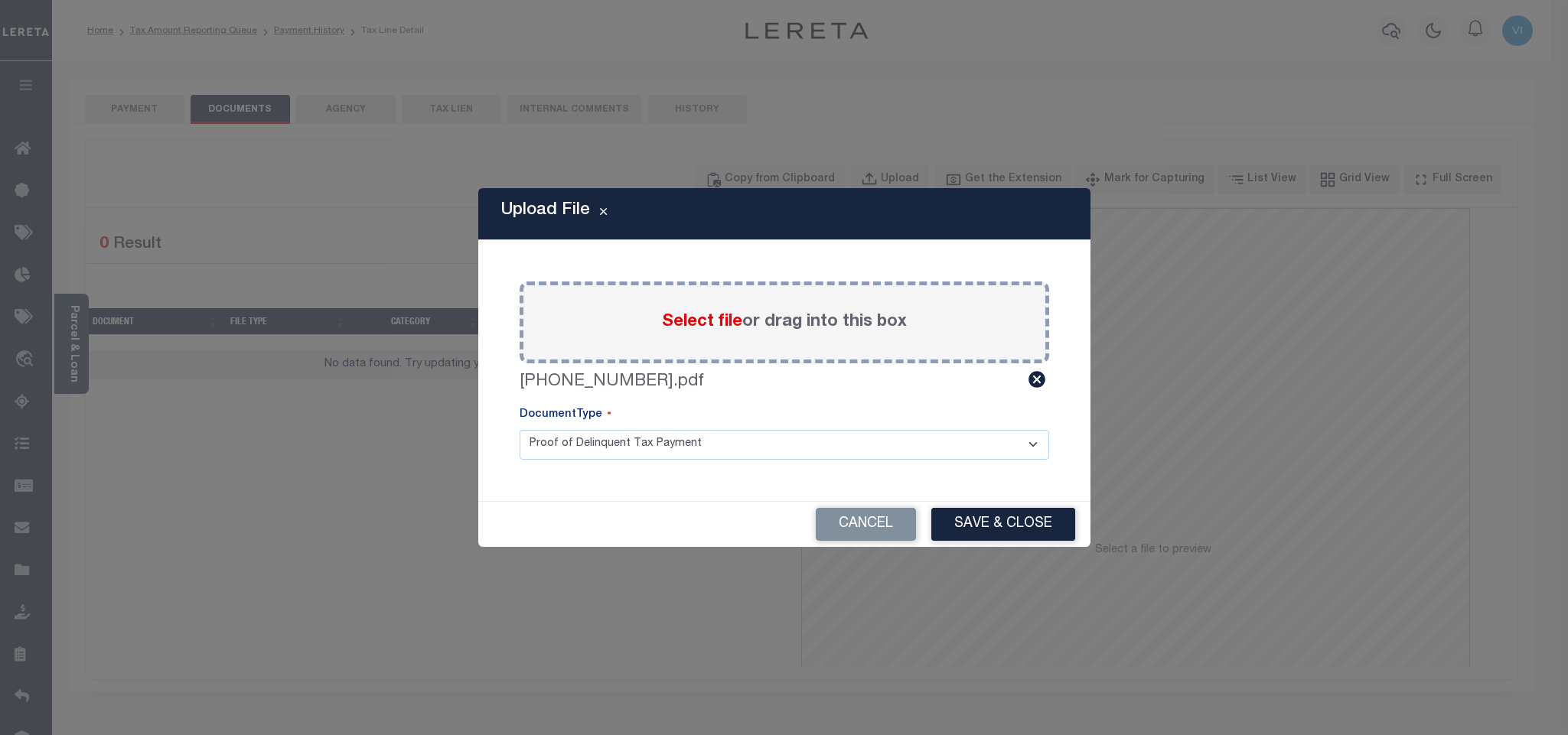
click at [565, 446] on select "Proof of Delinquent Tax Payment" at bounding box center [784, 444] width 530 height 30
click at [520, 430] on select "Proof of Delinquent Tax Payment" at bounding box center [784, 444] width 530 height 30
click at [993, 526] on button "Save & Close" at bounding box center [1003, 524] width 144 height 33
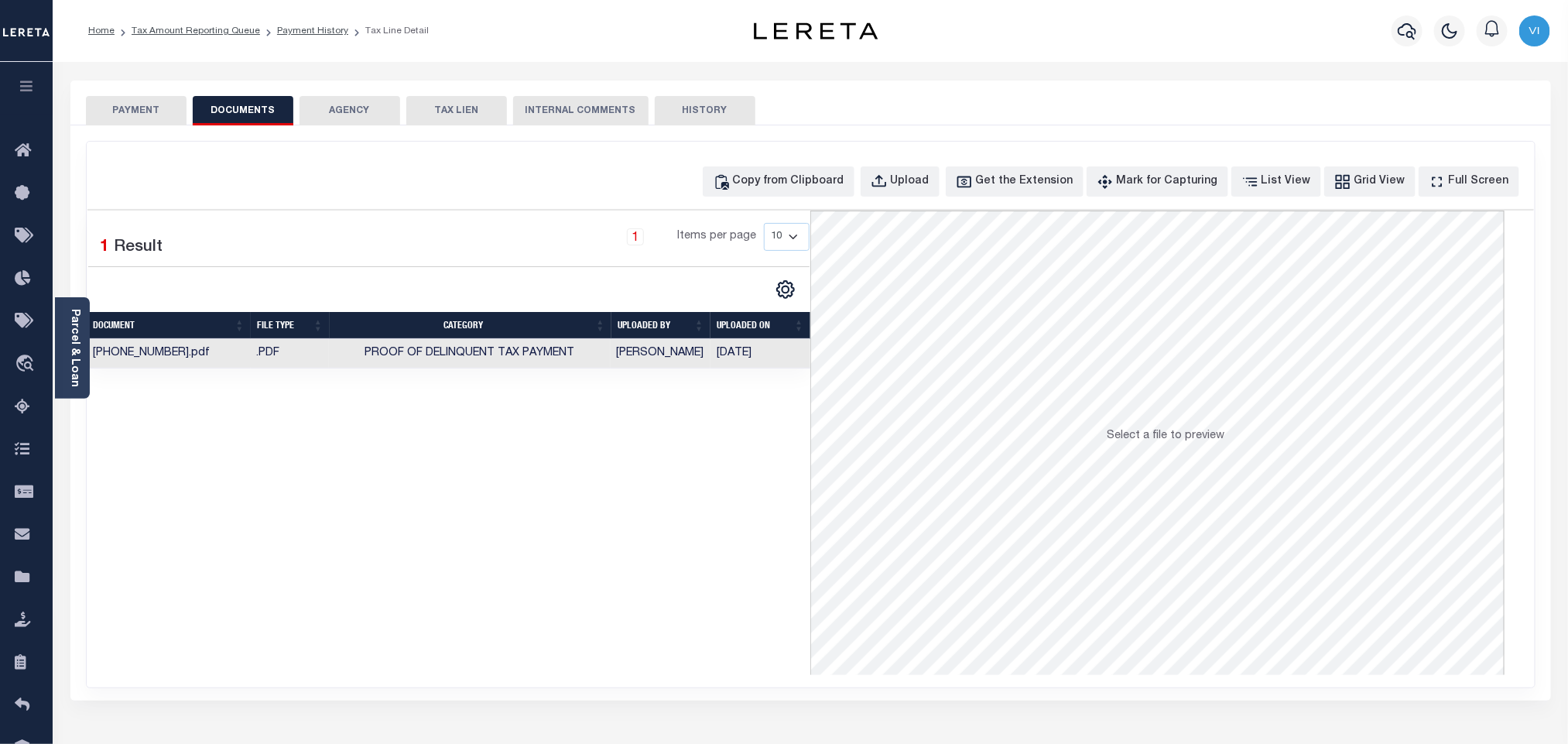
click at [142, 97] on button "PAYMENT" at bounding box center [136, 111] width 101 height 30
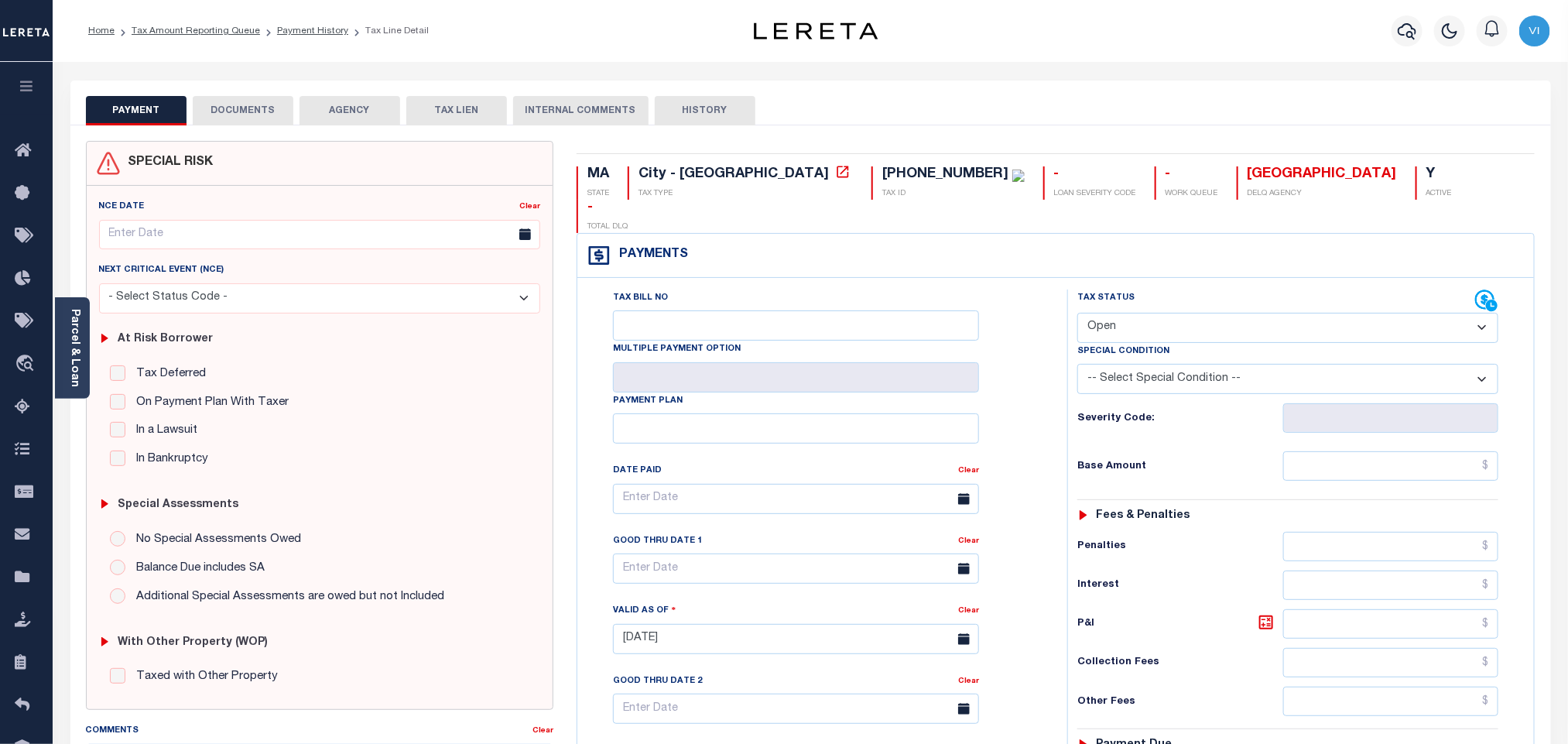
click at [1156, 313] on select "- Select Status Code - Open Due/Unpaid Paid Incomplete No Tax Due Internal Refu…" at bounding box center [1288, 327] width 421 height 31
select select "PYD"
click at [1077, 313] on select "- Select Status Code - Open Due/Unpaid Paid Incomplete No Tax Due Internal Refu…" at bounding box center [1288, 327] width 421 height 31
type input "10/08/2025"
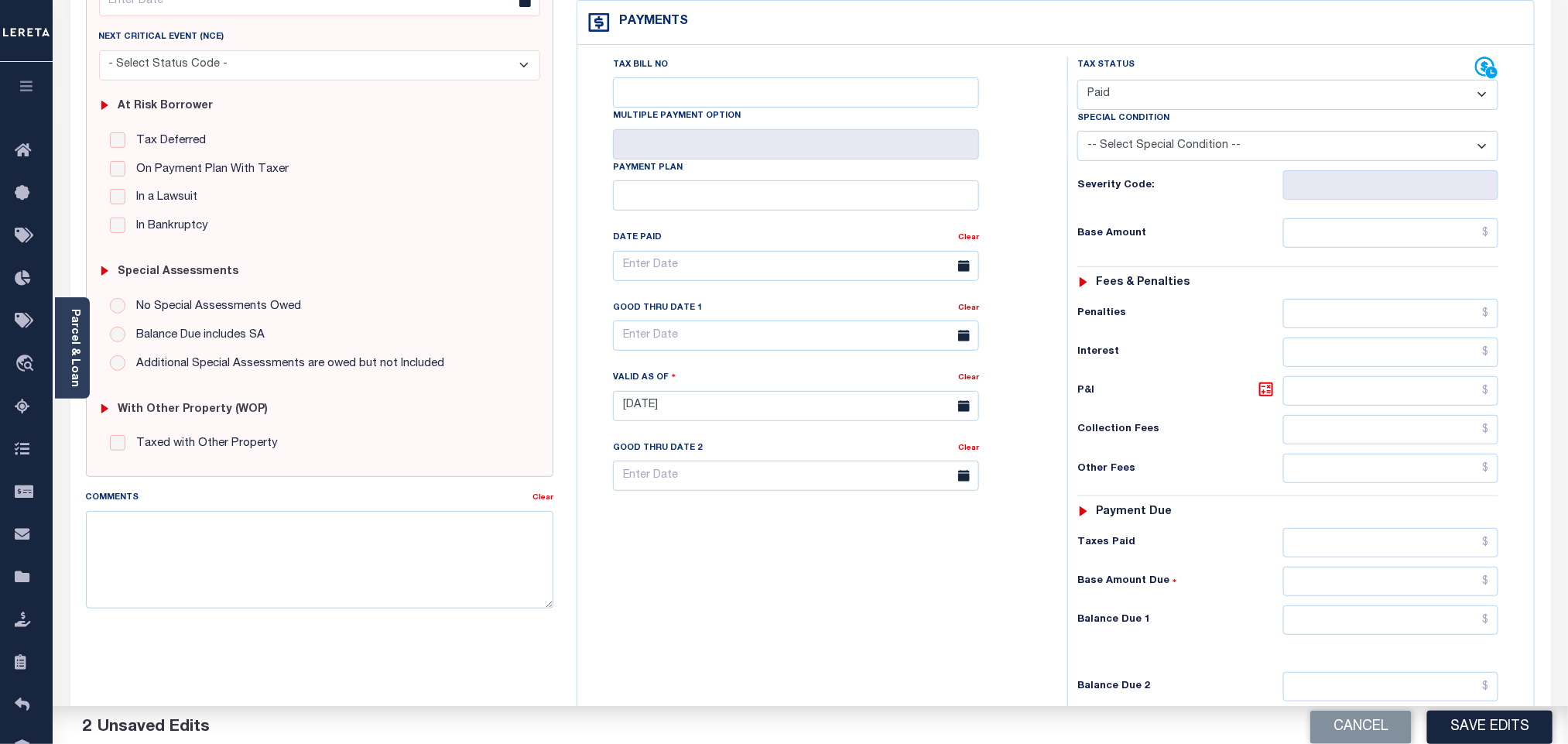
scroll to position [403, 0]
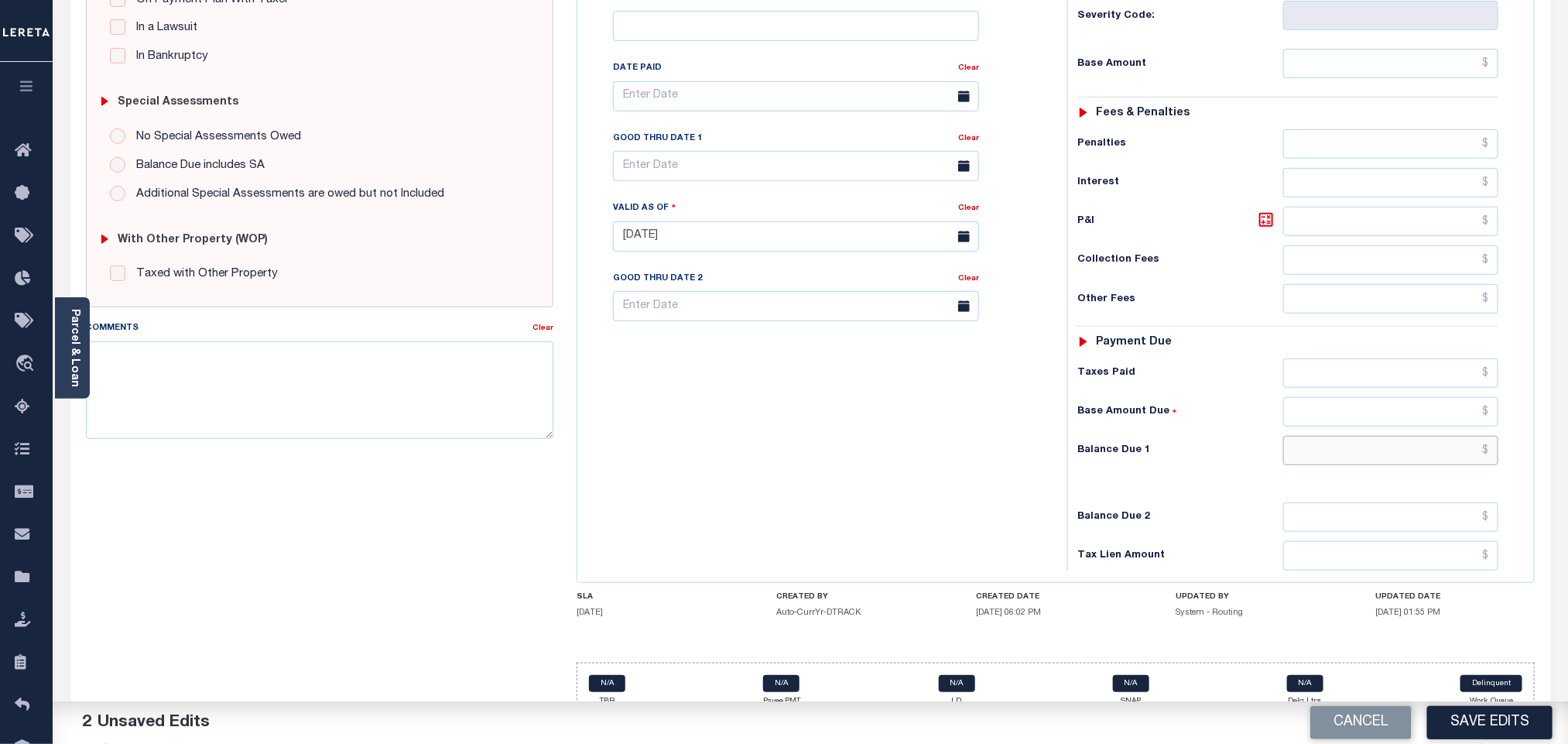
drag, startPoint x: 1300, startPoint y: 433, endPoint x: 1299, endPoint y: 444, distance: 11.0
click at [1300, 436] on input "text" at bounding box center [1391, 451] width 216 height 30
type input "$0.00"
click at [1243, 503] on div "Balance Due 2" at bounding box center [1288, 518] width 421 height 30
click at [1493, 724] on button "Save Edits" at bounding box center [1489, 723] width 125 height 33
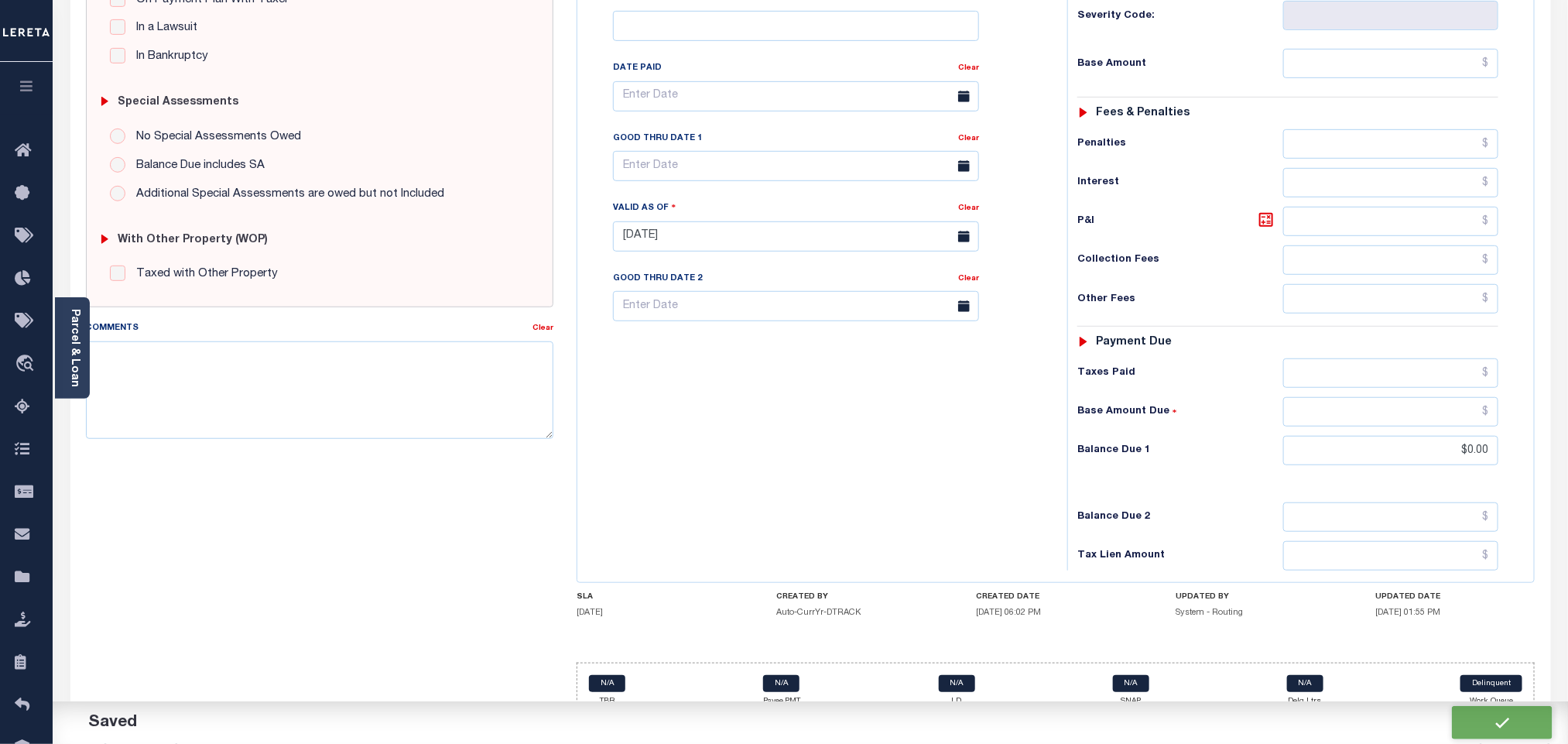
checkbox input "false"
type input "$0"
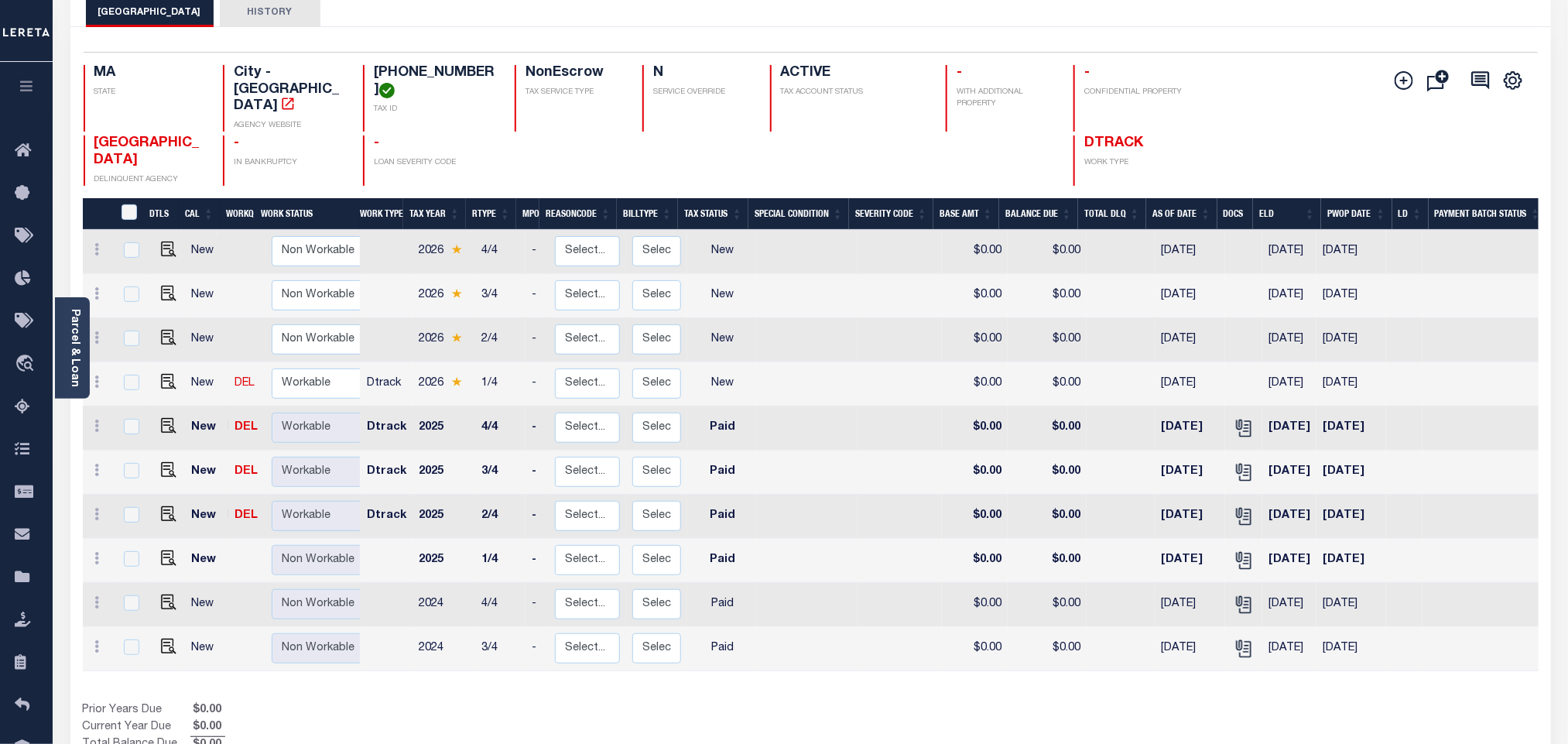
scroll to position [216, 0]
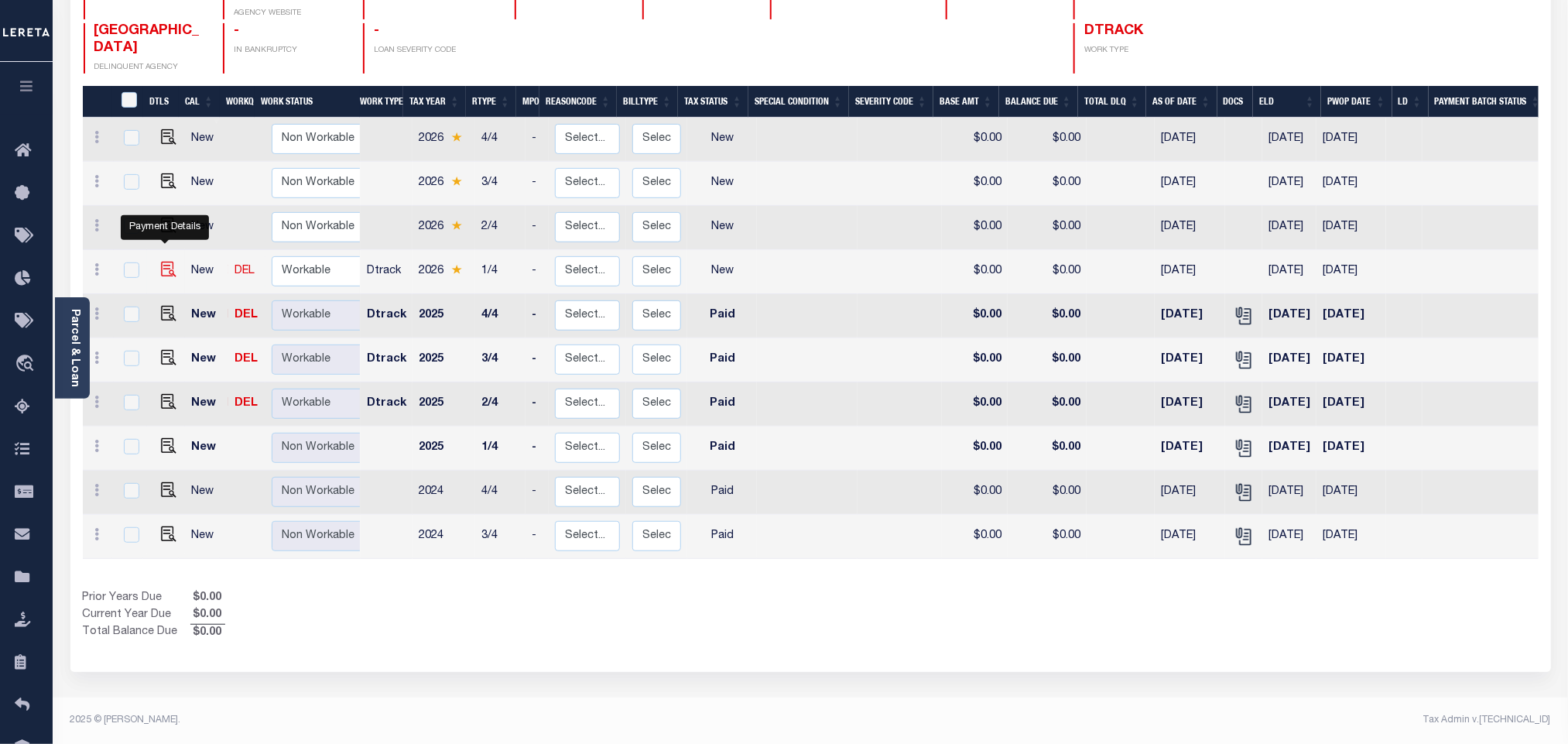
click at [167, 262] on img "" at bounding box center [169, 269] width 16 height 16
checkbox input "true"
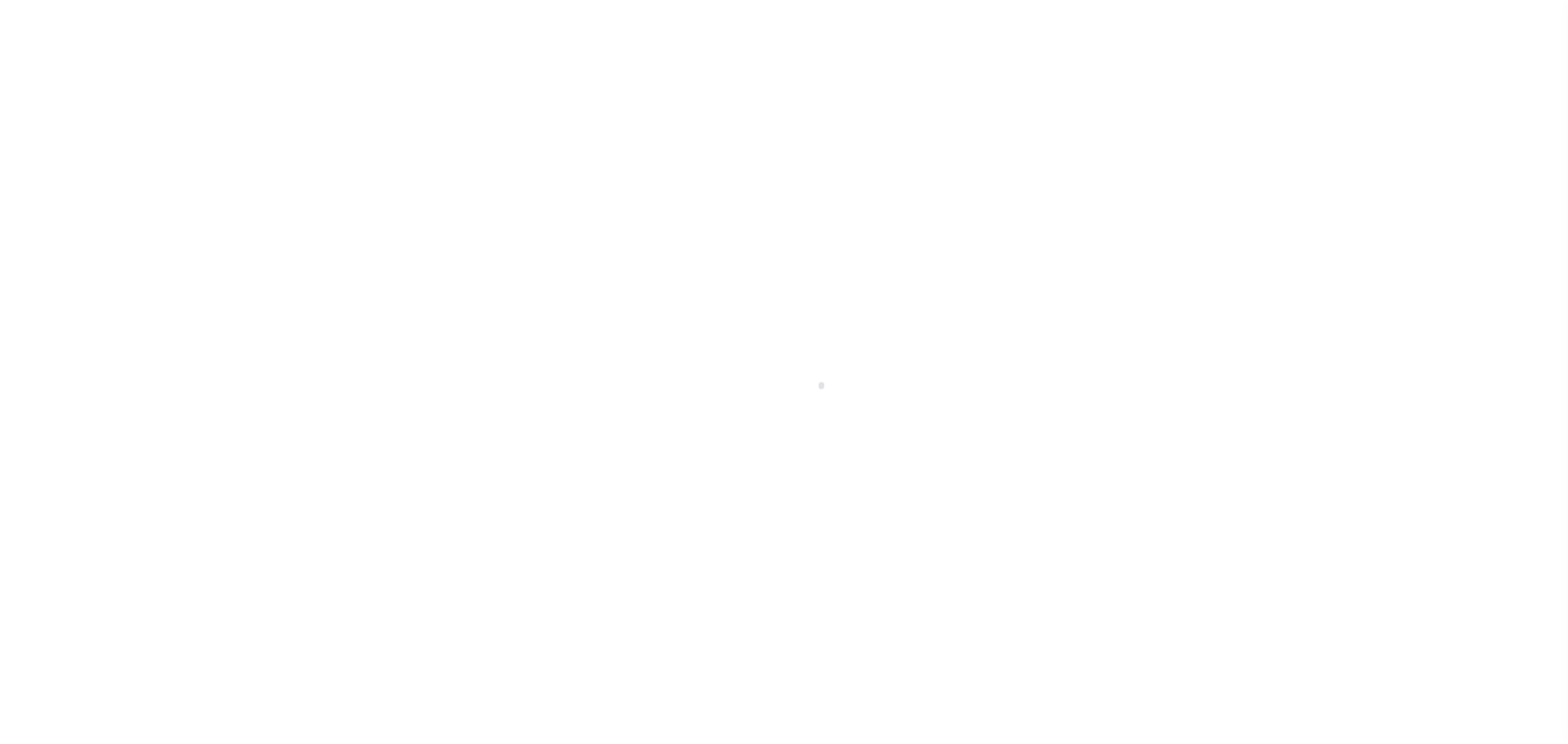
select select "NW2"
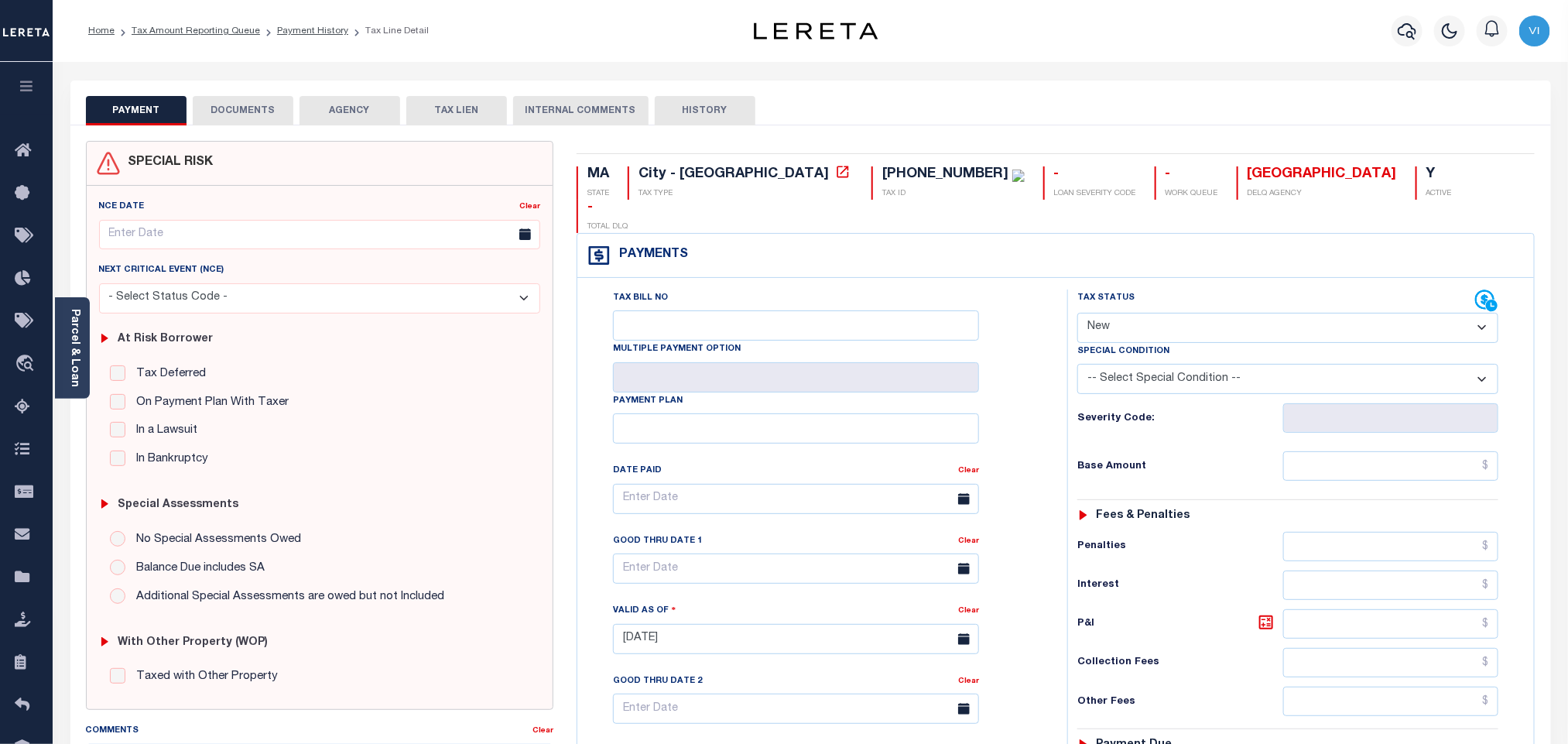
click at [256, 109] on button "DOCUMENTS" at bounding box center [243, 111] width 101 height 30
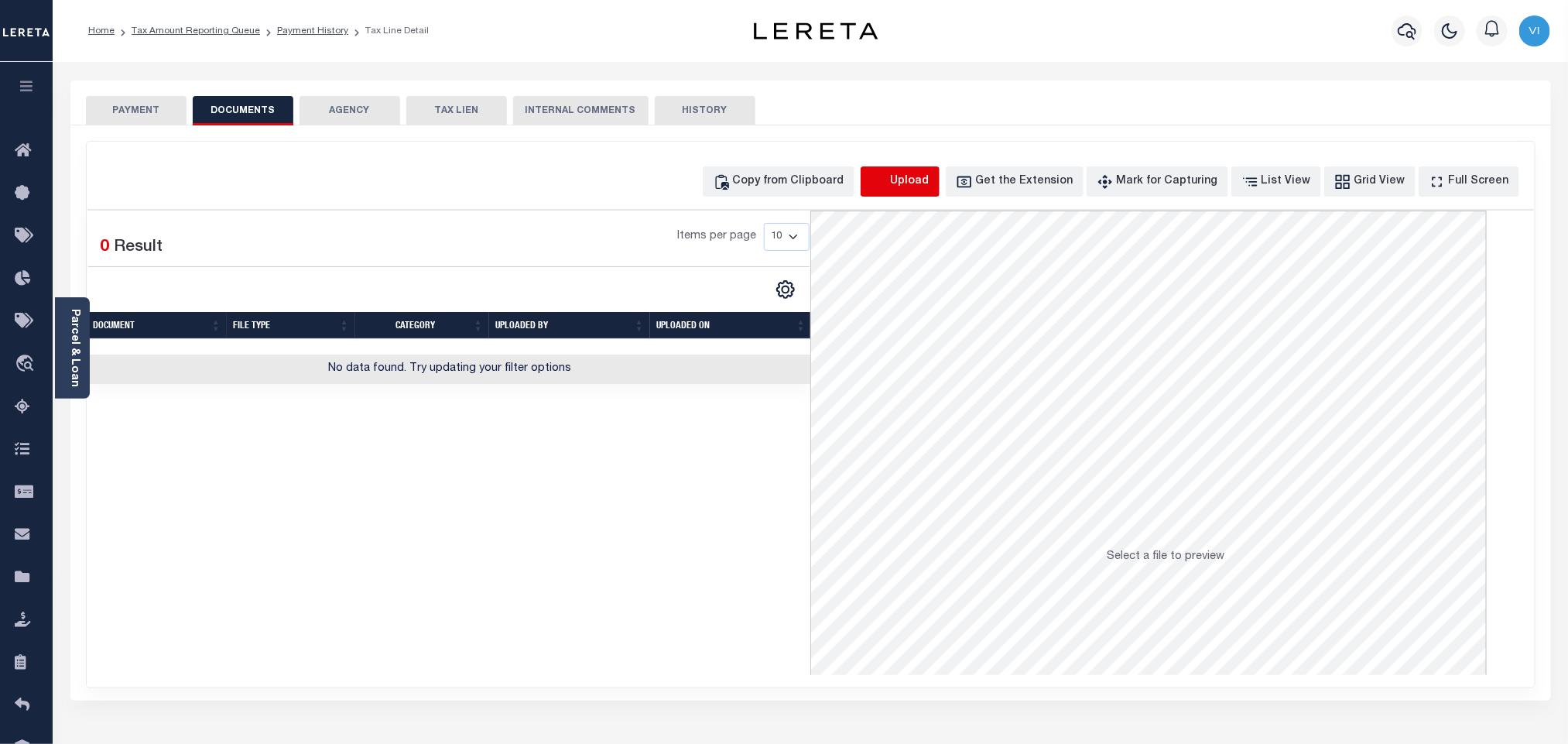
click at [888, 186] on icon "button" at bounding box center [879, 182] width 17 height 17
select select "POP"
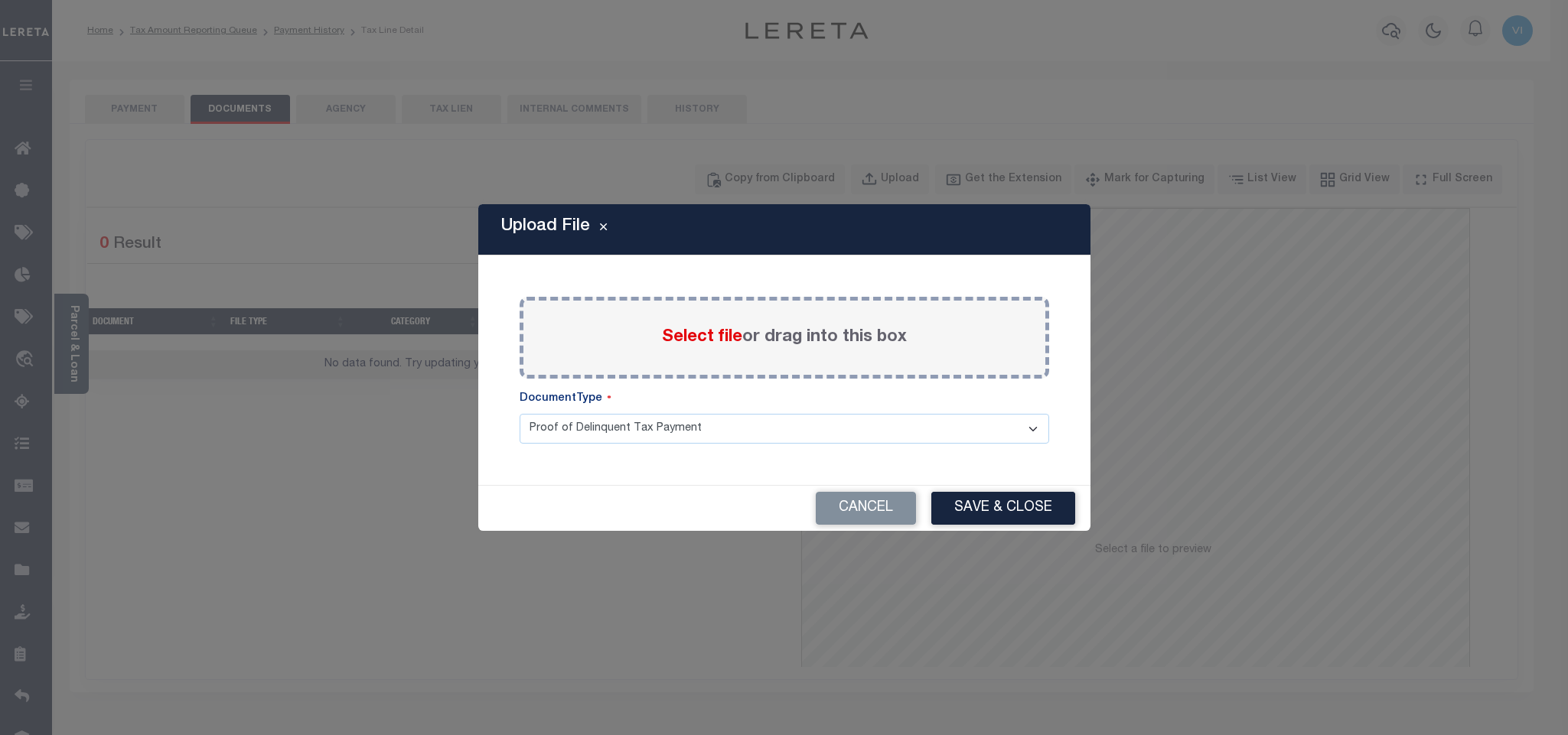
click at [665, 337] on span "Select file" at bounding box center [702, 337] width 81 height 16
click at [0, 0] on input "Select file or drag into this box" at bounding box center [0, 0] width 0 height 0
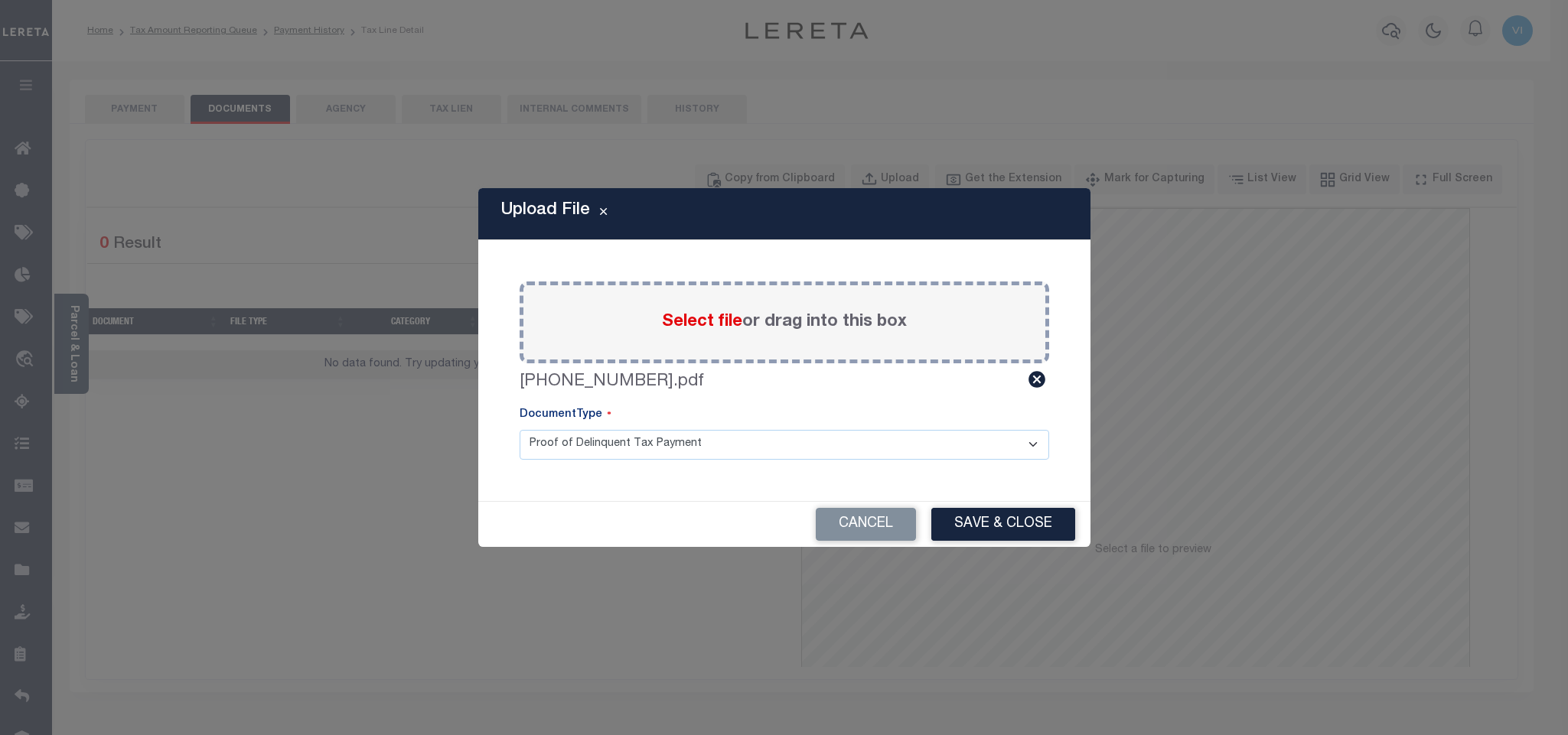
click at [551, 456] on select "Proof of Delinquent Tax Payment" at bounding box center [784, 444] width 530 height 30
click at [520, 430] on select "Proof of Delinquent Tax Payment" at bounding box center [784, 444] width 530 height 30
click at [985, 535] on button "Save & Close" at bounding box center [1003, 524] width 144 height 33
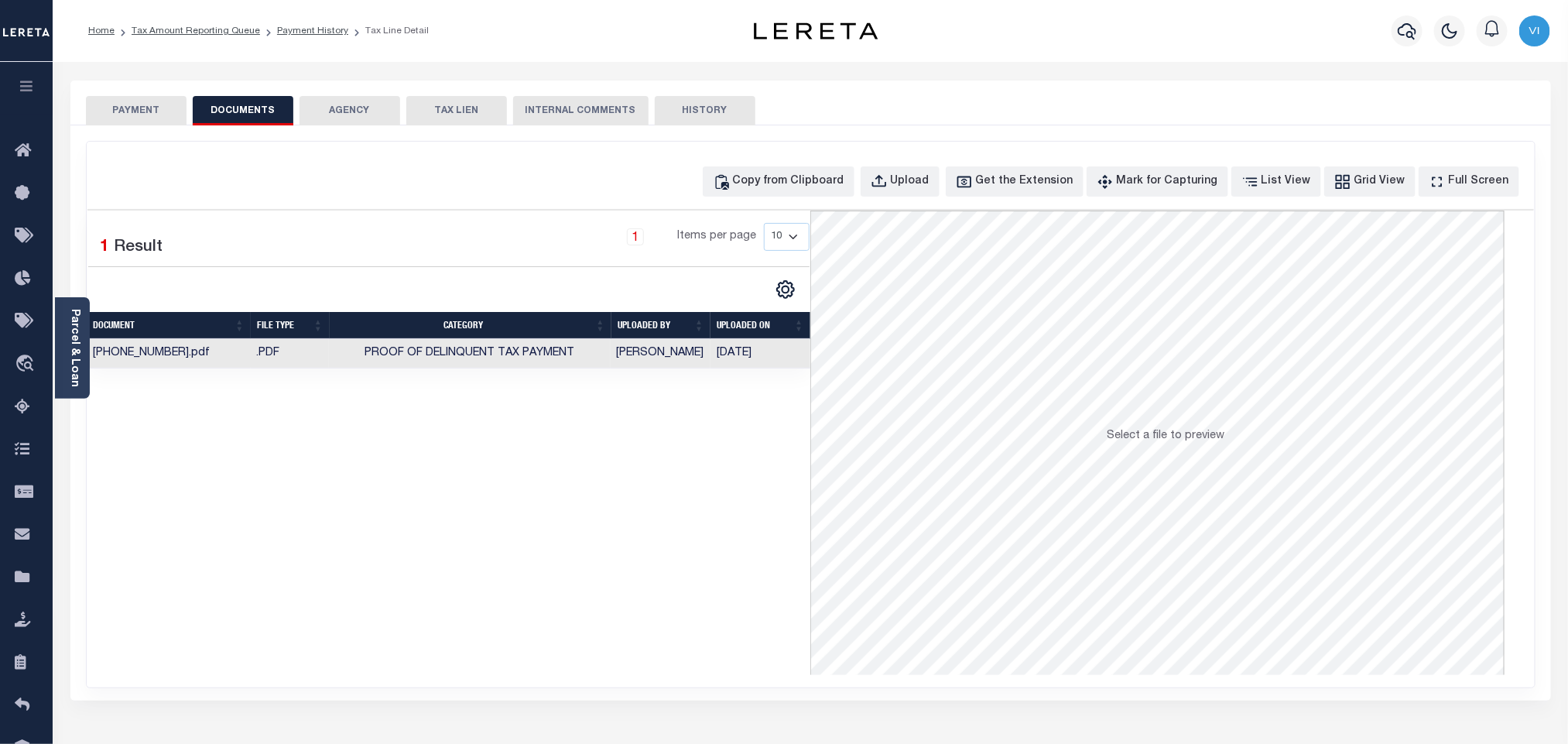
click at [131, 122] on button "PAYMENT" at bounding box center [136, 111] width 101 height 30
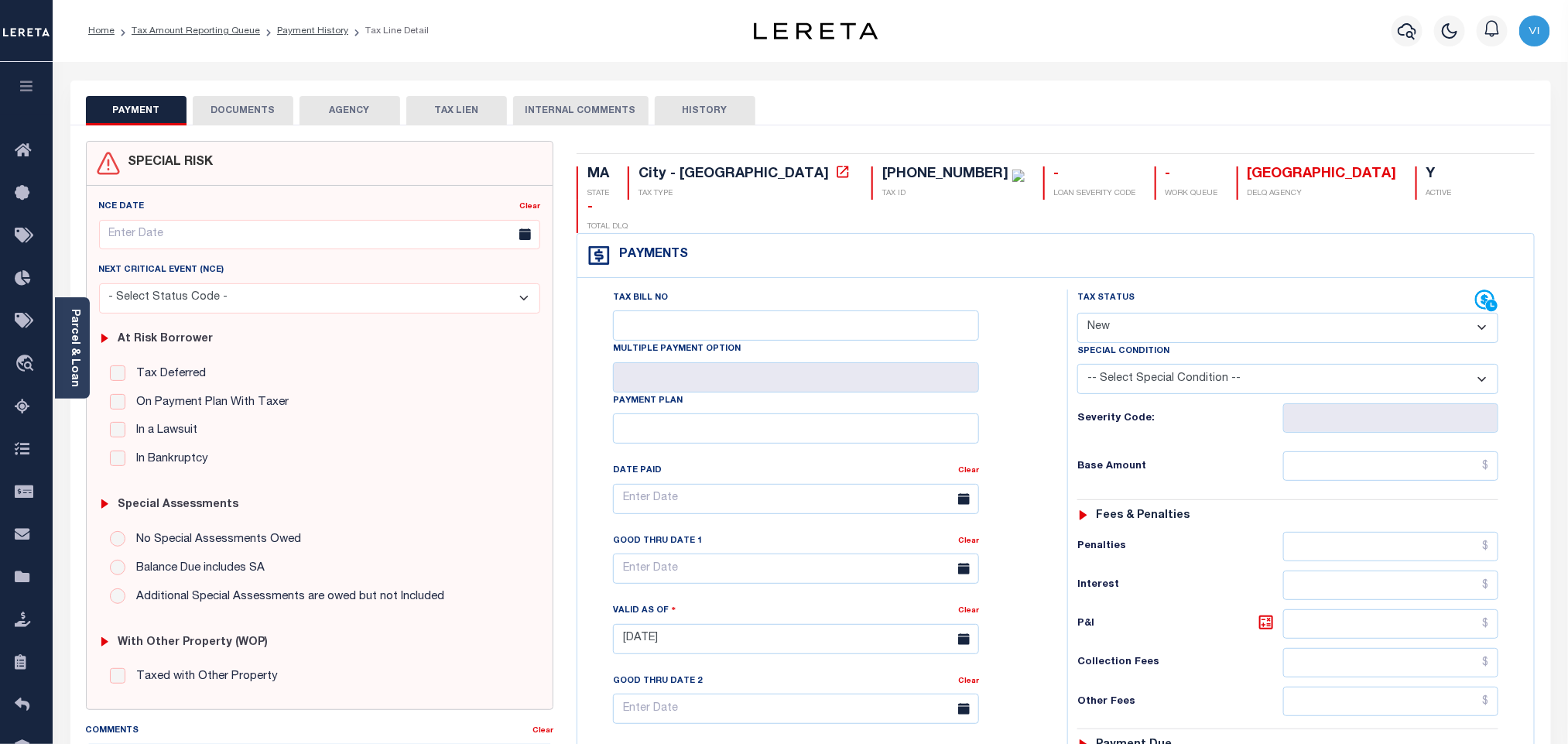
click at [1113, 313] on select "- Select Status Code - Open Due/Unpaid Paid Incomplete No Tax Due Internal Refu…" at bounding box center [1288, 327] width 421 height 31
select select "PYD"
click at [1077, 313] on select "- Select Status Code - Open Due/Unpaid Paid Incomplete No Tax Due Internal Refu…" at bounding box center [1288, 327] width 421 height 31
type input "[DATE]"
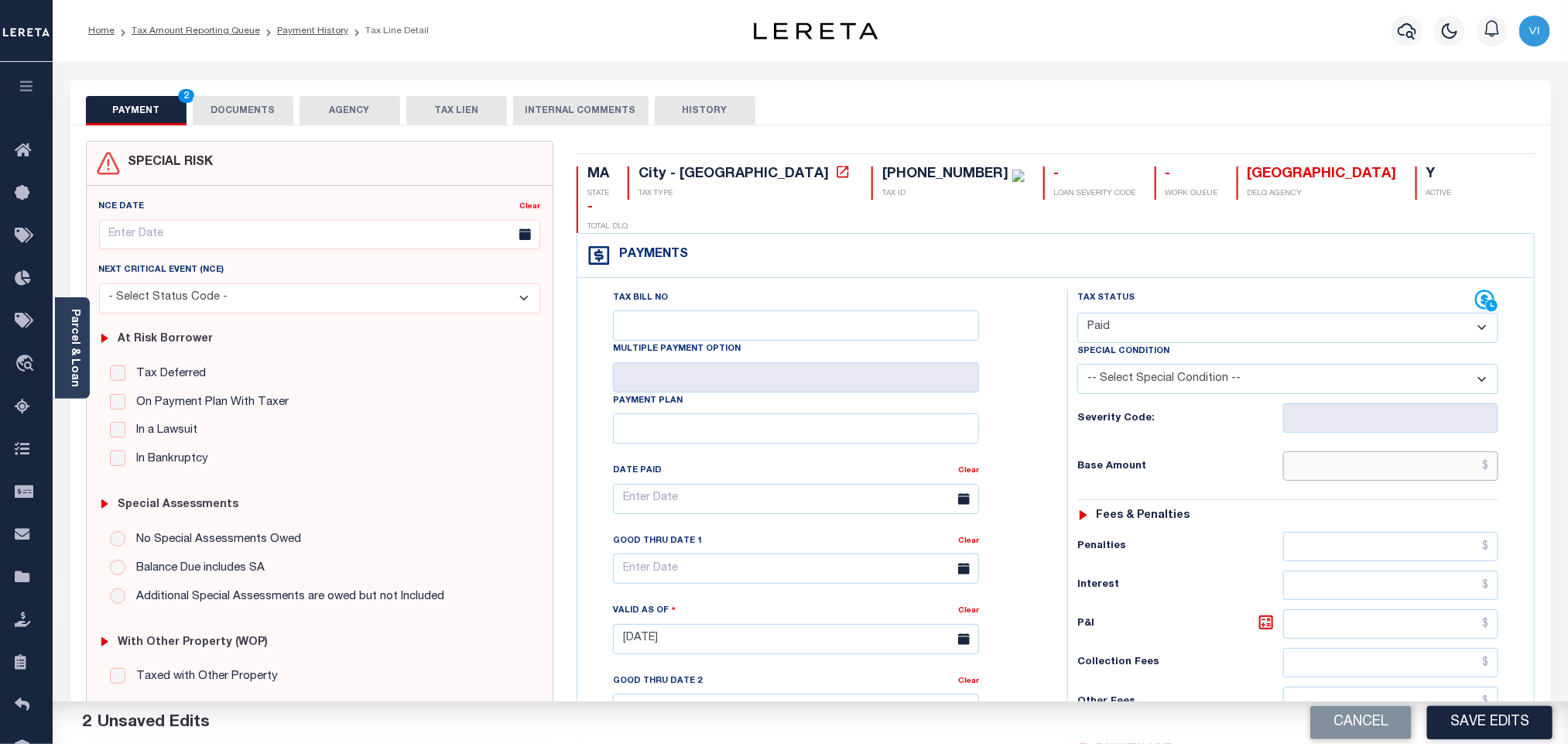
click at [1338, 453] on input "text" at bounding box center [1391, 467] width 216 height 30
paste input "1,145.55"
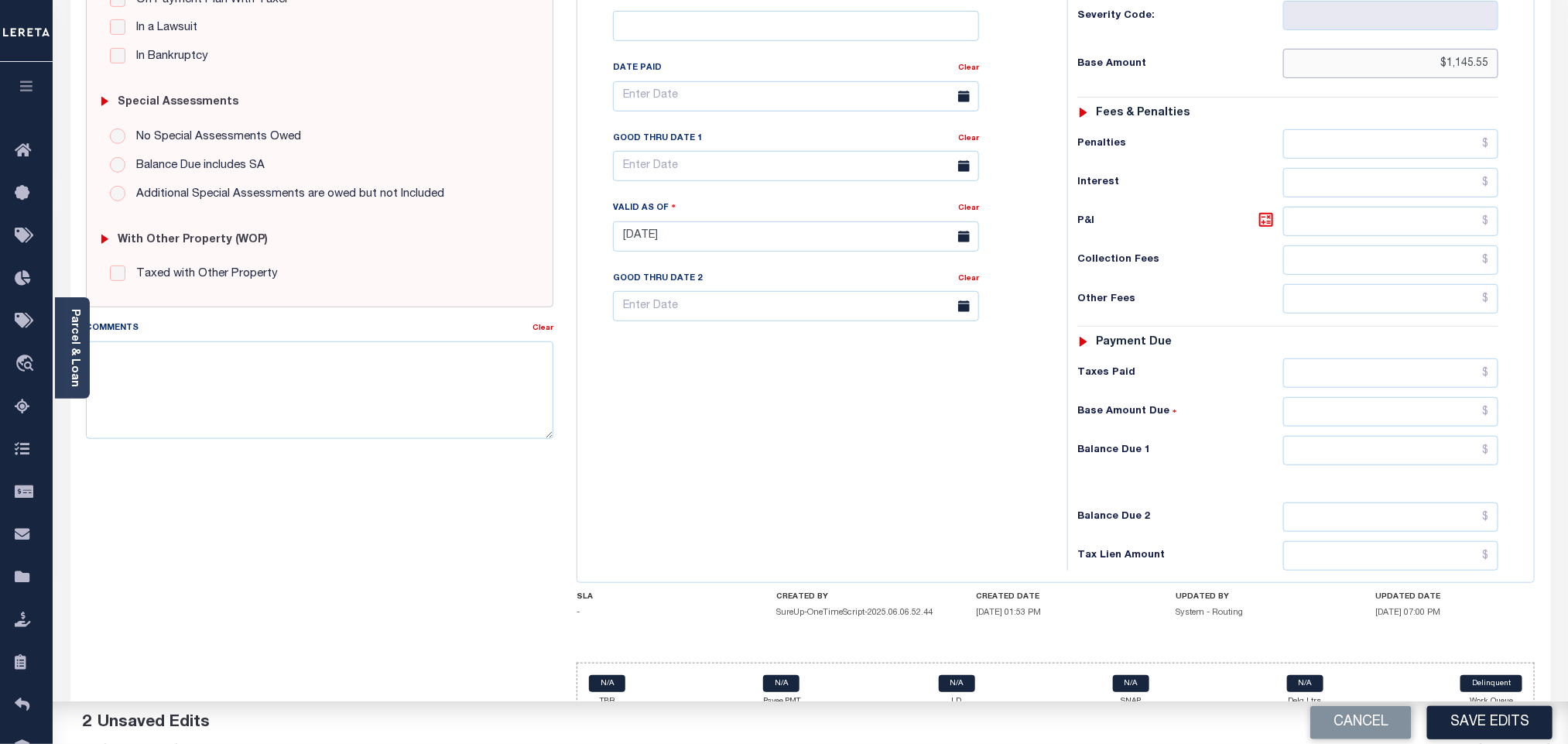
type input "$1,145.55"
click at [1350, 363] on input "text" at bounding box center [1391, 374] width 216 height 30
paste input "1,145.55"
type input "$1,145.55"
click at [1333, 440] on input "text" at bounding box center [1391, 451] width 216 height 30
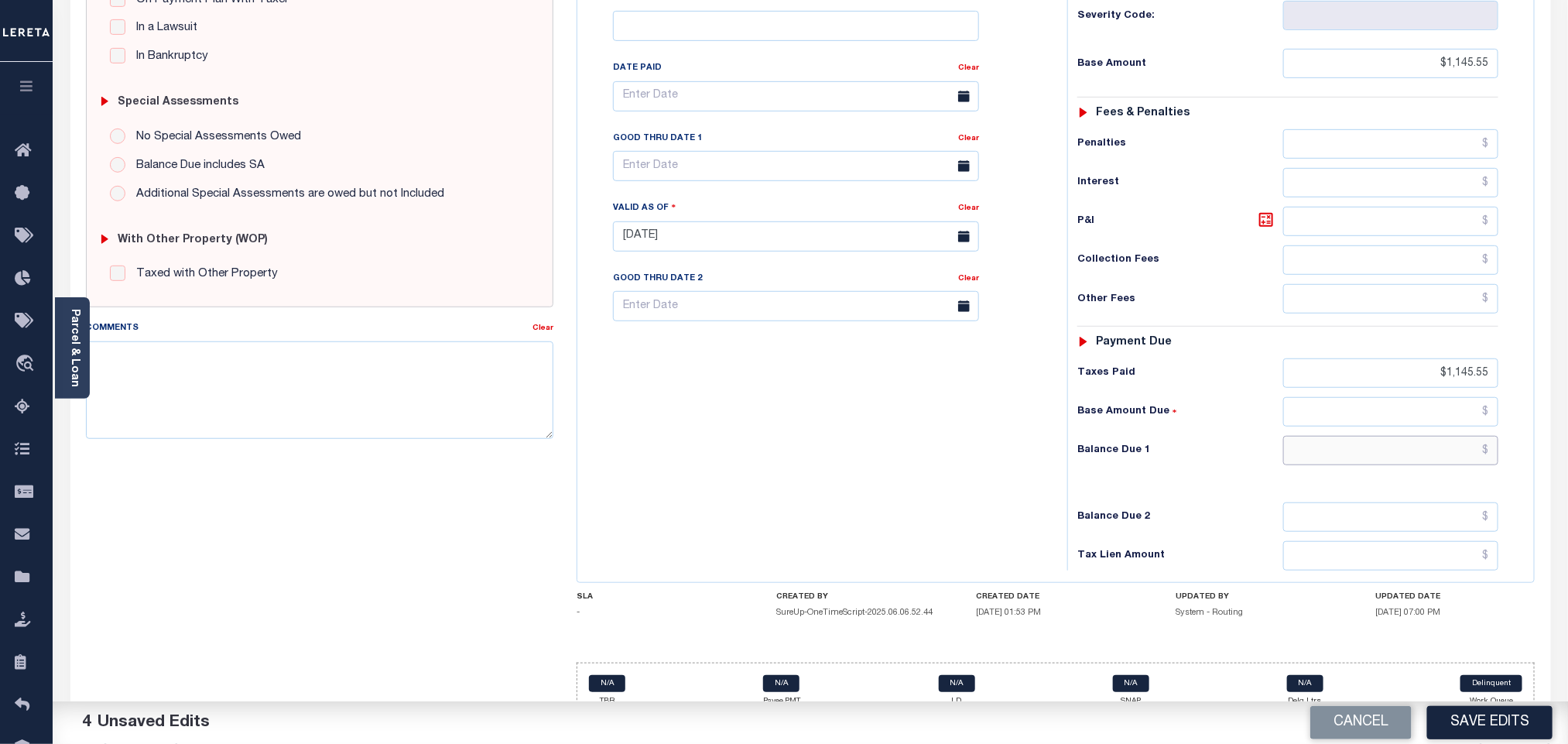
type input "$0.00"
click at [1456, 715] on button "Save Edits" at bounding box center [1489, 723] width 125 height 33
checkbox input "false"
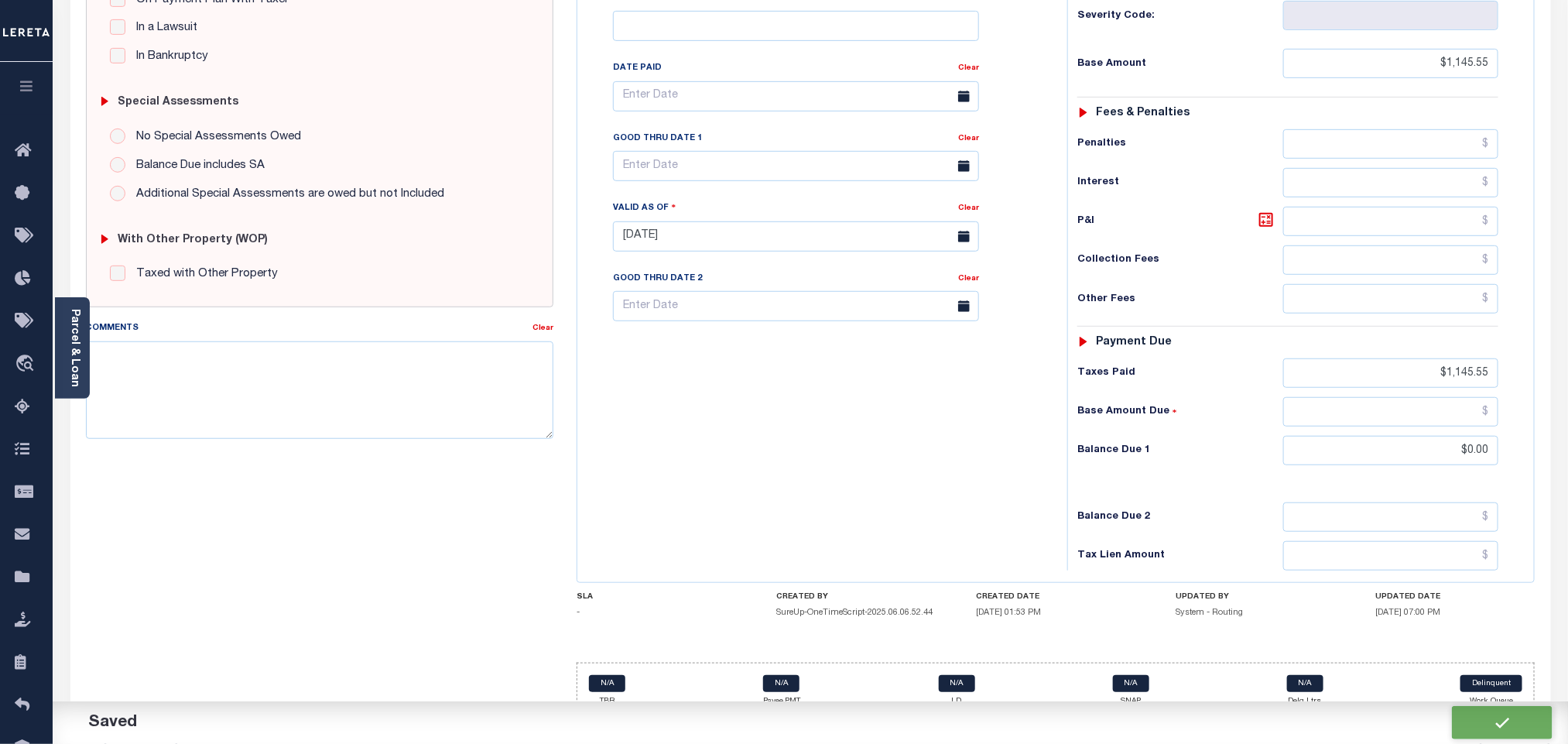
type input "$1,145.55"
type input "$0"
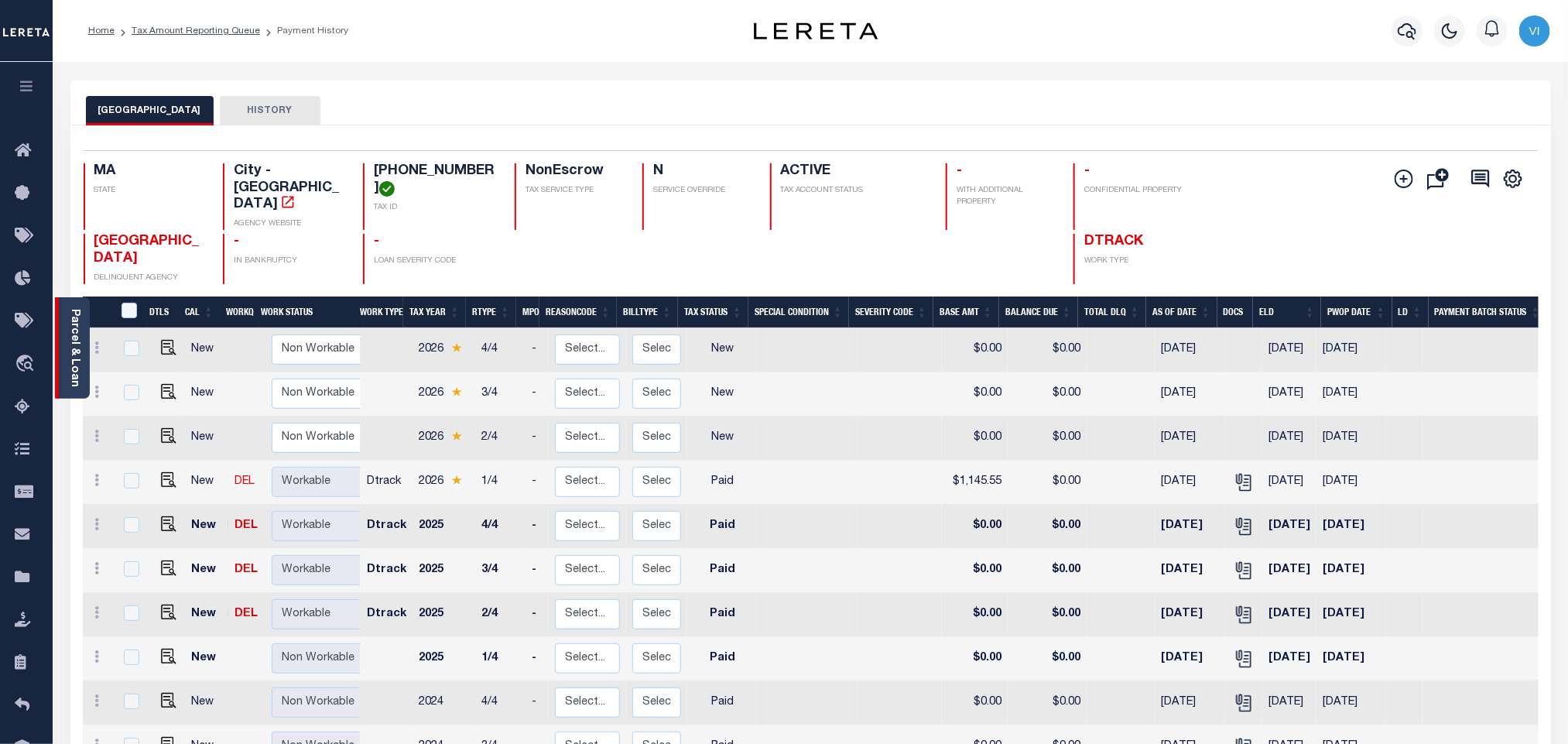
click at [82, 366] on div "Parcel & Loan" at bounding box center [72, 348] width 35 height 101
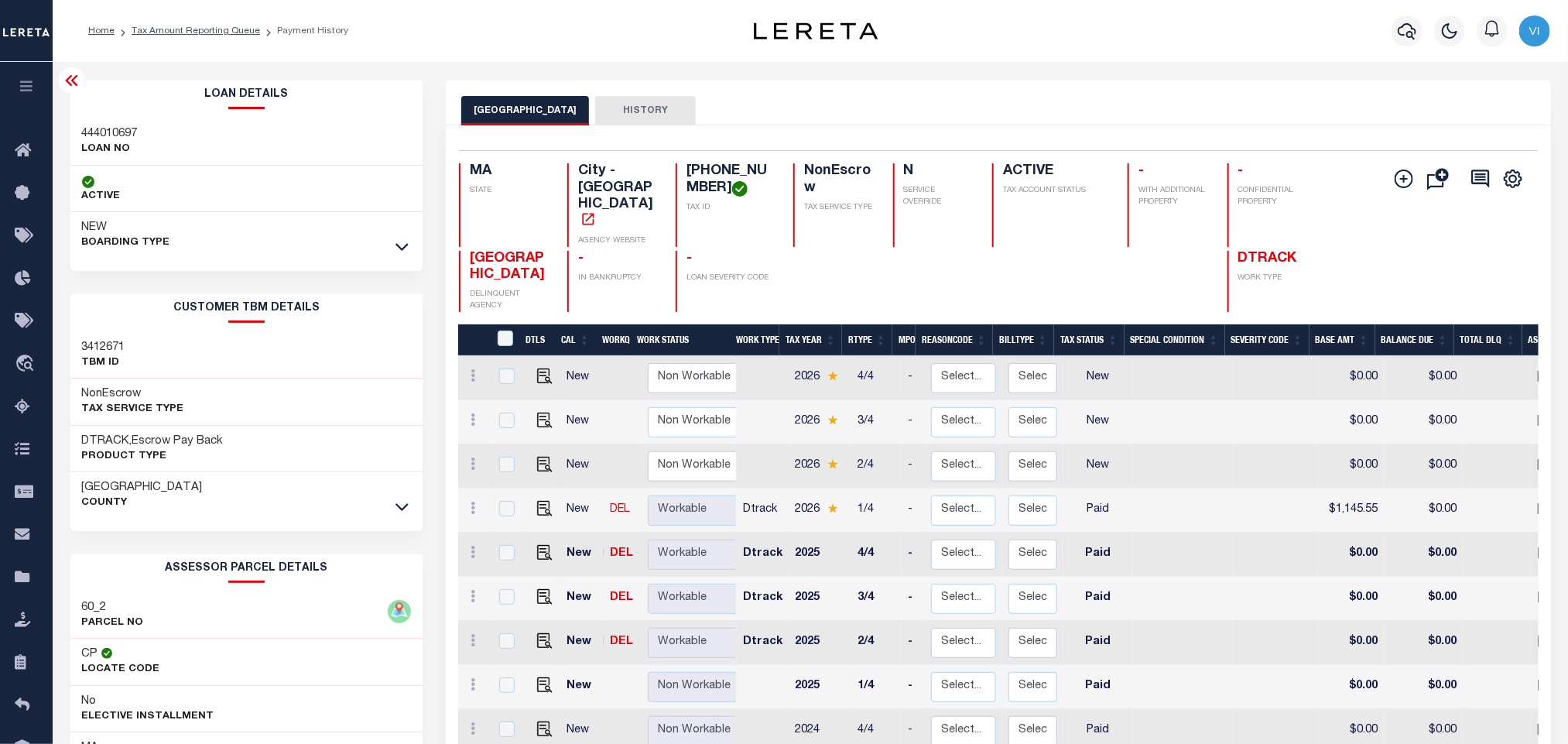
click at [93, 129] on h3 "444010697" at bounding box center [109, 134] width 56 height 16
copy h3 "444010697"
click at [709, 189] on h4 "[PHONE_NUMBER]" at bounding box center [730, 180] width 88 height 33
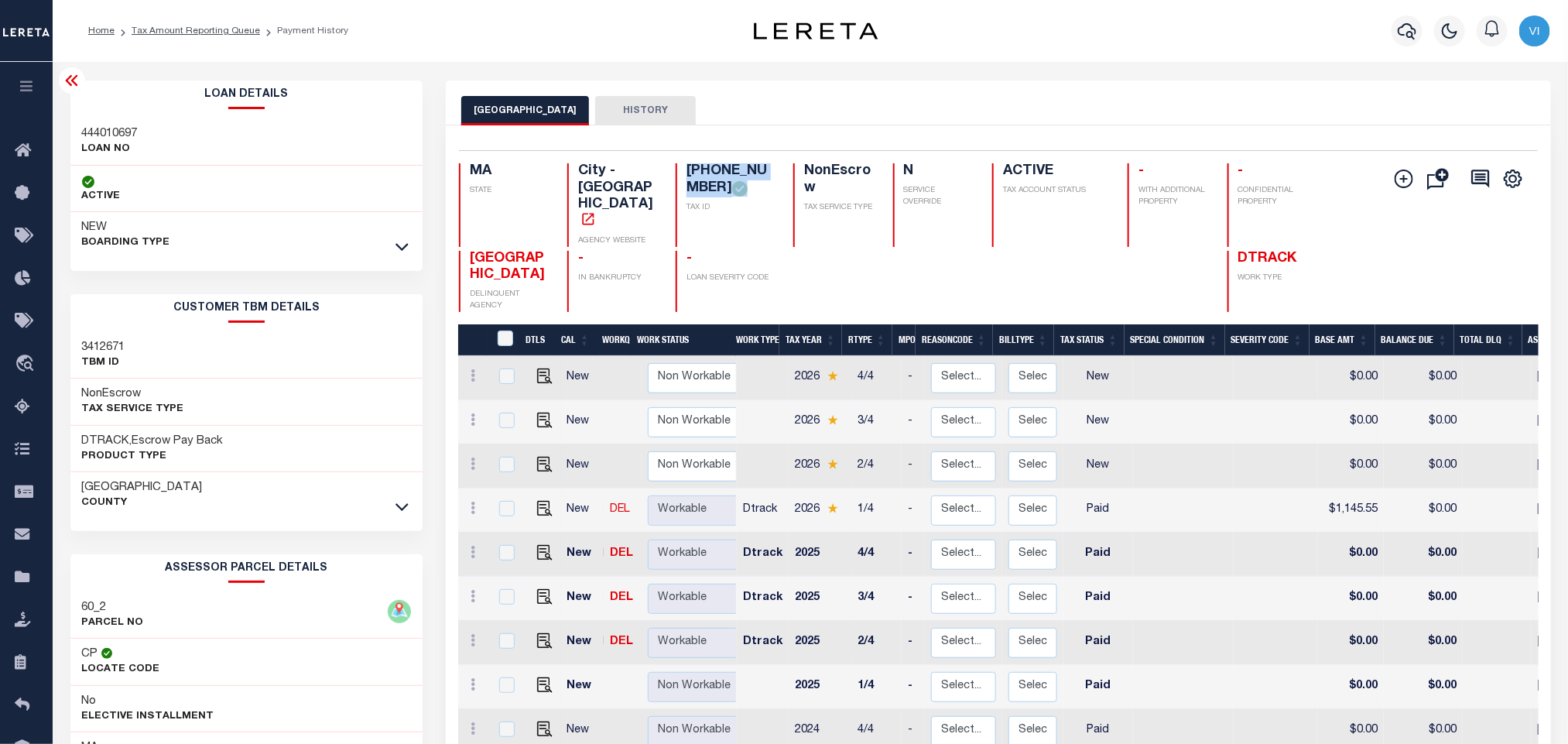
click at [709, 189] on h4 "0060-00002-00000" at bounding box center [730, 180] width 88 height 33
copy div "0060-00002-00000"
click at [1409, 40] on icon "button" at bounding box center [1408, 31] width 19 height 19
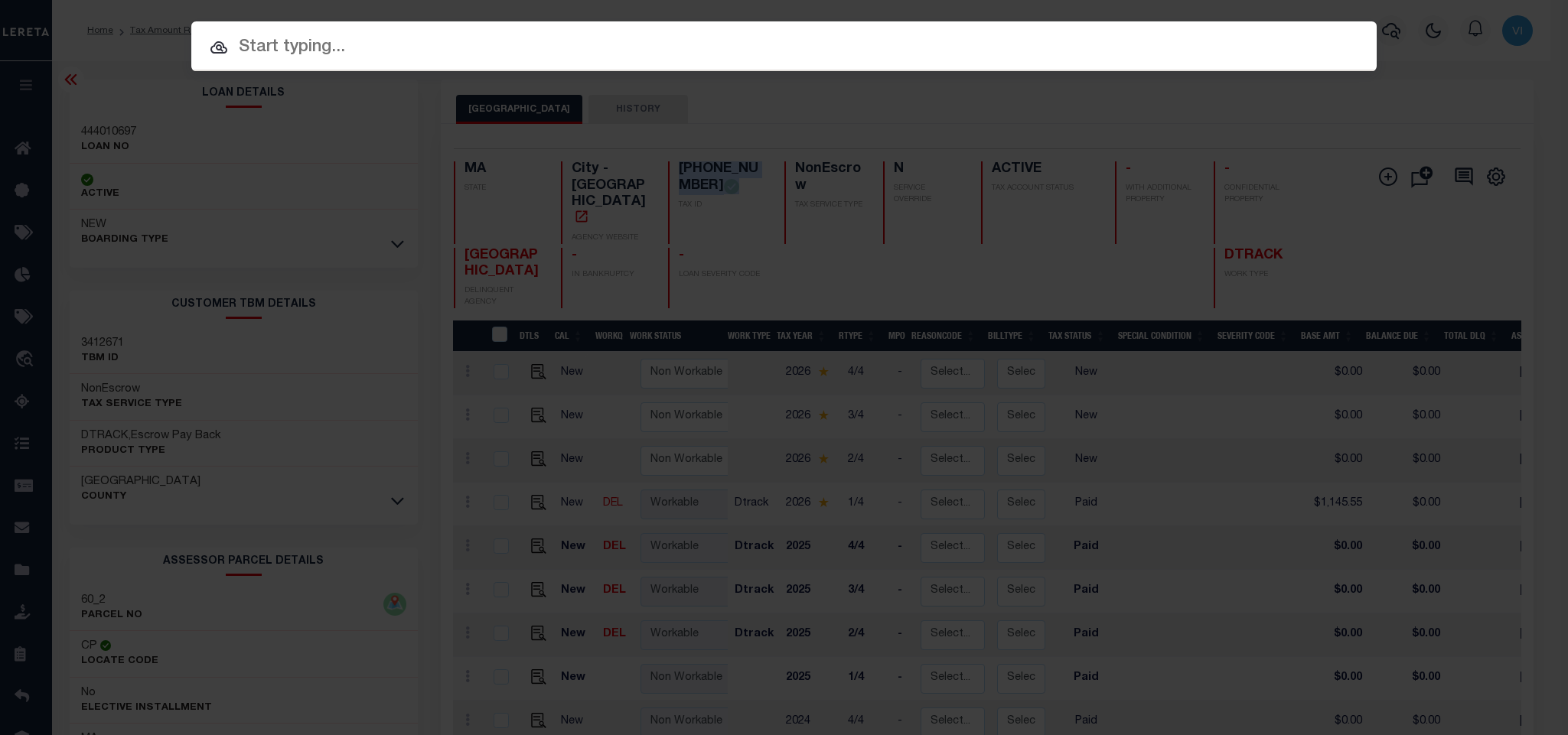
click at [1332, 38] on input "text" at bounding box center [784, 48] width 1185 height 27
paste input "0056311-19"
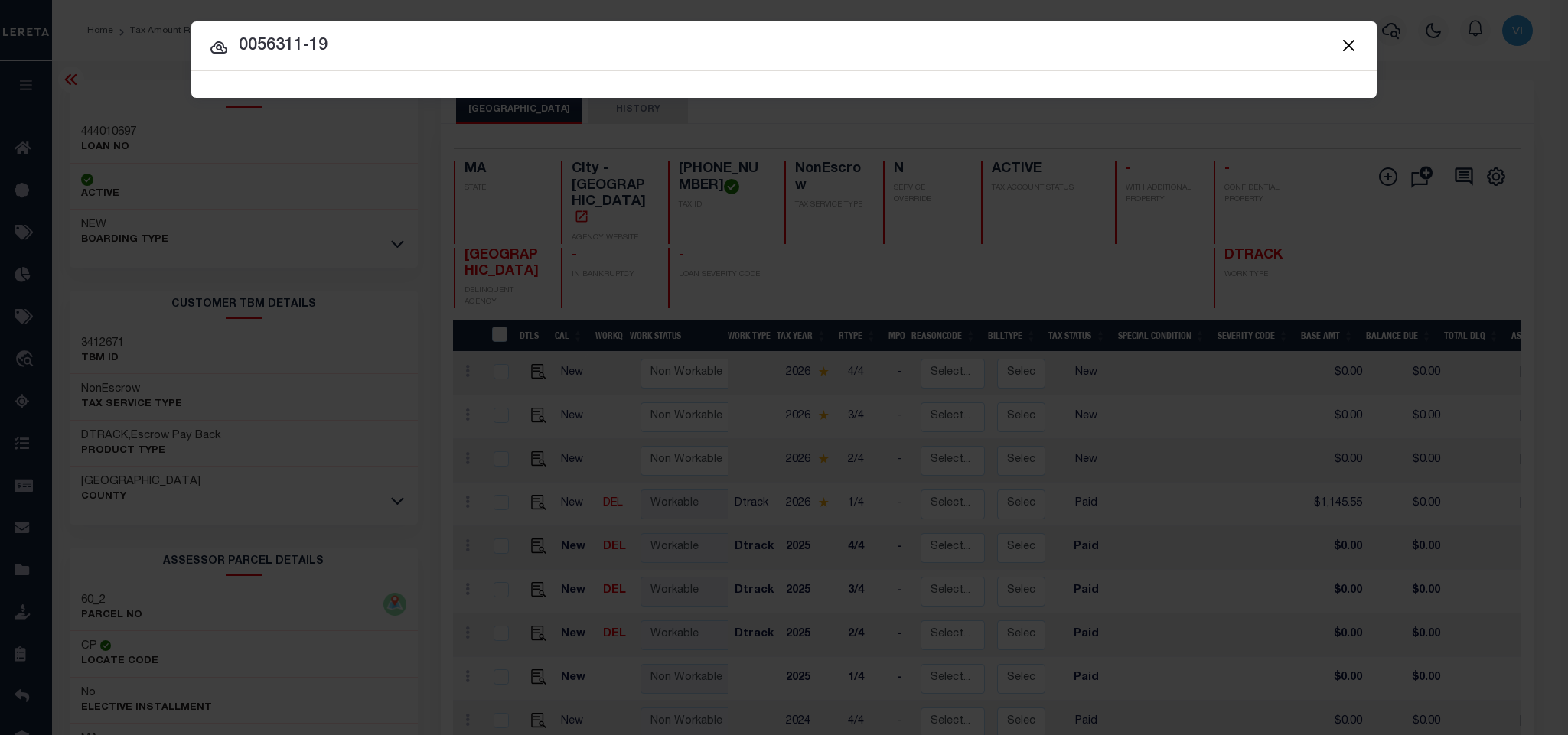
type input "0056311-19"
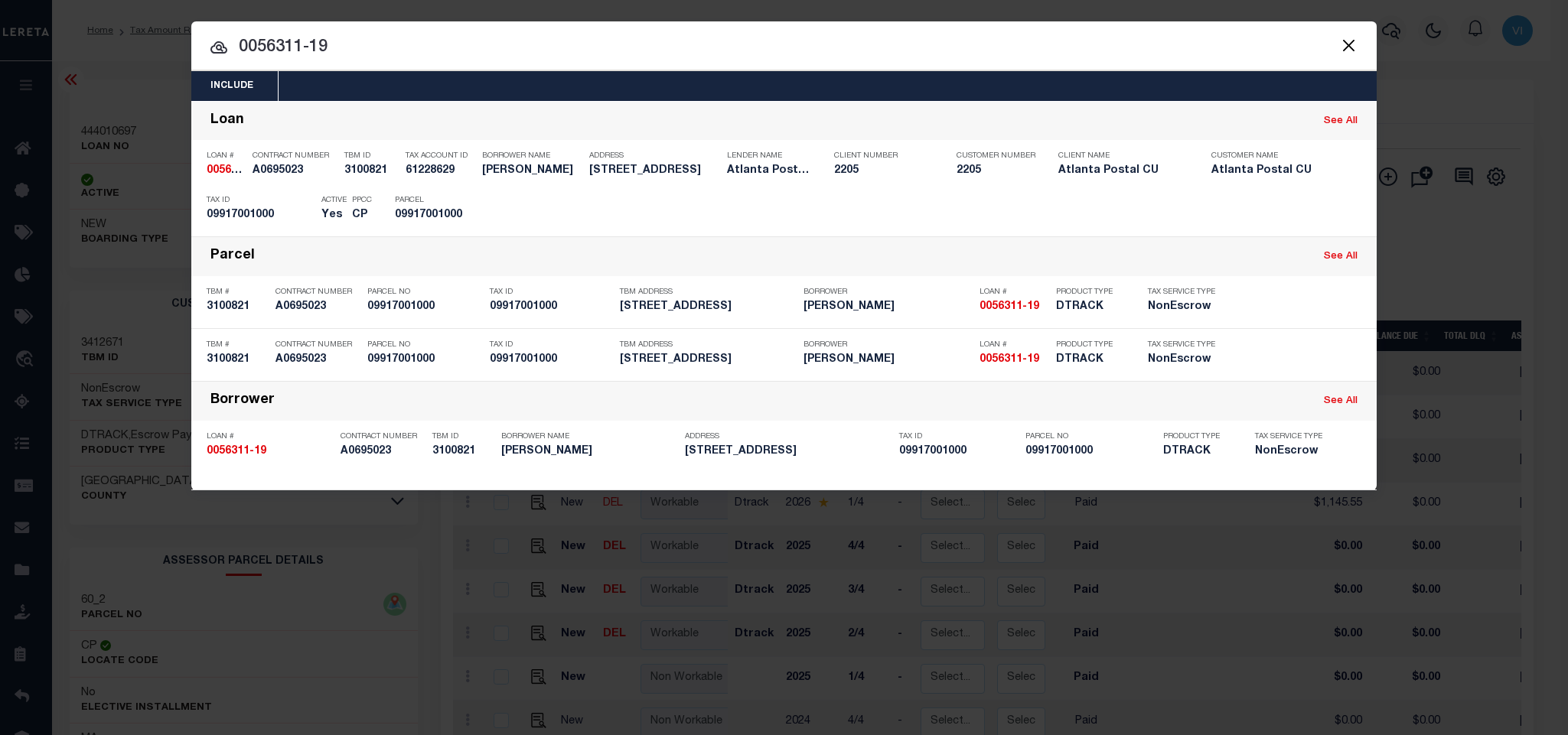
click at [462, 76] on div "Include Loans TBM Customers Borrowers Payments (Lender Non-Disb) Payments (Lend…" at bounding box center [784, 86] width 1185 height 30
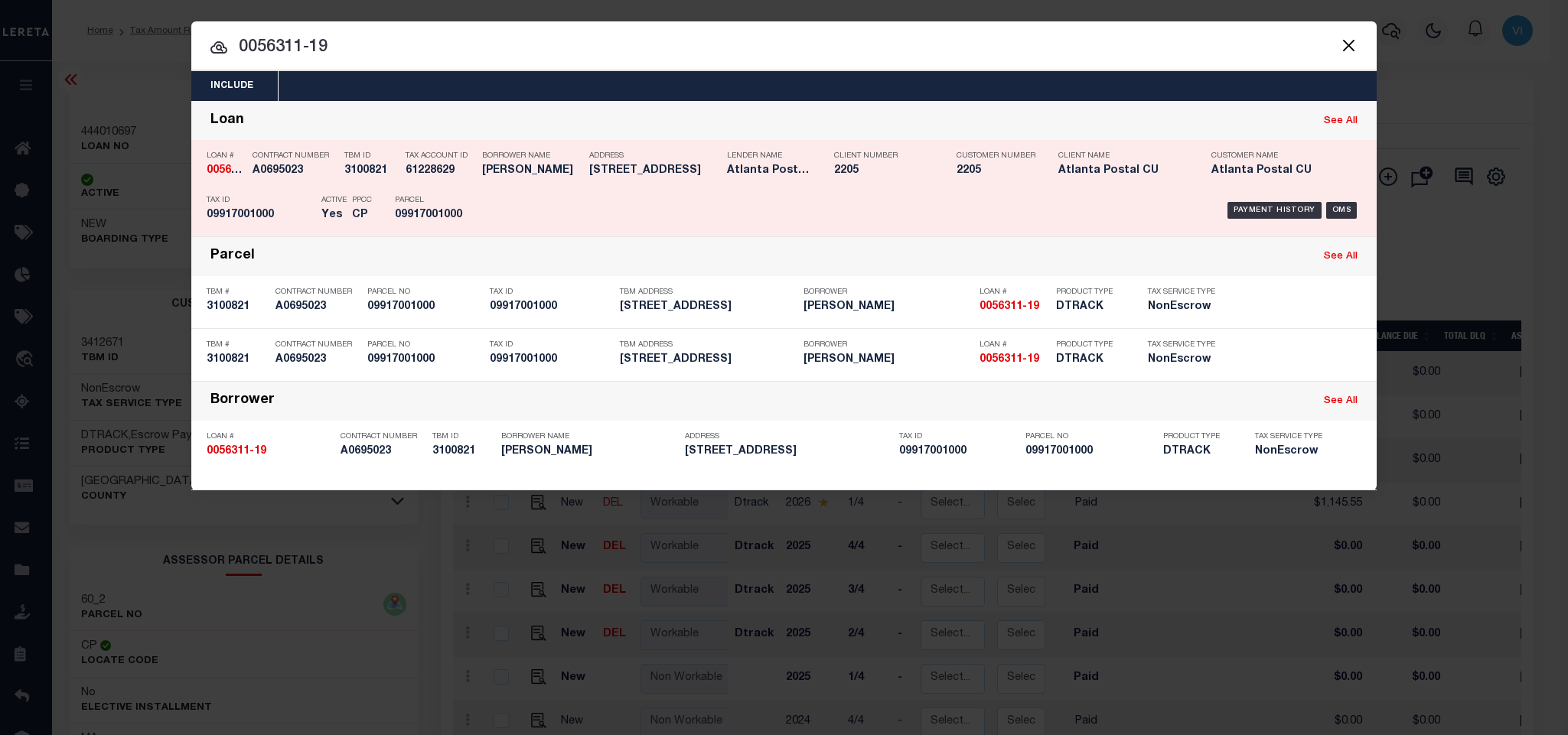
click at [511, 201] on div "Payment History OMS" at bounding box center [924, 210] width 874 height 44
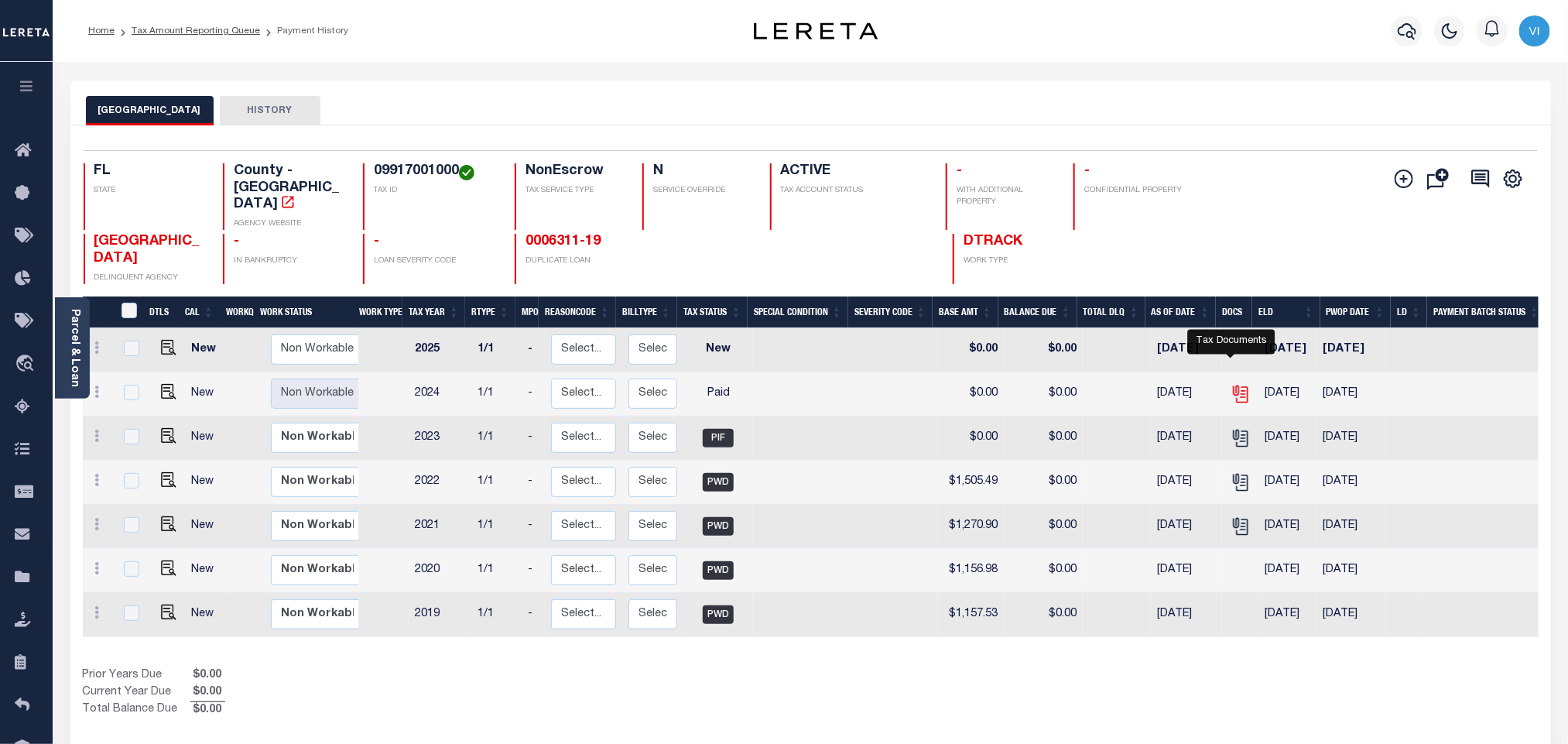
click at [1230, 384] on icon "" at bounding box center [1241, 394] width 20 height 20
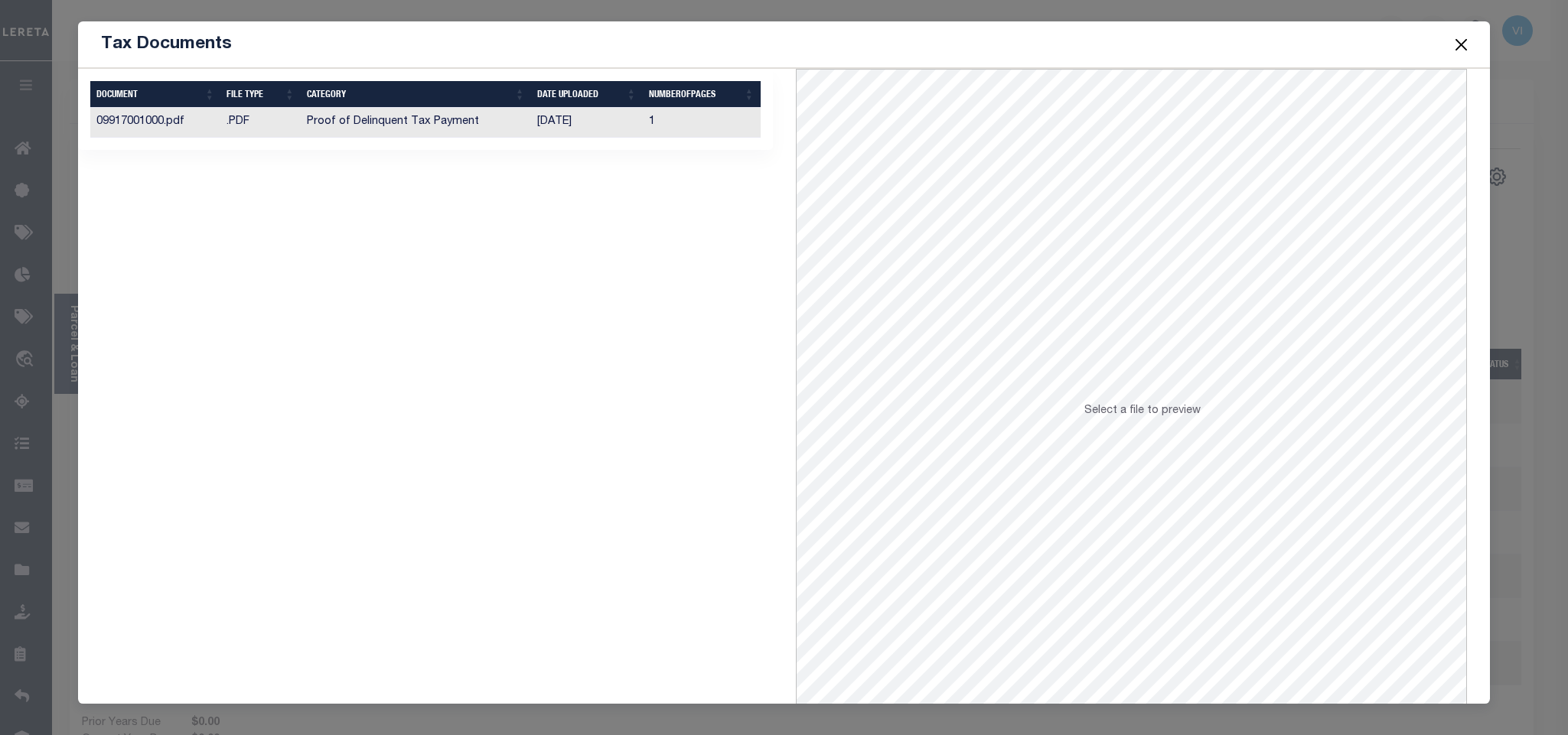
click at [642, 124] on td "1" at bounding box center [701, 123] width 118 height 30
click at [1453, 47] on button "Close" at bounding box center [1461, 45] width 20 height 20
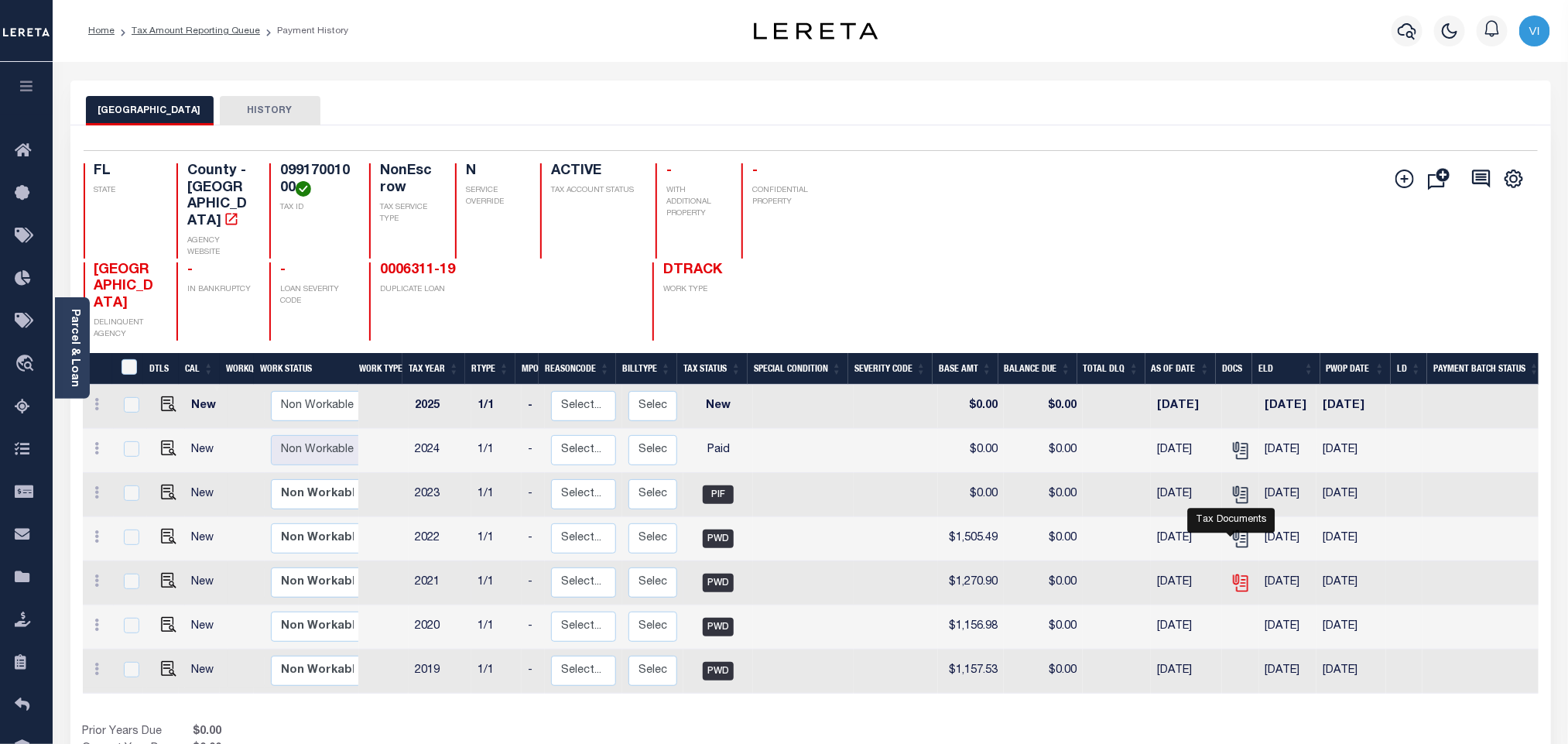
click at [1233, 573] on icon "" at bounding box center [1241, 584] width 20 height 20
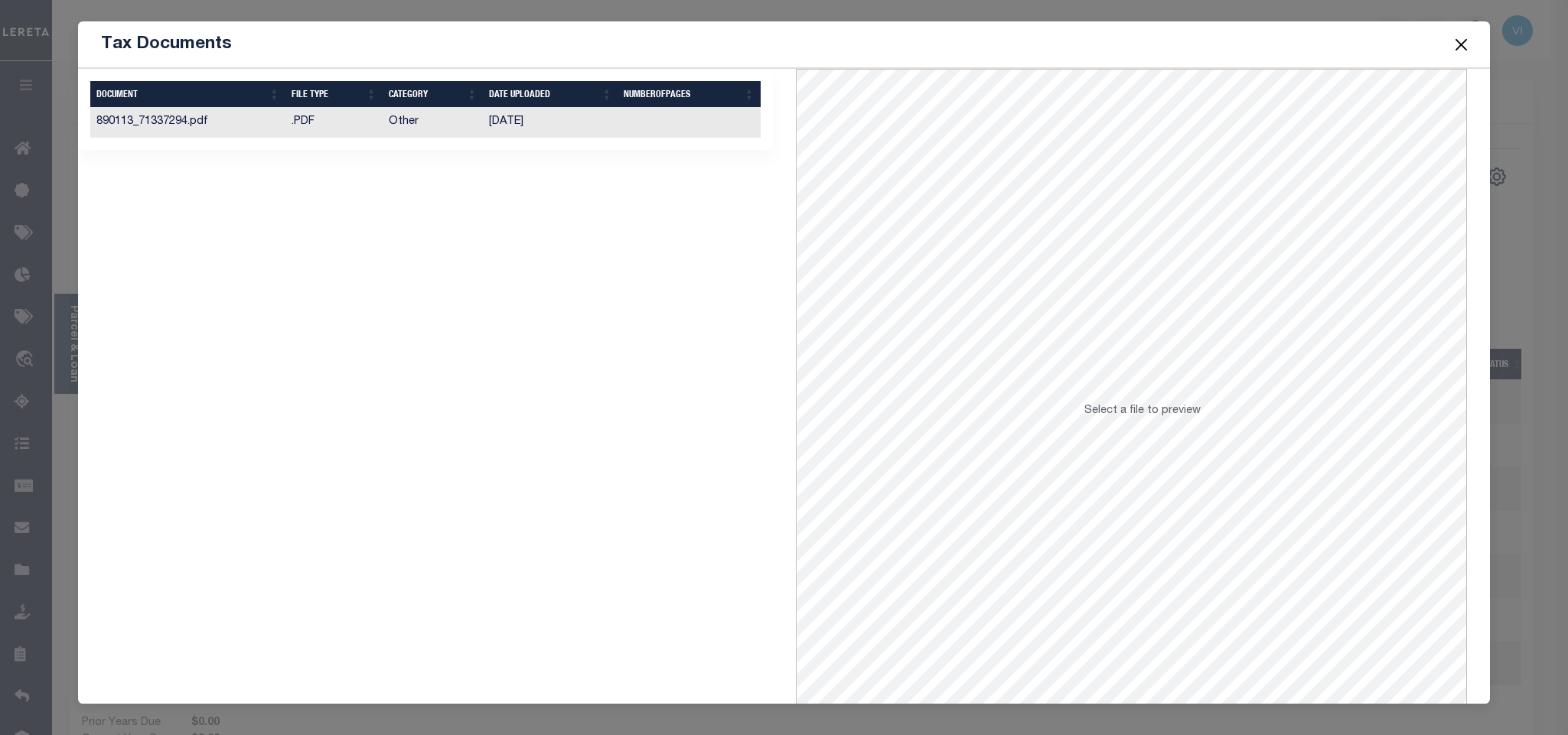
click at [643, 110] on td at bounding box center [688, 123] width 142 height 30
click at [1464, 51] on button "Close" at bounding box center [1461, 45] width 20 height 20
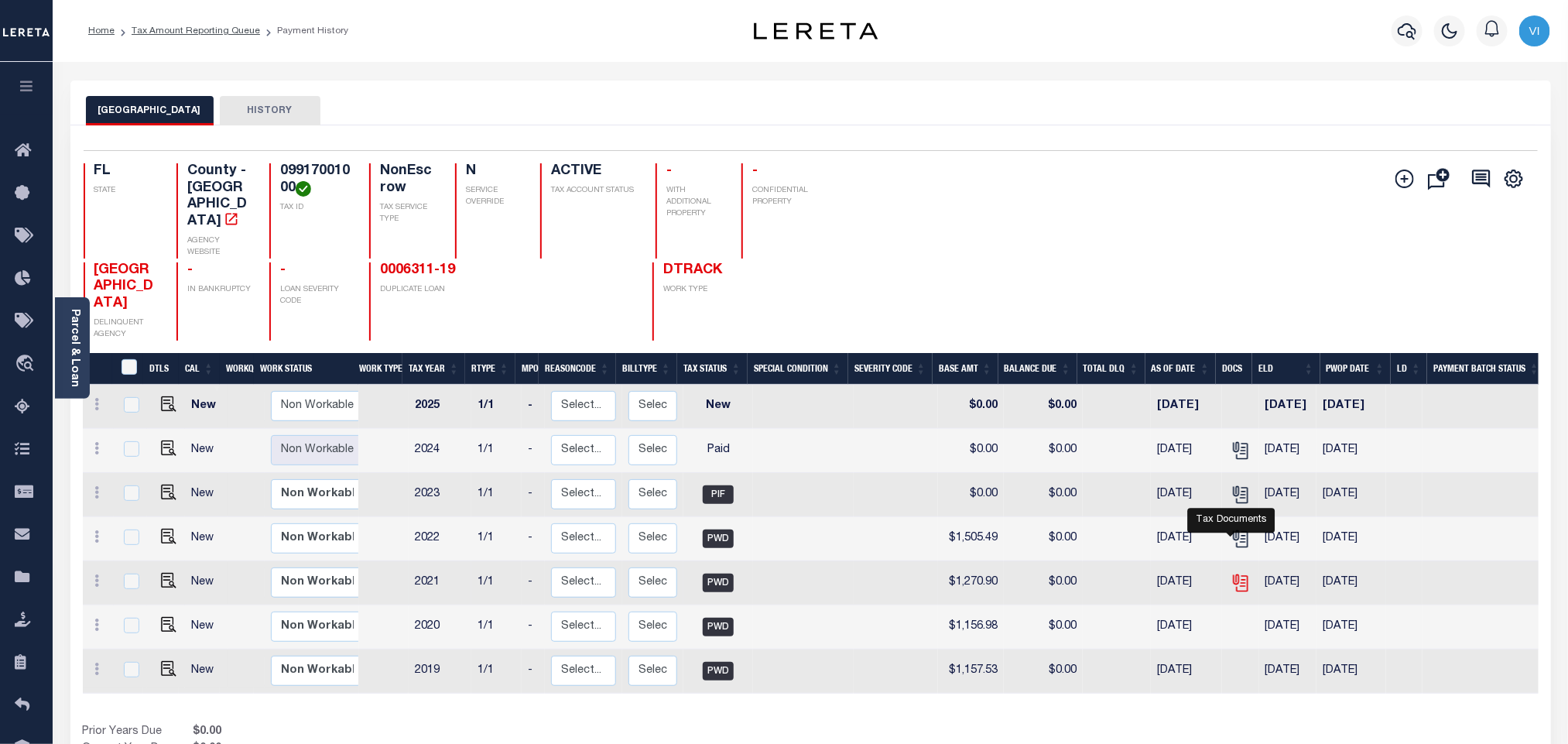
click at [1230, 573] on icon "" at bounding box center [1241, 584] width 20 height 20
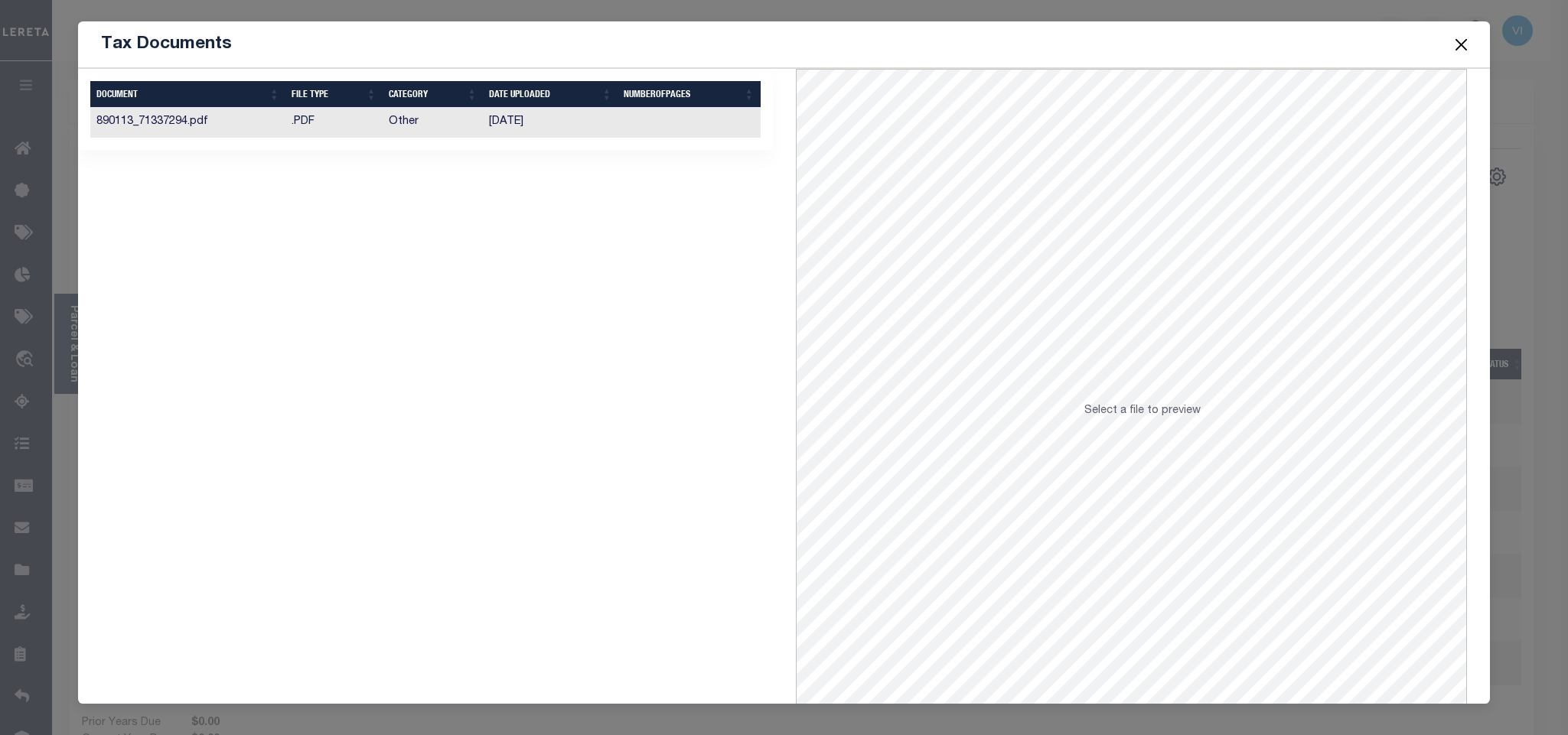
click at [586, 127] on td "[DATE]" at bounding box center [550, 123] width 135 height 30
click at [1456, 42] on button "Close" at bounding box center [1461, 45] width 20 height 20
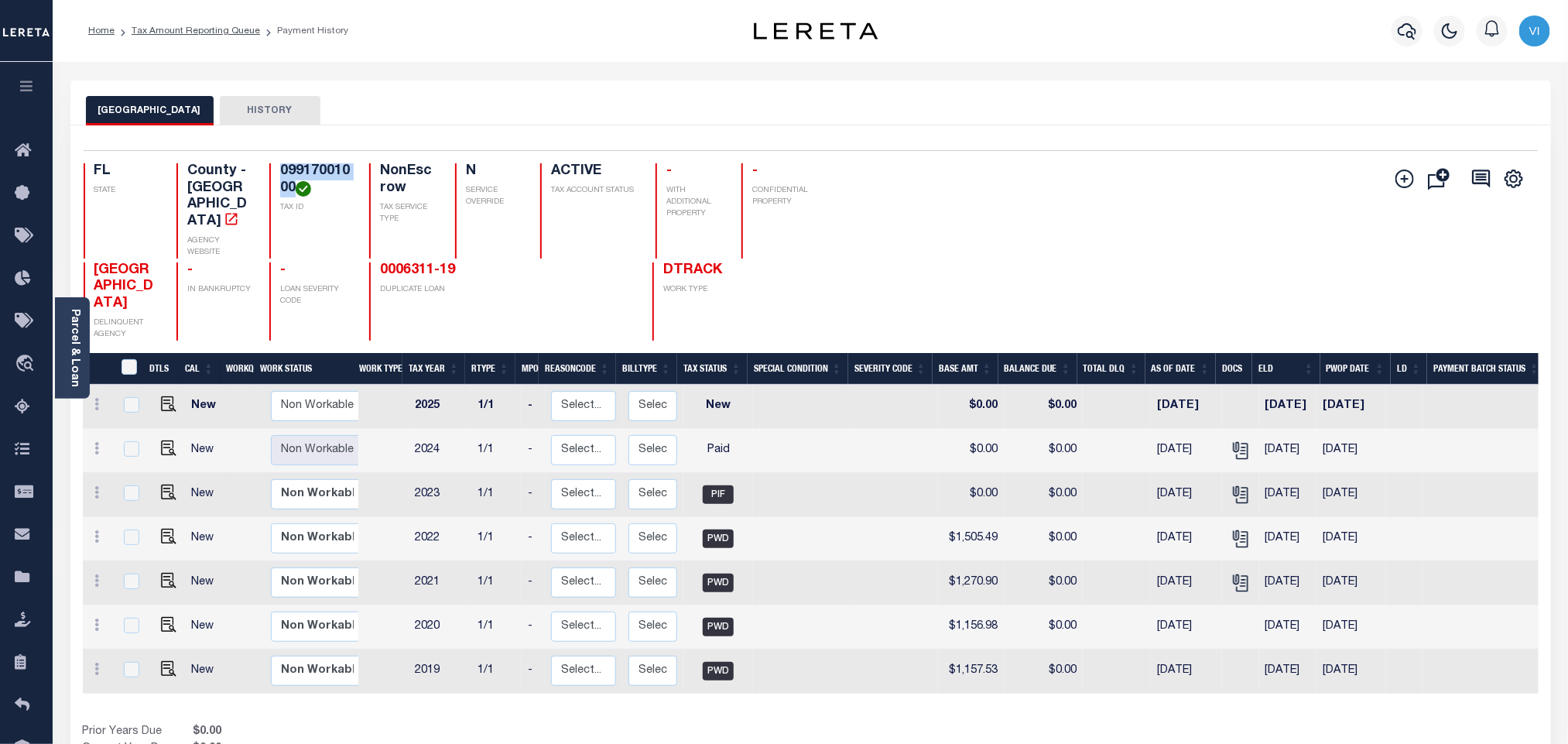
drag, startPoint x: 298, startPoint y: 186, endPoint x: 270, endPoint y: 172, distance: 31.3
click at [272, 172] on div "09917001000 TAX ID" at bounding box center [311, 211] width 82 height 96
copy h4 "09917001000"
click at [167, 441] on img "" at bounding box center [169, 448] width 16 height 16
checkbox input "true"
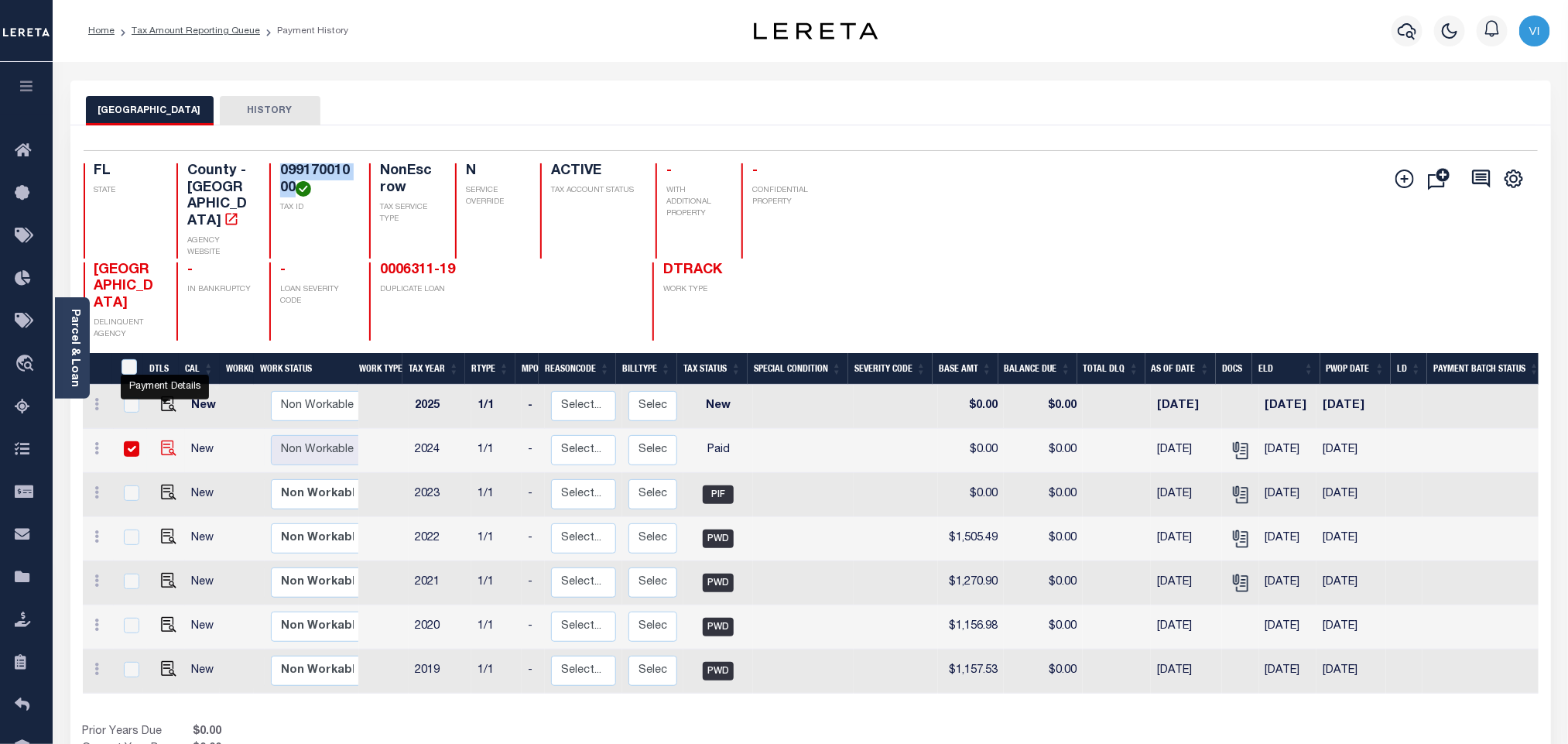
checkbox input "true"
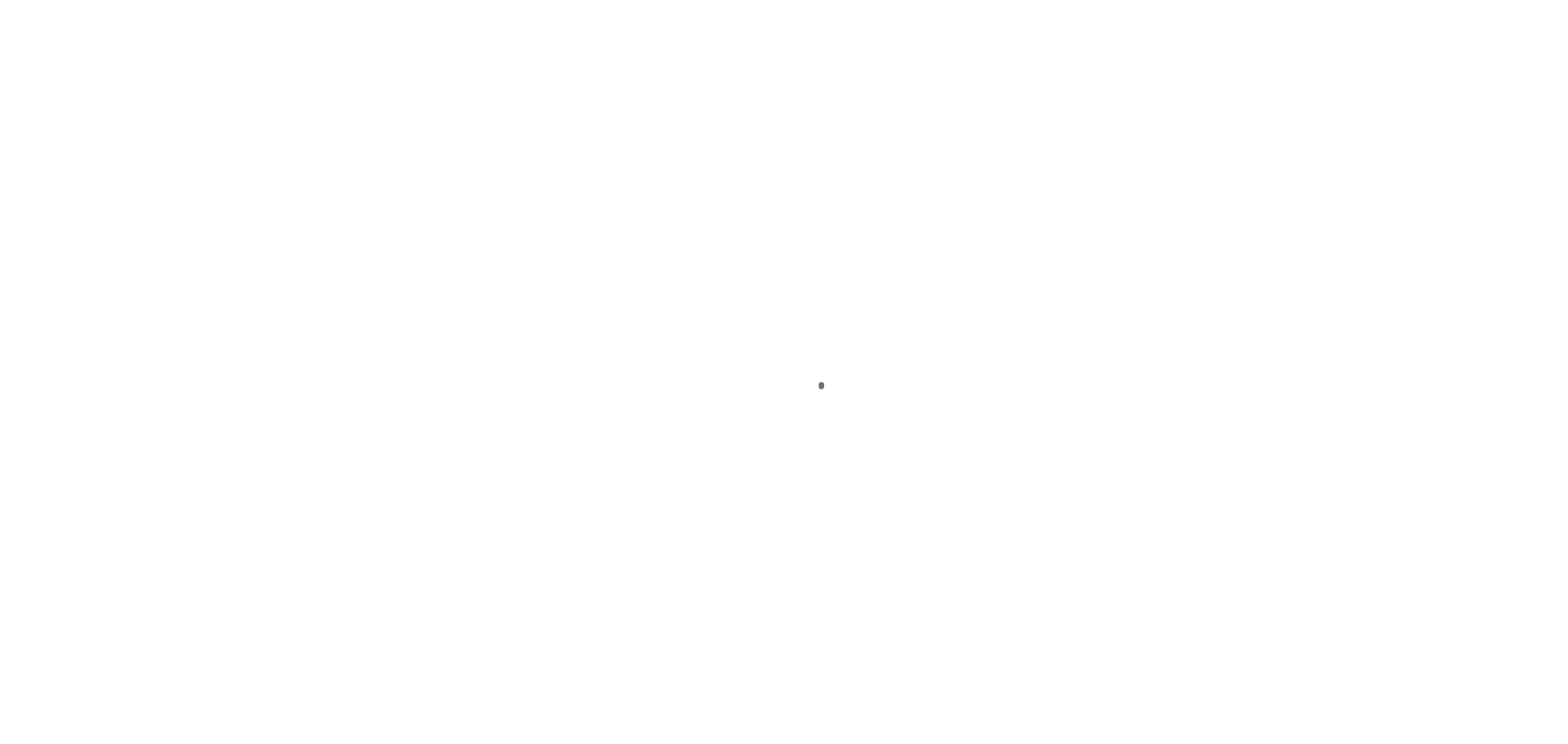
checkbox input "false"
type input "[DATE]"
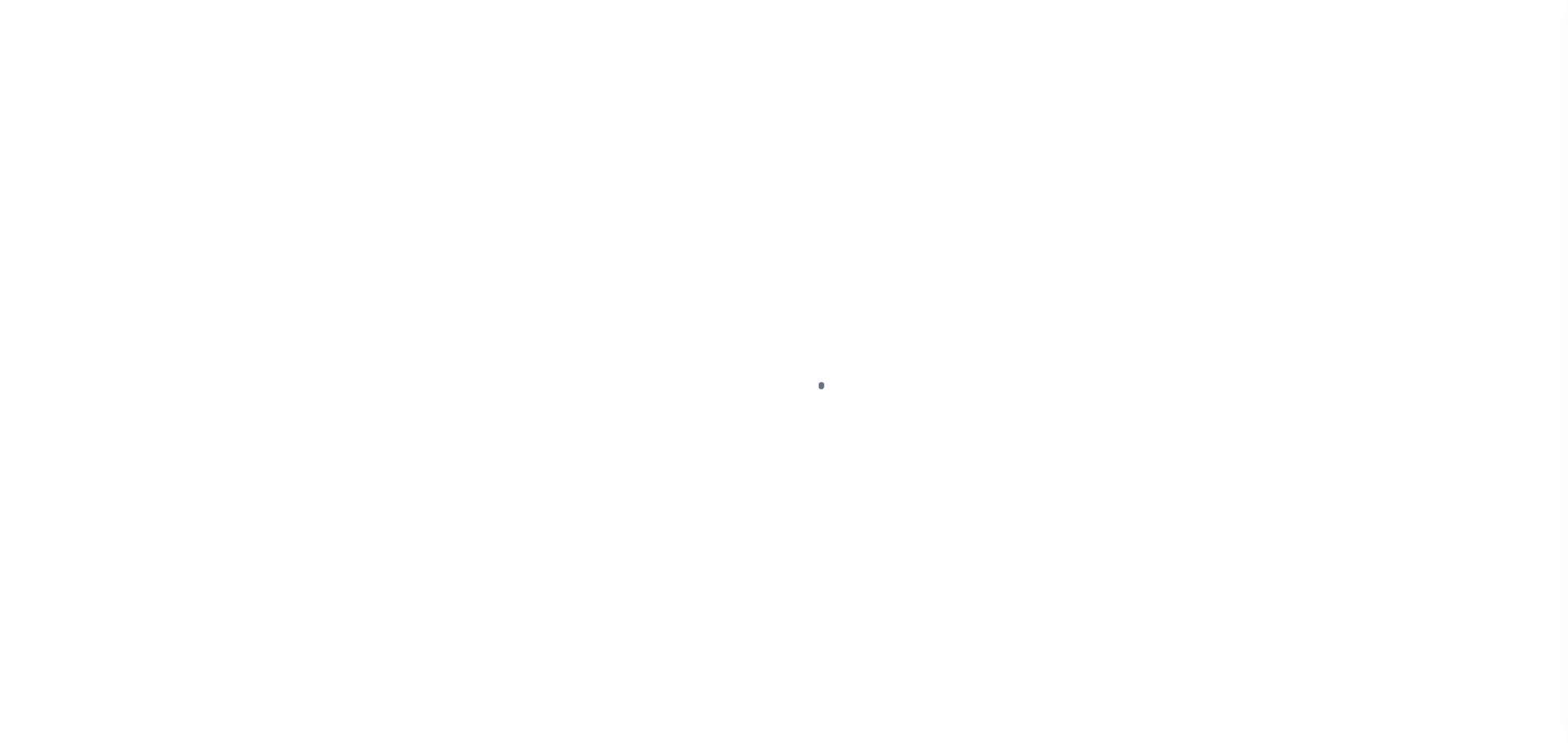
select select "PYD"
type input "$0"
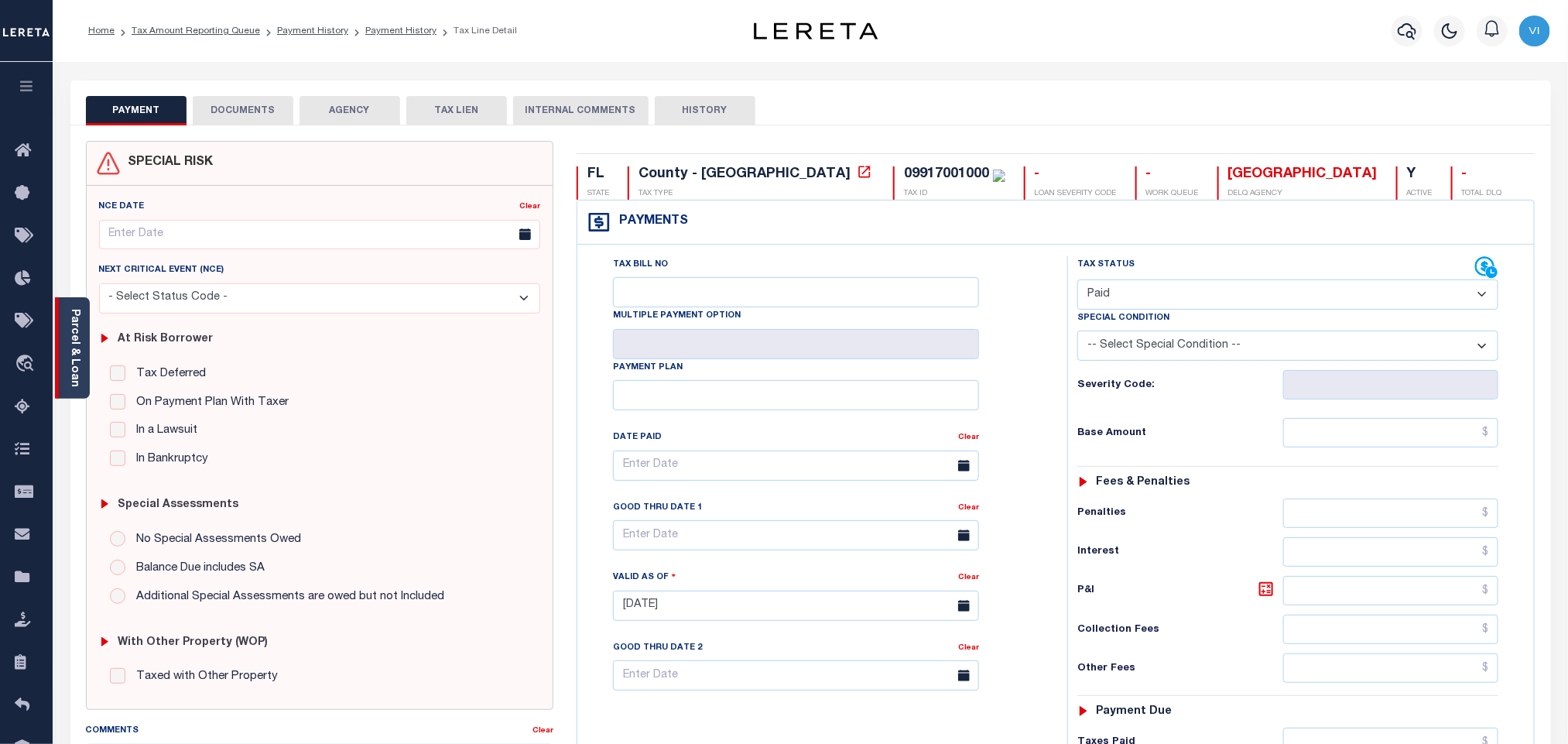
click at [74, 353] on link "Parcel & Loan" at bounding box center [74, 348] width 11 height 78
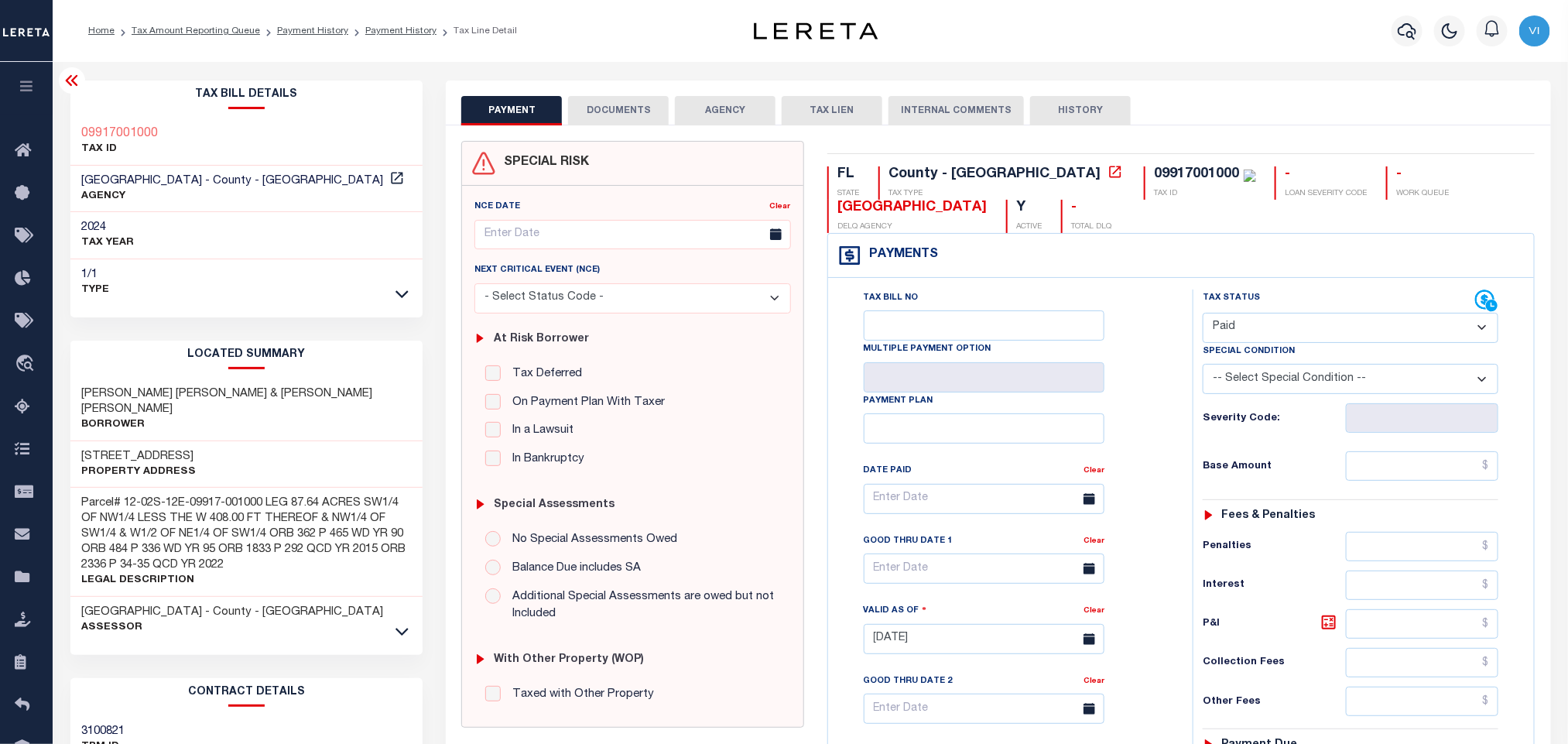
click at [68, 439] on div "Tax Bill Details 09917001000 TAX ID 1/1" at bounding box center [247, 625] width 376 height 1090
copy h3 "15949"
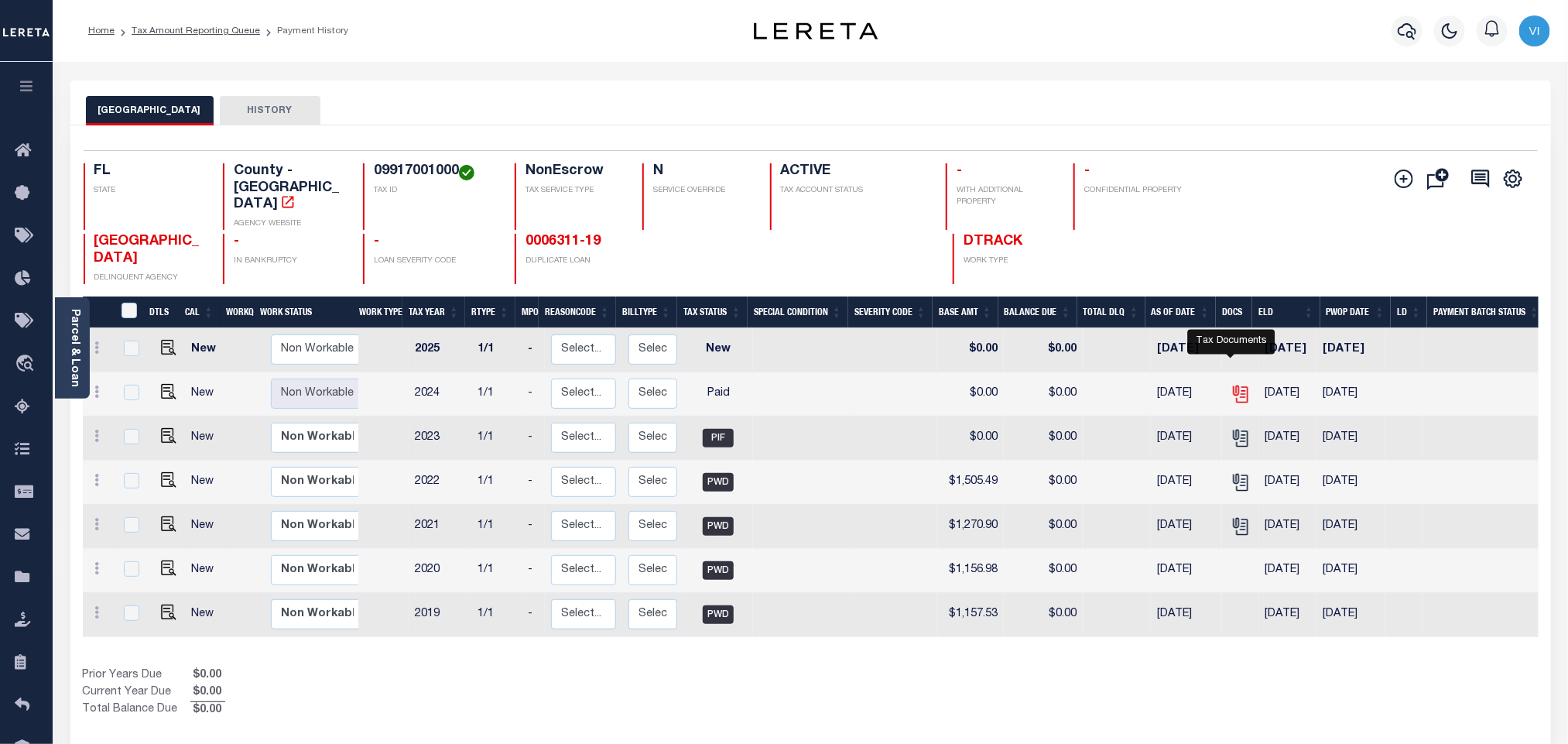
click at [1230, 384] on icon "" at bounding box center [1241, 394] width 20 height 20
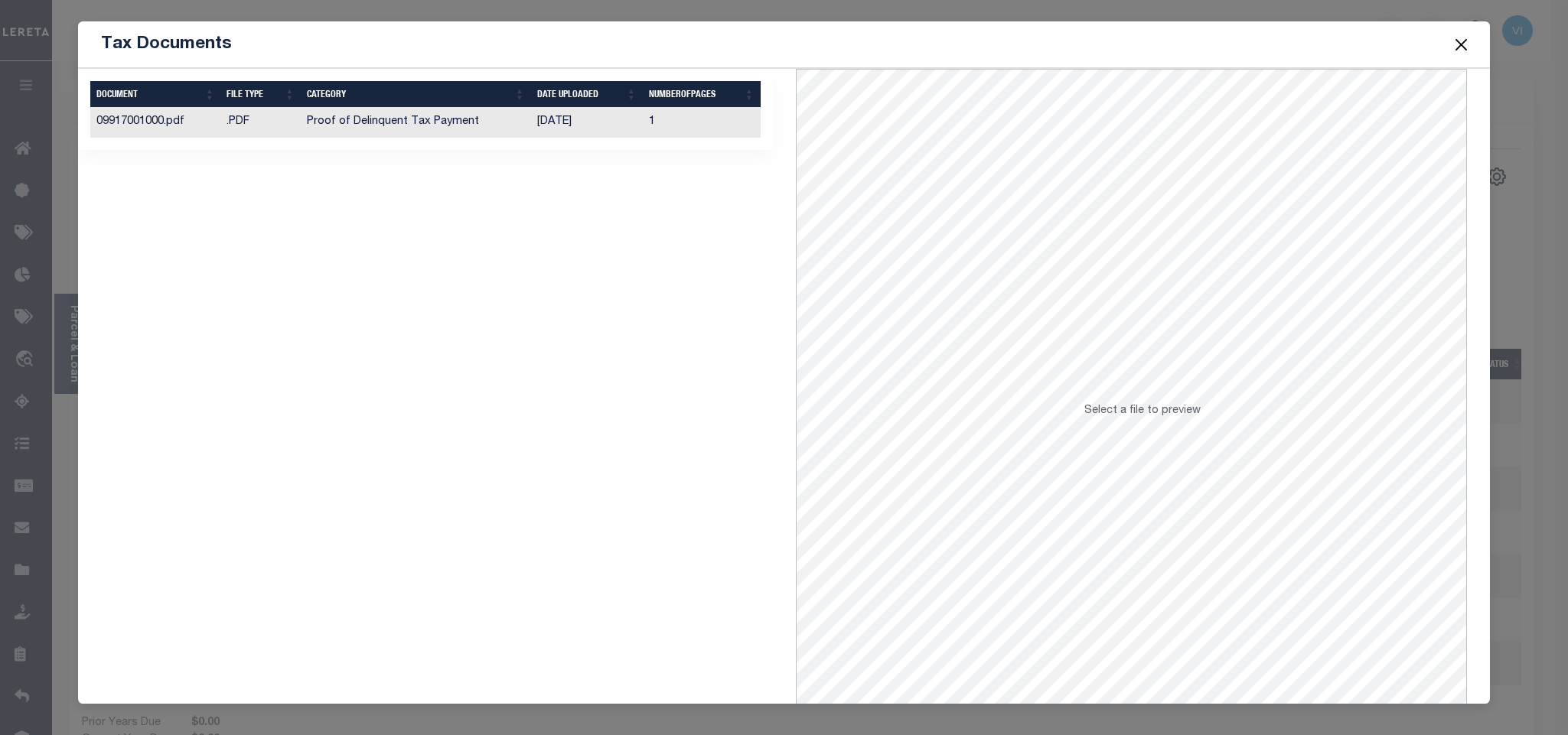
click at [572, 131] on td "[DATE]" at bounding box center [587, 123] width 112 height 30
click at [1461, 50] on button "Close" at bounding box center [1461, 45] width 20 height 20
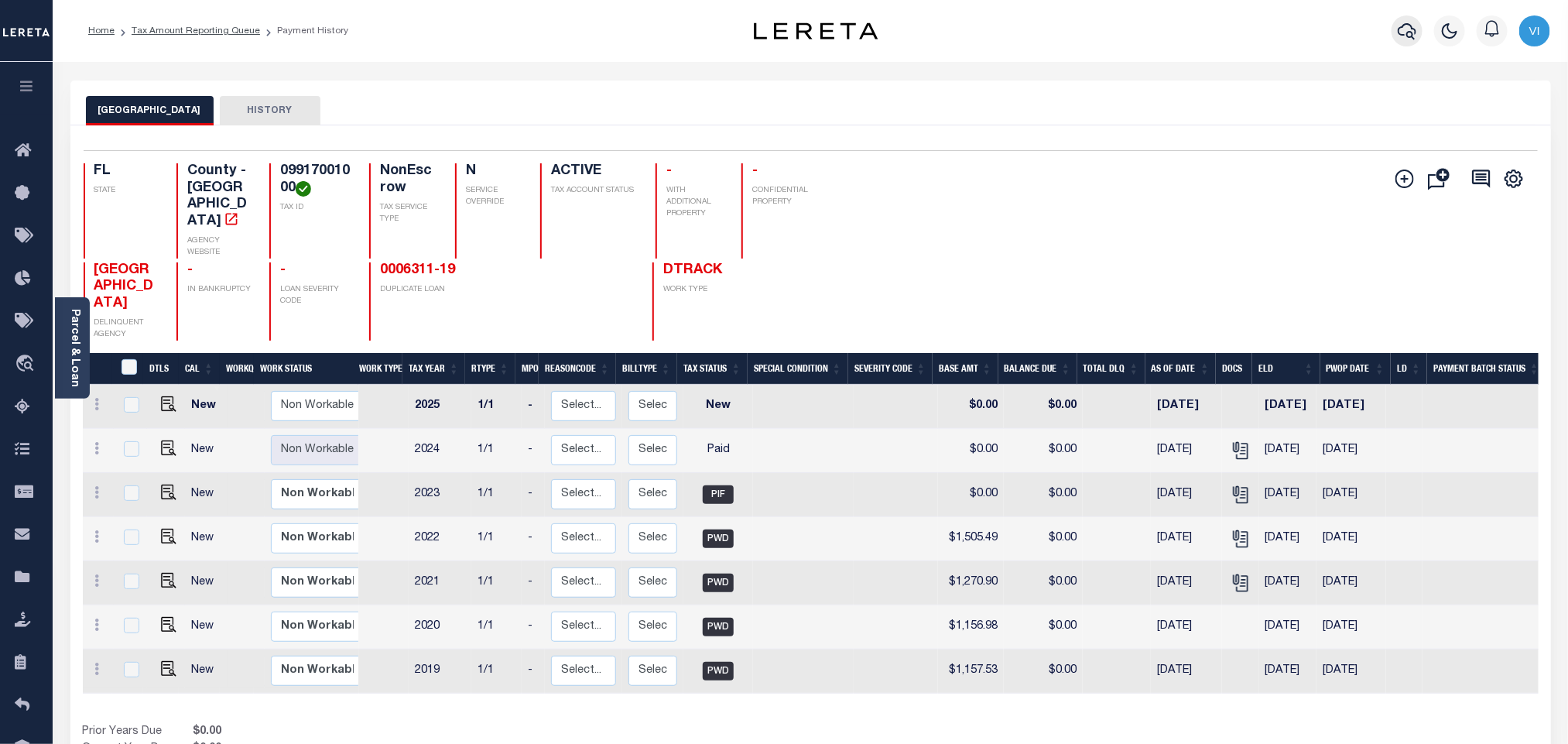
click at [1401, 37] on icon "button" at bounding box center [1408, 31] width 19 height 19
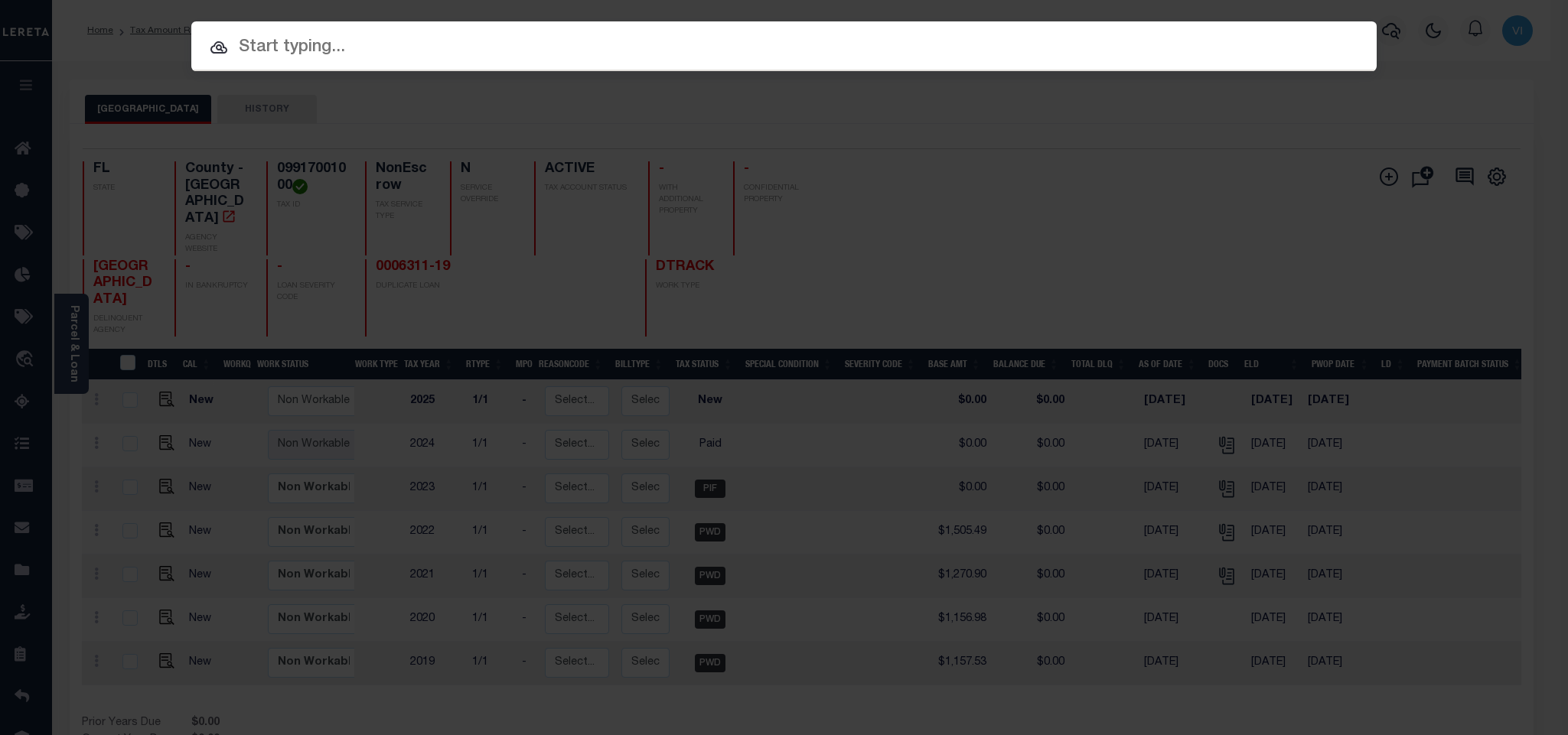
click at [1290, 33] on div "Include Loans TBM Customers Borrowers Payments (Lender Non-Disb) Payments (Lend…" at bounding box center [784, 46] width 1185 height 49
paste input "993236244"
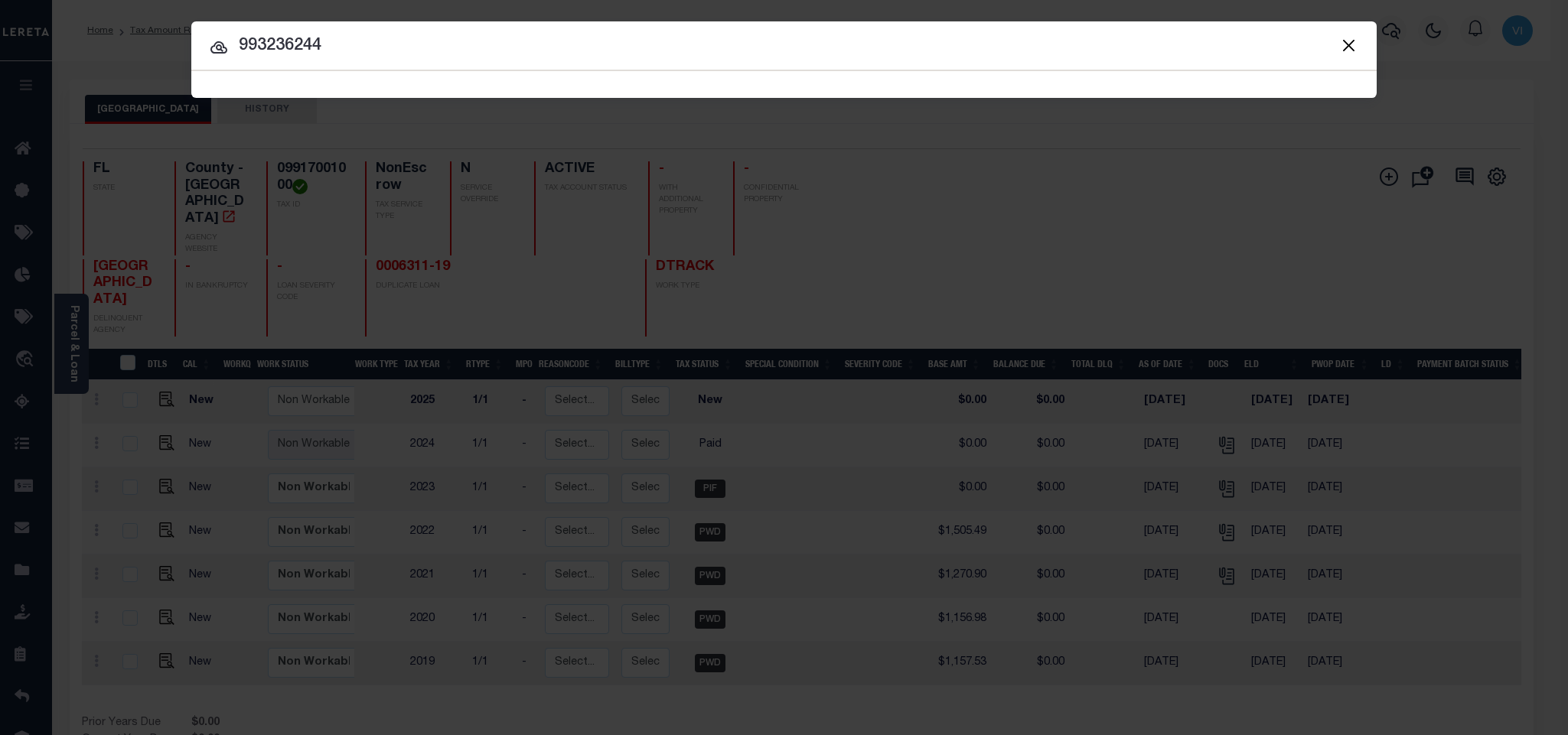
drag, startPoint x: 269, startPoint y: 44, endPoint x: 280, endPoint y: 51, distance: 13.0
click at [271, 44] on input "993236244" at bounding box center [784, 46] width 1185 height 27
type input "993236244"
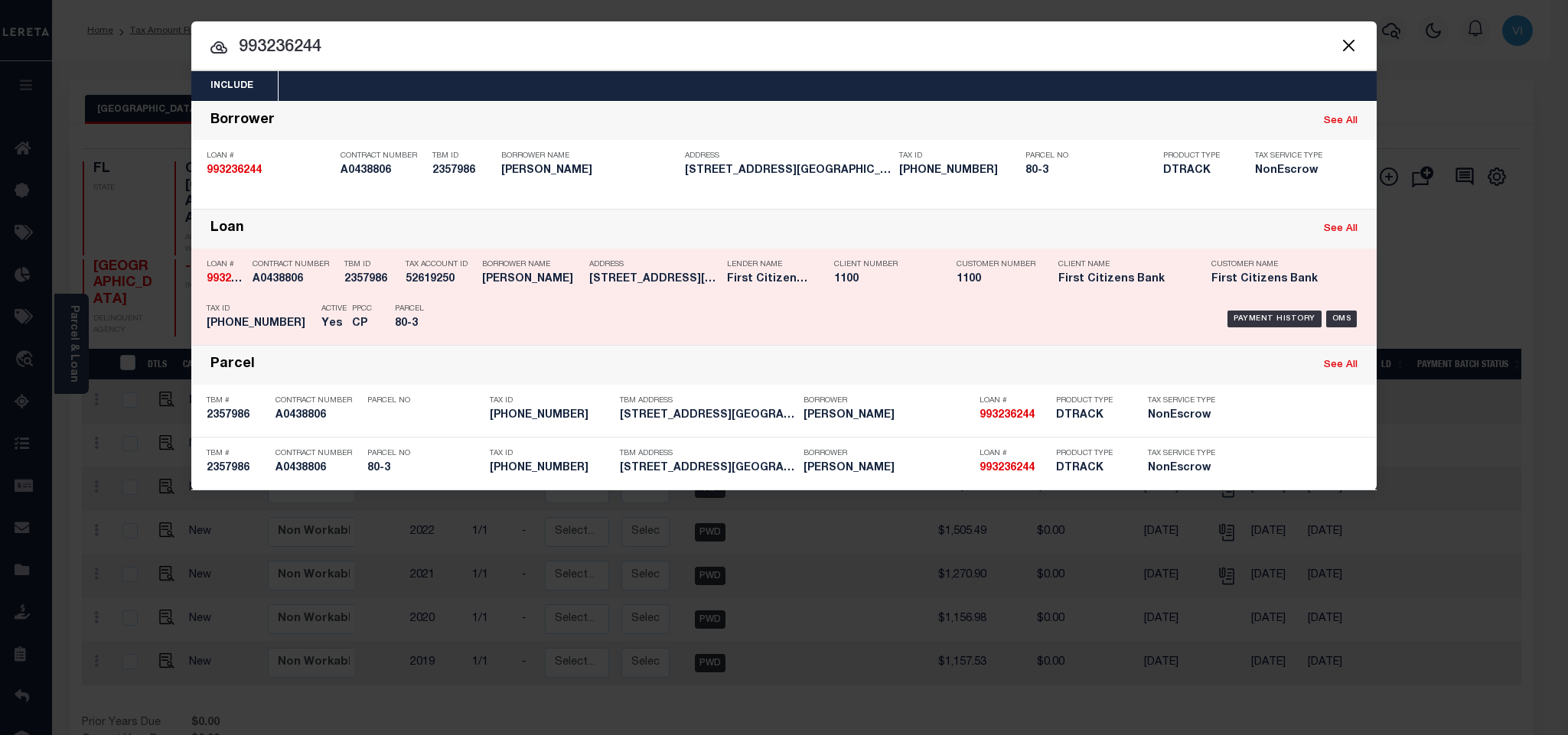
click at [400, 313] on p "Parcel" at bounding box center [429, 309] width 69 height 9
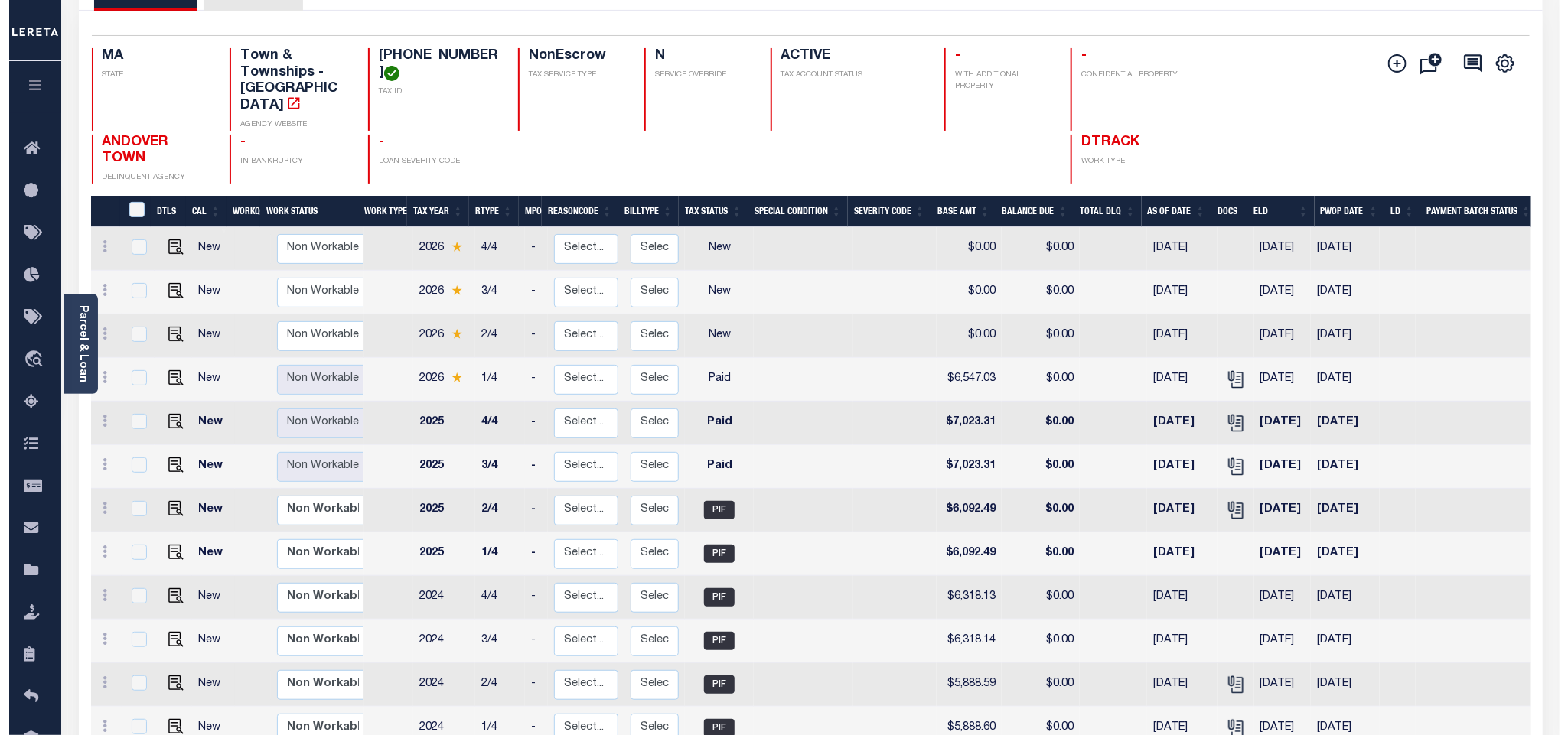
scroll to position [115, 0]
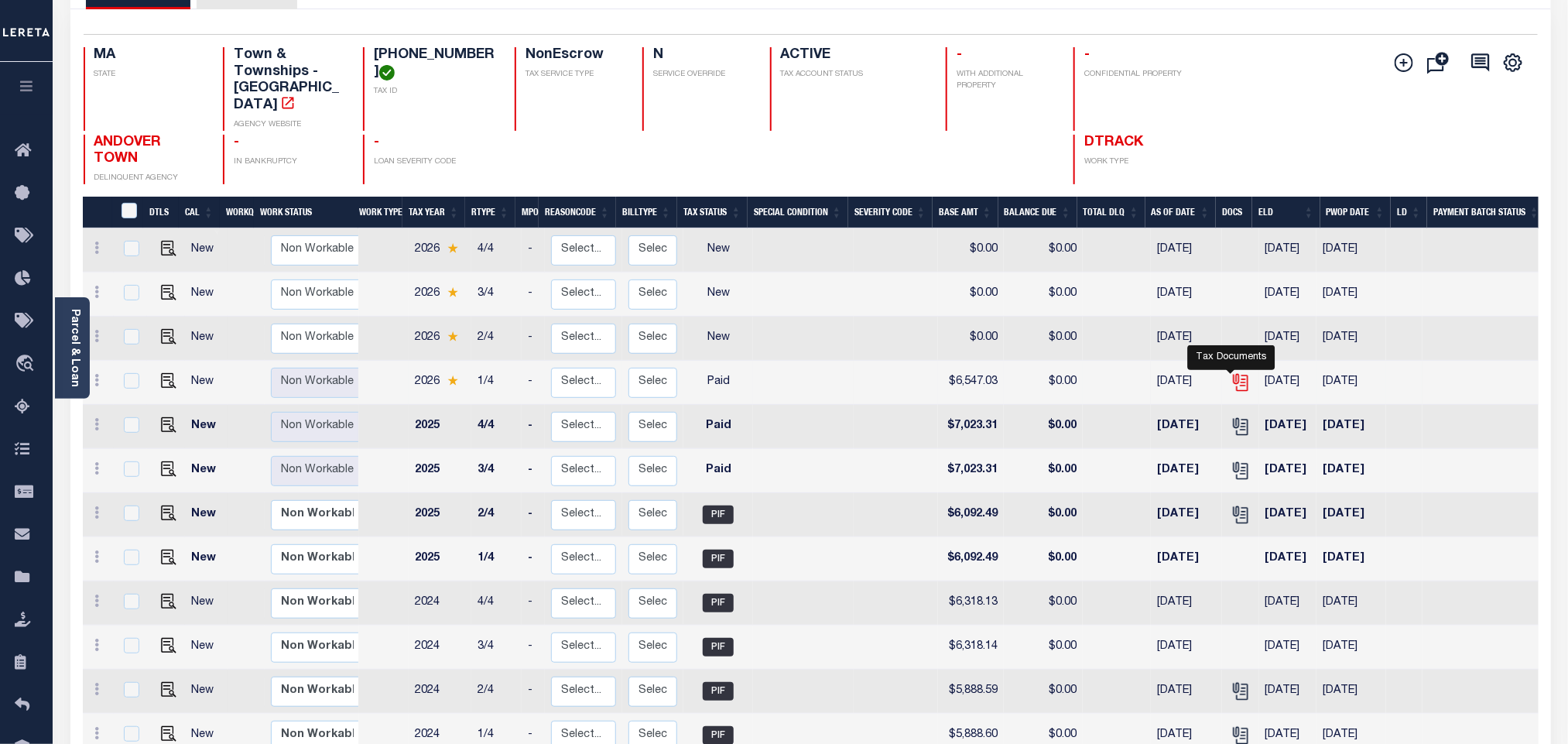
click at [1240, 373] on icon "" at bounding box center [1241, 383] width 20 height 20
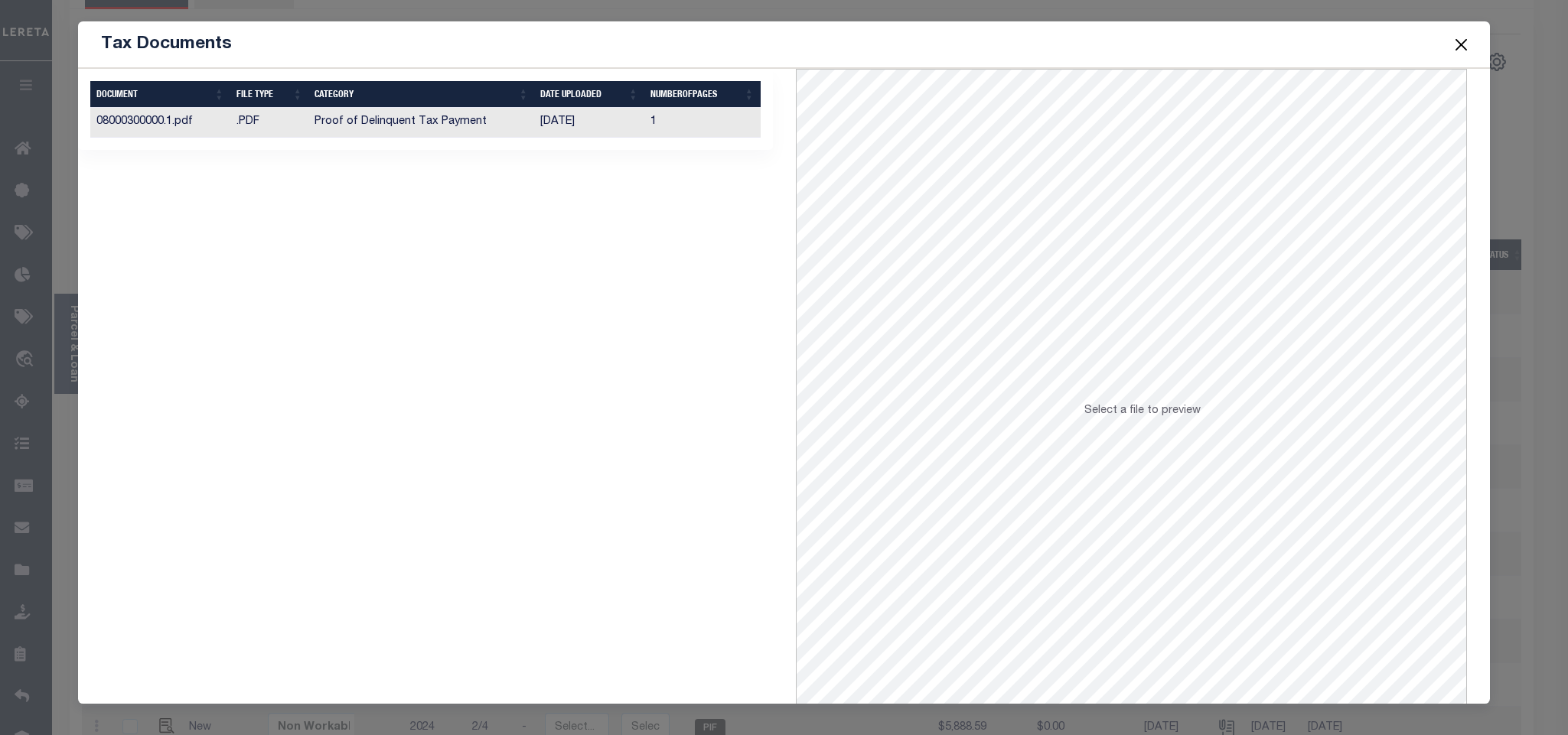
click at [609, 117] on td "10/08/2025" at bounding box center [588, 123] width 109 height 30
click at [1456, 50] on button "Close" at bounding box center [1461, 45] width 20 height 20
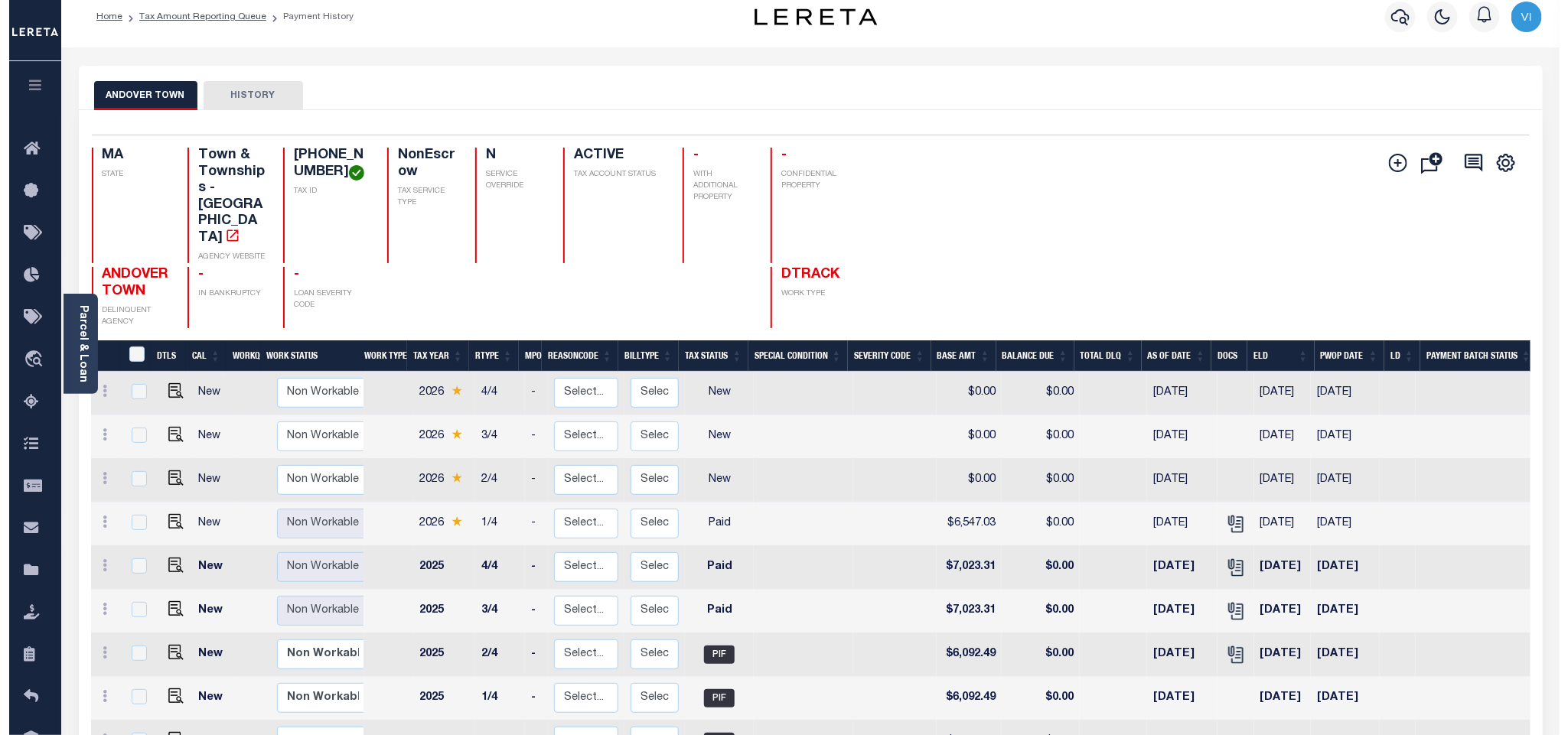
scroll to position [0, 0]
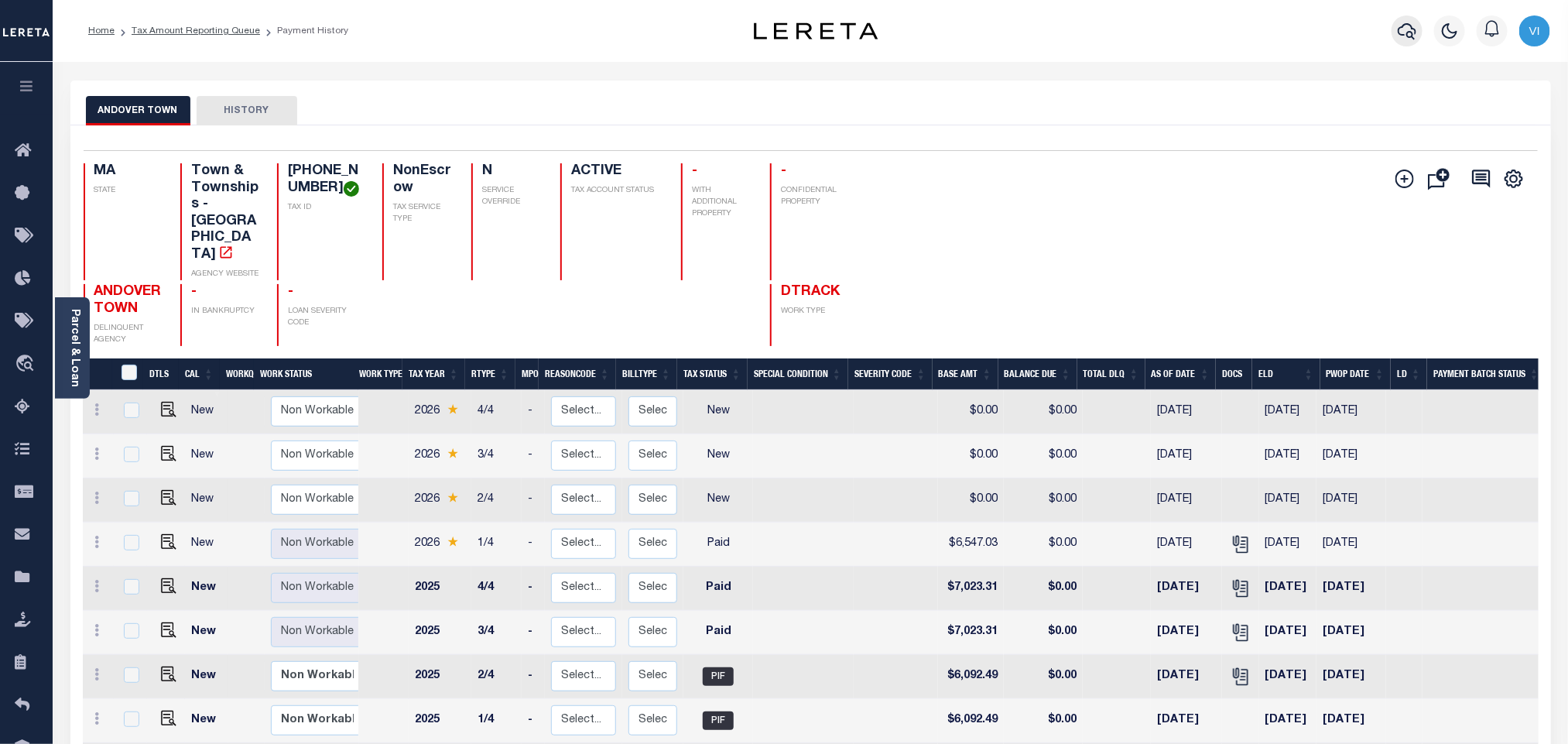
click at [1406, 24] on icon "button" at bounding box center [1408, 31] width 19 height 19
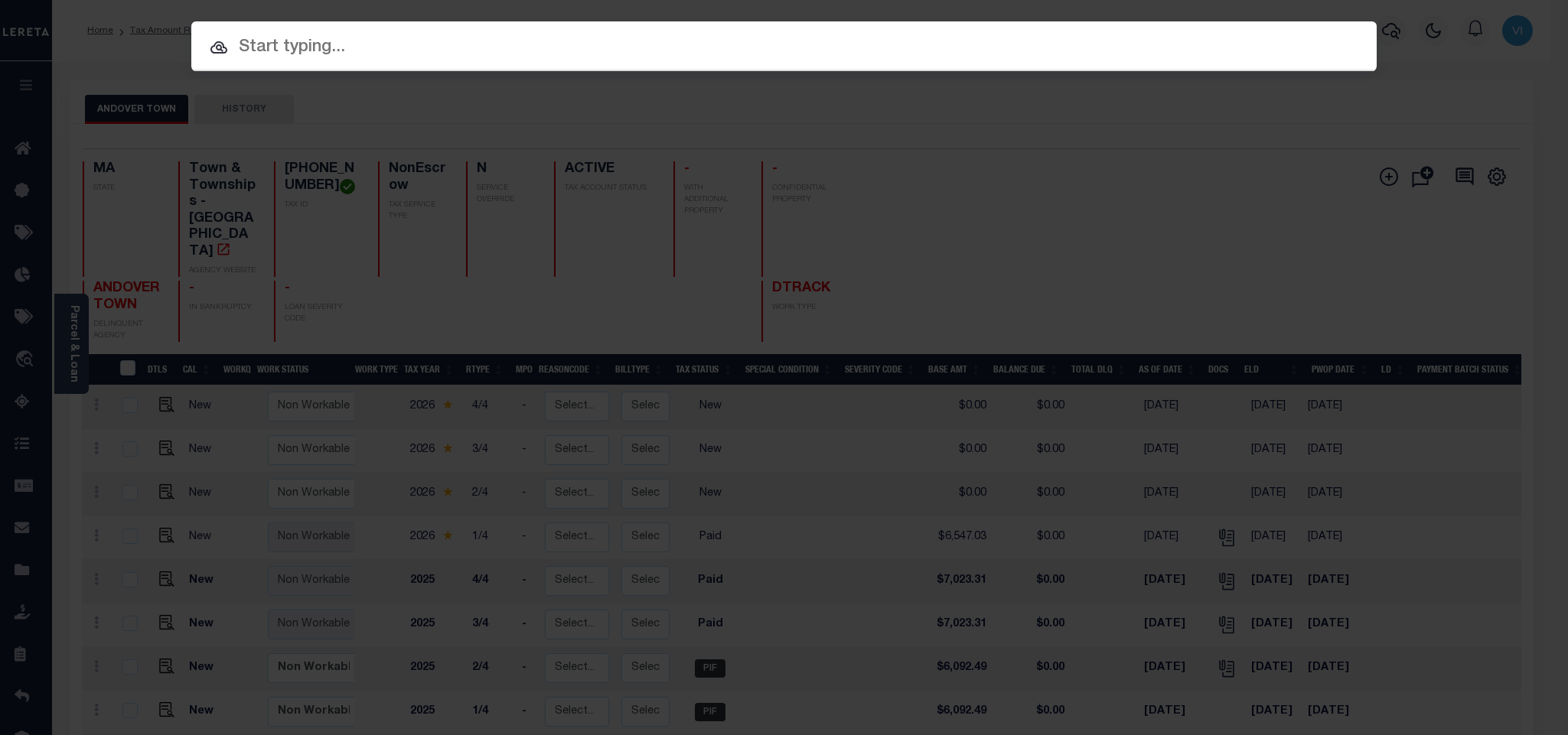
click at [1215, 23] on div at bounding box center [784, 45] width 1185 height 49
paste input "993247786"
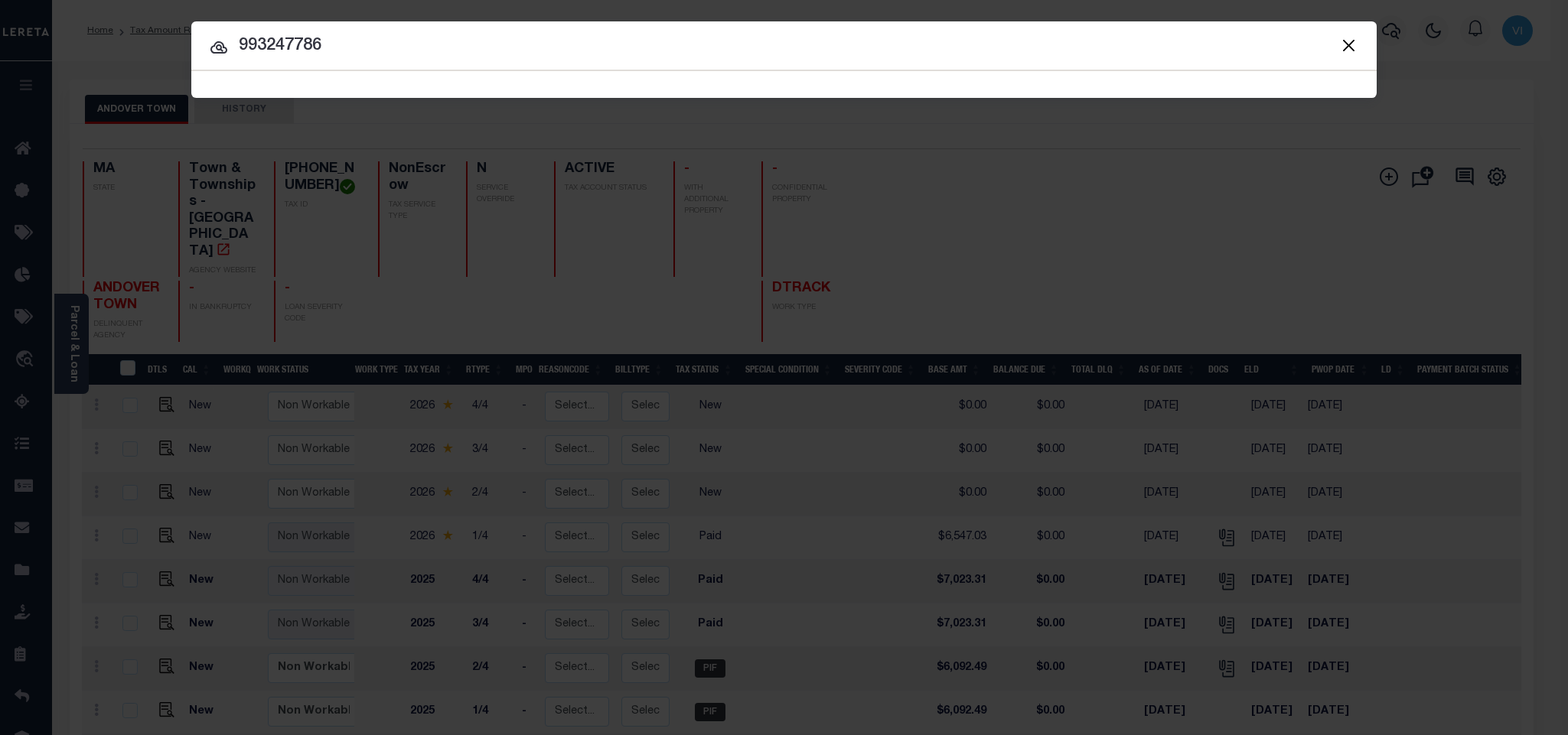
type input "993247786"
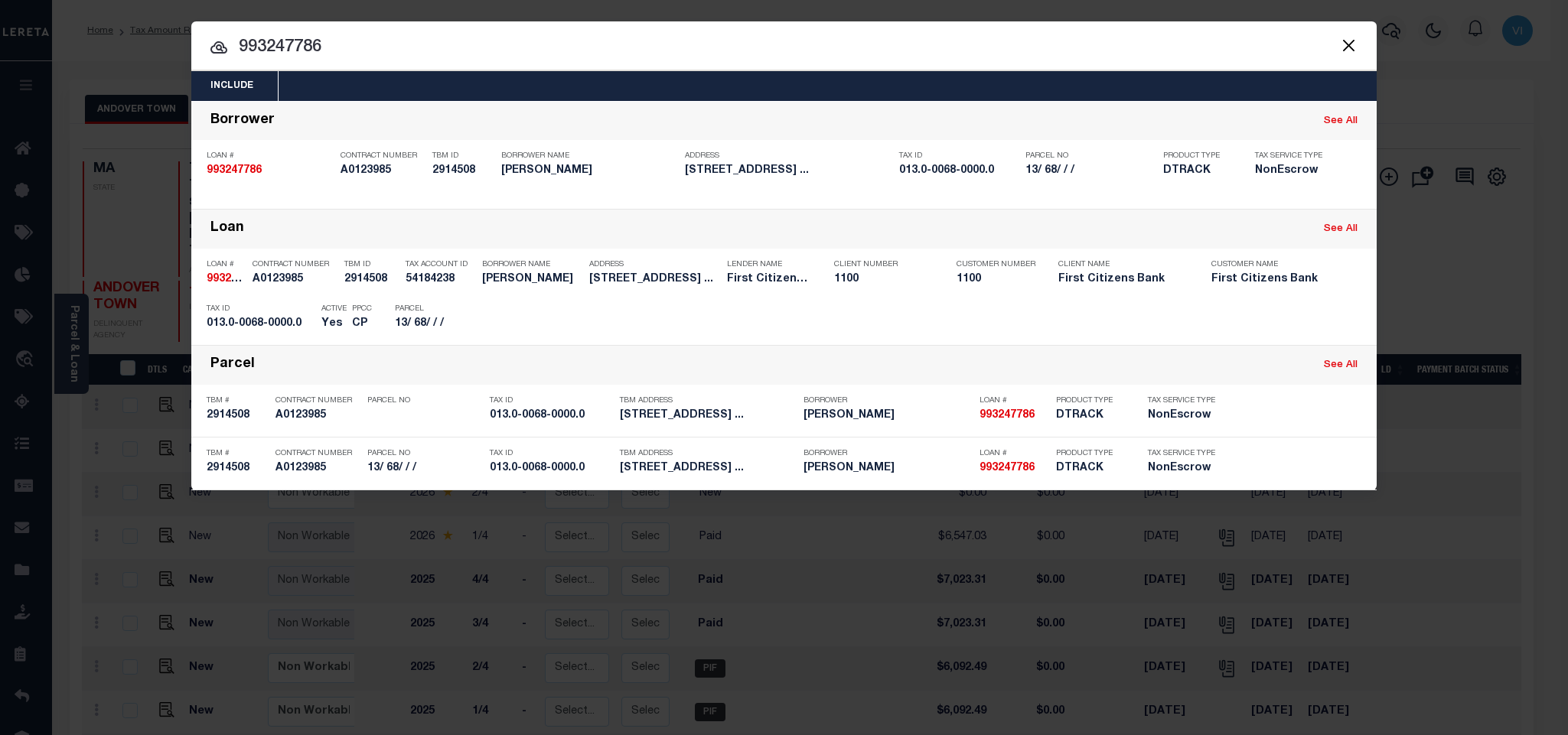
click at [854, 90] on div "Include Loans TBM Customers Borrowers Payments (Lender Non-Disb) Payments (Lend…" at bounding box center [784, 86] width 1185 height 30
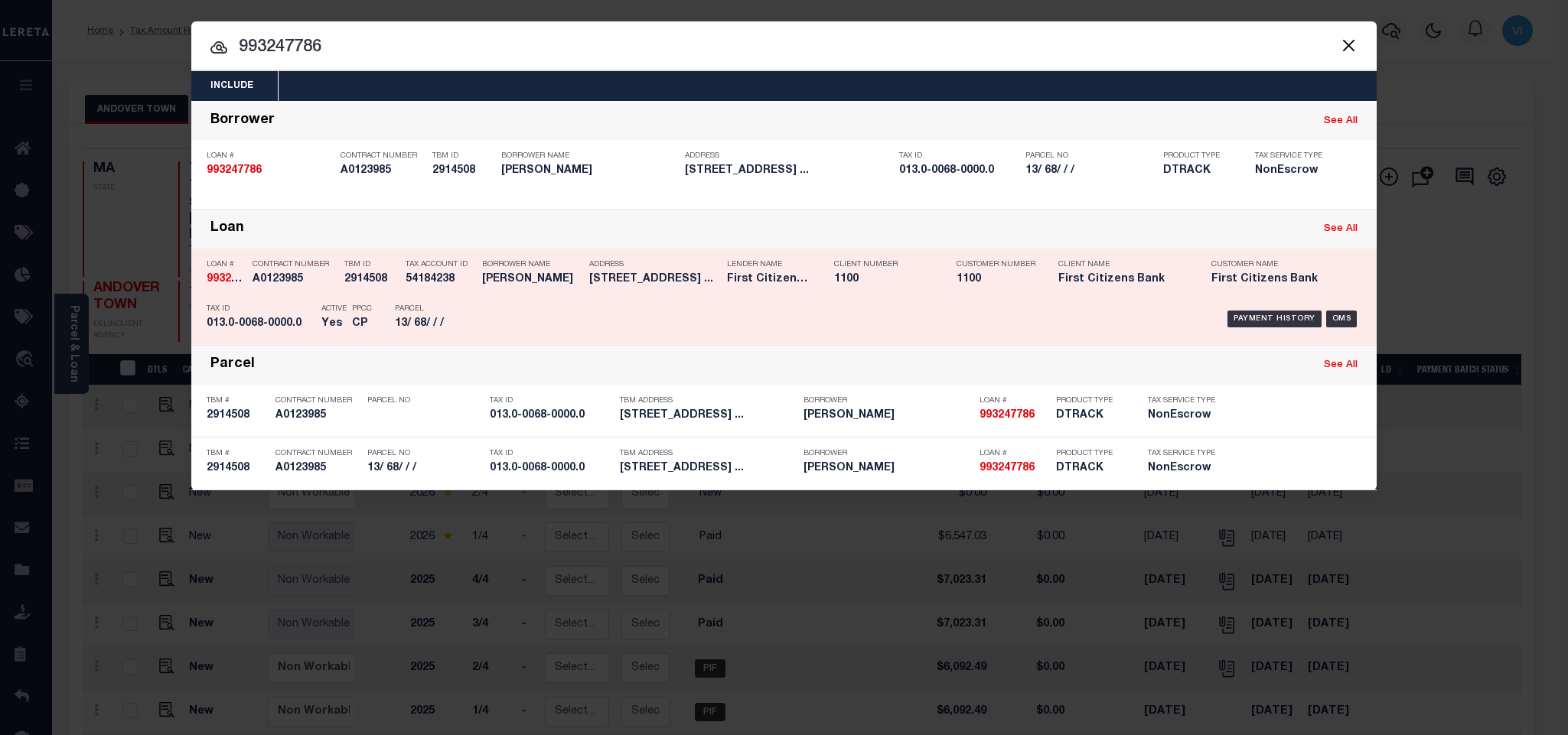
click at [634, 308] on div "Payment History OMS" at bounding box center [924, 319] width 874 height 44
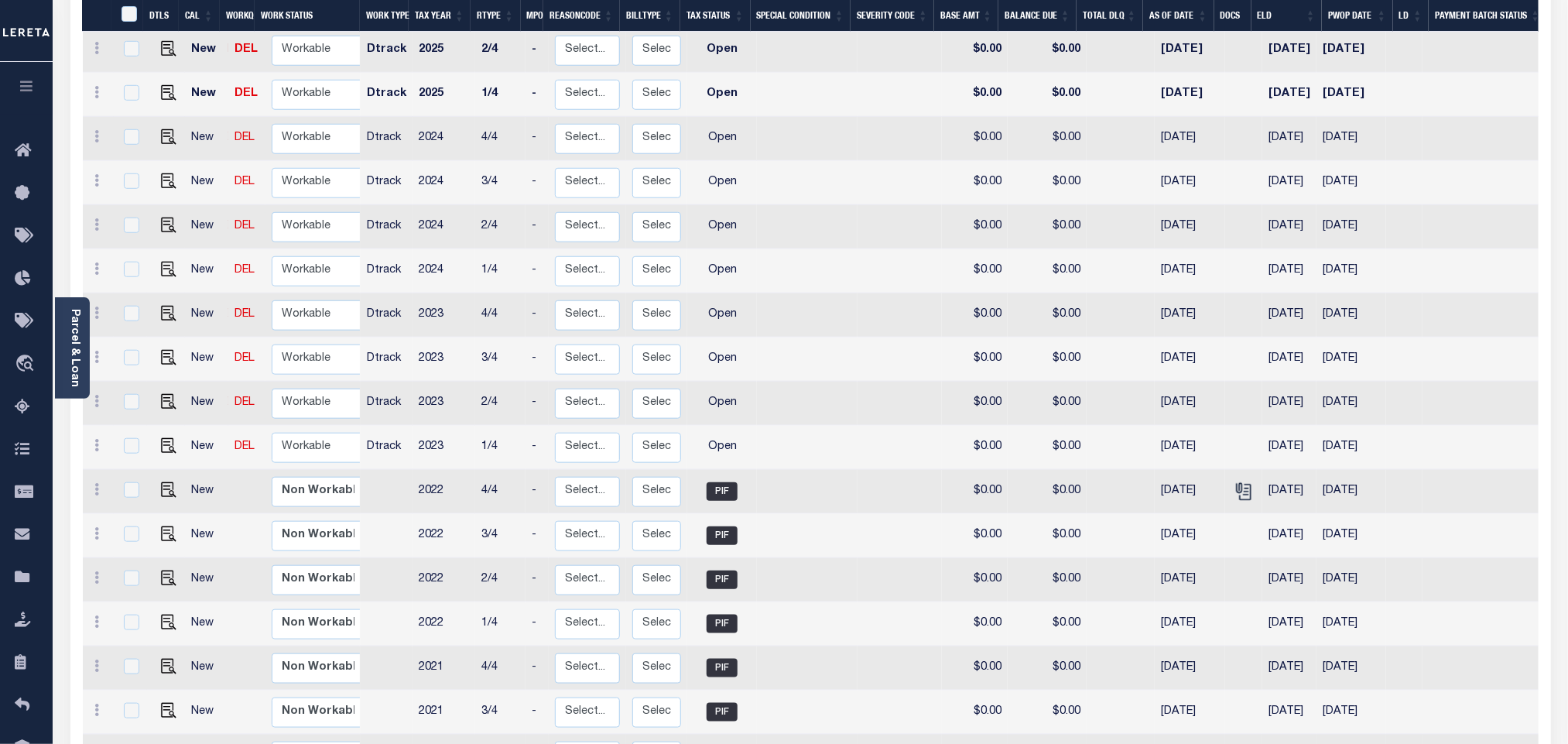
scroll to position [697, 0]
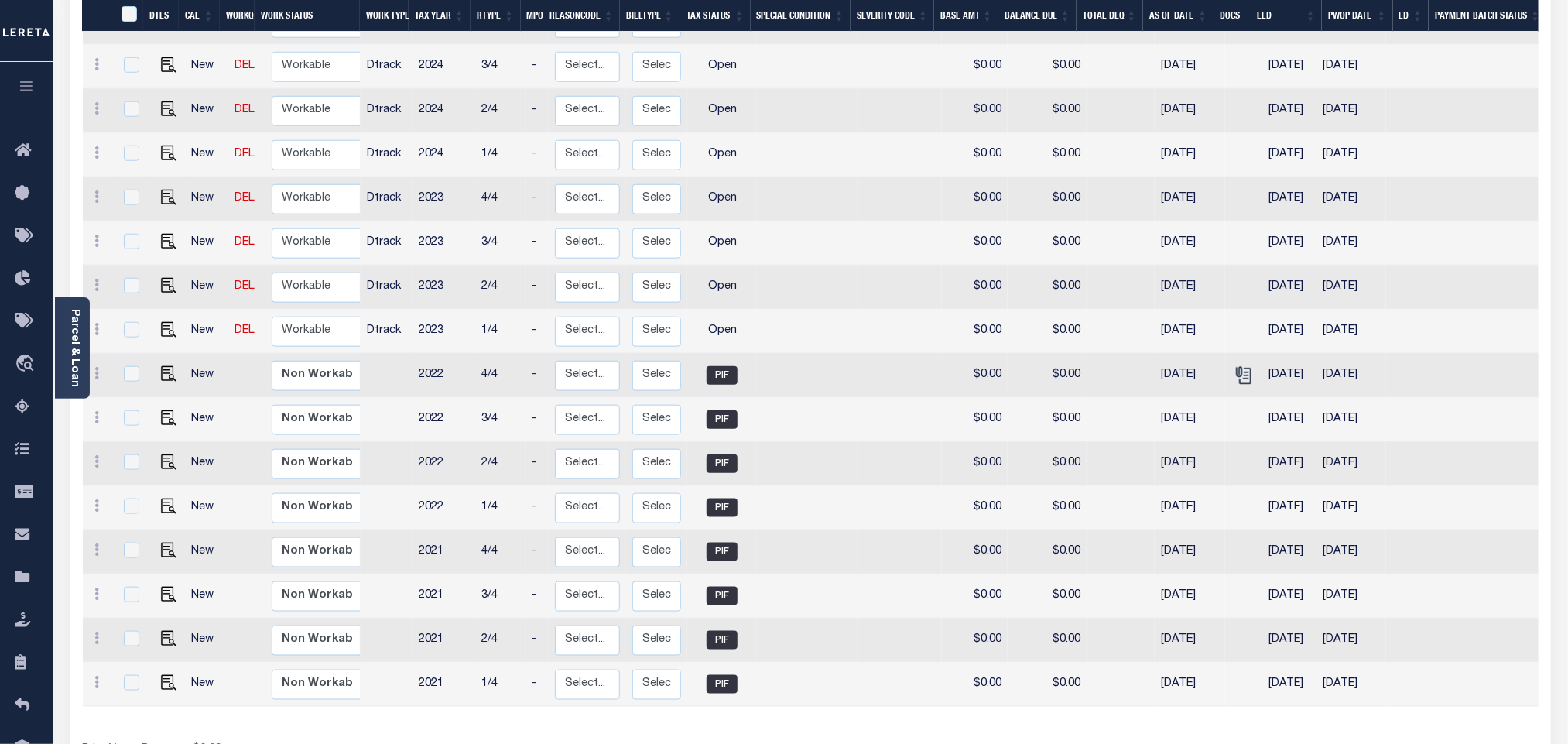
click at [1240, 378] on td at bounding box center [1243, 377] width 37 height 45
checkbox input "true"
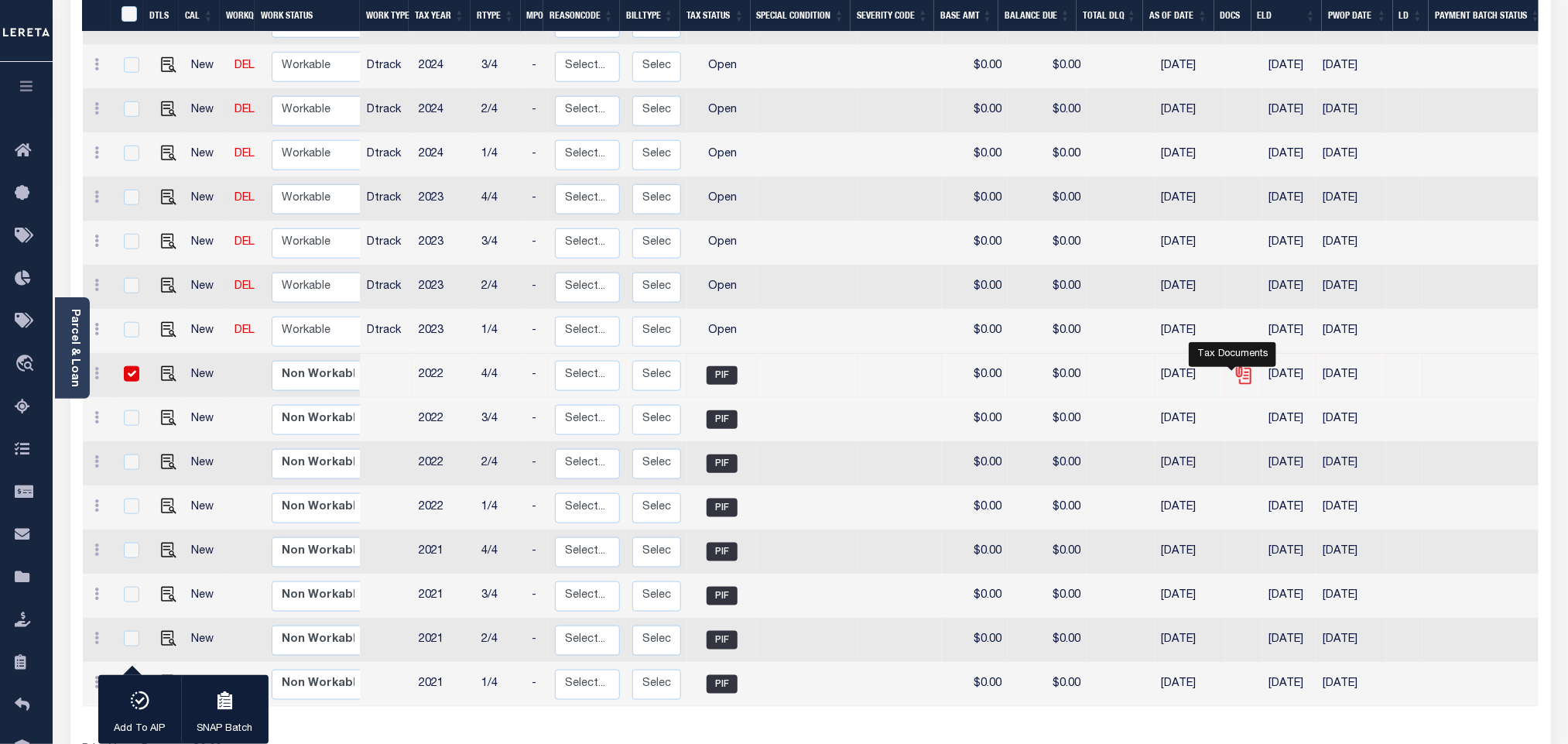
click at [1239, 370] on icon "" at bounding box center [1244, 376] width 20 height 20
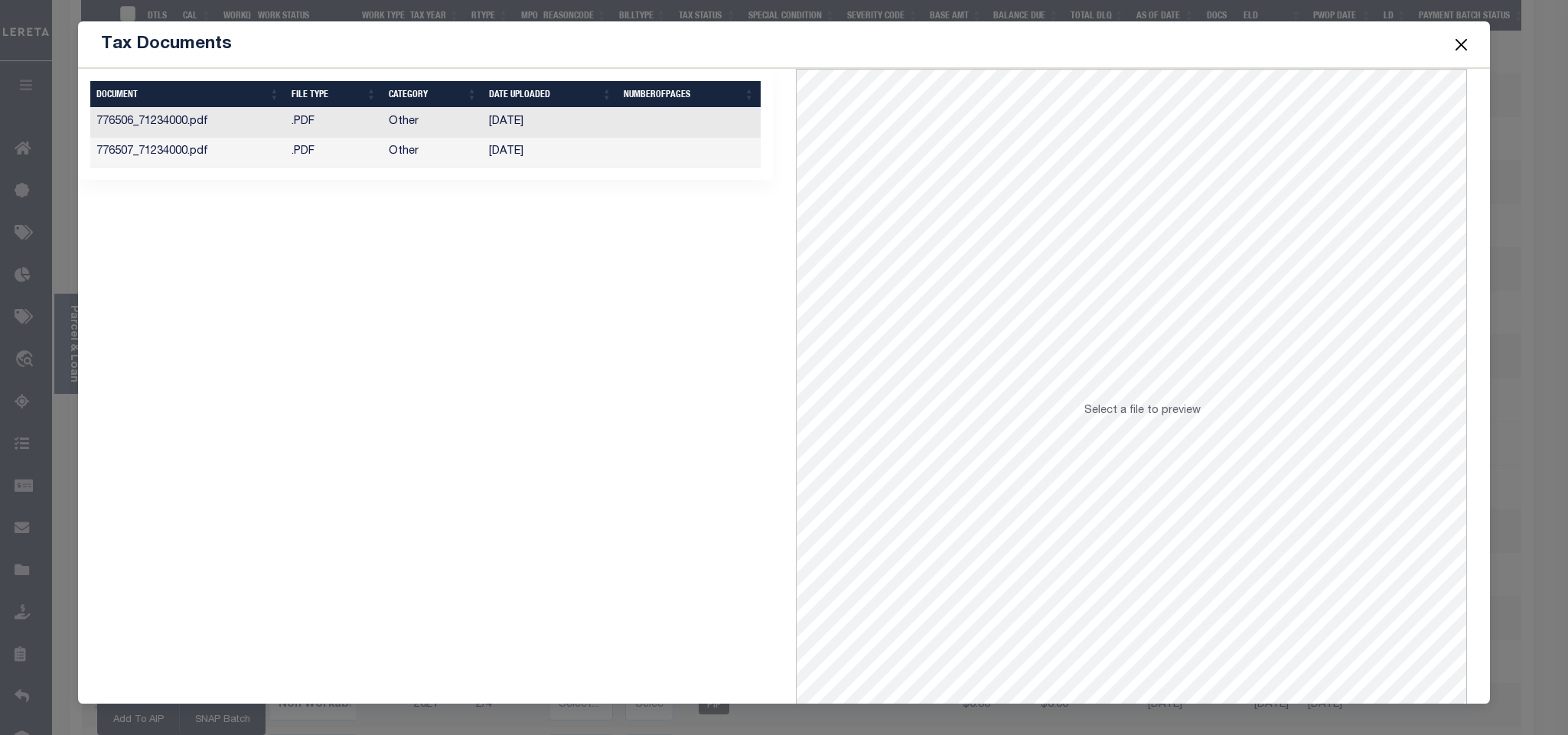
click at [551, 151] on td "07/28/2022" at bounding box center [550, 152] width 135 height 30
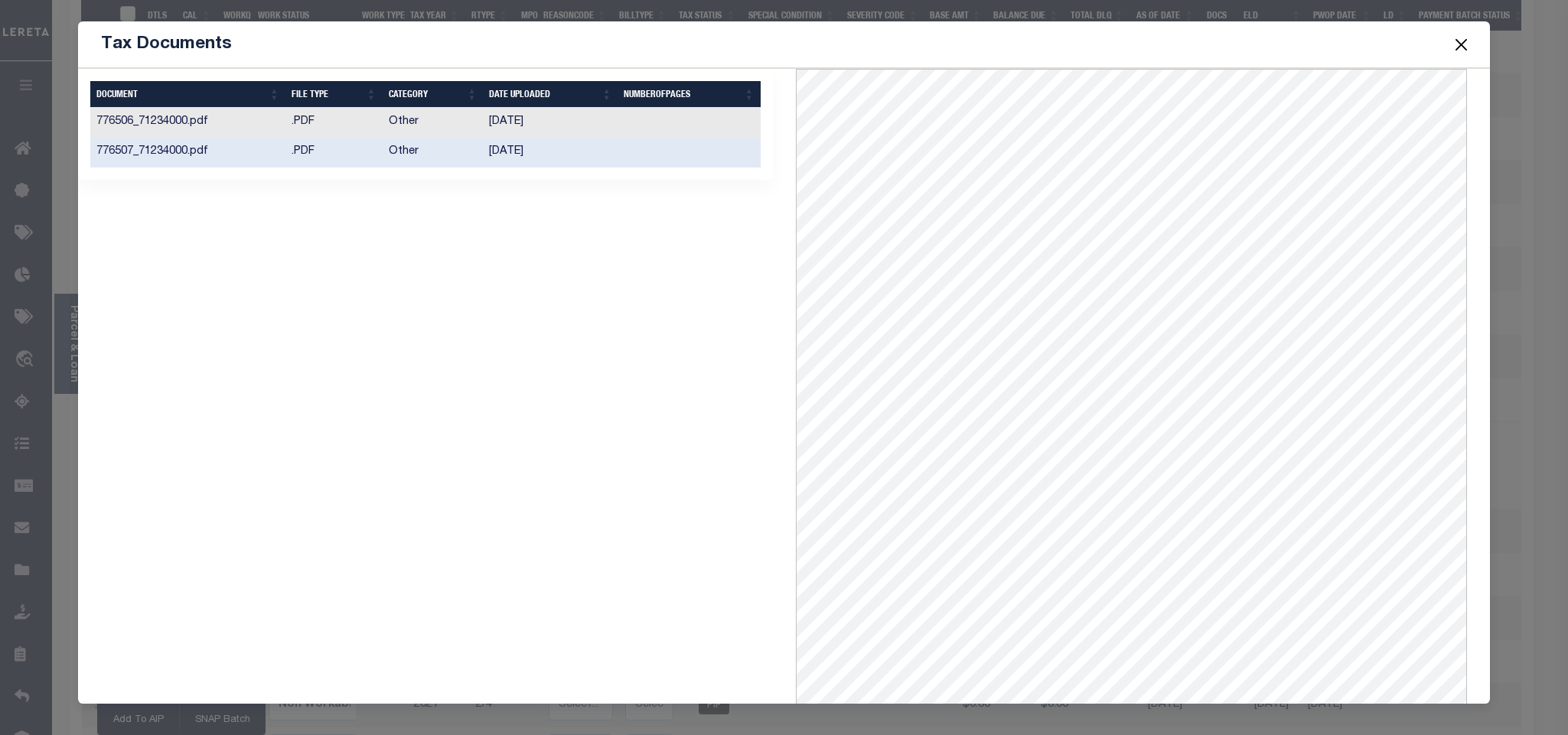
click at [1456, 51] on button "Close" at bounding box center [1461, 45] width 20 height 20
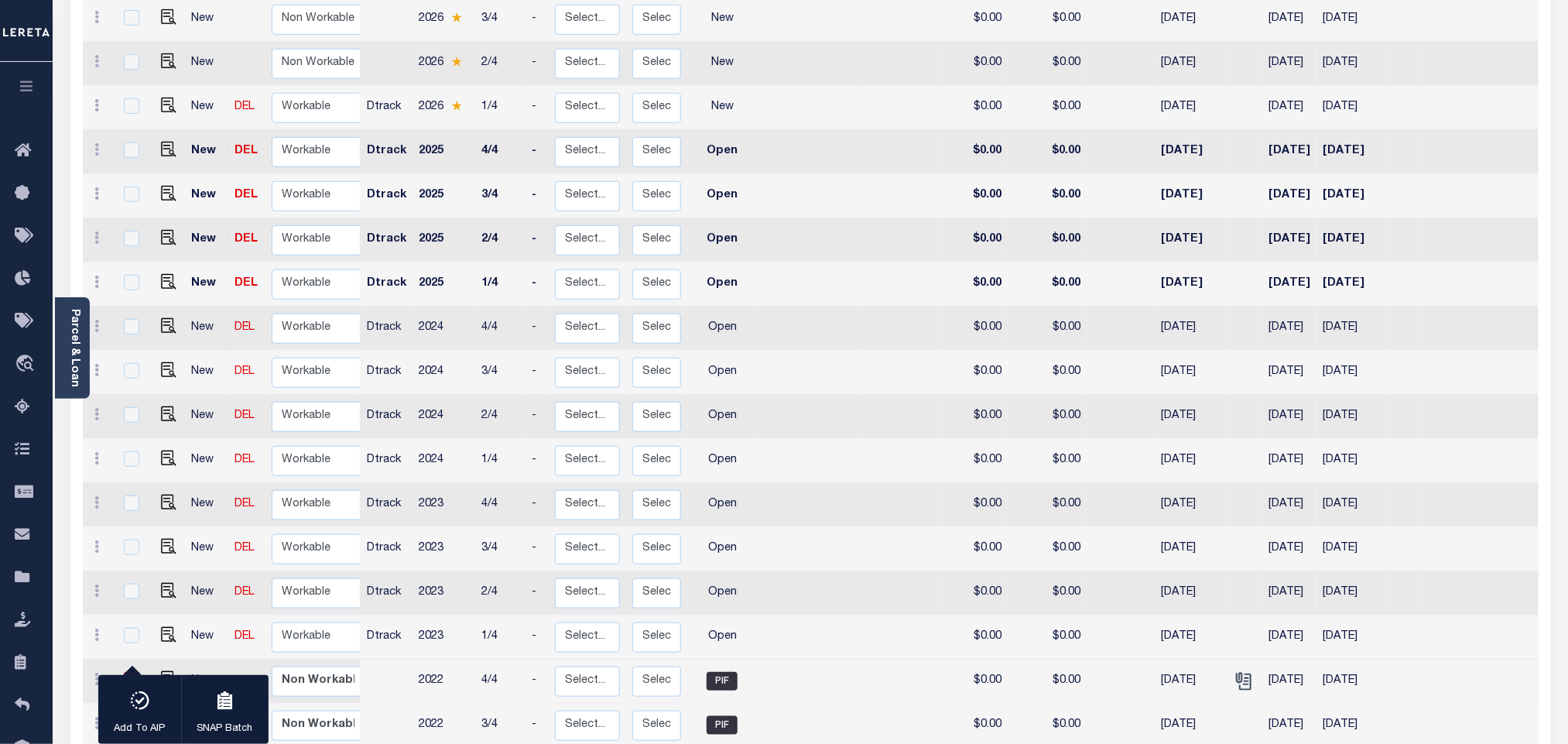
scroll to position [0, 0]
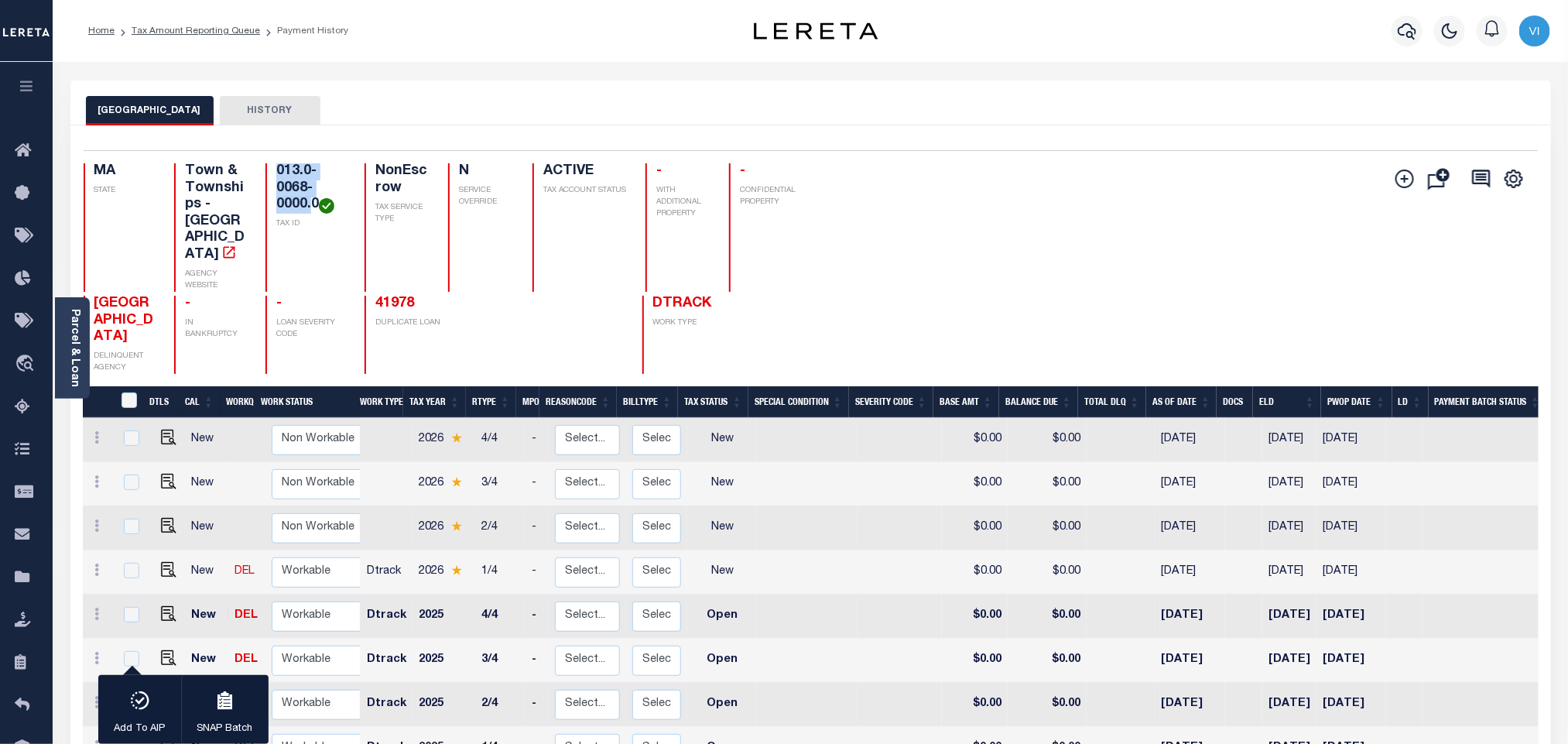
drag, startPoint x: 314, startPoint y: 208, endPoint x: 274, endPoint y: 167, distance: 57.3
click at [274, 167] on div "013.0-0068-0000.0 TAX ID" at bounding box center [305, 227] width 80 height 129
copy h4 "013.0-0068-0000."
click at [166, 562] on img "" at bounding box center [169, 570] width 16 height 16
checkbox input "true"
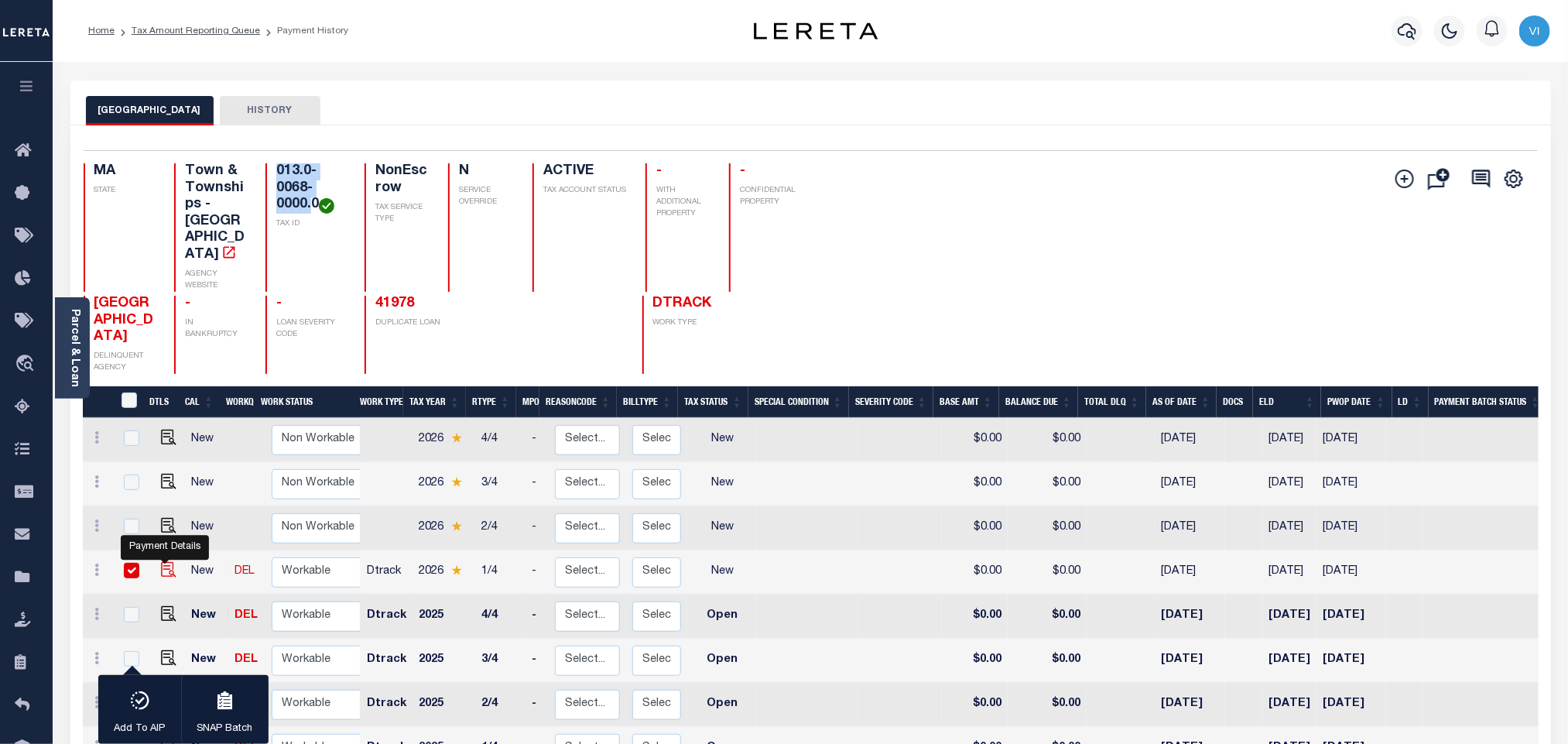
checkbox input "true"
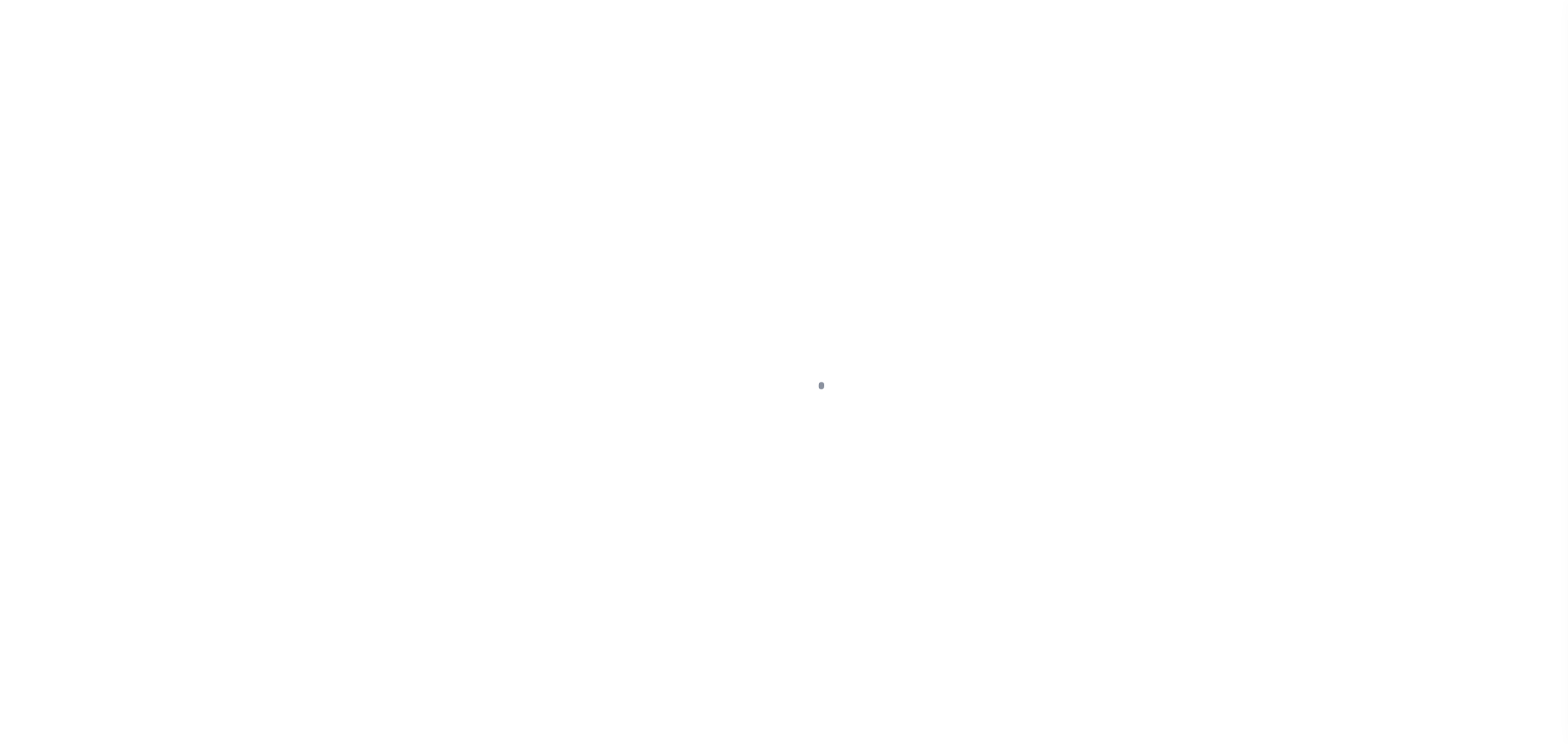
checkbox input "false"
type input "[DATE]"
select select "NW2"
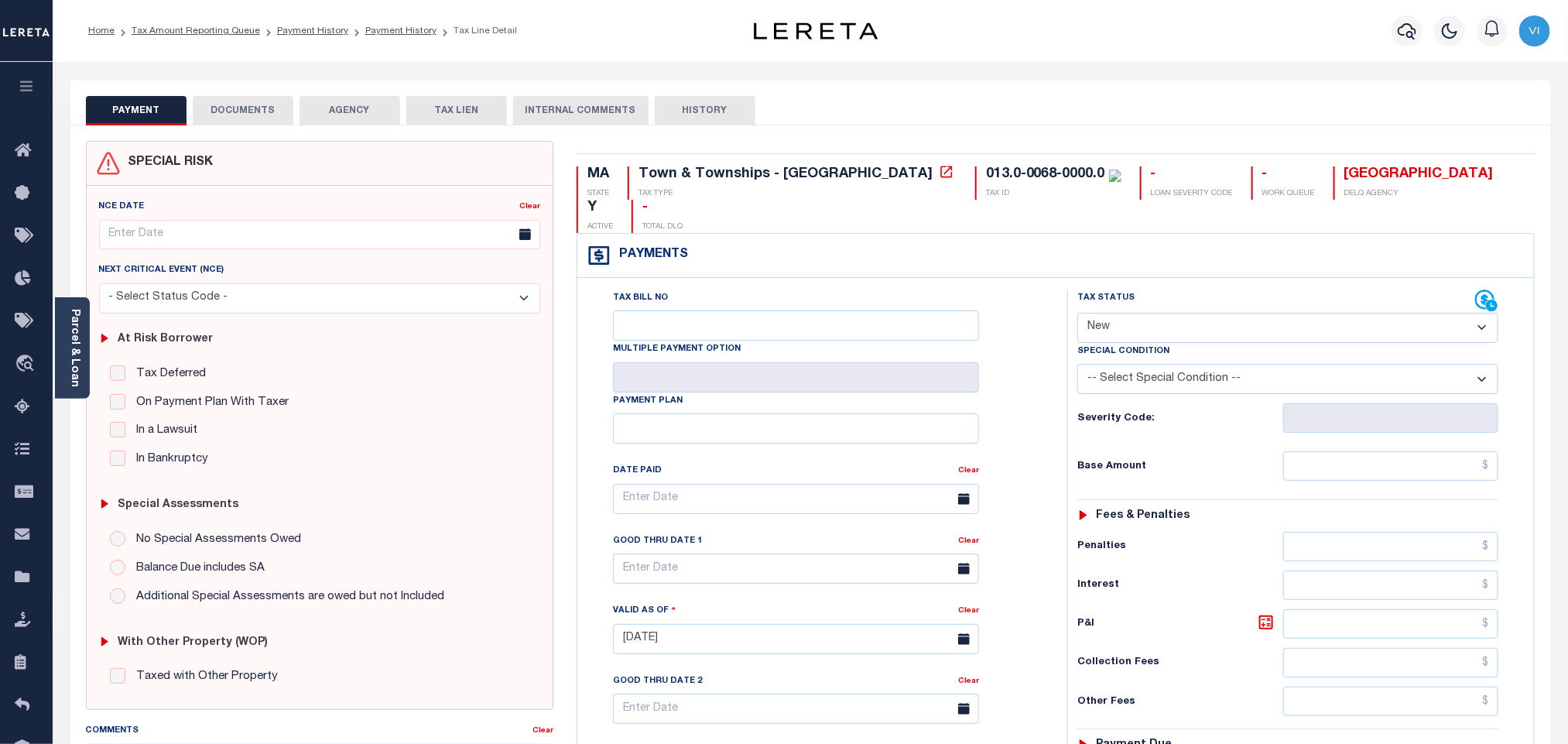
click at [77, 335] on link "Parcel & Loan" at bounding box center [74, 348] width 11 height 78
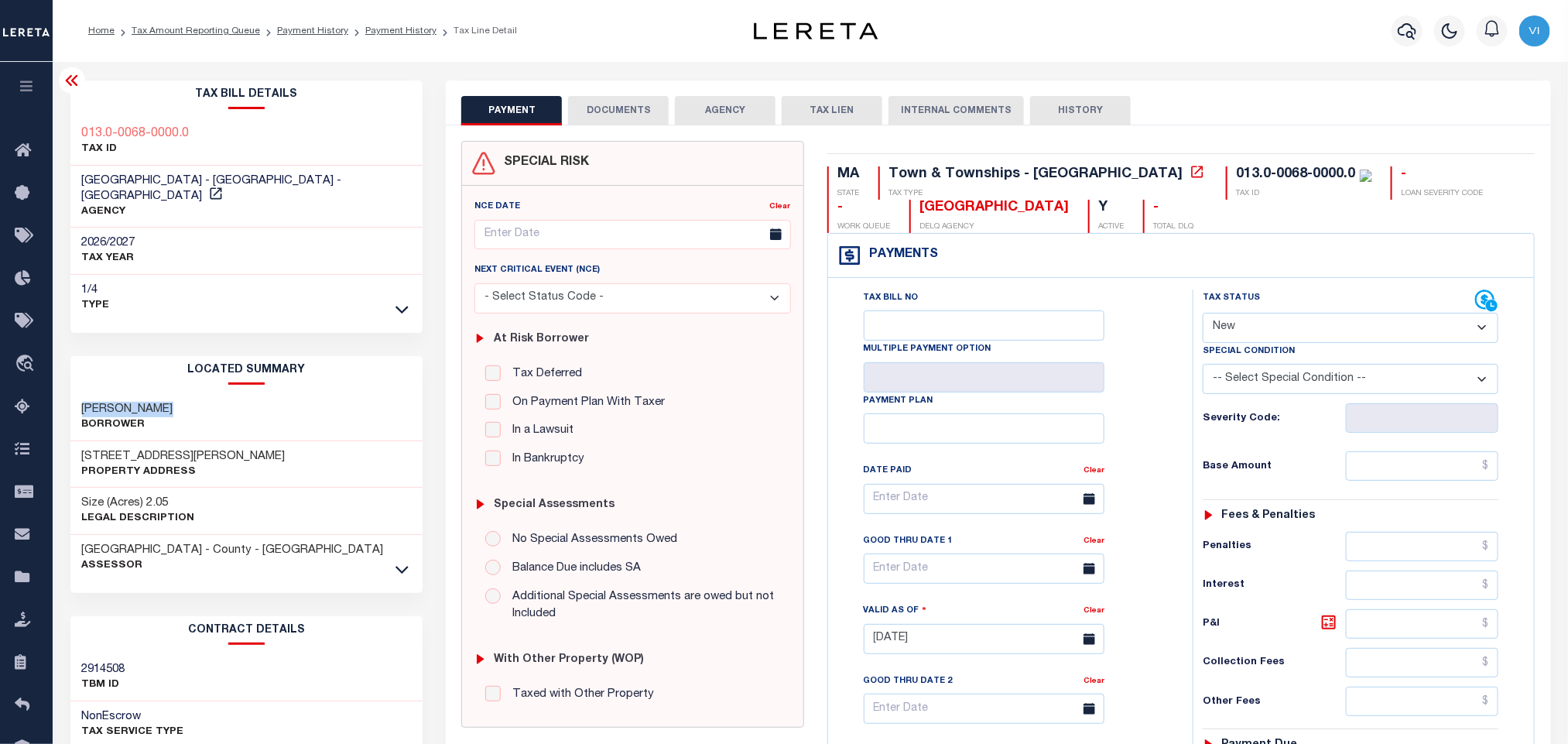
drag, startPoint x: 198, startPoint y: 395, endPoint x: 77, endPoint y: 391, distance: 121.1
click at [77, 394] on div "[PERSON_NAME]" at bounding box center [247, 417] width 353 height 47
copy h3 "[PERSON_NAME]"
drag, startPoint x: 161, startPoint y: 442, endPoint x: 58, endPoint y: 444, distance: 103.0
click at [58, 444] on div "Tax Bill Details 013.0-0068-0000.0 TAX ID AGENCY 2026/2027 TAX YEAR [DATE] 1/4" at bounding box center [247, 631] width 376 height 1101
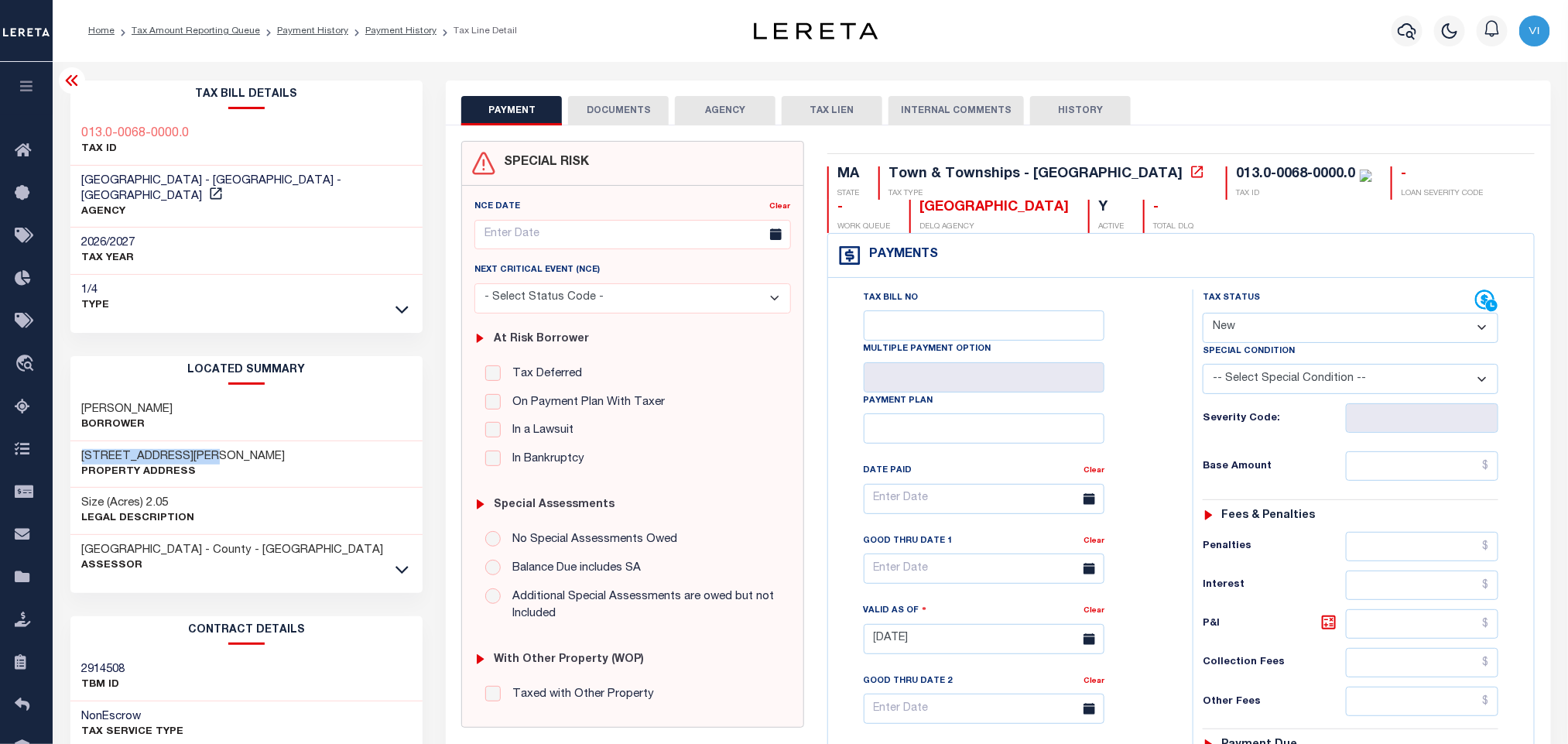
copy h3 "[STREET_ADDRESS][PERSON_NAME]"
drag, startPoint x: 177, startPoint y: 483, endPoint x: 63, endPoint y: 485, distance: 114.0
click at [63, 485] on div "Tax Bill Details 013.0-0068-0000.0 TAX ID AGENCY 2026/2027 TAX YEAR [DATE] 1/4" at bounding box center [247, 631] width 376 height 1101
copy h3 "Size (Acres) 2.05"
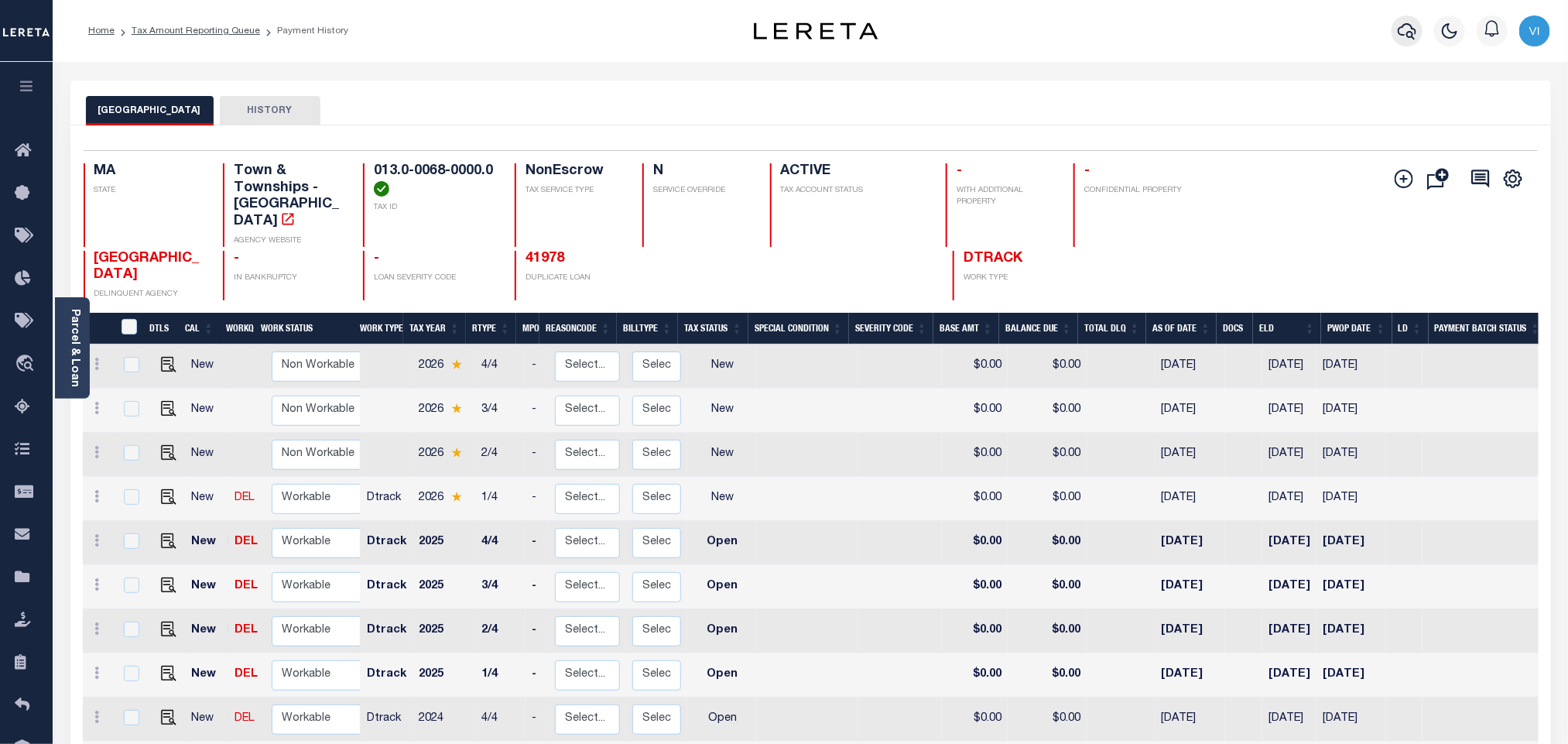
click at [1400, 33] on icon "button" at bounding box center [1408, 32] width 19 height 17
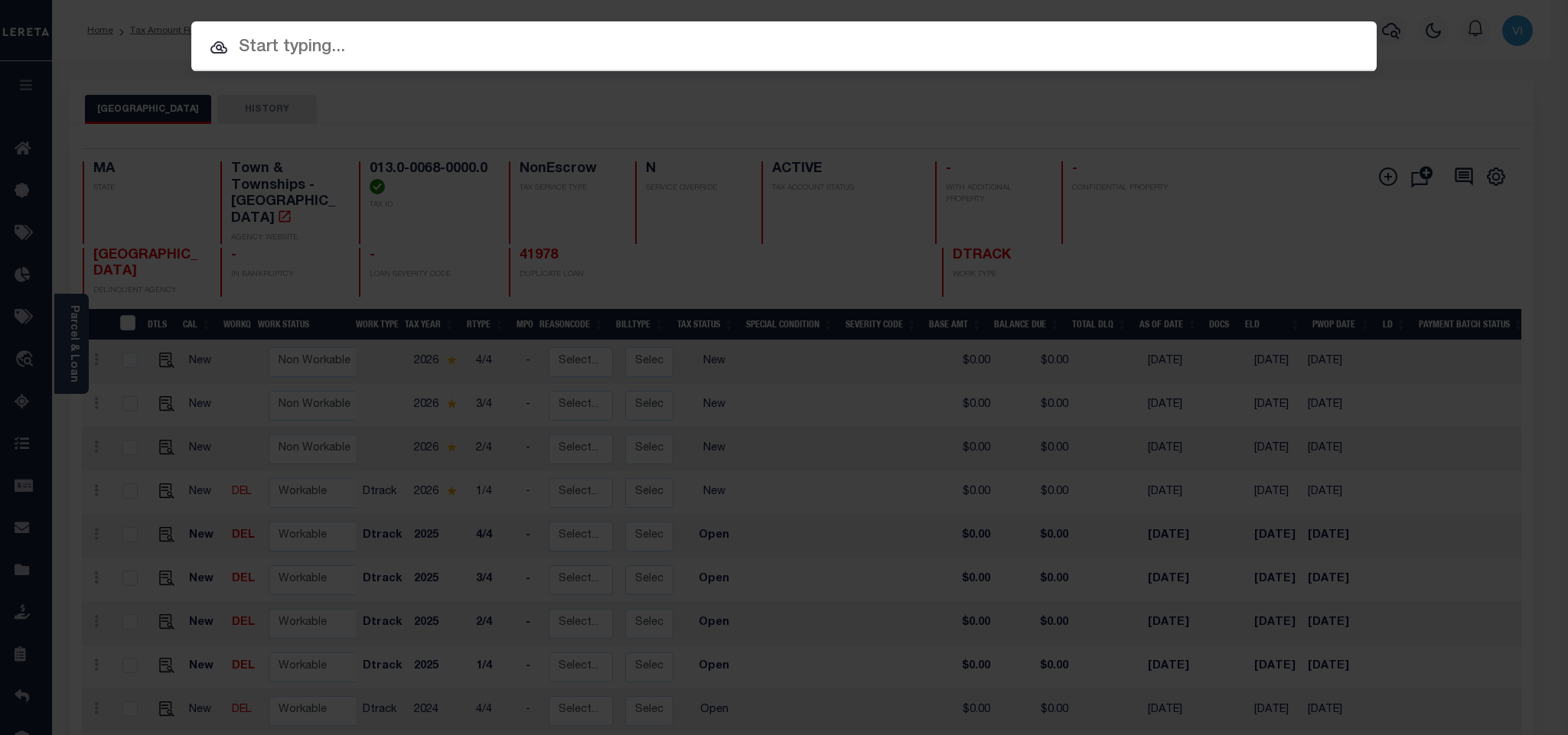
click at [1248, 30] on div at bounding box center [784, 45] width 1185 height 49
paste input "399384771"
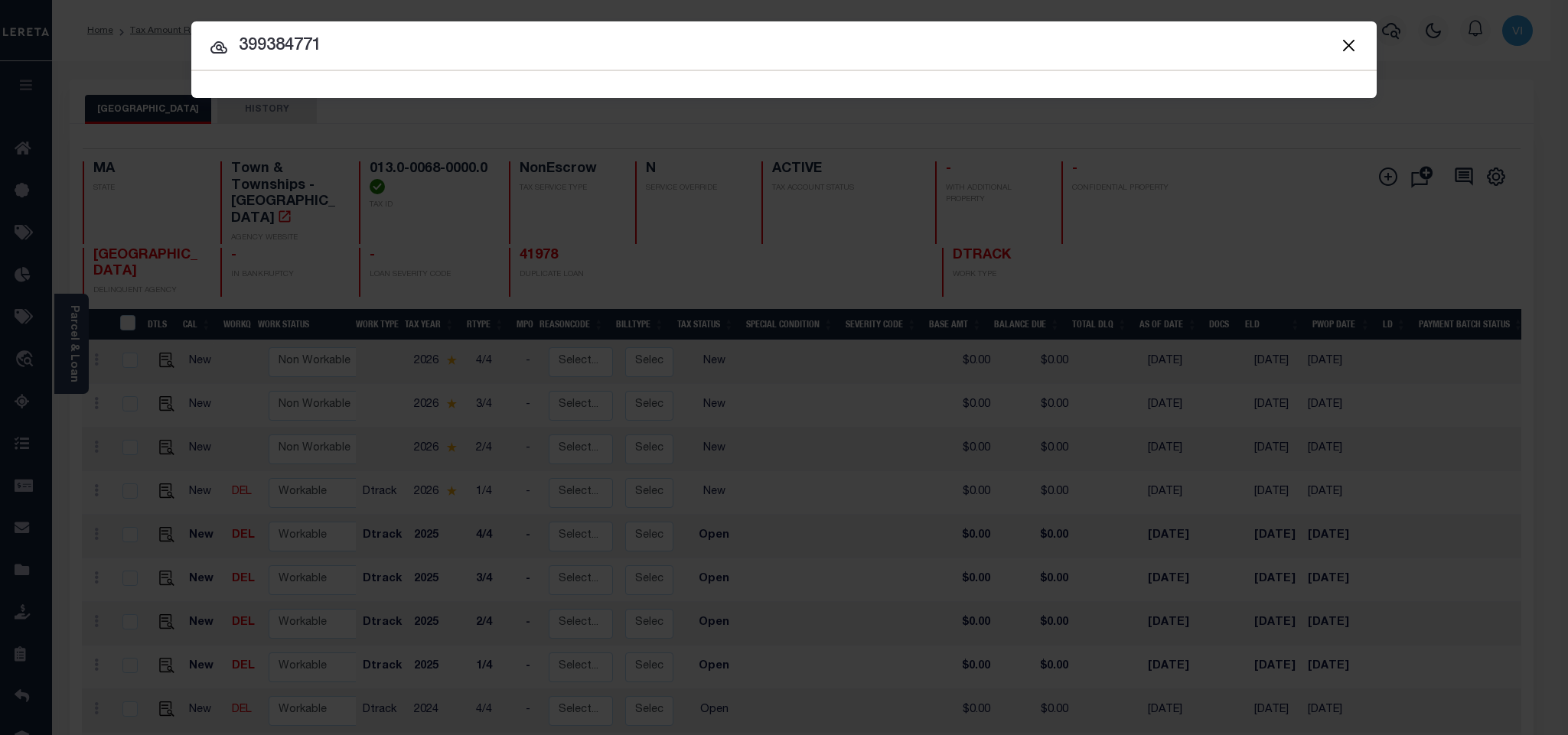
type input "399384771"
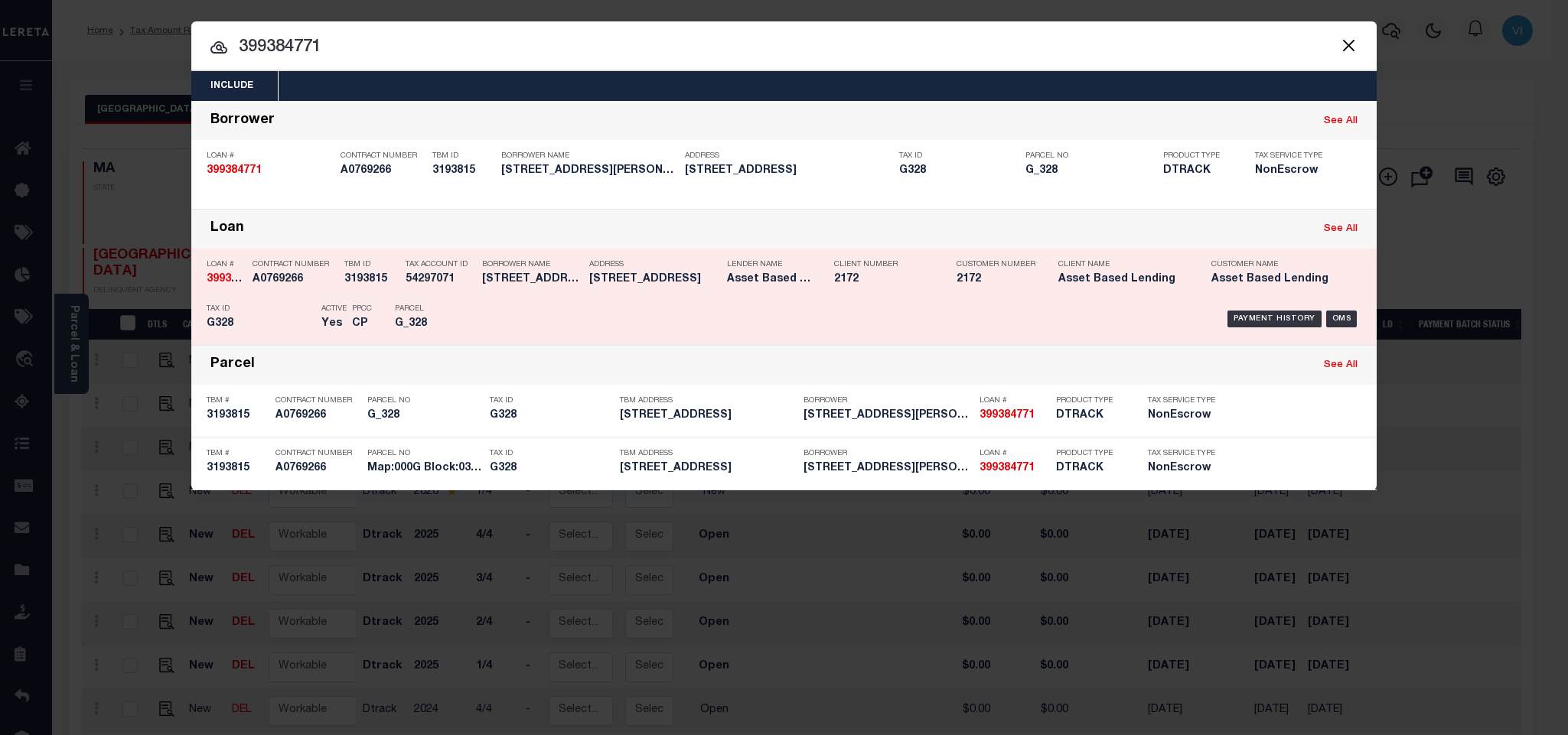
click at [238, 322] on h5 "G328" at bounding box center [259, 324] width 107 height 13
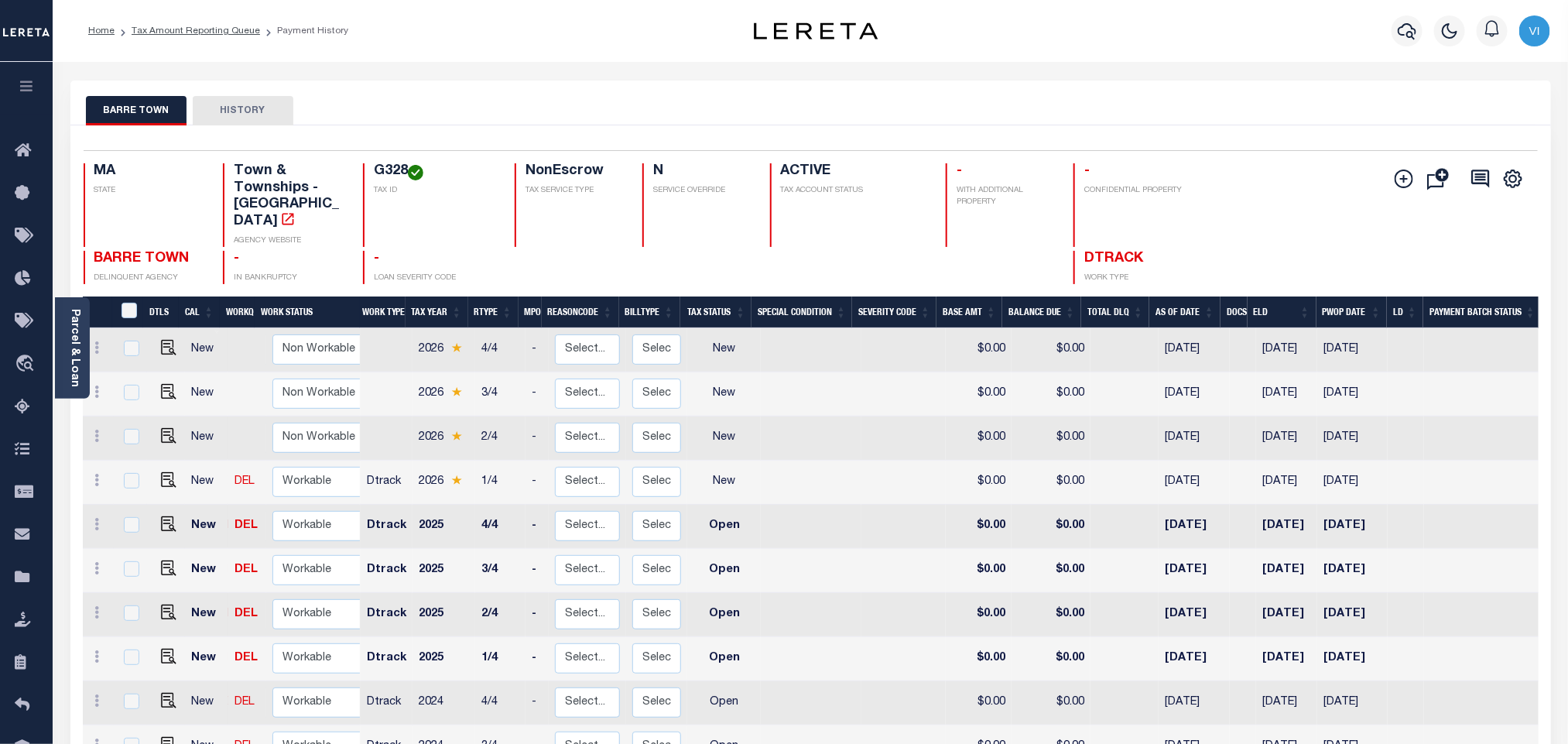
click at [370, 176] on div "G328 TAX ID" at bounding box center [430, 205] width 134 height 83
click at [377, 185] on div "G328 TAX ID" at bounding box center [430, 205] width 134 height 83
click at [367, 177] on div "G328 TAX ID" at bounding box center [430, 205] width 134 height 83
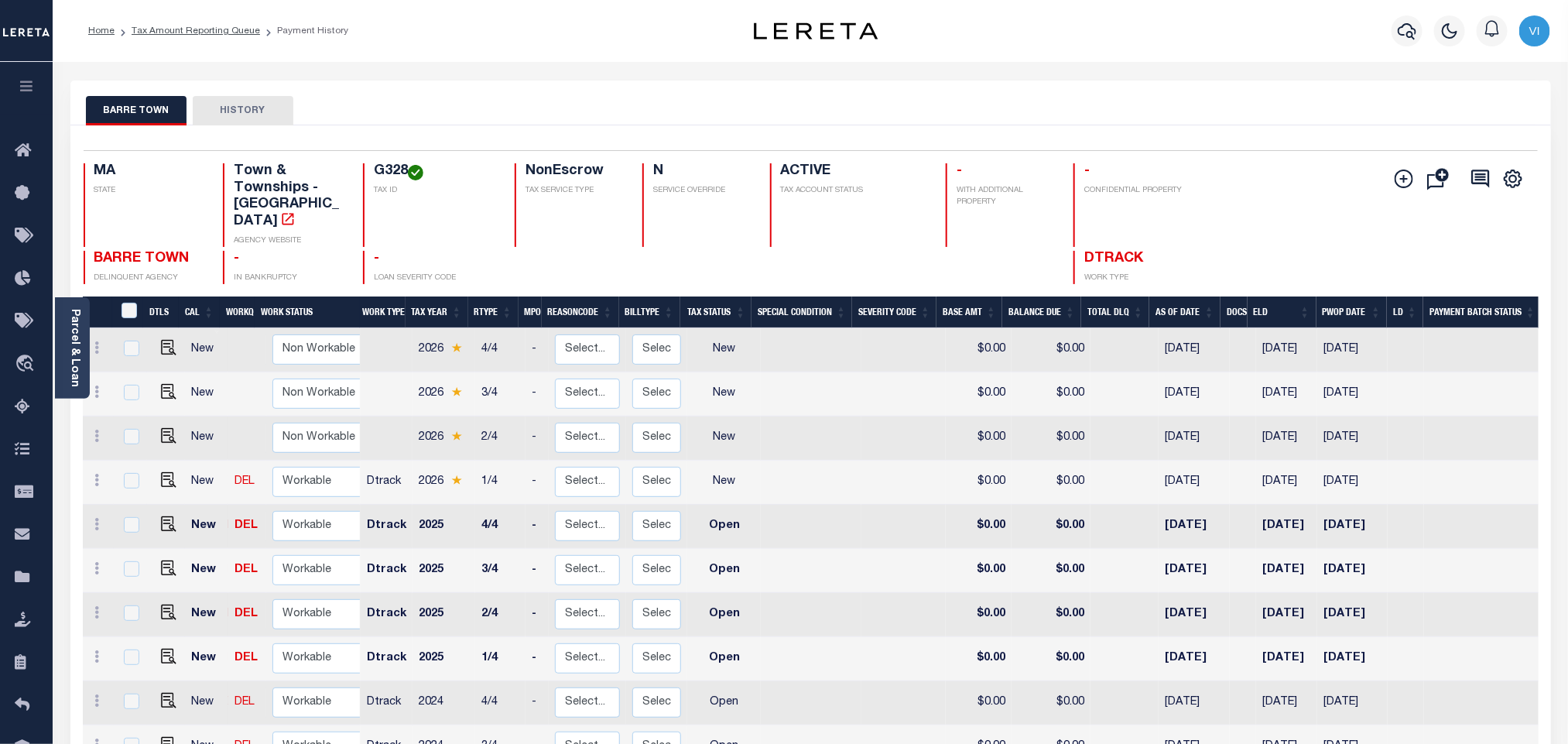
click at [367, 177] on div "G328 TAX ID" at bounding box center [430, 205] width 134 height 83
copy h4 "G328"
click at [161, 472] on img "" at bounding box center [169, 480] width 16 height 16
checkbox input "true"
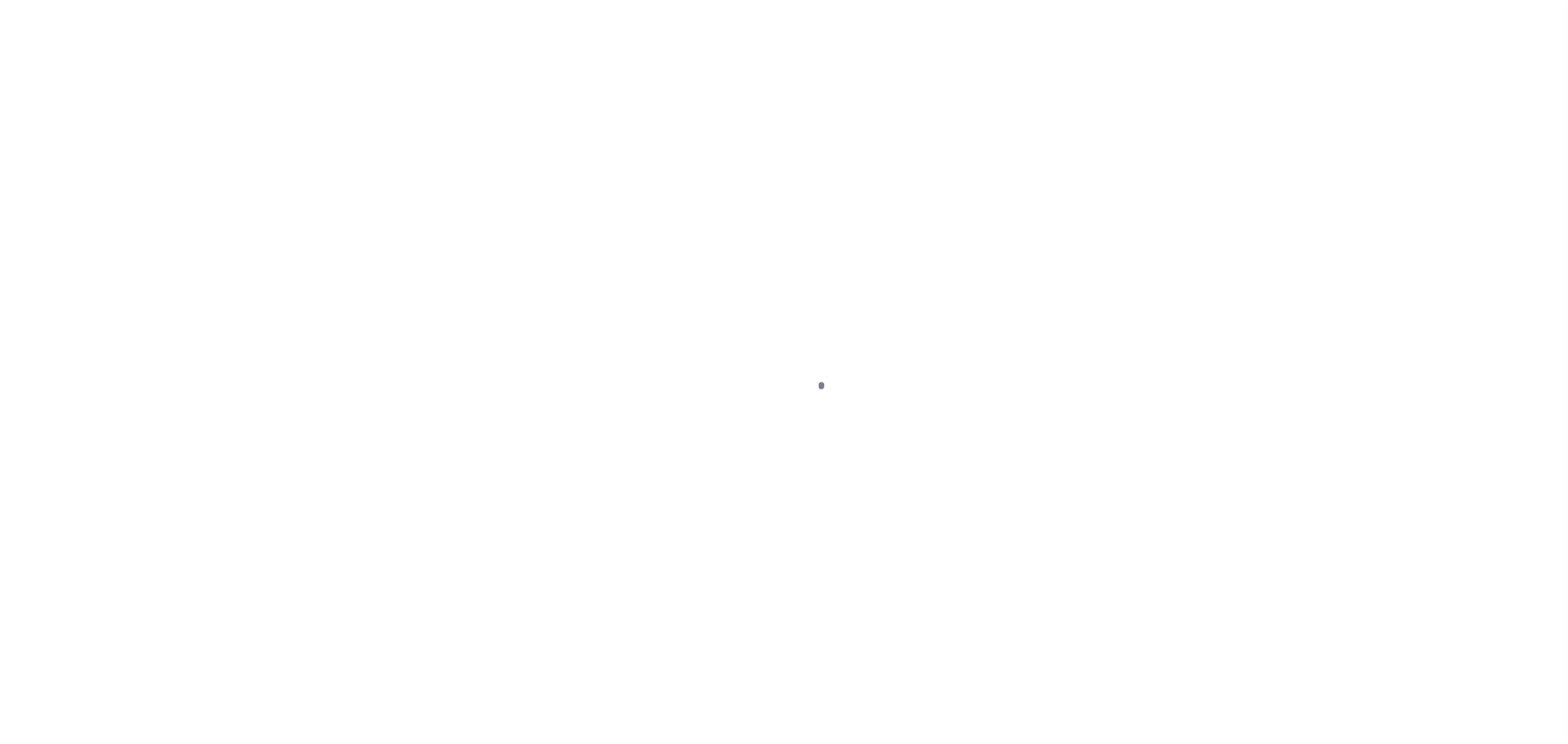
checkbox input "false"
type input "[DATE]"
select select "NW2"
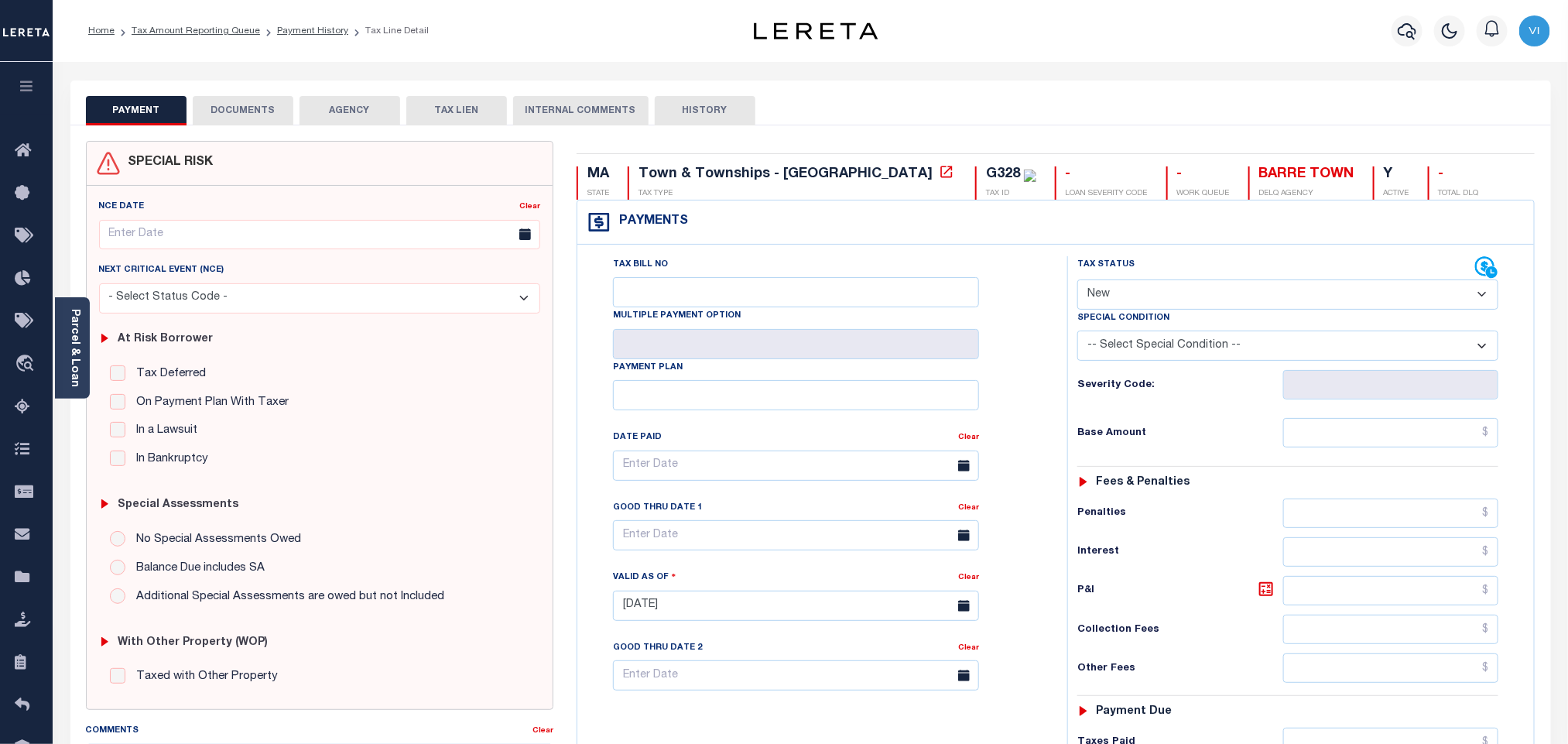
click at [975, 176] on div "G328 TAX ID" at bounding box center [1006, 183] width 61 height 33
copy div "G328"
click at [66, 379] on div "Parcel & Loan" at bounding box center [72, 348] width 35 height 101
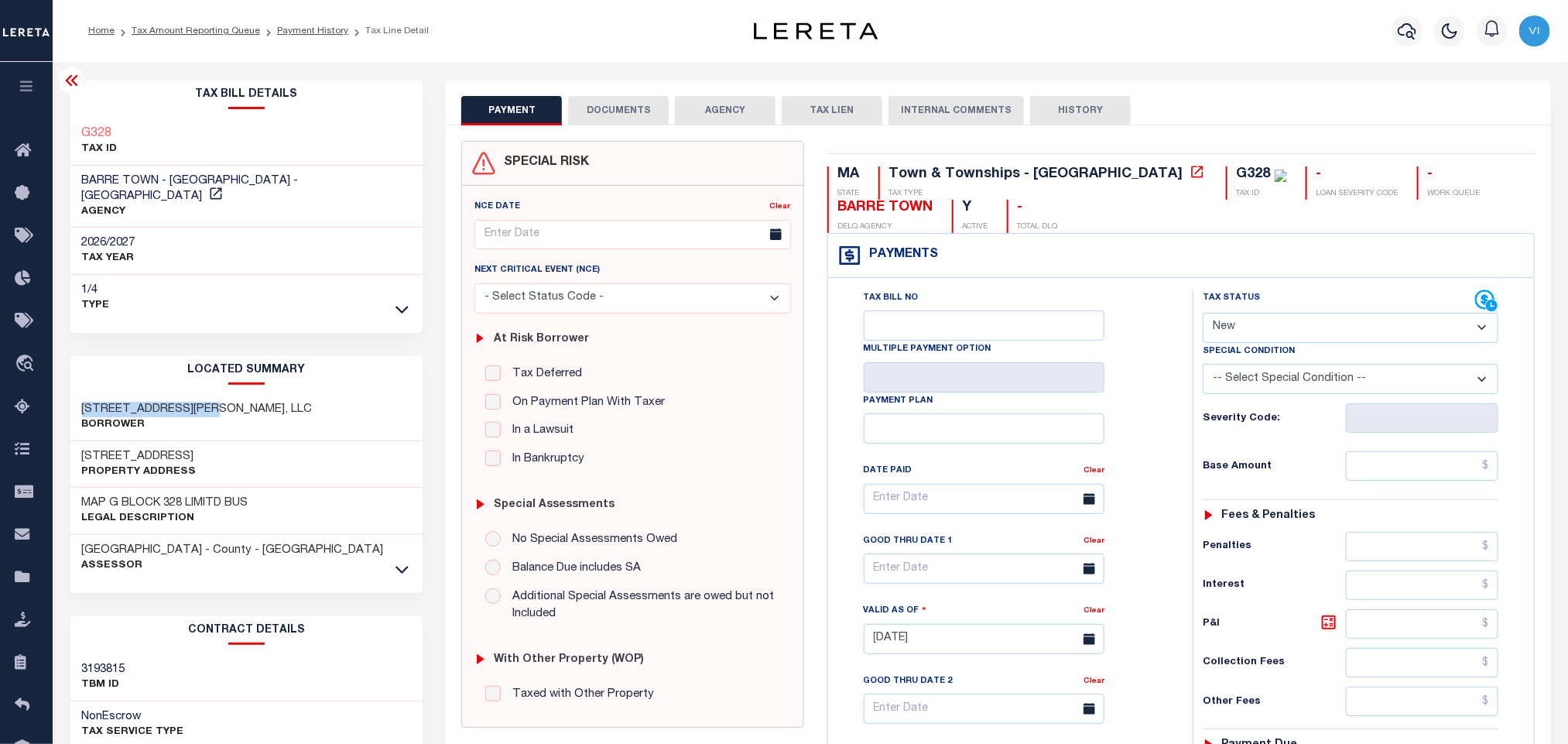
drag, startPoint x: 216, startPoint y: 392, endPoint x: 66, endPoint y: 391, distance: 150.0
click at [66, 391] on div "Tax Bill Details G328 TAX ID AGENCY 1/4" at bounding box center [247, 631] width 376 height 1101
copy h3 "[STREET_ADDRESS][PERSON_NAME], LLC"
drag, startPoint x: 181, startPoint y: 442, endPoint x: 63, endPoint y: 444, distance: 118.0
click at [63, 444] on div "Tax Bill Details G328 TAX ID AGENCY 1/4" at bounding box center [247, 631] width 376 height 1101
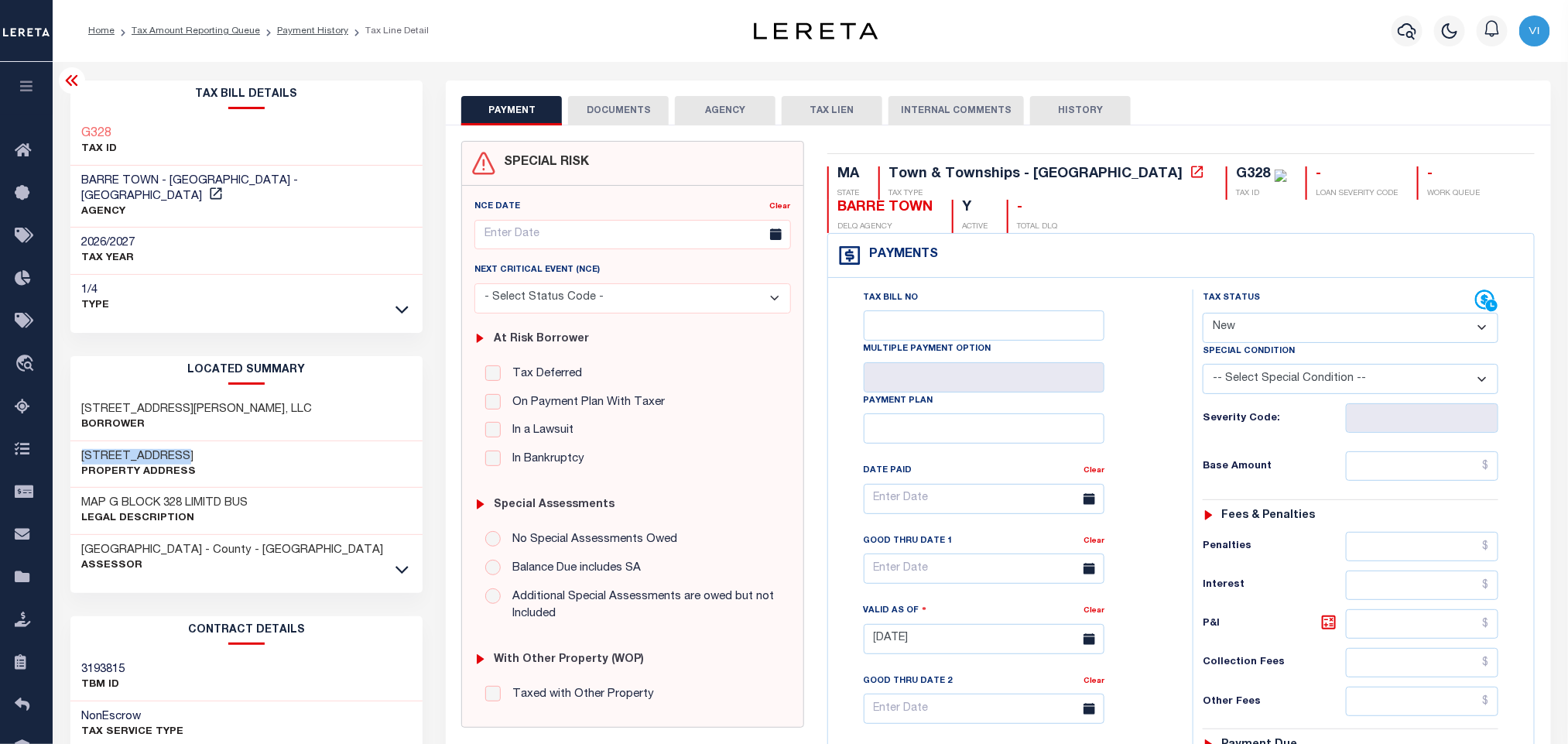
copy h3 "[STREET_ADDRESS]"
drag, startPoint x: 261, startPoint y: 488, endPoint x: 75, endPoint y: 494, distance: 186.1
click at [75, 494] on div "MAP G BLOCK 328 LIMITD BUS Legal Description" at bounding box center [247, 511] width 353 height 47
copy h3 "MAP G BLOCK 328 LIMITD BUS"
click at [1405, 46] on div at bounding box center [1408, 31] width 43 height 54
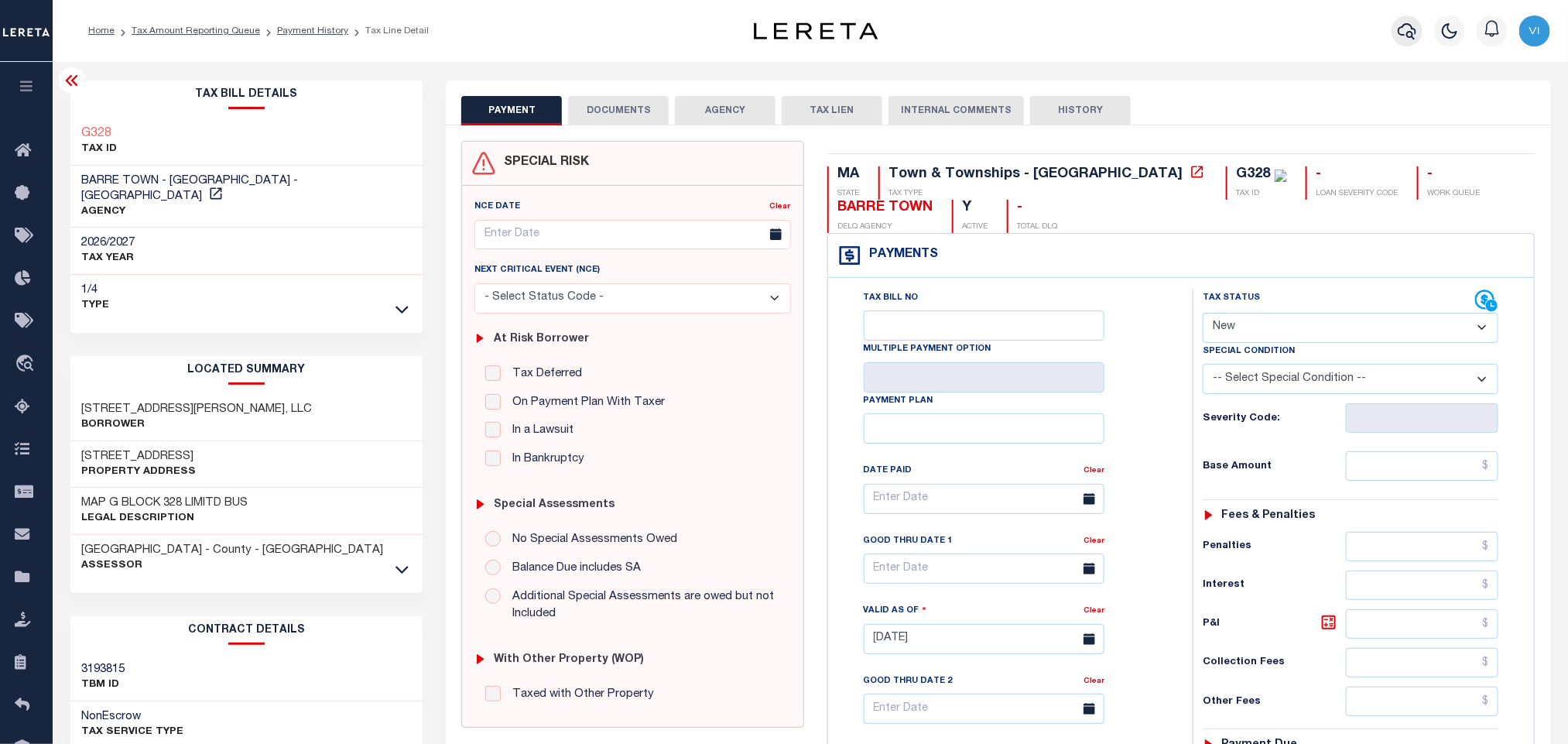
click at [1405, 42] on button "button" at bounding box center [1407, 31] width 31 height 31
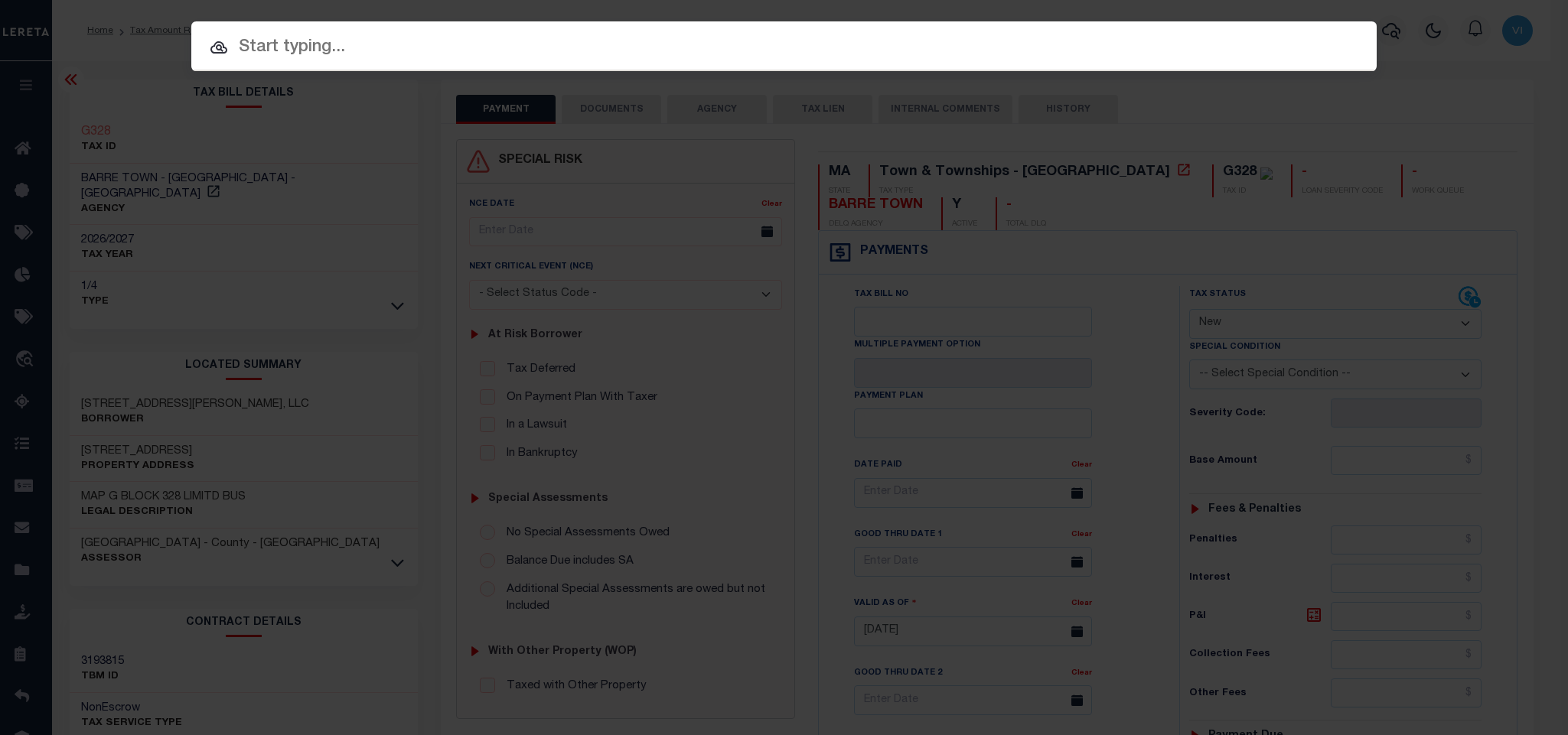
click at [1222, 60] on input "text" at bounding box center [784, 48] width 1185 height 27
paste input "993273836"
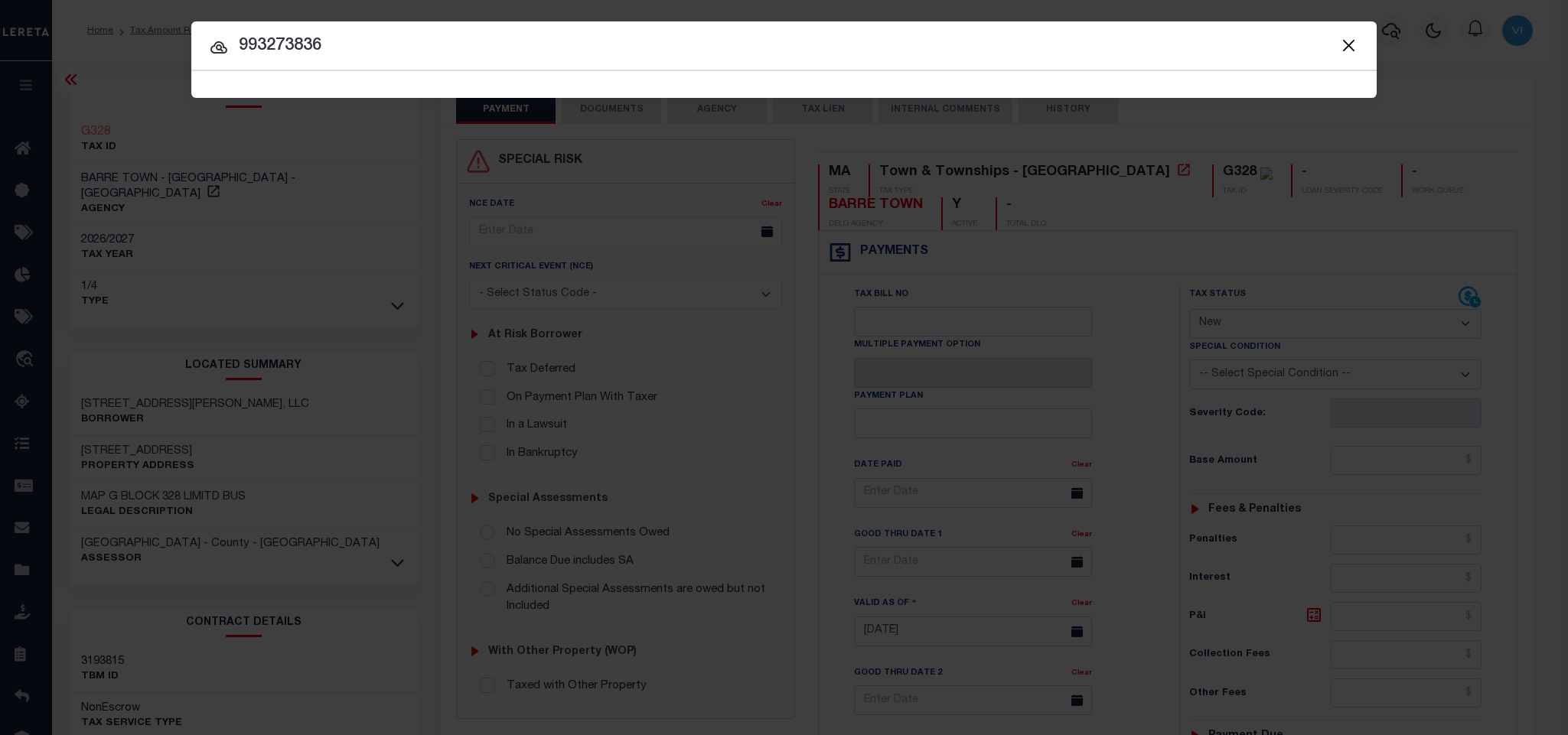
type input "993273836"
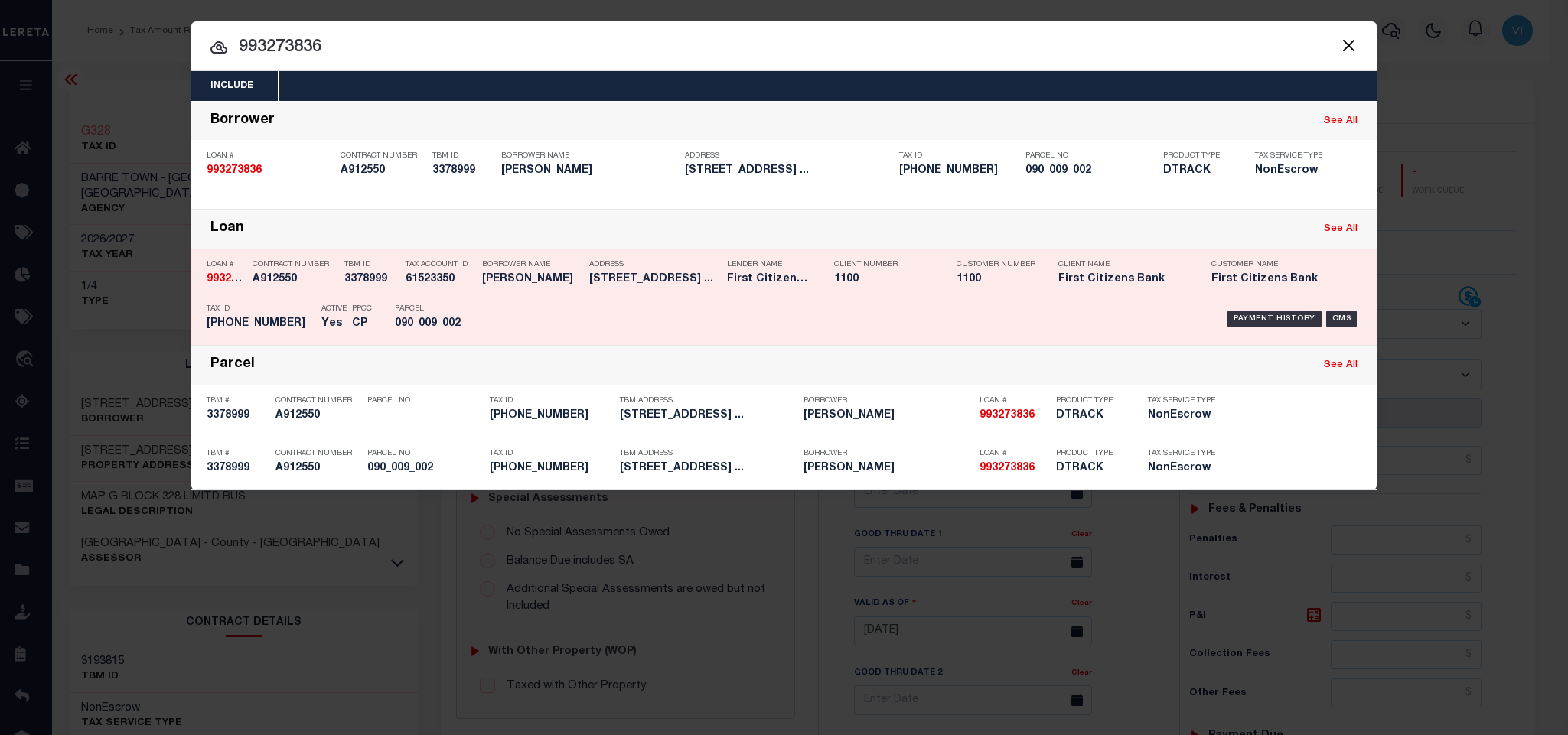
click at [482, 313] on div "Payment History OMS" at bounding box center [923, 319] width 897 height 44
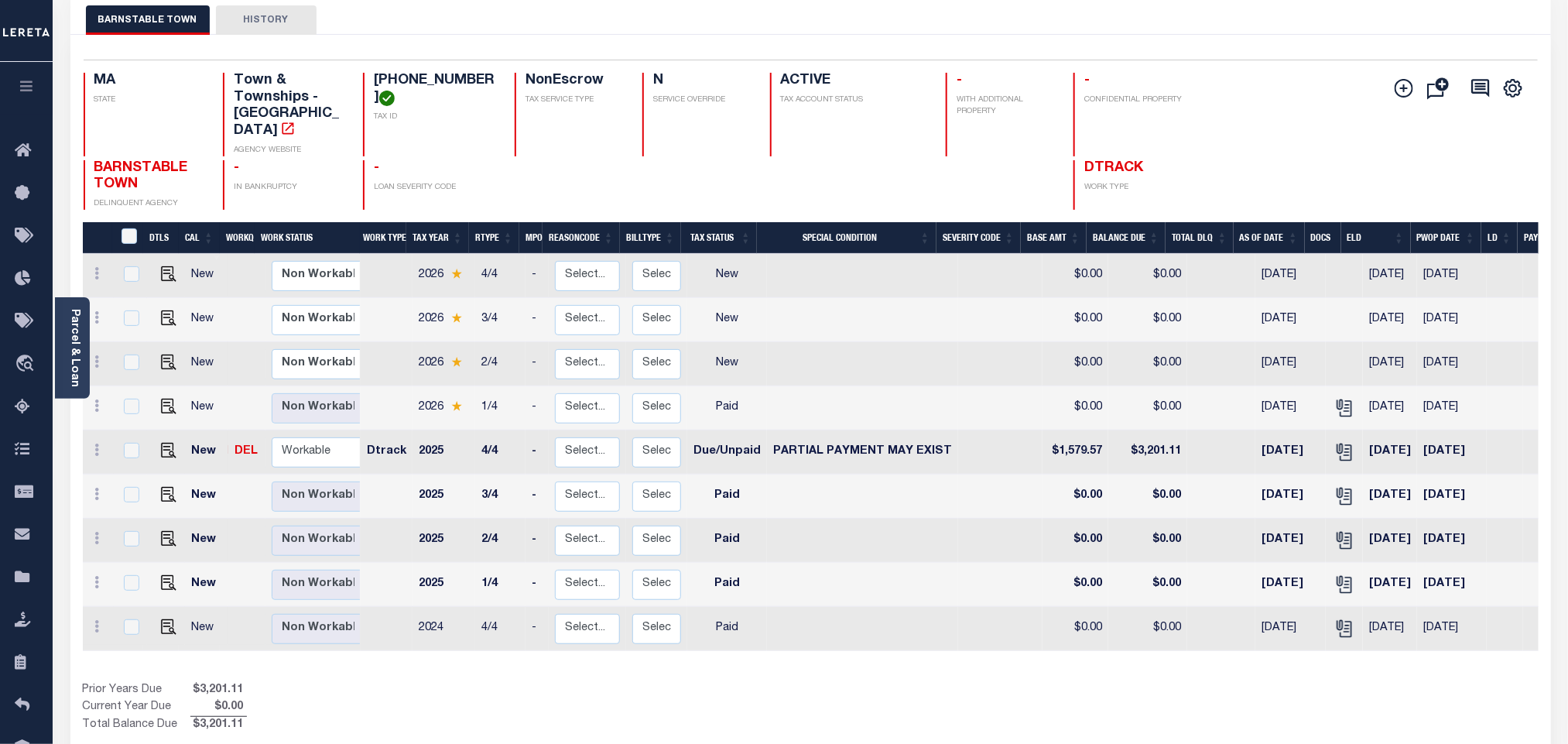
scroll to position [216, 0]
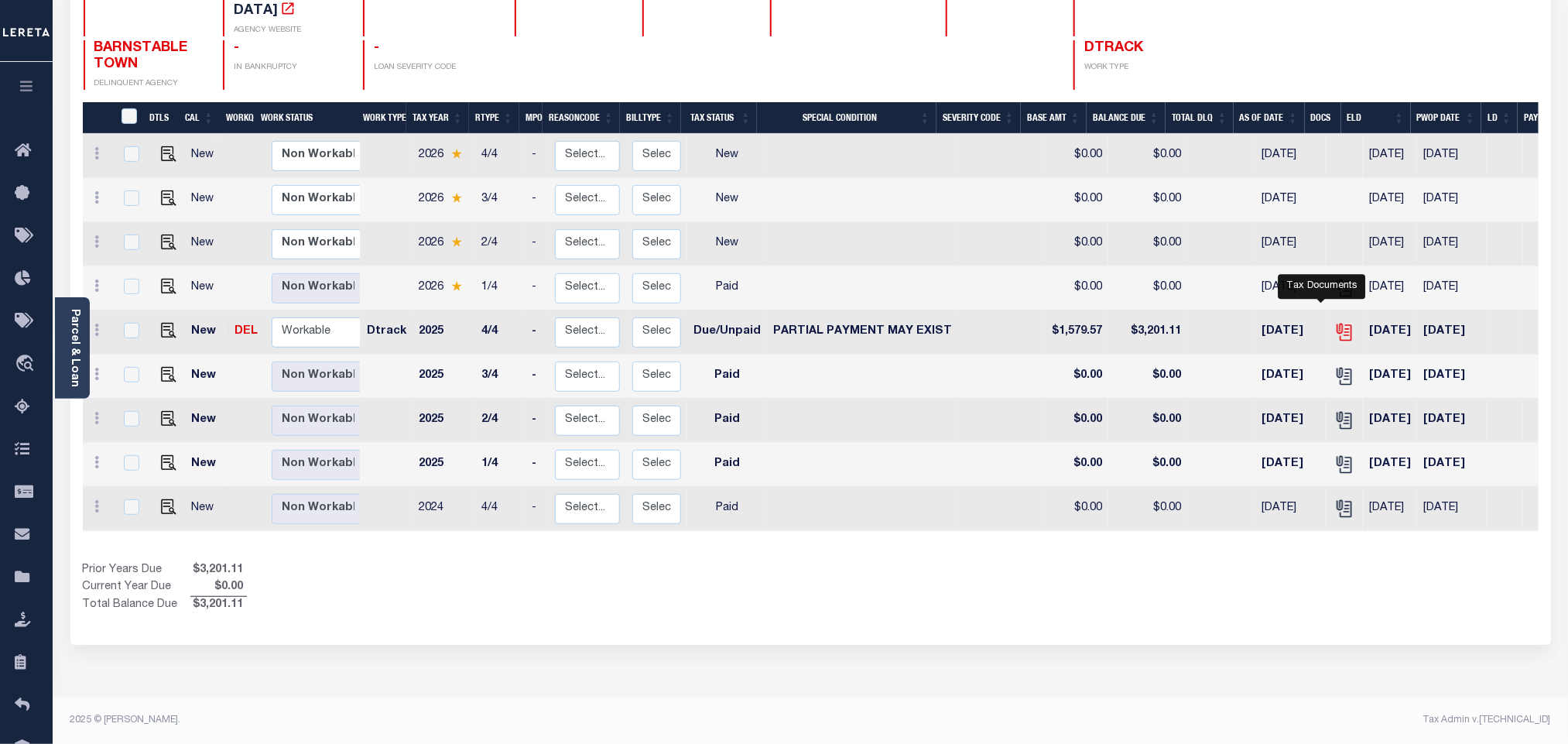
click at [1334, 322] on icon "" at bounding box center [1345, 332] width 20 height 20
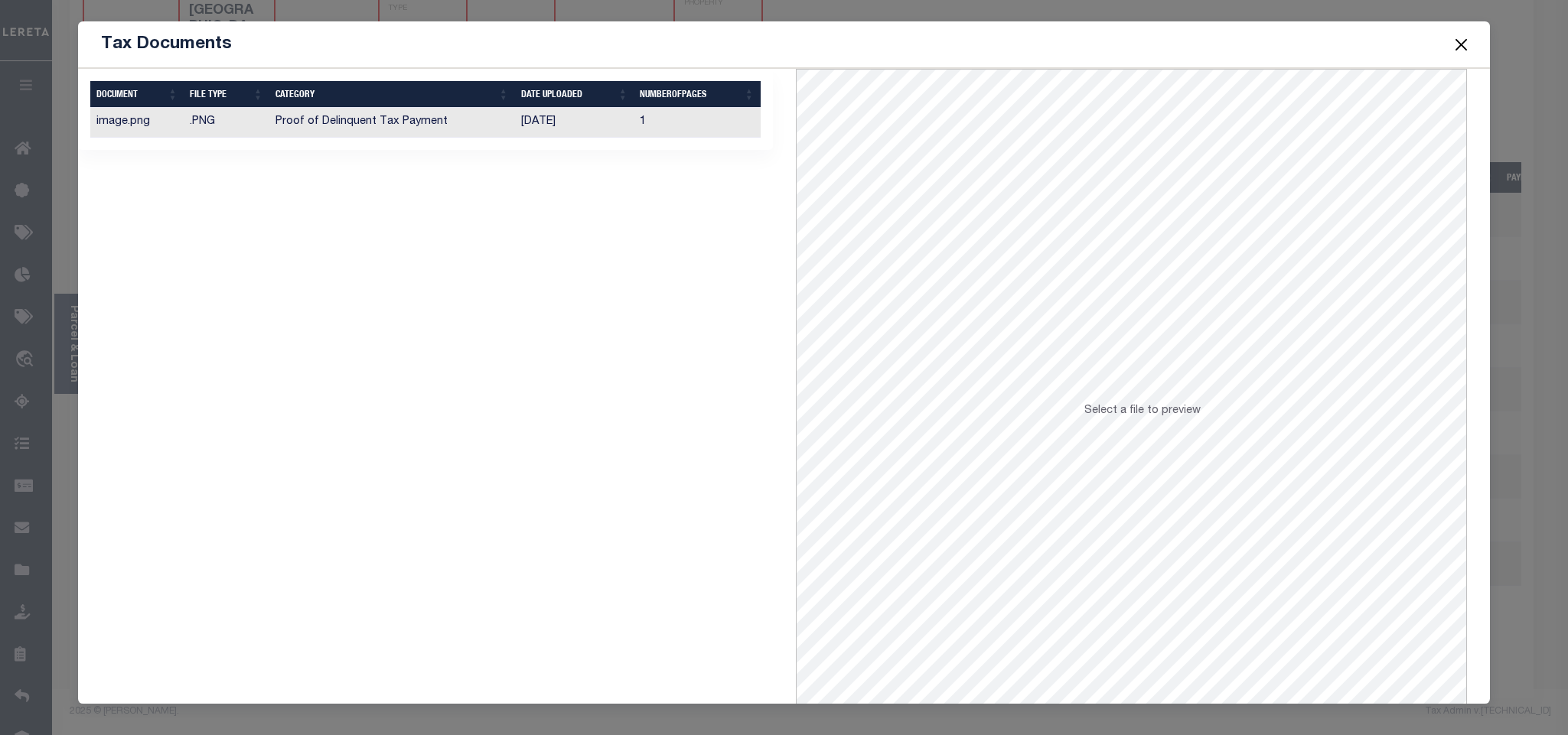
click at [639, 133] on td "1" at bounding box center [696, 123] width 126 height 30
click at [1456, 50] on button "Close" at bounding box center [1461, 45] width 20 height 20
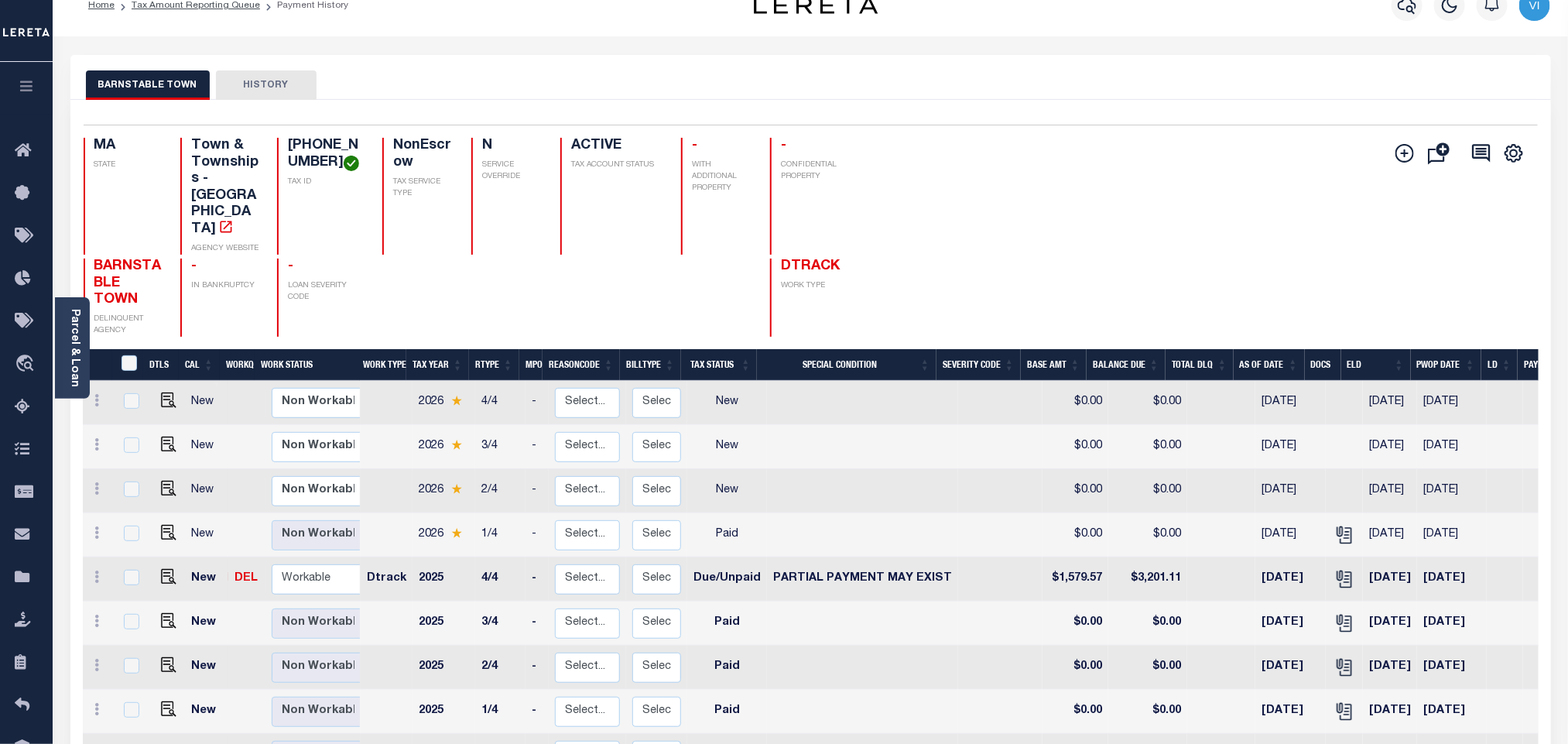
scroll to position [0, 0]
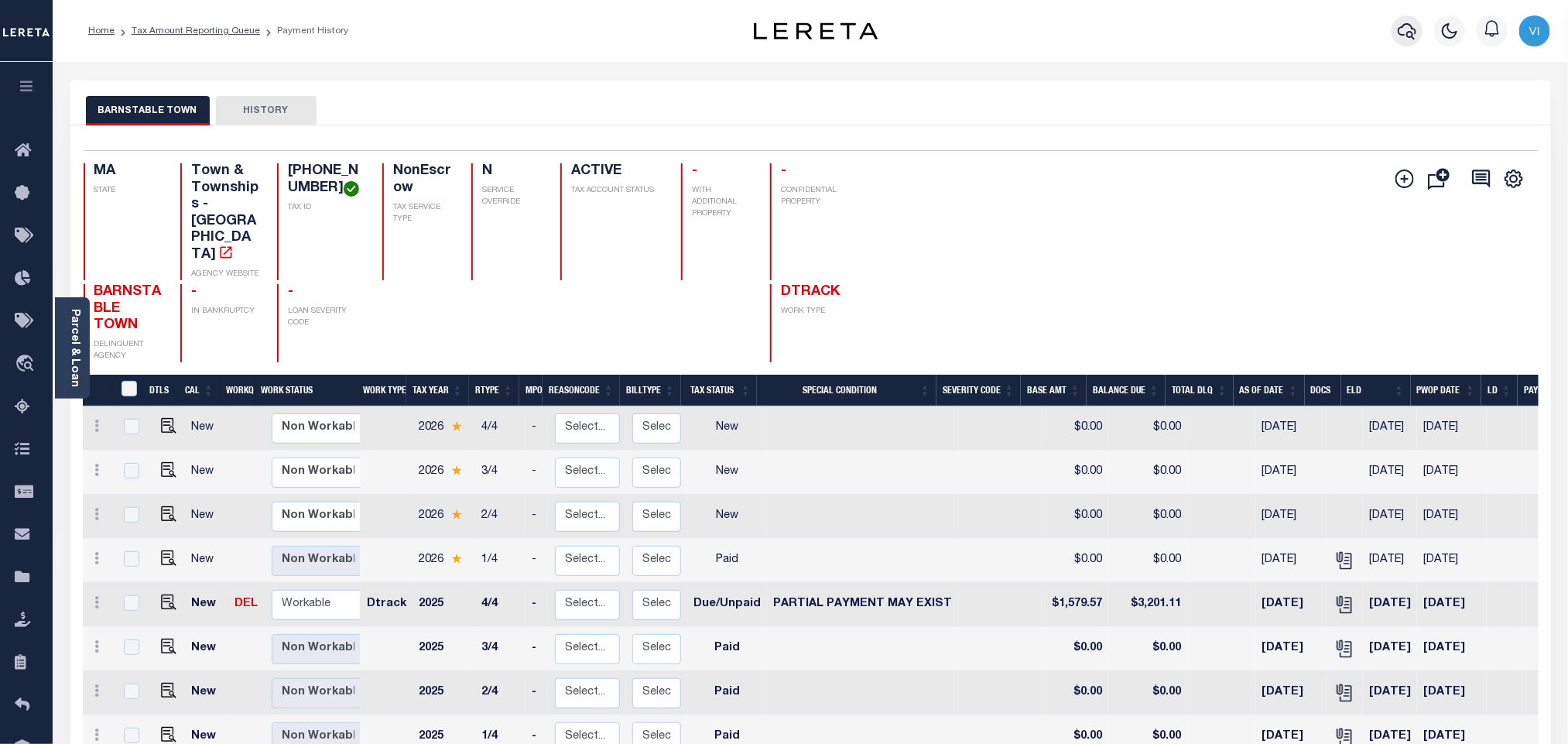
click at [1408, 33] on icon "button" at bounding box center [1408, 31] width 19 height 19
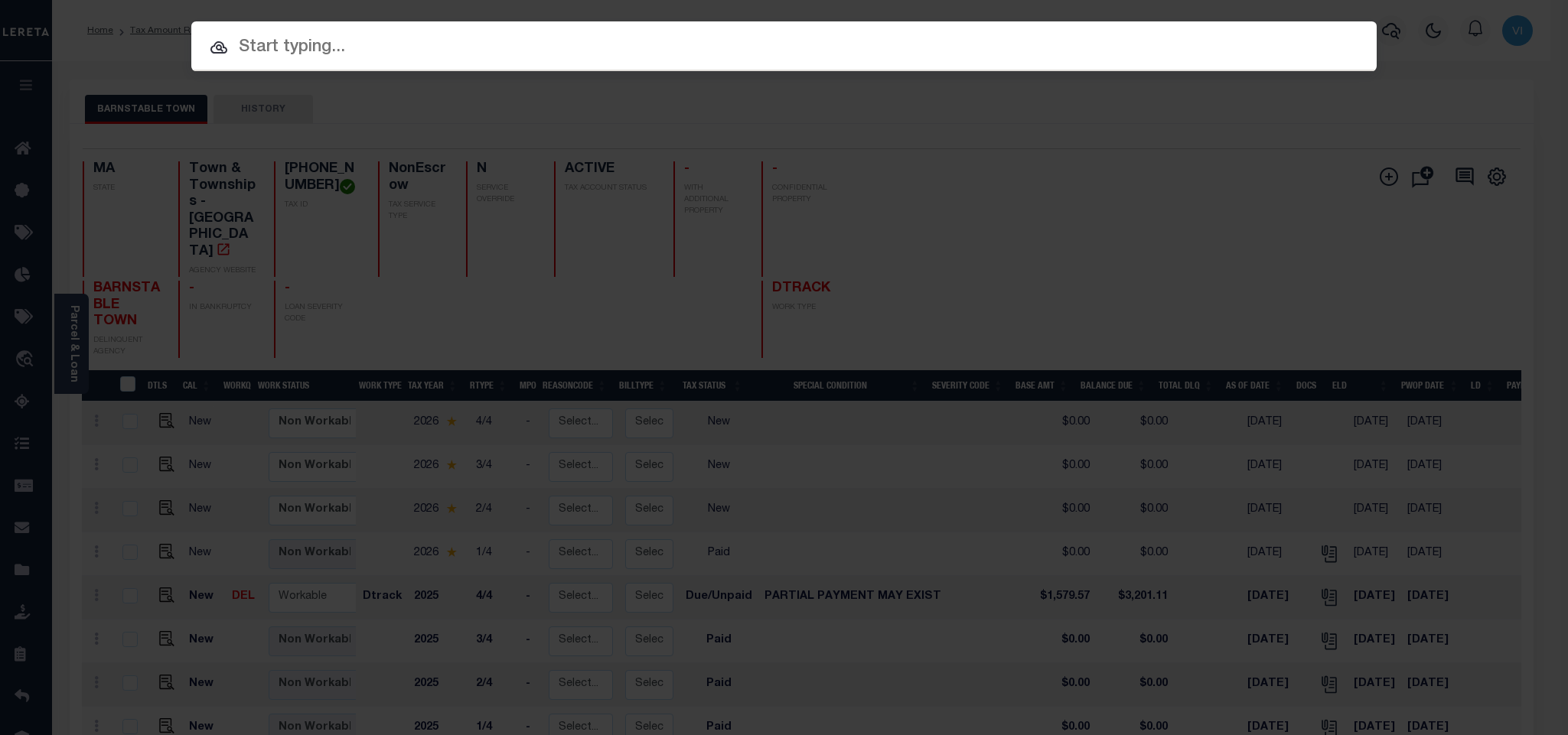
click at [1214, 47] on input "text" at bounding box center [784, 48] width 1185 height 27
paste input "993235824"
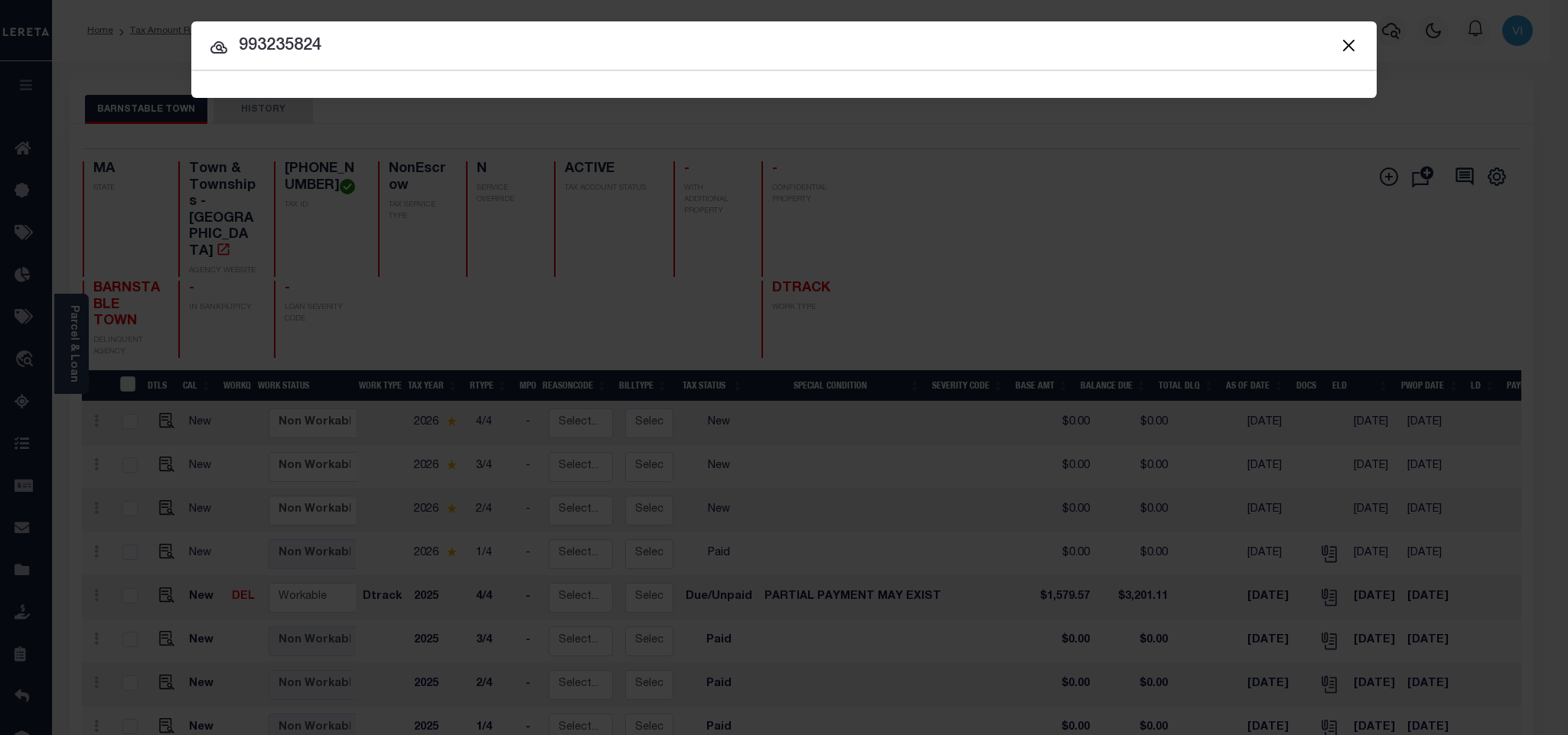
type input "993235824"
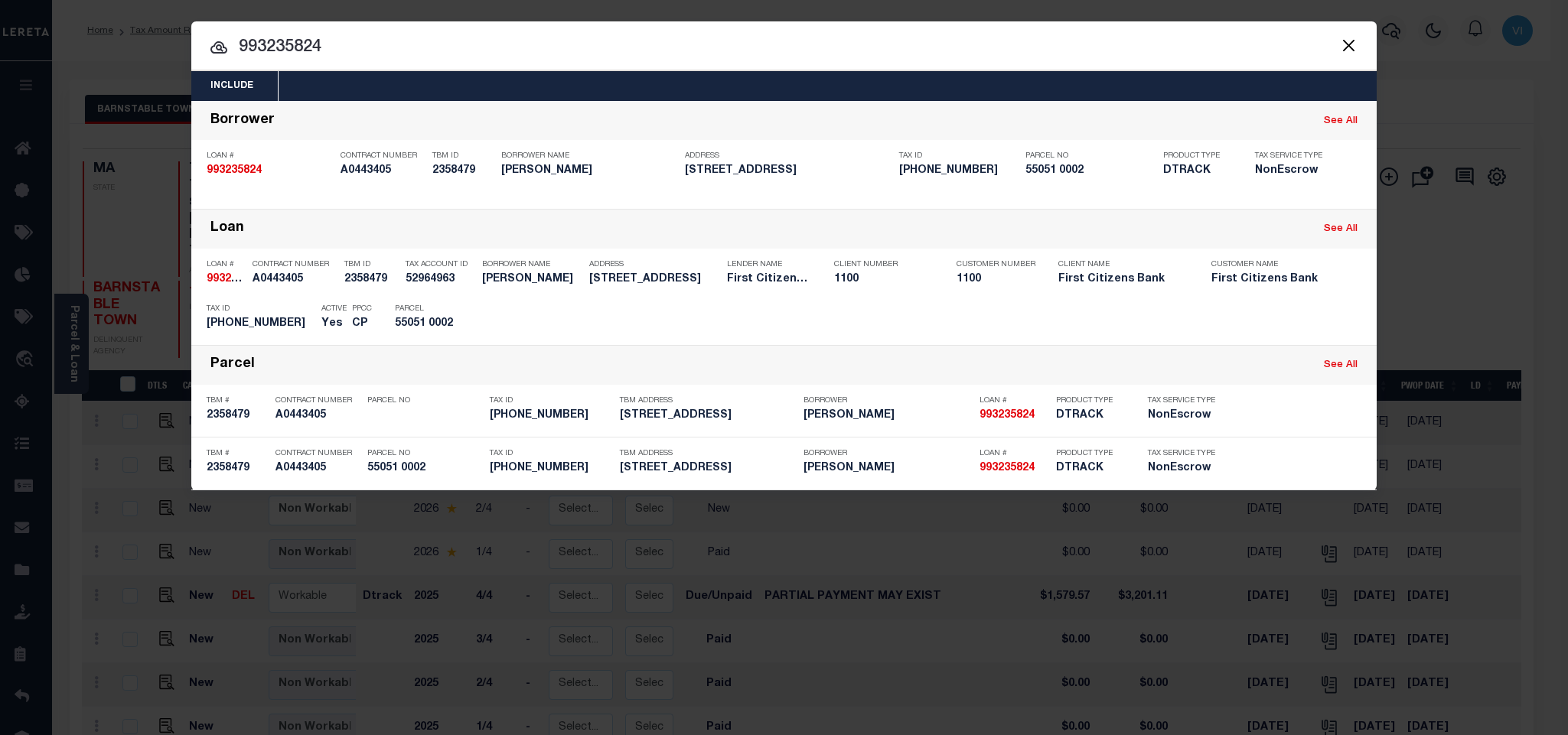
click at [521, 85] on div "Include Loans TBM Customers Borrowers Payments (Lender Non-Disb) Payments (Lend…" at bounding box center [784, 86] width 1185 height 30
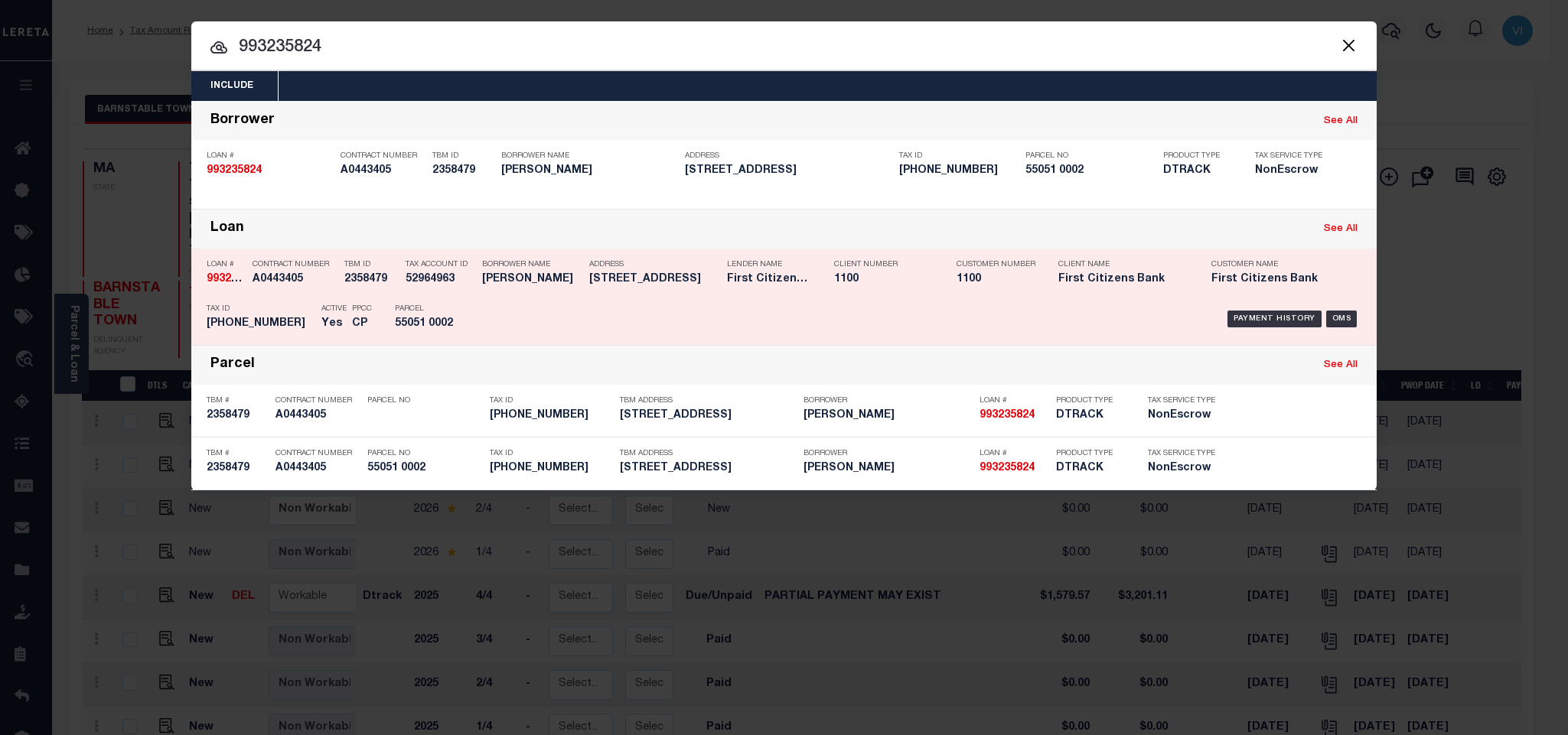
click at [444, 313] on p "Parcel" at bounding box center [429, 309] width 69 height 9
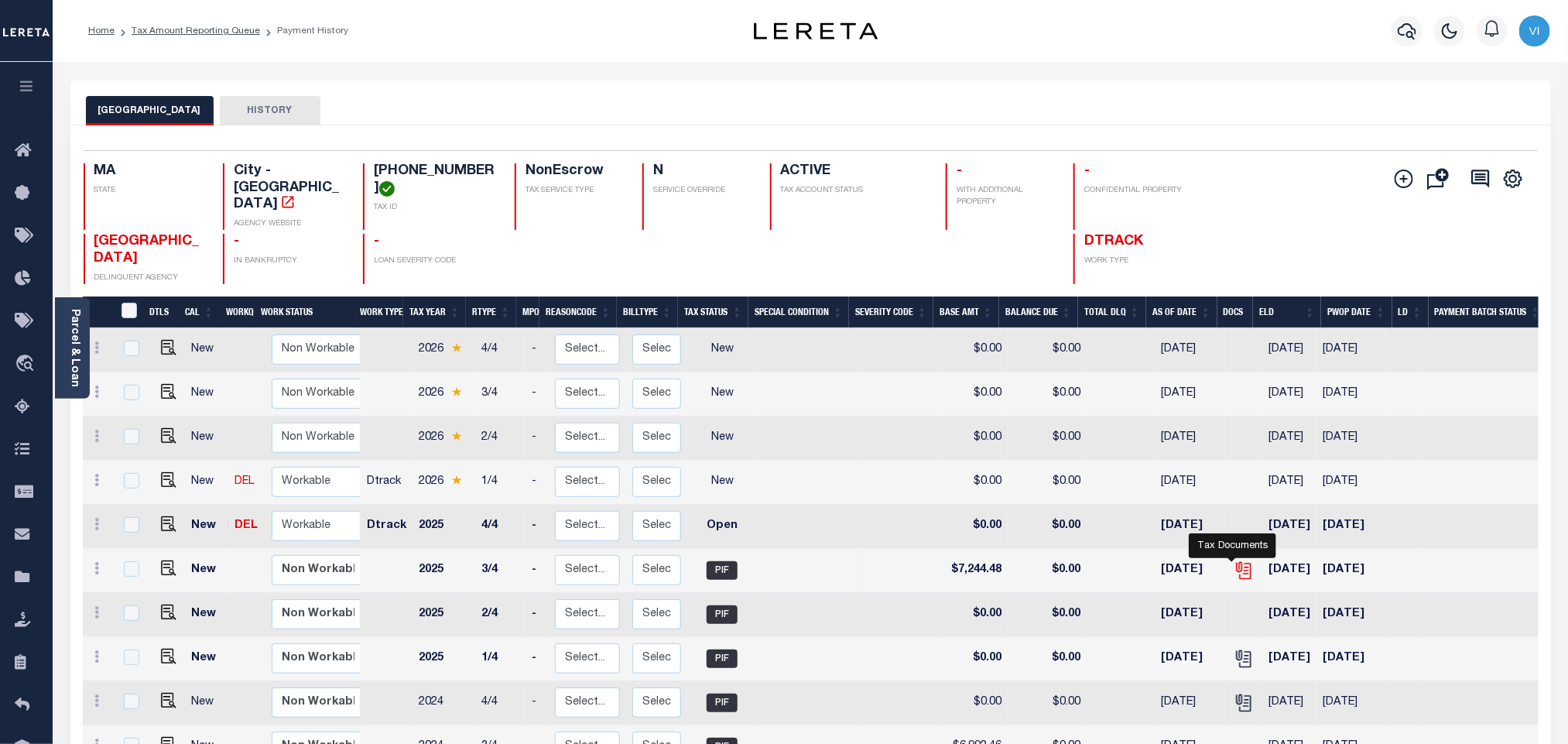
click at [1237, 561] on icon "" at bounding box center [1243, 567] width 12 height 12
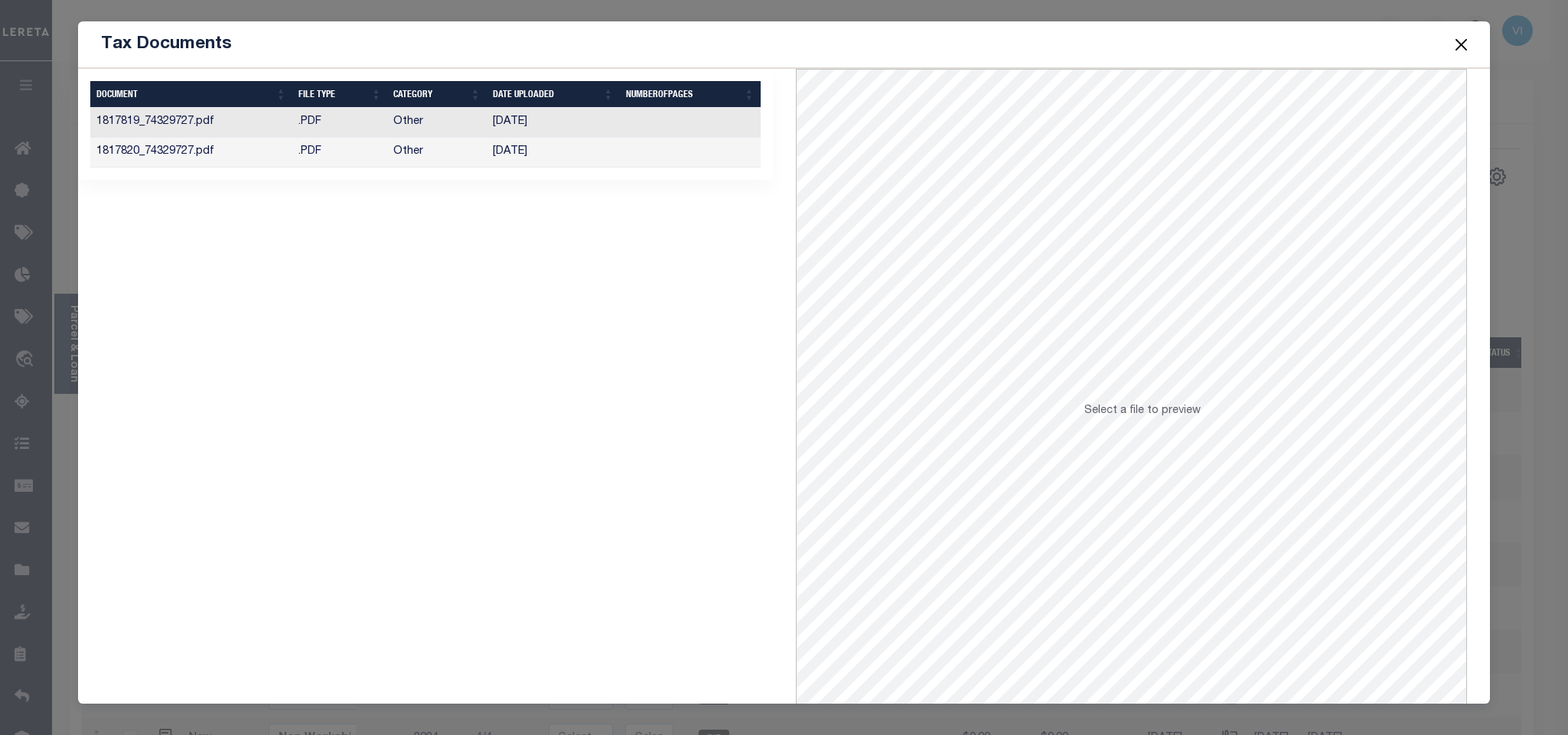
click at [575, 141] on td "[DATE]" at bounding box center [553, 152] width 133 height 30
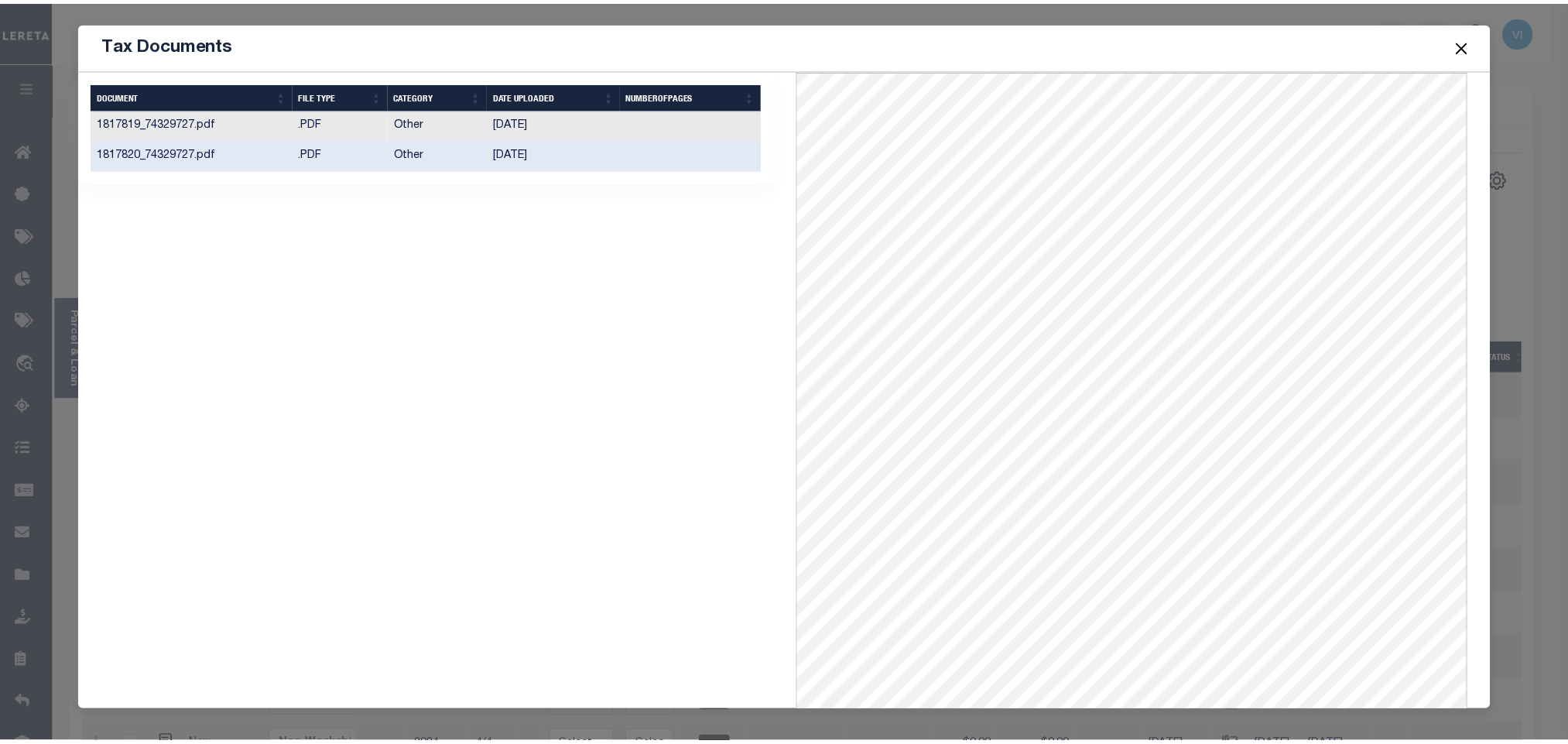
scroll to position [5, 0]
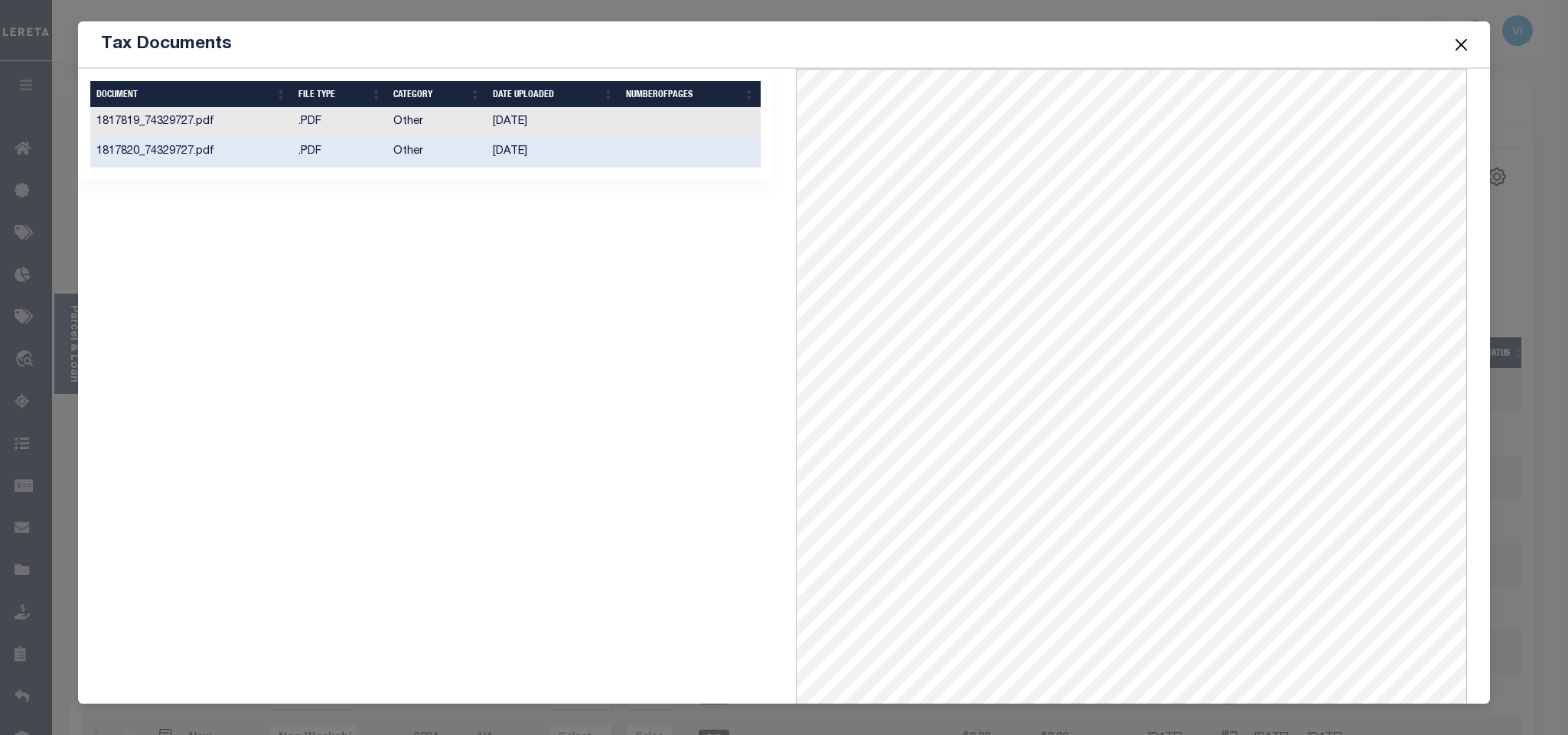
click at [572, 136] on td "[DATE]" at bounding box center [553, 123] width 133 height 30
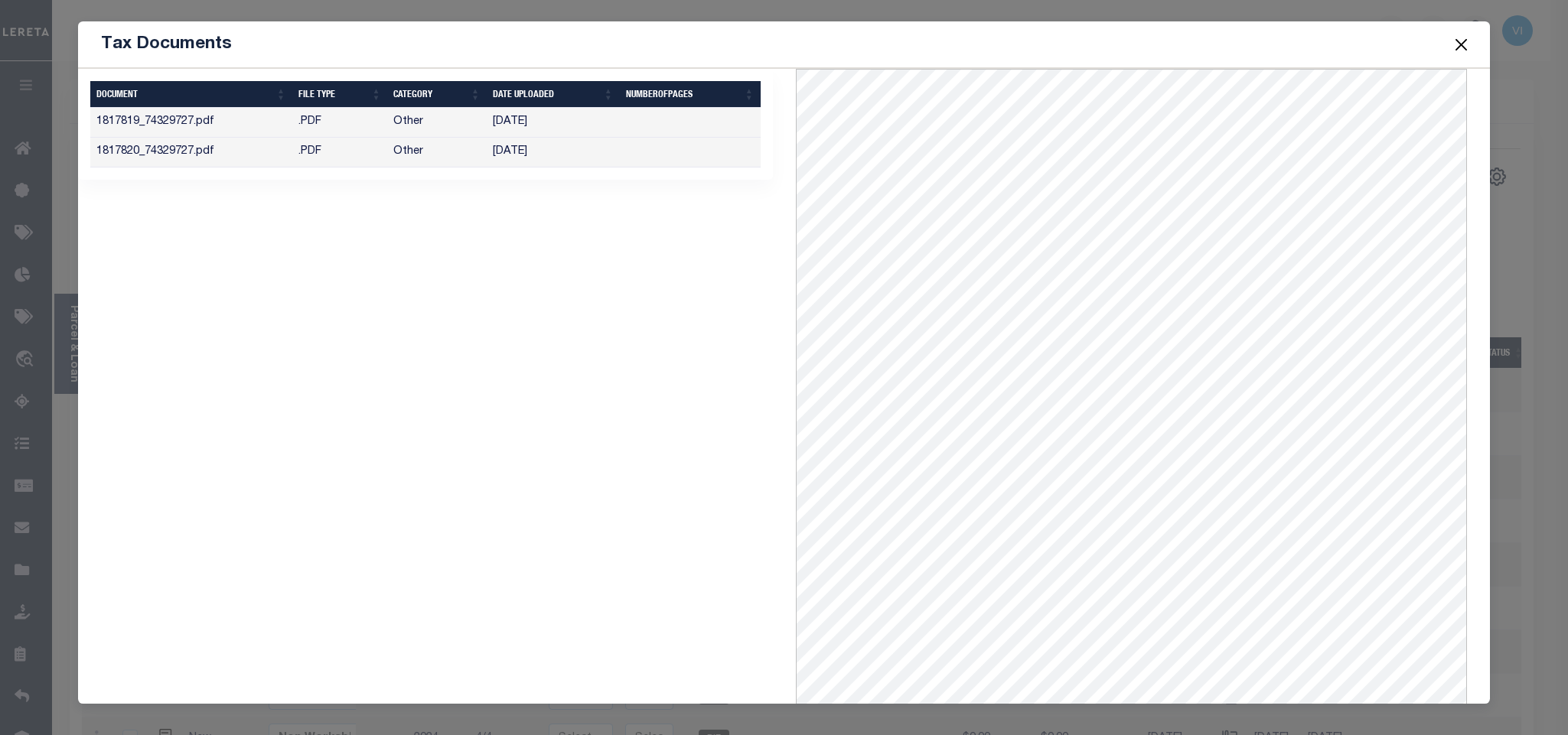
click at [1461, 39] on button "Close" at bounding box center [1461, 45] width 20 height 20
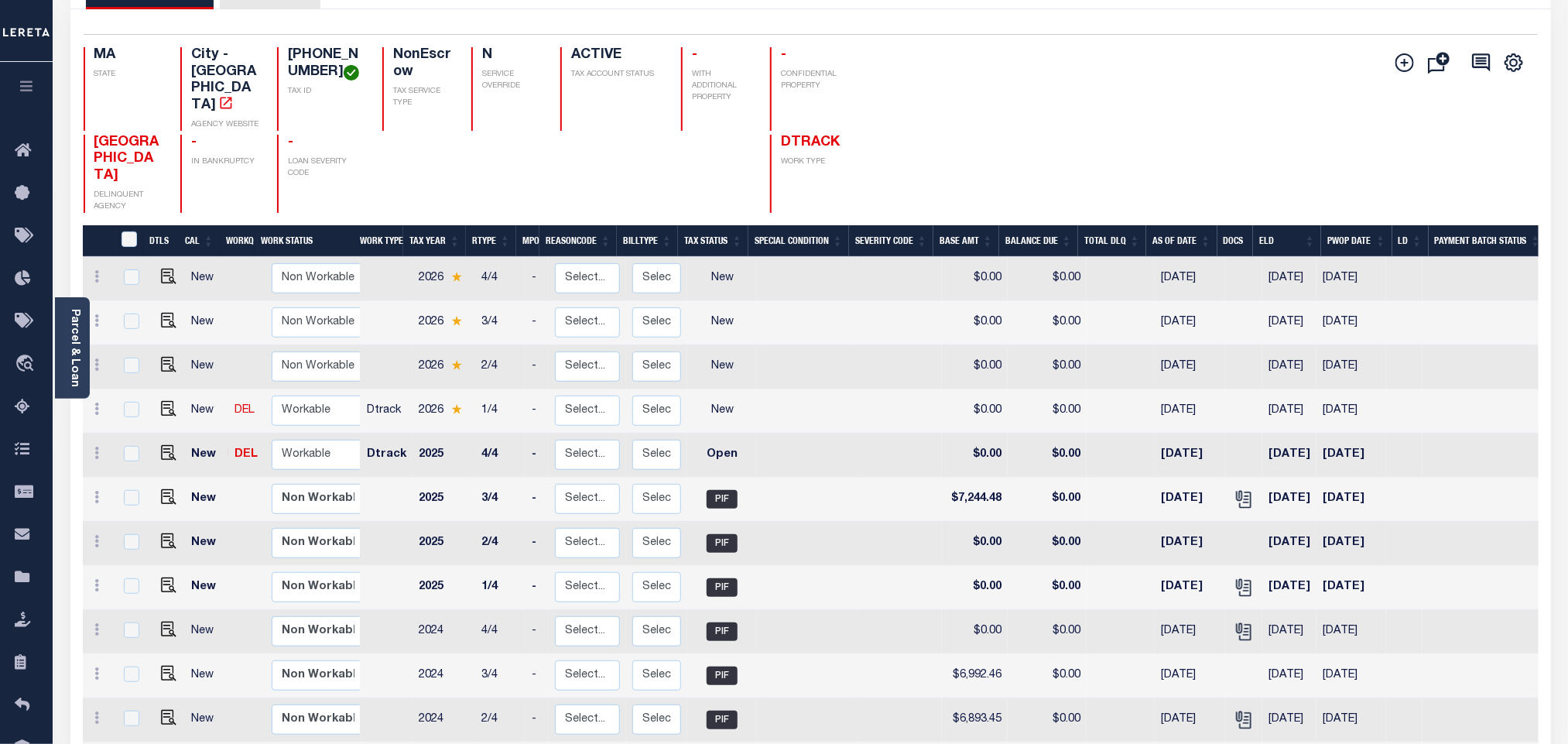
scroll to position [0, 0]
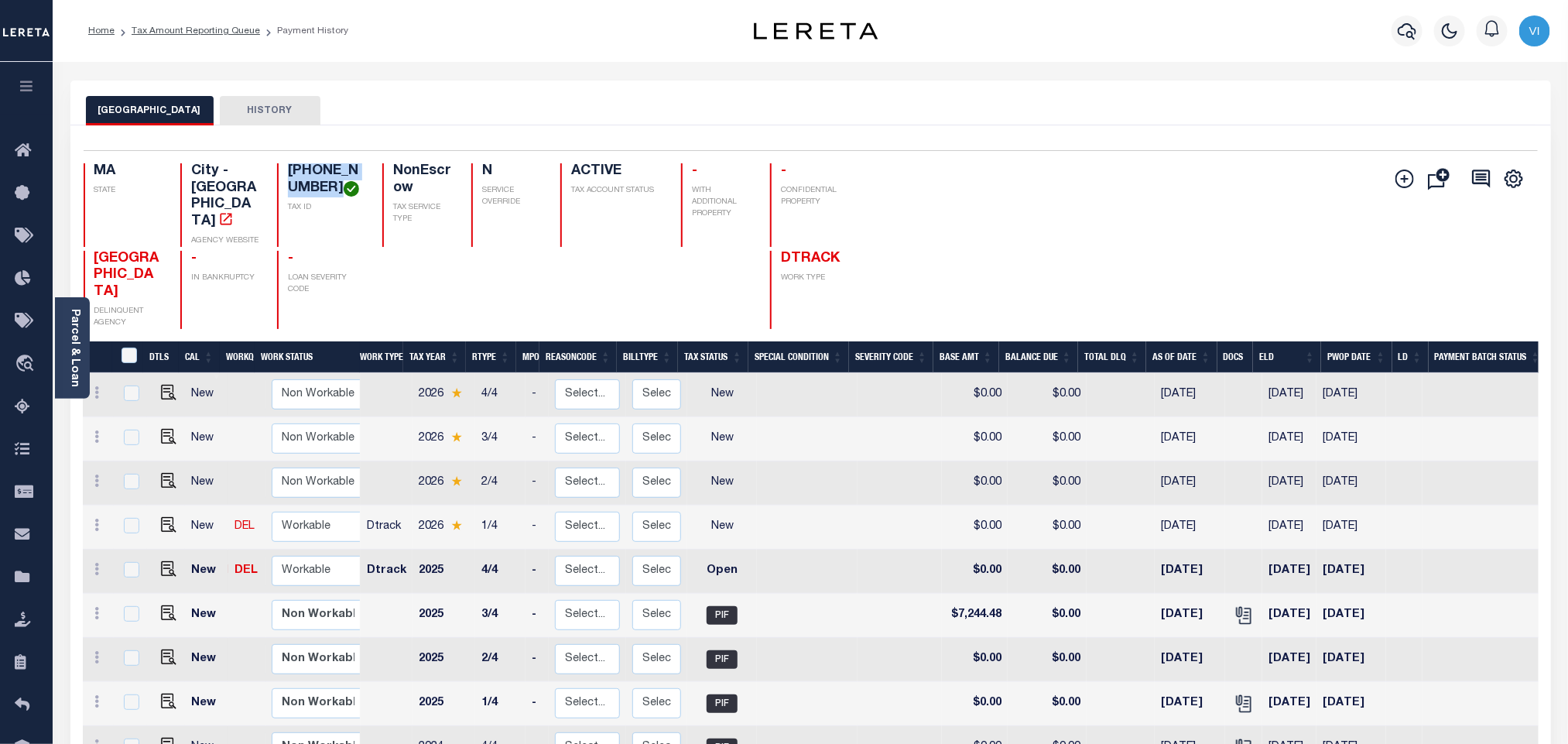
drag, startPoint x: 321, startPoint y: 190, endPoint x: 268, endPoint y: 162, distance: 59.9
click at [268, 162] on div "Selected 45 Results 1 Items per page 25 50 100 MA STATE City - MA AGENCY WEBSIT…" at bounding box center [810, 239] width 1479 height 179
copy h4 "[PHONE_NUMBER]"
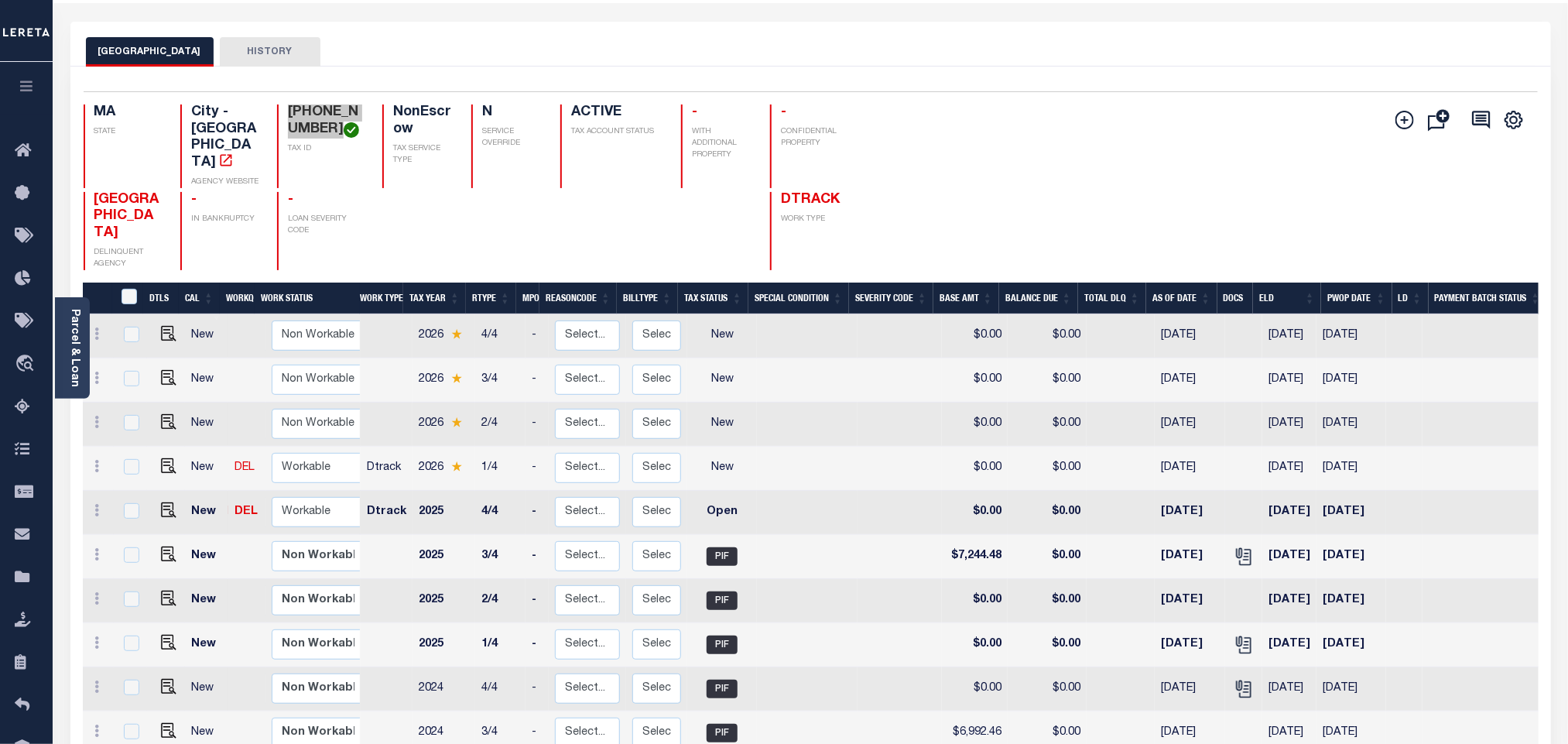
scroll to position [116, 0]
